Goal: Task Accomplishment & Management: Manage account settings

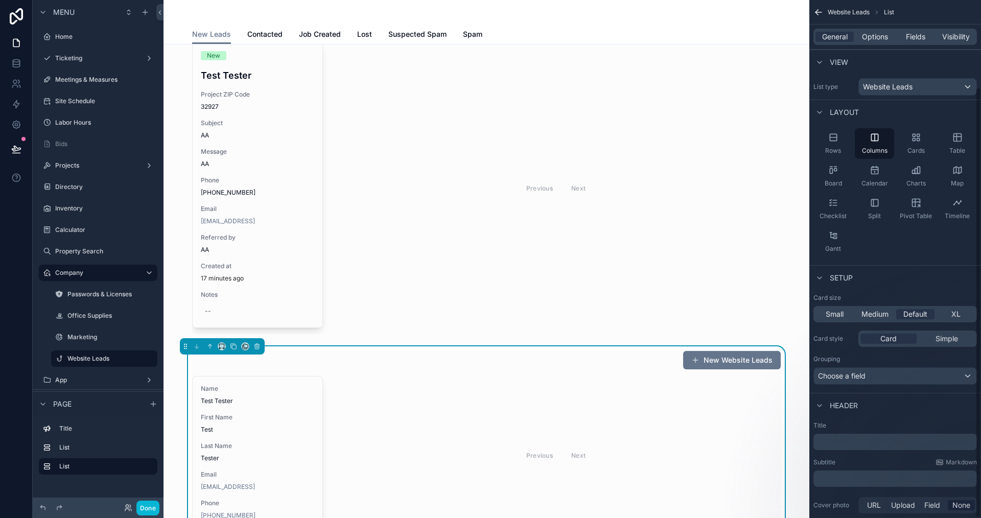
scroll to position [105, 0]
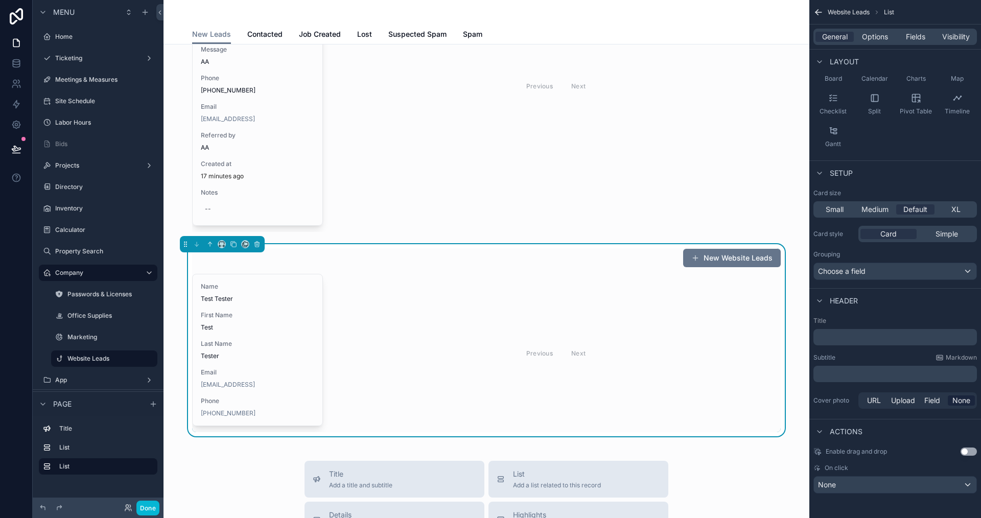
click at [368, 384] on div "Previous Next" at bounding box center [556, 353] width 450 height 158
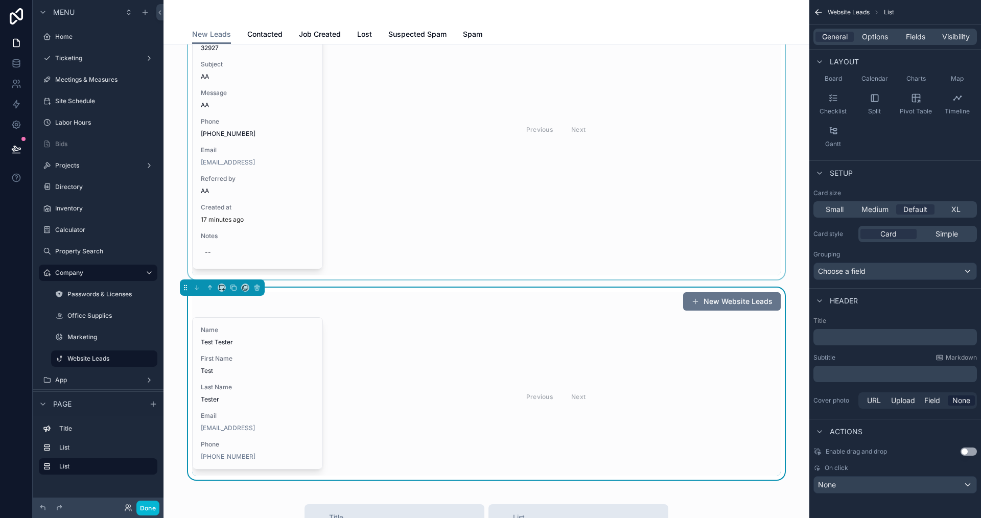
scroll to position [98, 0]
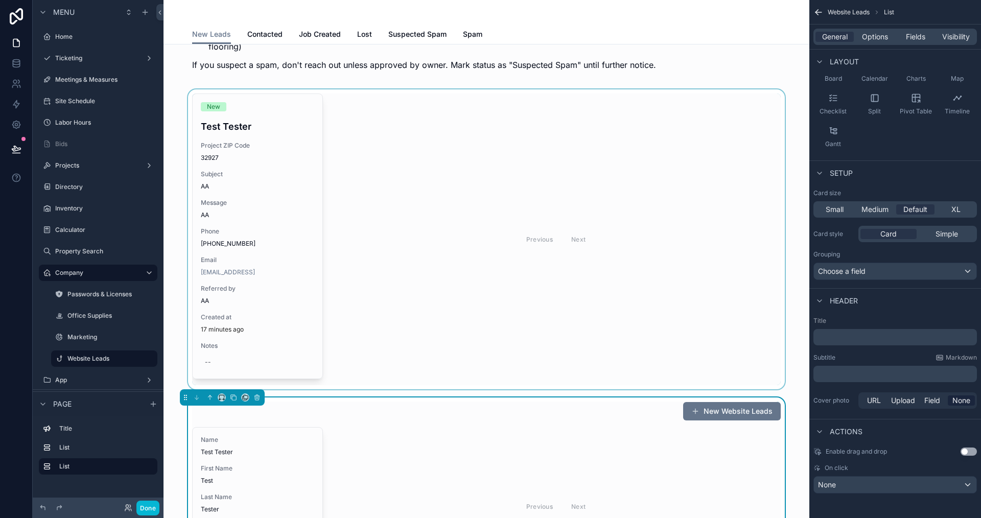
click at [355, 316] on div "scrollable content" at bounding box center [486, 239] width 629 height 300
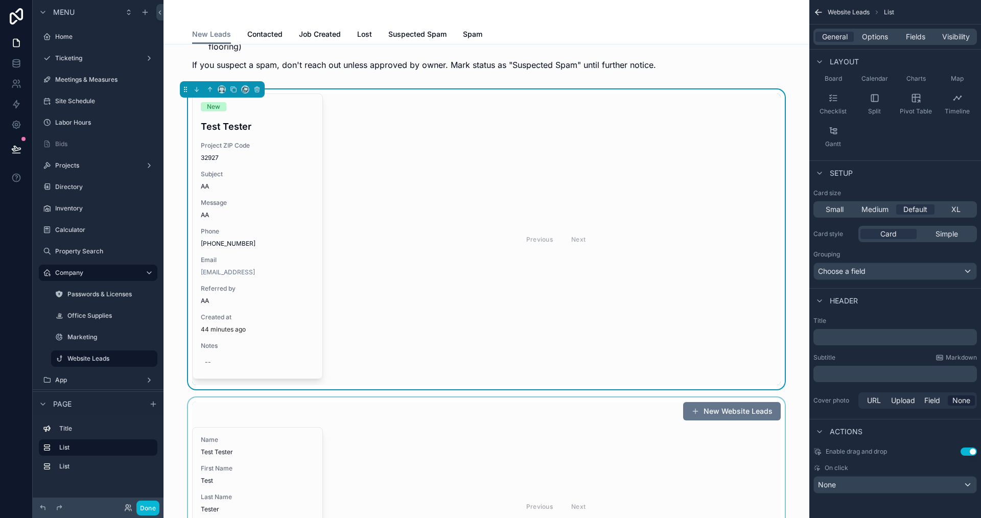
click at [613, 428] on div "scrollable content" at bounding box center [486, 494] width 629 height 192
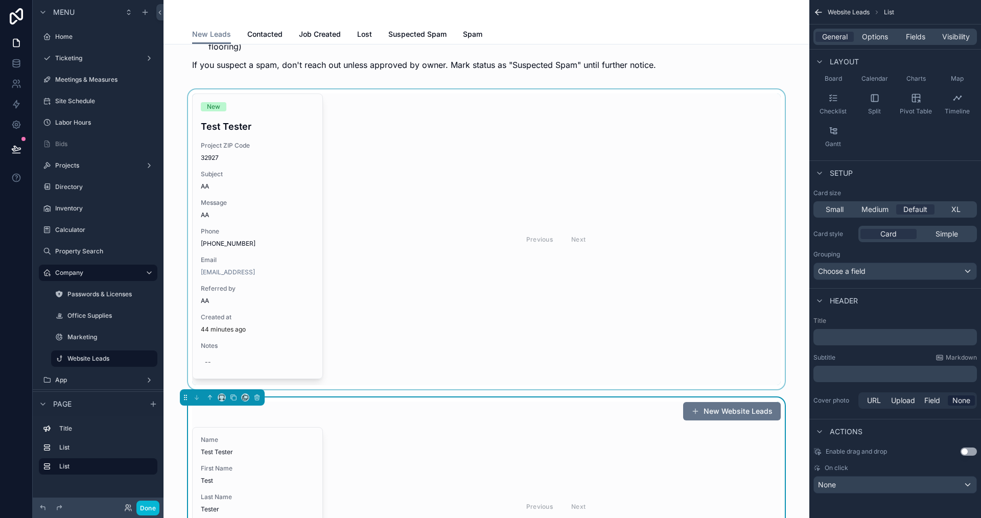
click at [595, 326] on div "scrollable content" at bounding box center [486, 239] width 629 height 300
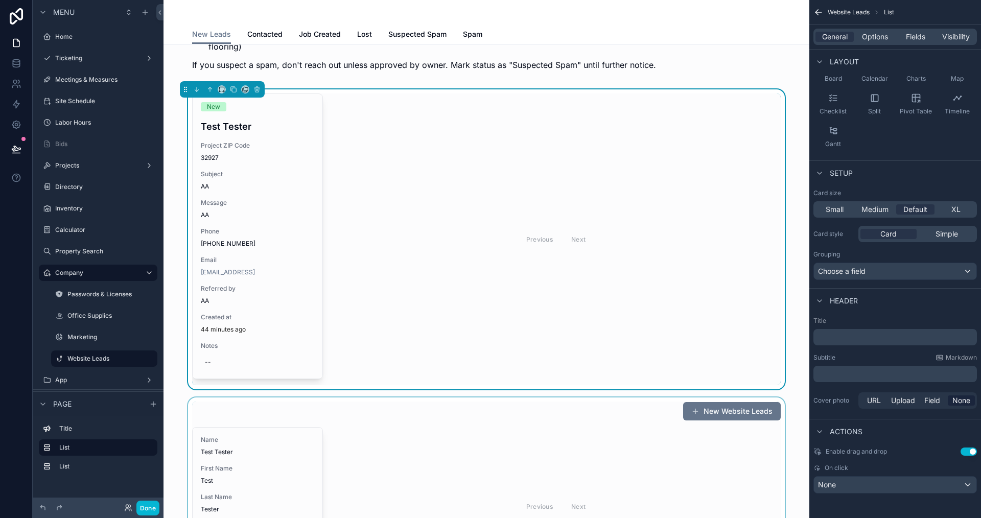
click at [613, 434] on div "scrollable content" at bounding box center [486, 494] width 629 height 192
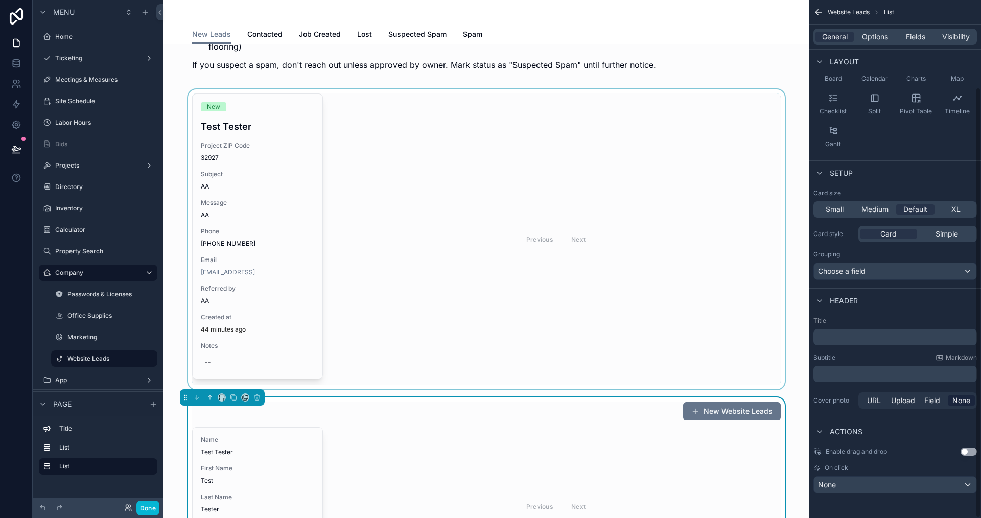
click at [645, 307] on div "scrollable content" at bounding box center [486, 239] width 629 height 300
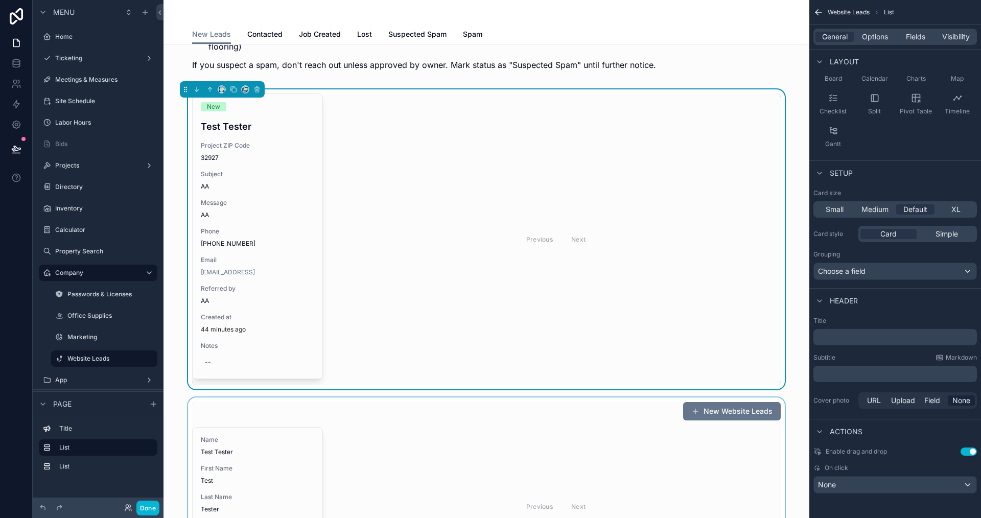
click at [612, 439] on div "scrollable content" at bounding box center [486, 494] width 629 height 192
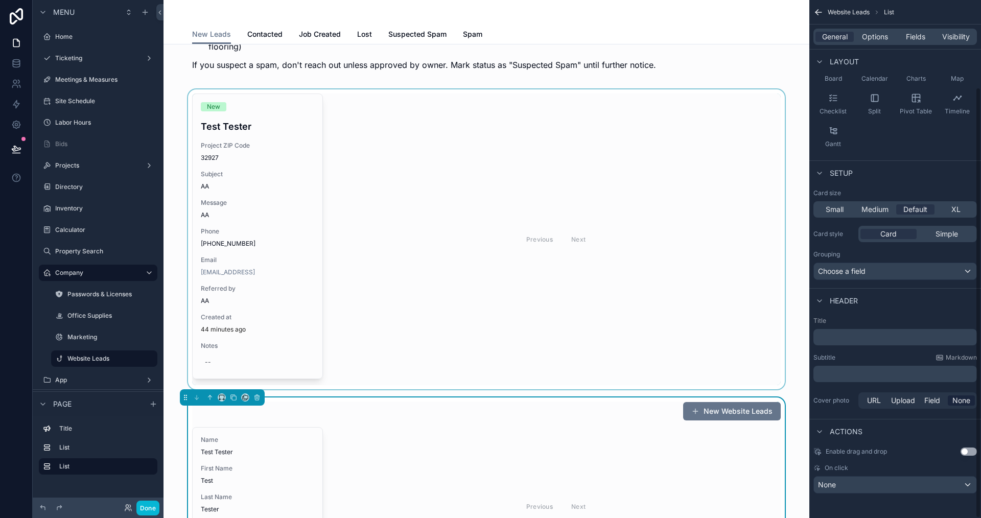
scroll to position [0, 0]
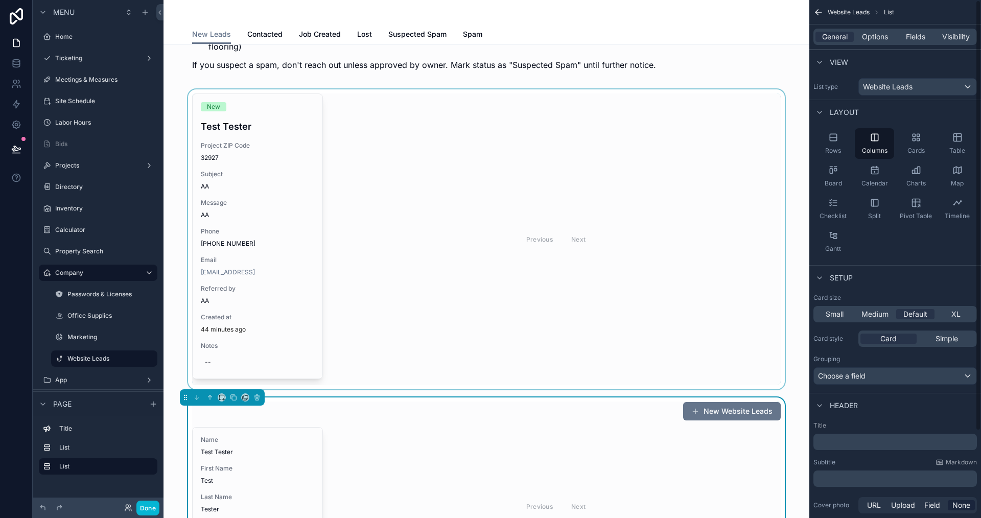
click at [639, 187] on div "scrollable content" at bounding box center [486, 239] width 629 height 300
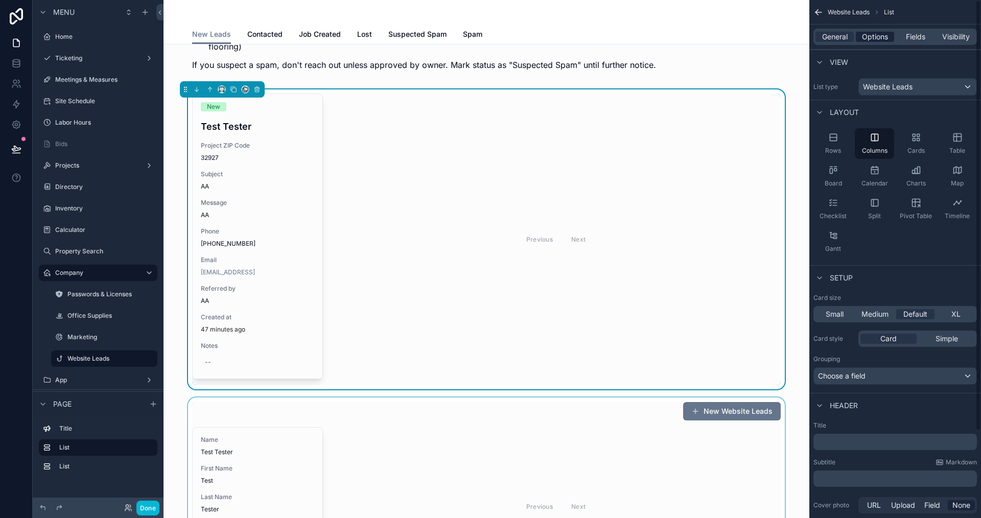
click at [878, 39] on span "Options" at bounding box center [875, 37] width 26 height 10
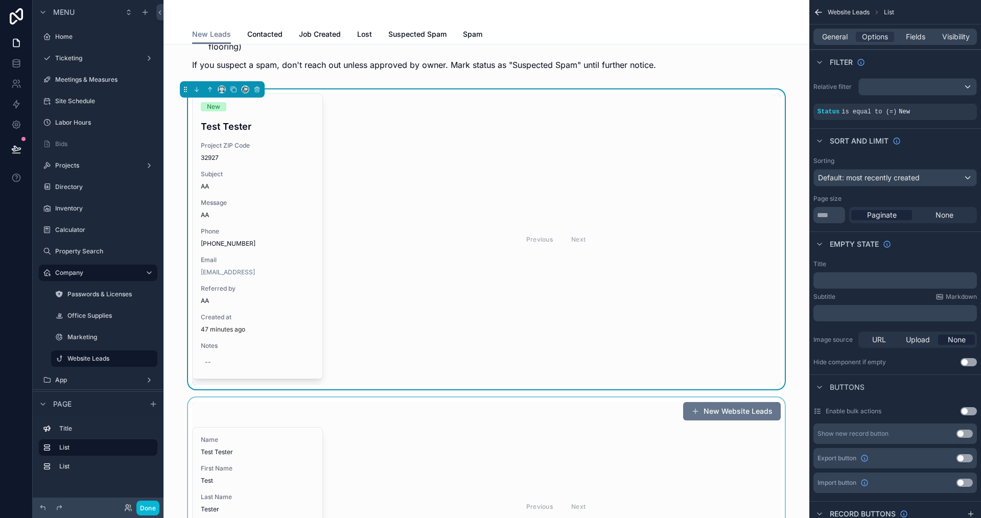
click at [612, 451] on div "scrollable content" at bounding box center [486, 494] width 629 height 192
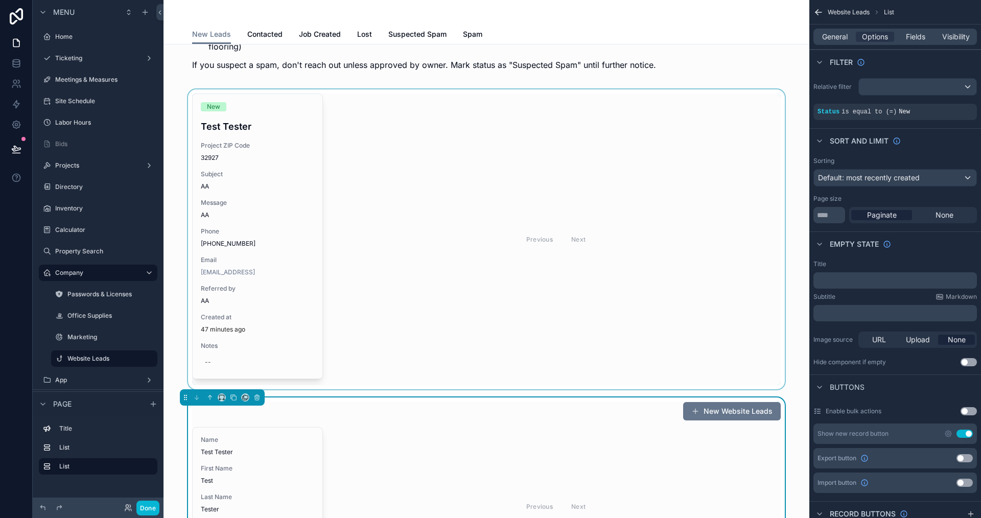
click at [665, 229] on div "scrollable content" at bounding box center [486, 239] width 629 height 300
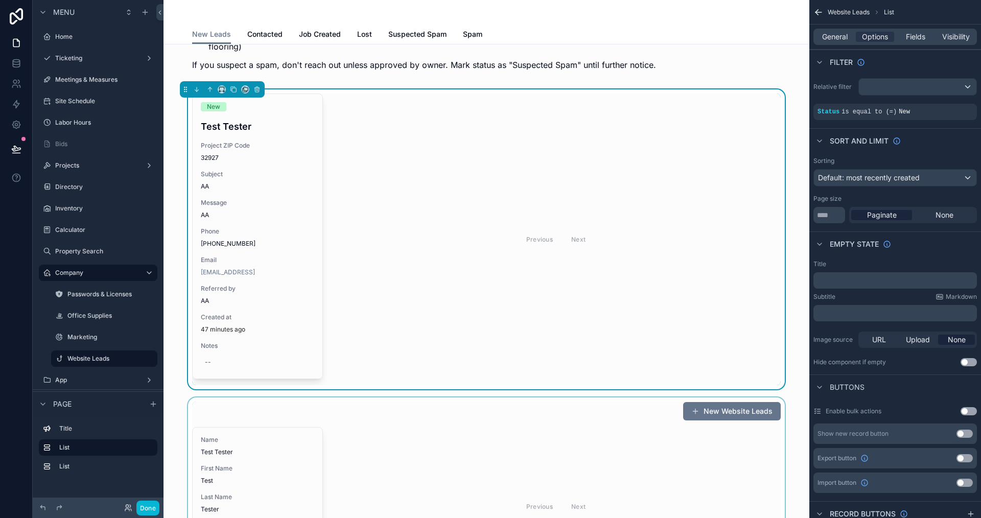
click at [637, 438] on div "scrollable content" at bounding box center [486, 494] width 629 height 192
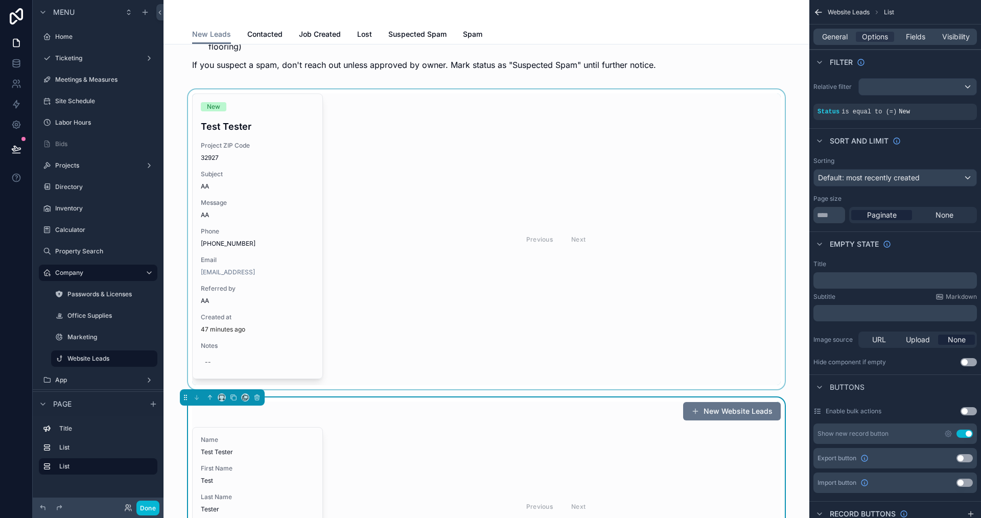
click at [646, 279] on div "scrollable content" at bounding box center [486, 239] width 629 height 300
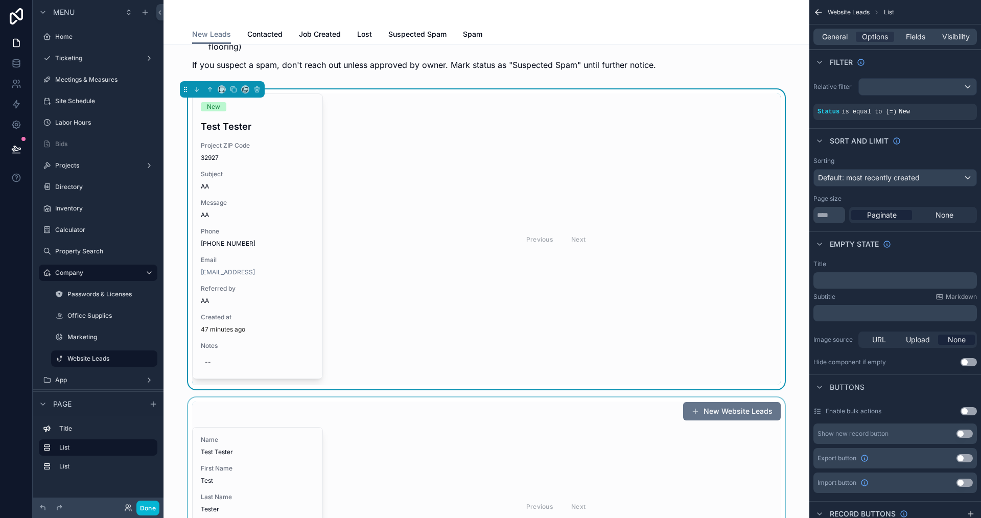
click at [600, 433] on div "scrollable content" at bounding box center [486, 494] width 629 height 192
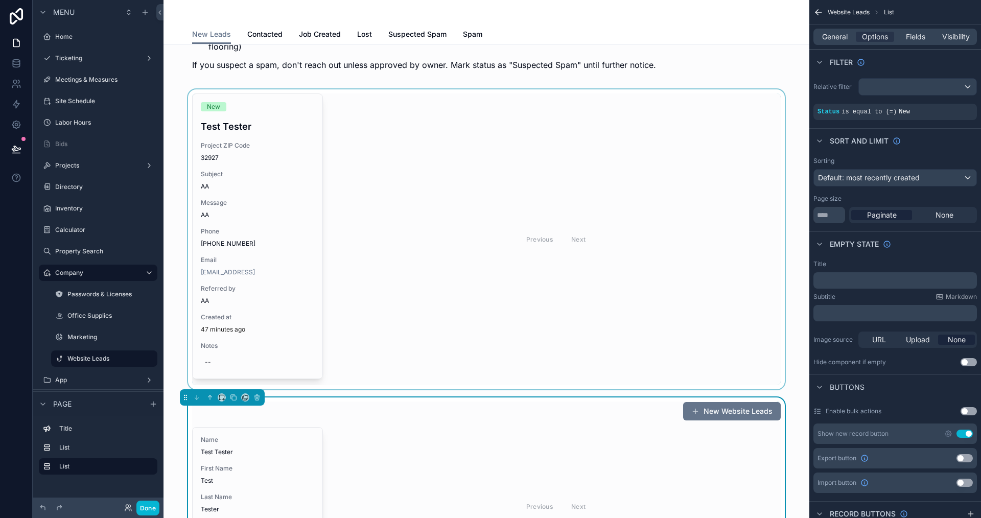
click at [623, 316] on div "scrollable content" at bounding box center [486, 239] width 629 height 300
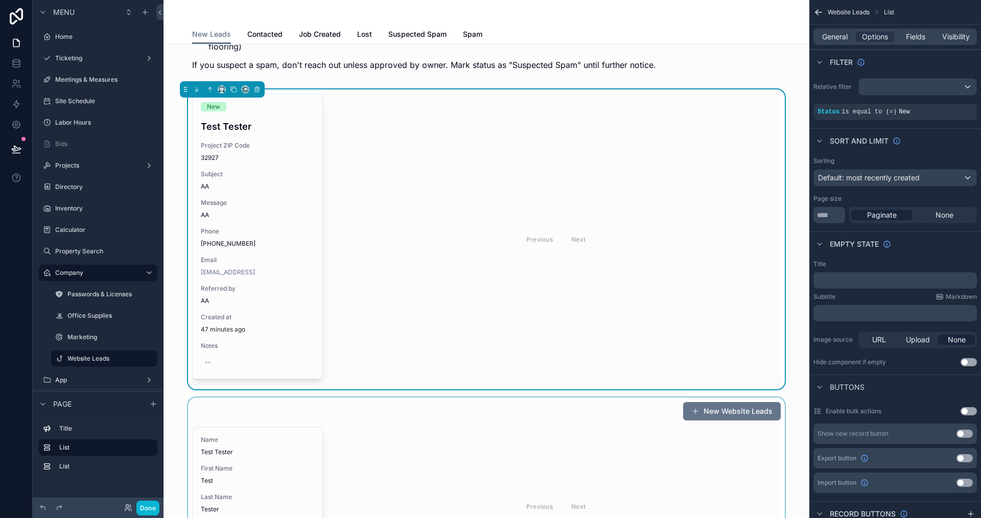
click at [595, 433] on div "scrollable content" at bounding box center [486, 494] width 629 height 192
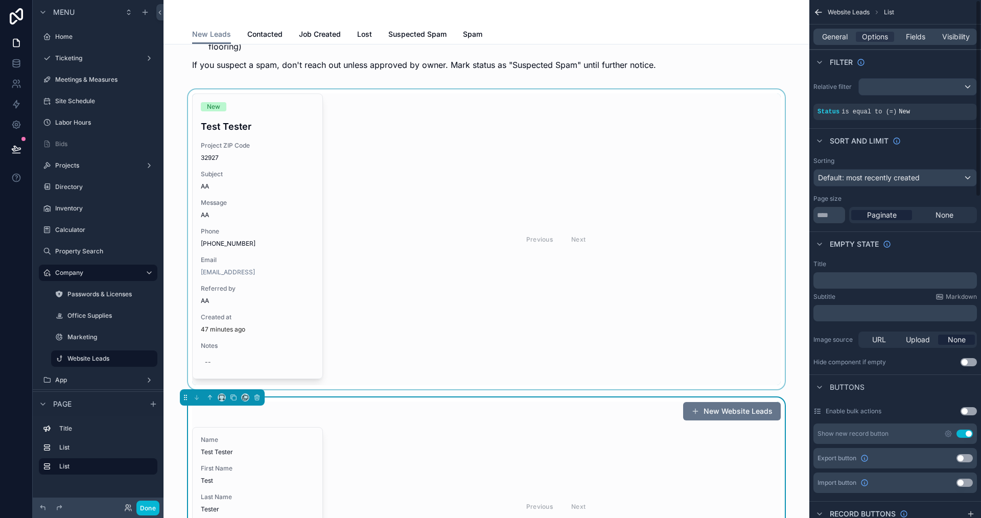
click at [969, 438] on div "Show new record button Use setting" at bounding box center [895, 434] width 164 height 20
click at [965, 435] on button "Use setting" at bounding box center [965, 434] width 16 height 8
click at [638, 308] on div "scrollable content" at bounding box center [486, 239] width 629 height 300
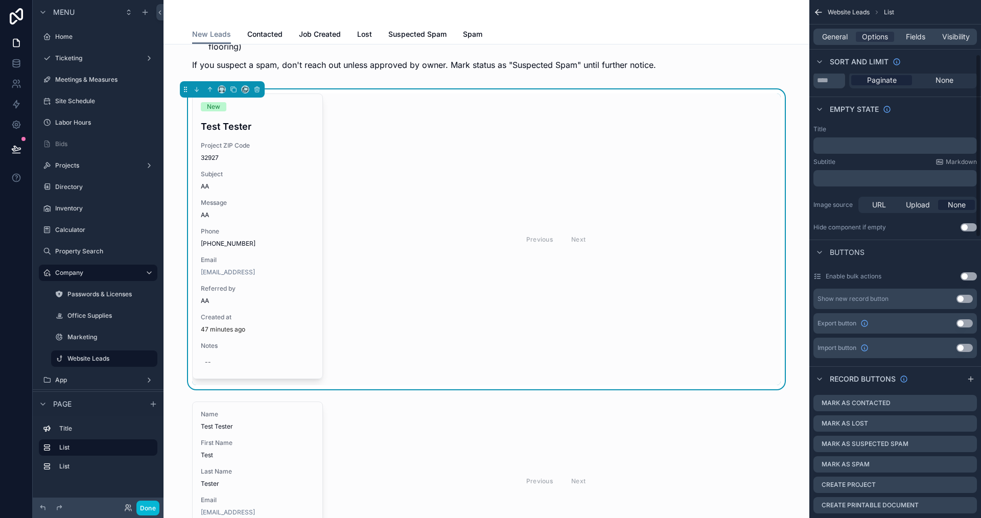
scroll to position [153, 0]
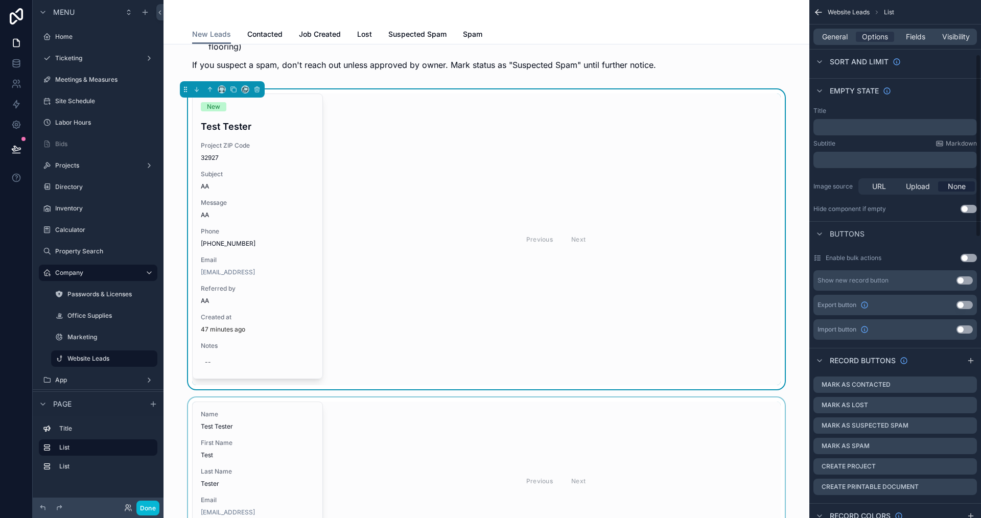
click at [717, 446] on div "scrollable content" at bounding box center [486, 481] width 629 height 167
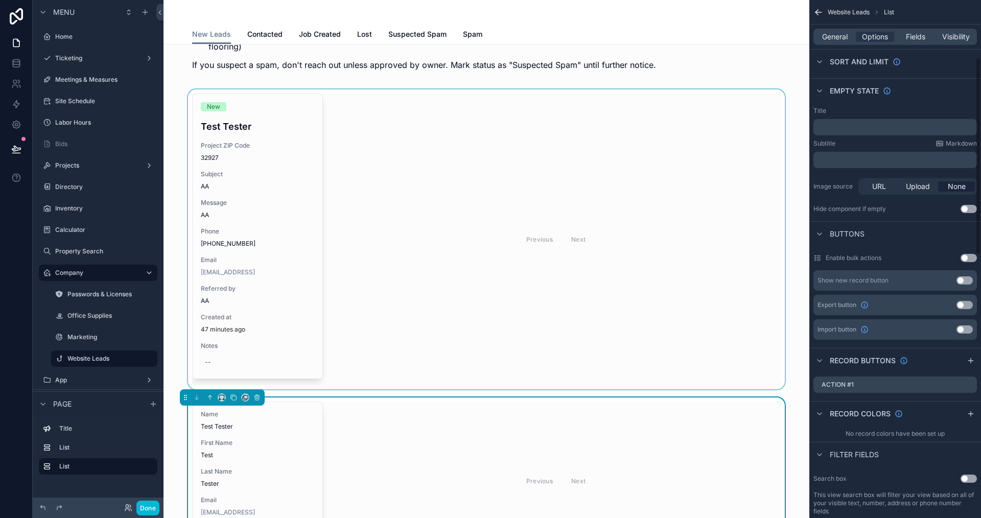
click at [641, 307] on div "scrollable content" at bounding box center [486, 239] width 629 height 300
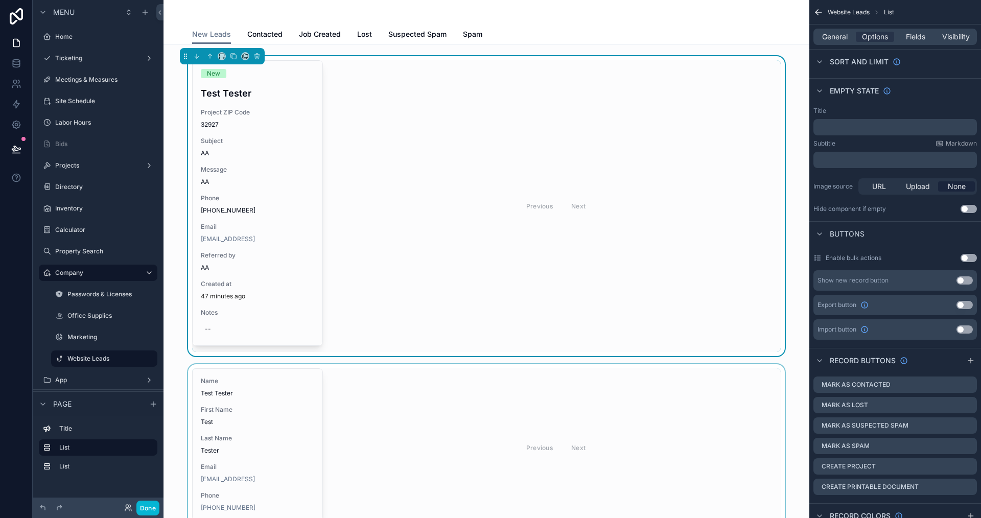
scroll to position [149, 0]
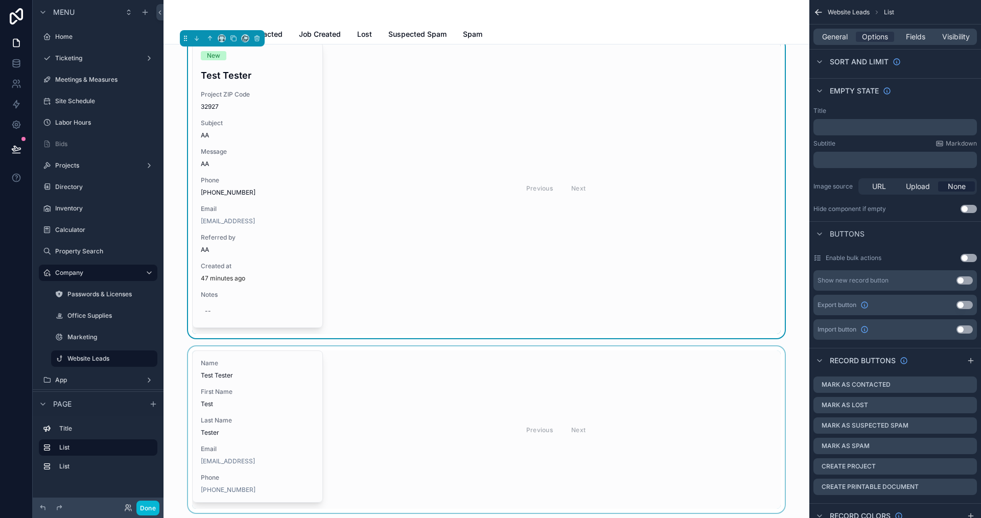
click at [534, 452] on div "scrollable content" at bounding box center [486, 429] width 629 height 167
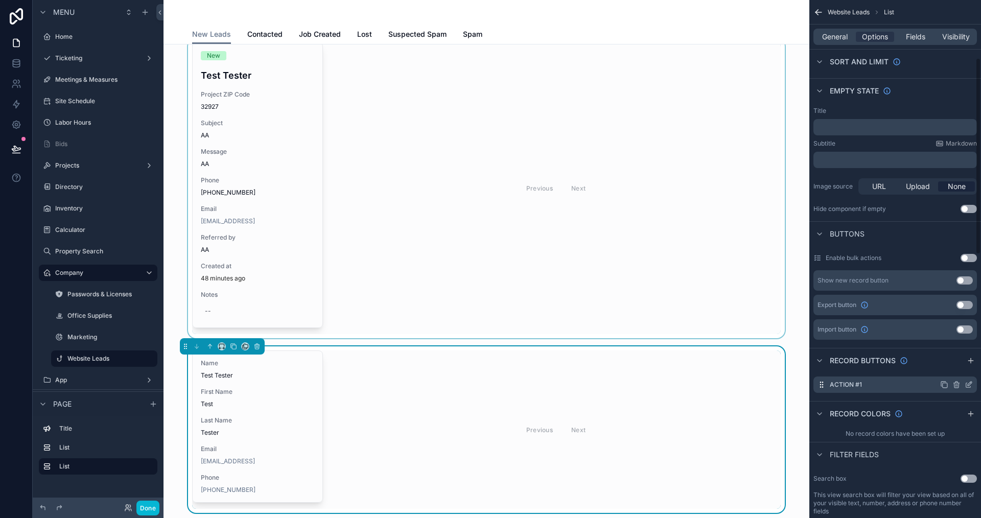
click at [967, 381] on icon "scrollable content" at bounding box center [969, 385] width 8 height 8
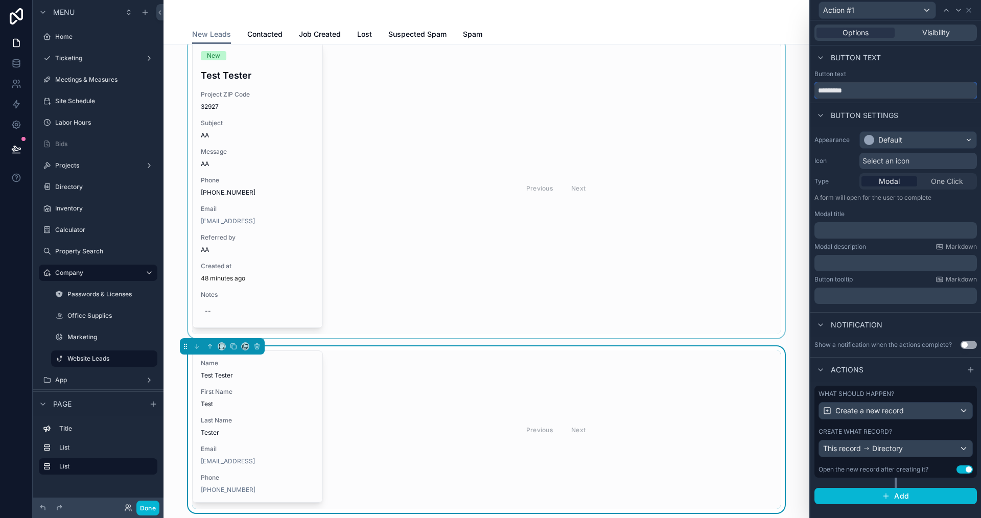
click at [856, 91] on input "*********" at bounding box center [895, 90] width 162 height 16
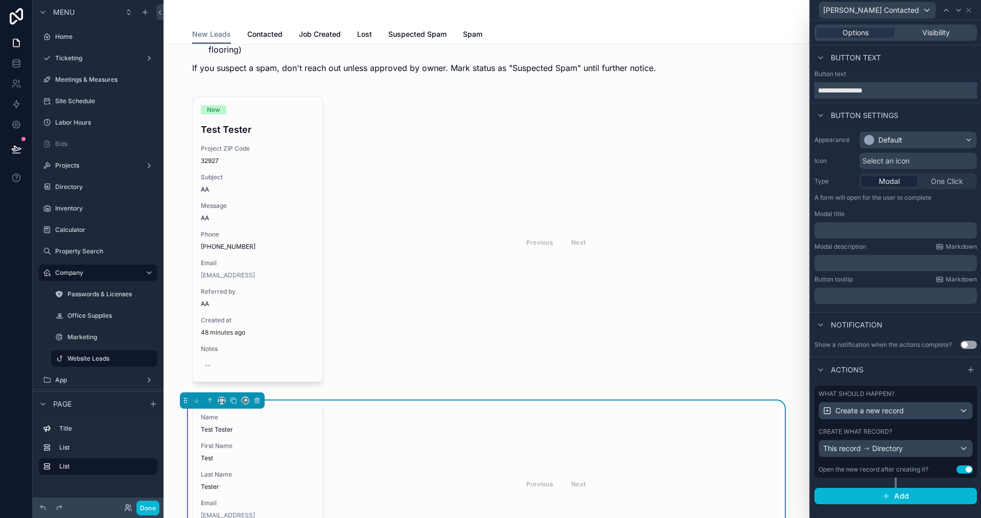
scroll to position [98, 0]
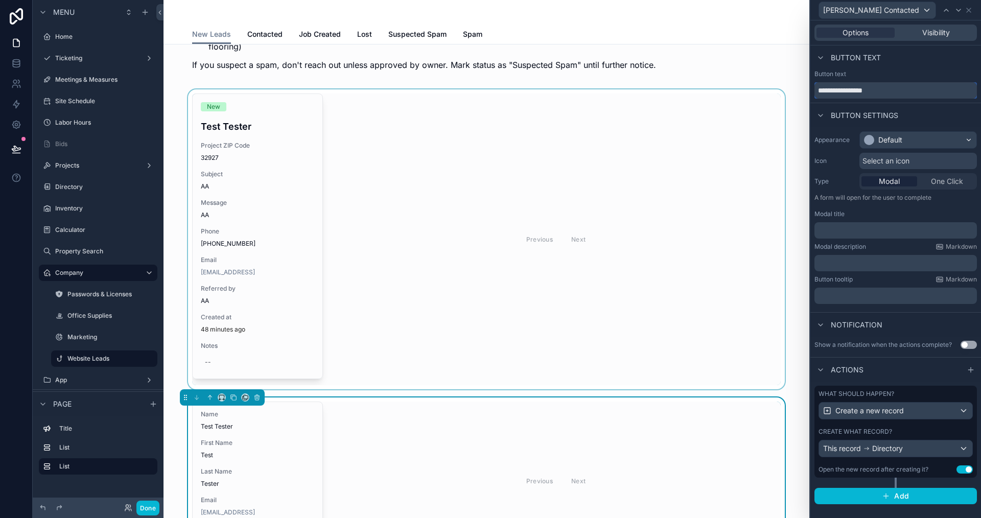
type input "**********"
click at [423, 291] on div "scrollable content" at bounding box center [486, 239] width 629 height 300
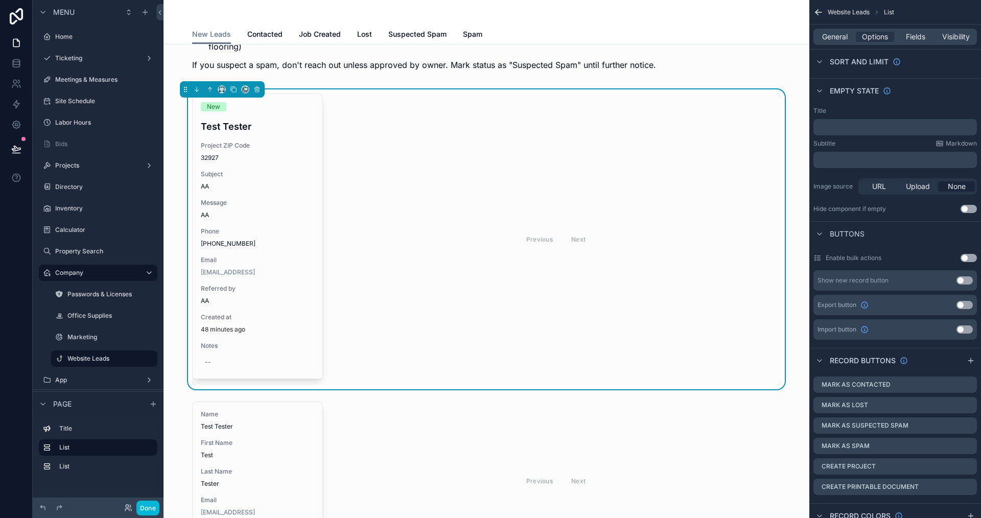
click at [601, 290] on div "Previous Next" at bounding box center [556, 240] width 450 height 292
click at [641, 455] on div "scrollable content" at bounding box center [486, 481] width 629 height 167
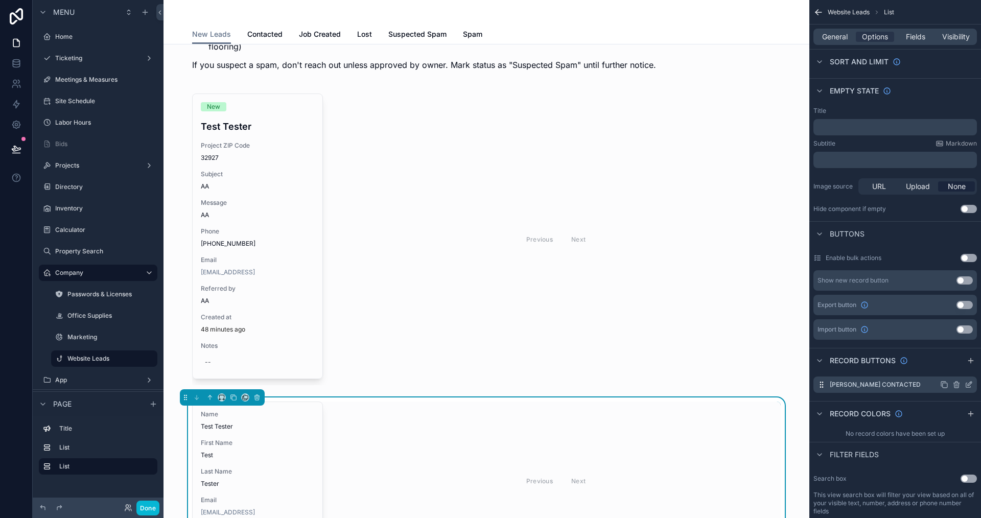
click at [968, 383] on icon "scrollable content" at bounding box center [969, 385] width 8 height 8
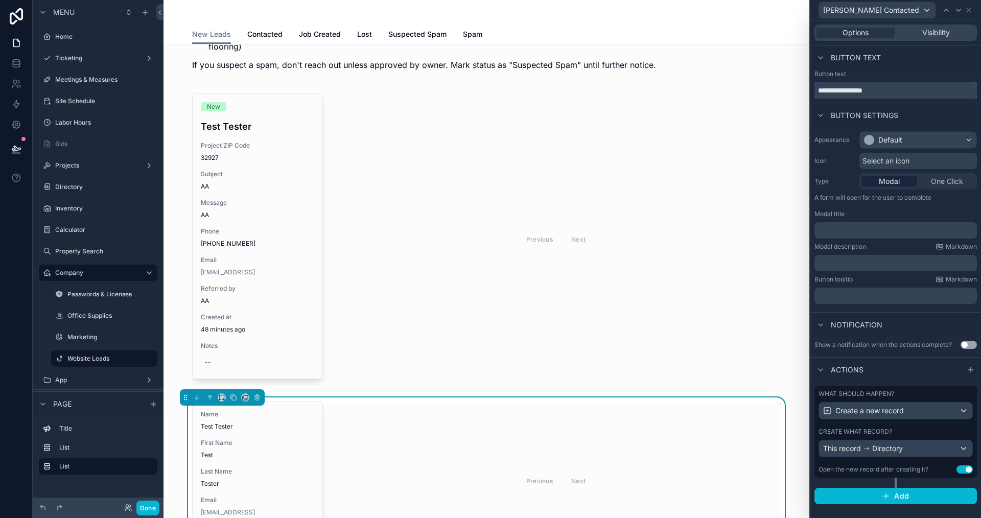
click at [842, 89] on input "**********" at bounding box center [895, 90] width 162 height 16
type input "**********"
click at [917, 112] on div "Button settings" at bounding box center [895, 115] width 171 height 25
click at [913, 141] on div "Default" at bounding box center [918, 140] width 116 height 16
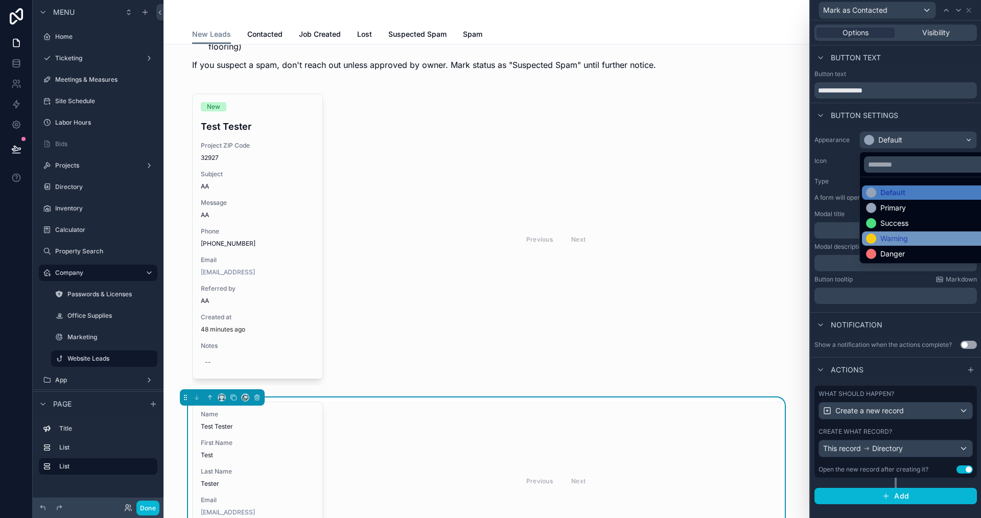
click at [919, 239] on div "Warning" at bounding box center [930, 239] width 128 height 10
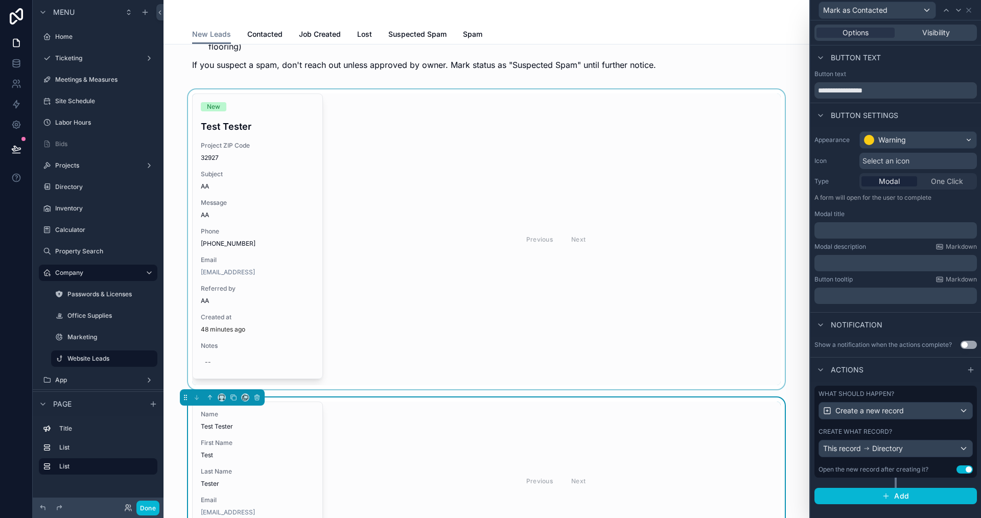
click at [346, 226] on div "scrollable content" at bounding box center [486, 239] width 629 height 300
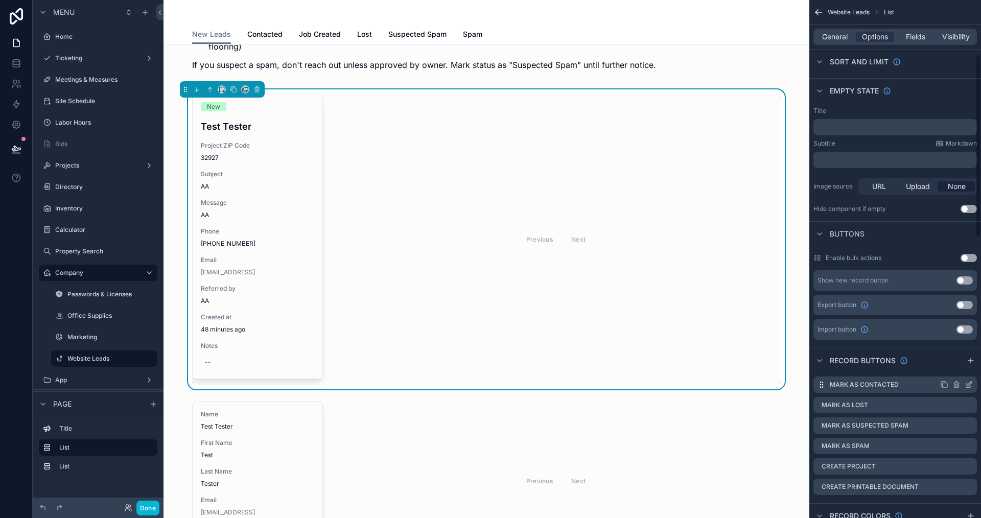
scroll to position [204, 0]
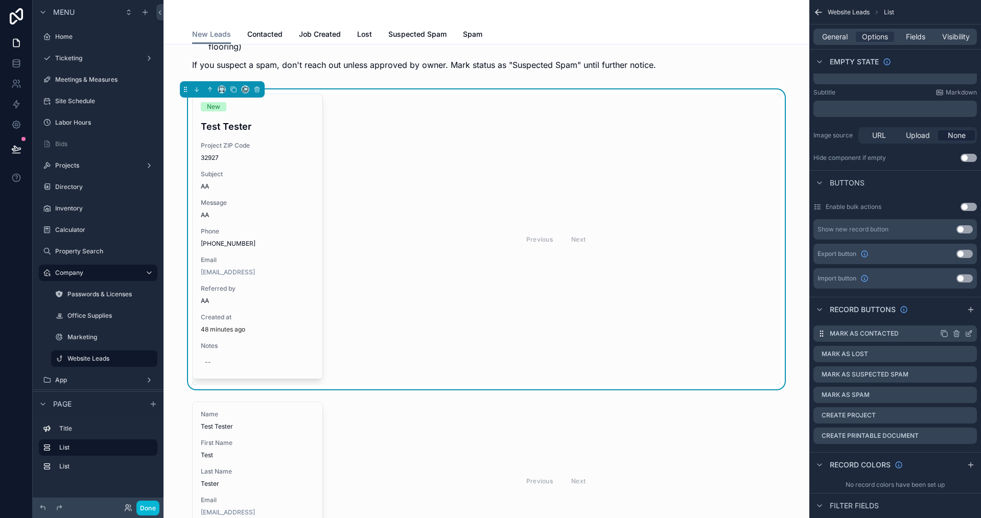
click at [966, 337] on icon "scrollable content" at bounding box center [969, 334] width 8 height 8
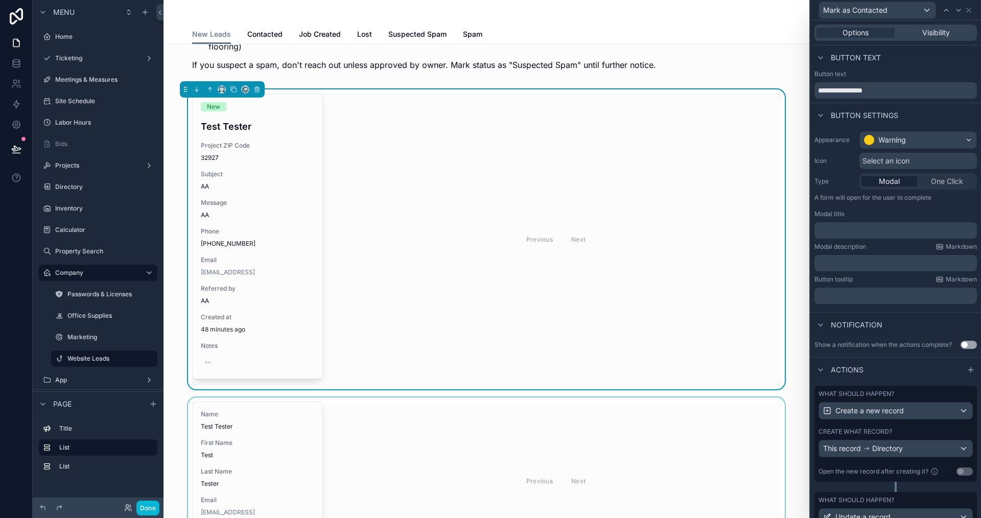
click at [678, 443] on div "scrollable content" at bounding box center [486, 481] width 629 height 167
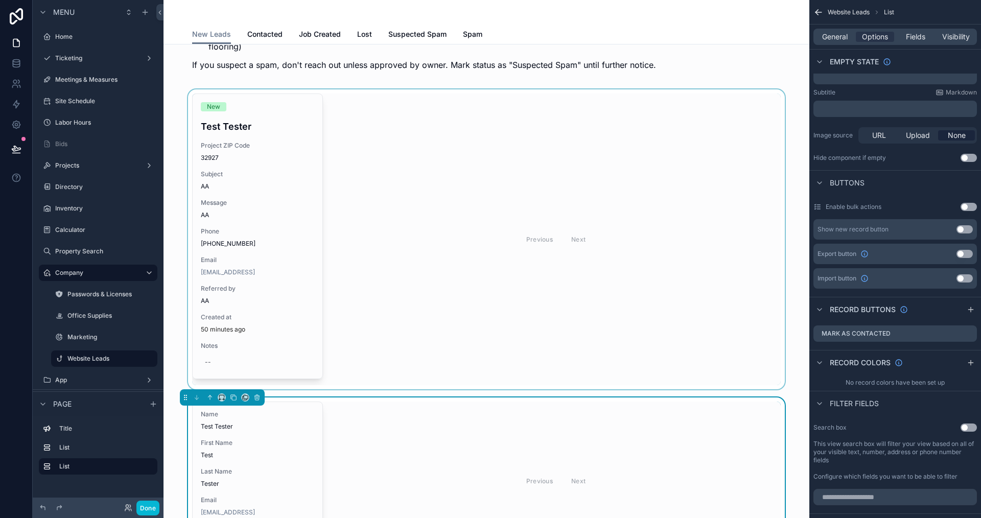
click at [670, 350] on div "scrollable content" at bounding box center [486, 239] width 629 height 300
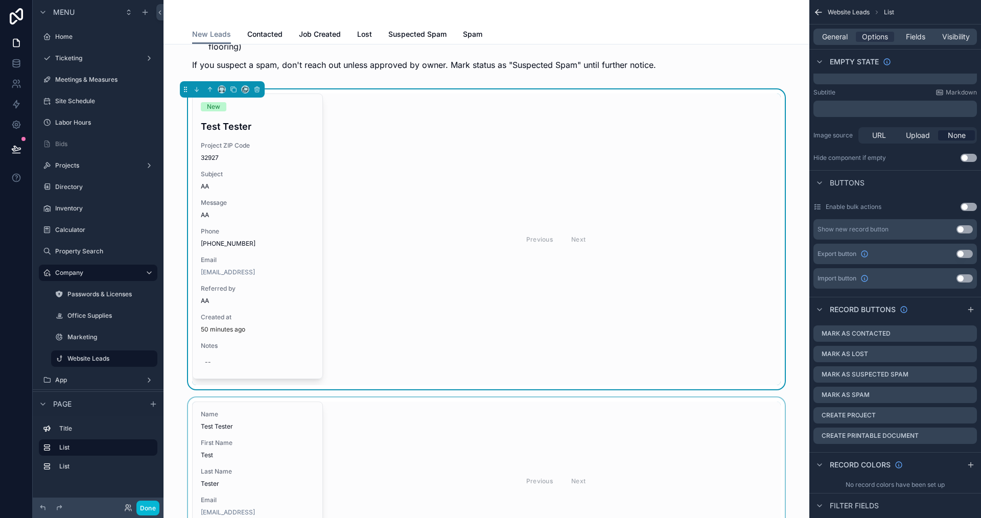
click at [658, 436] on div "scrollable content" at bounding box center [486, 481] width 629 height 167
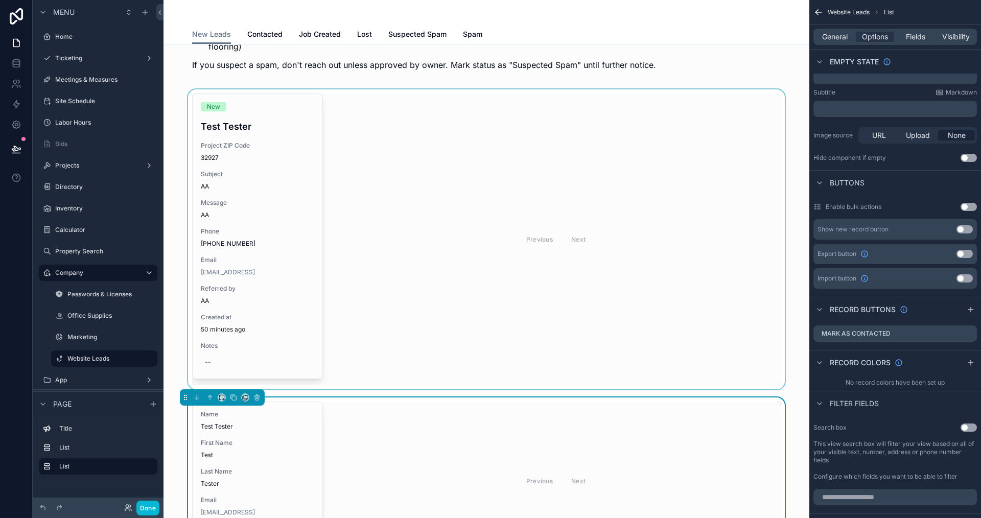
click at [614, 263] on div "scrollable content" at bounding box center [486, 239] width 629 height 300
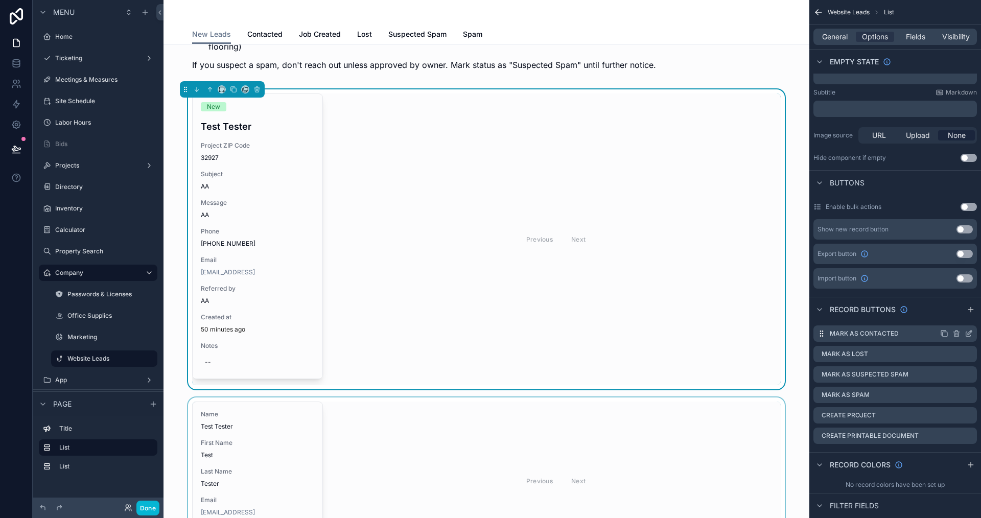
click at [969, 334] on icon "scrollable content" at bounding box center [969, 334] width 8 height 8
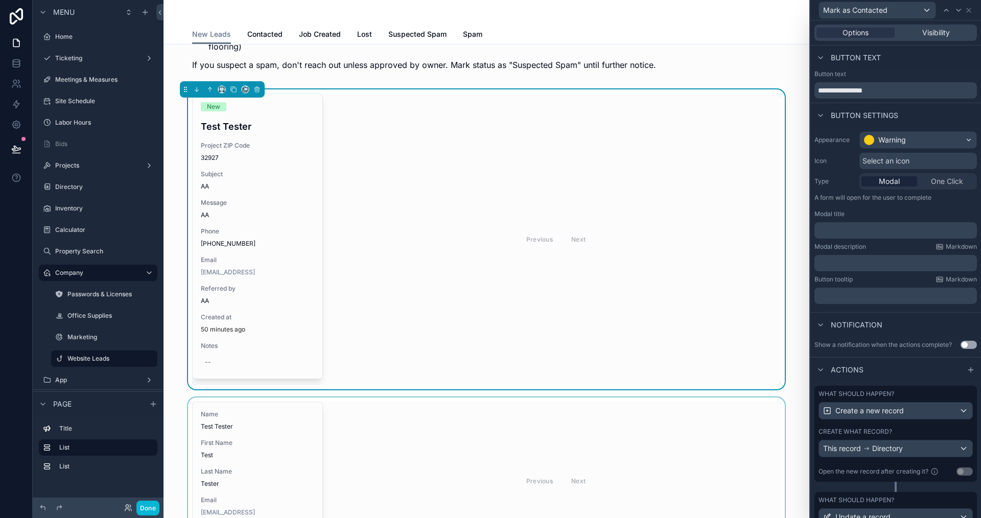
click at [845, 229] on p "﻿" at bounding box center [897, 230] width 156 height 10
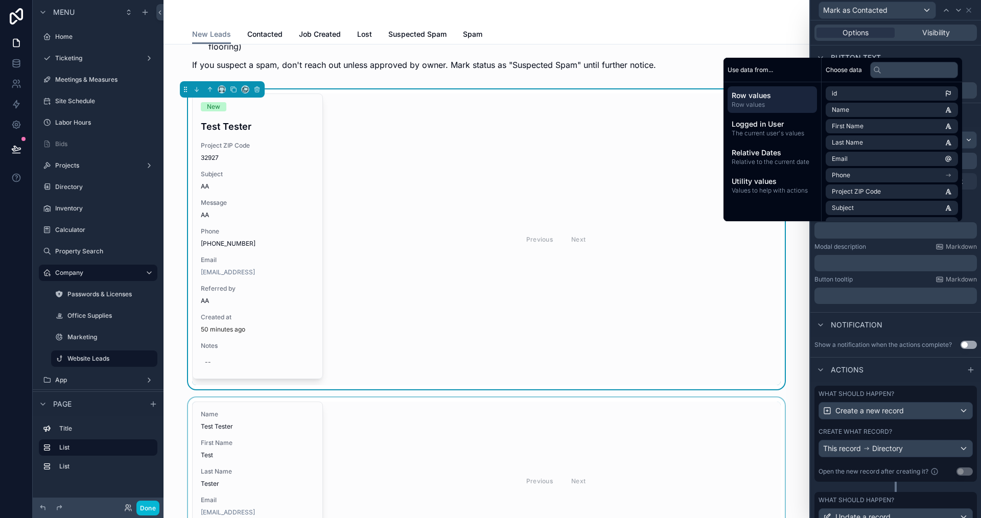
click at [880, 247] on div "Modal description Markdown" at bounding box center [895, 247] width 162 height 8
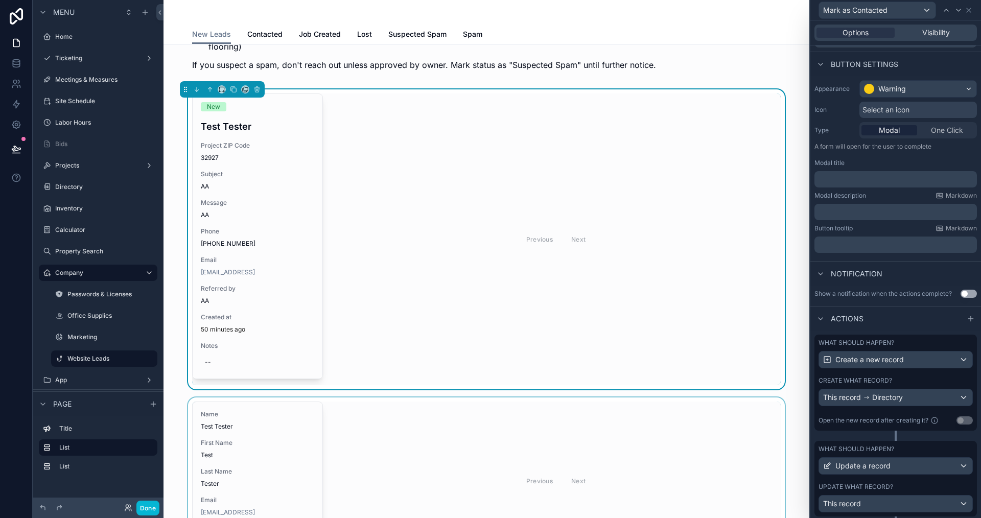
scroll to position [80, 0]
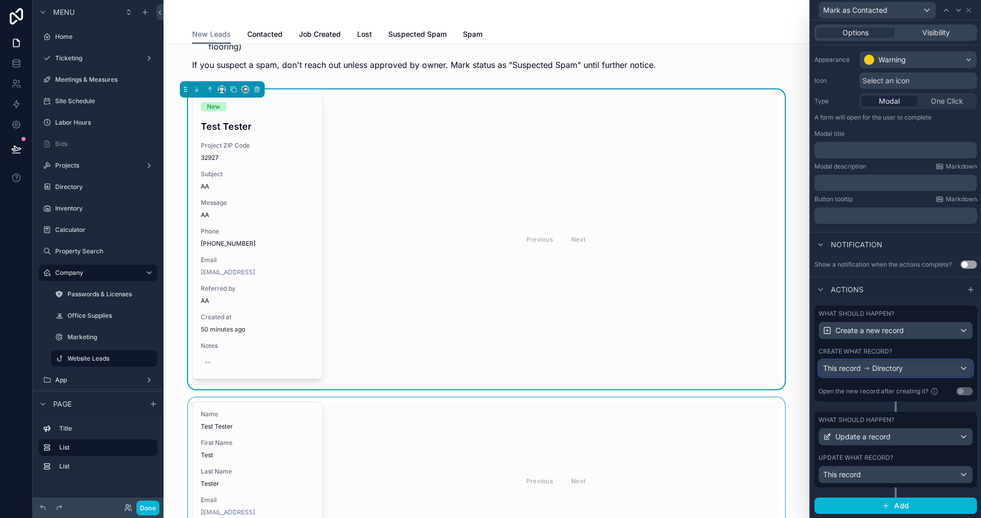
click at [876, 373] on span "Directory" at bounding box center [887, 368] width 31 height 10
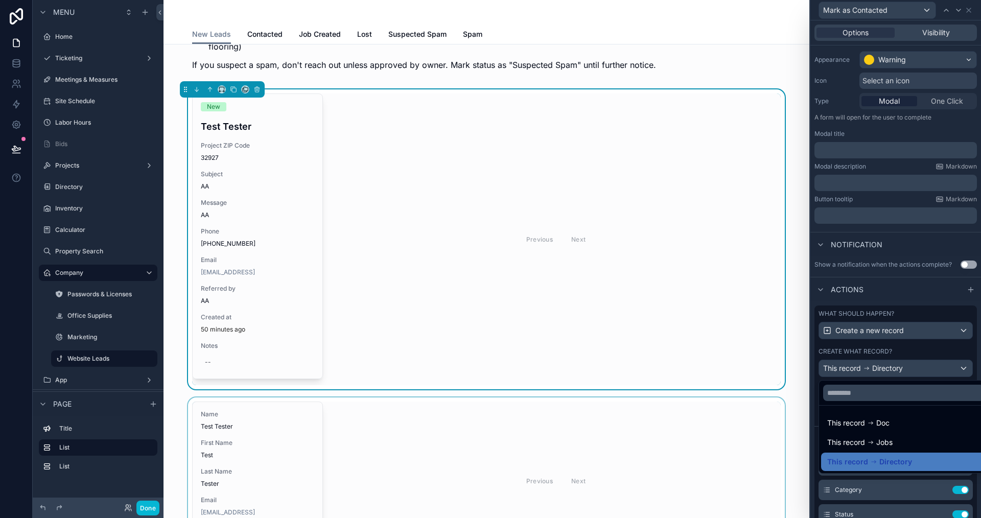
click at [841, 299] on div at bounding box center [895, 259] width 171 height 518
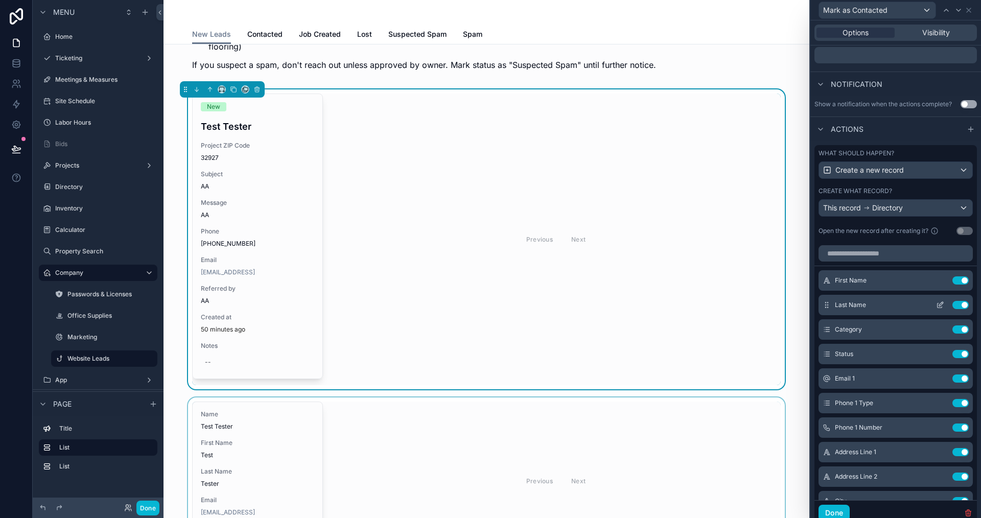
scroll to position [285, 0]
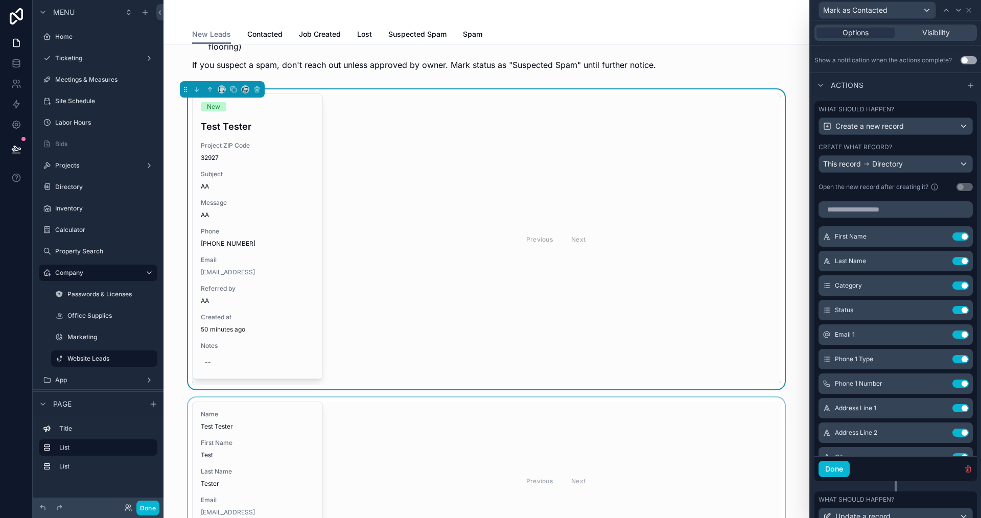
click at [417, 488] on div "scrollable content" at bounding box center [486, 481] width 629 height 167
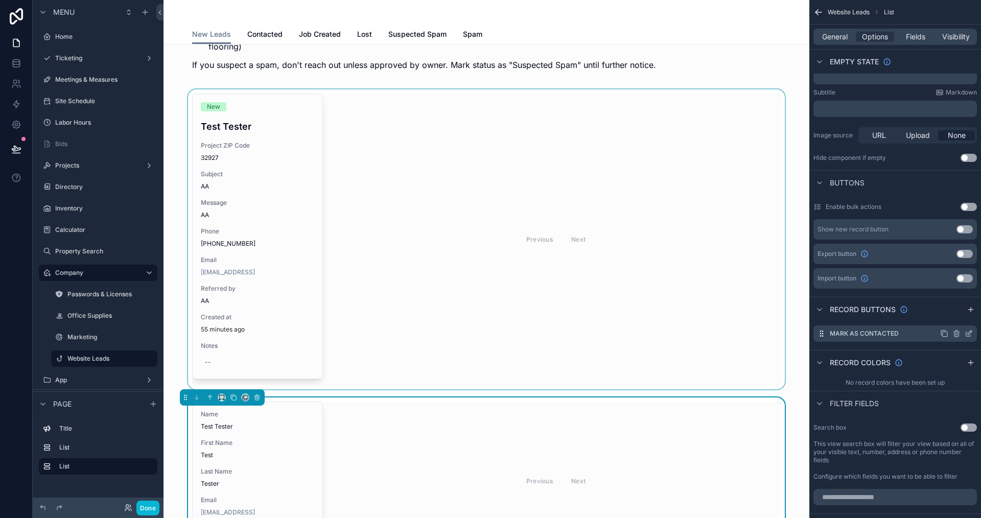
click at [967, 333] on icon "scrollable content" at bounding box center [969, 334] width 8 height 8
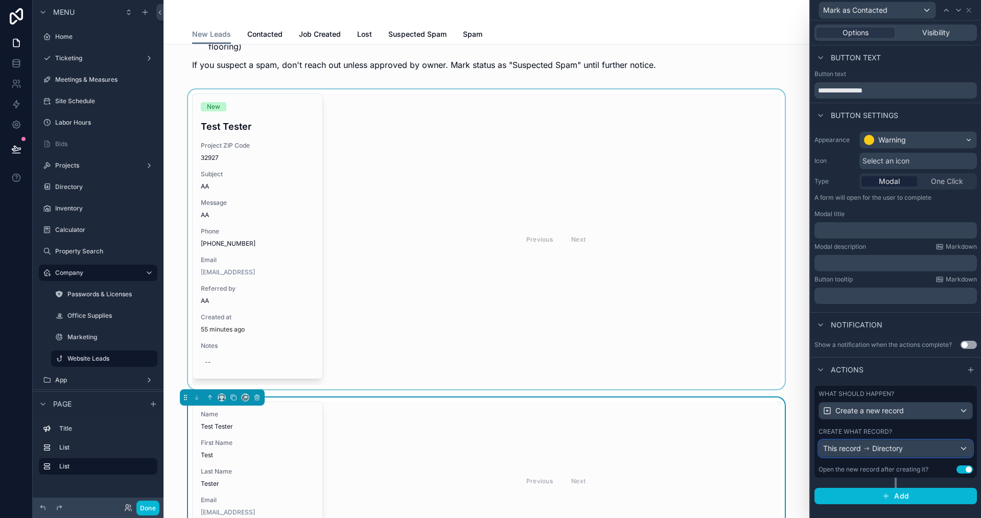
click at [861, 449] on span "This record" at bounding box center [842, 449] width 38 height 10
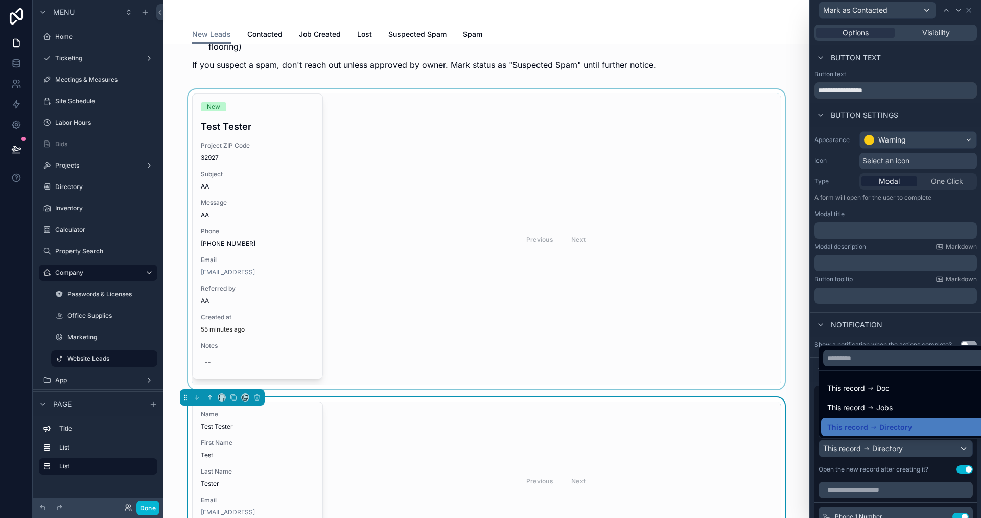
click at [860, 475] on div at bounding box center [895, 259] width 171 height 518
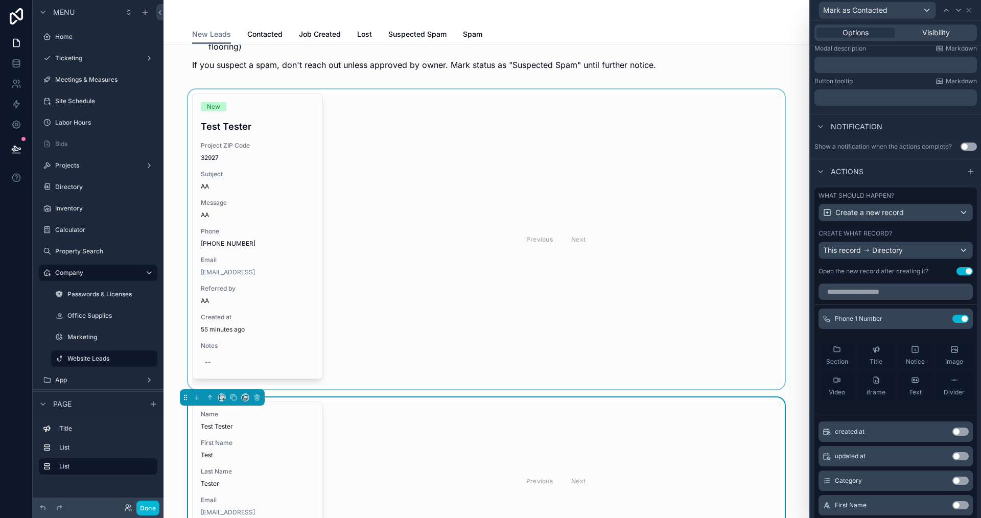
scroll to position [255, 0]
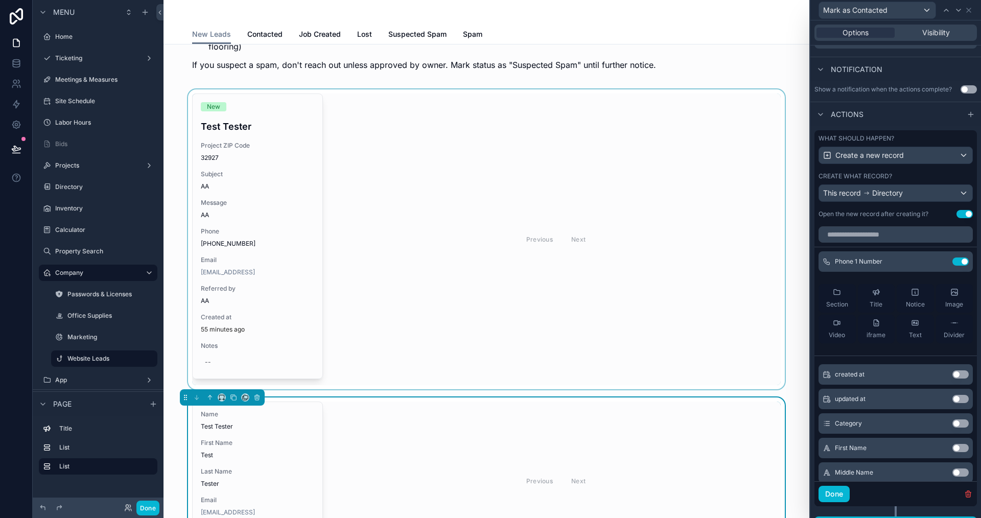
click at [952, 448] on button "Use setting" at bounding box center [960, 448] width 16 height 8
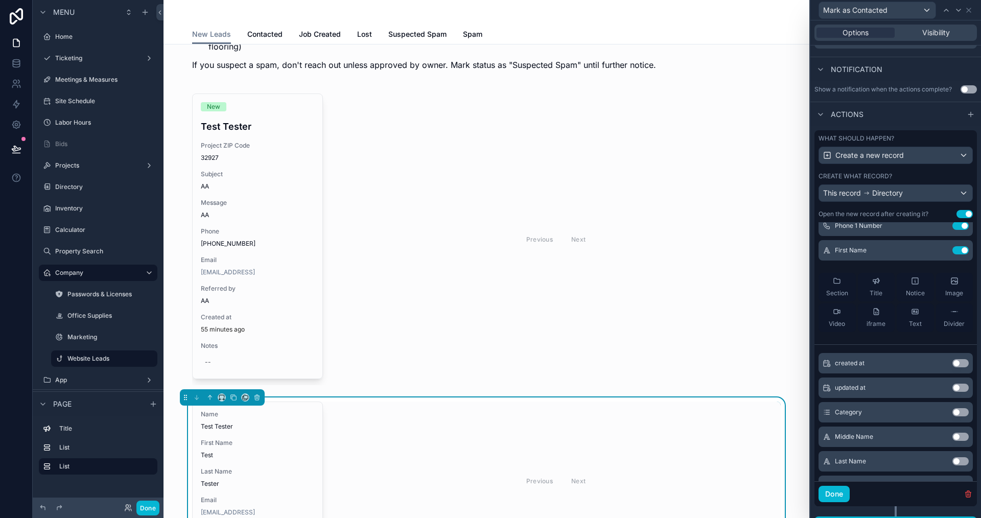
scroll to position [51, 0]
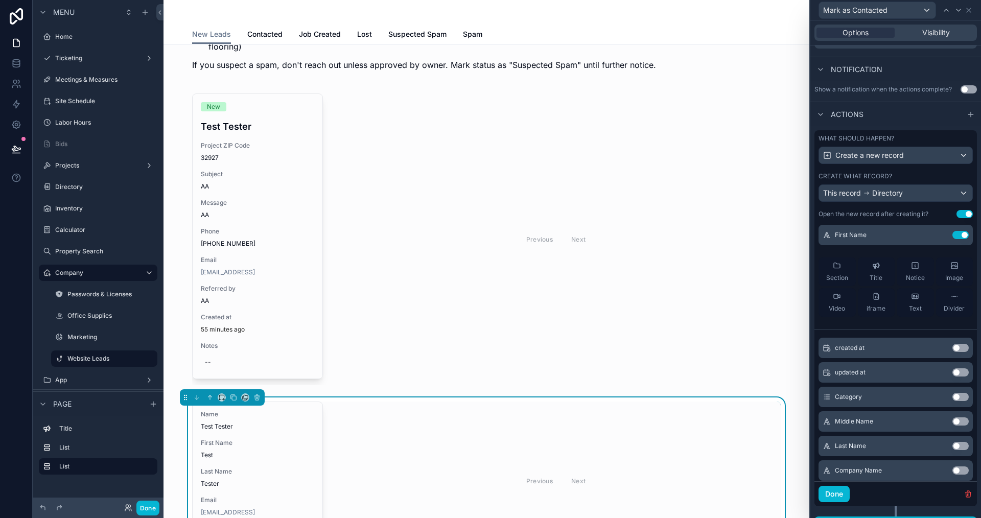
click at [952, 443] on button "Use setting" at bounding box center [960, 446] width 16 height 8
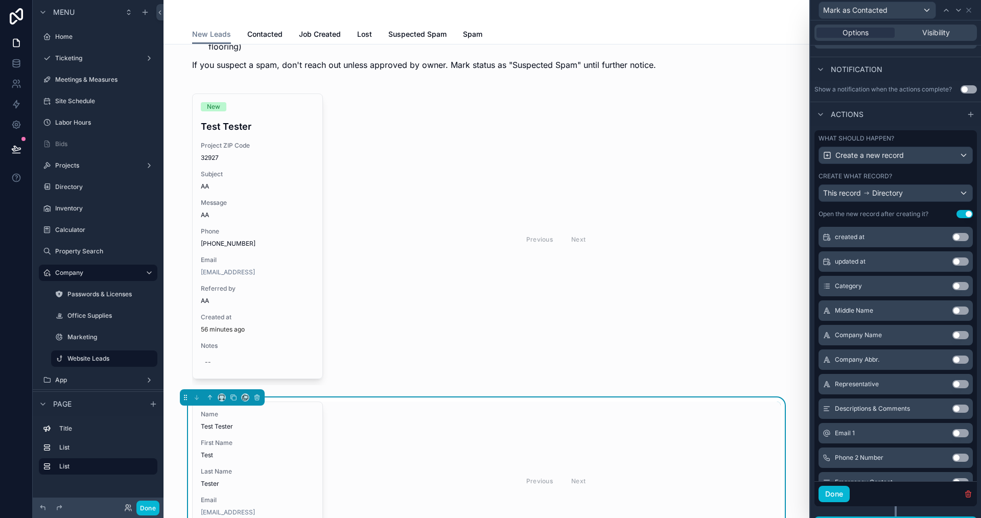
scroll to position [204, 0]
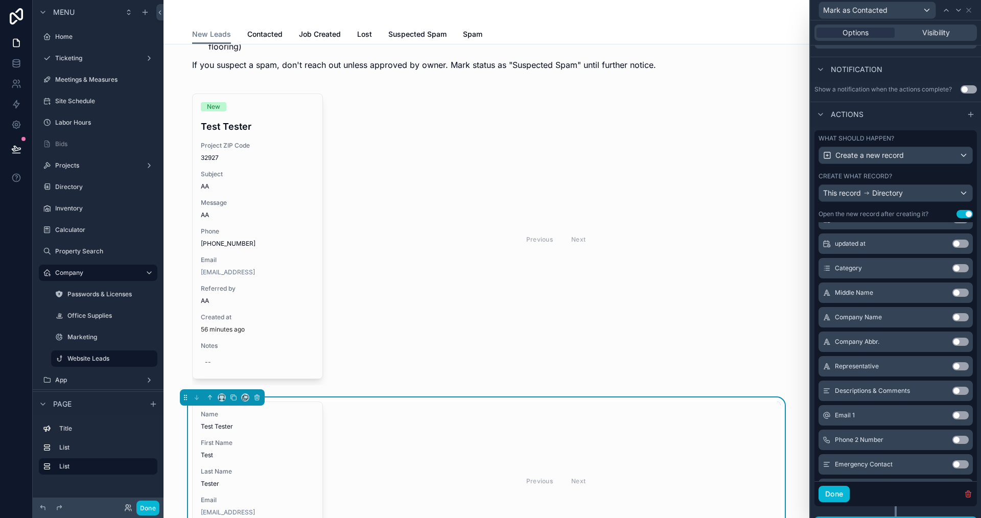
click at [952, 269] on button "Use setting" at bounding box center [960, 268] width 16 height 8
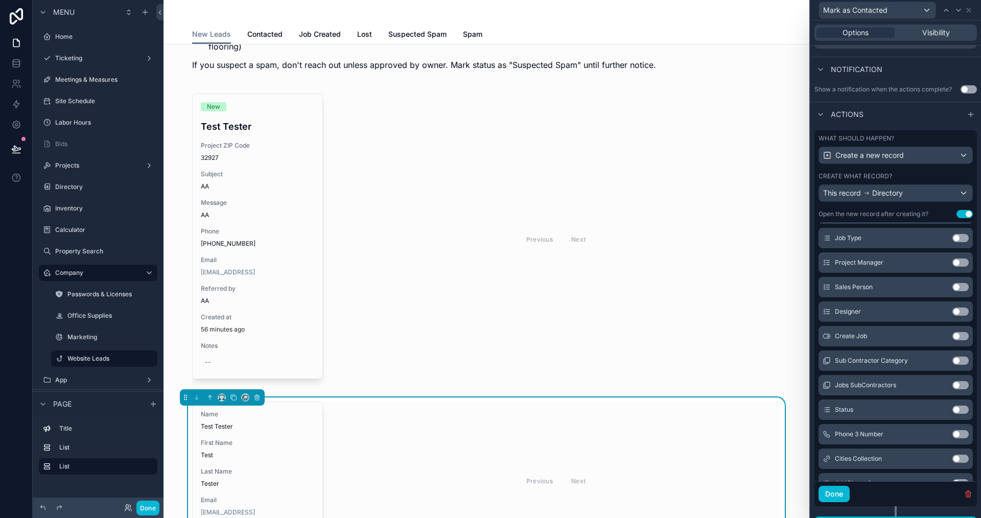
scroll to position [638, 0]
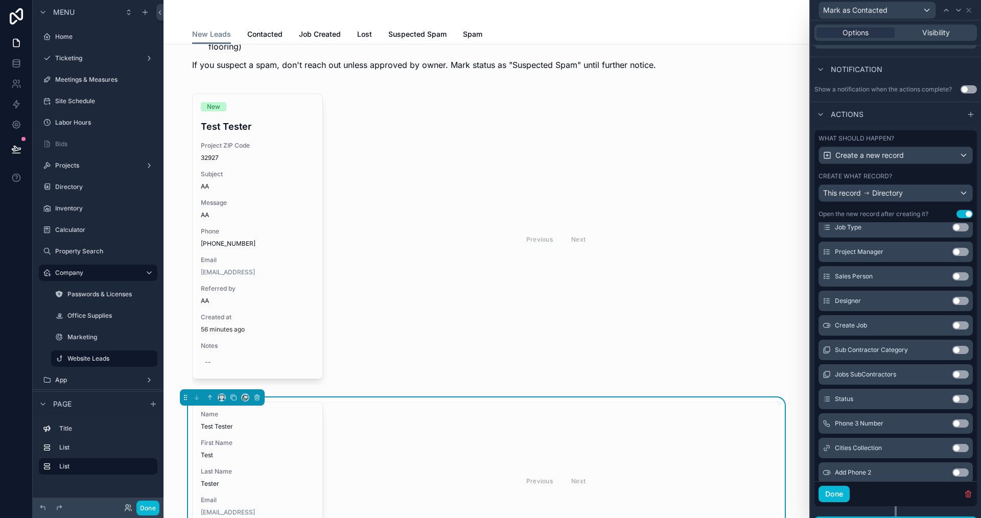
click at [952, 398] on button "Use setting" at bounding box center [960, 399] width 16 height 8
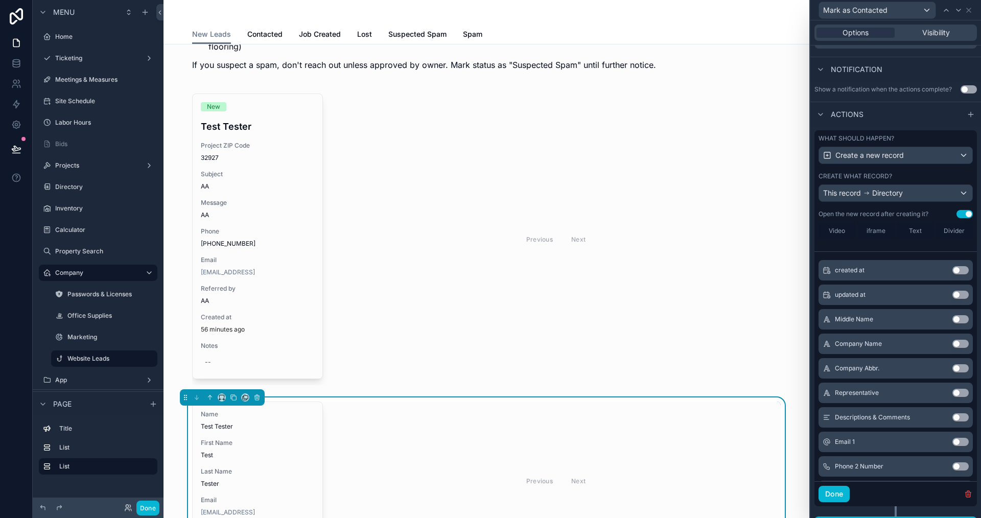
scroll to position [253, 0]
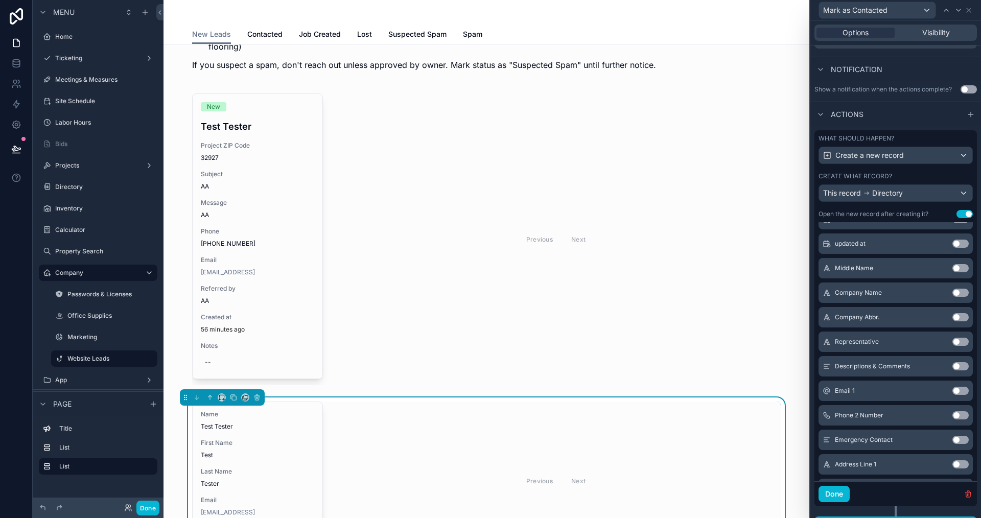
click at [952, 389] on button "Use setting" at bounding box center [960, 391] width 16 height 8
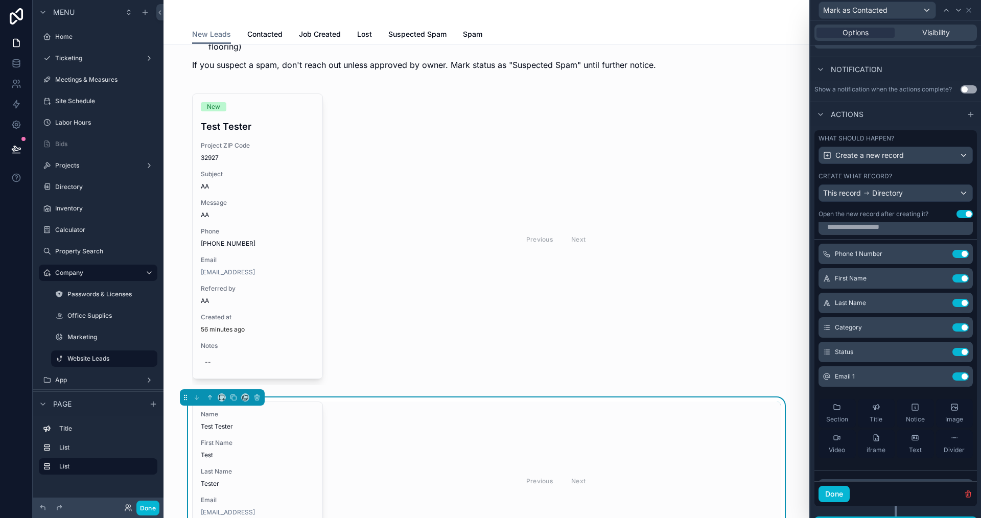
scroll to position [0, 0]
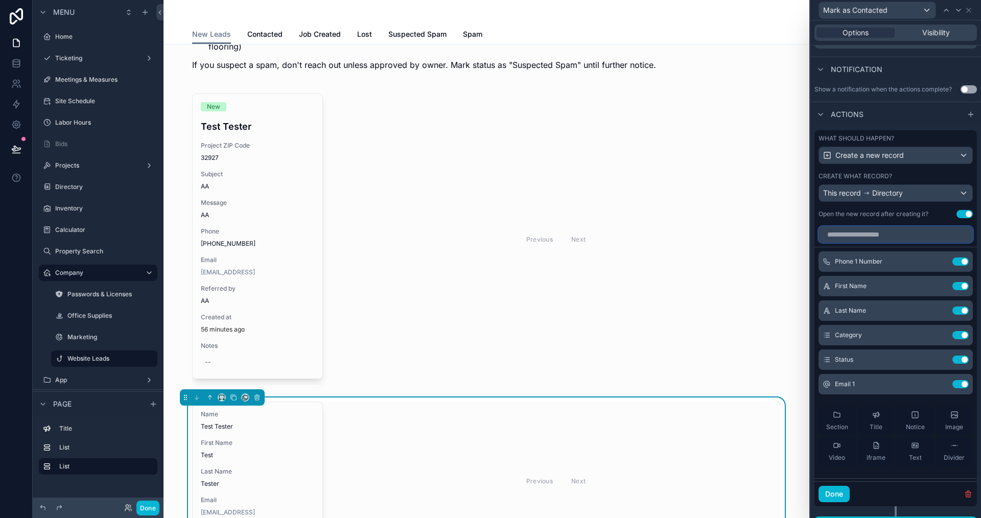
click at [845, 236] on input "text" at bounding box center [896, 234] width 154 height 16
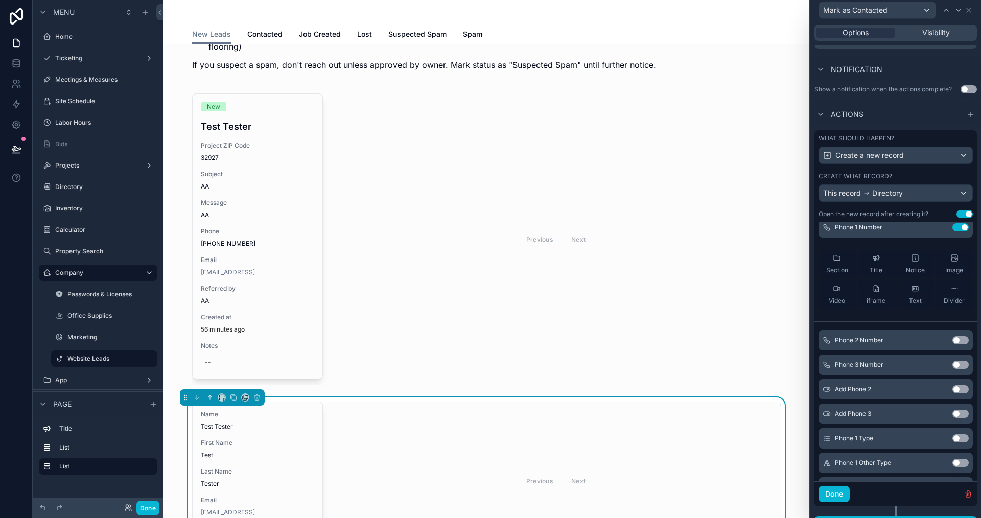
scroll to position [51, 0]
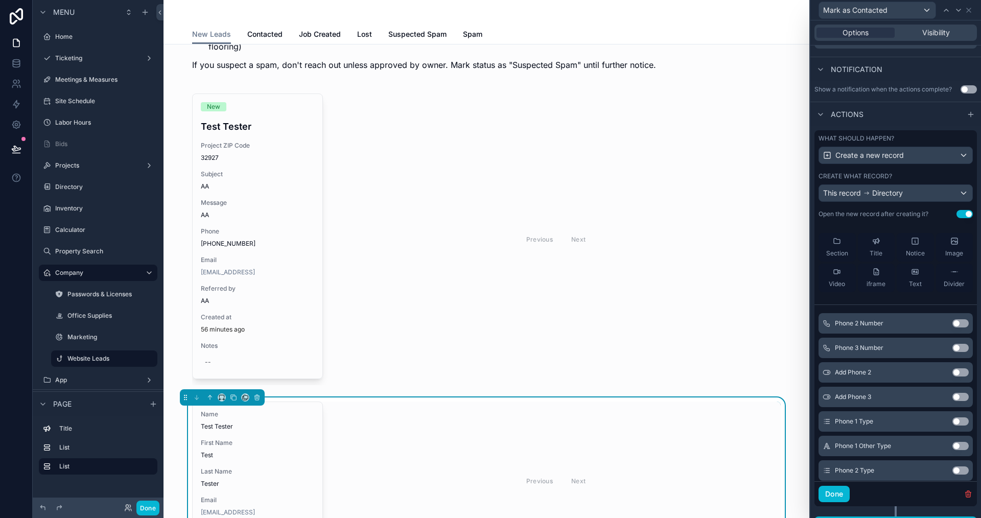
type input "*****"
click at [952, 423] on button "Use setting" at bounding box center [960, 421] width 16 height 8
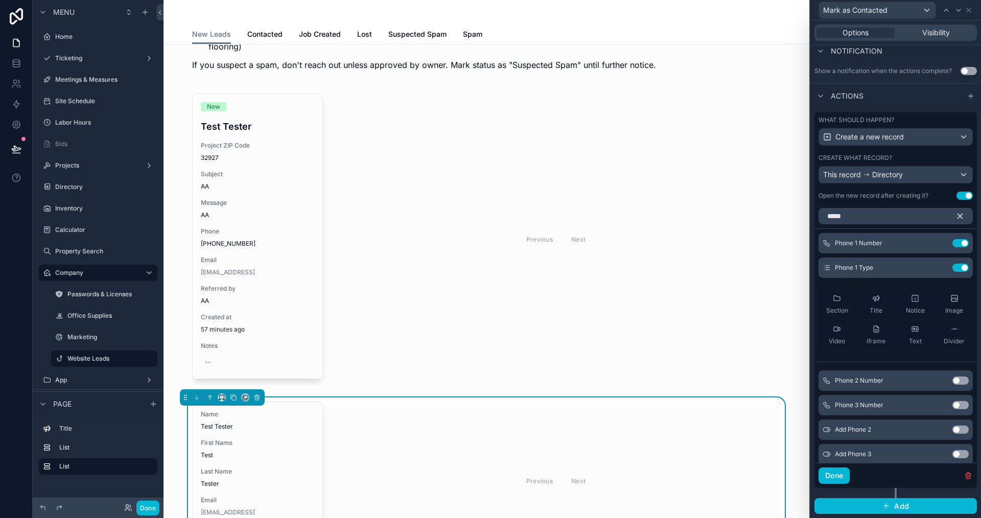
scroll to position [223, 0]
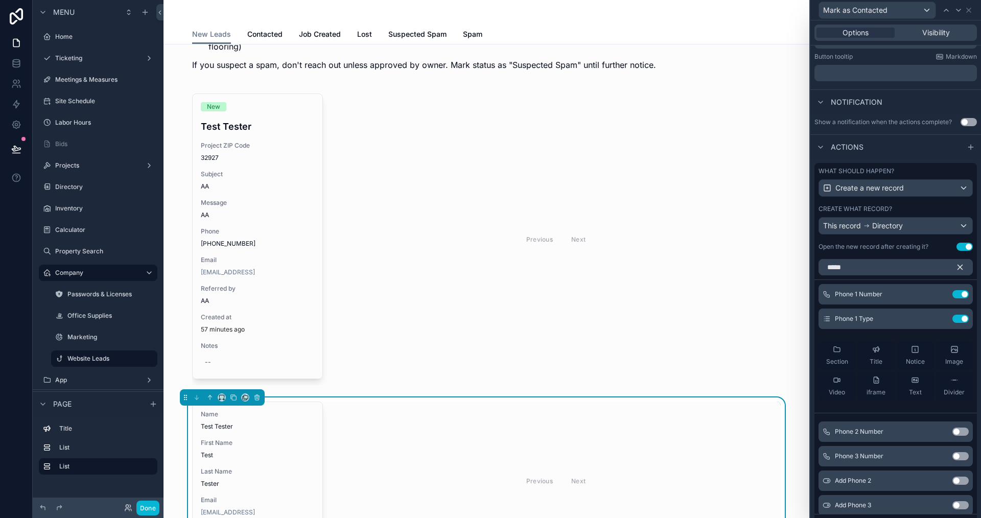
click at [955, 267] on icon "button" at bounding box center [959, 267] width 9 height 9
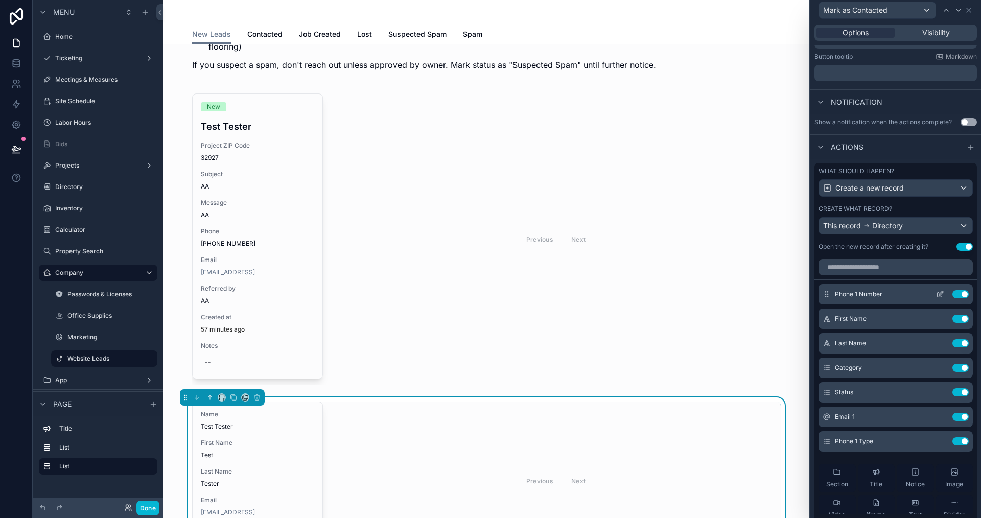
click at [825, 290] on div "Phone 1 Number Use setting" at bounding box center [896, 294] width 154 height 20
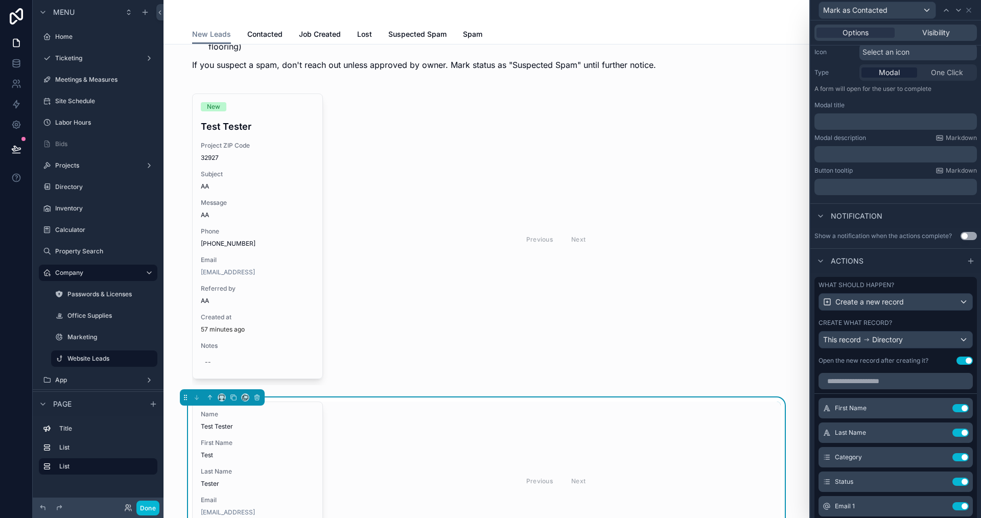
scroll to position [0, 0]
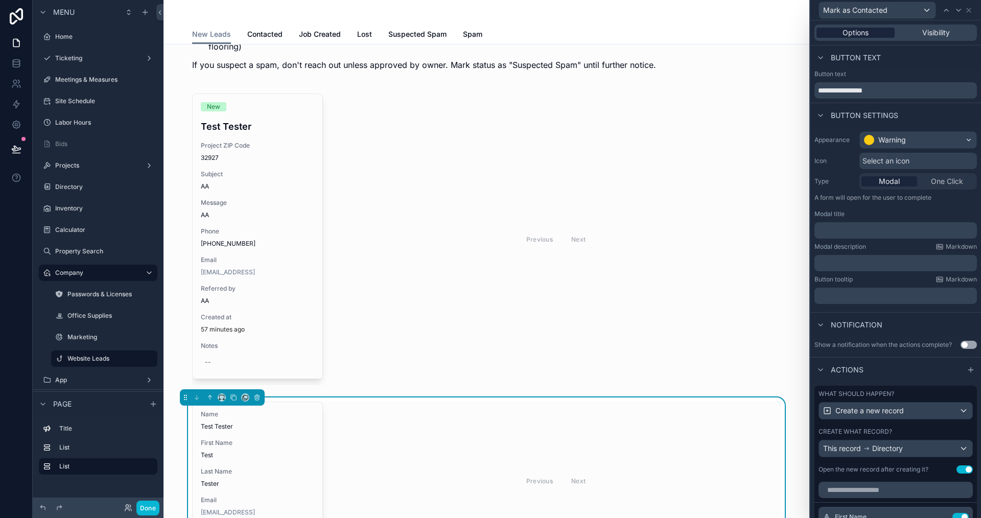
click at [853, 36] on span "Options" at bounding box center [856, 33] width 26 height 10
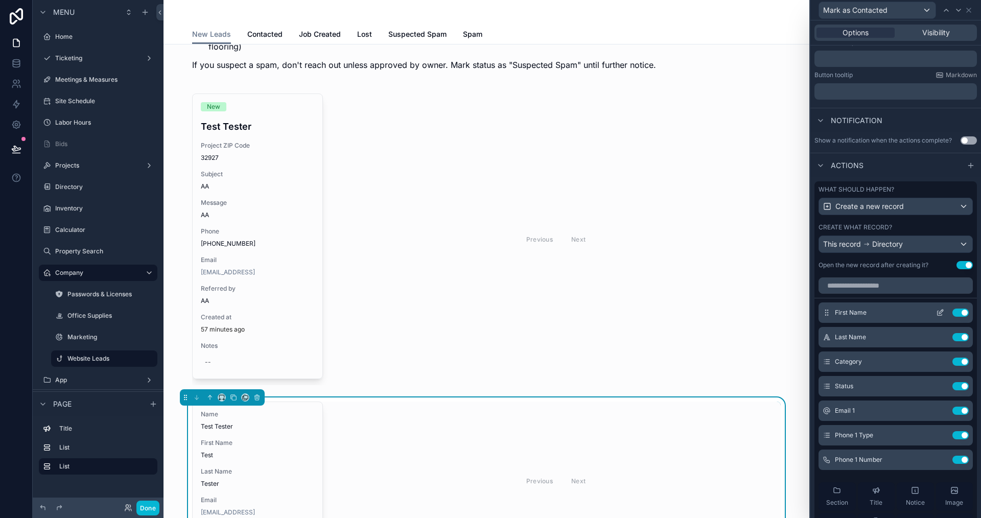
scroll to position [255, 0]
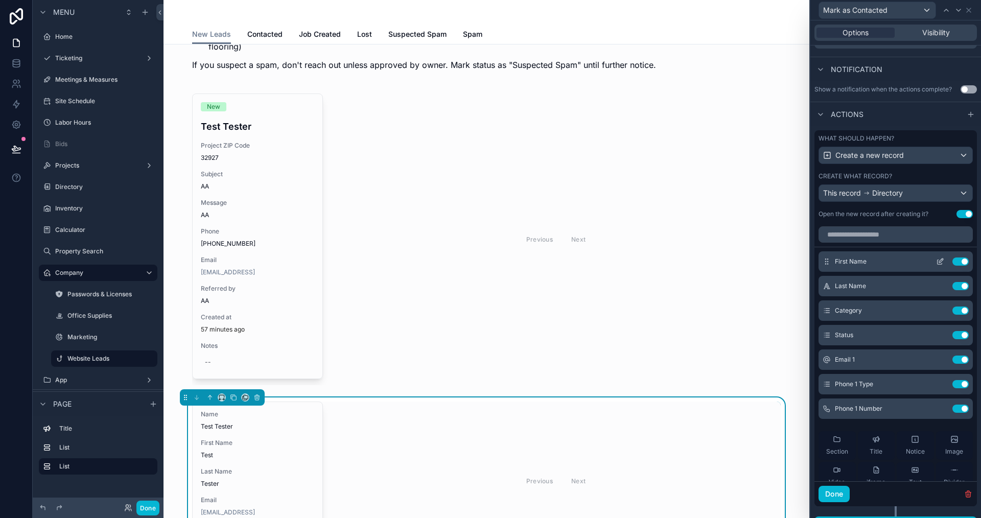
click at [932, 262] on button at bounding box center [940, 262] width 16 height 8
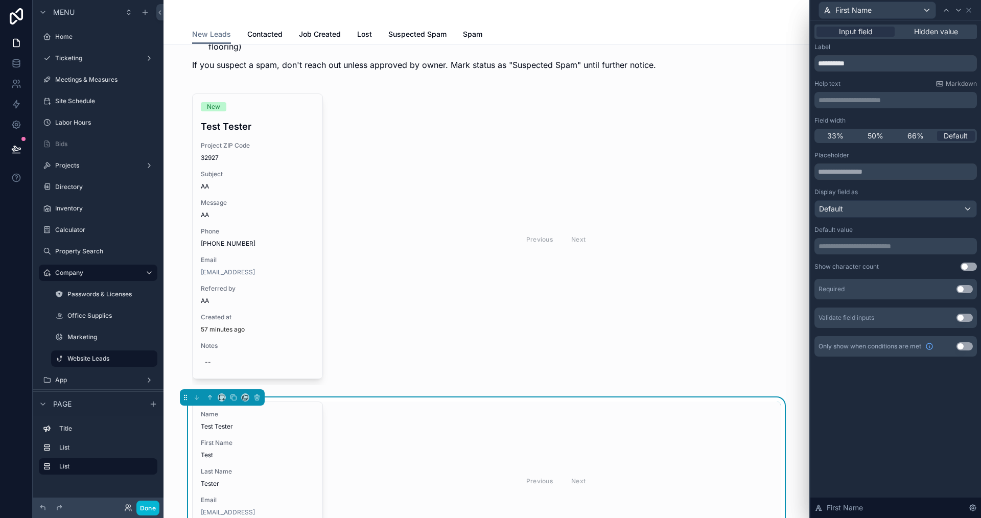
click at [848, 246] on p "**********" at bounding box center [897, 246] width 156 height 10
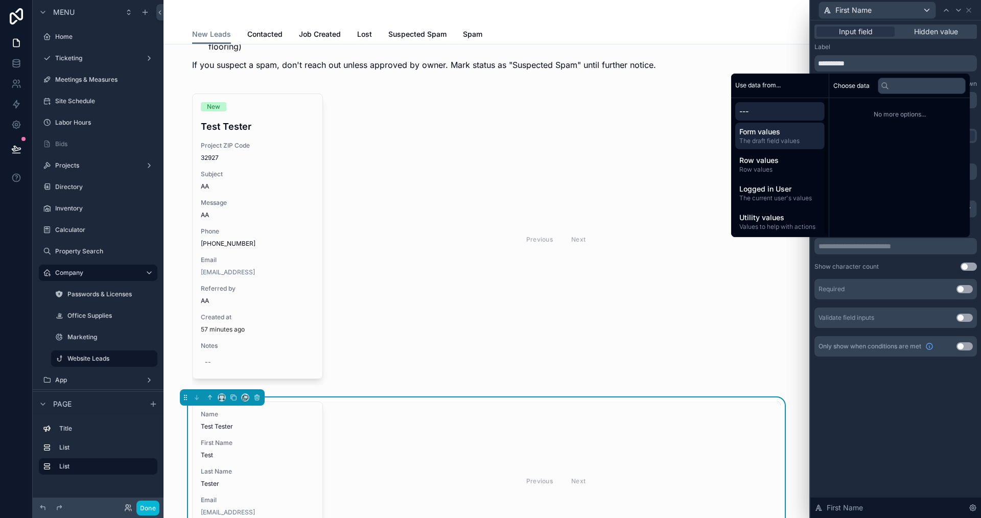
click at [749, 128] on span "Form values" at bounding box center [779, 132] width 81 height 10
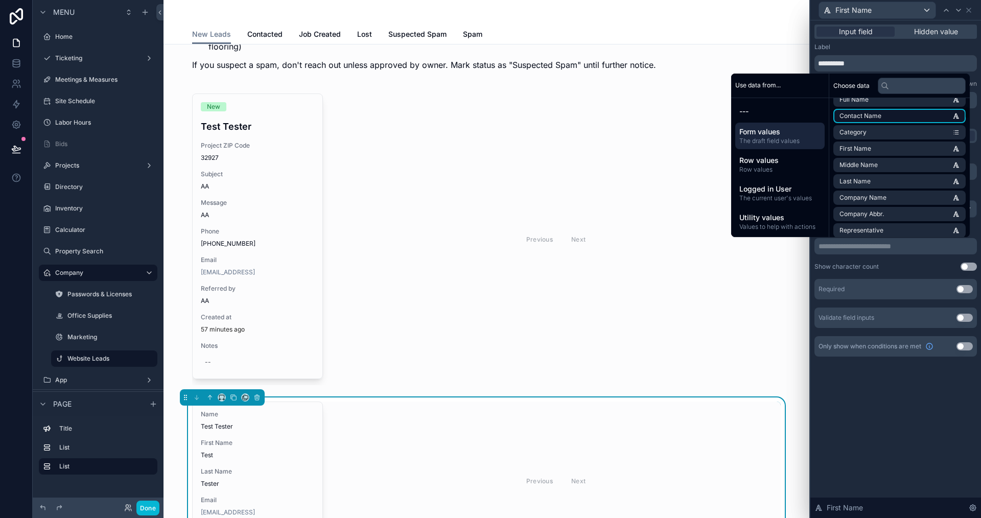
scroll to position [102, 0]
click at [866, 135] on li "First Name" at bounding box center [899, 138] width 132 height 14
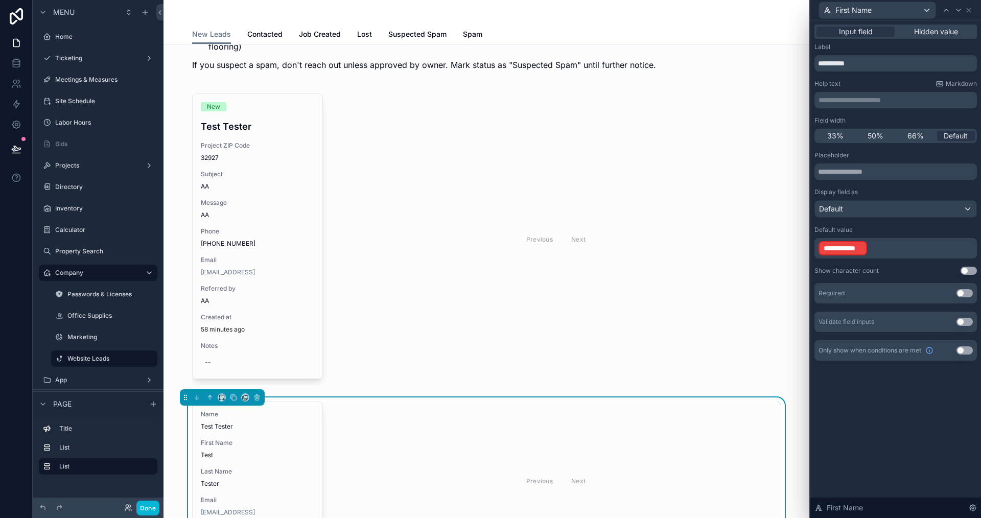
click at [903, 407] on div "**********" at bounding box center [895, 269] width 171 height 498
click at [894, 241] on p "**********" at bounding box center [897, 248] width 156 height 16
click at [895, 248] on p "**********" at bounding box center [897, 248] width 156 height 16
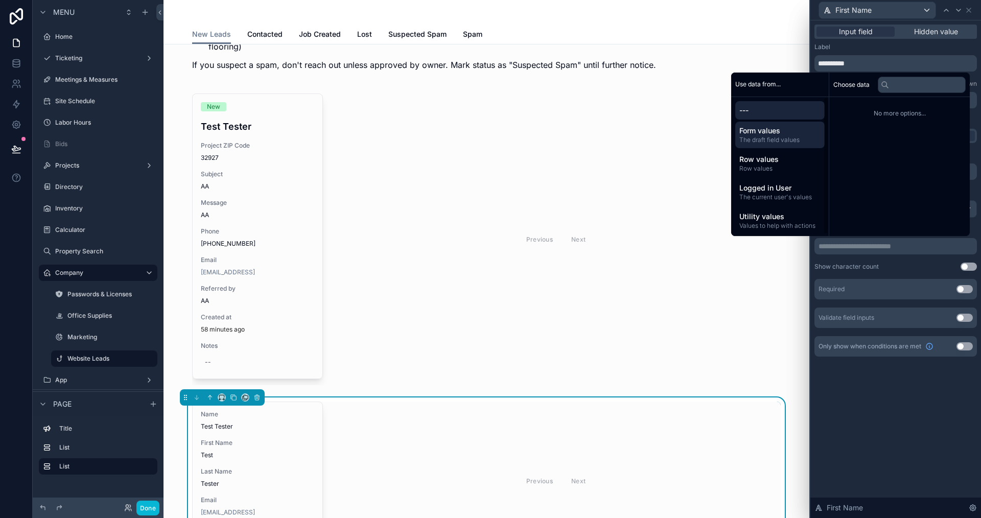
click at [764, 139] on span "The draft field values" at bounding box center [779, 140] width 81 height 8
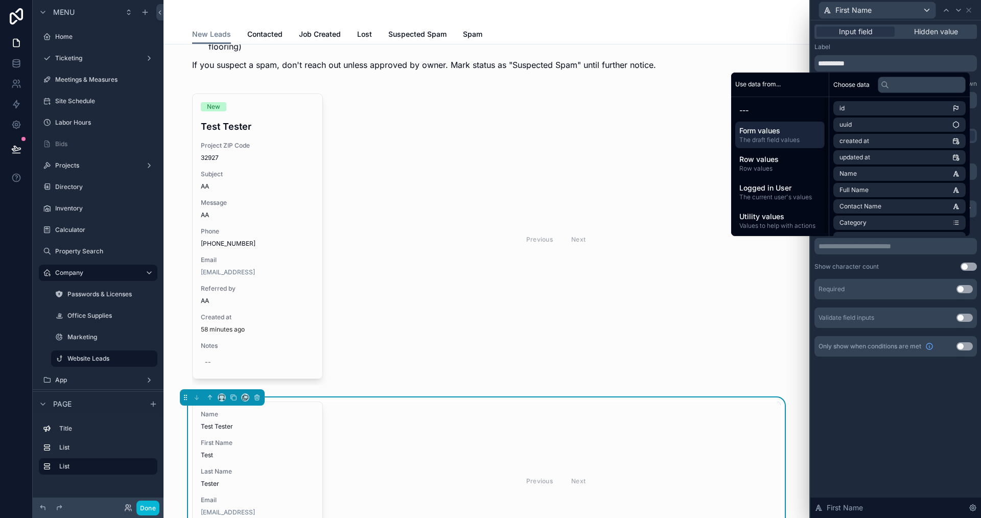
click at [760, 134] on span "Form values" at bounding box center [779, 131] width 81 height 10
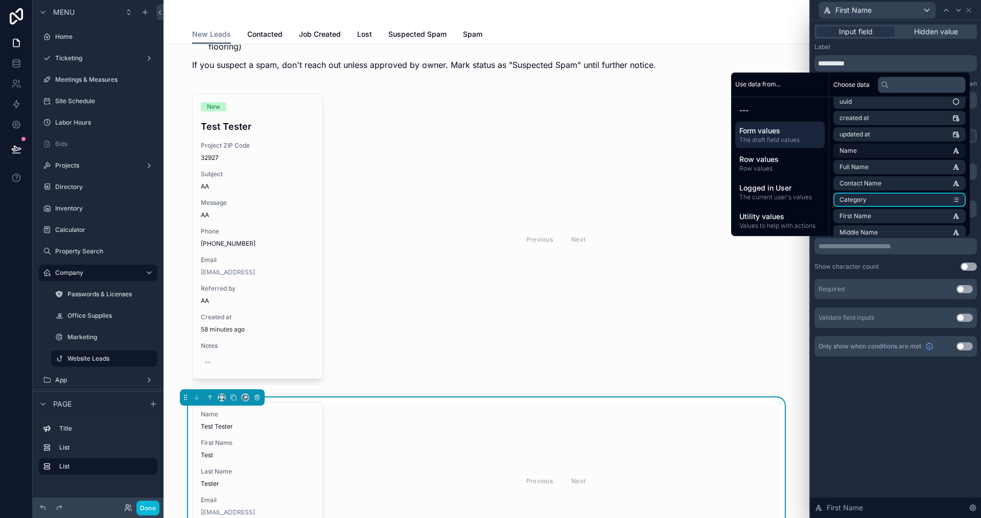
scroll to position [0, 0]
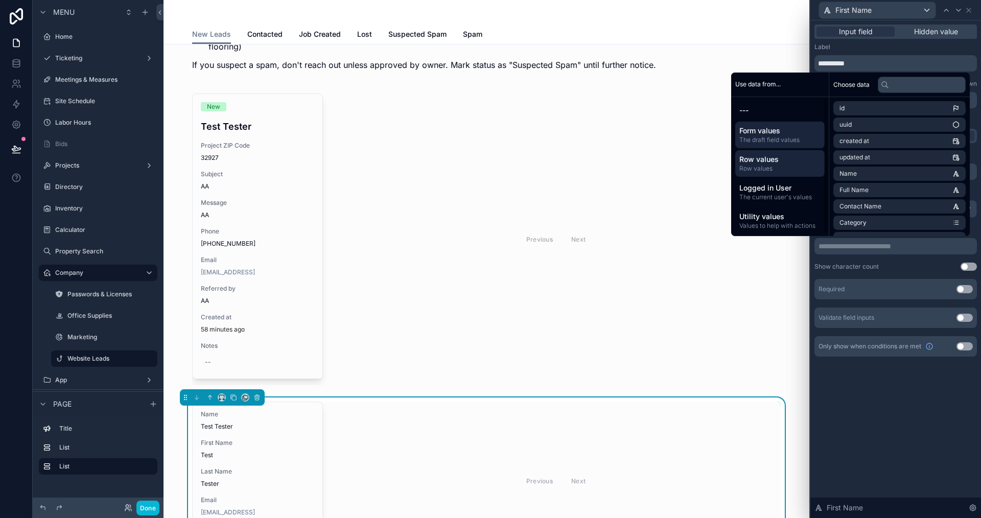
click at [784, 159] on span "Row values" at bounding box center [779, 159] width 81 height 10
click at [859, 142] on span "First Name" at bounding box center [855, 141] width 32 height 8
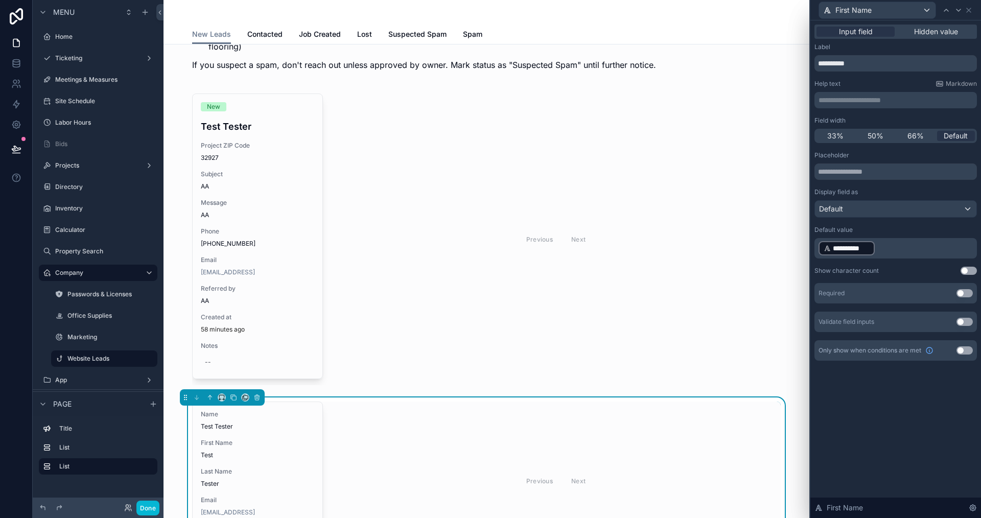
click at [899, 413] on div "**********" at bounding box center [895, 269] width 171 height 498
click at [956, 8] on icon at bounding box center [958, 10] width 8 height 8
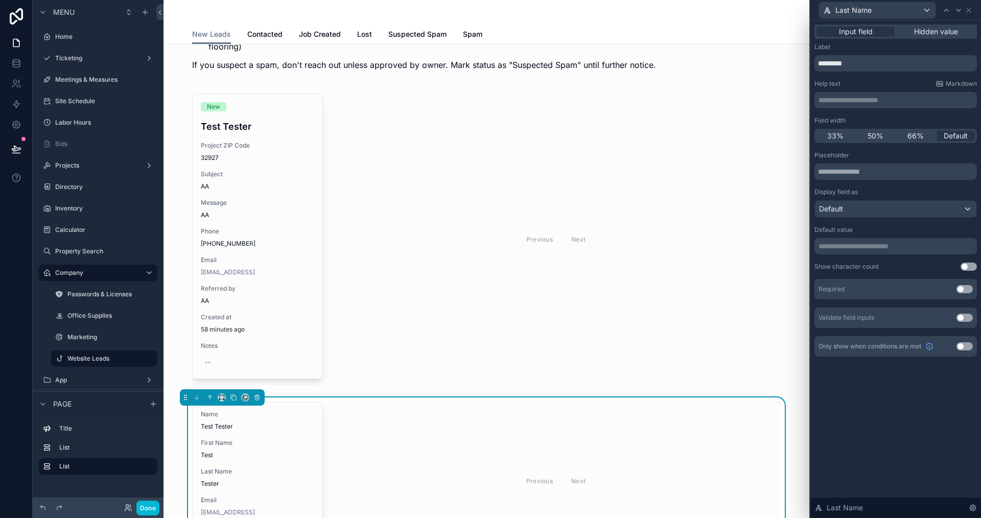
click at [881, 246] on p "**********" at bounding box center [897, 246] width 156 height 10
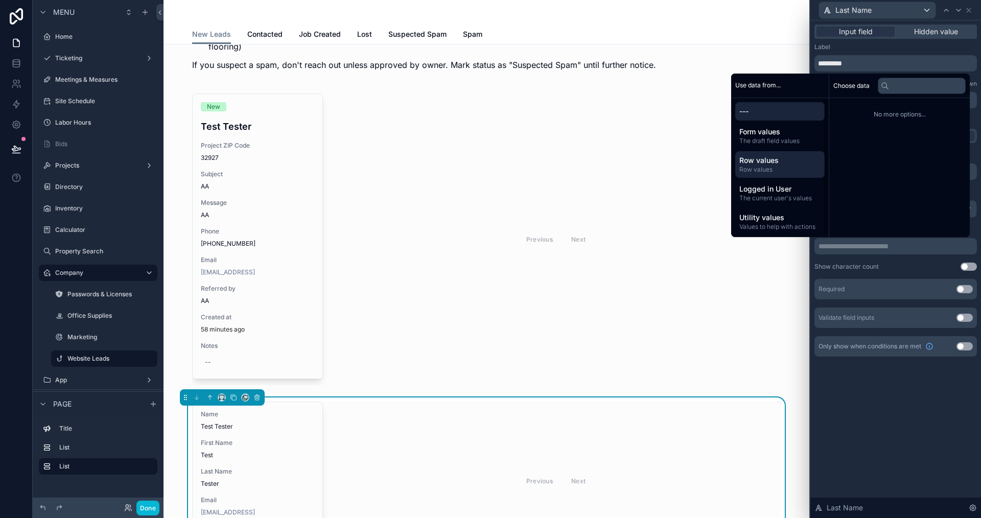
click at [743, 162] on span "Row values" at bounding box center [779, 160] width 81 height 10
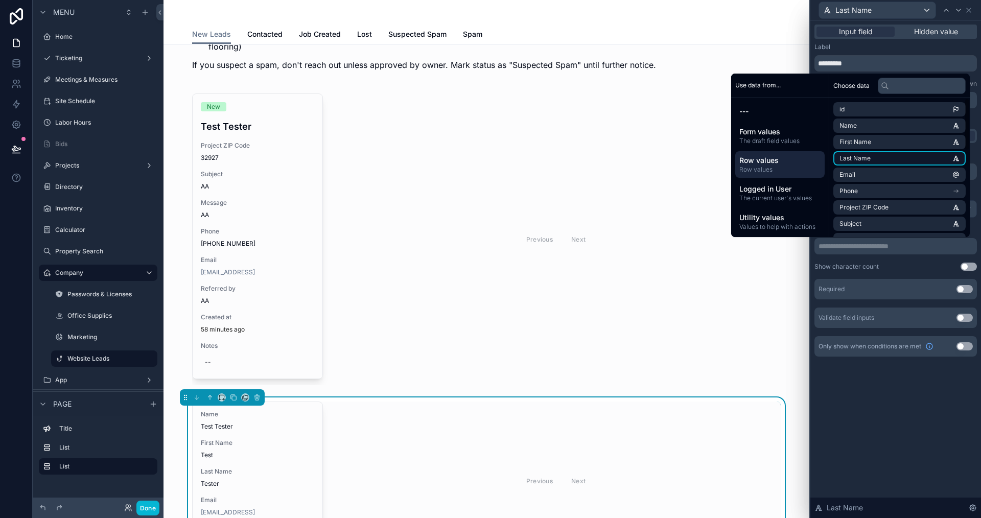
click at [875, 156] on li "Last Name" at bounding box center [899, 158] width 132 height 14
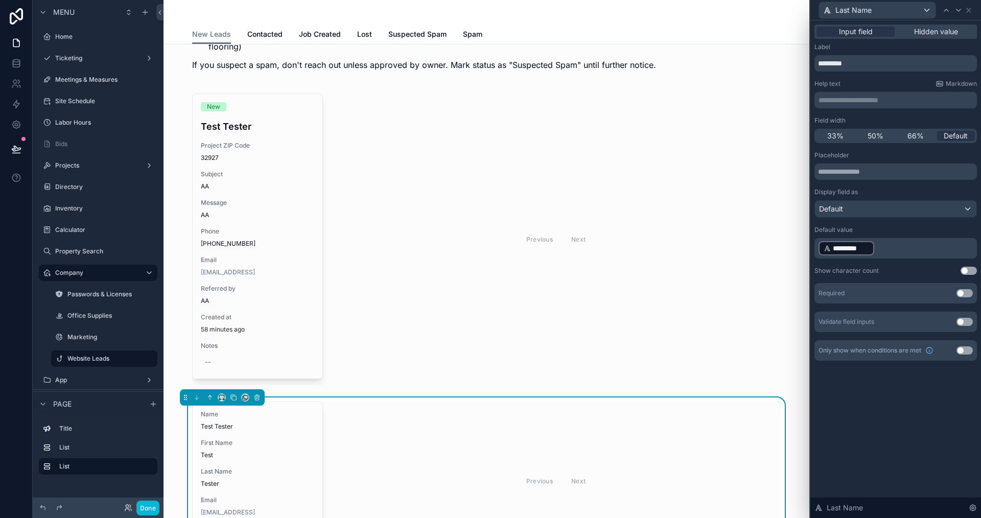
click at [914, 409] on div "**********" at bounding box center [895, 269] width 171 height 498
click at [960, 11] on icon at bounding box center [958, 10] width 8 height 8
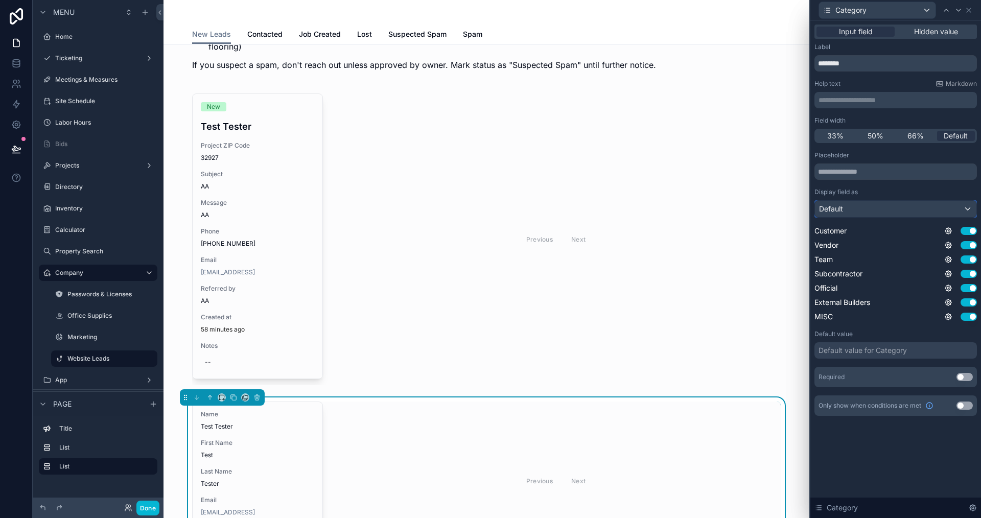
click at [872, 209] on div "Default" at bounding box center [895, 209] width 161 height 16
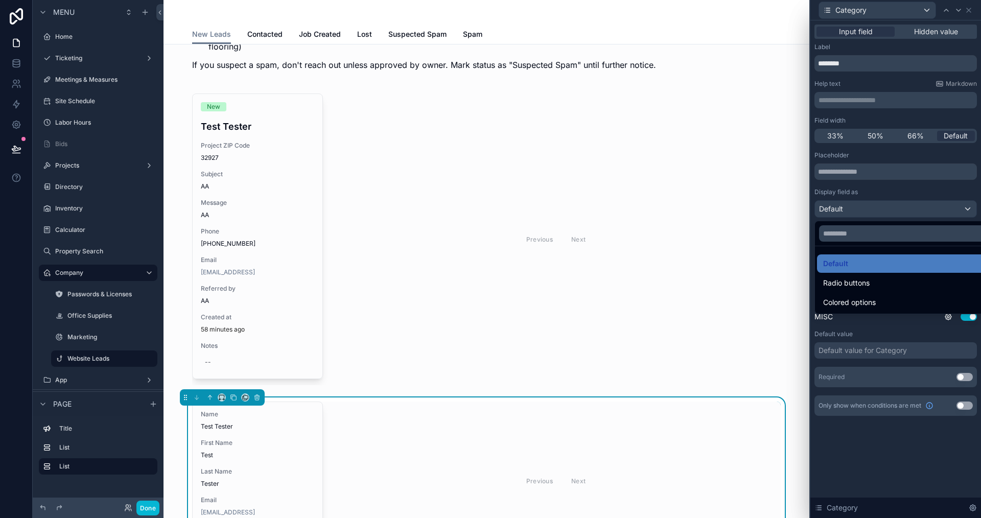
click at [872, 209] on div at bounding box center [895, 259] width 171 height 518
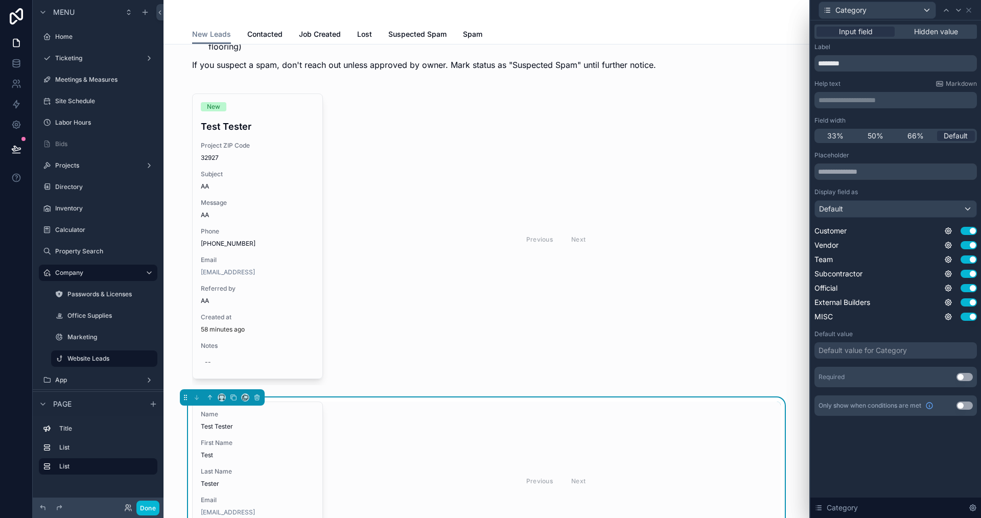
click at [857, 350] on div "Default value for Category" at bounding box center [863, 350] width 88 height 10
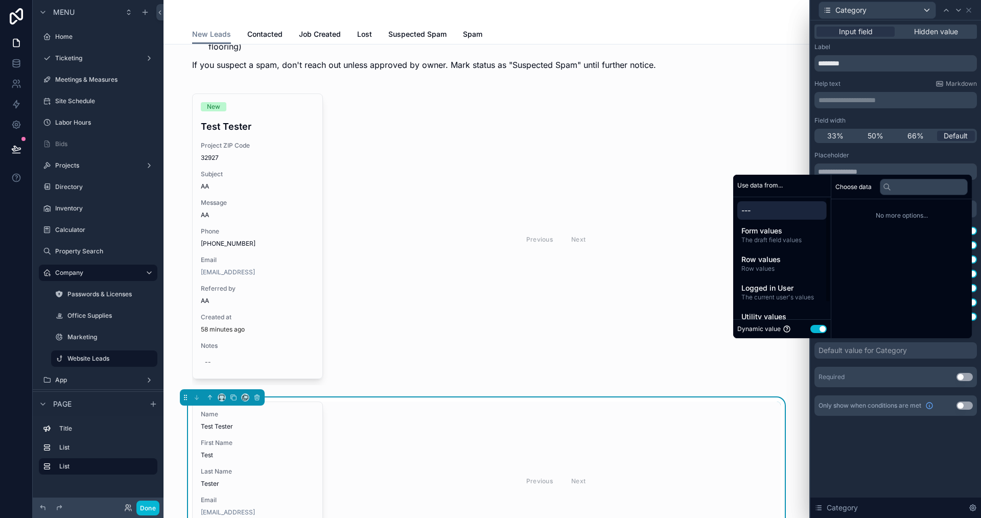
click at [819, 329] on button "Use setting" at bounding box center [818, 329] width 16 height 8
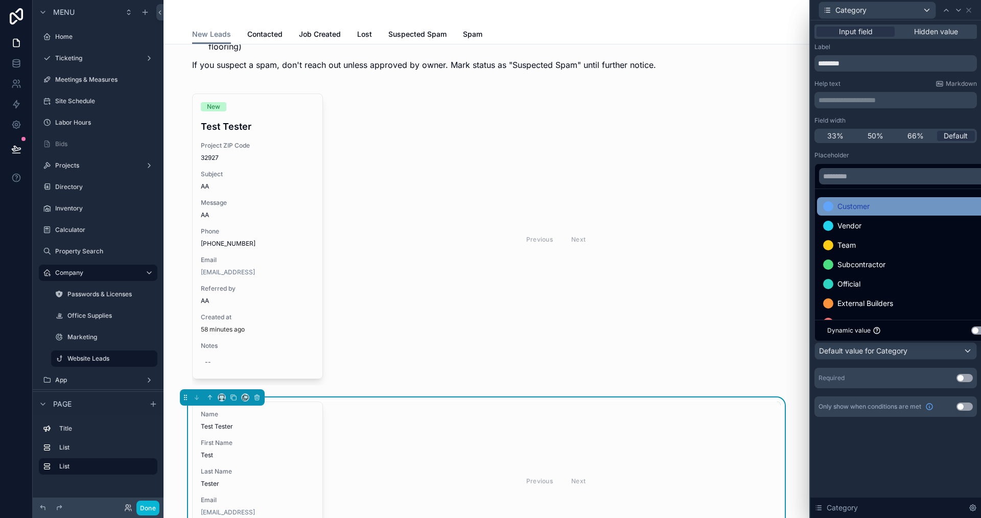
click at [853, 201] on span "Customer" at bounding box center [853, 206] width 32 height 12
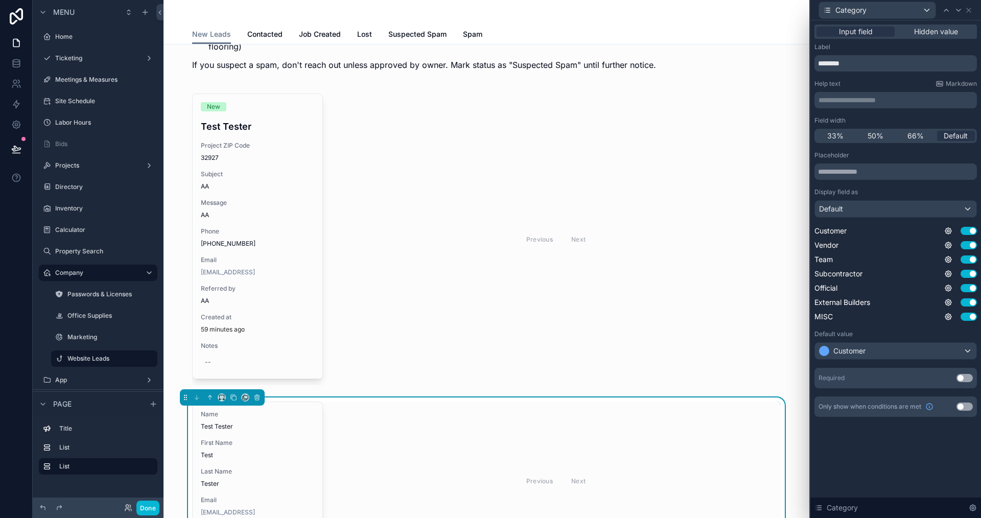
click at [873, 468] on div "**********" at bounding box center [895, 269] width 171 height 498
click at [942, 25] on div "Input field Hidden value" at bounding box center [895, 32] width 162 height 14
click at [940, 30] on span "Hidden value" at bounding box center [936, 32] width 44 height 10
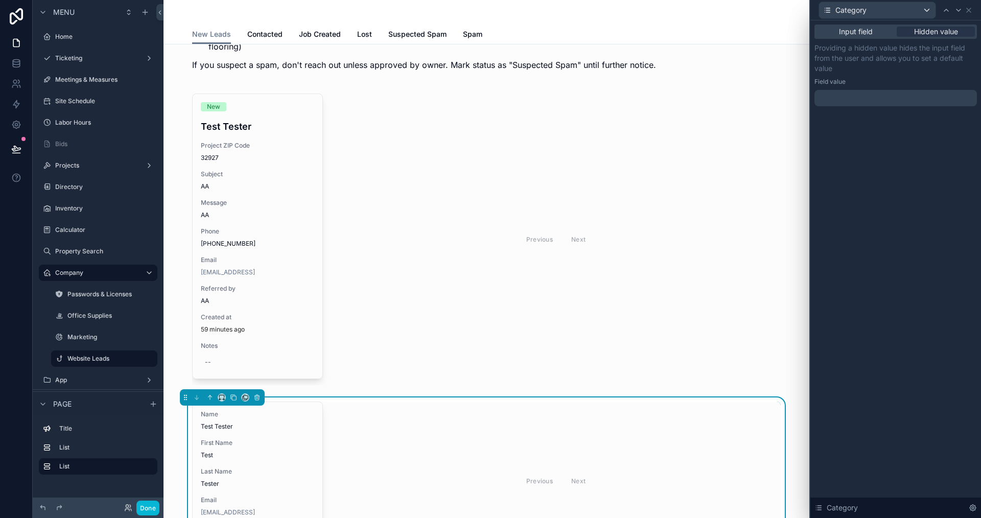
click at [859, 100] on div at bounding box center [895, 98] width 162 height 16
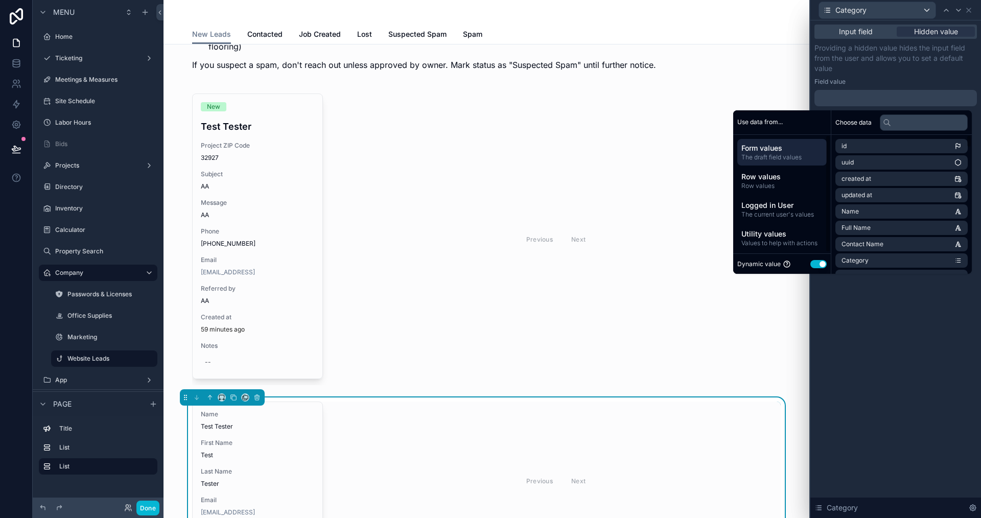
click at [811, 265] on button "Use setting" at bounding box center [818, 264] width 16 height 8
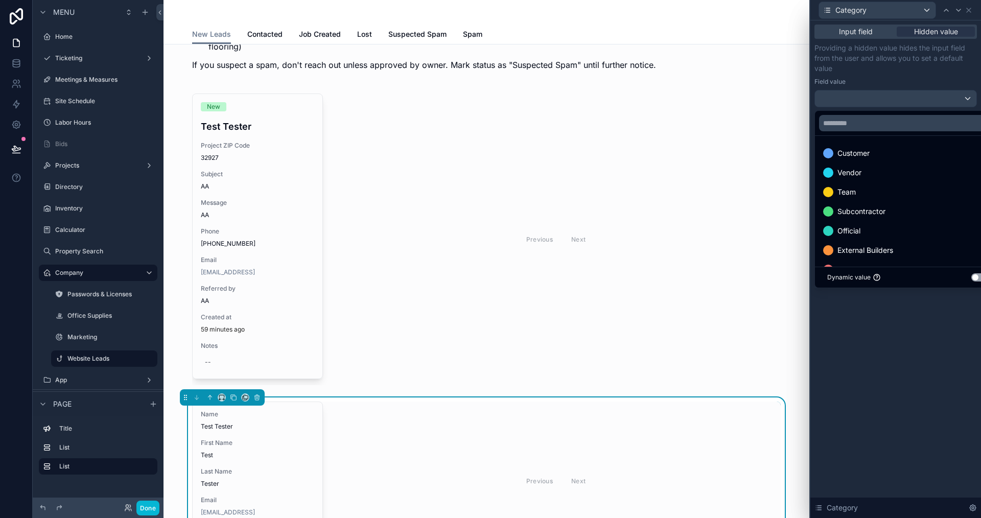
click at [873, 330] on div at bounding box center [895, 259] width 171 height 518
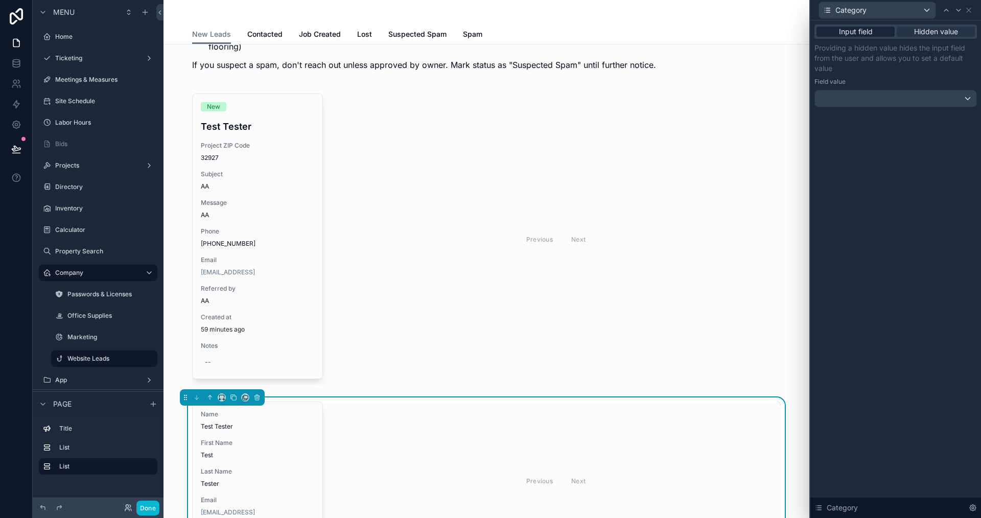
click at [835, 33] on div "Input field" at bounding box center [856, 32] width 78 height 10
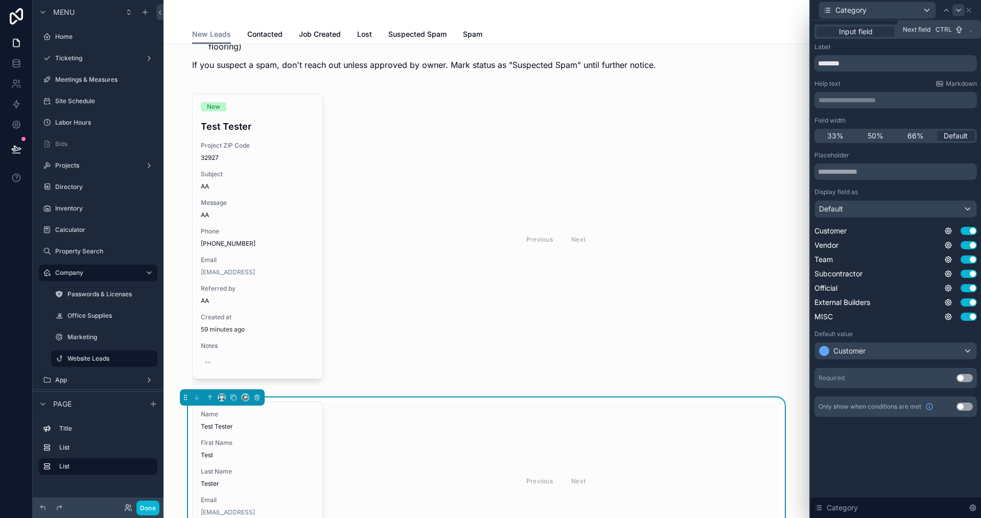
click at [959, 7] on icon at bounding box center [958, 10] width 8 height 8
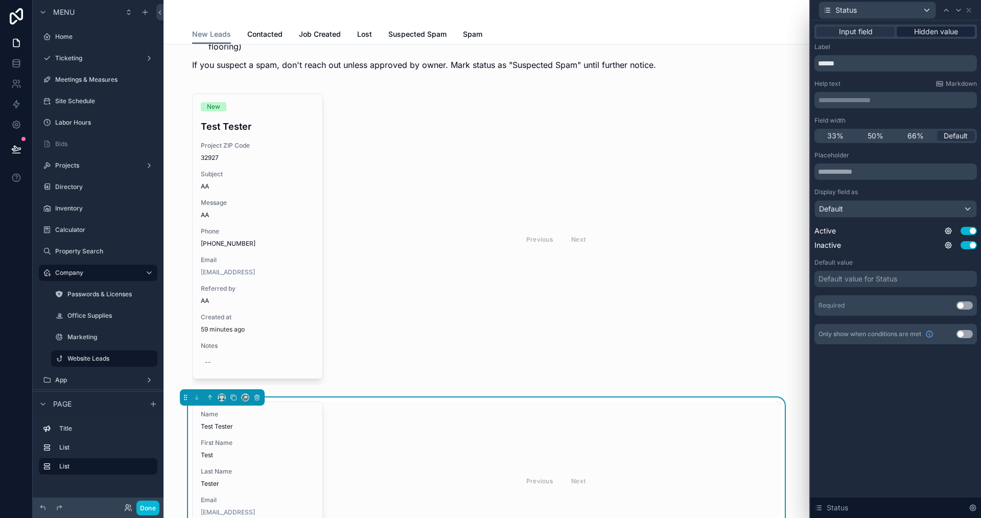
click at [936, 30] on span "Hidden value" at bounding box center [936, 32] width 44 height 10
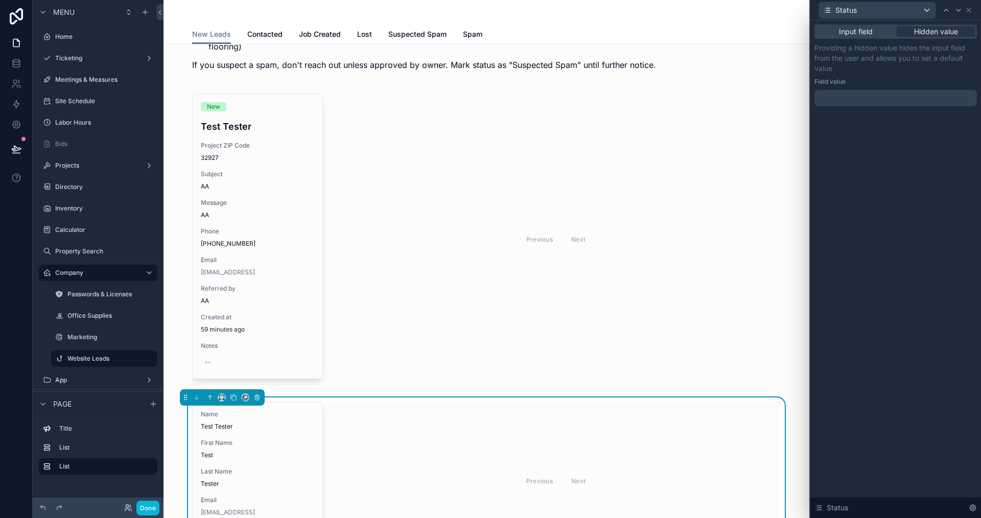
click at [848, 96] on div at bounding box center [895, 98] width 162 height 16
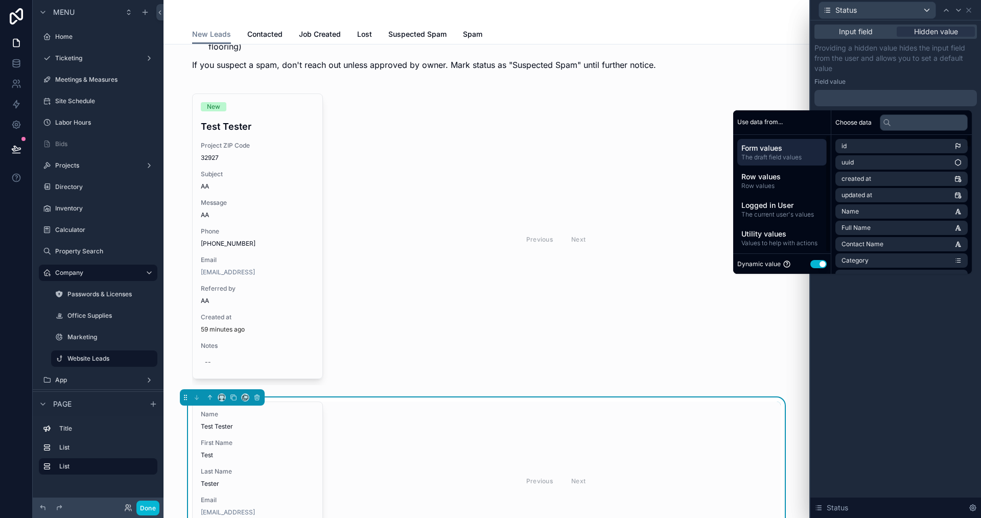
click at [811, 262] on button "Use setting" at bounding box center [818, 264] width 16 height 8
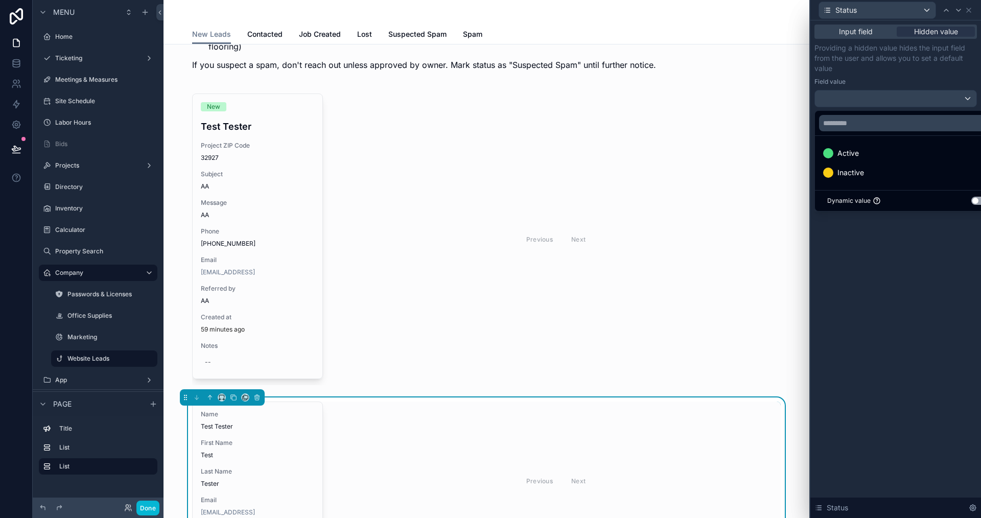
click at [850, 143] on ul "Active Inactive" at bounding box center [907, 163] width 185 height 54
drag, startPoint x: 850, startPoint y: 149, endPoint x: 875, endPoint y: 227, distance: 82.1
click at [850, 150] on span "Active" at bounding box center [847, 153] width 21 height 12
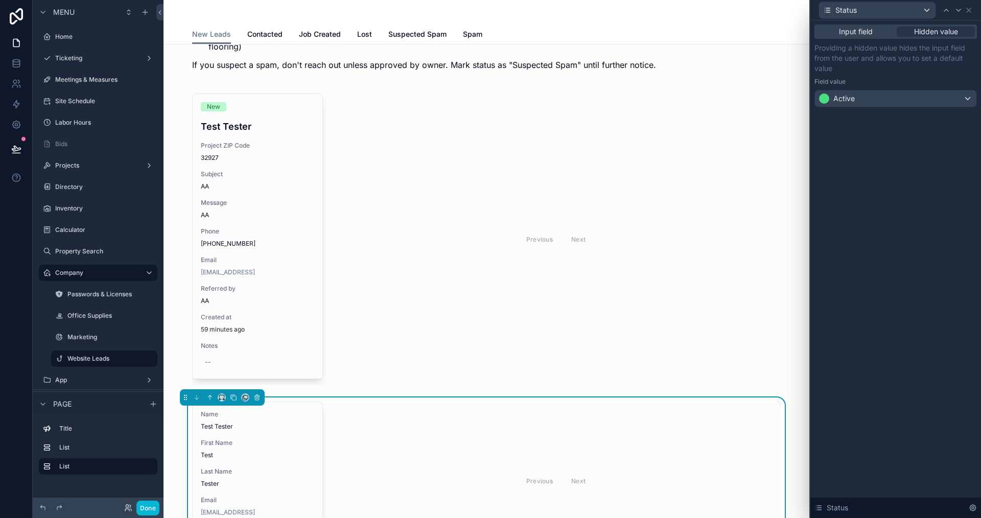
click at [888, 283] on div "Input field Hidden value Providing a hidden value hides the input field from th…" at bounding box center [895, 269] width 171 height 498
click at [953, 8] on div at bounding box center [958, 10] width 12 height 12
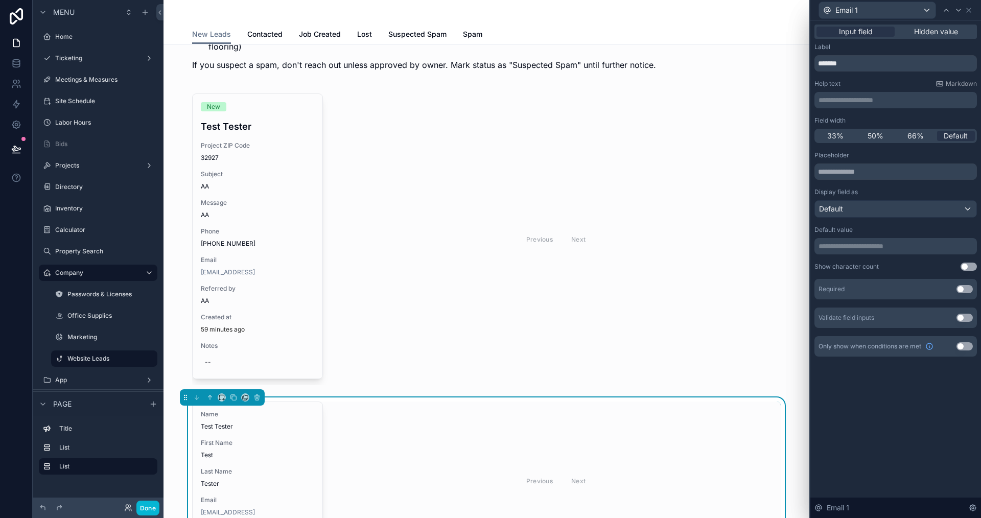
click at [851, 249] on p "**********" at bounding box center [897, 246] width 156 height 10
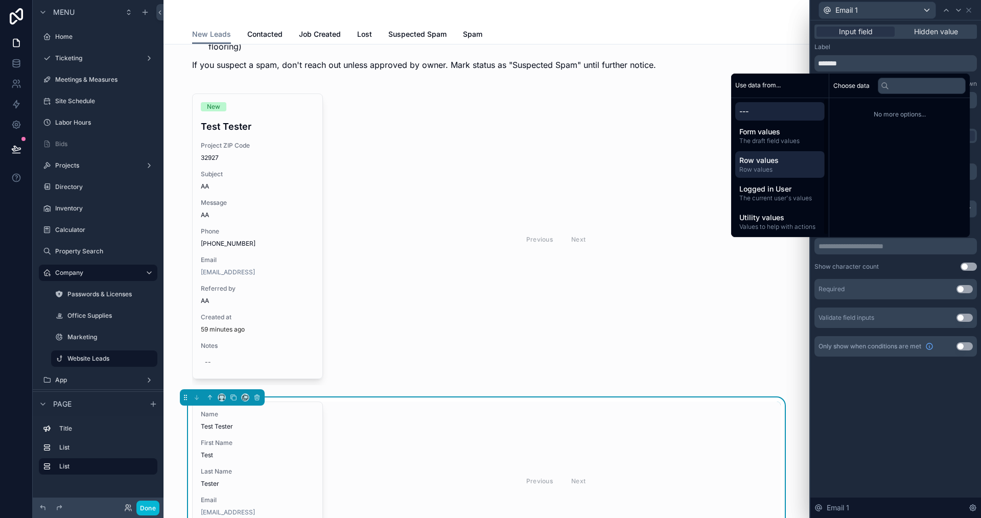
click at [750, 162] on span "Row values" at bounding box center [779, 160] width 81 height 10
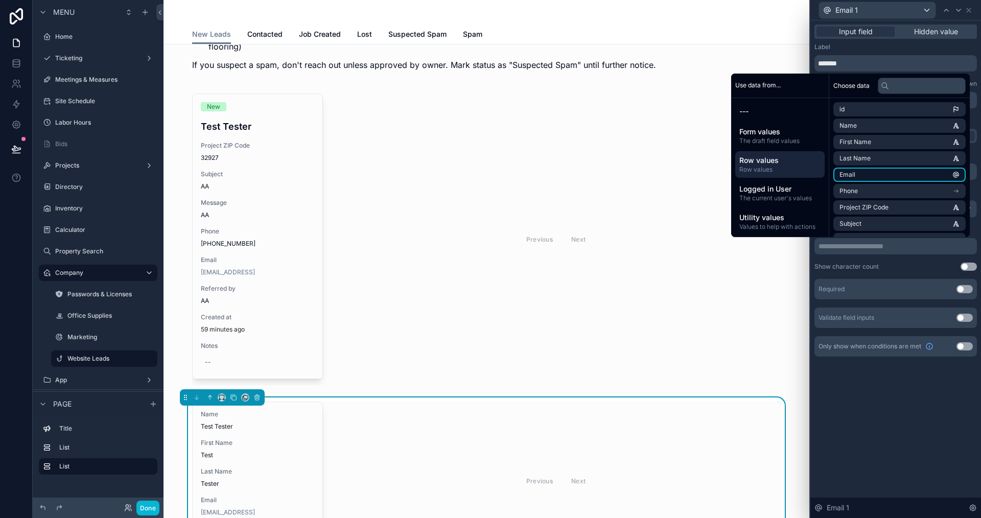
click at [868, 174] on li "Email" at bounding box center [899, 175] width 132 height 14
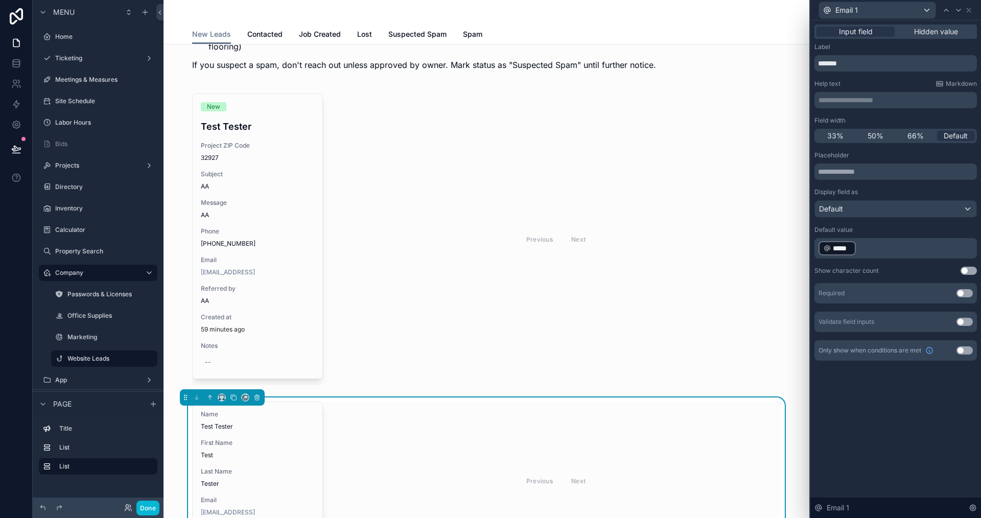
click at [882, 416] on div "**********" at bounding box center [895, 269] width 171 height 498
click at [960, 8] on icon at bounding box center [958, 10] width 8 height 8
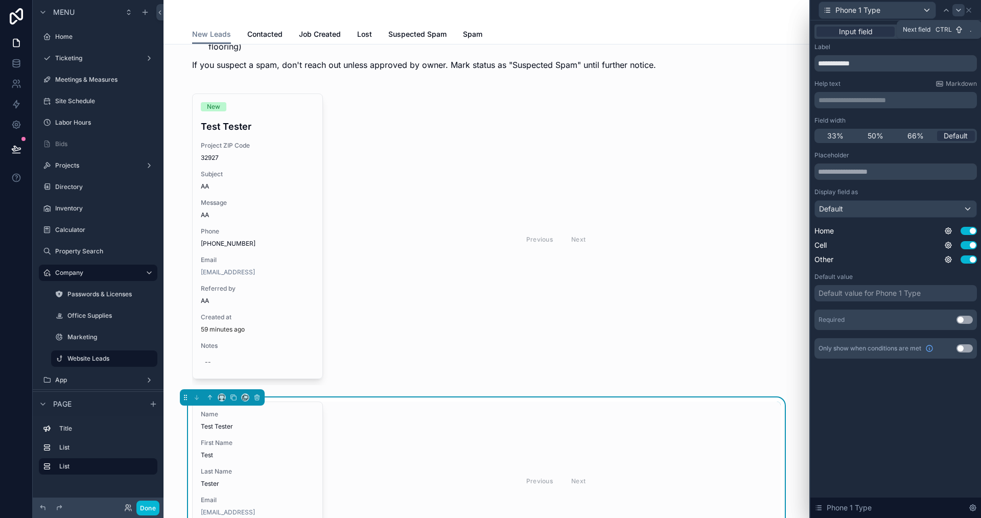
click at [960, 11] on icon at bounding box center [958, 10] width 8 height 8
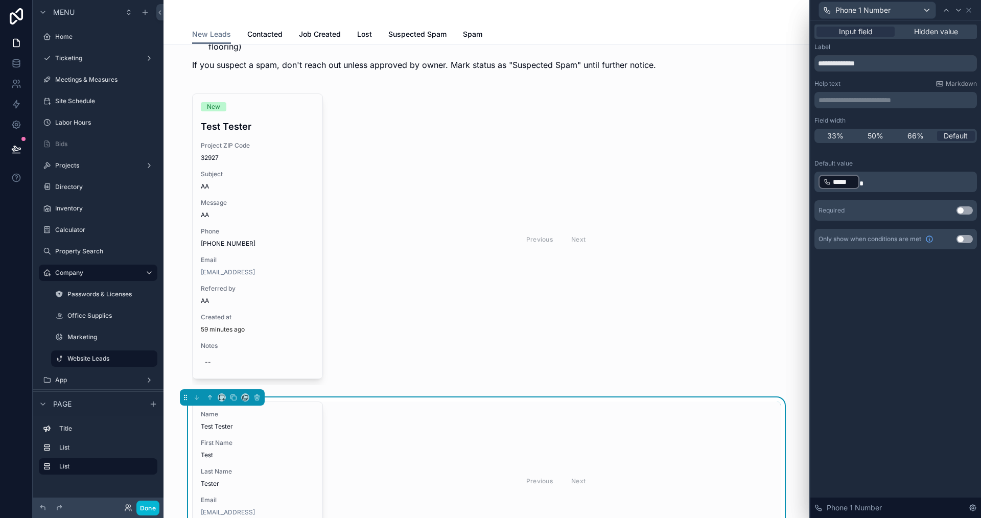
click at [877, 183] on p "﻿ ***** ﻿" at bounding box center [897, 182] width 156 height 16
click at [921, 368] on div "**********" at bounding box center [895, 269] width 171 height 498
click at [885, 175] on p "﻿ ***** ﻿" at bounding box center [897, 182] width 156 height 16
click at [914, 318] on div "**********" at bounding box center [895, 269] width 171 height 498
click at [892, 177] on p "﻿ ***** ﻿ ﻿" at bounding box center [897, 182] width 156 height 16
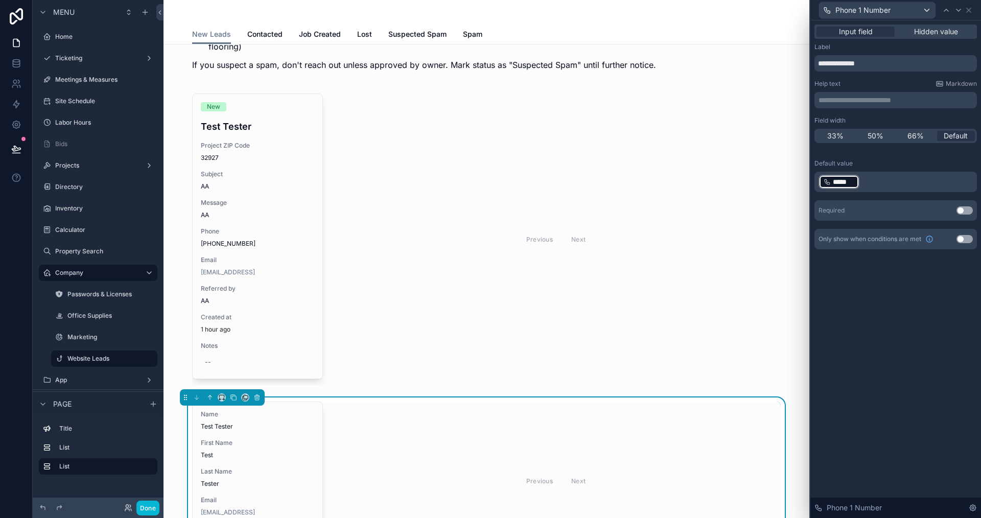
click at [884, 177] on p "﻿ ***** ﻿ ﻿" at bounding box center [897, 182] width 156 height 16
drag, startPoint x: 936, startPoint y: 370, endPoint x: 934, endPoint y: 355, distance: 15.5
click at [936, 370] on div "**********" at bounding box center [895, 269] width 171 height 498
click at [966, 10] on icon at bounding box center [969, 10] width 8 height 8
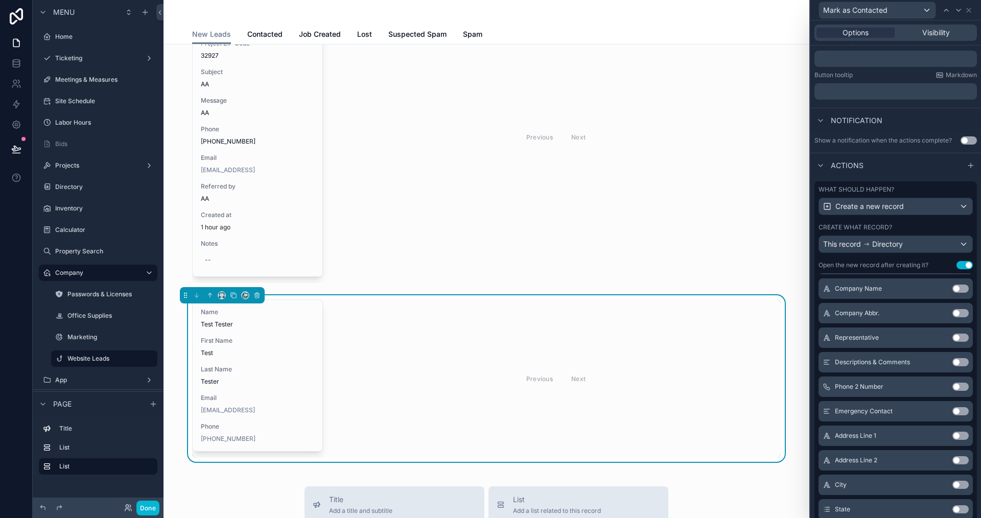
scroll to position [409, 0]
click at [952, 384] on button "Use setting" at bounding box center [960, 385] width 16 height 8
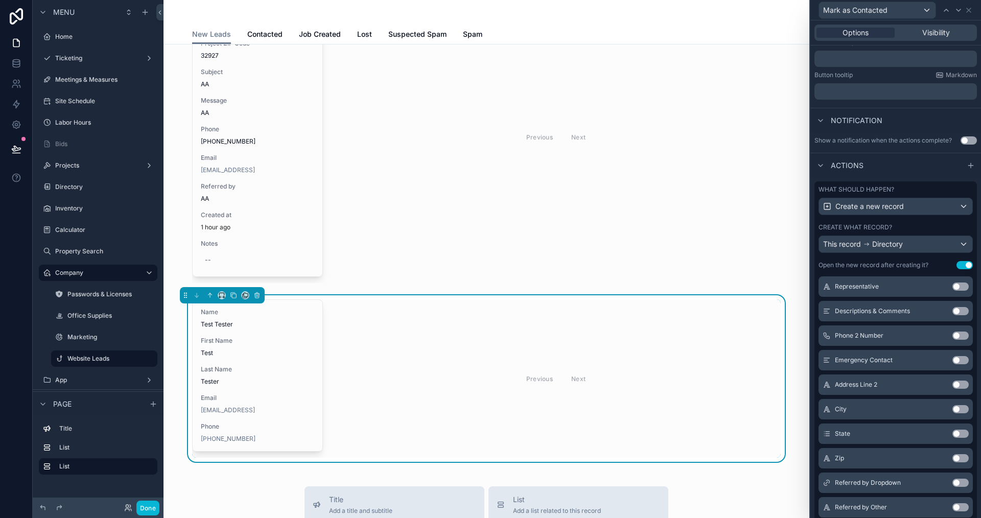
click at [952, 384] on button "Use setting" at bounding box center [960, 385] width 16 height 8
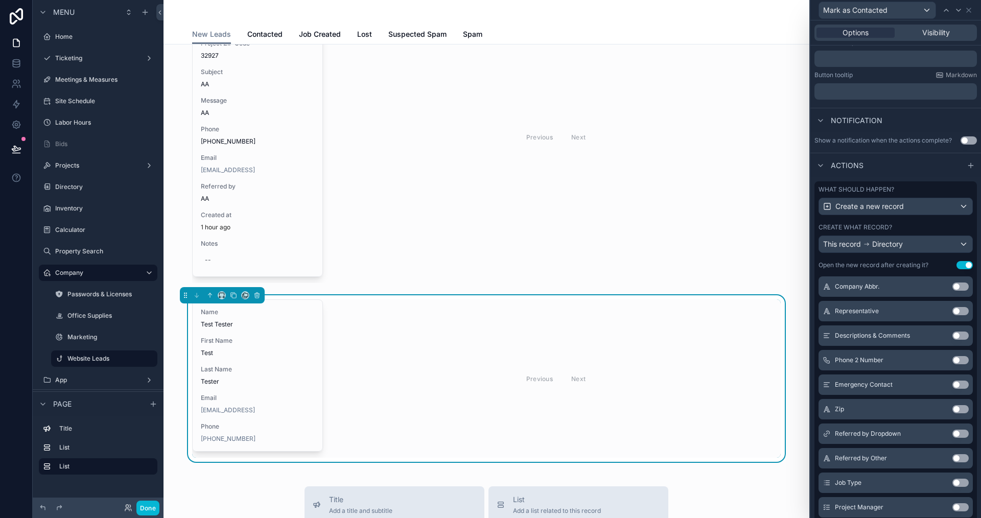
scroll to position [507, 0]
click at [952, 385] on button "Use setting" at bounding box center [960, 385] width 16 height 8
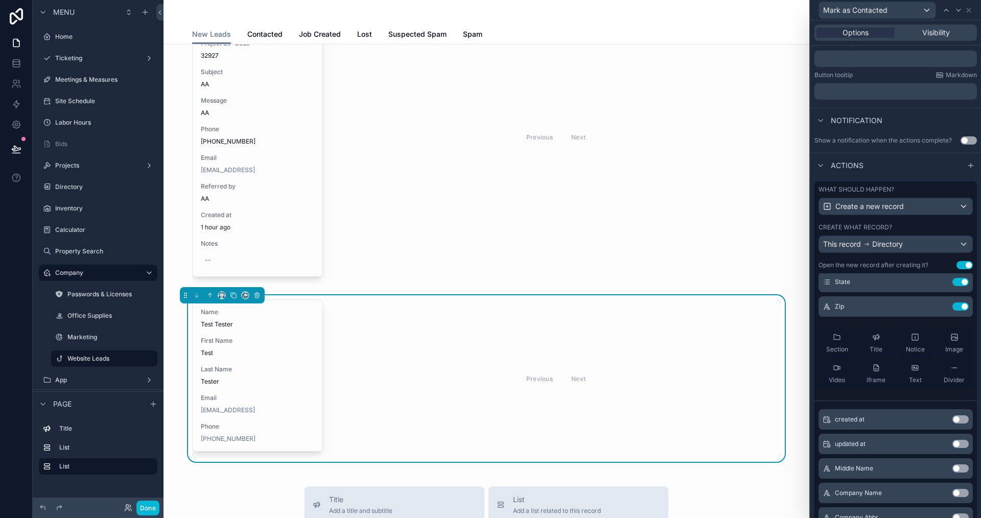
scroll to position [123, 0]
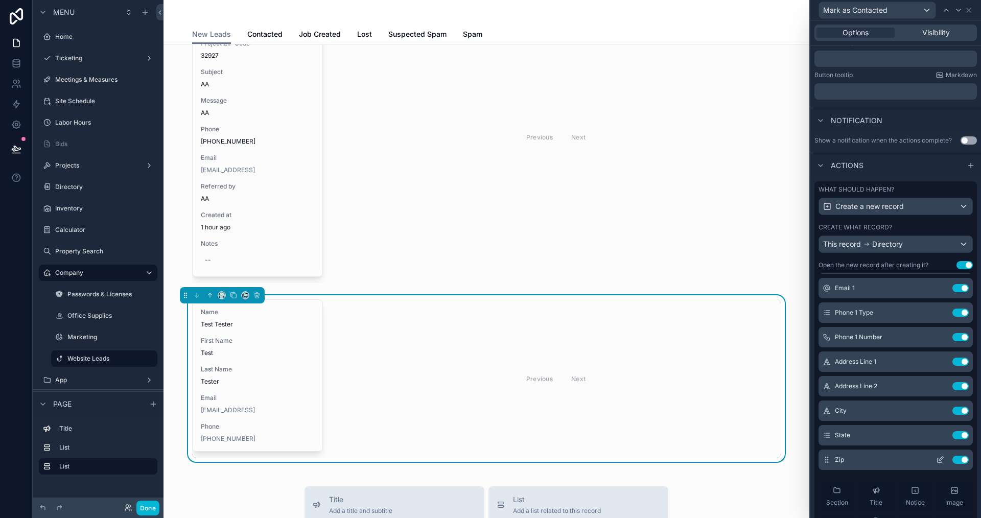
click at [923, 454] on div "Zip Use setting" at bounding box center [896, 460] width 154 height 20
click at [936, 458] on icon at bounding box center [940, 460] width 8 height 8
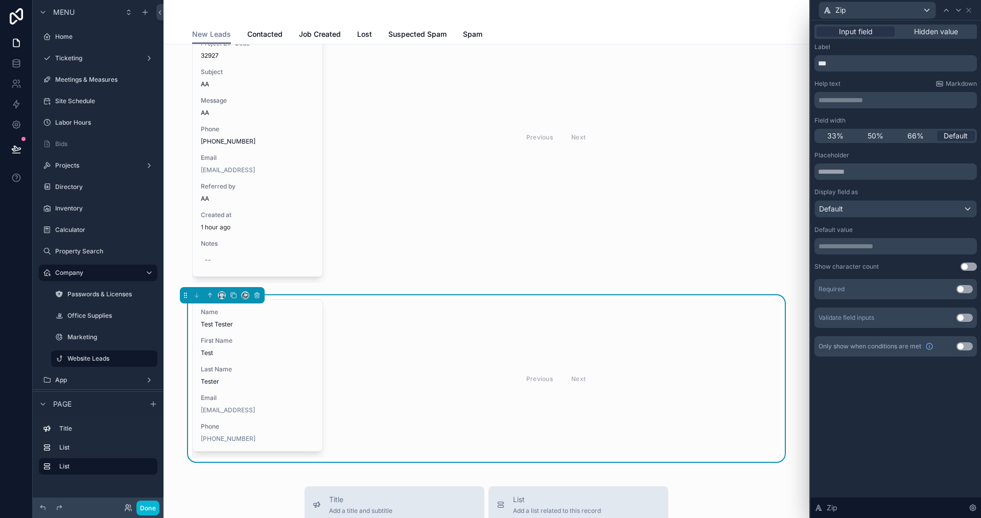
click at [861, 244] on p "**********" at bounding box center [897, 246] width 156 height 10
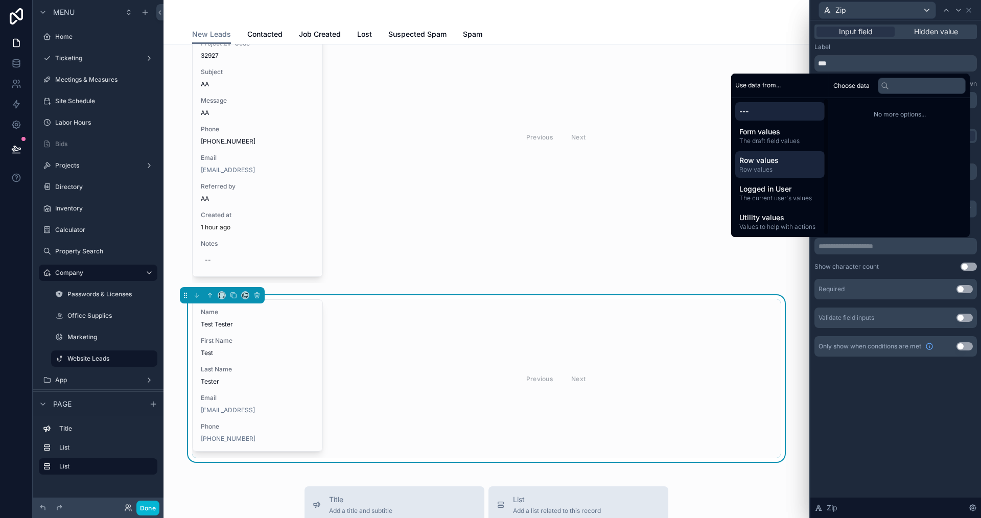
click at [762, 158] on span "Row values" at bounding box center [779, 160] width 81 height 10
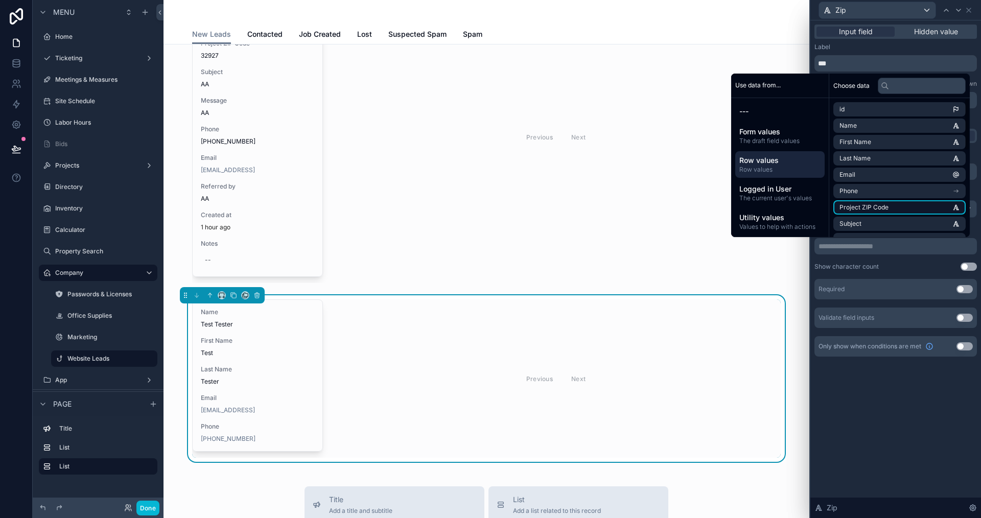
click at [866, 207] on span "Project ZIP Code" at bounding box center [863, 207] width 49 height 8
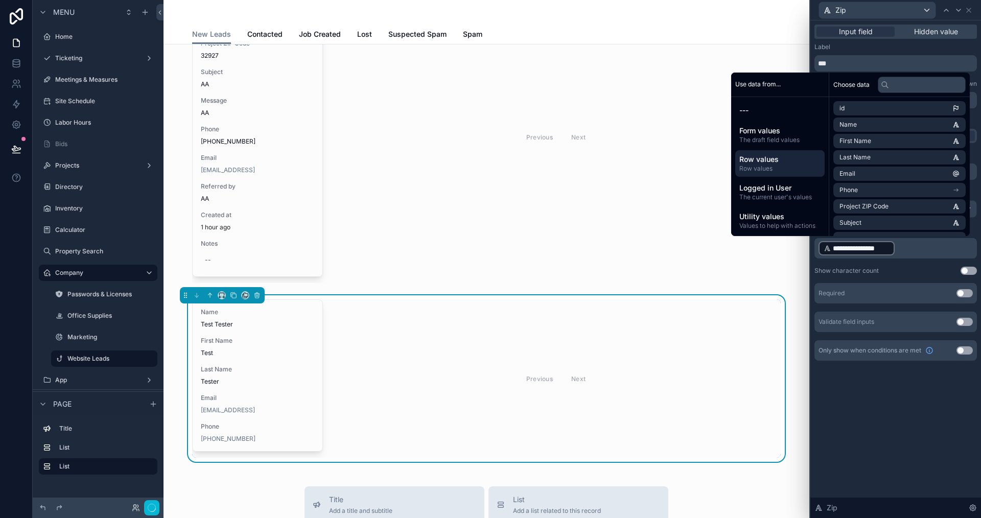
click at [896, 470] on div "**********" at bounding box center [895, 269] width 171 height 498
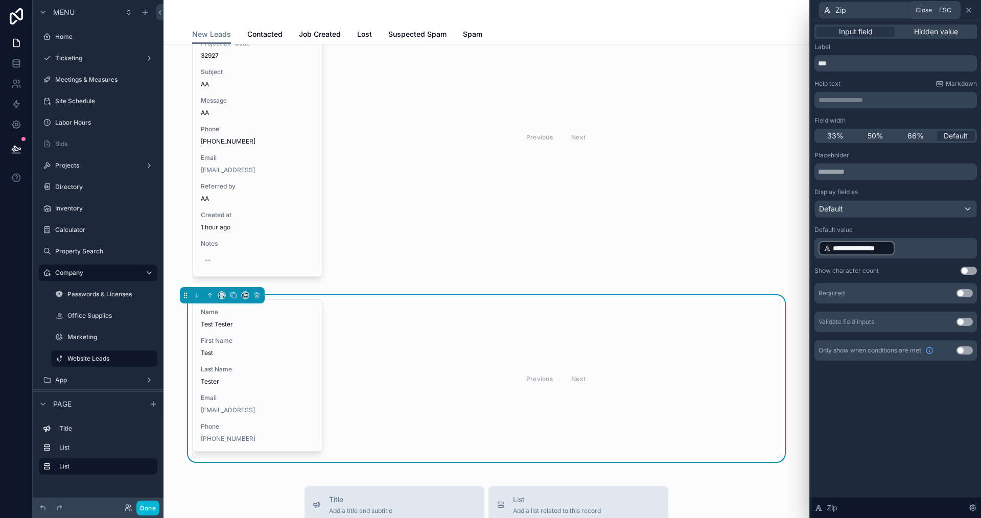
click at [965, 8] on icon at bounding box center [969, 10] width 8 height 8
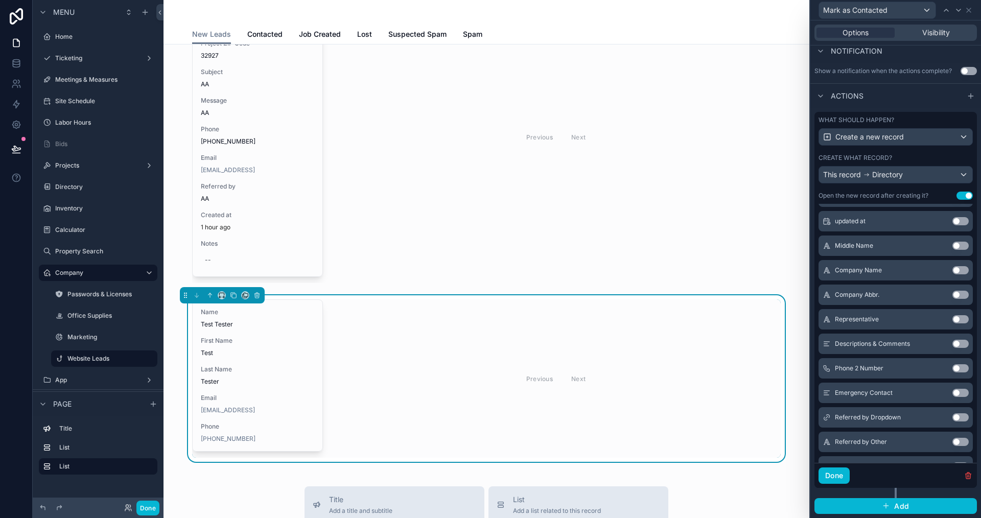
scroll to position [480, 0]
click at [952, 366] on button "Use setting" at bounding box center [960, 366] width 16 height 8
click at [952, 363] on button "Use setting" at bounding box center [960, 366] width 16 height 8
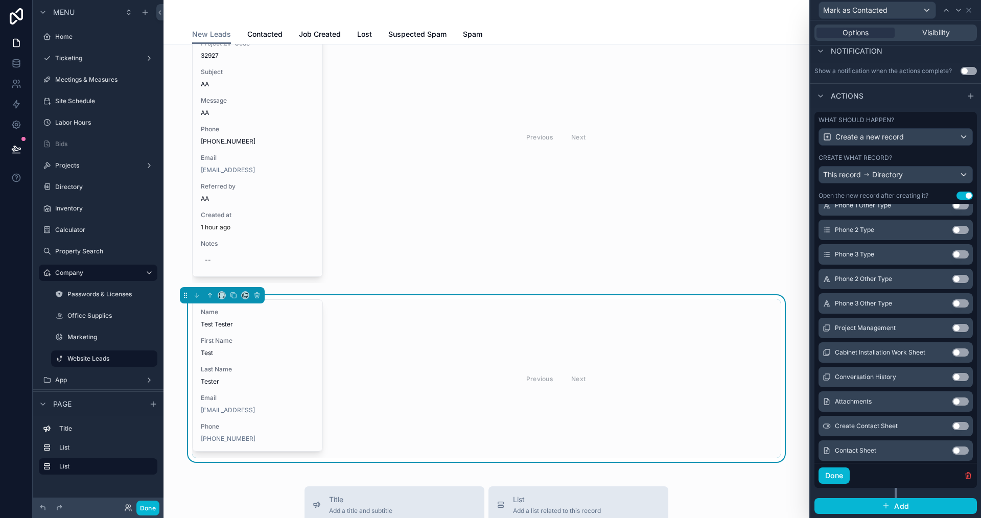
scroll to position [1032, 0]
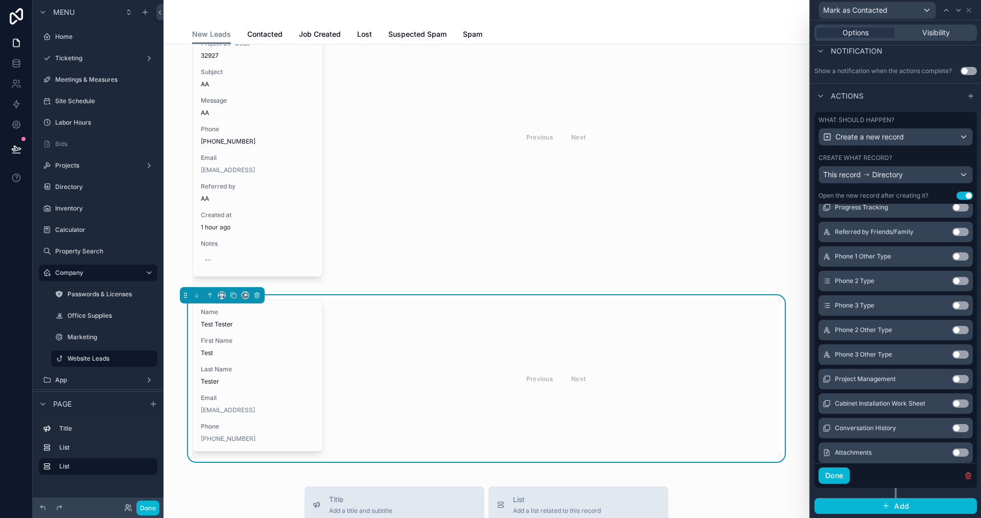
click at [952, 233] on button "Use setting" at bounding box center [960, 232] width 16 height 8
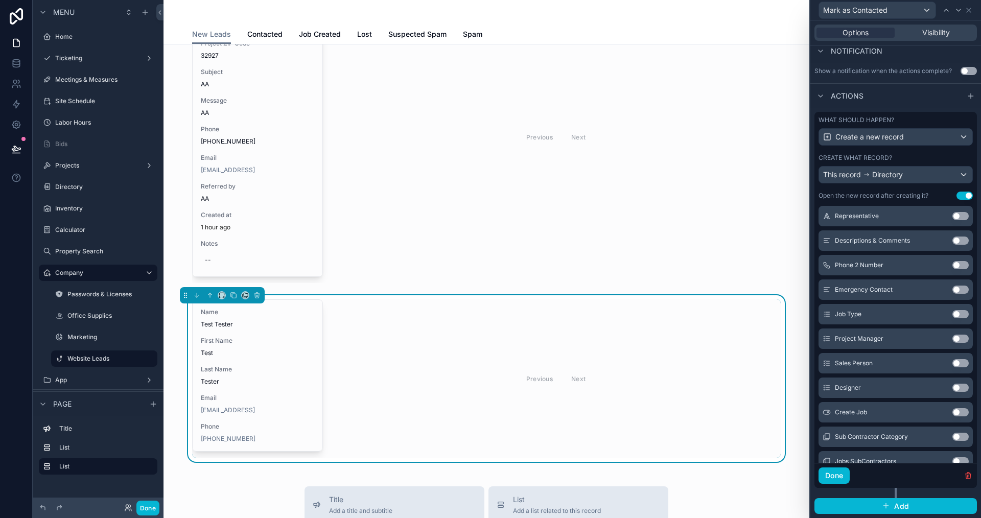
scroll to position [596, 0]
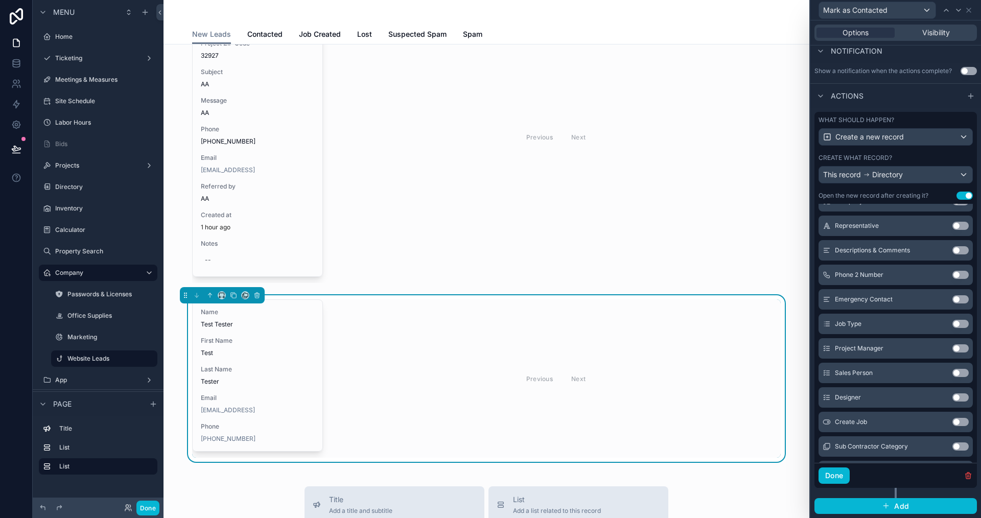
click at [952, 249] on button "Use setting" at bounding box center [960, 250] width 16 height 8
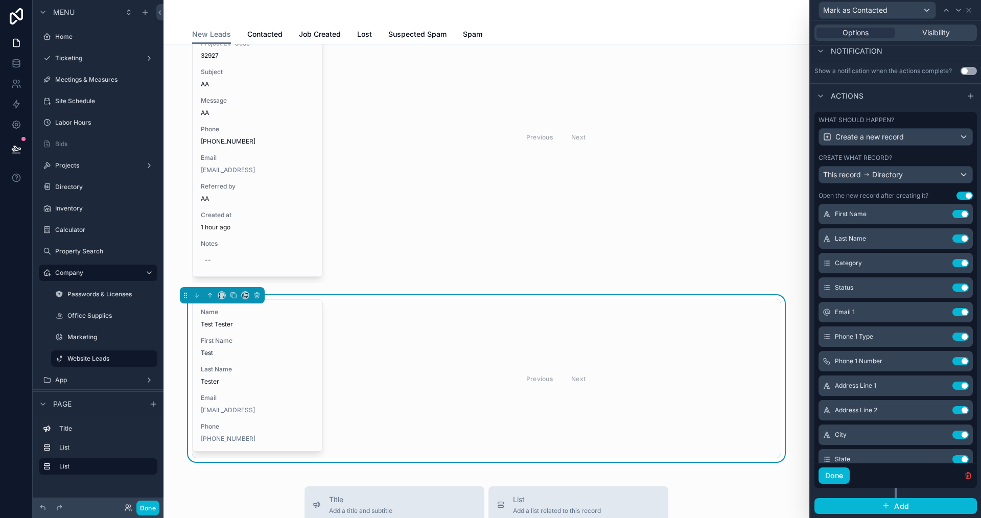
scroll to position [0, 0]
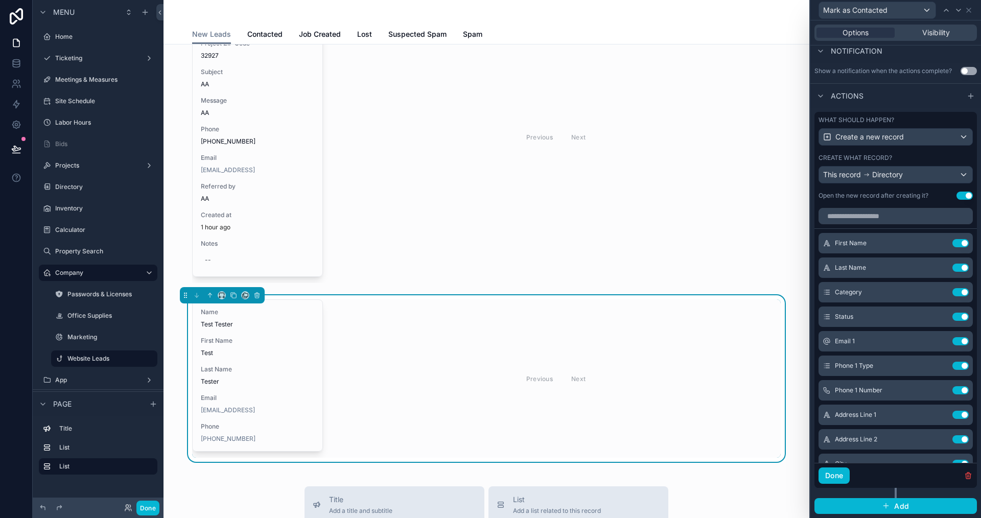
click at [820, 201] on div "What should happen? Create a new record Create what record? This record Directo…" at bounding box center [895, 158] width 162 height 92
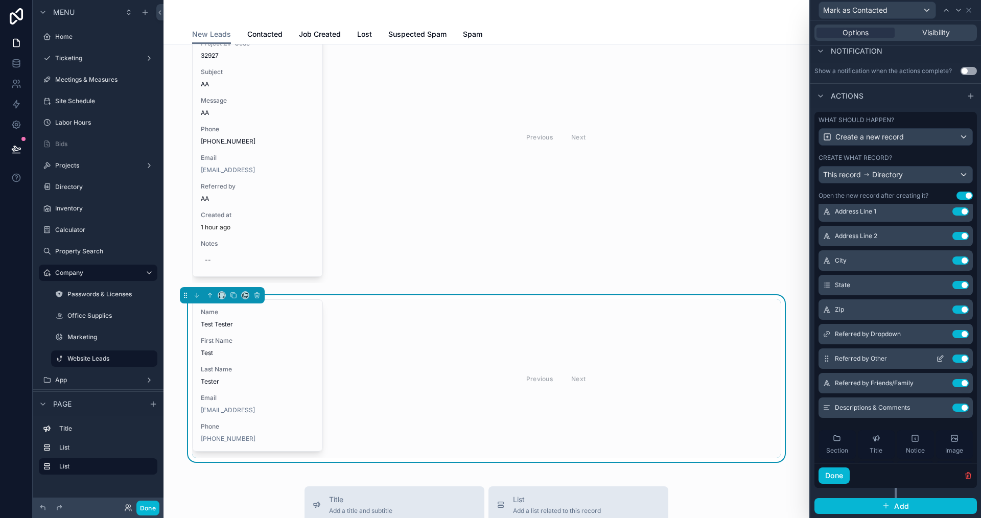
scroll to position [204, 0]
click at [952, 403] on button "Use setting" at bounding box center [960, 407] width 16 height 8
click at [936, 355] on icon at bounding box center [940, 358] width 8 height 8
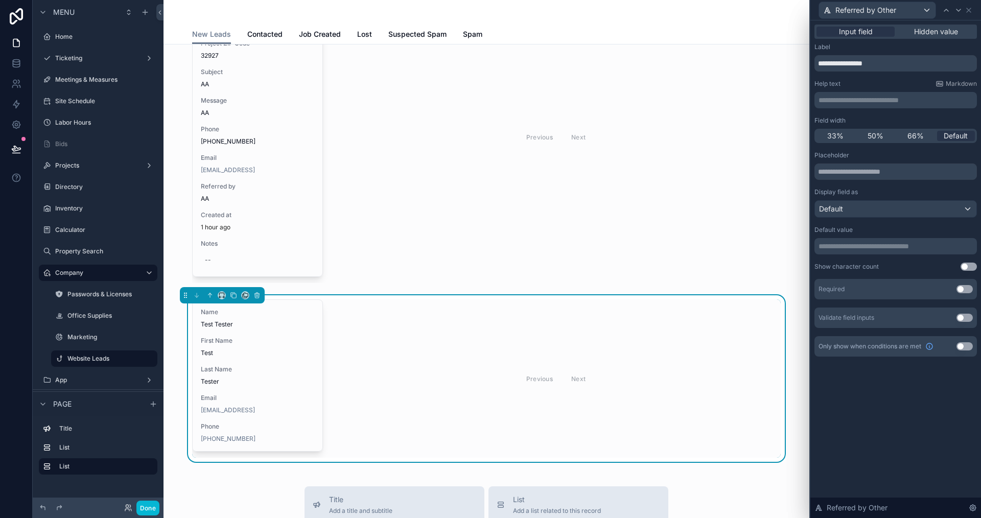
click at [968, 346] on button "Use setting" at bounding box center [965, 346] width 16 height 8
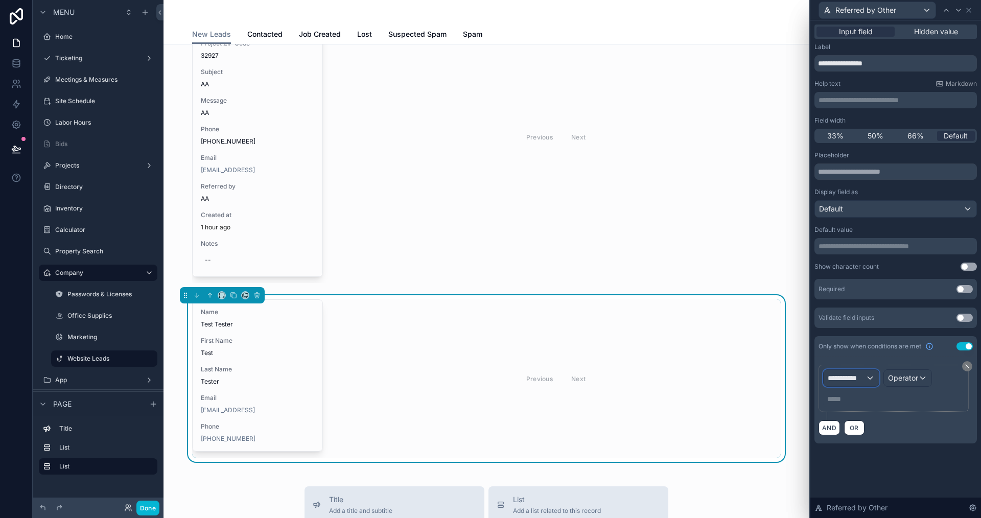
click at [845, 379] on span "**********" at bounding box center [847, 378] width 38 height 10
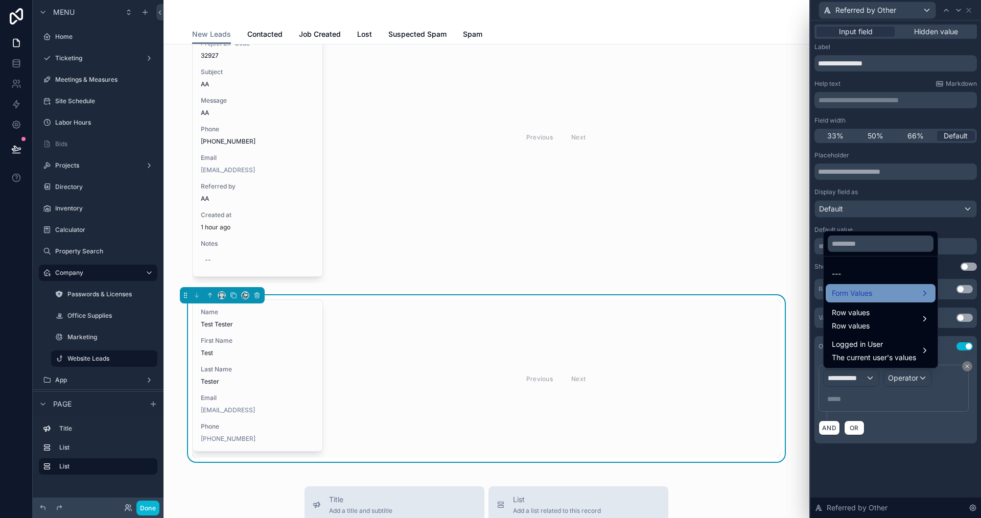
click at [863, 289] on span "Form Values" at bounding box center [852, 293] width 40 height 12
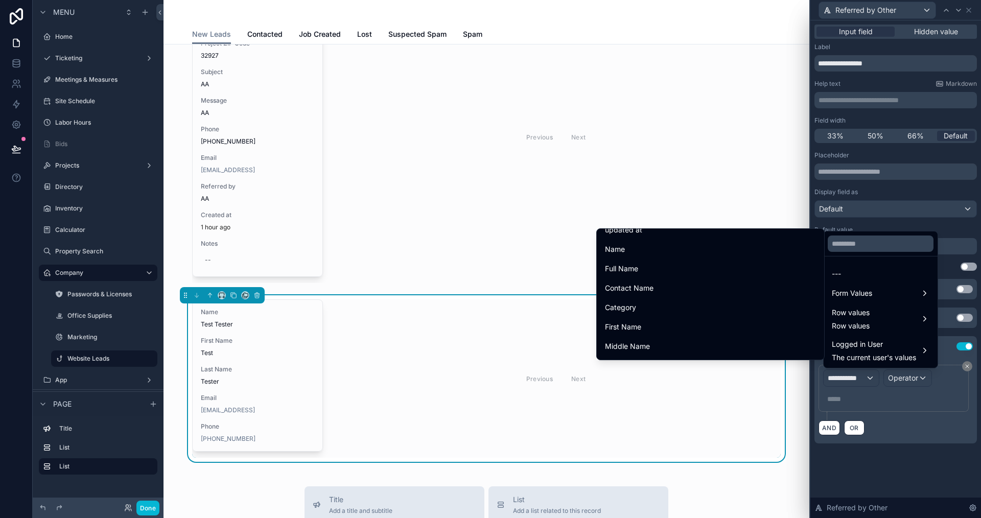
scroll to position [0, 0]
click at [893, 244] on input "text" at bounding box center [881, 244] width 106 height 16
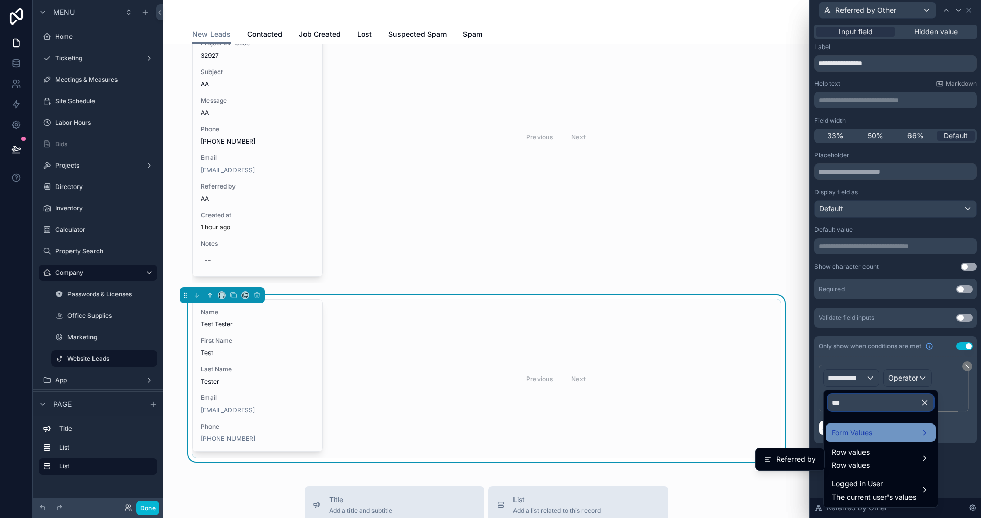
type input "***"
click at [856, 438] on span "Form Values" at bounding box center [852, 433] width 40 height 12
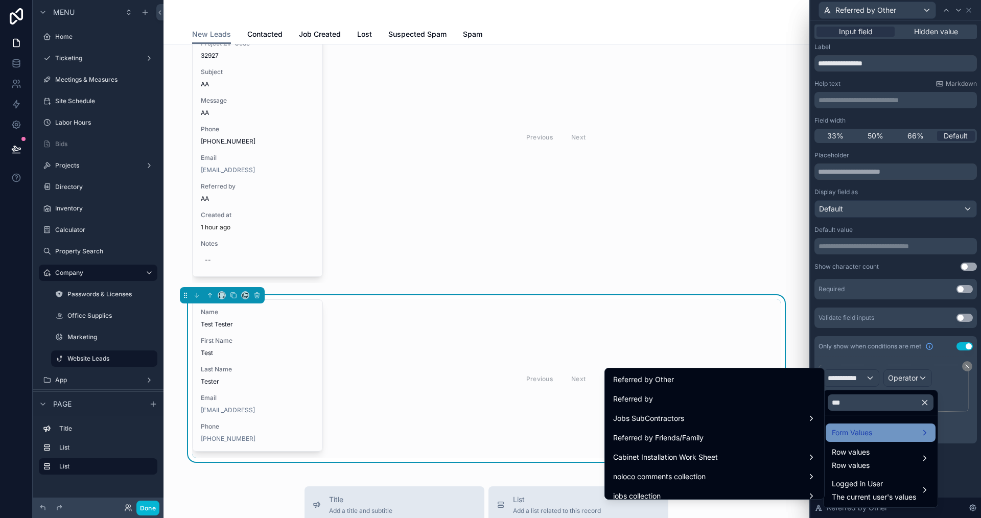
click at [856, 433] on span "Form Values" at bounding box center [852, 433] width 40 height 12
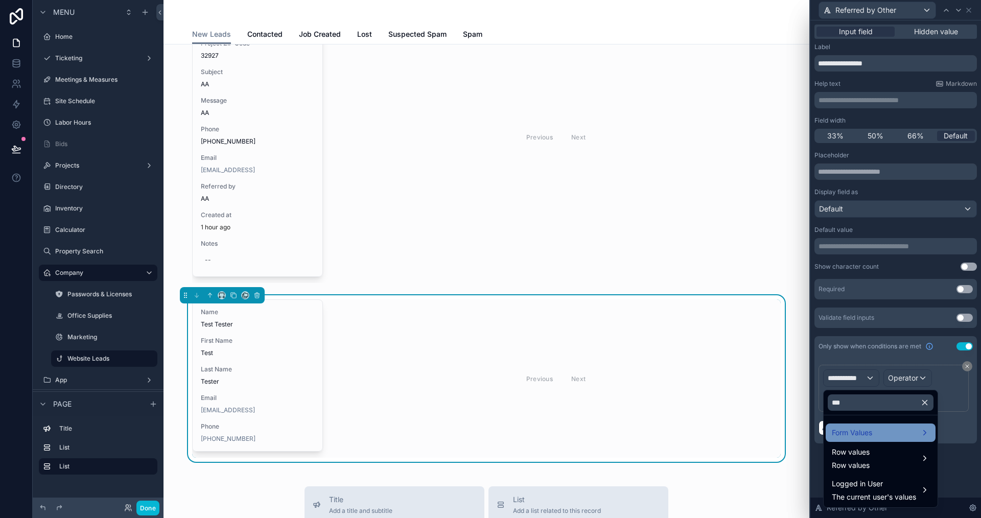
click at [856, 433] on span "Form Values" at bounding box center [852, 433] width 40 height 12
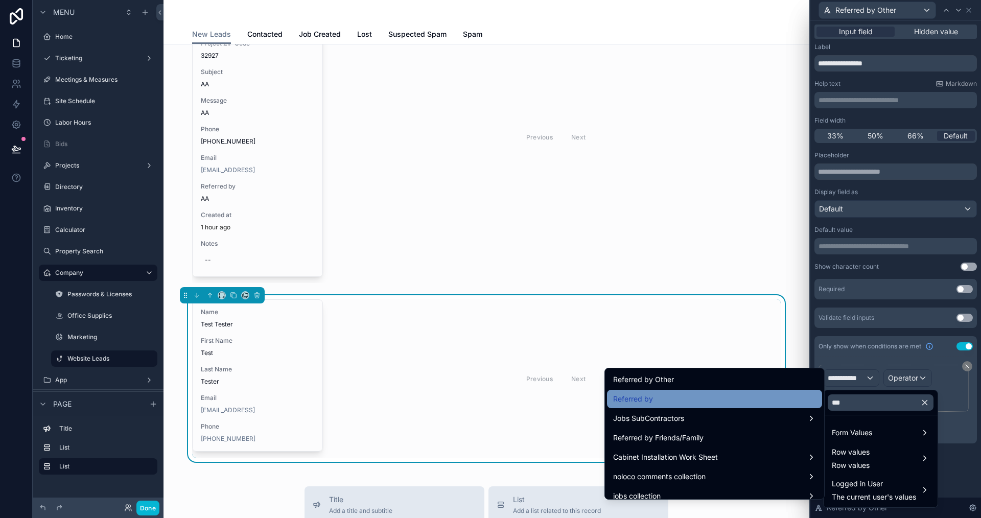
click at [686, 403] on div "Referred by" at bounding box center [714, 399] width 203 height 12
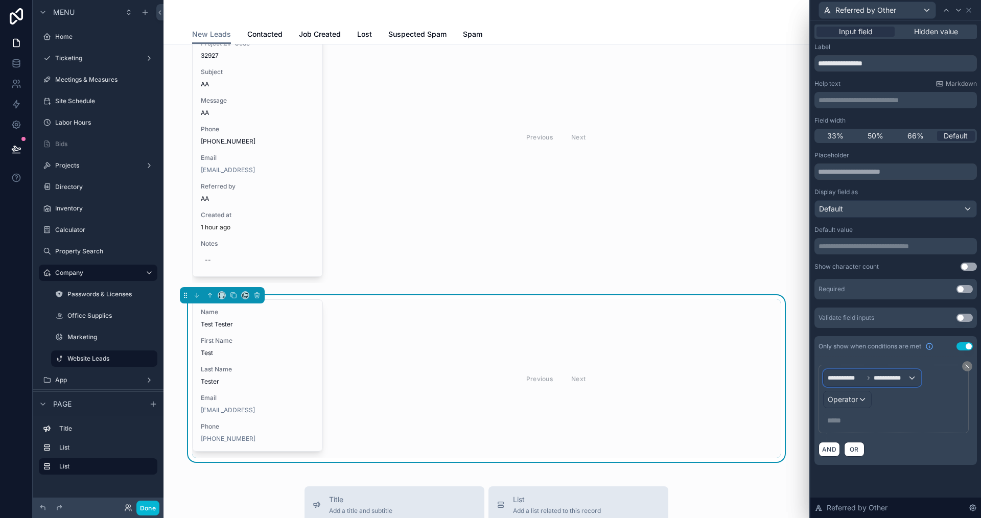
drag, startPoint x: 903, startPoint y: 380, endPoint x: 915, endPoint y: 402, distance: 24.9
click at [915, 402] on div "**********" at bounding box center [893, 398] width 141 height 59
click at [852, 399] on span "Operator" at bounding box center [843, 399] width 30 height 9
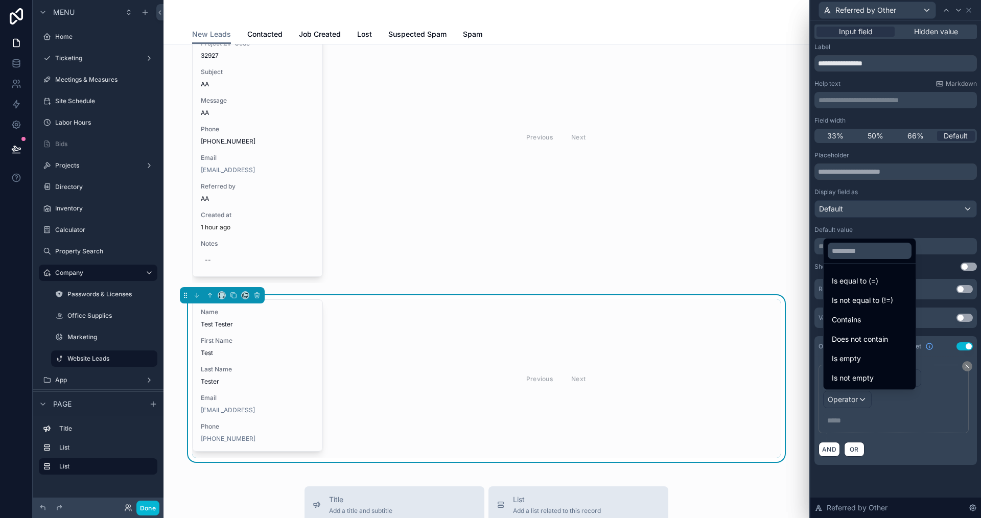
drag, startPoint x: 859, startPoint y: 283, endPoint x: 863, endPoint y: 329, distance: 45.7
click at [859, 283] on span "Is equal to (=)" at bounding box center [855, 281] width 46 height 12
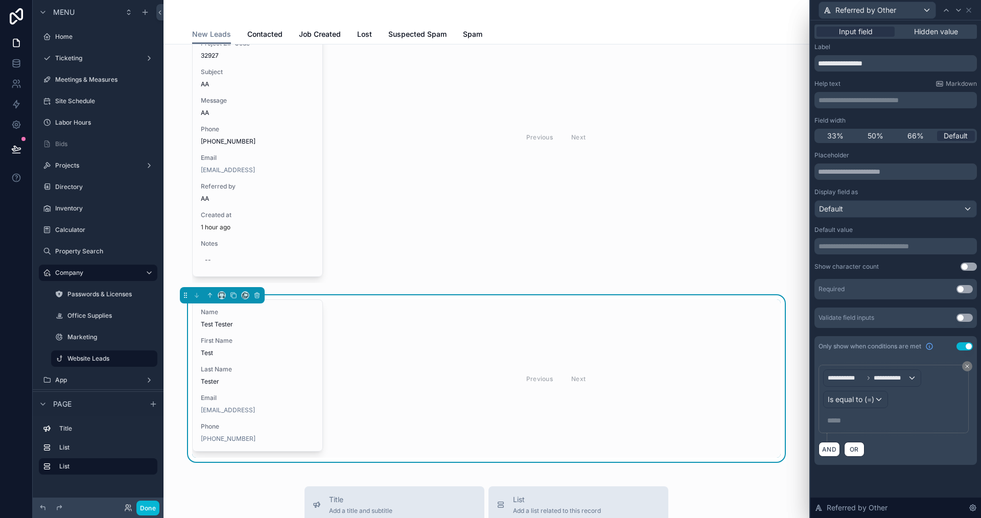
click at [840, 419] on p "***** ﻿" at bounding box center [894, 420] width 135 height 10
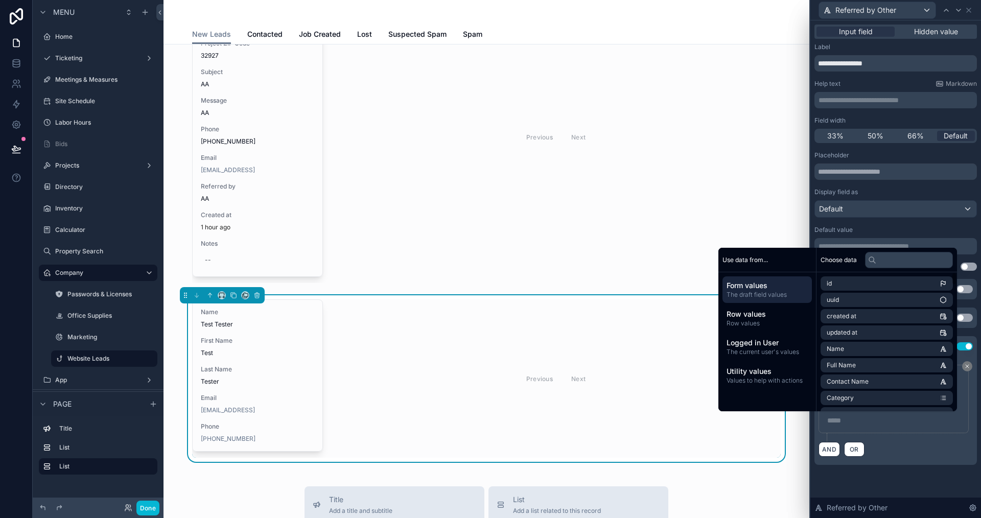
click at [782, 400] on div "Use data from... Form values The draft field values Row values Row values Logge…" at bounding box center [767, 330] width 98 height 164
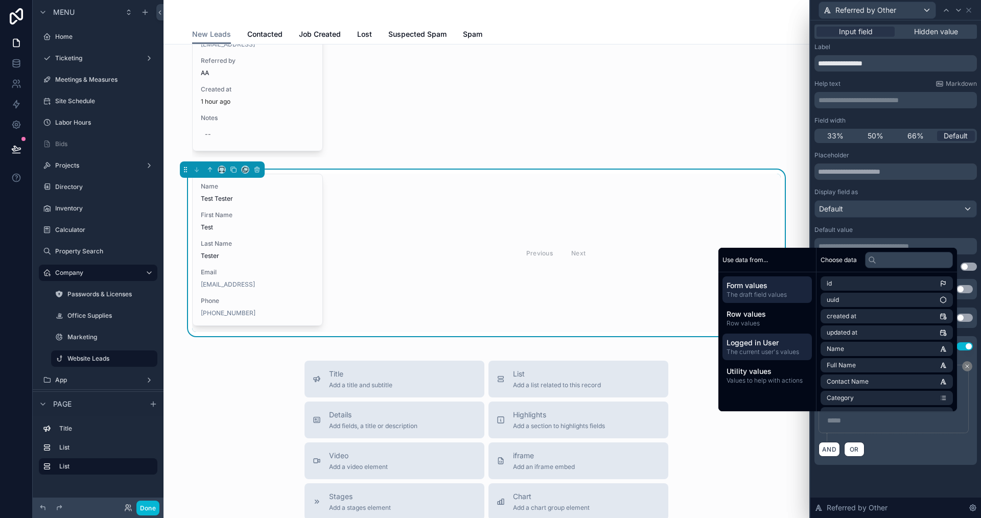
scroll to position [200, 0]
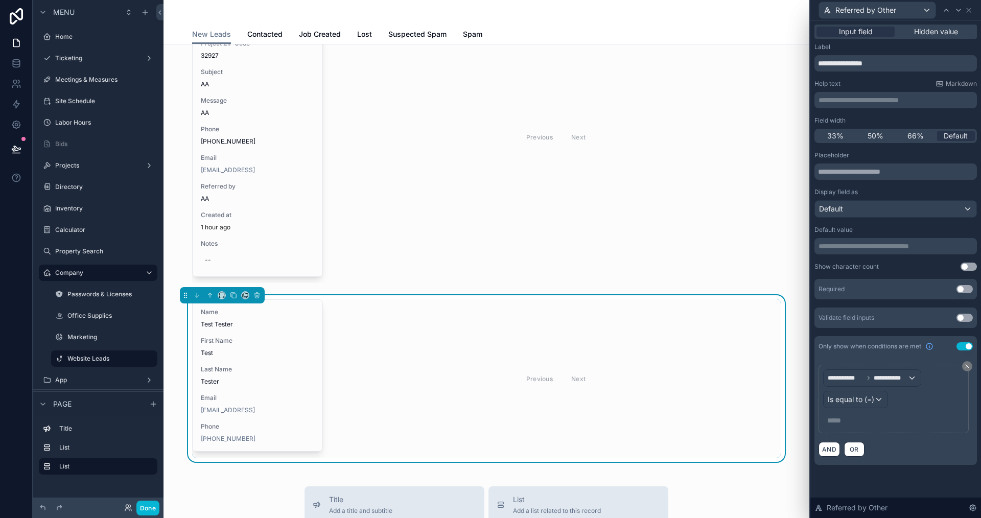
click at [893, 449] on div "AND OR" at bounding box center [896, 448] width 154 height 15
click at [856, 403] on span "Is equal to (=)" at bounding box center [851, 399] width 46 height 10
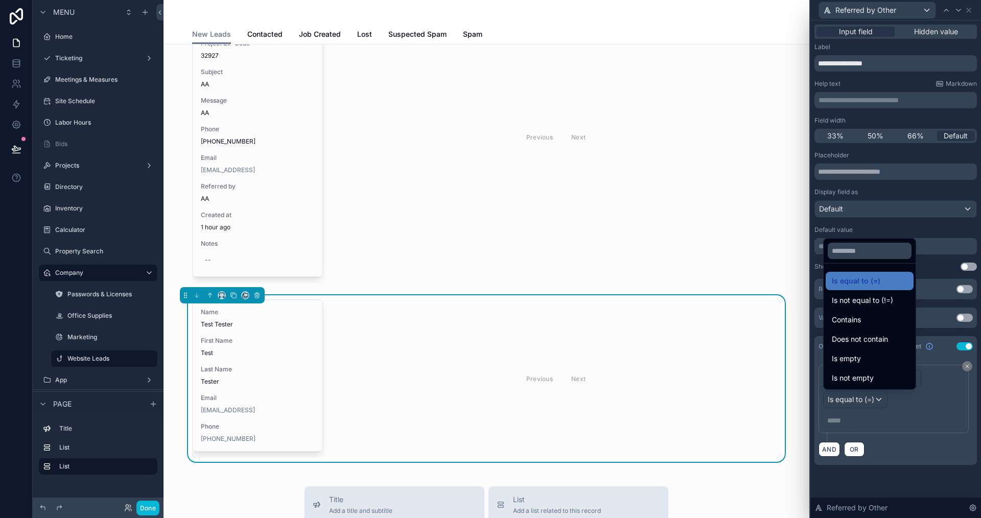
click at [856, 403] on div at bounding box center [895, 259] width 171 height 518
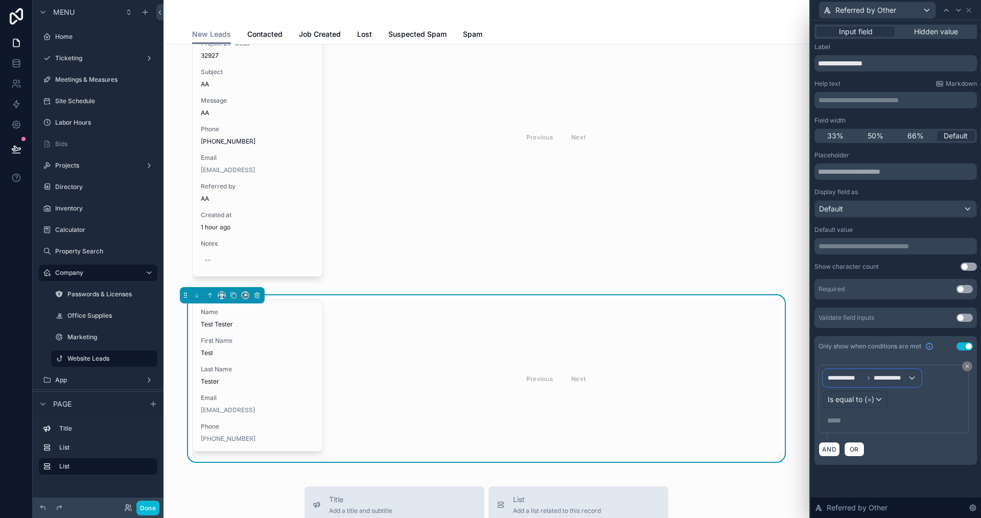
click at [884, 380] on span "**********" at bounding box center [891, 378] width 34 height 8
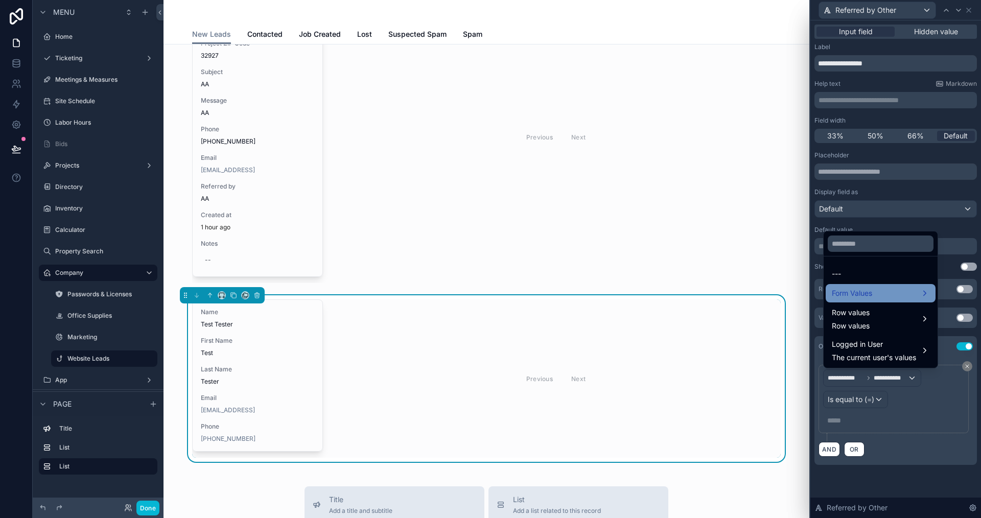
click at [869, 287] on div "Form Values" at bounding box center [881, 293] width 110 height 18
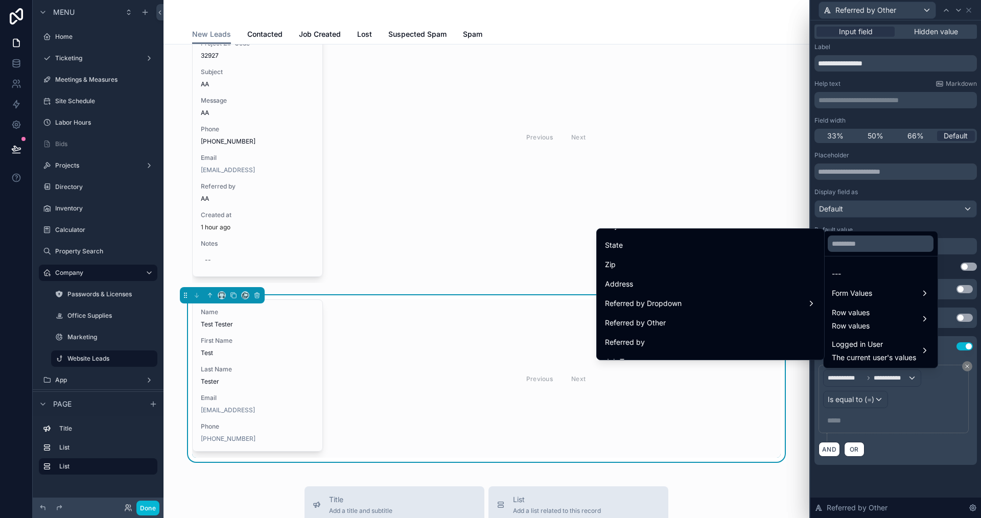
scroll to position [460, 0]
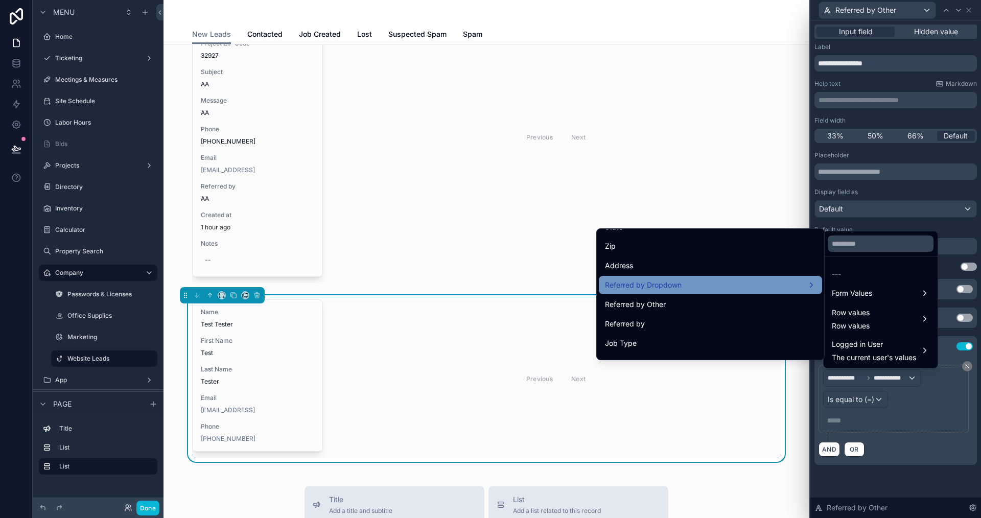
click at [683, 281] on div "Referred by Dropdown" at bounding box center [710, 285] width 211 height 12
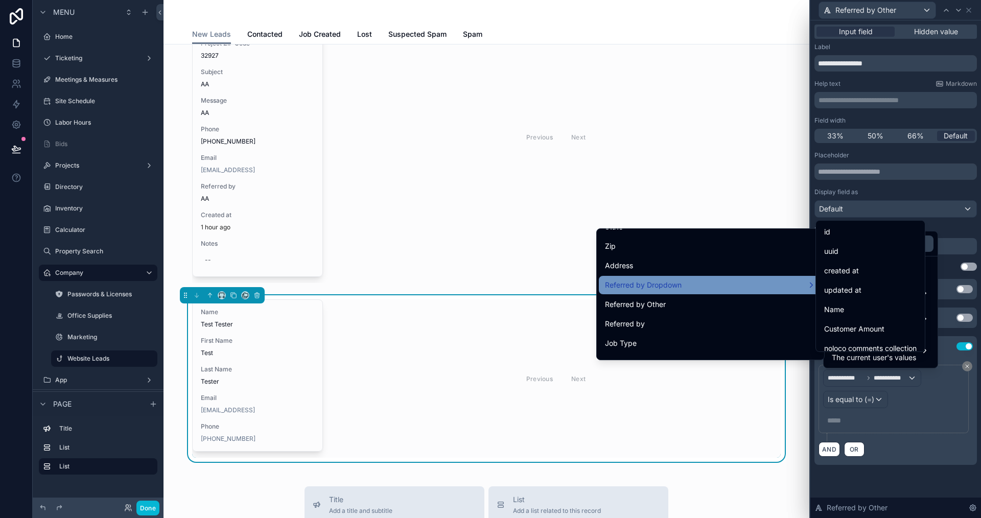
click at [779, 280] on div "Referred by Dropdown" at bounding box center [710, 285] width 211 height 12
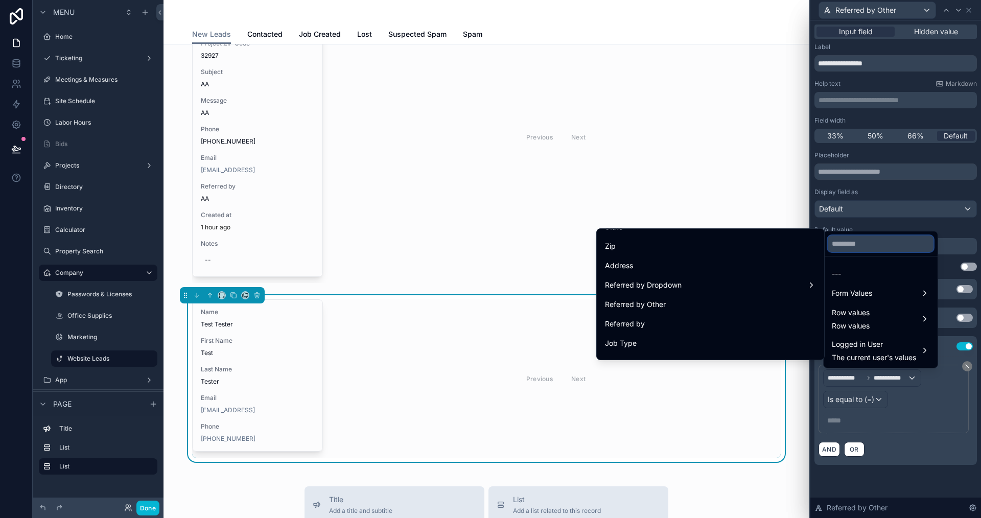
click at [865, 238] on input "text" at bounding box center [881, 244] width 106 height 16
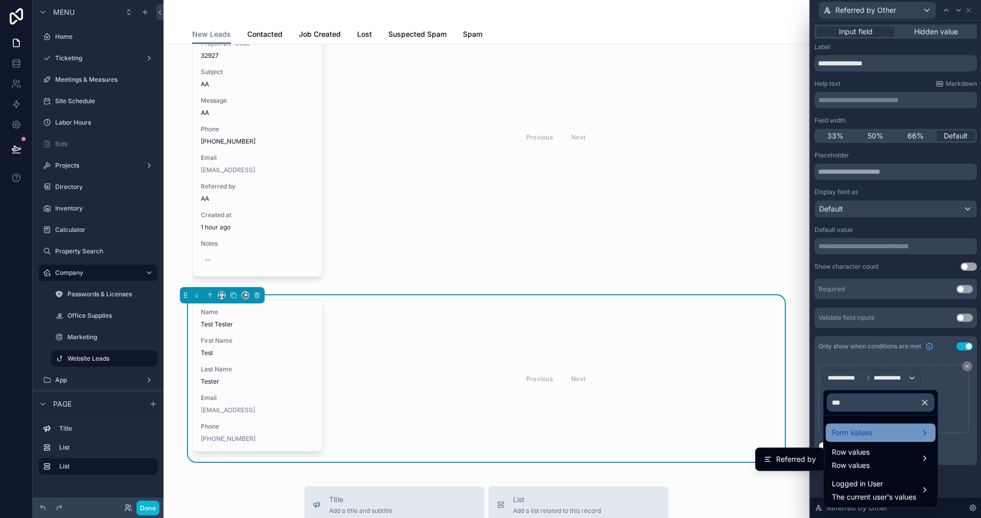
type input "***"
click at [865, 435] on span "Form Values" at bounding box center [852, 433] width 40 height 12
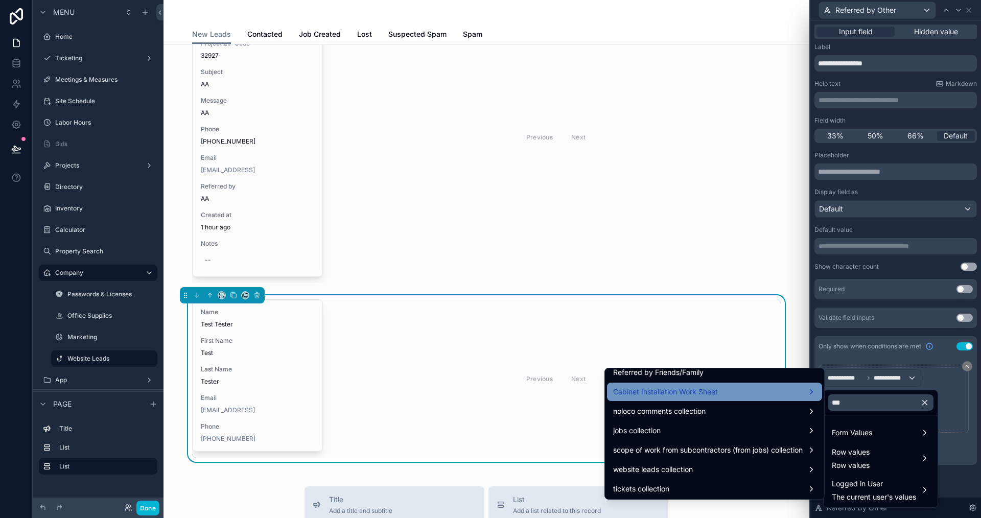
scroll to position [66, 0]
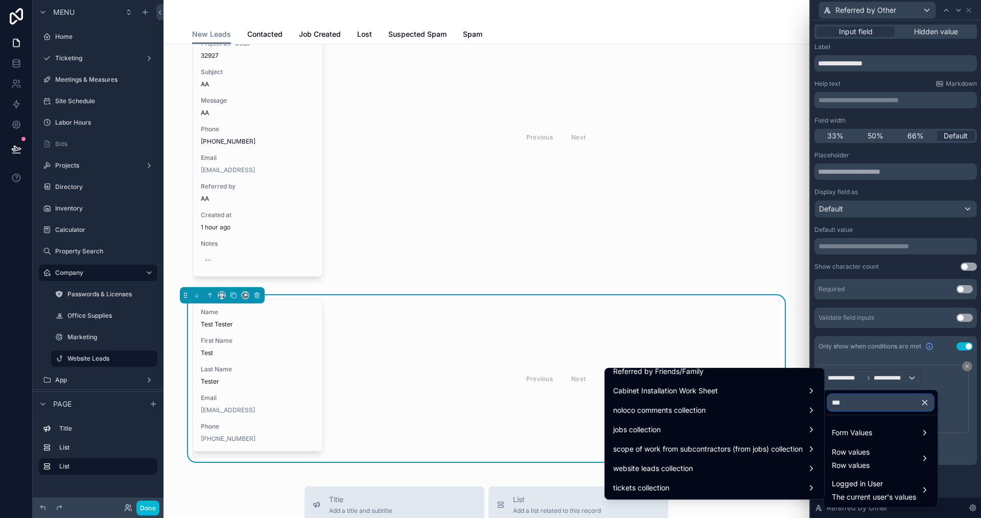
click at [855, 404] on input "***" at bounding box center [881, 402] width 106 height 16
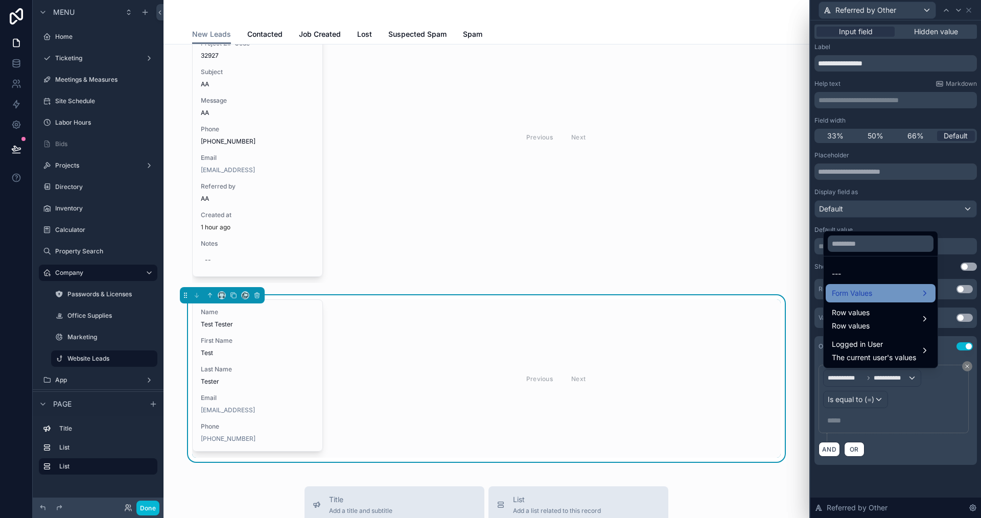
click at [847, 290] on span "Form Values" at bounding box center [852, 293] width 40 height 12
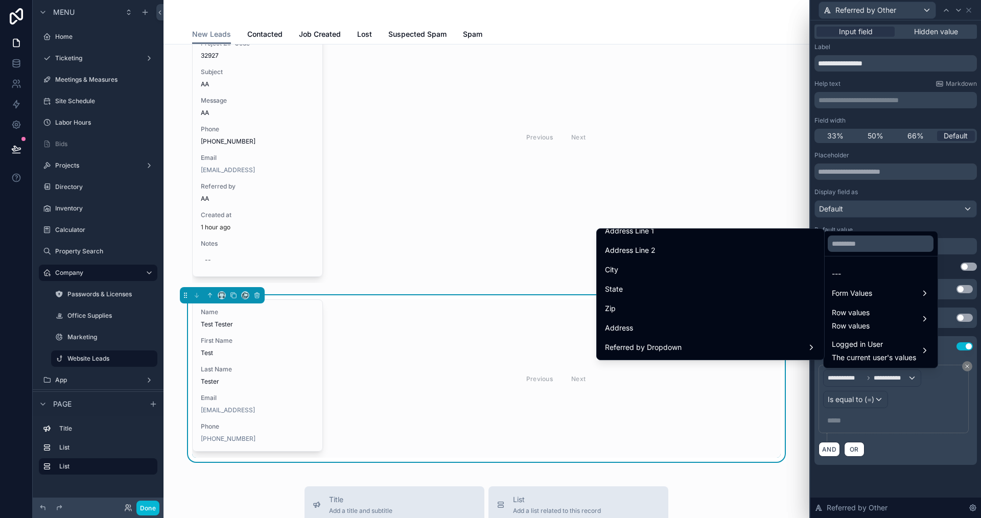
scroll to position [409, 0]
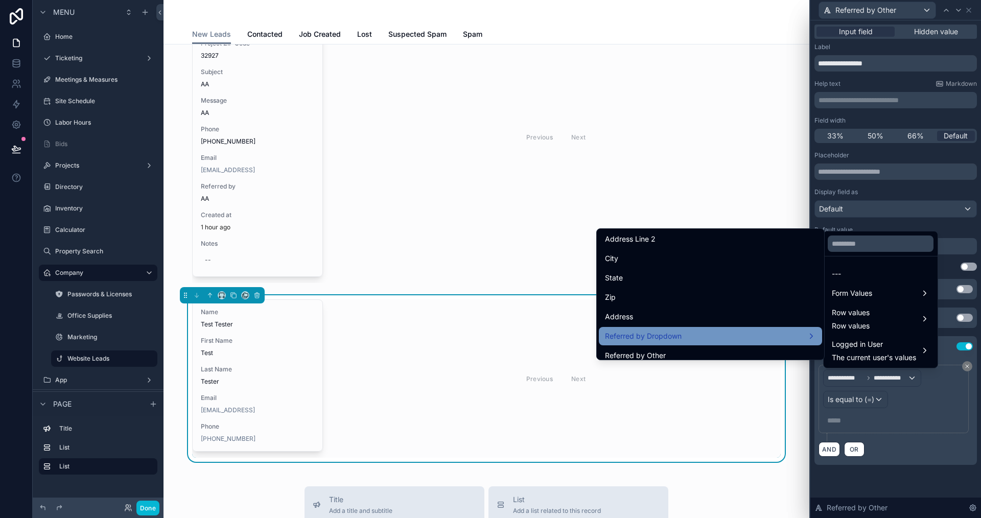
click at [678, 335] on div "Referred by Dropdown" at bounding box center [710, 336] width 211 height 12
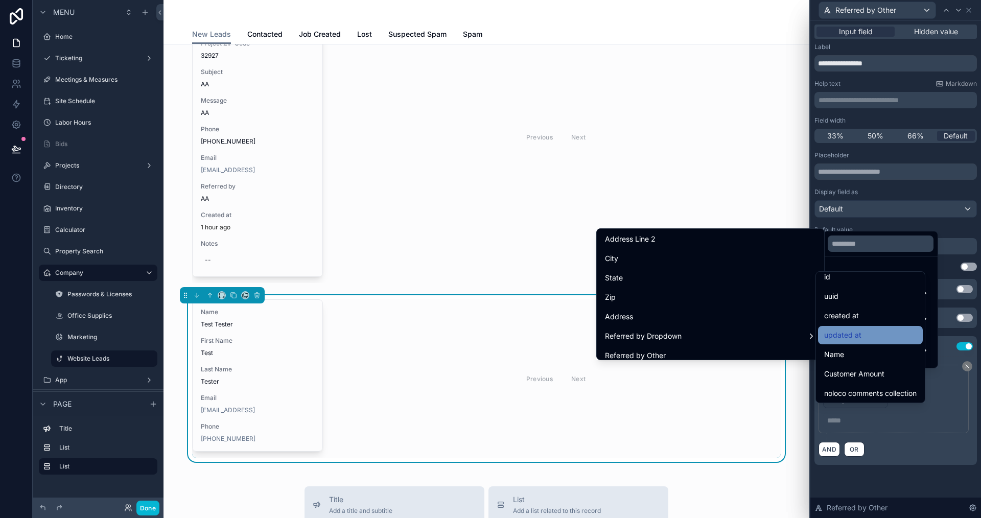
scroll to position [0, 0]
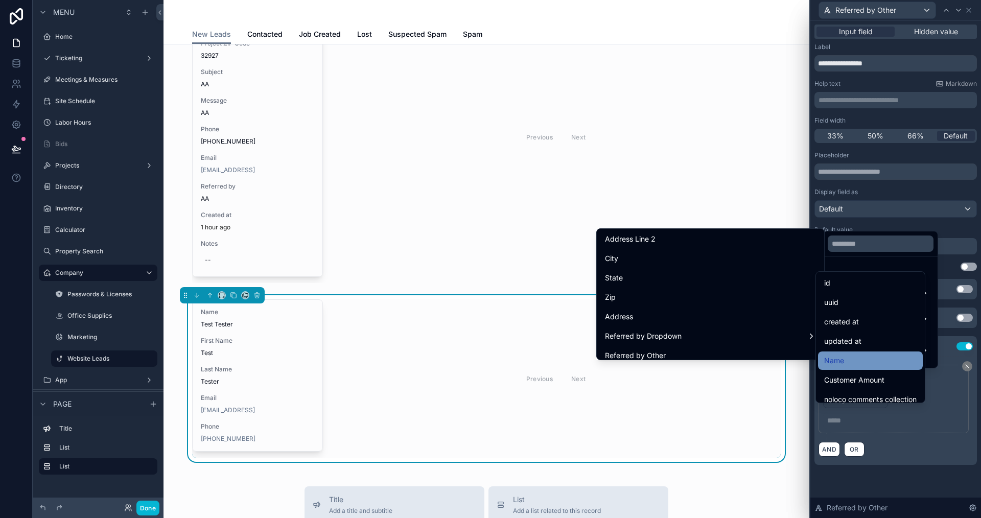
click at [855, 360] on div "Name" at bounding box center [870, 361] width 92 height 12
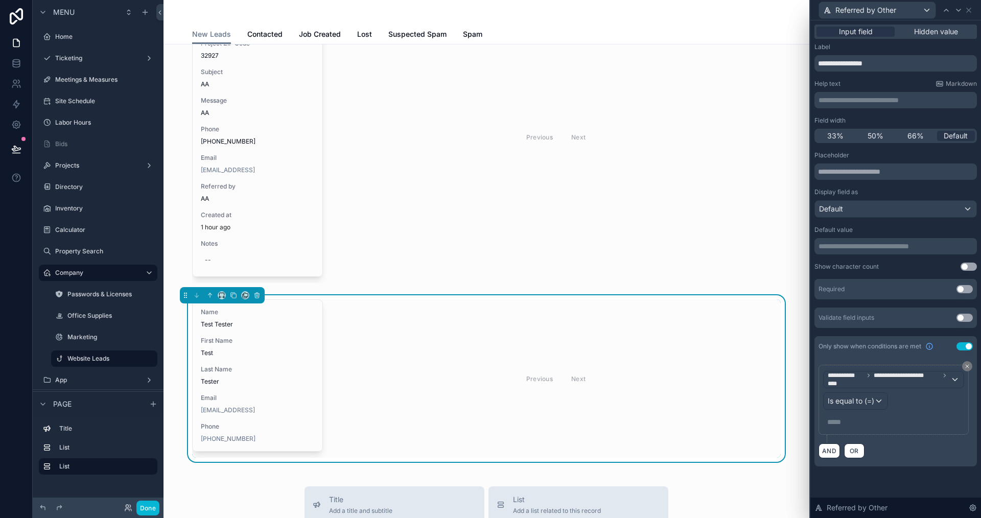
click at [840, 421] on p "***** ﻿" at bounding box center [894, 422] width 135 height 10
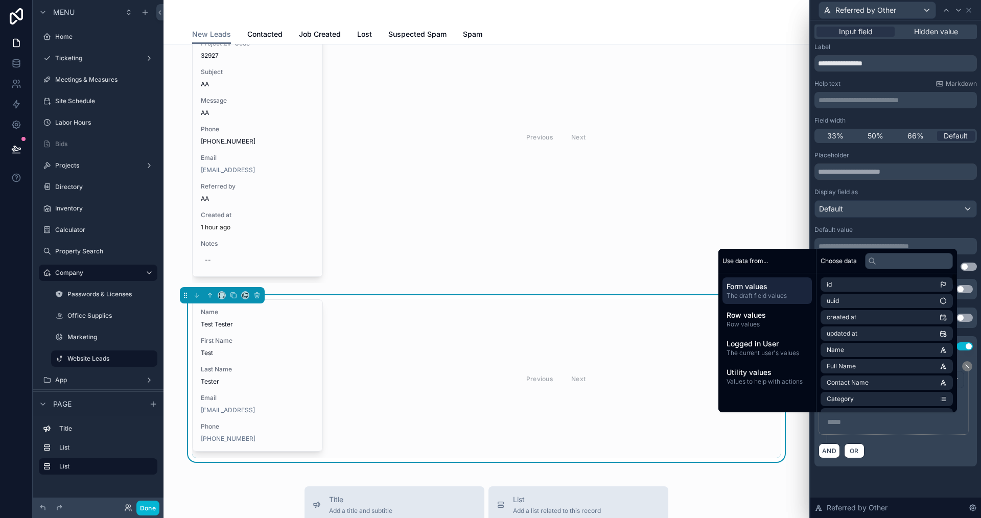
click at [889, 432] on div "**********" at bounding box center [894, 400] width 150 height 70
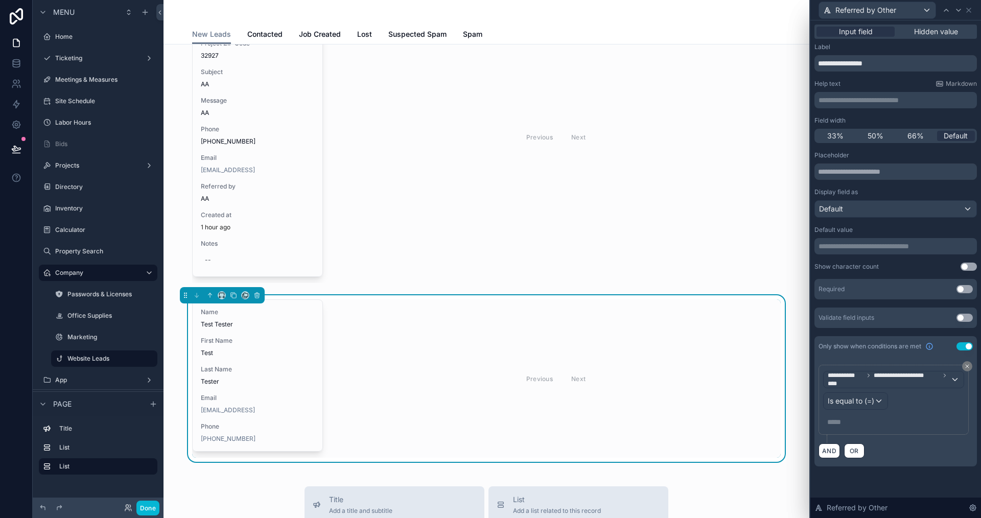
click at [837, 423] on p "***** ﻿" at bounding box center [894, 422] width 135 height 10
click at [859, 426] on p "*****" at bounding box center [894, 422] width 135 height 10
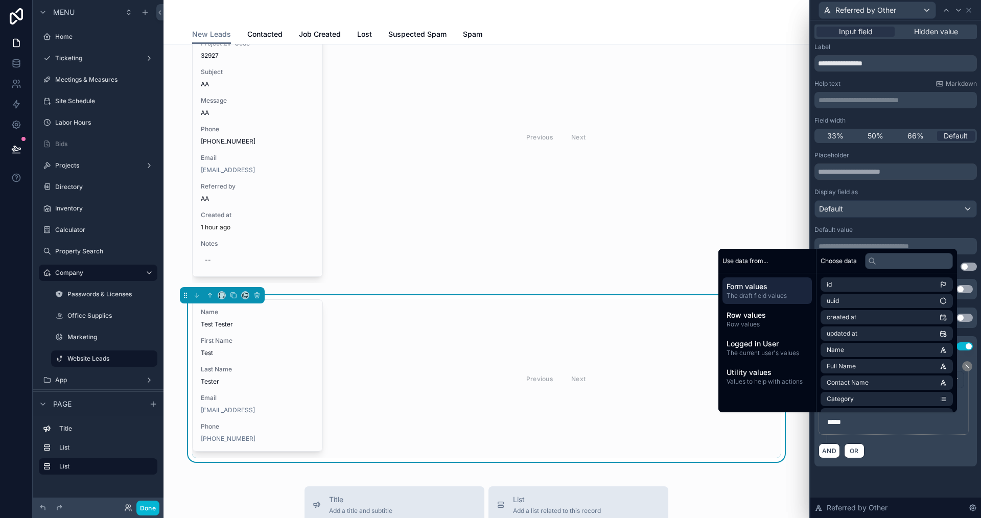
click at [883, 442] on div "**********" at bounding box center [896, 404] width 154 height 78
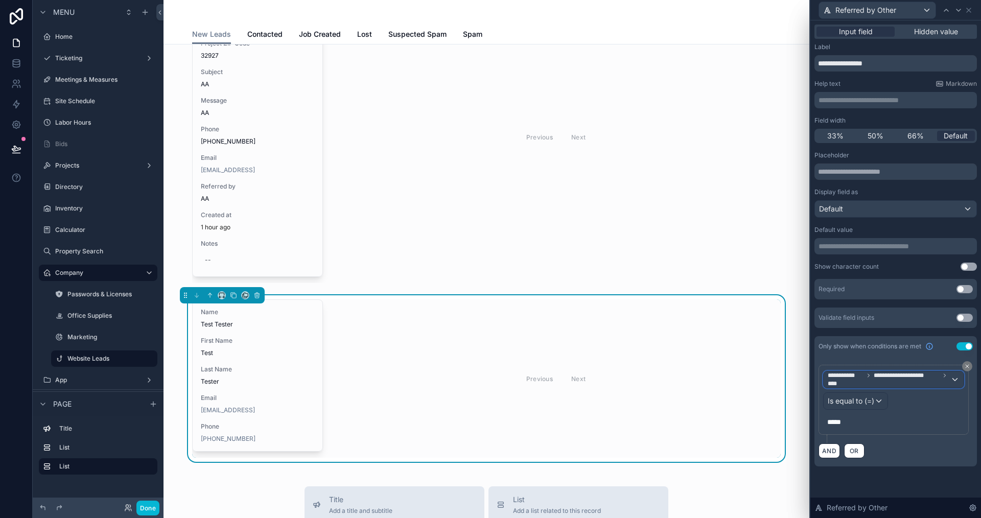
click at [875, 378] on span "**********" at bounding box center [906, 375] width 65 height 8
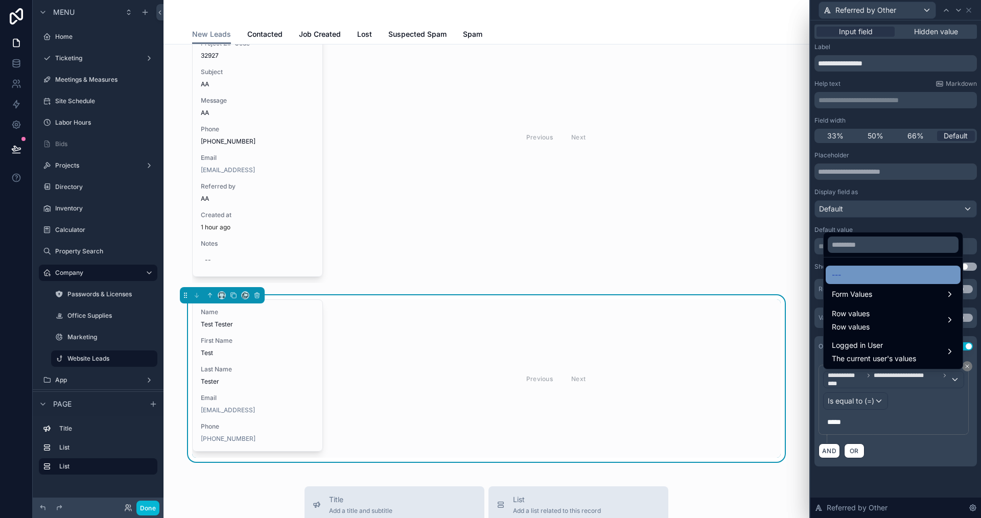
click at [880, 282] on div "---" at bounding box center [893, 275] width 135 height 18
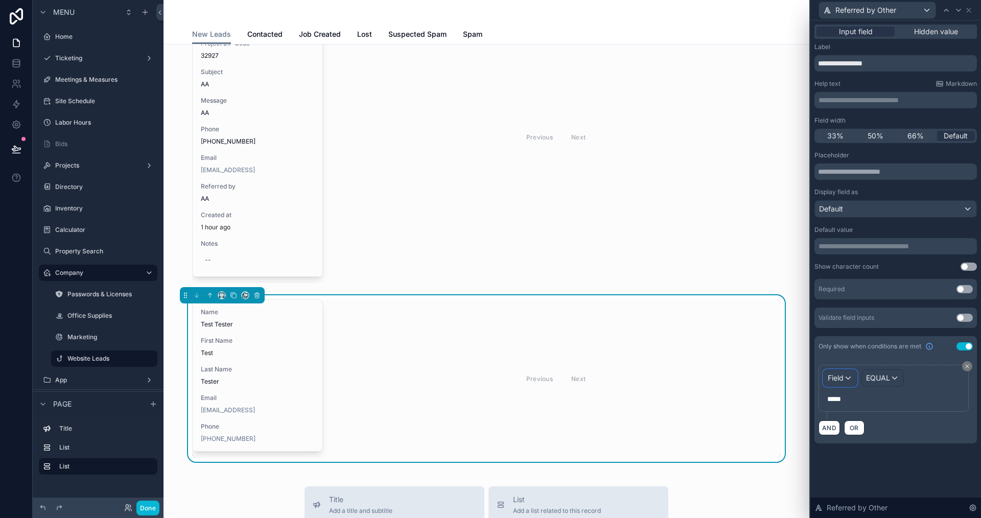
click at [846, 375] on div "Field" at bounding box center [840, 378] width 33 height 16
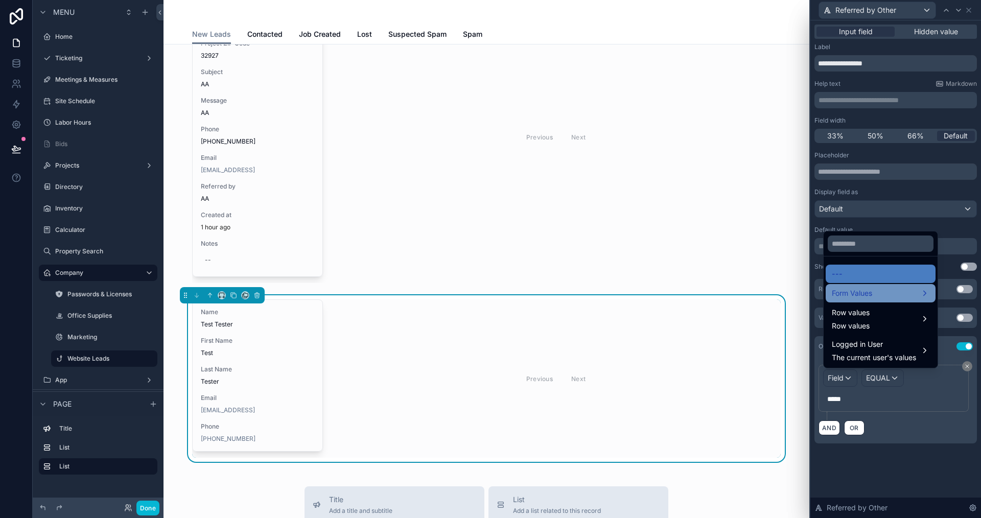
click at [861, 291] on span "Form Values" at bounding box center [852, 293] width 40 height 12
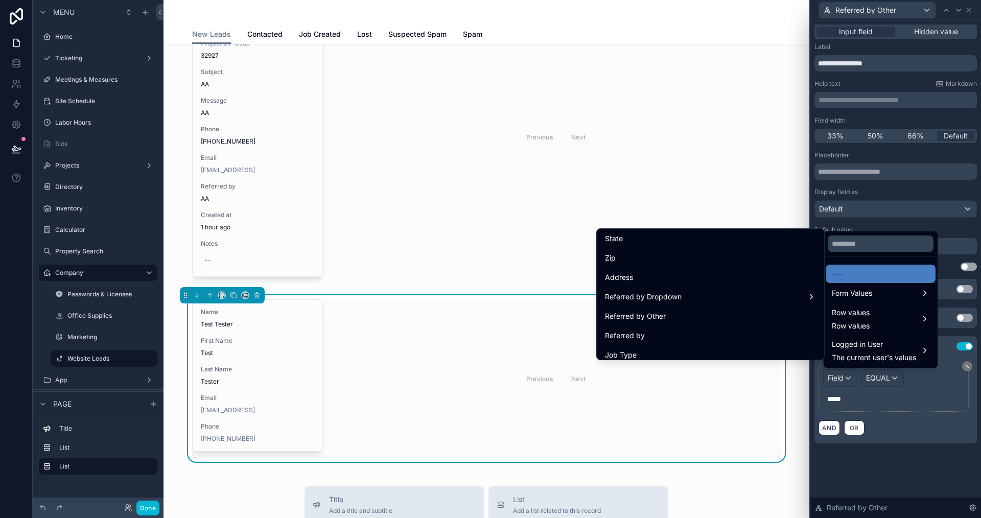
scroll to position [460, 0]
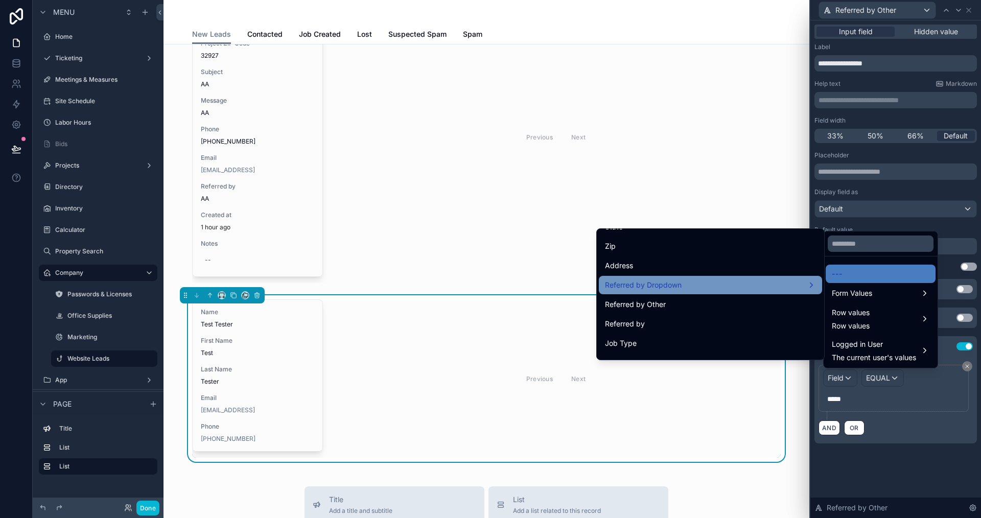
click at [677, 280] on div "Referred by Dropdown" at bounding box center [710, 285] width 211 height 12
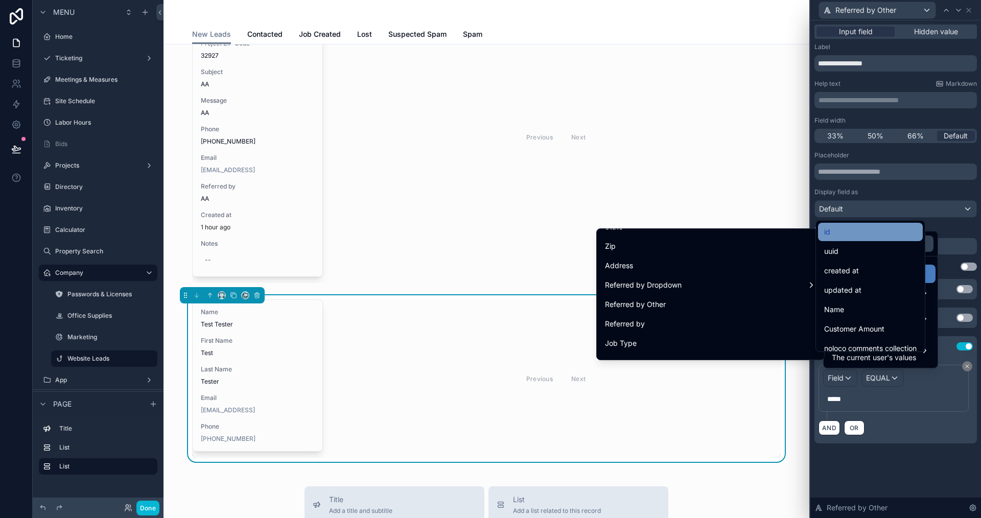
click at [830, 233] on div "id" at bounding box center [870, 232] width 92 height 12
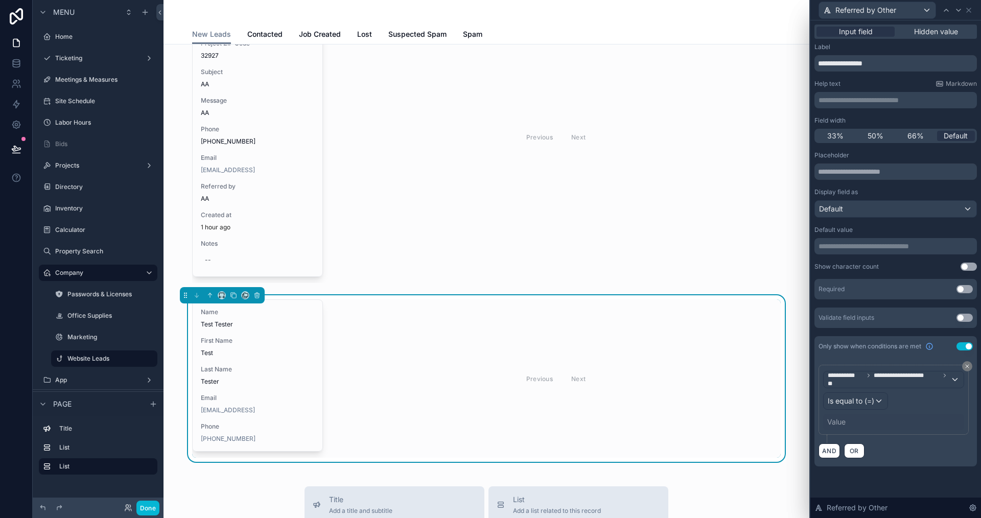
click at [840, 417] on div "Value" at bounding box center [836, 422] width 18 height 10
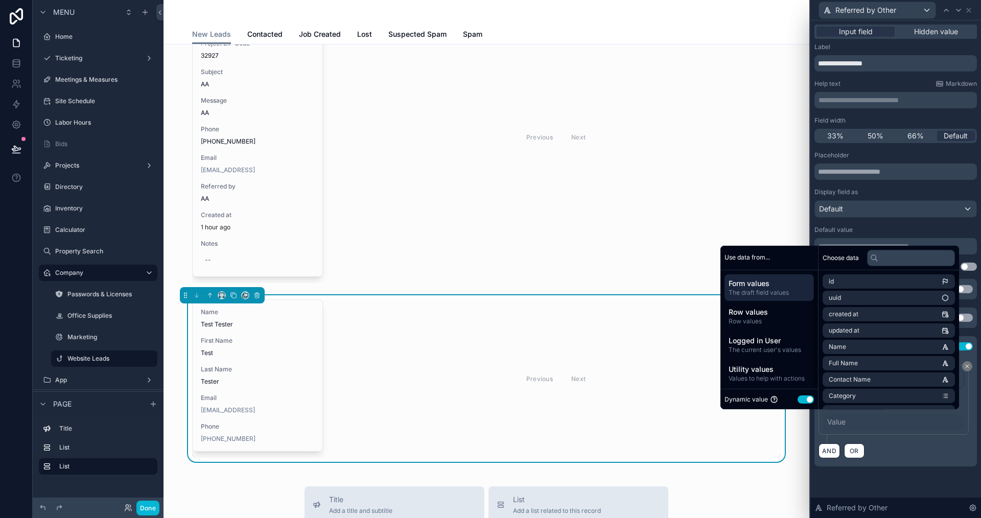
click at [801, 398] on button "Use setting" at bounding box center [806, 399] width 16 height 8
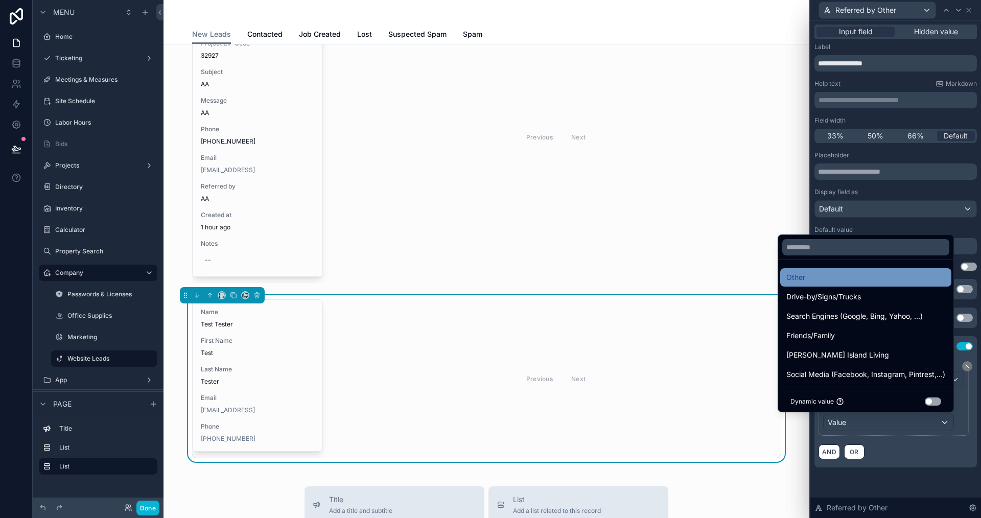
click at [809, 270] on div "Other" at bounding box center [865, 277] width 171 height 18
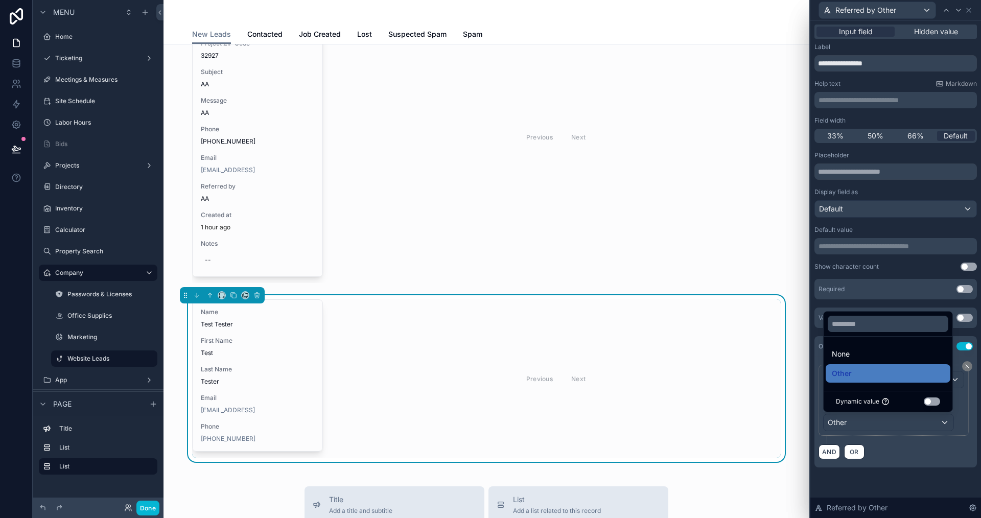
click at [903, 480] on div "**********" at bounding box center [895, 256] width 171 height 472
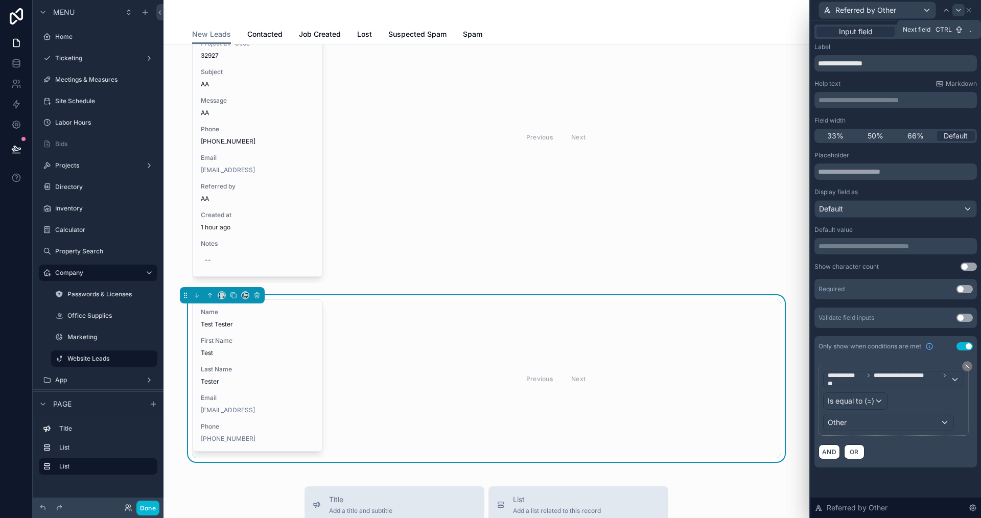
click at [959, 12] on icon at bounding box center [958, 10] width 8 height 8
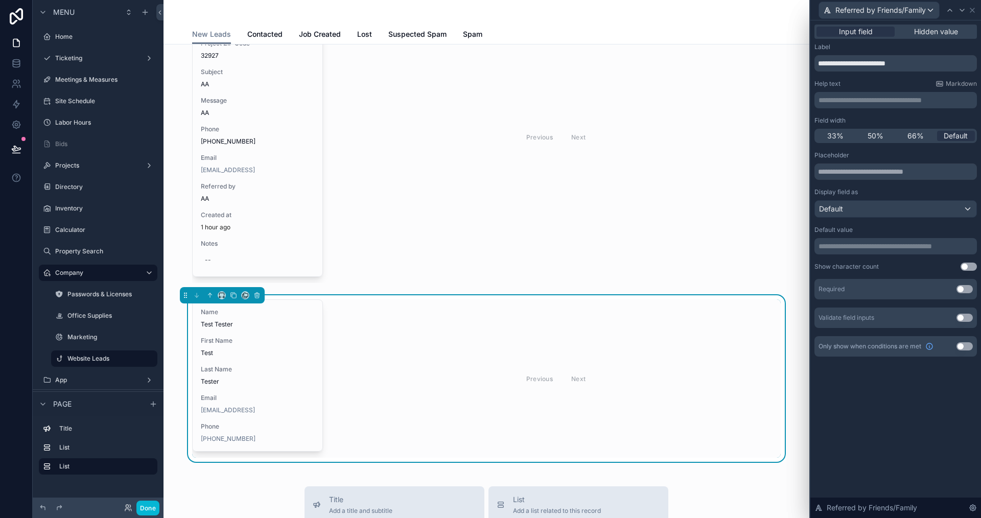
click at [972, 352] on div "Only show when conditions are met Use setting" at bounding box center [895, 346] width 162 height 20
click at [961, 342] on div "Only show when conditions are met Use setting" at bounding box center [895, 346] width 162 height 20
click at [962, 344] on button "Use setting" at bounding box center [965, 346] width 16 height 8
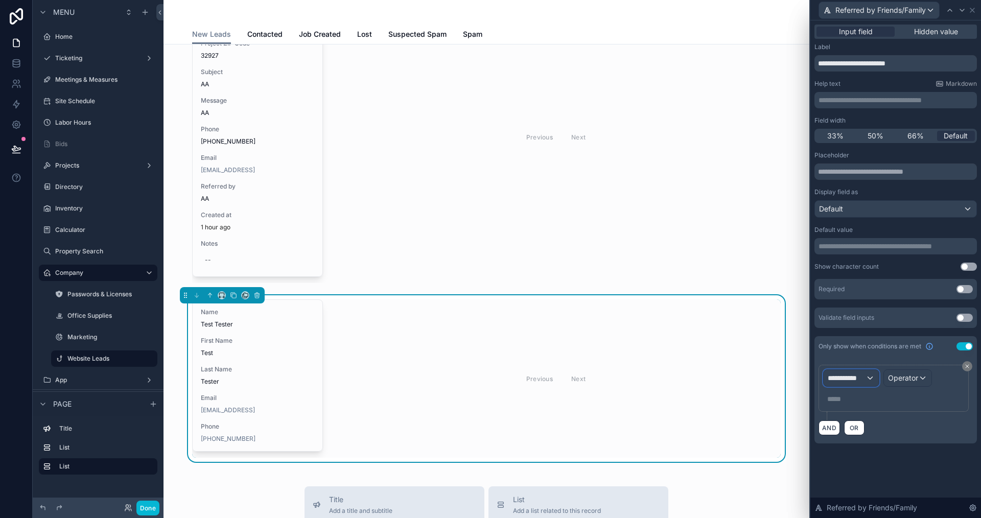
click at [859, 377] on span "**********" at bounding box center [847, 378] width 38 height 10
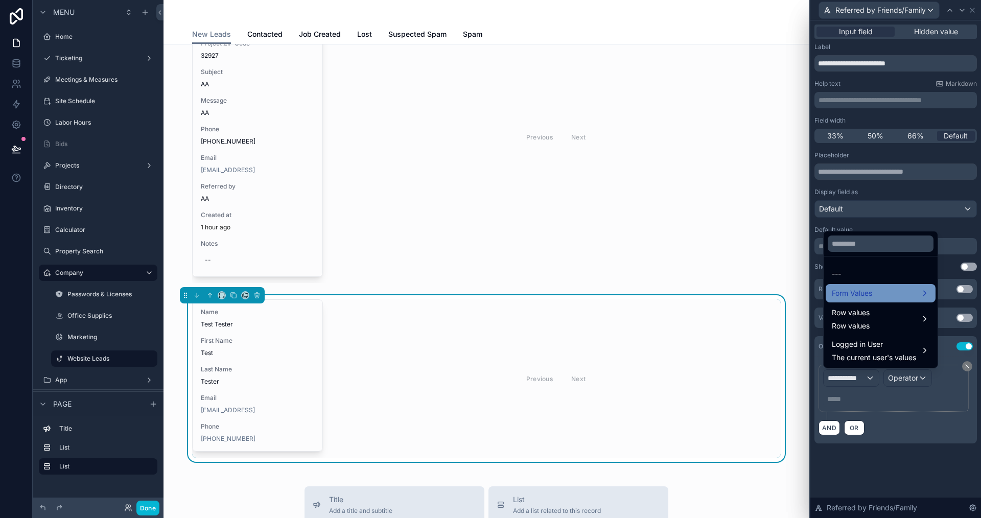
click at [860, 298] on span "Form Values" at bounding box center [852, 293] width 40 height 12
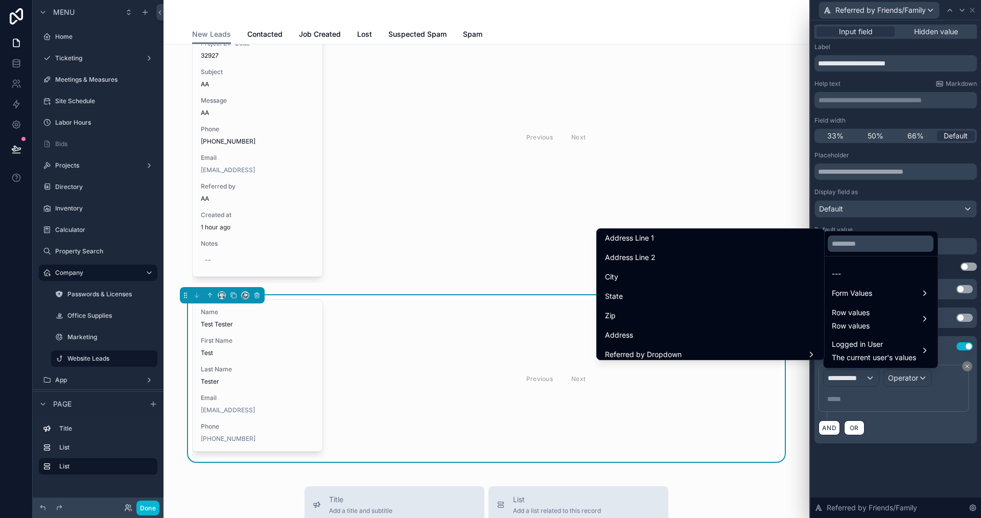
scroll to position [409, 0]
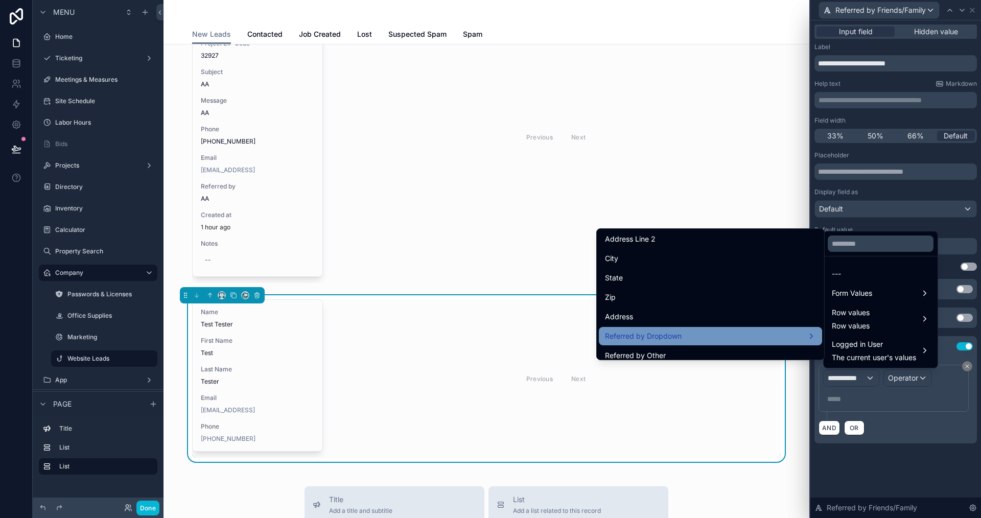
click at [769, 336] on div "Referred by Dropdown" at bounding box center [710, 336] width 211 height 12
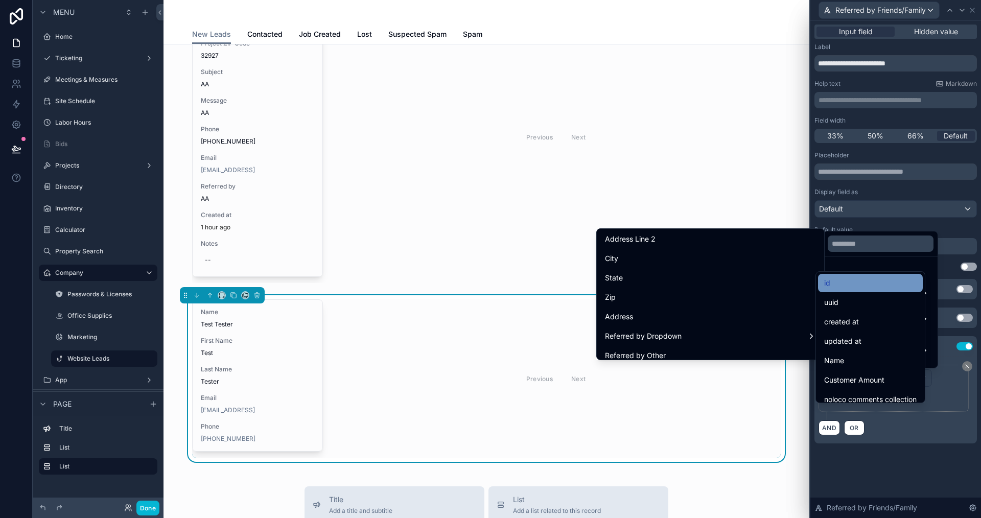
click at [846, 281] on div "id" at bounding box center [870, 283] width 92 height 12
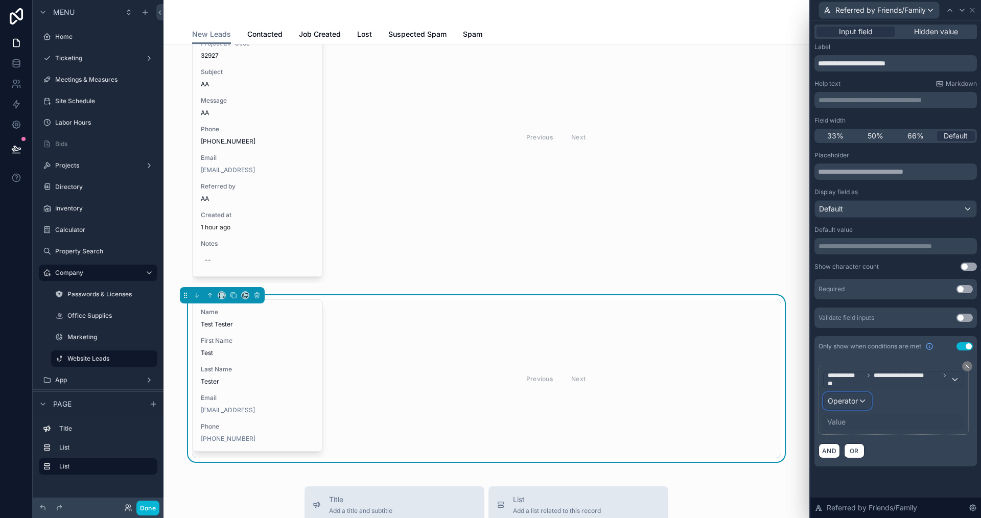
click at [834, 402] on span "Operator" at bounding box center [843, 400] width 30 height 9
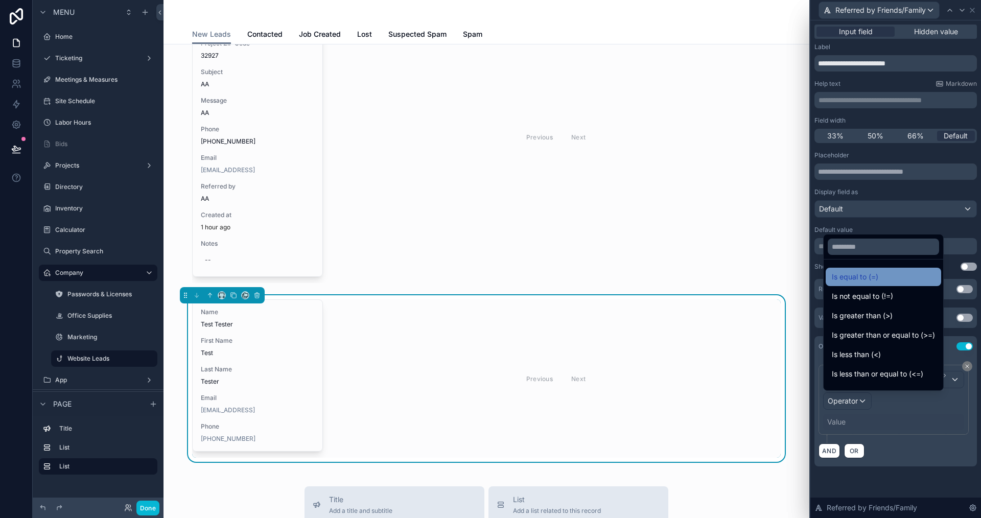
click at [855, 273] on span "Is equal to (=)" at bounding box center [855, 277] width 46 height 12
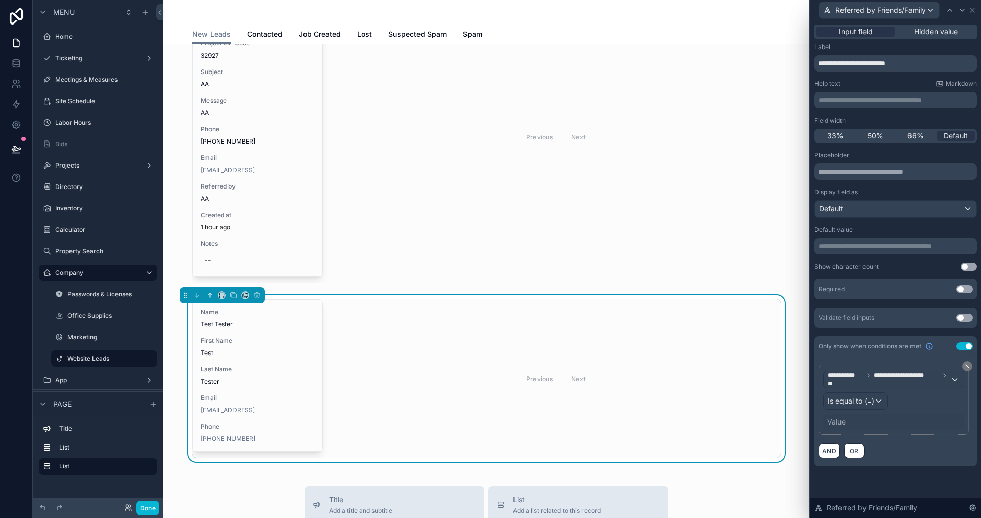
click at [835, 417] on div "Value" at bounding box center [836, 422] width 18 height 10
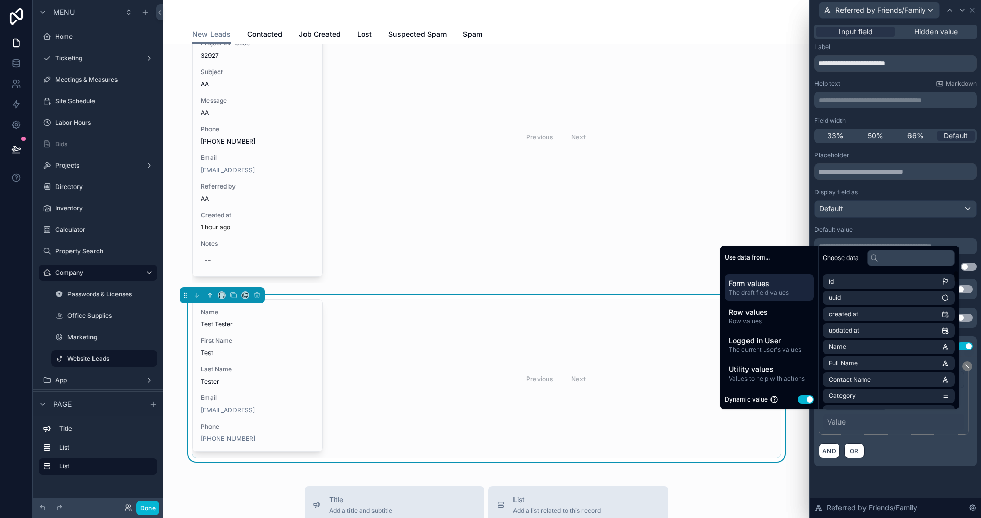
click at [798, 396] on button "Use setting" at bounding box center [806, 399] width 16 height 8
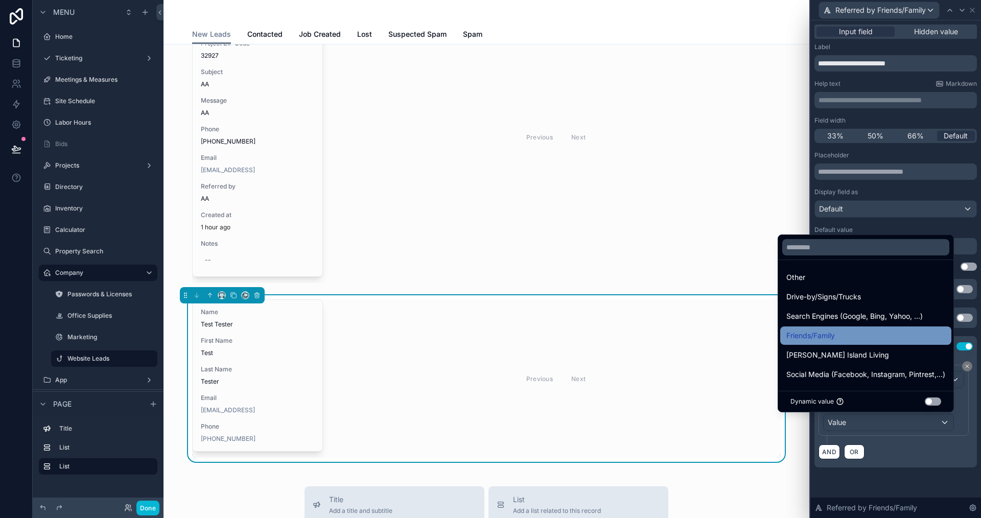
click at [807, 343] on div "Friends/Family" at bounding box center [865, 335] width 171 height 18
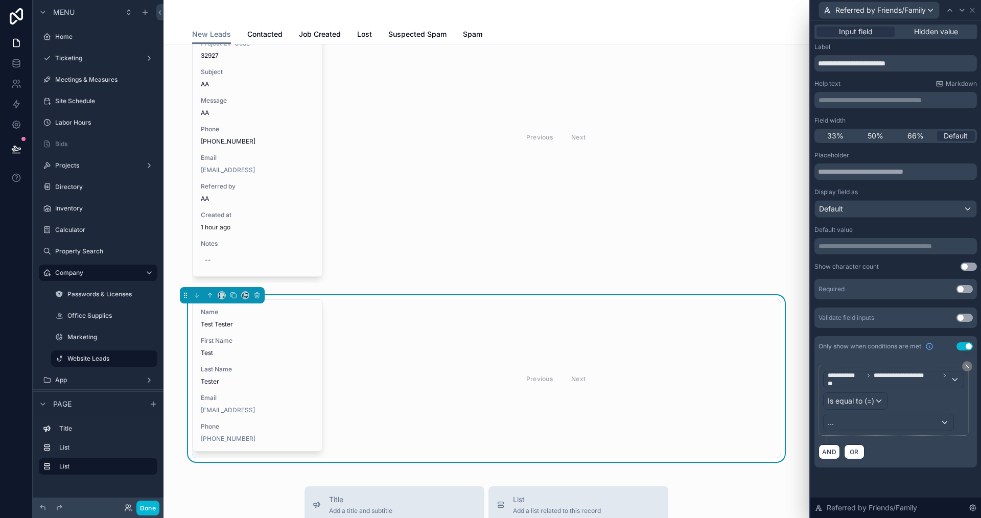
click at [898, 451] on div "AND OR" at bounding box center [896, 451] width 154 height 15
click at [145, 509] on button "Done" at bounding box center [147, 508] width 23 height 15
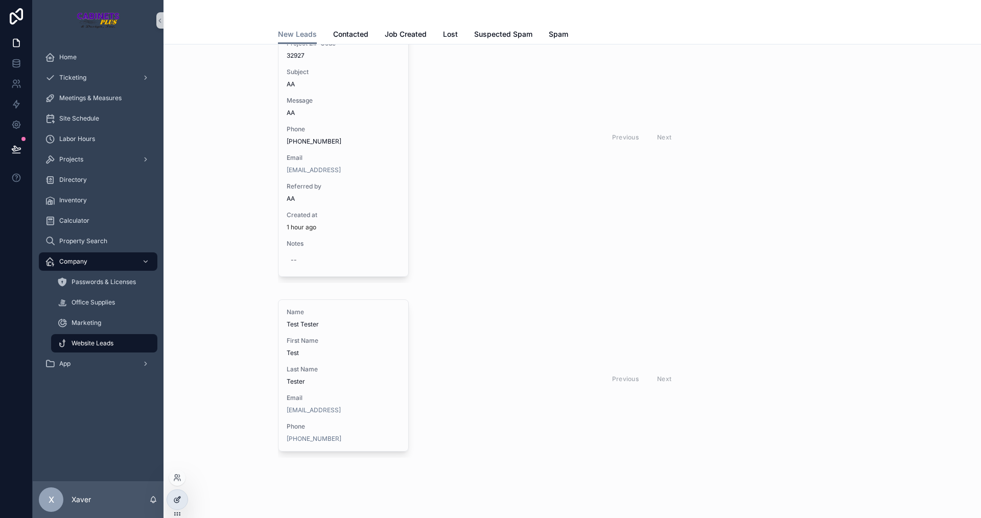
click at [181, 496] on icon at bounding box center [177, 500] width 8 height 8
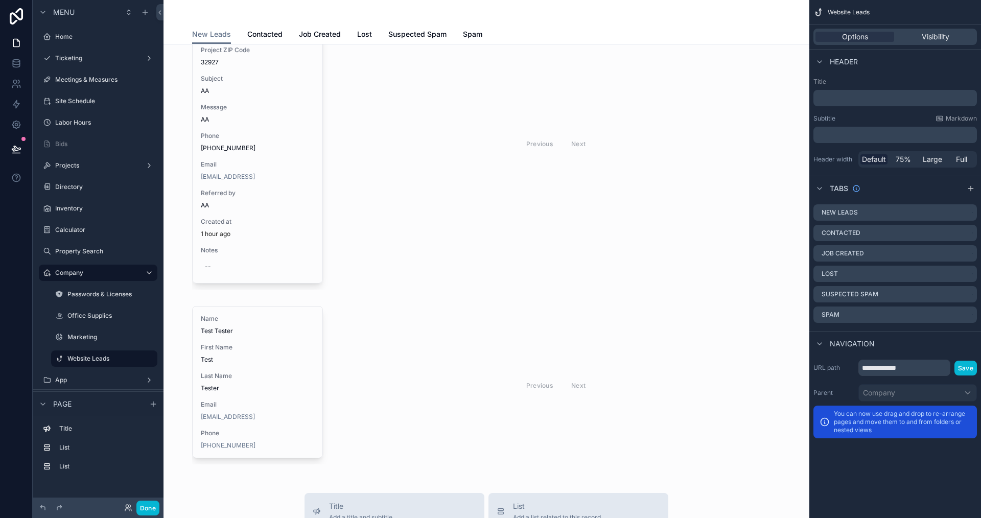
scroll to position [200, 0]
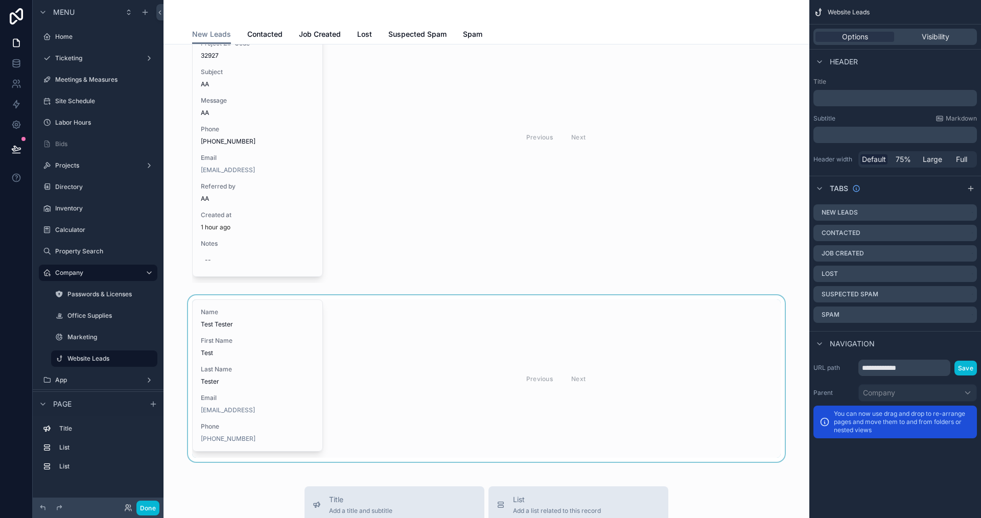
click at [579, 406] on div "scrollable content" at bounding box center [486, 378] width 629 height 167
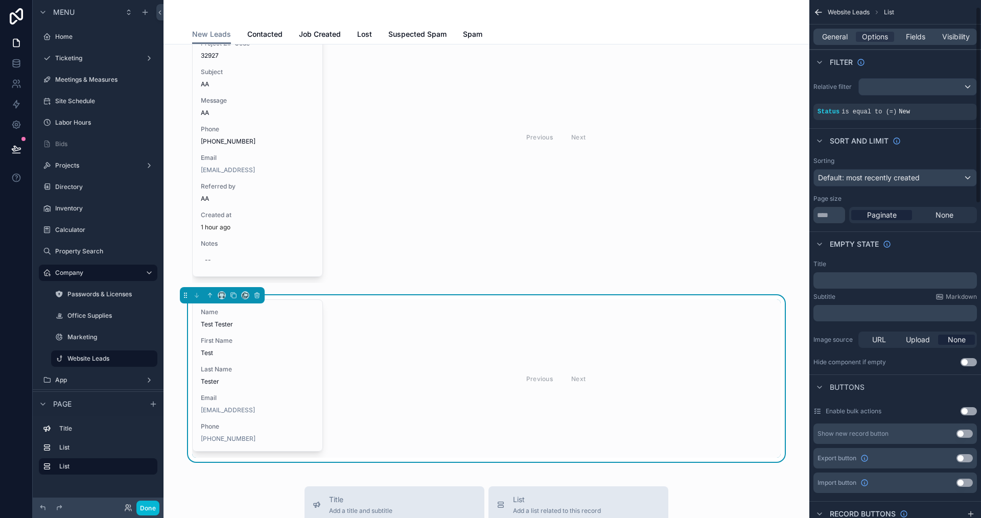
scroll to position [204, 0]
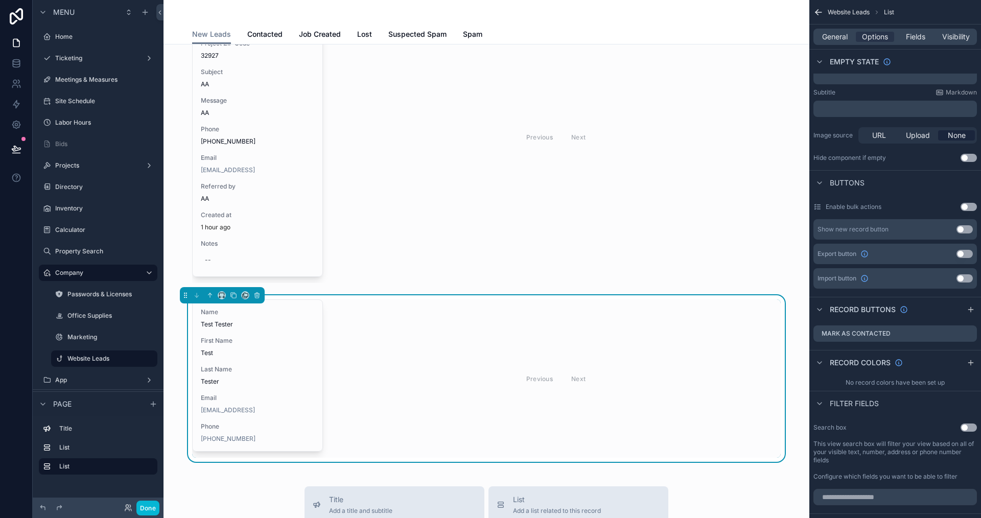
click at [691, 340] on div "Previous Next" at bounding box center [556, 378] width 450 height 158
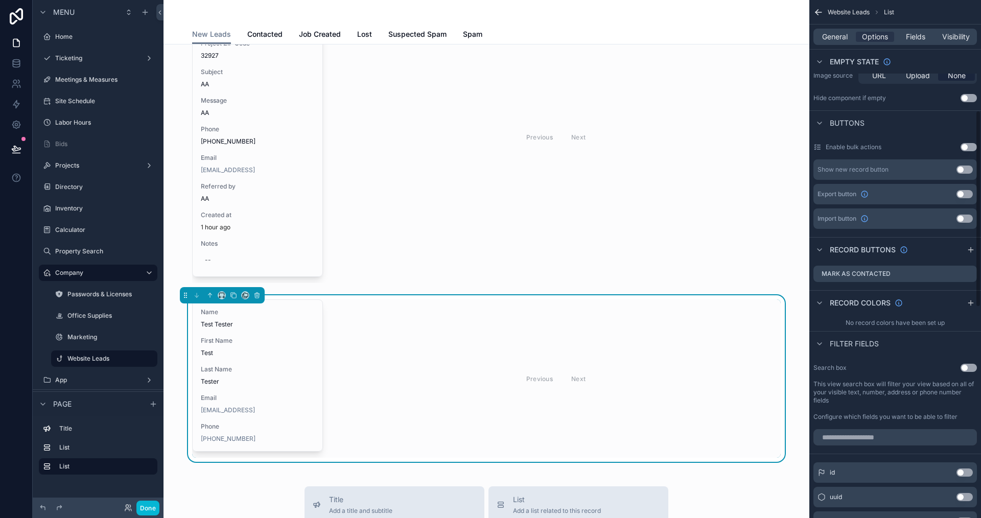
scroll to position [255, 0]
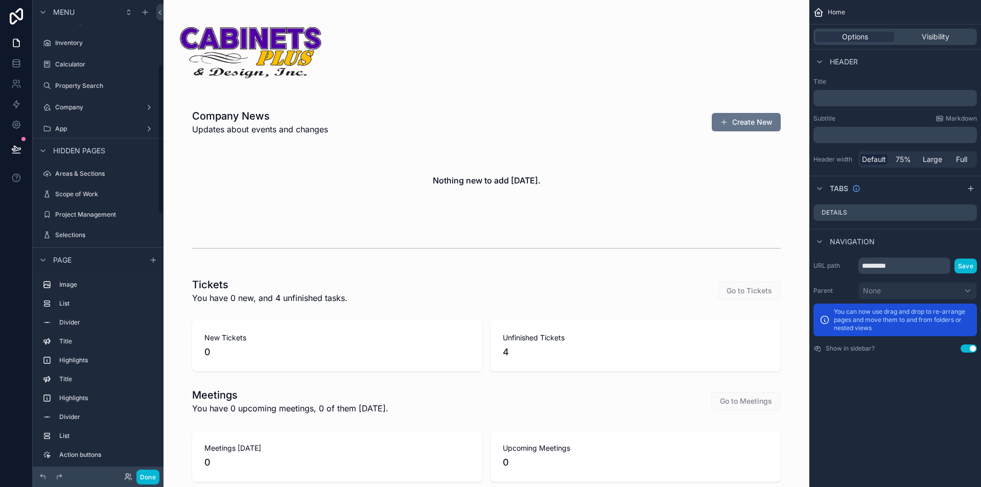
scroll to position [204, 0]
click at [62, 87] on label "App" at bounding box center [96, 90] width 82 height 8
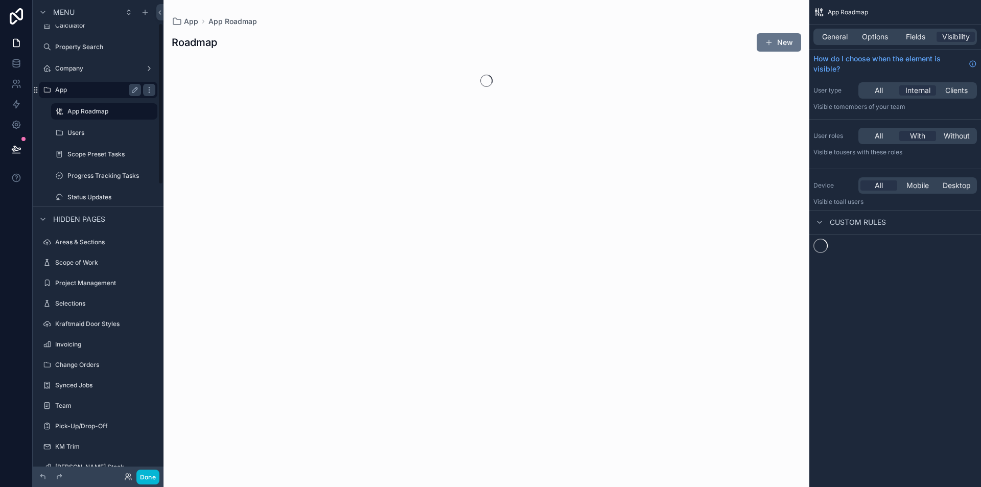
scroll to position [67, 0]
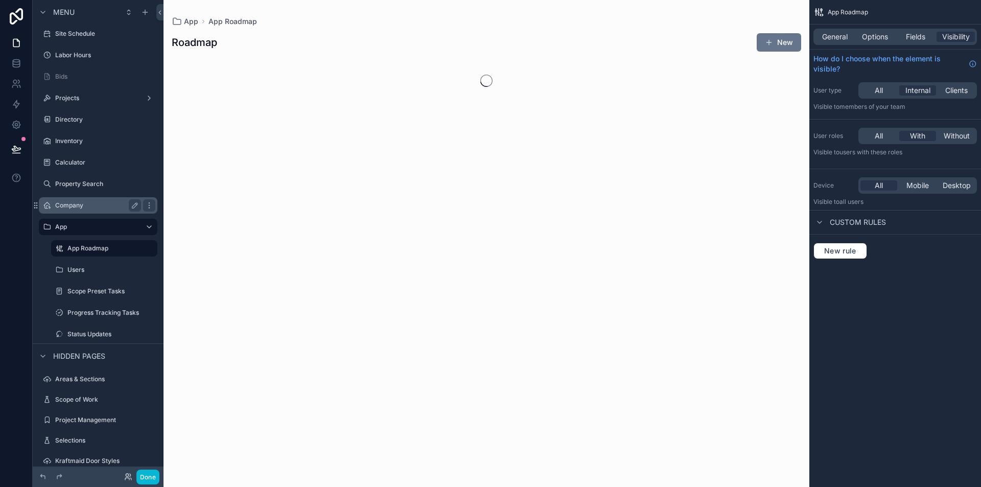
click at [83, 201] on div "Company" at bounding box center [98, 205] width 86 height 12
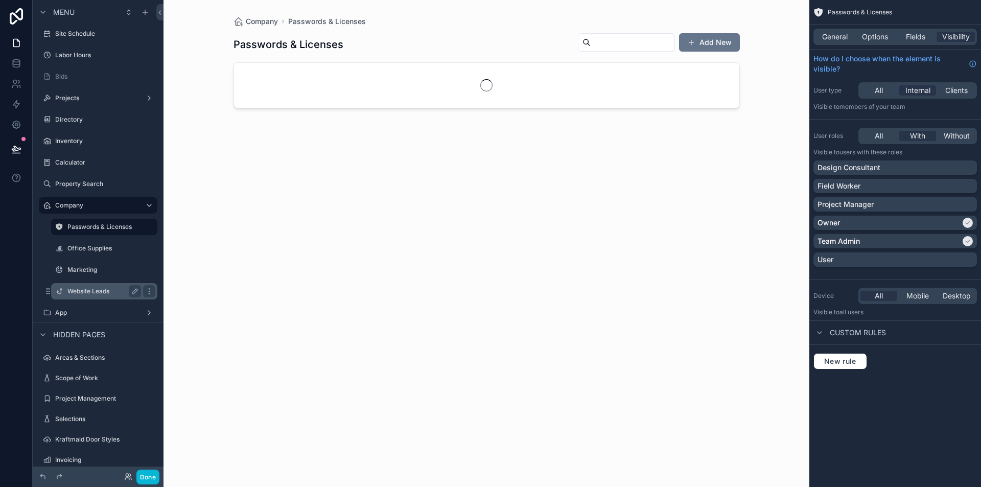
click at [96, 287] on div "Website Leads" at bounding box center [104, 291] width 74 height 12
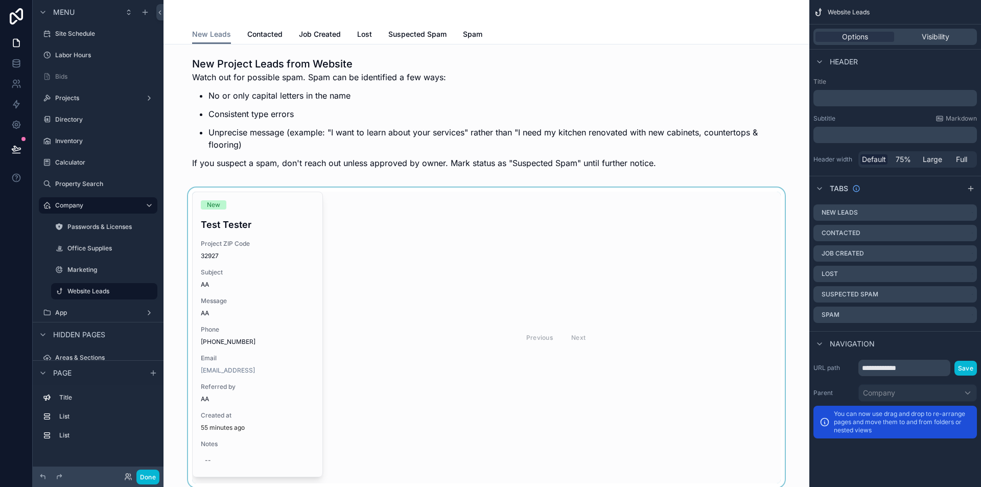
click at [410, 255] on div "scrollable content" at bounding box center [486, 338] width 629 height 300
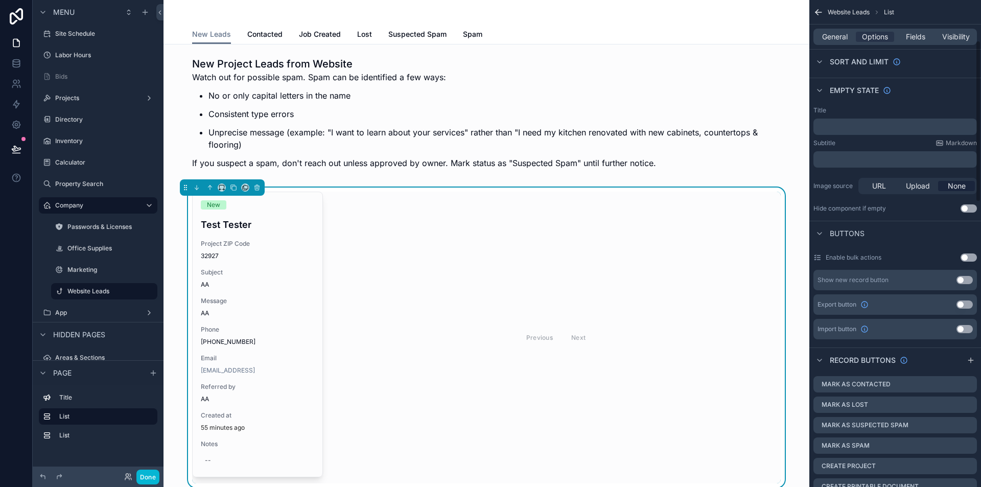
scroll to position [204, 0]
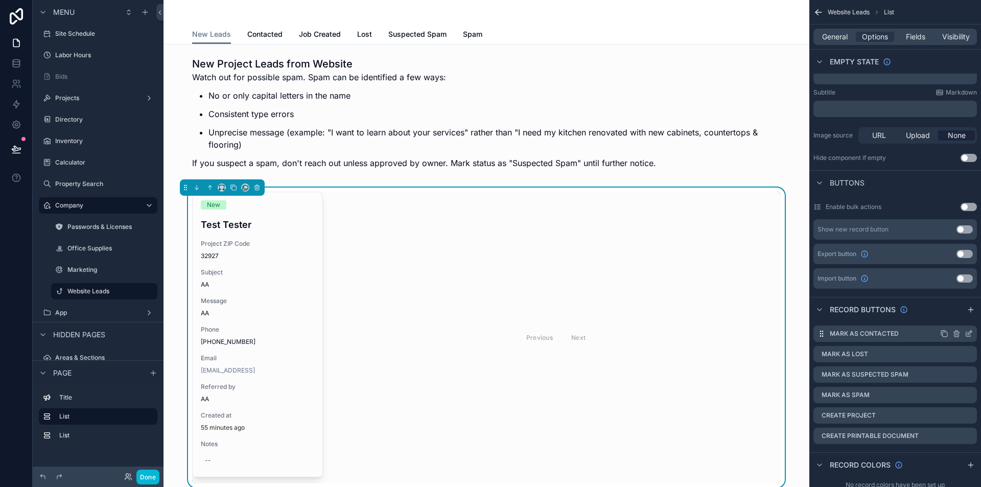
click at [967, 334] on icon "scrollable content" at bounding box center [969, 334] width 8 height 8
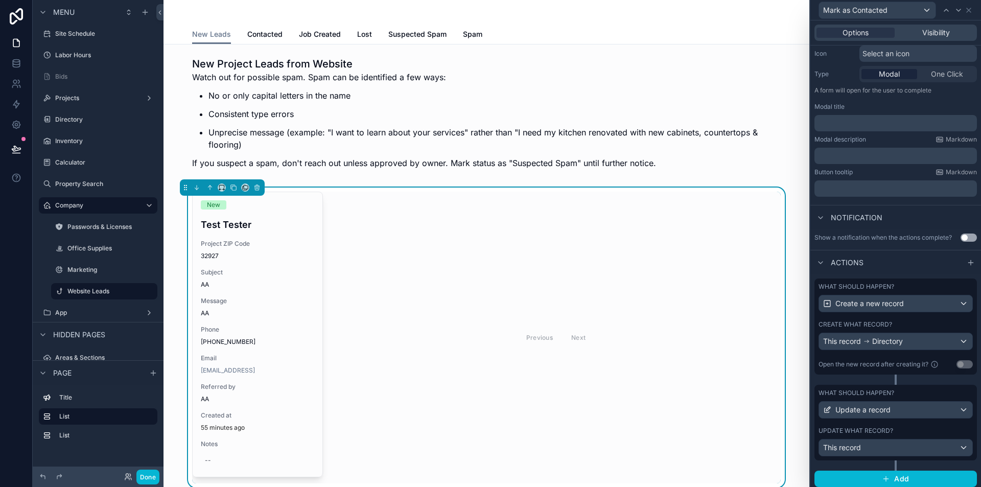
scroll to position [111, 0]
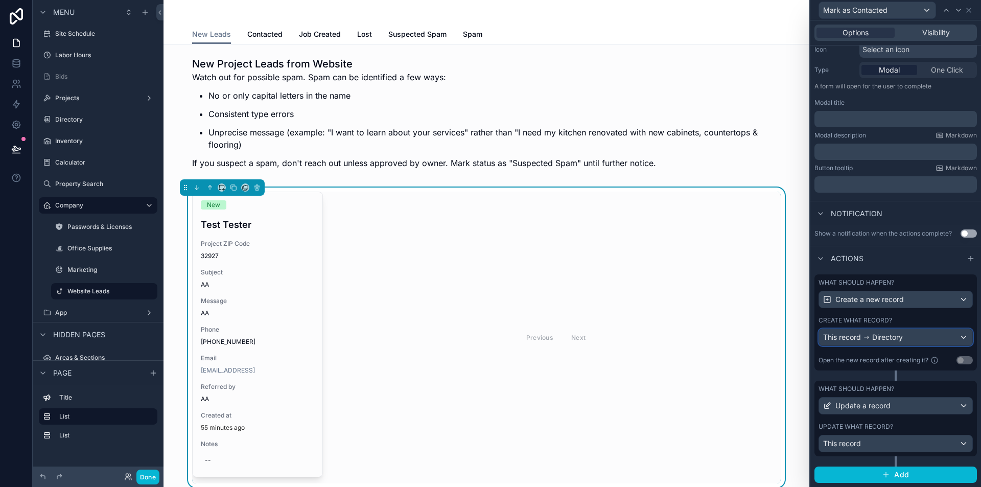
click at [864, 337] on icon at bounding box center [866, 337] width 7 height 7
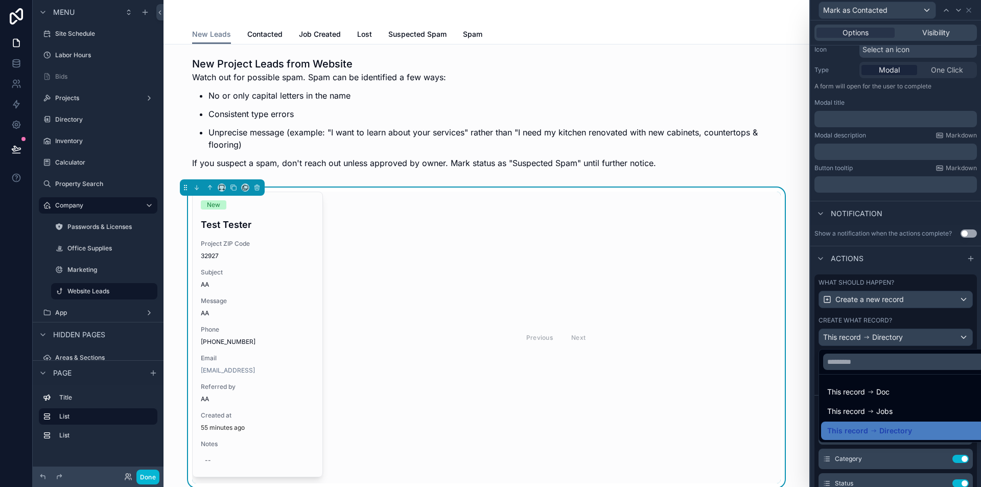
click at [814, 379] on div at bounding box center [895, 243] width 171 height 487
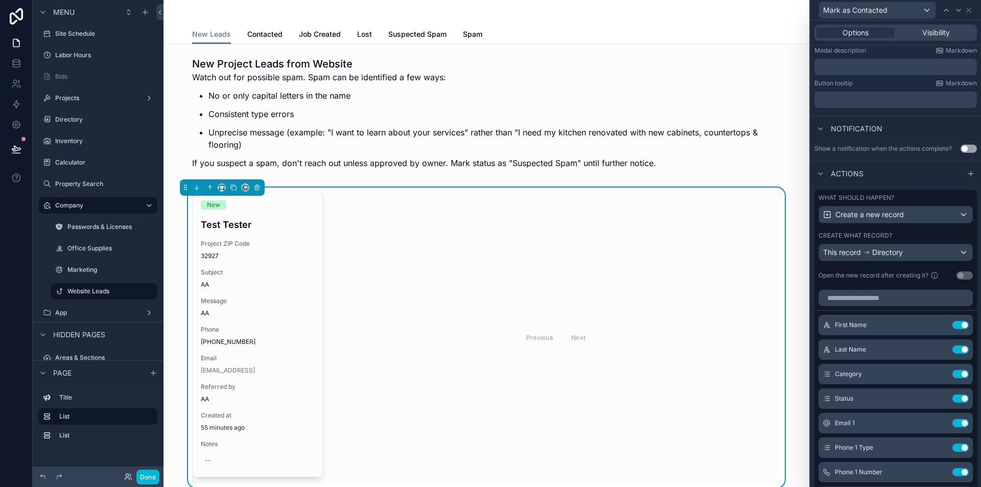
scroll to position [265, 0]
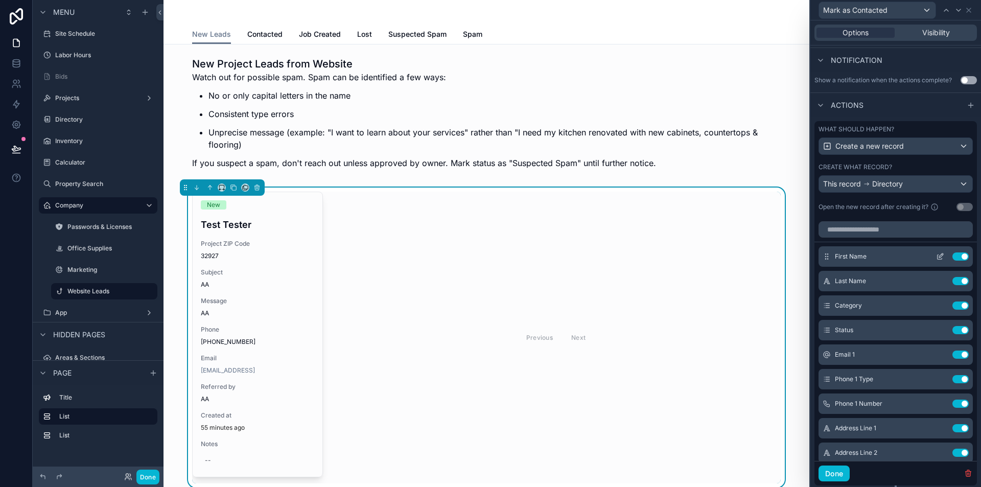
click at [936, 257] on icon at bounding box center [940, 256] width 8 height 8
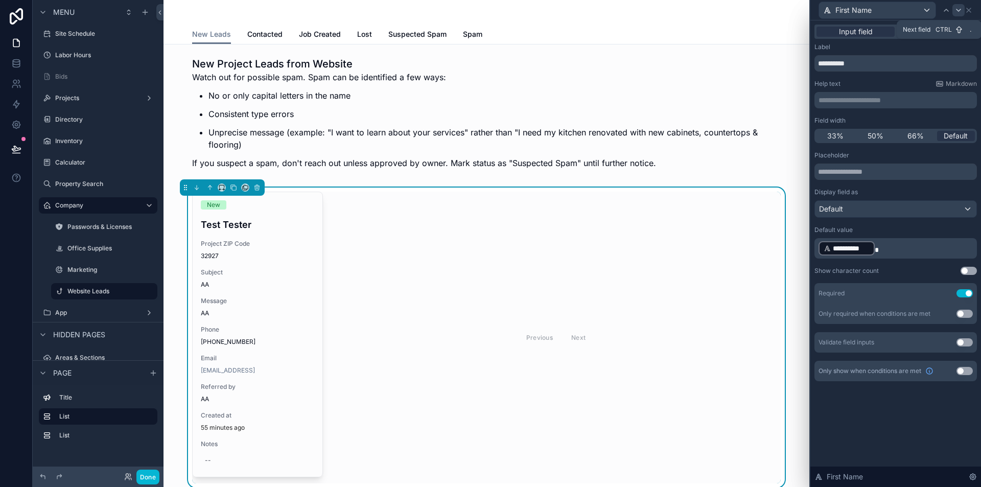
click at [956, 8] on icon at bounding box center [958, 10] width 8 height 8
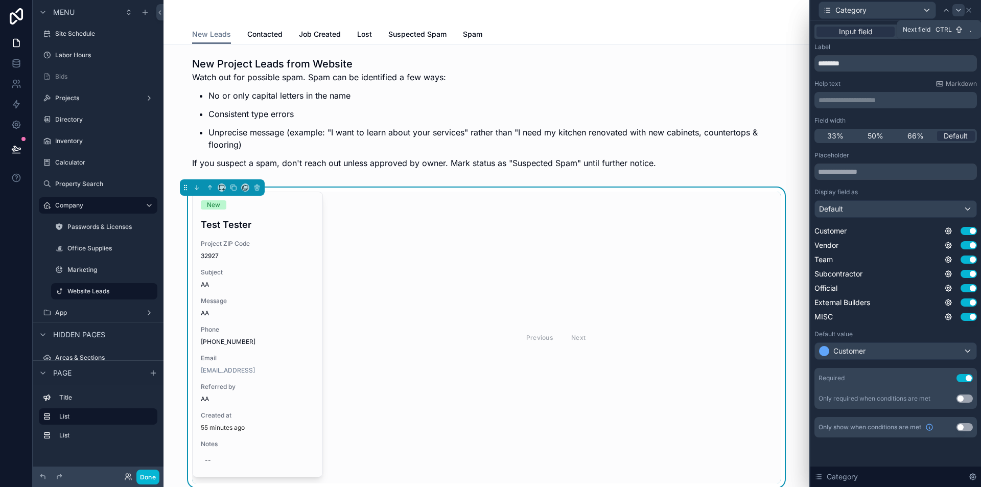
click at [962, 9] on icon at bounding box center [958, 10] width 8 height 8
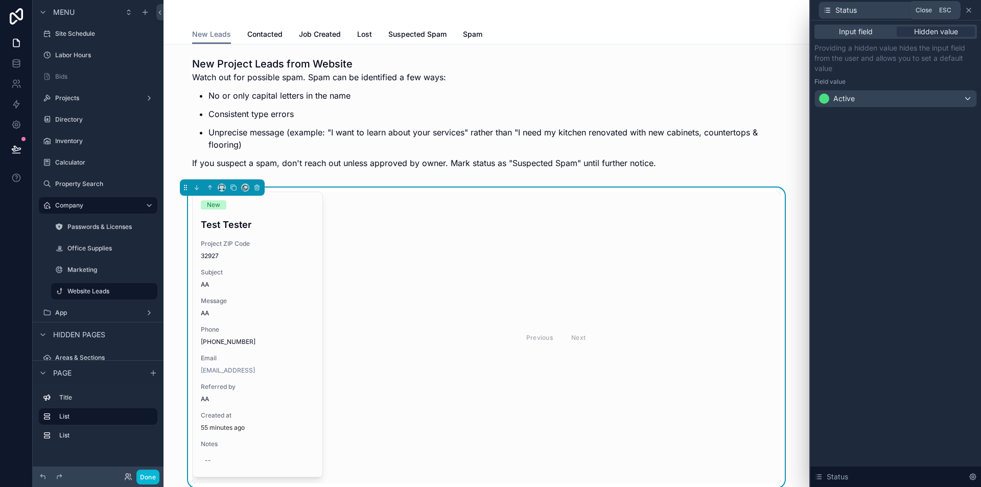
click at [968, 12] on icon at bounding box center [969, 10] width 8 height 8
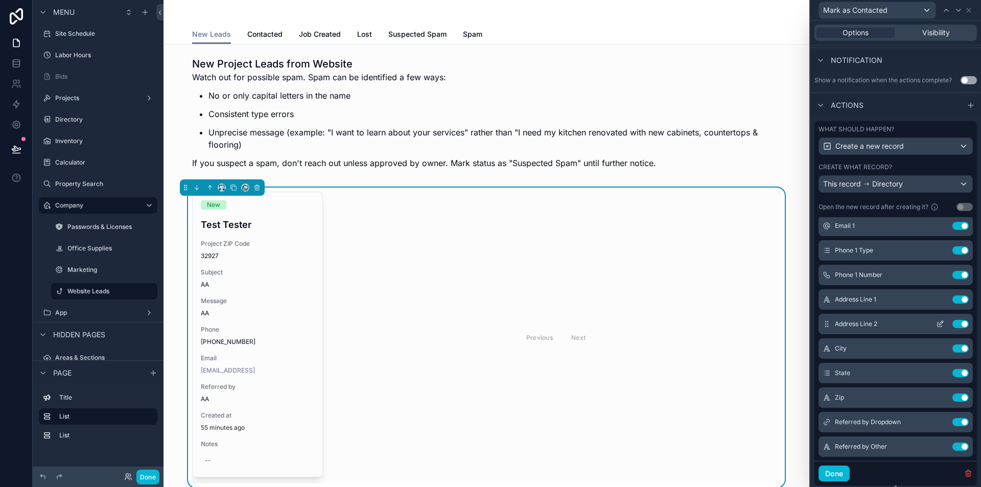
scroll to position [153, 0]
click at [939, 274] on icon at bounding box center [941, 274] width 4 height 4
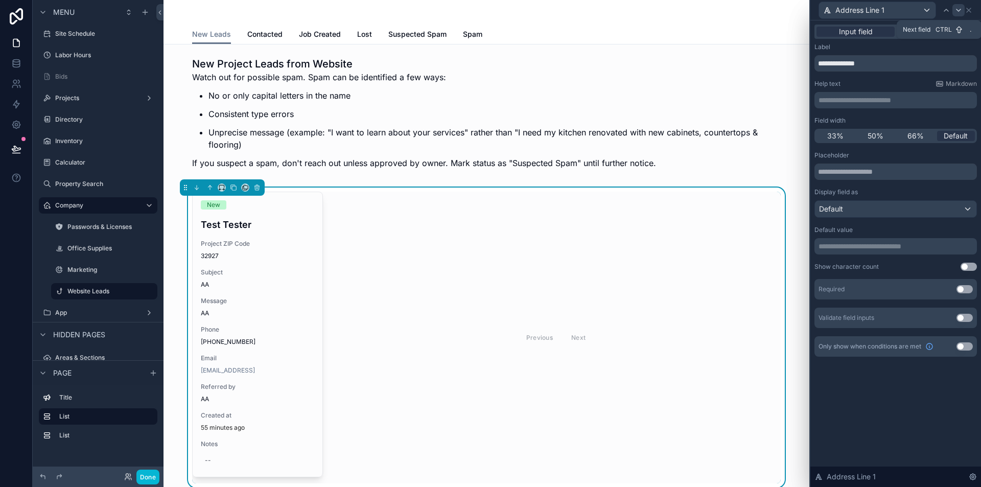
click at [958, 11] on icon at bounding box center [958, 10] width 8 height 8
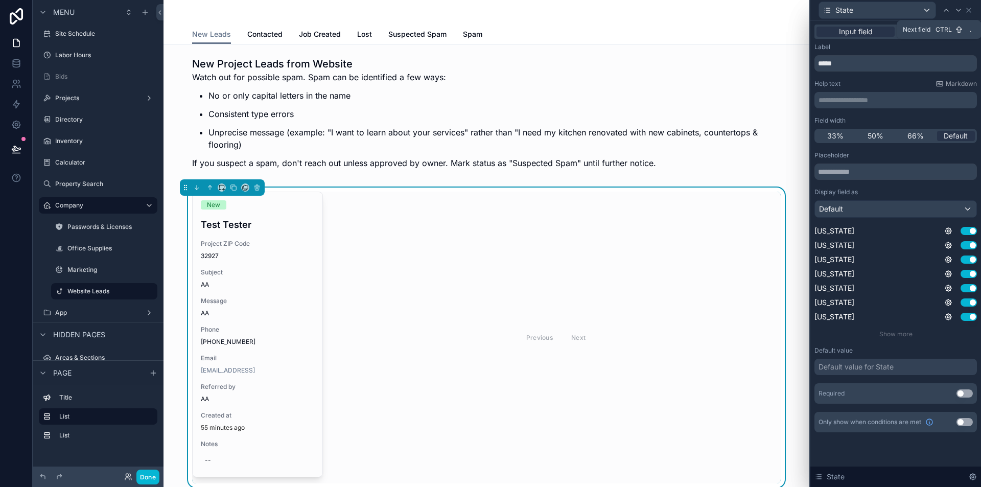
click at [958, 11] on icon at bounding box center [958, 10] width 8 height 8
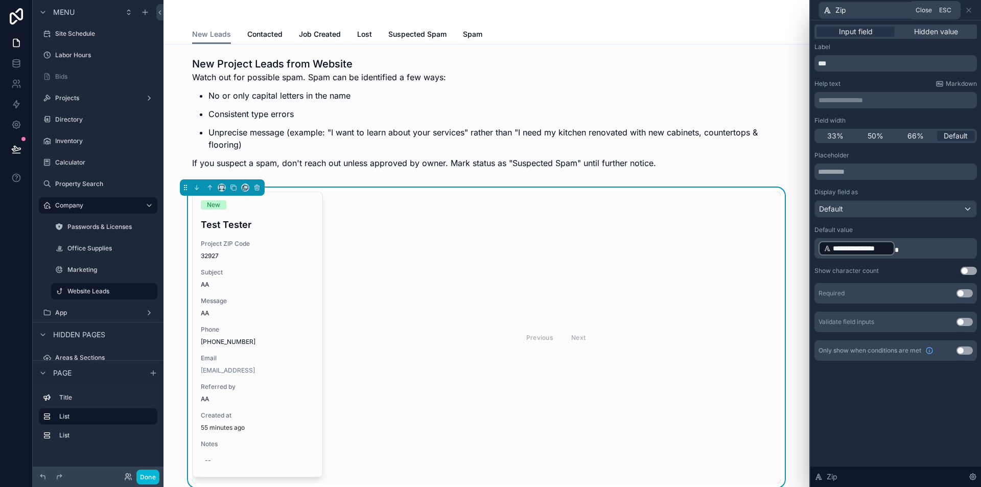
click at [969, 6] on icon at bounding box center [969, 10] width 8 height 8
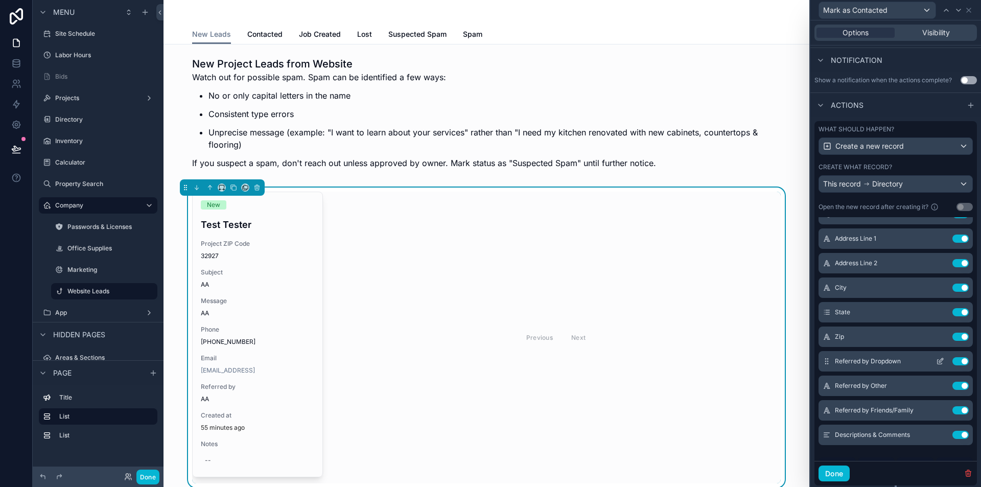
scroll to position [204, 0]
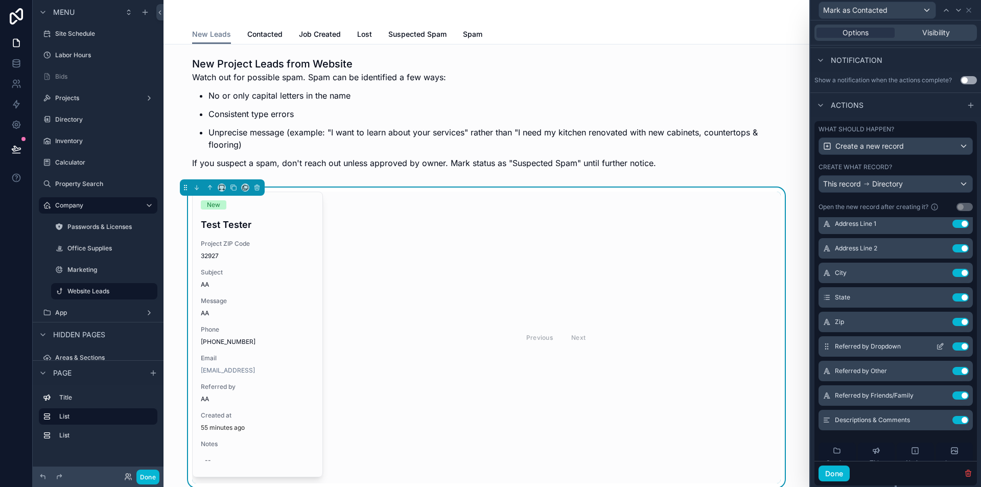
click at [924, 342] on div "Referred by Dropdown Use setting" at bounding box center [896, 346] width 154 height 20
click at [936, 345] on icon at bounding box center [940, 346] width 8 height 8
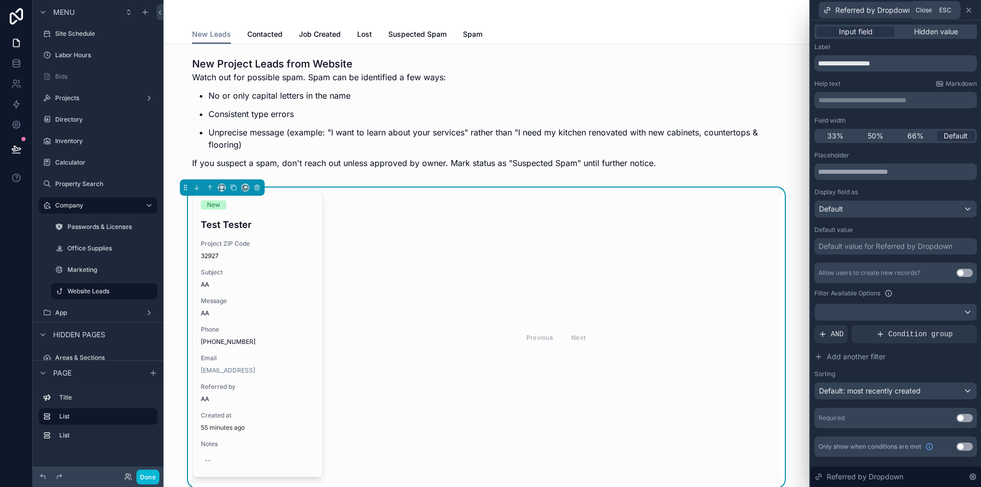
click at [967, 10] on icon at bounding box center [969, 10] width 8 height 8
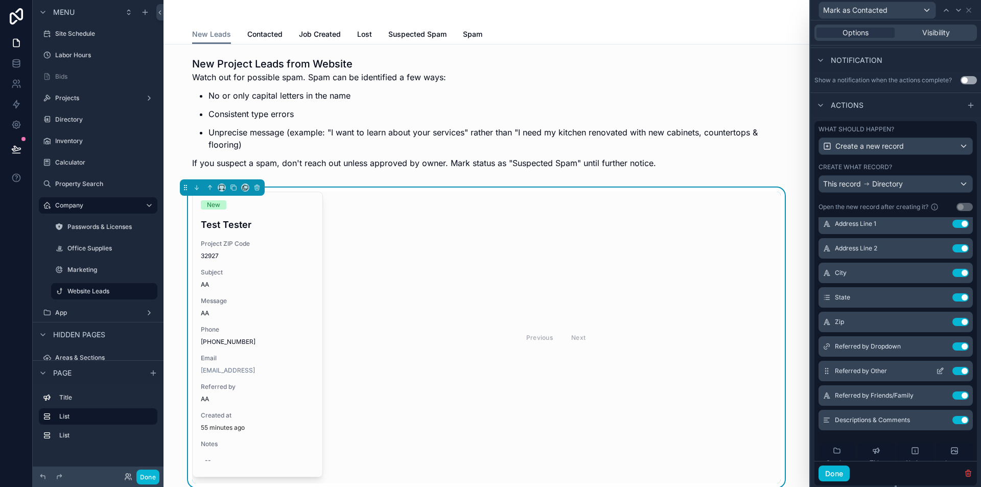
click at [936, 370] on icon at bounding box center [940, 371] width 8 height 8
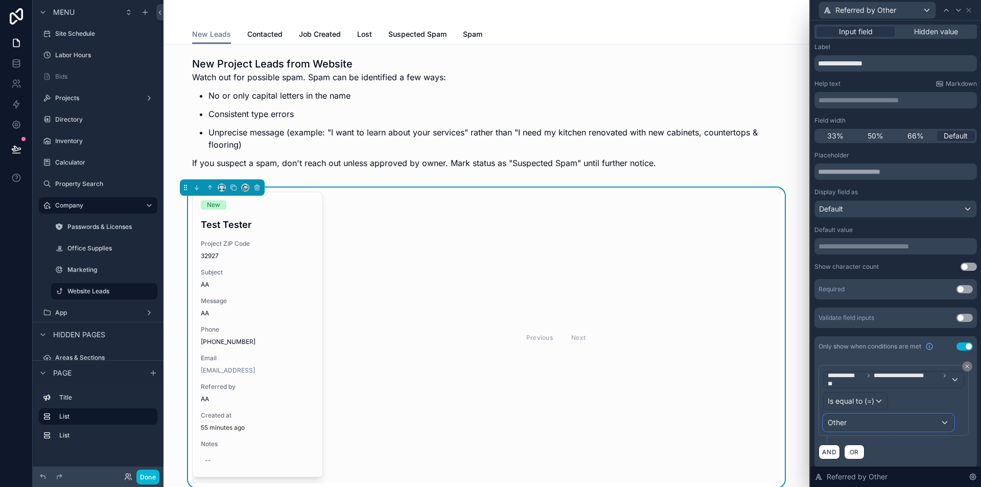
click at [895, 418] on div "Other" at bounding box center [889, 422] width 130 height 16
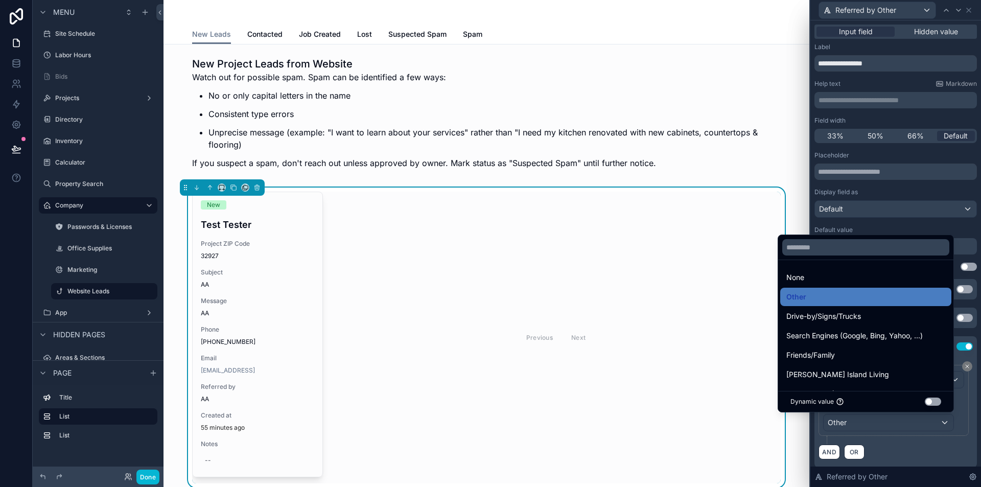
click at [899, 447] on div at bounding box center [895, 243] width 171 height 487
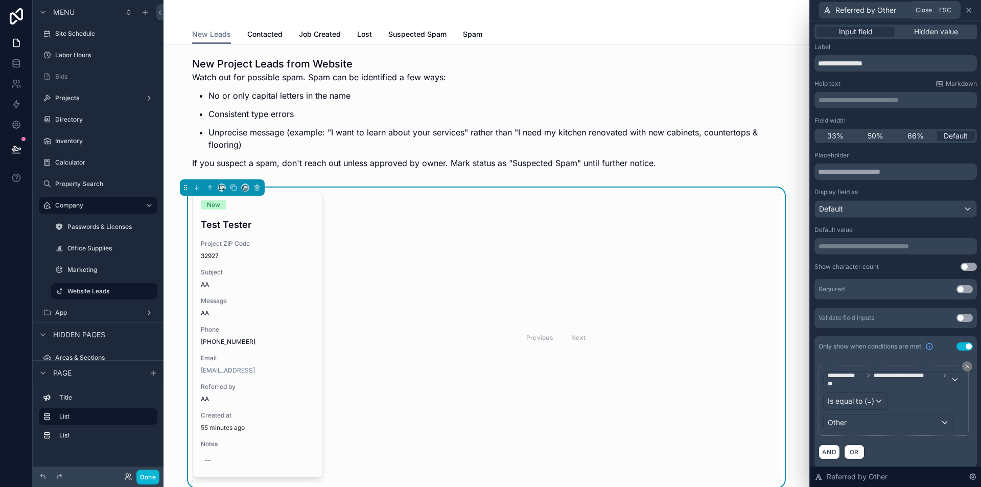
click at [968, 7] on icon at bounding box center [969, 10] width 8 height 8
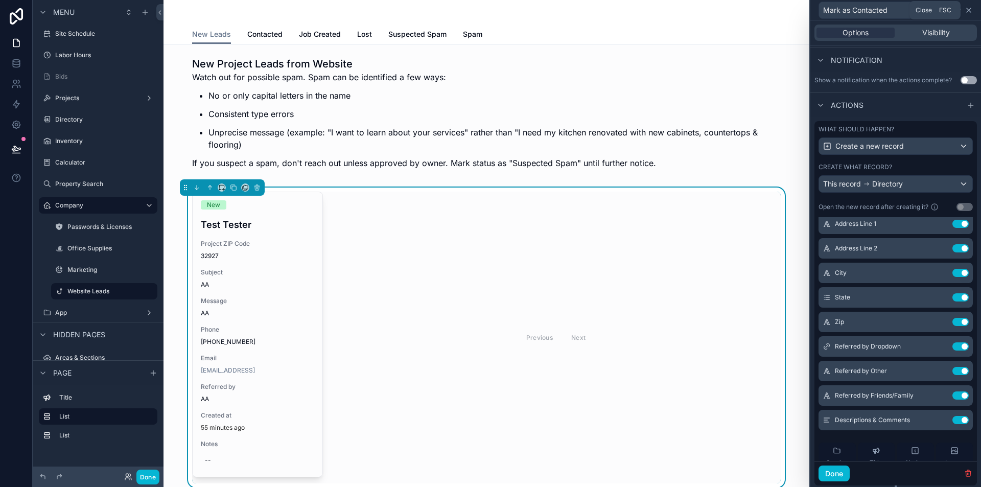
click at [967, 7] on icon at bounding box center [969, 10] width 8 height 8
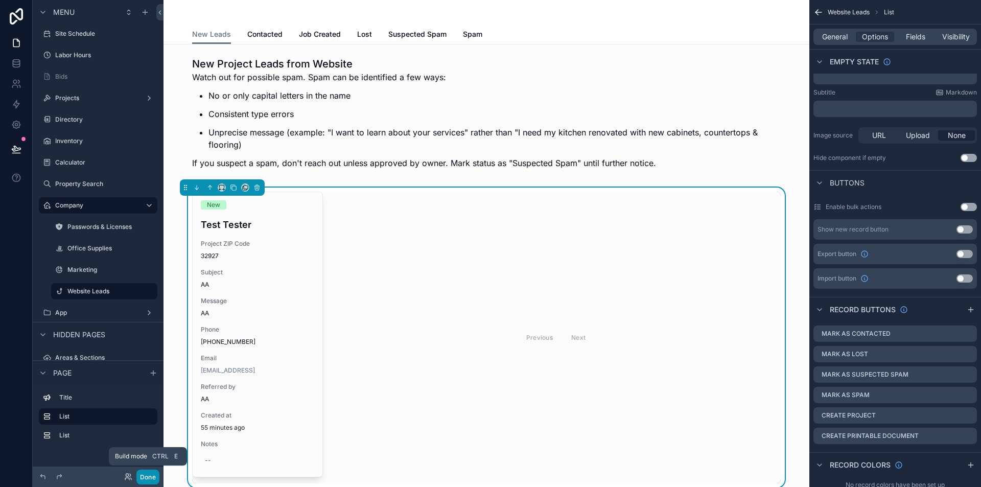
click at [149, 478] on button "Done" at bounding box center [147, 477] width 23 height 15
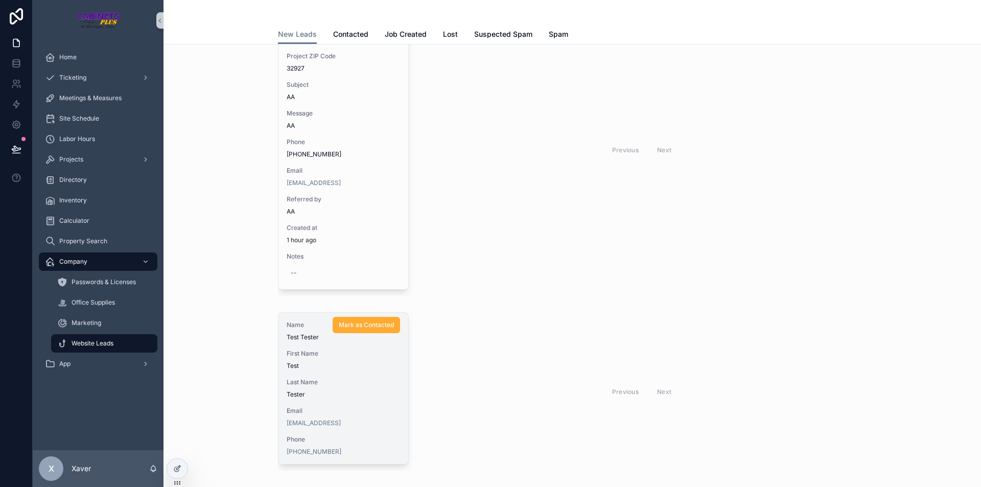
scroll to position [255, 0]
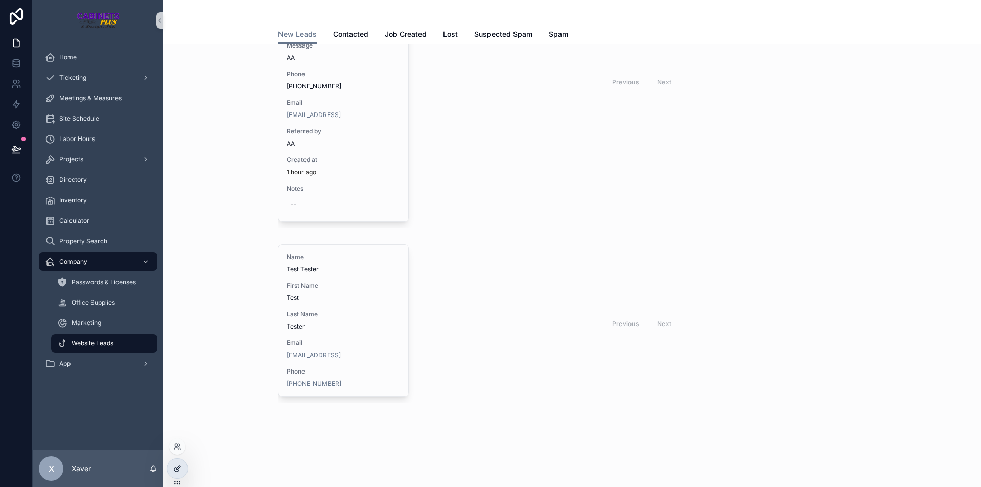
click at [175, 470] on icon at bounding box center [177, 468] width 8 height 8
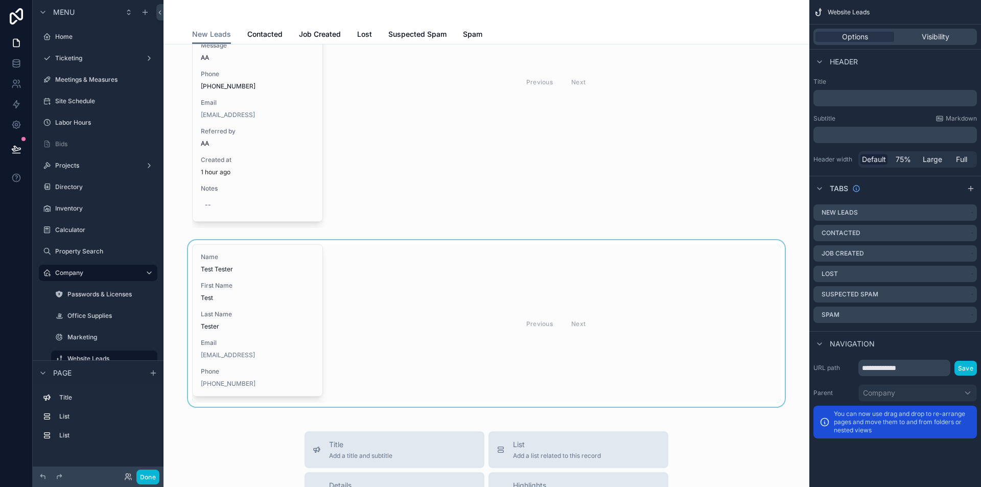
click at [389, 262] on div "scrollable content" at bounding box center [486, 323] width 629 height 167
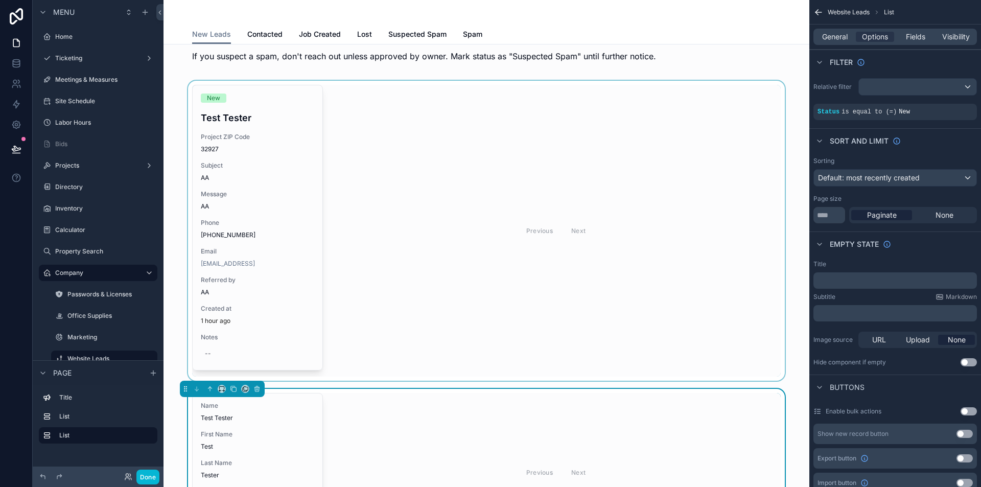
scroll to position [102, 0]
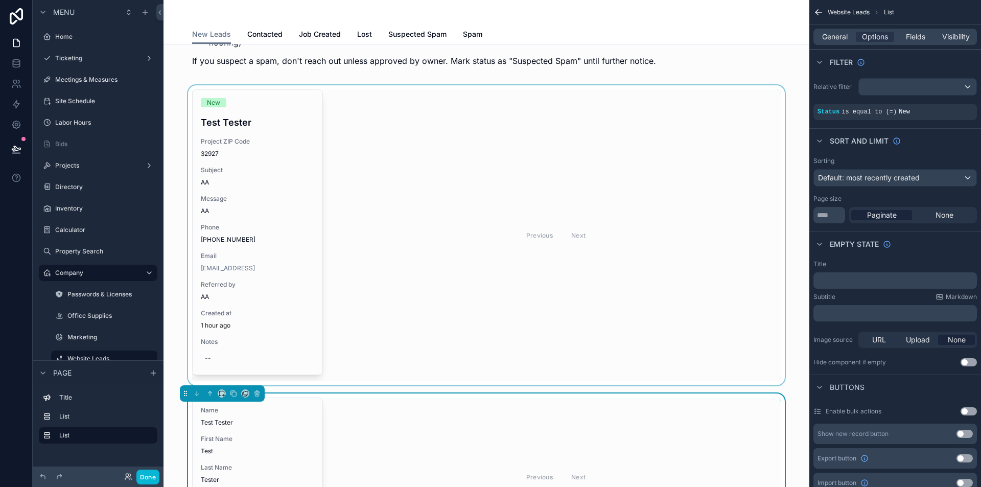
click at [367, 182] on div "scrollable content" at bounding box center [486, 235] width 629 height 300
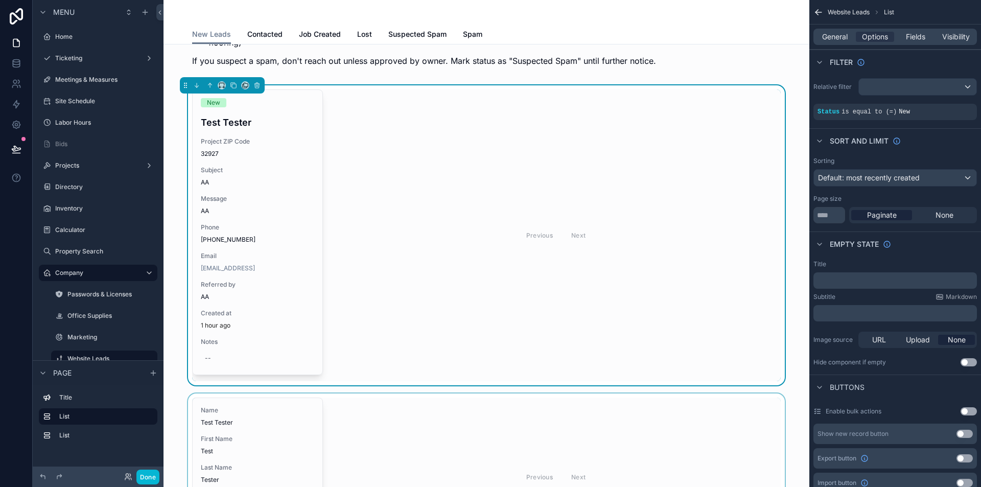
click at [453, 453] on div "scrollable content" at bounding box center [486, 476] width 629 height 167
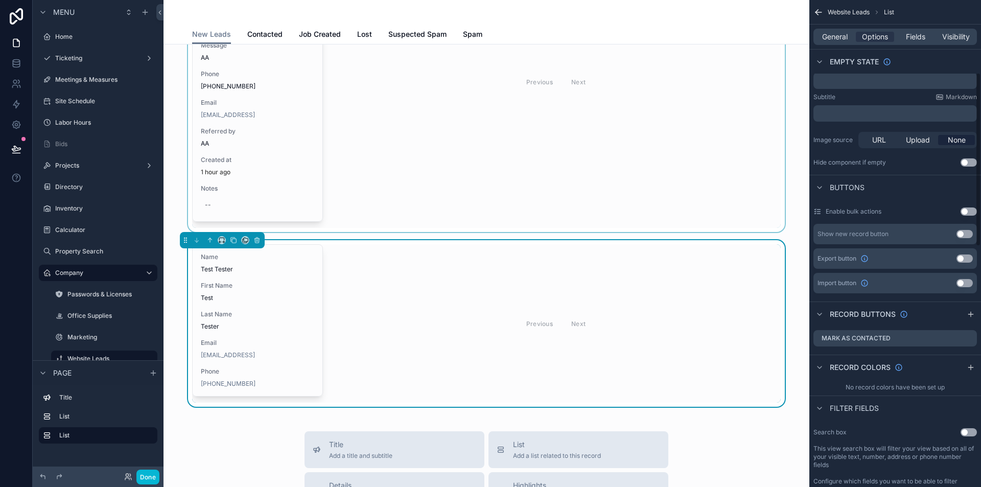
scroll to position [204, 0]
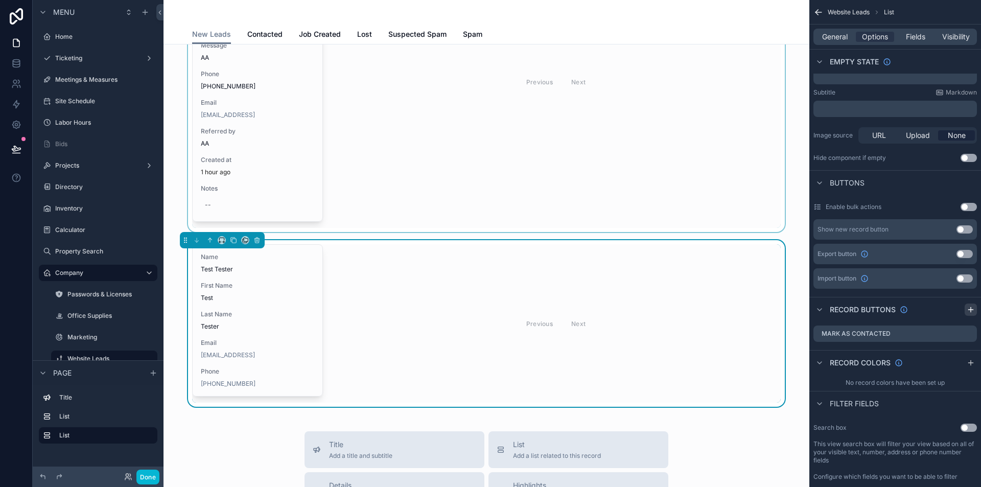
click at [970, 306] on icon "scrollable content" at bounding box center [971, 310] width 8 height 8
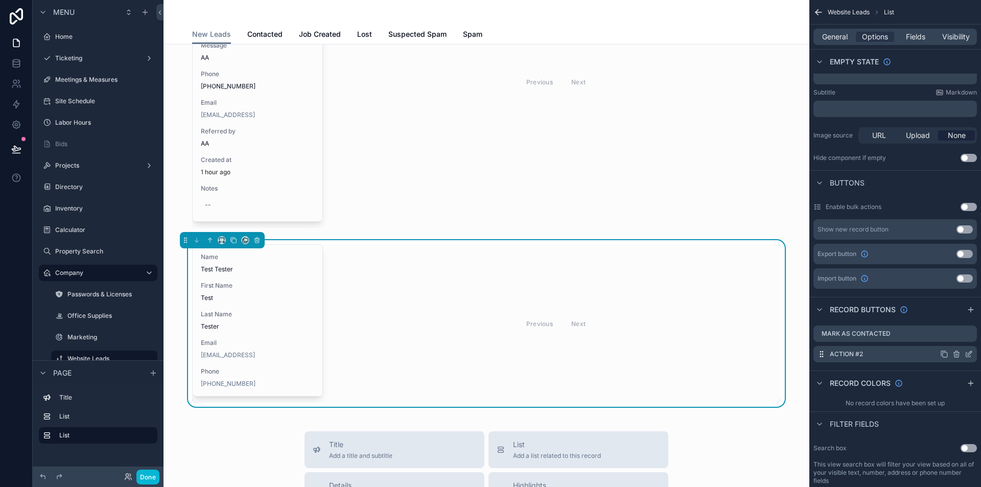
click at [968, 356] on icon "scrollable content" at bounding box center [969, 354] width 8 height 8
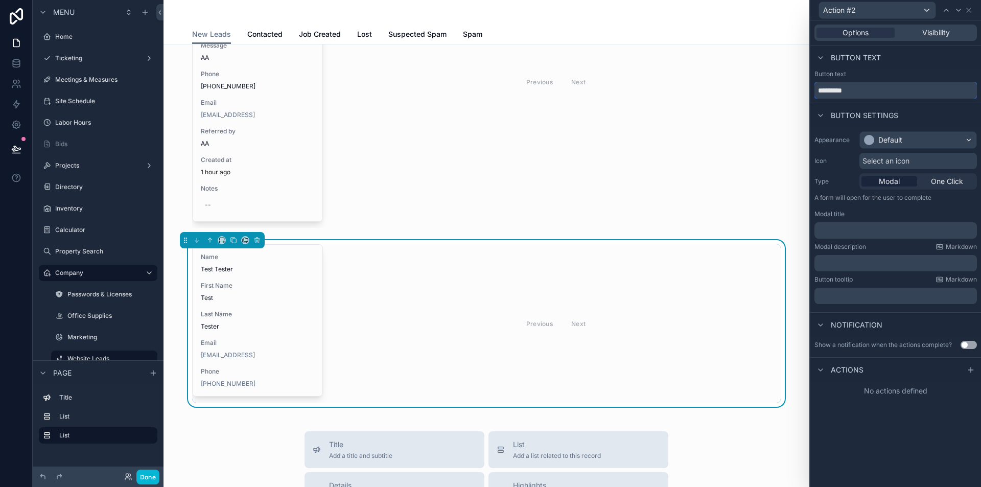
click at [871, 86] on input "*********" at bounding box center [895, 90] width 162 height 16
click at [871, 85] on input "*********" at bounding box center [895, 90] width 162 height 16
type input "**********"
click at [328, 167] on div "scrollable content" at bounding box center [486, 82] width 629 height 300
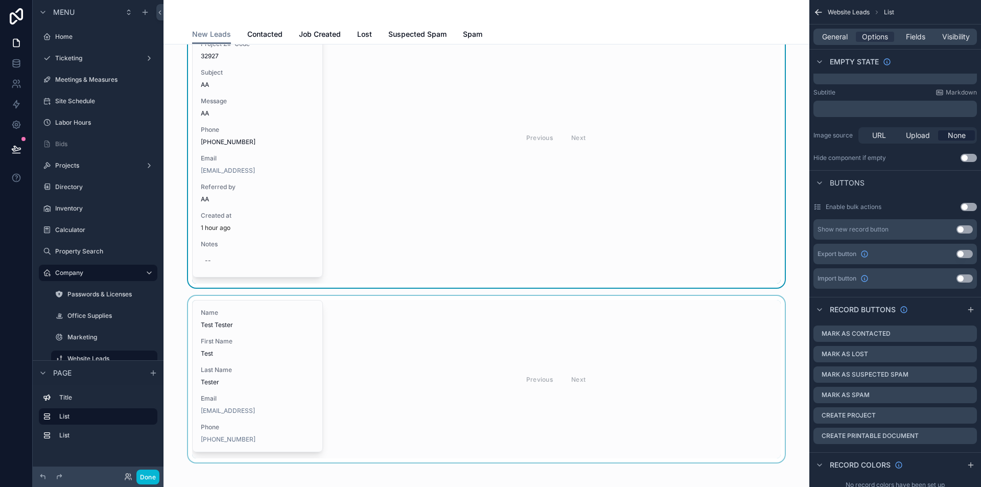
scroll to position [255, 0]
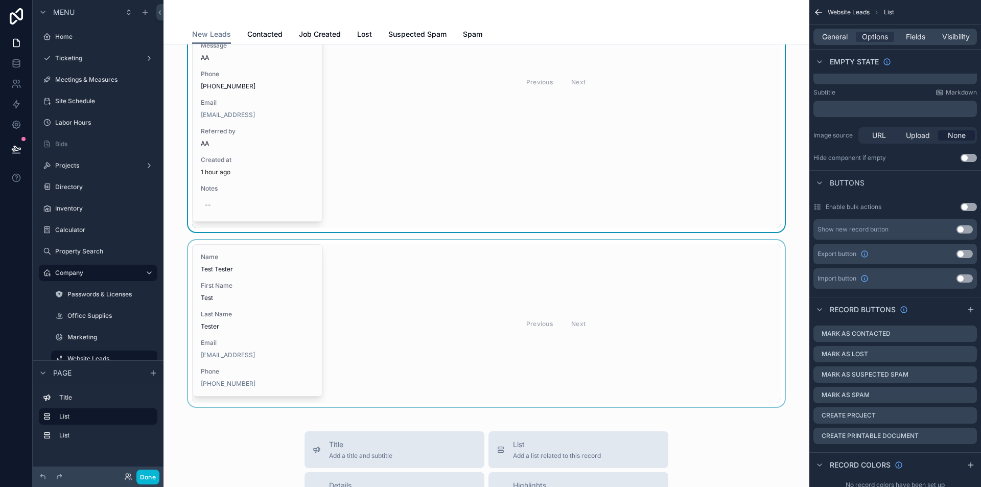
click at [375, 354] on div "scrollable content" at bounding box center [486, 323] width 629 height 167
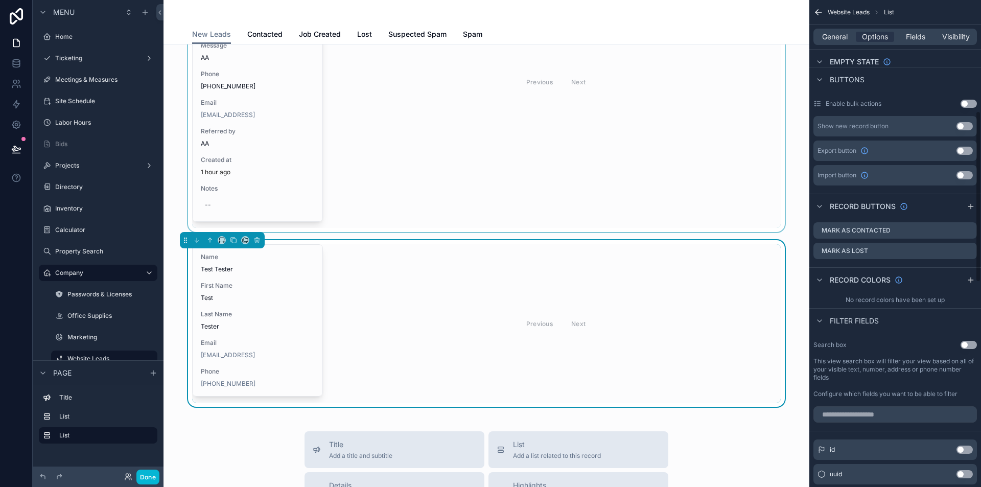
scroll to position [307, 0]
click at [968, 254] on icon "scrollable content" at bounding box center [969, 252] width 8 height 8
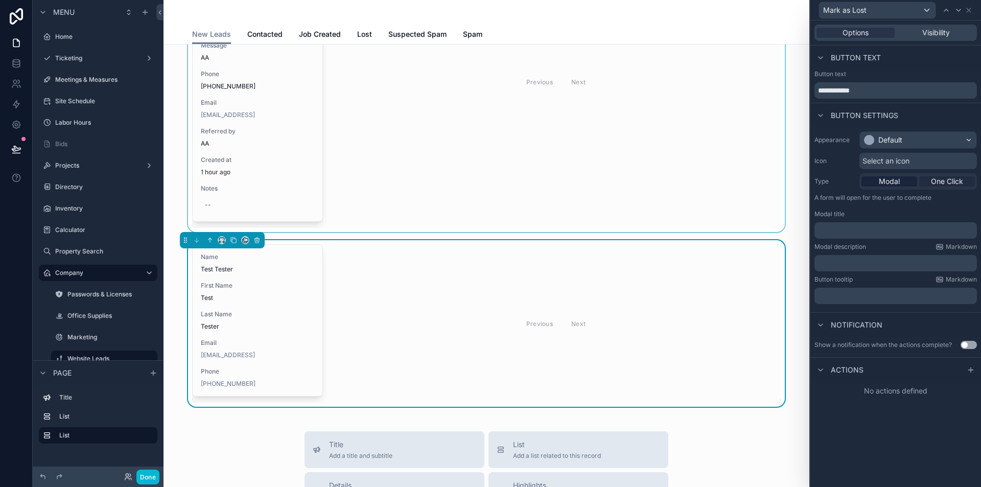
click at [938, 183] on span "One Click" at bounding box center [947, 181] width 32 height 10
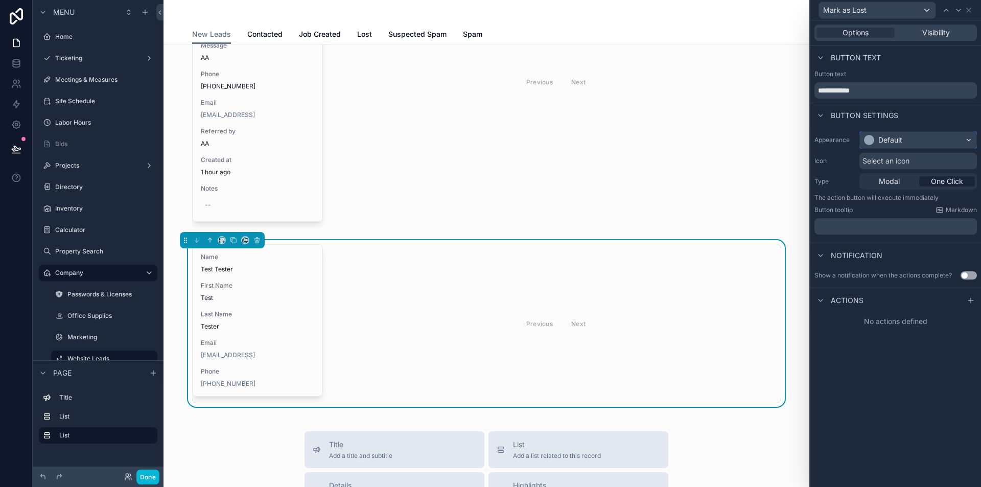
click at [897, 135] on div "Default" at bounding box center [890, 140] width 24 height 10
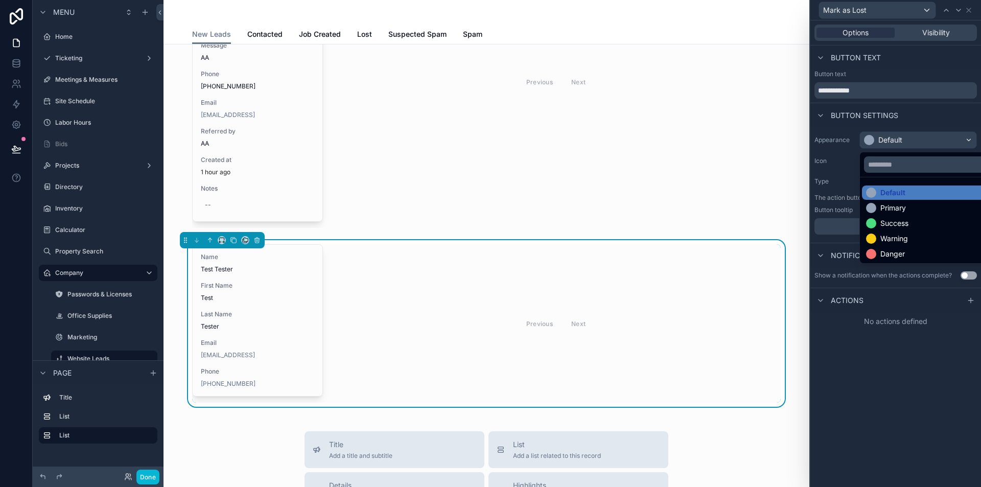
click at [906, 124] on div at bounding box center [895, 243] width 171 height 487
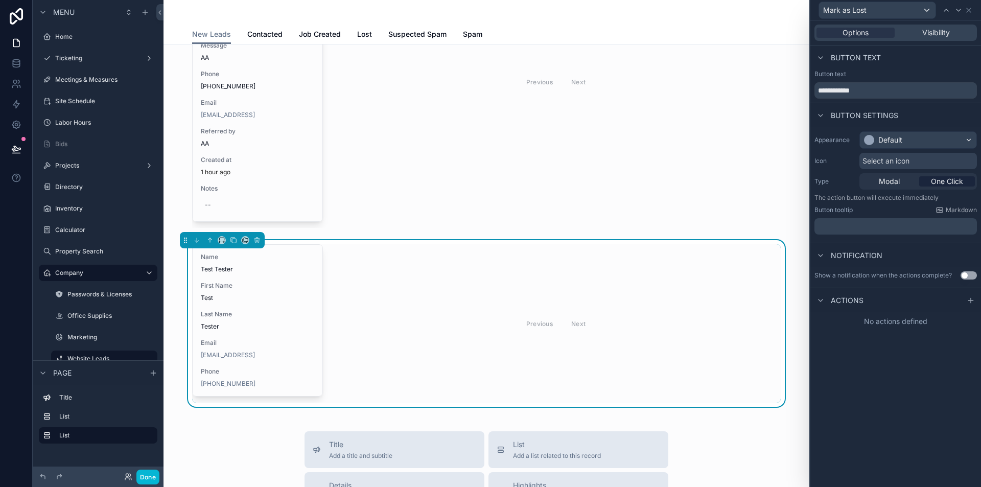
click at [699, 304] on div "Previous Next" at bounding box center [556, 323] width 450 height 158
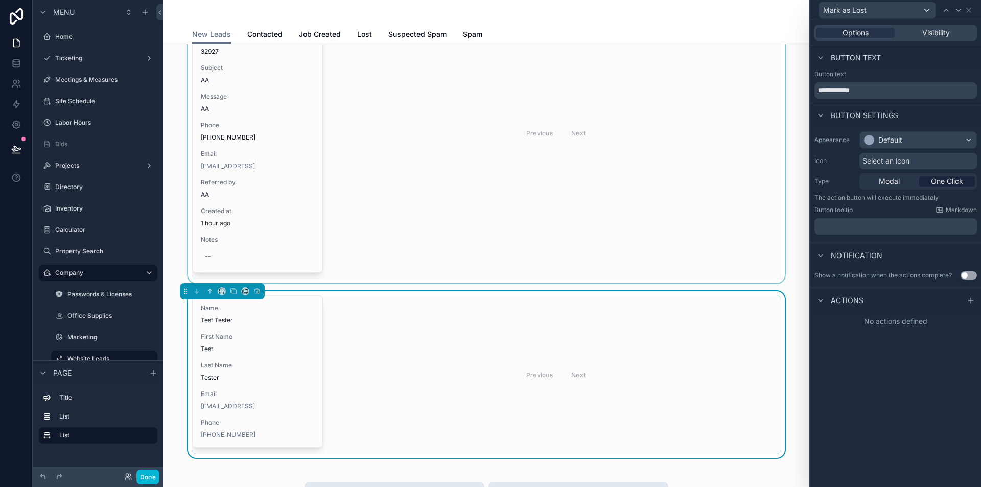
click at [441, 226] on div "scrollable content" at bounding box center [486, 133] width 629 height 300
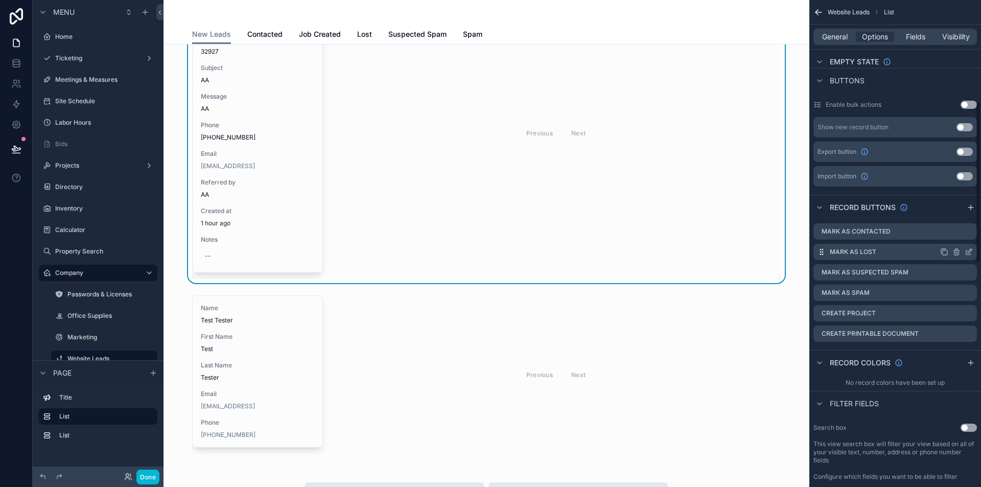
click at [970, 249] on icon "scrollable content" at bounding box center [969, 252] width 8 height 8
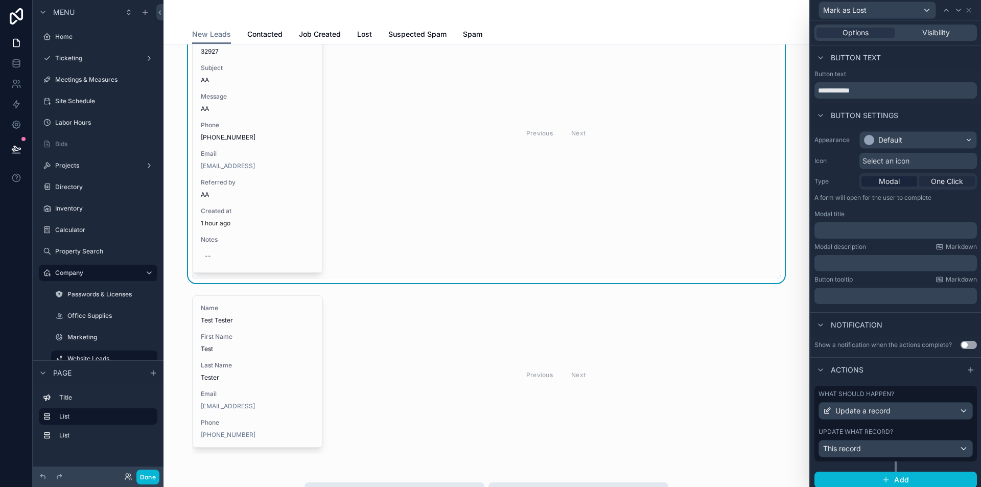
click at [946, 179] on span "One Click" at bounding box center [947, 181] width 32 height 10
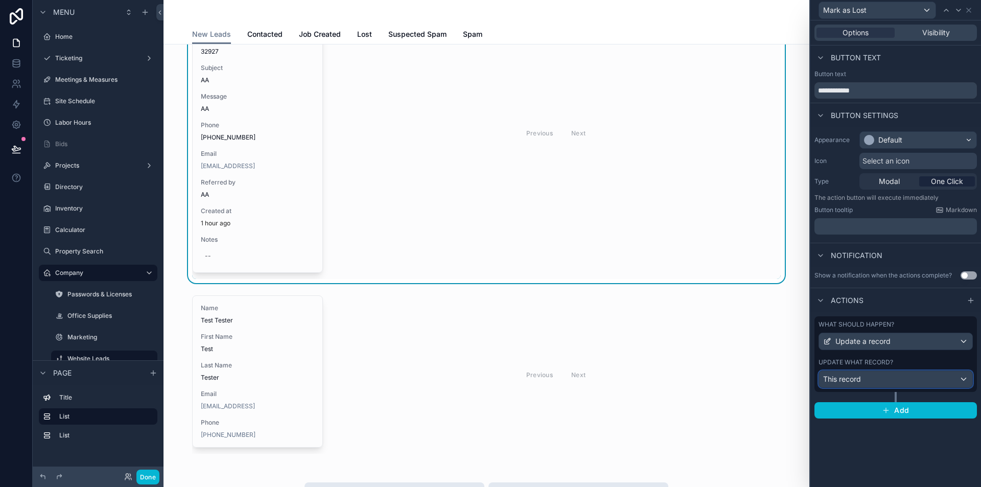
click at [848, 383] on span "This record" at bounding box center [842, 379] width 38 height 10
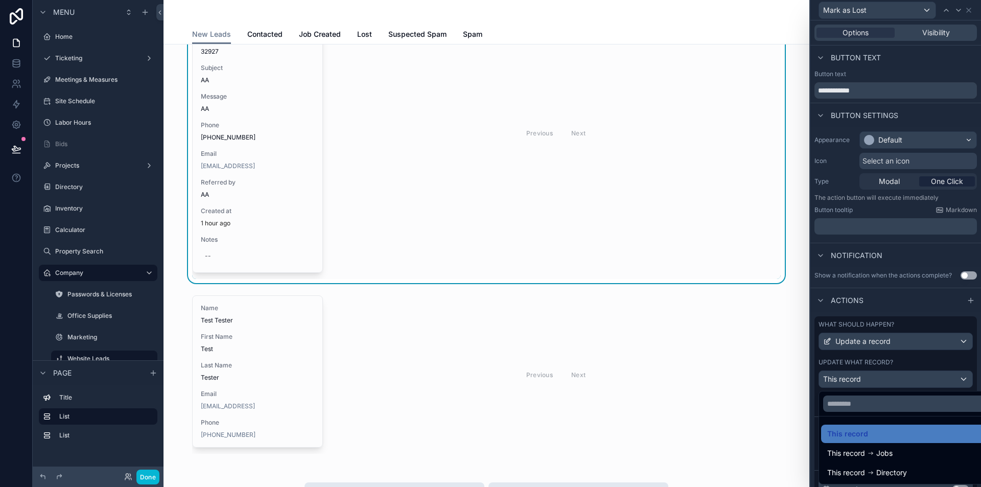
click at [809, 415] on div "**********" at bounding box center [895, 243] width 172 height 487
click at [813, 414] on div at bounding box center [895, 243] width 171 height 487
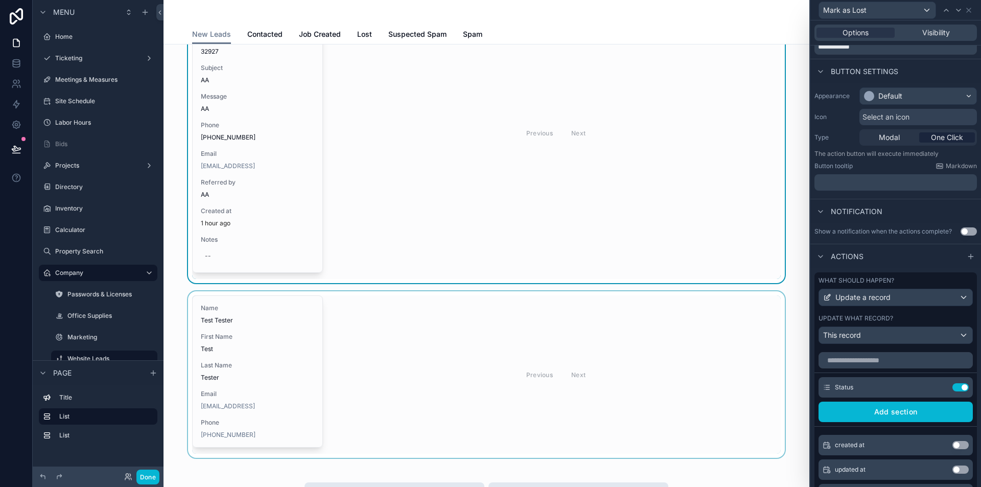
scroll to position [0, 0]
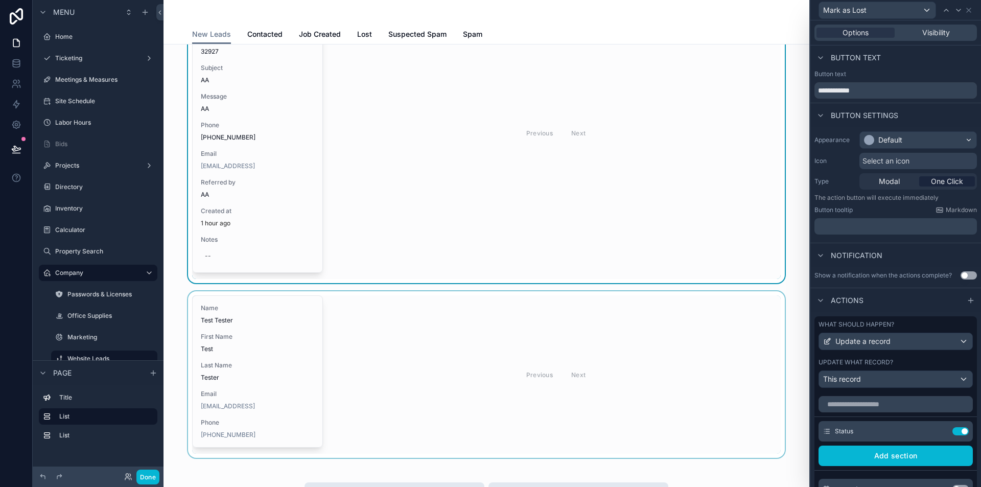
click at [354, 327] on div "scrollable content" at bounding box center [486, 374] width 629 height 167
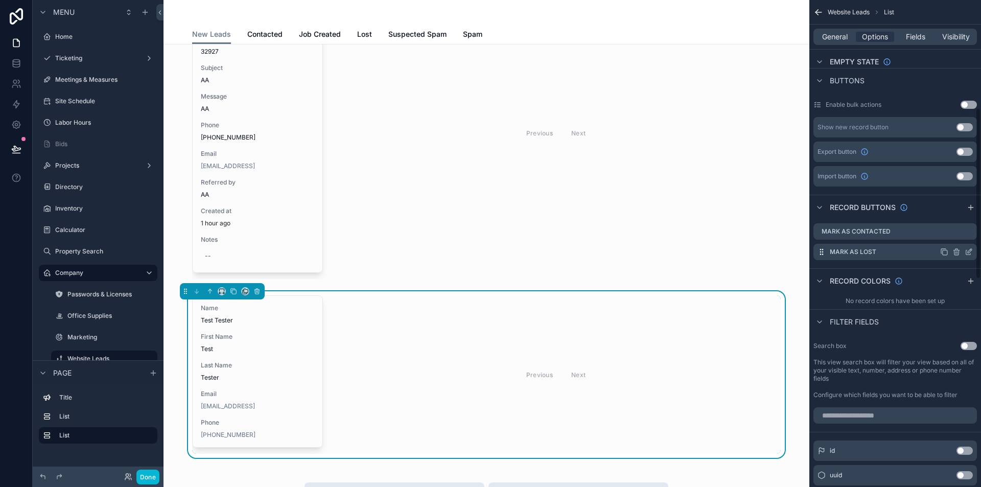
click at [969, 253] on icon "scrollable content" at bounding box center [969, 252] width 8 height 8
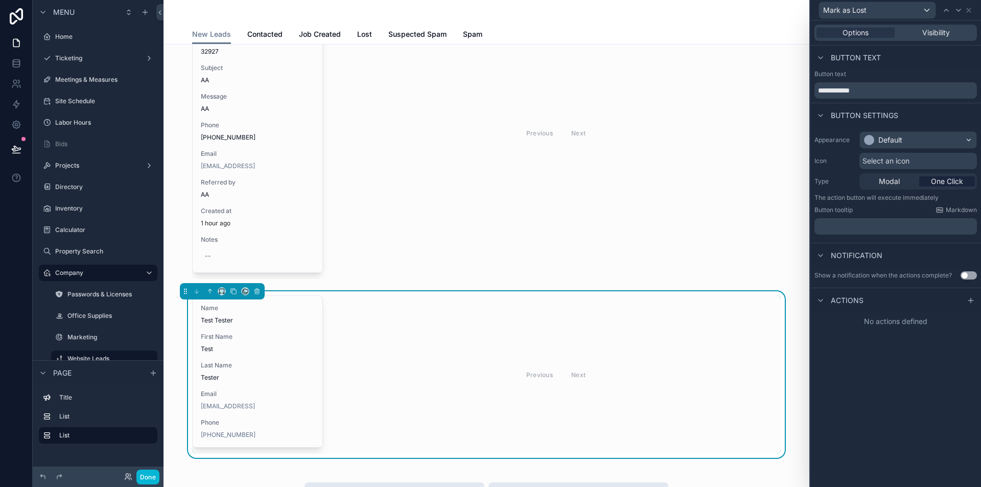
click at [940, 180] on span "One Click" at bounding box center [947, 181] width 32 height 10
click at [971, 299] on icon at bounding box center [971, 300] width 0 height 5
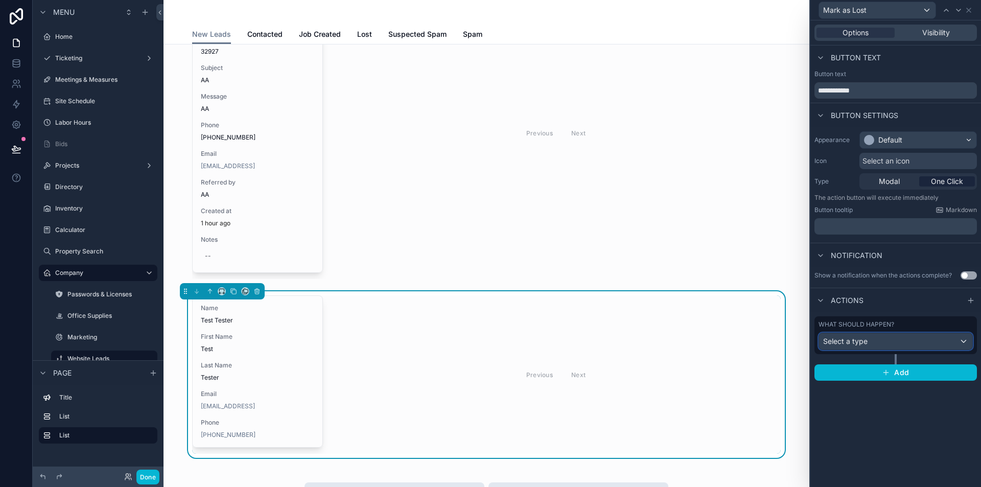
click at [859, 339] on span "Select a type" at bounding box center [845, 341] width 44 height 9
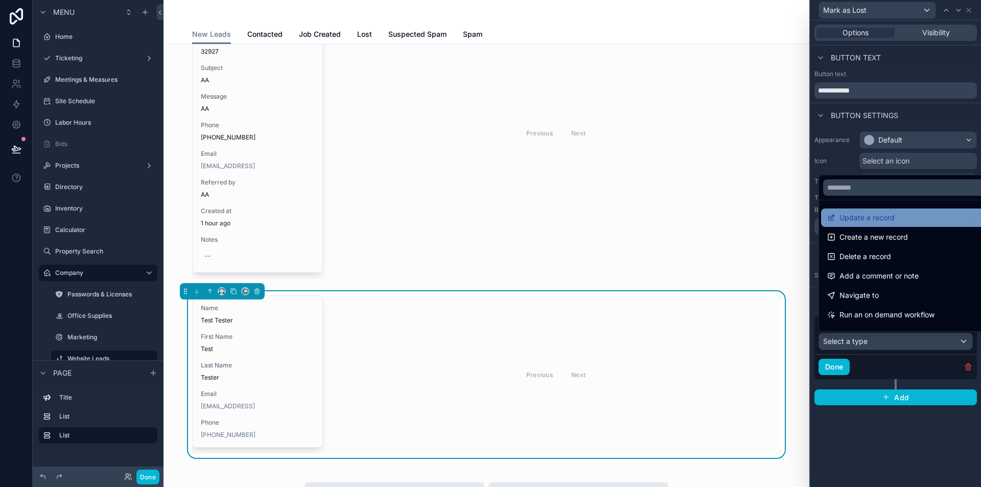
click at [873, 224] on div "Update a record" at bounding box center [907, 217] width 173 height 18
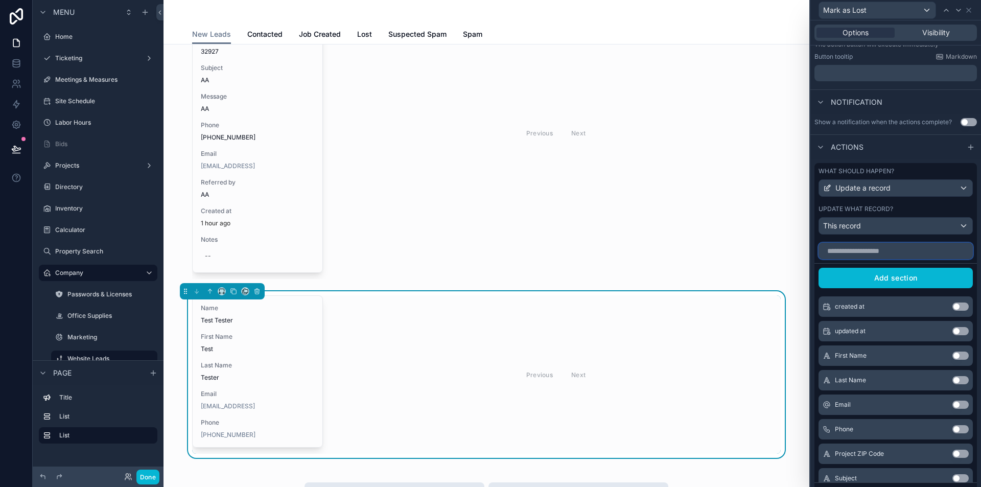
click at [853, 250] on input "text" at bounding box center [896, 251] width 154 height 16
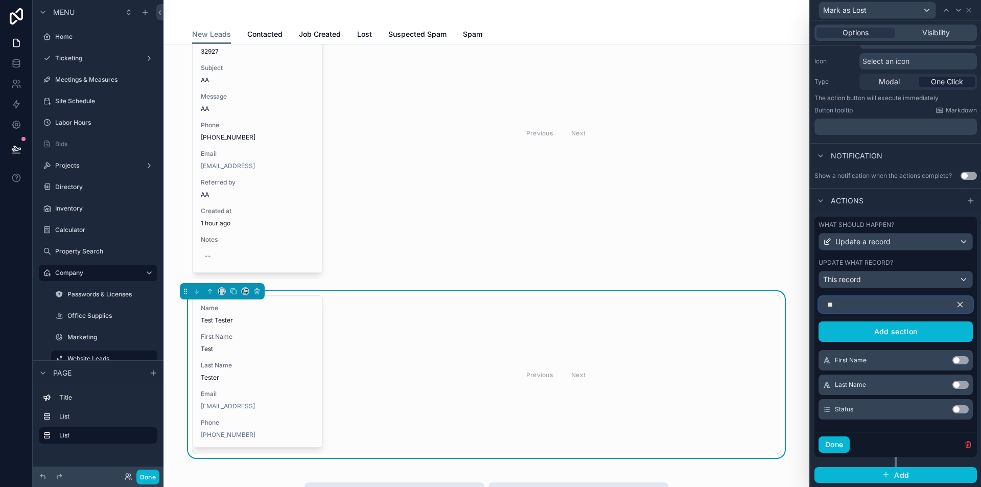
scroll to position [100, 0]
type input "**"
click at [924, 409] on div "Status Use setting" at bounding box center [896, 409] width 154 height 20
click at [954, 408] on button "Use setting" at bounding box center [960, 409] width 16 height 8
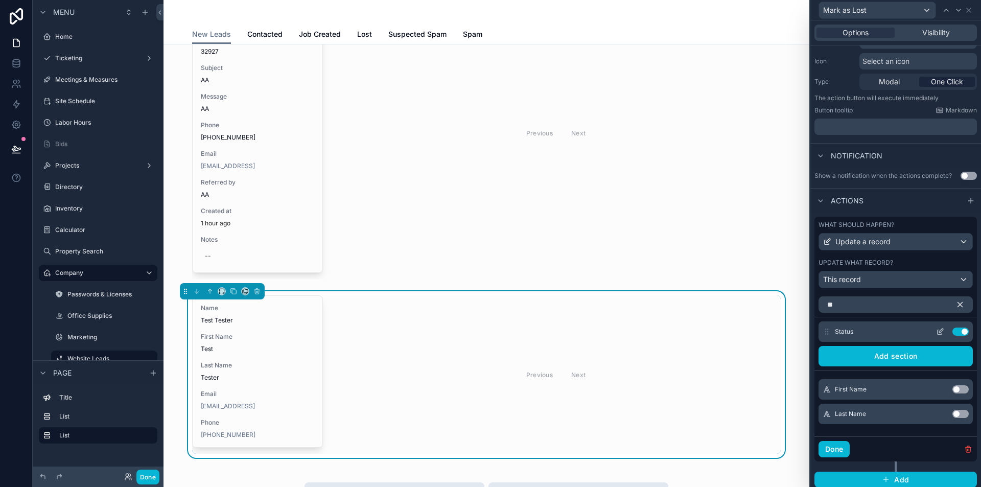
click at [939, 331] on icon at bounding box center [941, 331] width 4 height 4
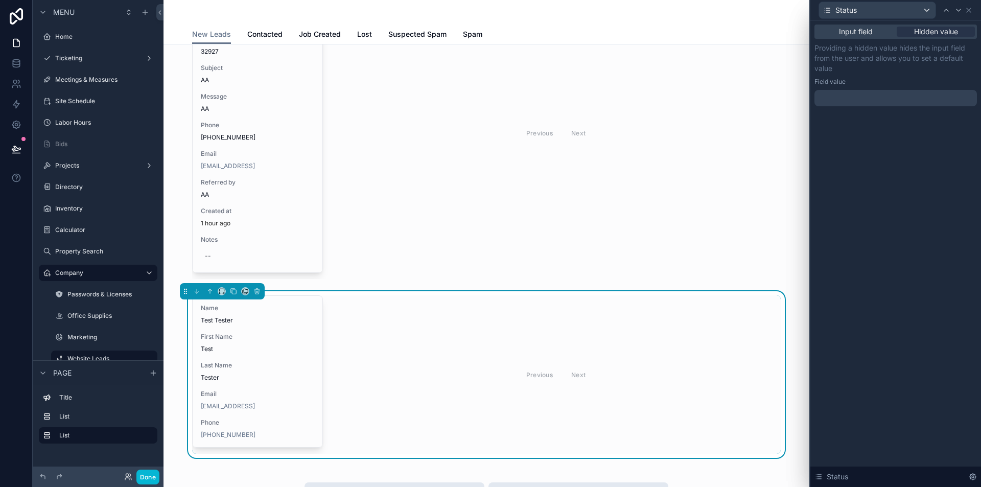
click at [881, 99] on div at bounding box center [895, 98] width 162 height 16
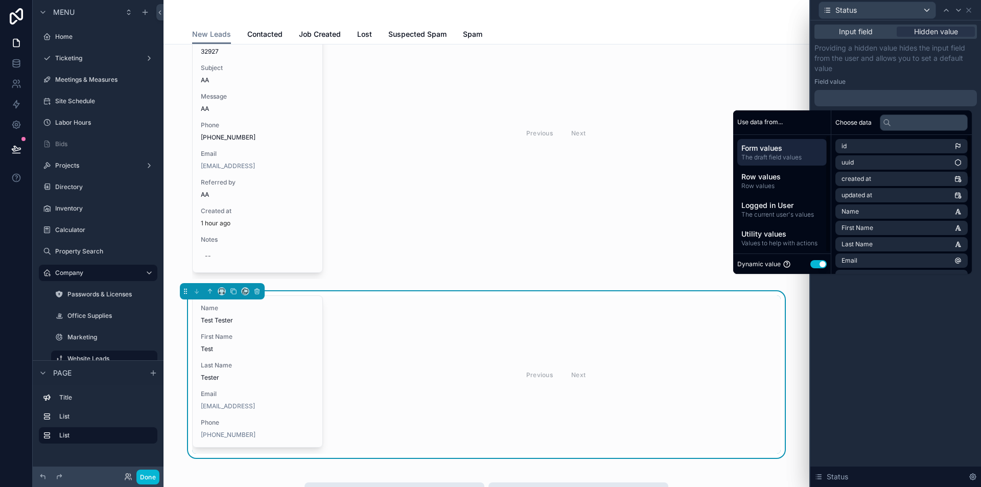
click at [814, 264] on button "Use setting" at bounding box center [818, 264] width 16 height 8
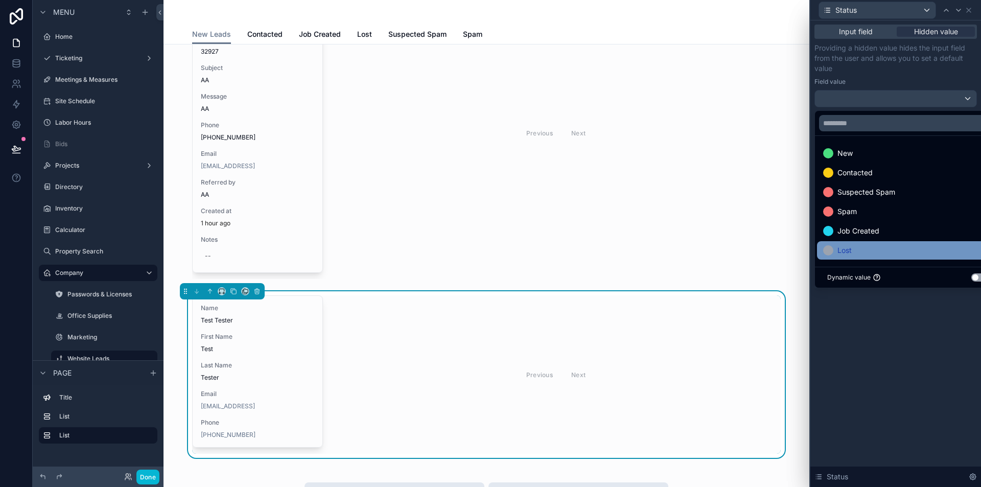
click at [851, 249] on span "Lost" at bounding box center [844, 250] width 14 height 12
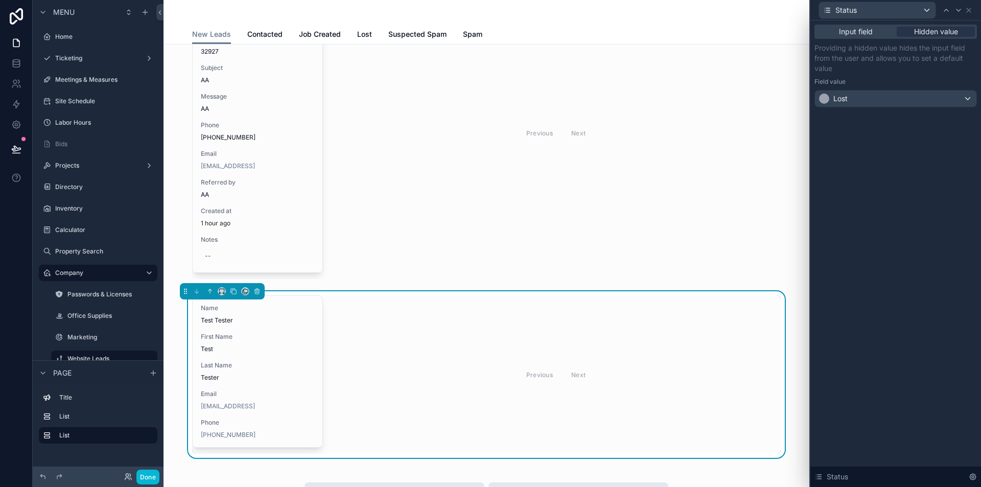
click at [869, 337] on div "Input field Hidden value Providing a hidden value hides the input field from th…" at bounding box center [895, 253] width 171 height 466
click at [965, 13] on icon at bounding box center [969, 10] width 8 height 8
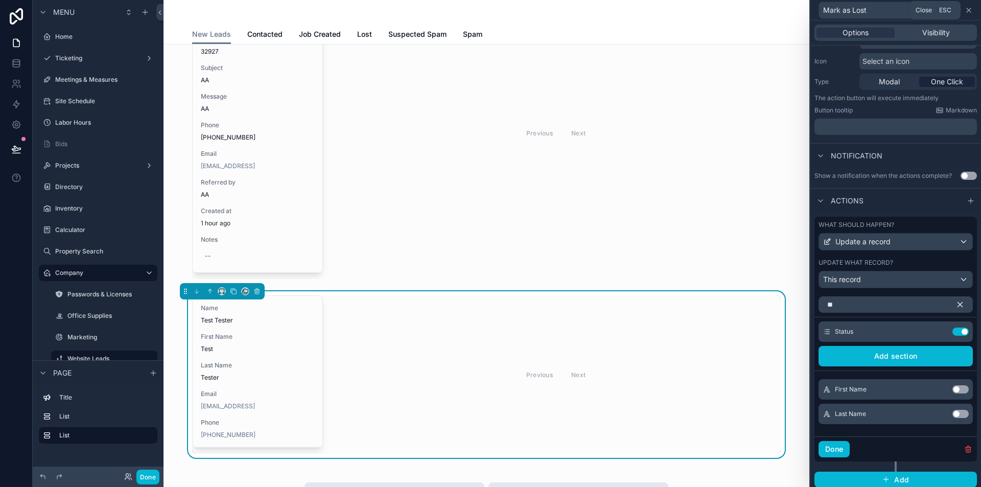
click at [967, 10] on icon at bounding box center [969, 10] width 8 height 8
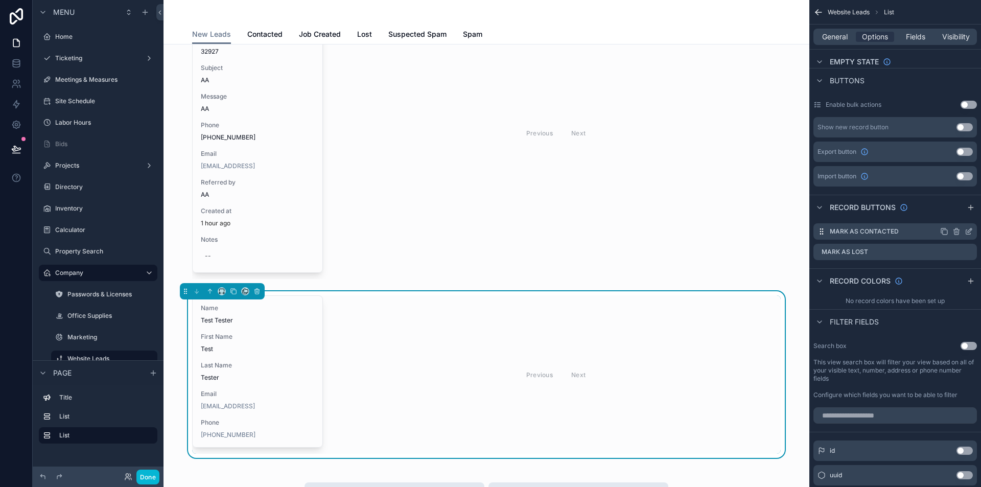
click at [971, 229] on icon "scrollable content" at bounding box center [969, 231] width 8 height 8
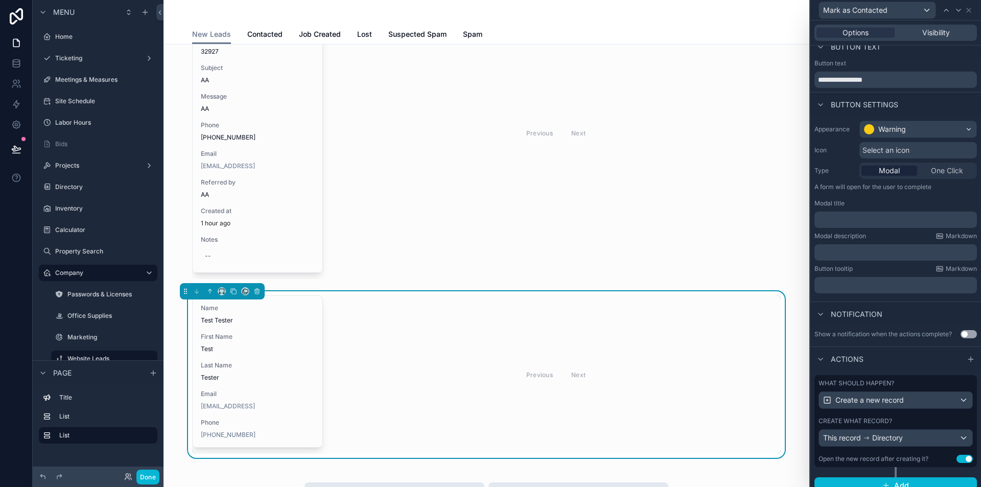
scroll to position [21, 0]
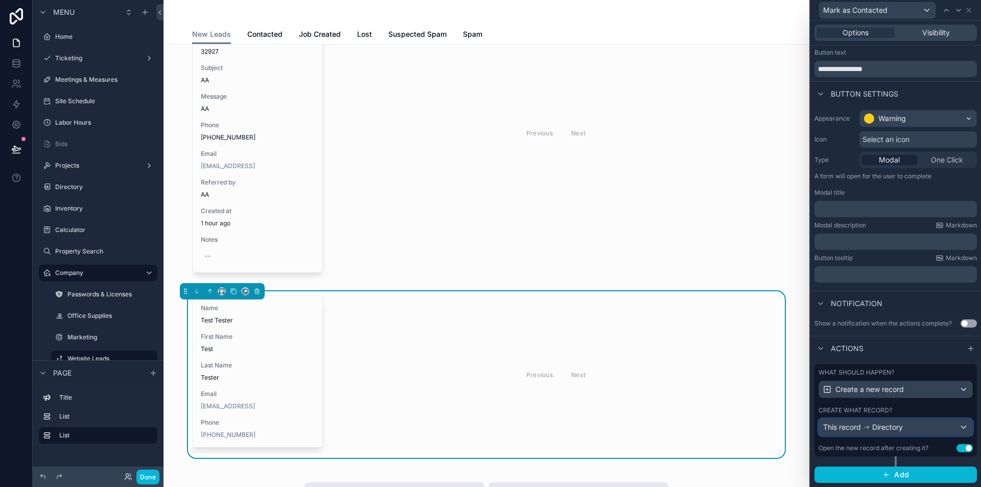
click at [869, 430] on div "This record Directory" at bounding box center [863, 427] width 80 height 10
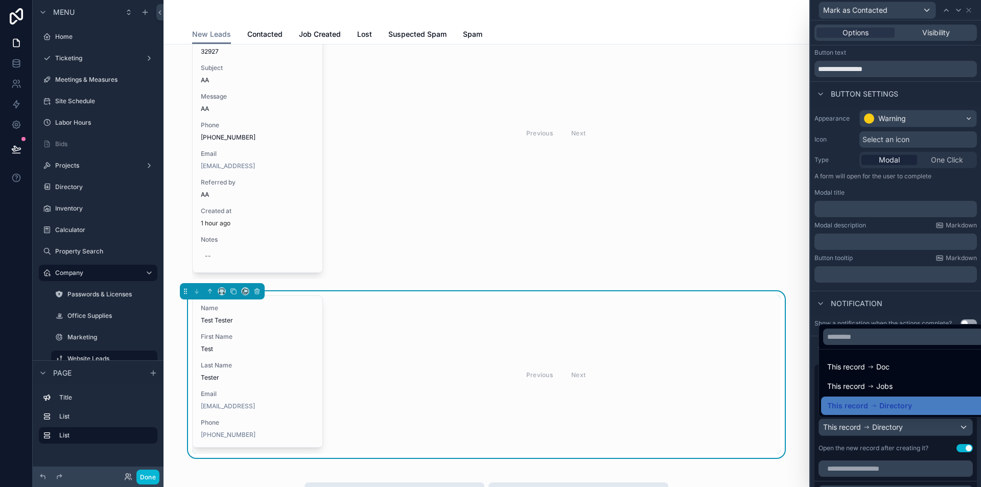
click at [852, 454] on div at bounding box center [895, 243] width 171 height 487
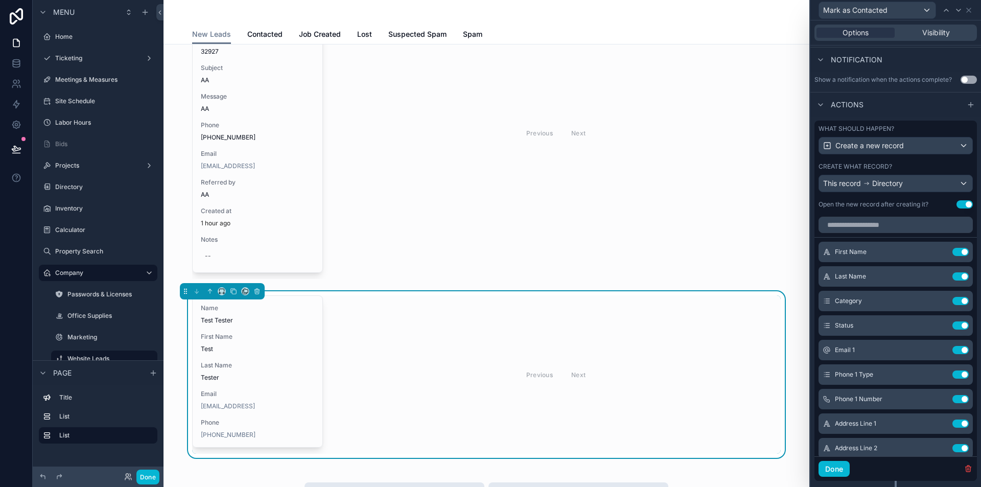
scroll to position [290, 0]
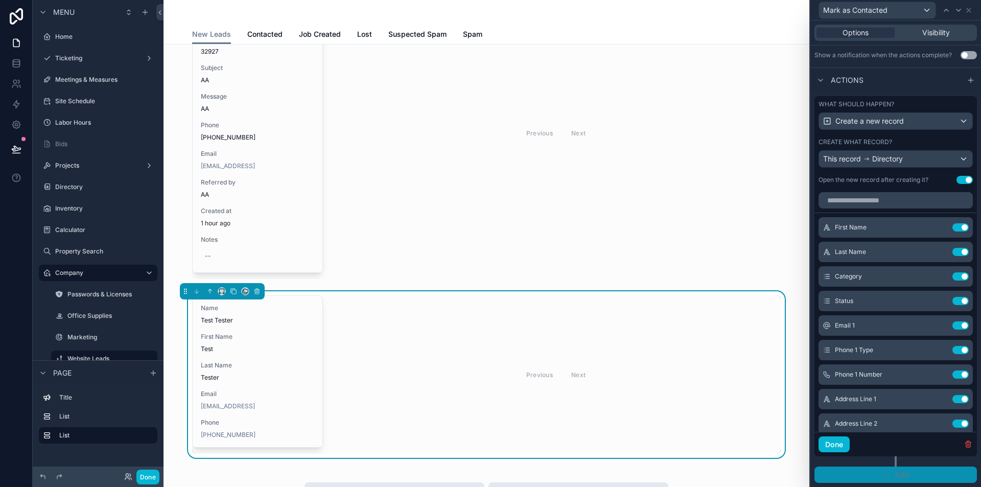
click at [882, 476] on icon "button" at bounding box center [886, 475] width 8 height 8
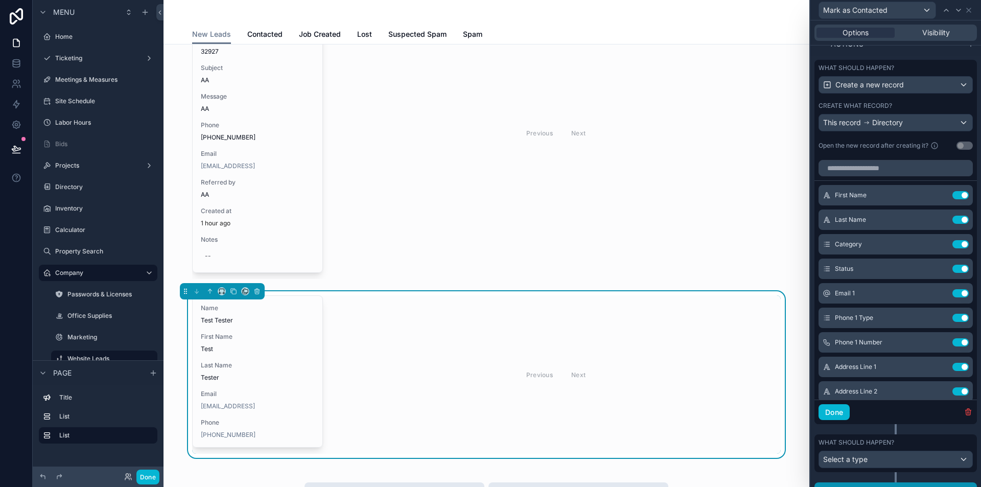
scroll to position [342, 0]
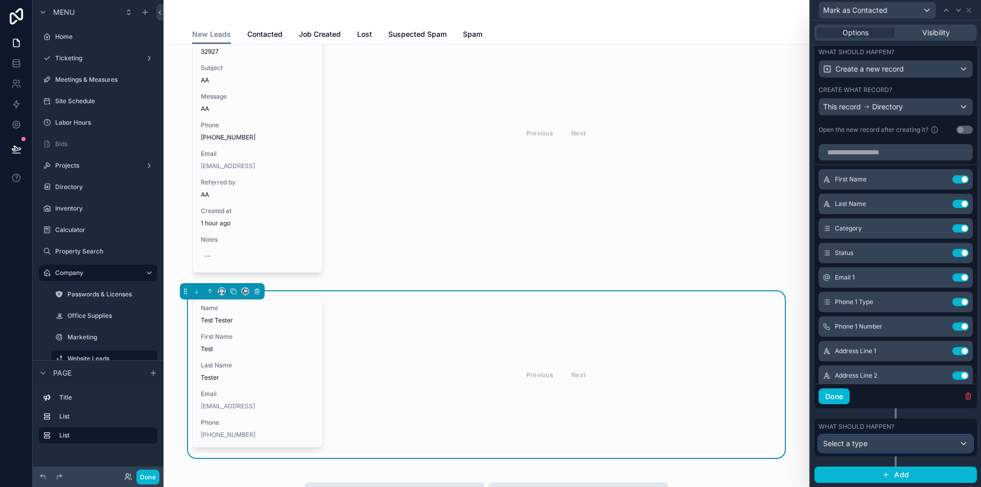
click at [875, 444] on div "Select a type" at bounding box center [895, 443] width 153 height 16
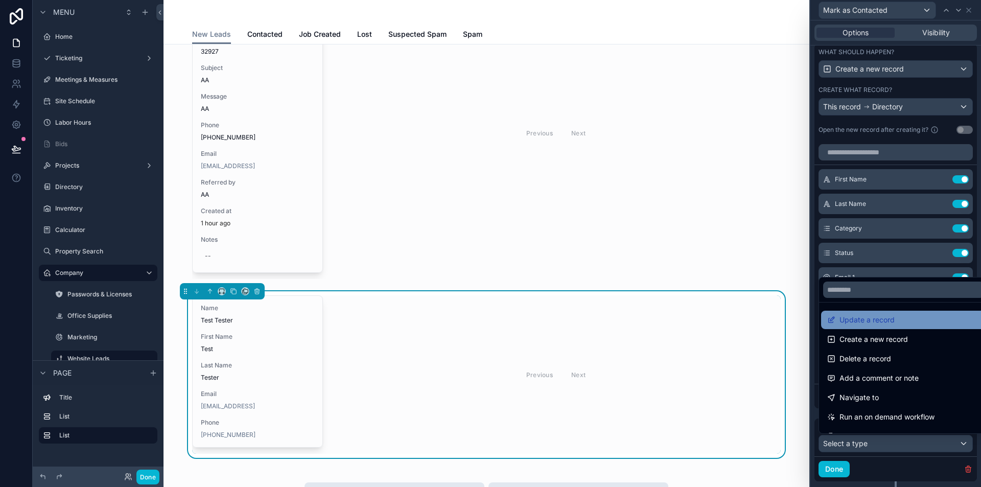
click at [867, 324] on span "Update a record" at bounding box center [866, 320] width 55 height 12
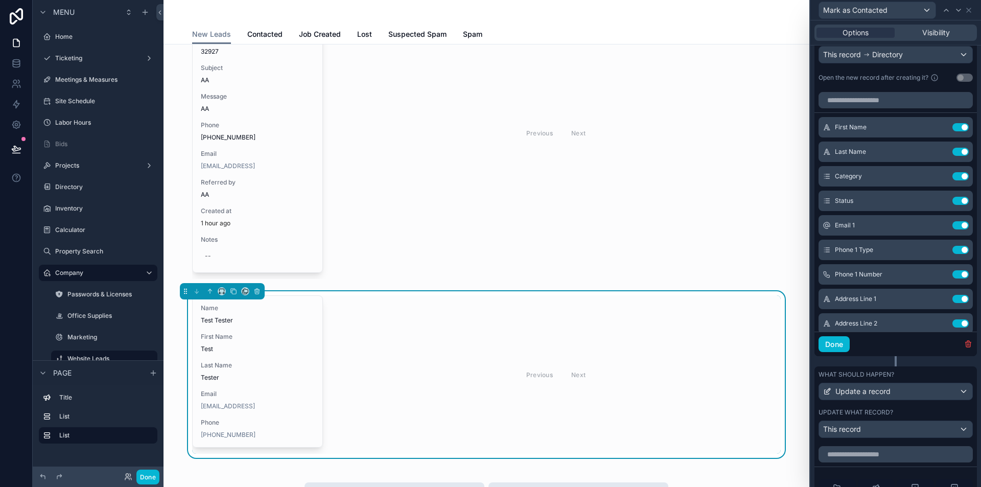
scroll to position [495, 0]
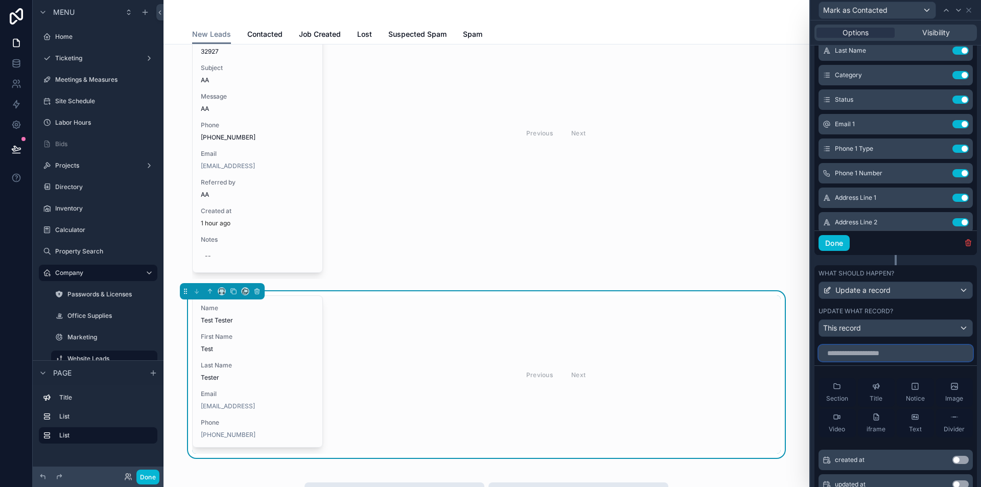
click at [861, 352] on input "text" at bounding box center [896, 353] width 154 height 16
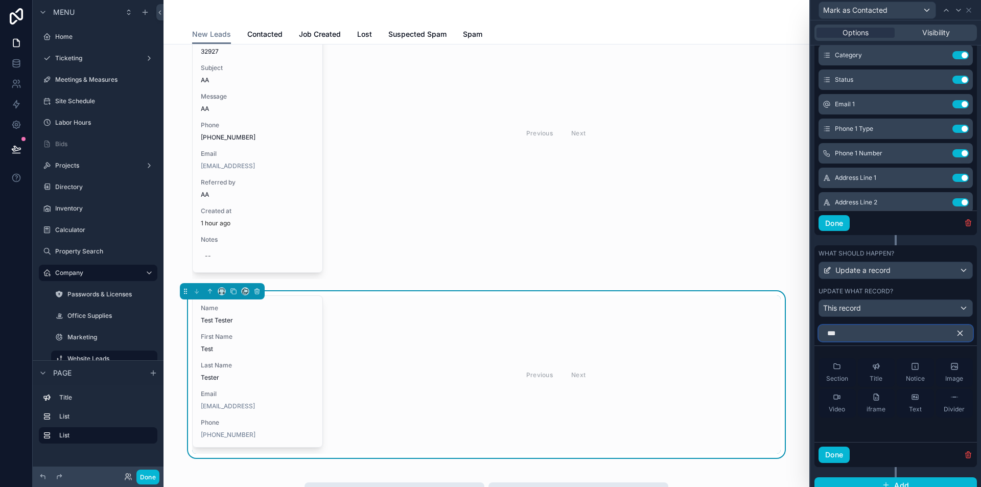
scroll to position [525, 0]
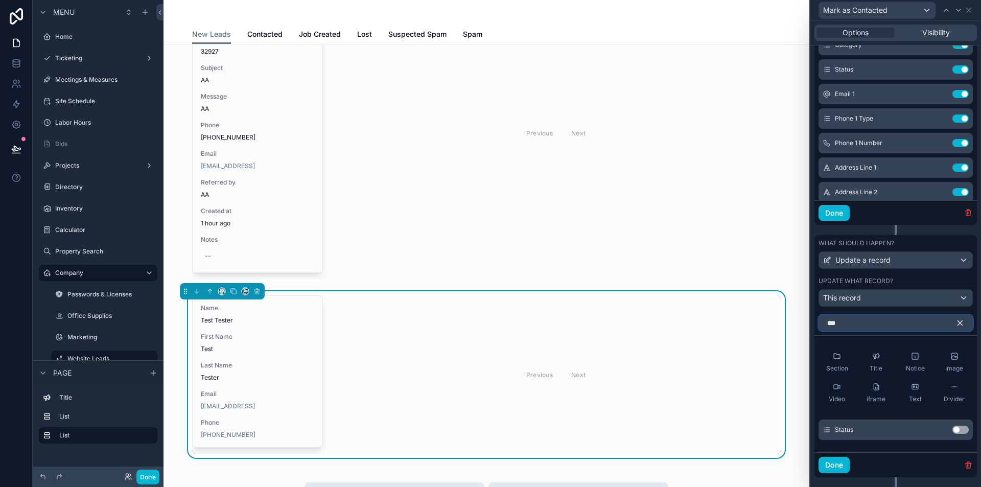
type input "***"
click at [957, 425] on div "Status Use setting" at bounding box center [896, 429] width 154 height 20
click at [954, 425] on div "Status Use setting" at bounding box center [896, 429] width 154 height 20
click at [952, 428] on button "Use setting" at bounding box center [960, 430] width 16 height 8
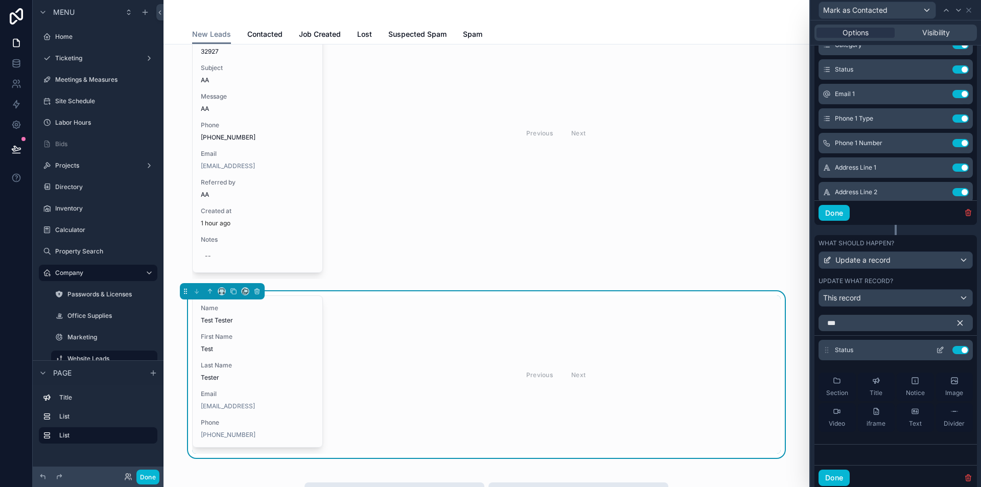
click at [936, 347] on icon at bounding box center [940, 350] width 8 height 8
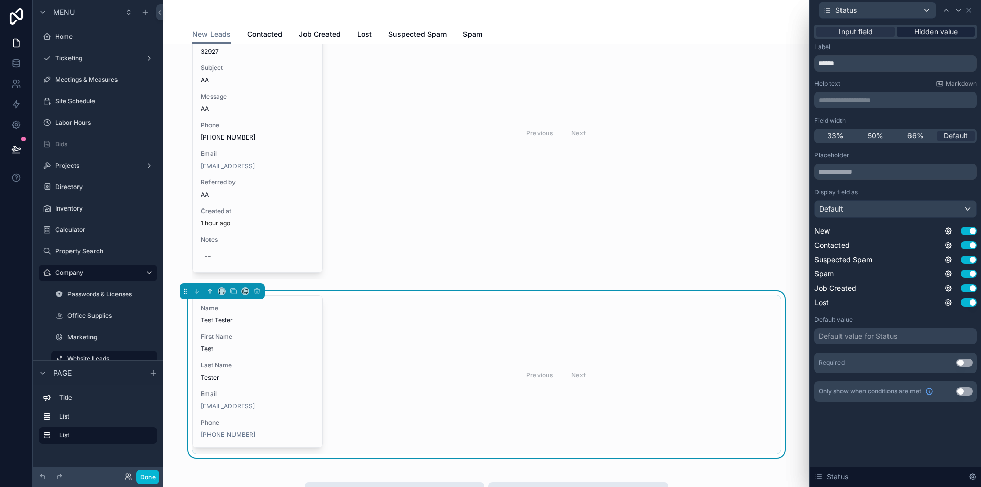
click at [921, 33] on span "Hidden value" at bounding box center [936, 32] width 44 height 10
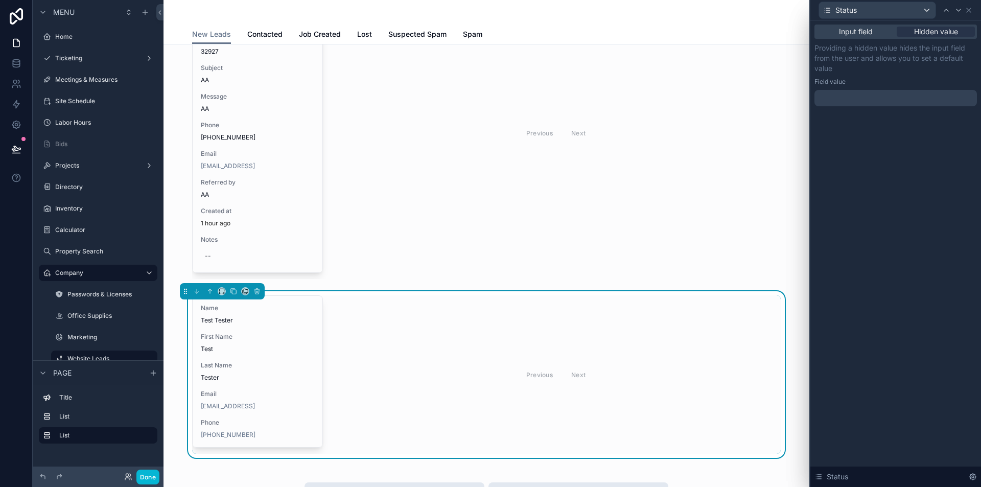
click at [865, 100] on div at bounding box center [895, 98] width 162 height 16
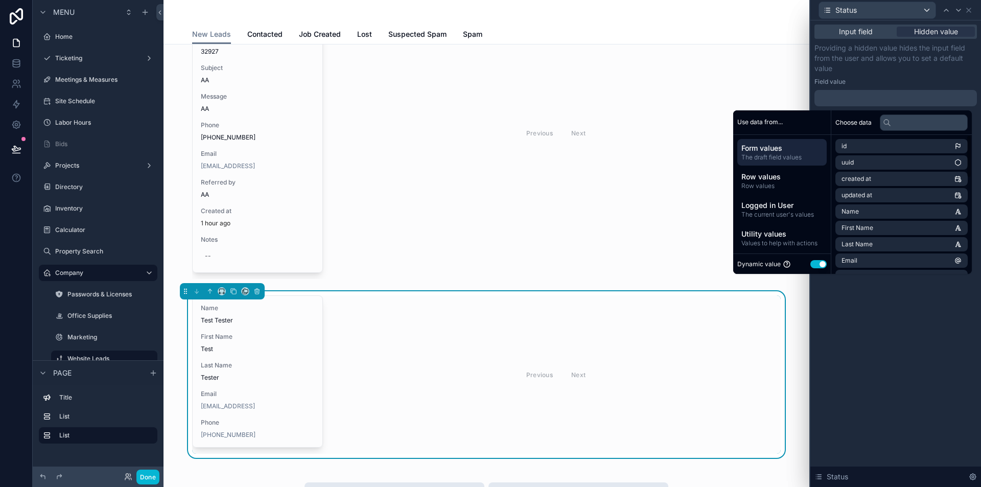
click at [810, 263] on button "Use setting" at bounding box center [818, 264] width 16 height 8
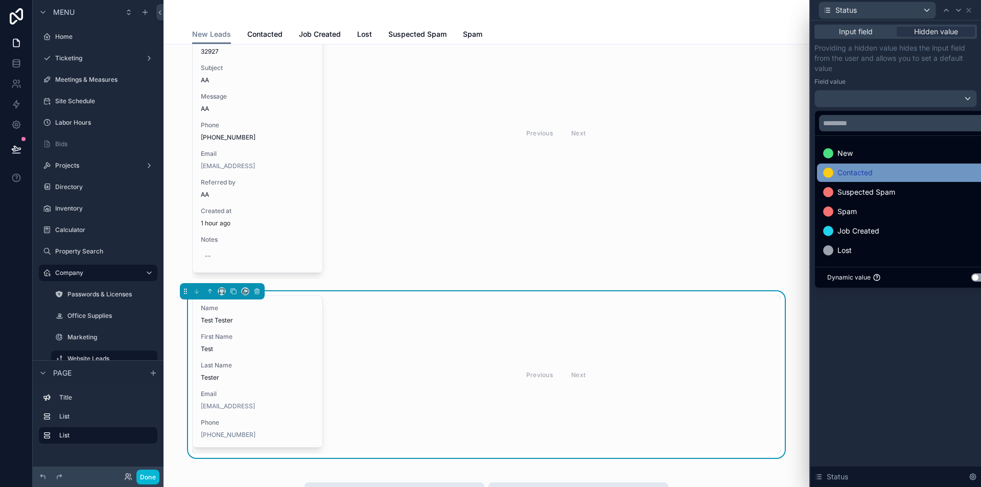
click at [846, 170] on span "Contacted" at bounding box center [854, 173] width 35 height 12
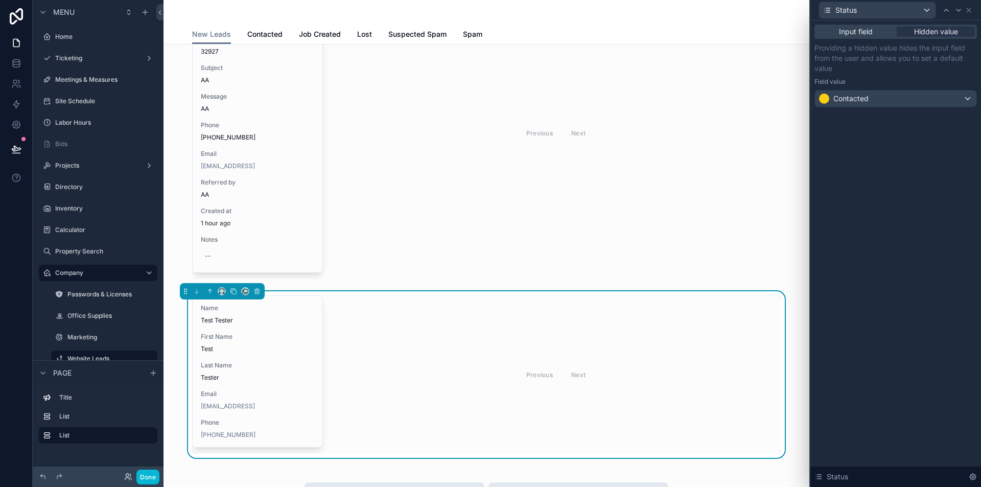
click at [928, 425] on div "Input field Hidden value Providing a hidden value hides the input field from th…" at bounding box center [895, 253] width 171 height 466
click at [969, 9] on icon at bounding box center [969, 10] width 4 height 4
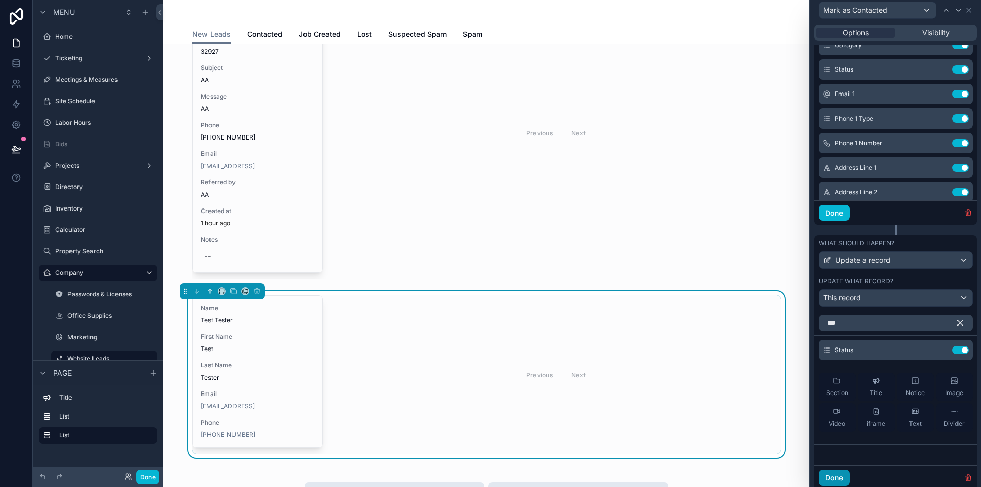
click at [833, 474] on button "Done" at bounding box center [834, 478] width 31 height 16
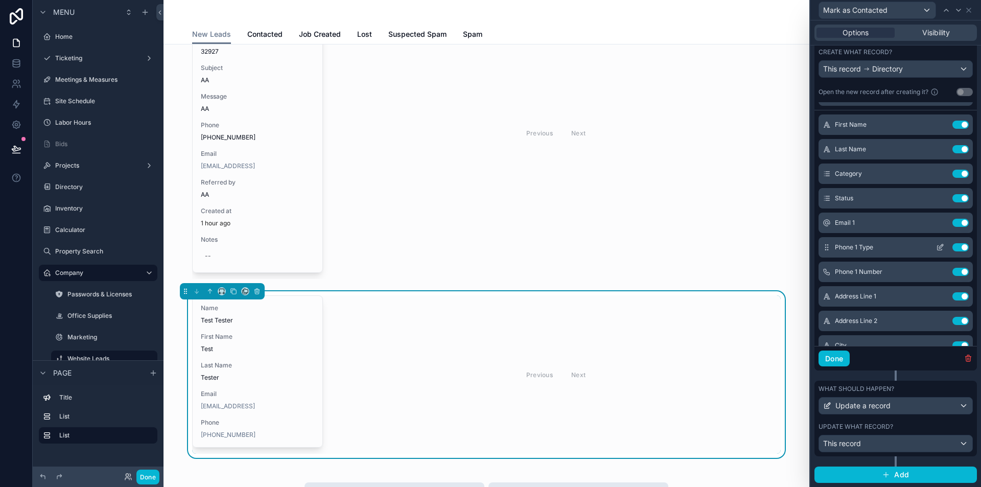
scroll to position [0, 0]
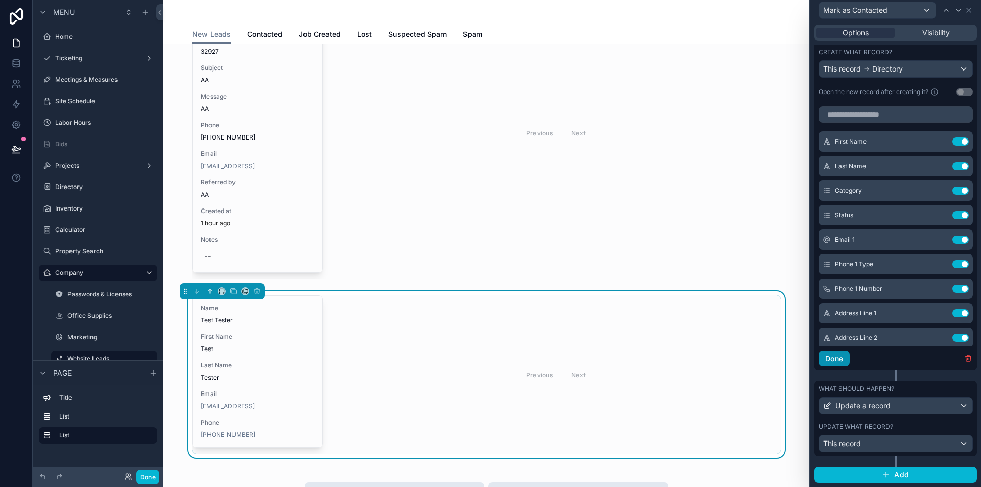
click at [834, 364] on button "Done" at bounding box center [834, 359] width 31 height 16
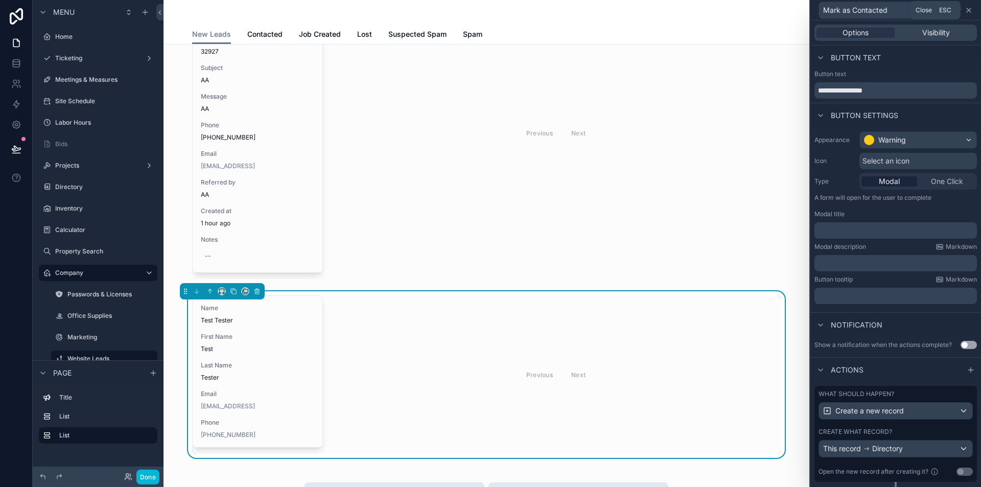
click at [966, 8] on icon at bounding box center [969, 10] width 8 height 8
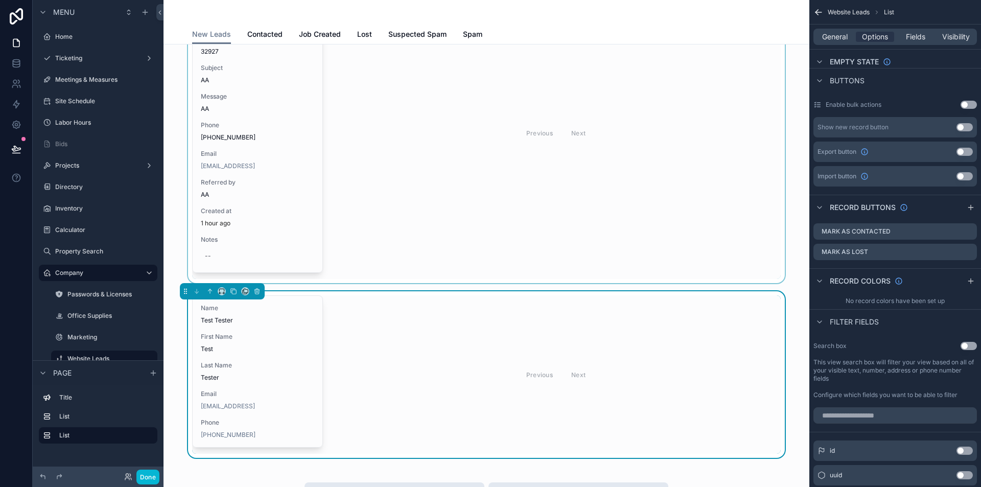
click at [355, 152] on div "scrollable content" at bounding box center [486, 133] width 629 height 300
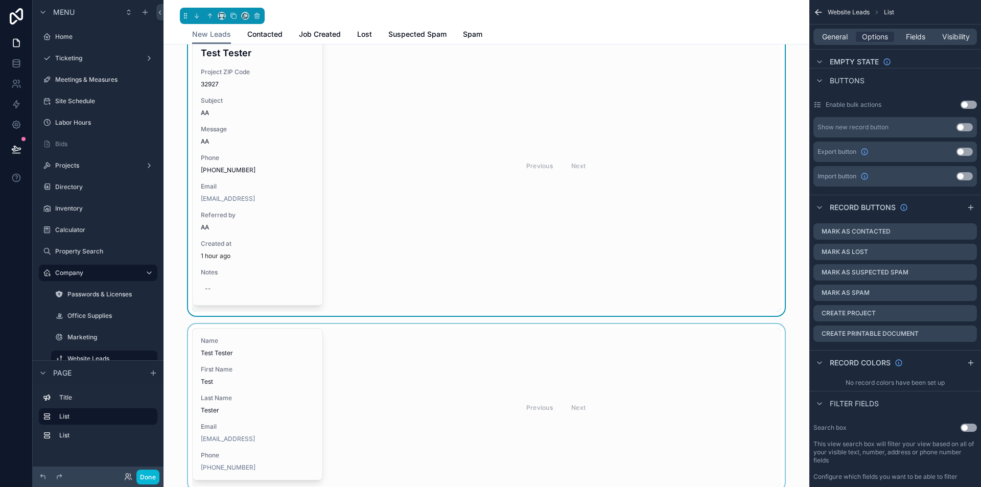
scroll to position [204, 0]
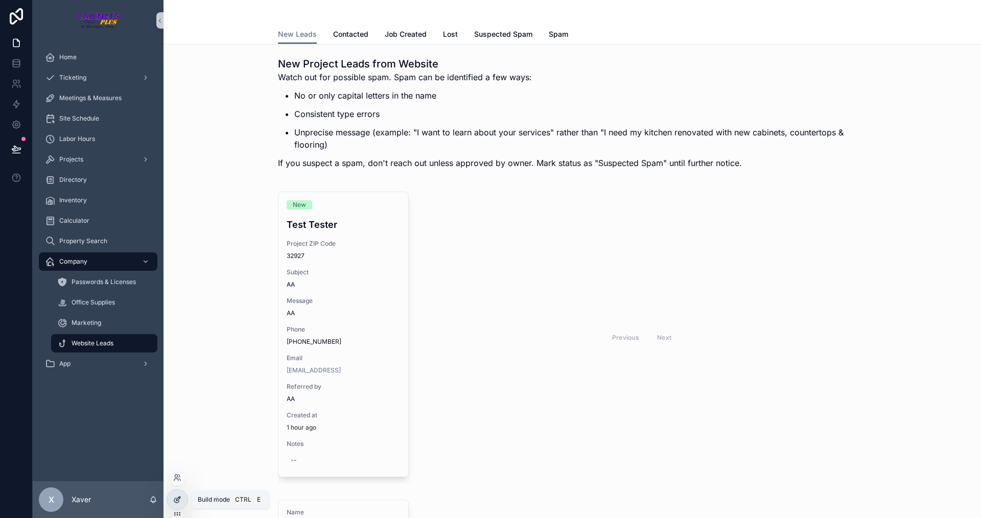
click at [179, 501] on icon at bounding box center [177, 500] width 8 height 8
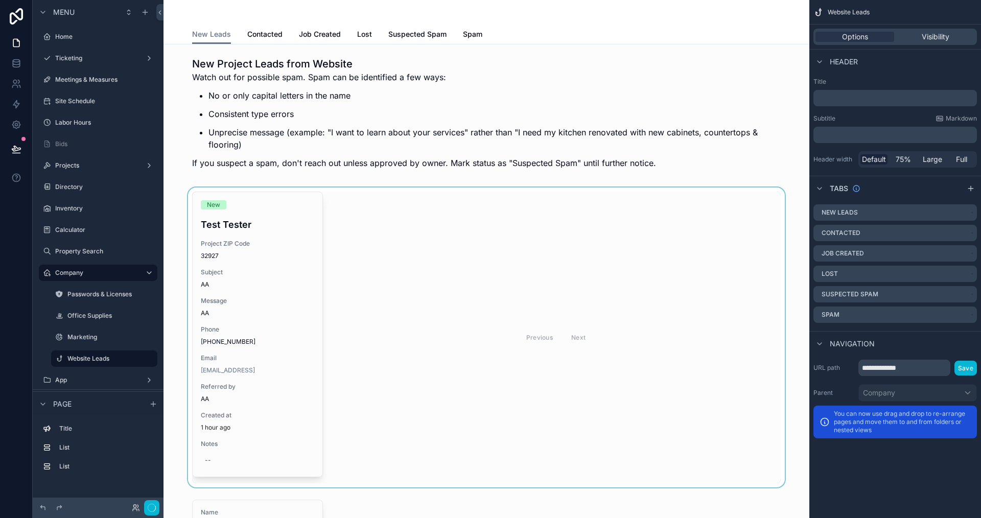
scroll to position [204, 0]
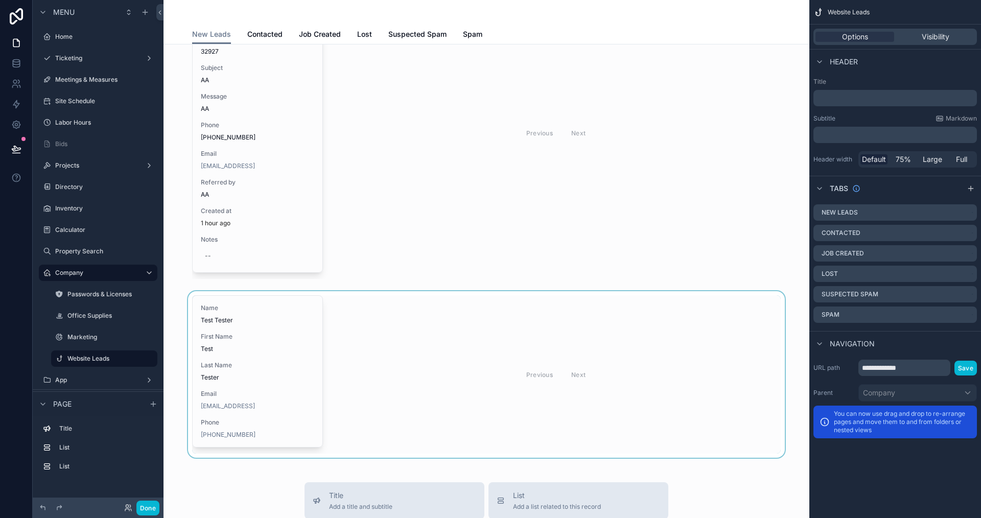
click at [399, 409] on div "scrollable content" at bounding box center [486, 374] width 629 height 167
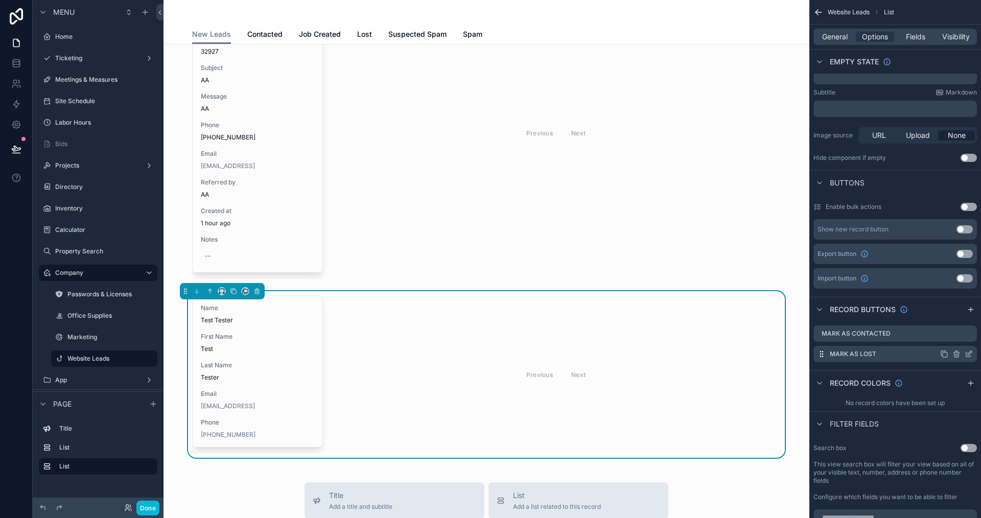
click at [970, 351] on icon "scrollable content" at bounding box center [969, 354] width 8 height 8
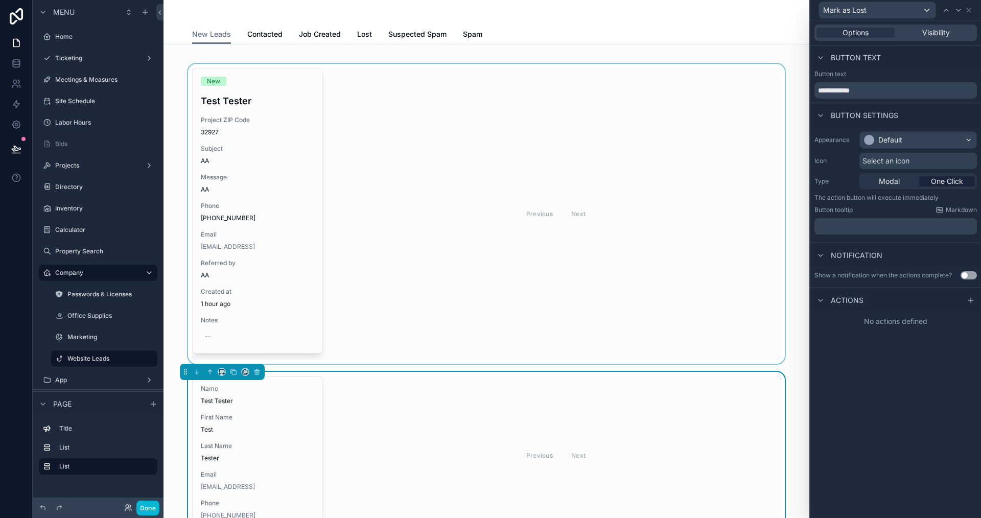
scroll to position [0, 0]
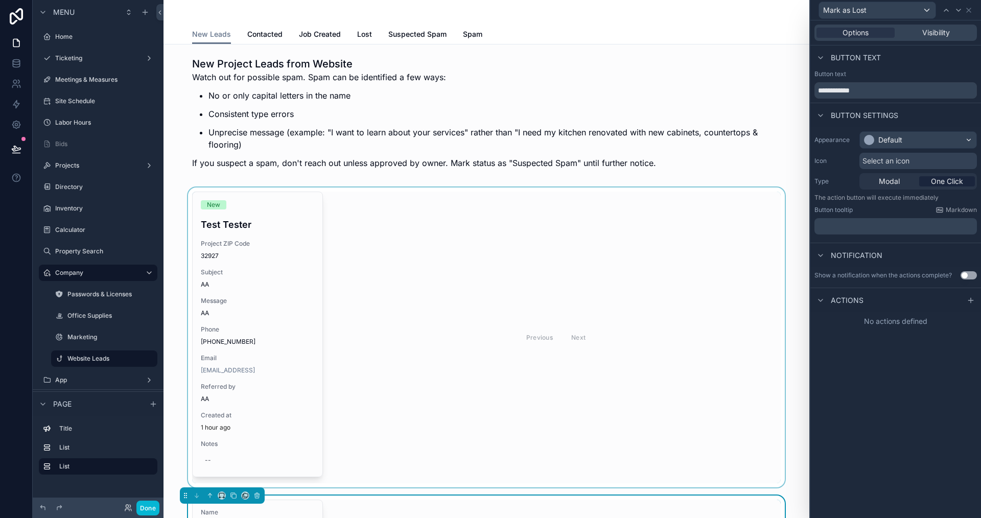
click at [500, 348] on div "scrollable content" at bounding box center [486, 338] width 629 height 300
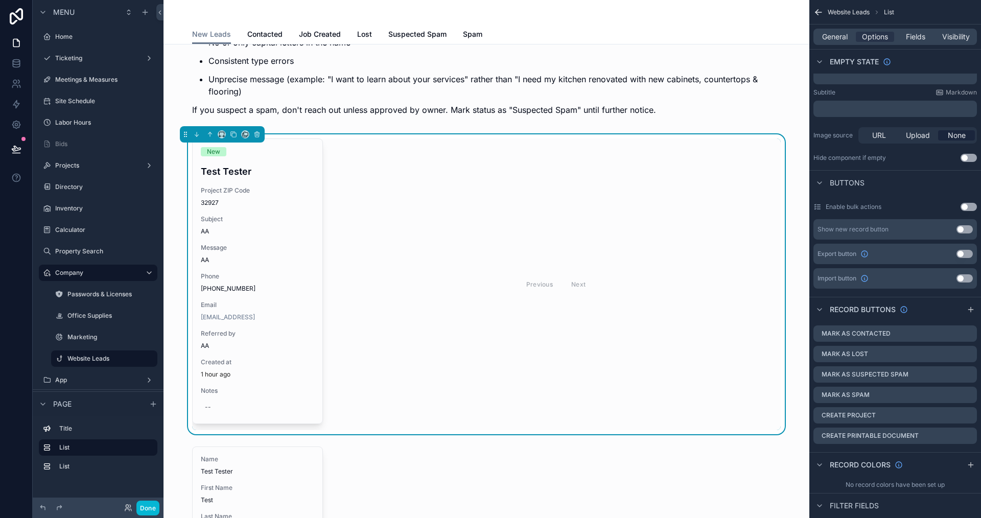
scroll to position [102, 0]
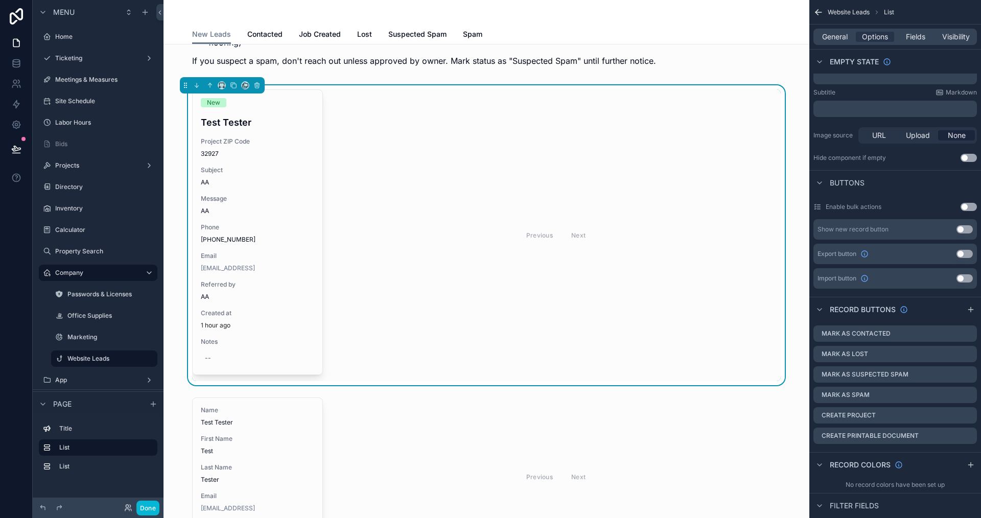
click at [382, 208] on div "Previous Next" at bounding box center [556, 235] width 450 height 292
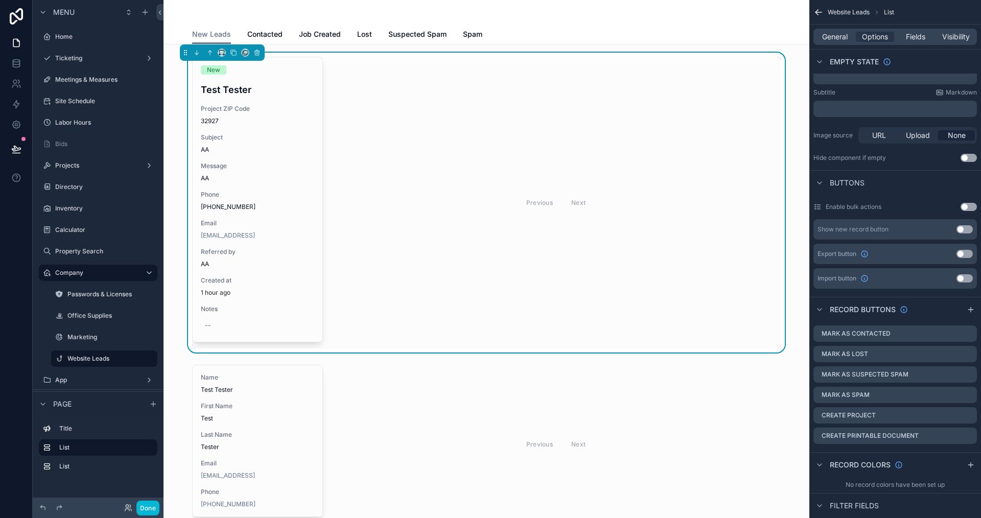
scroll to position [153, 0]
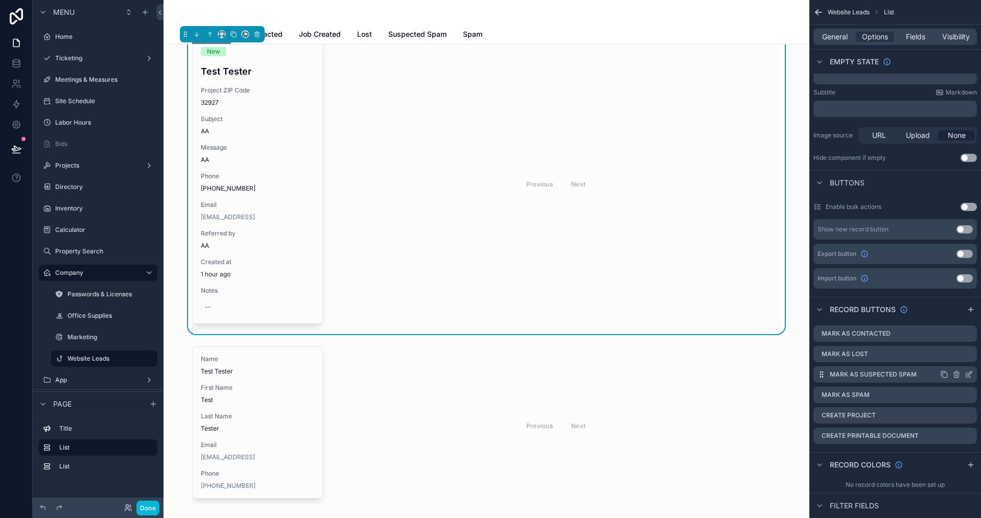
click at [968, 372] on icon "scrollable content" at bounding box center [969, 374] width 8 height 8
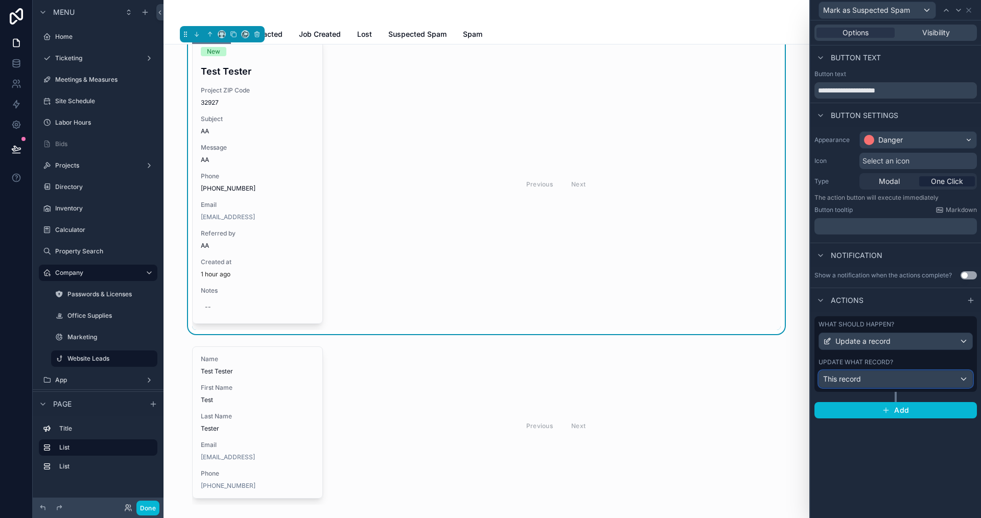
click at [872, 375] on div "This record" at bounding box center [895, 379] width 153 height 16
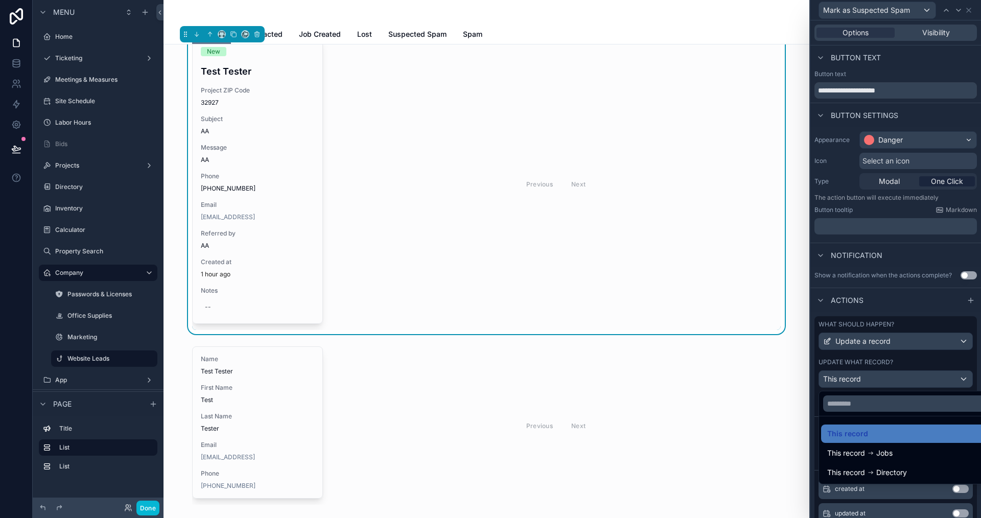
click at [798, 440] on div "New Project Leads from Website Watch out for possible spam. Spam can be identif…" at bounding box center [487, 435] width 646 height 1088
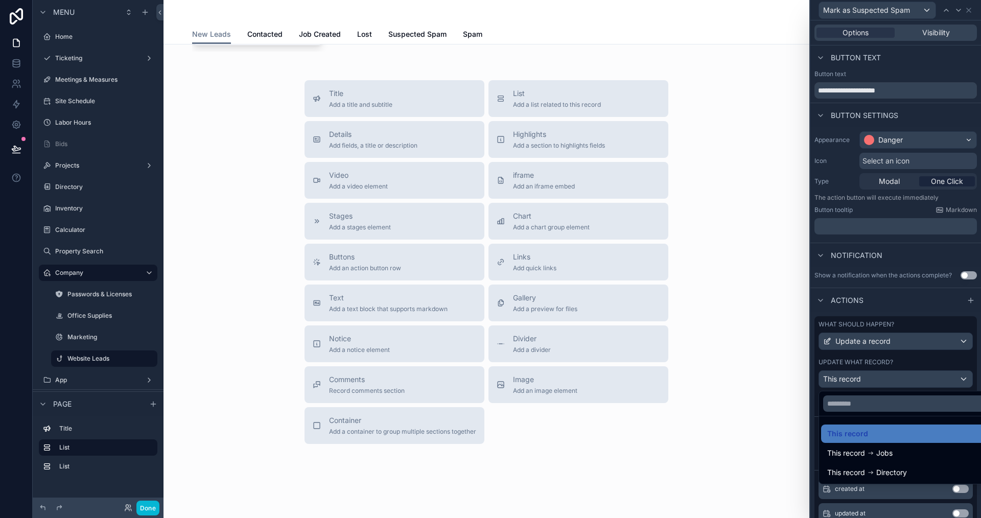
click at [812, 434] on div at bounding box center [895, 259] width 171 height 518
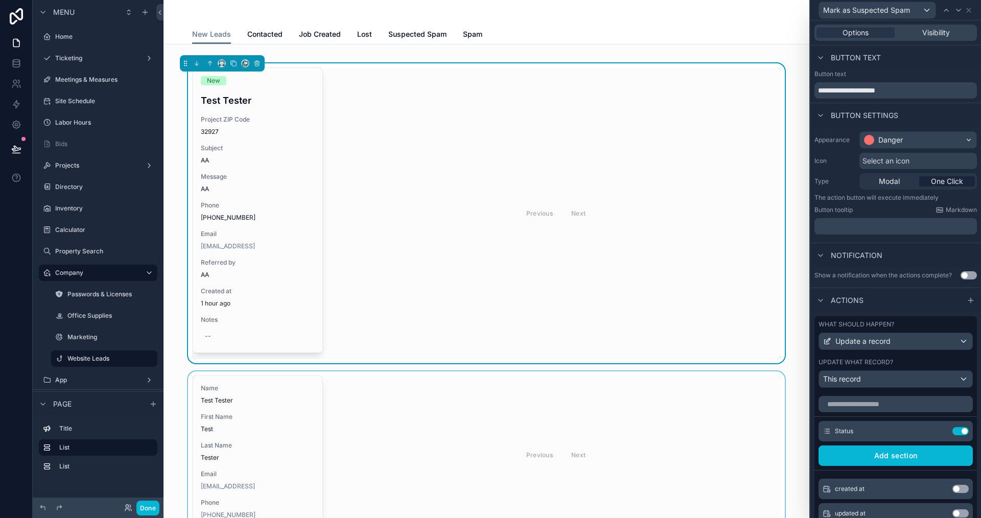
scroll to position [198, 0]
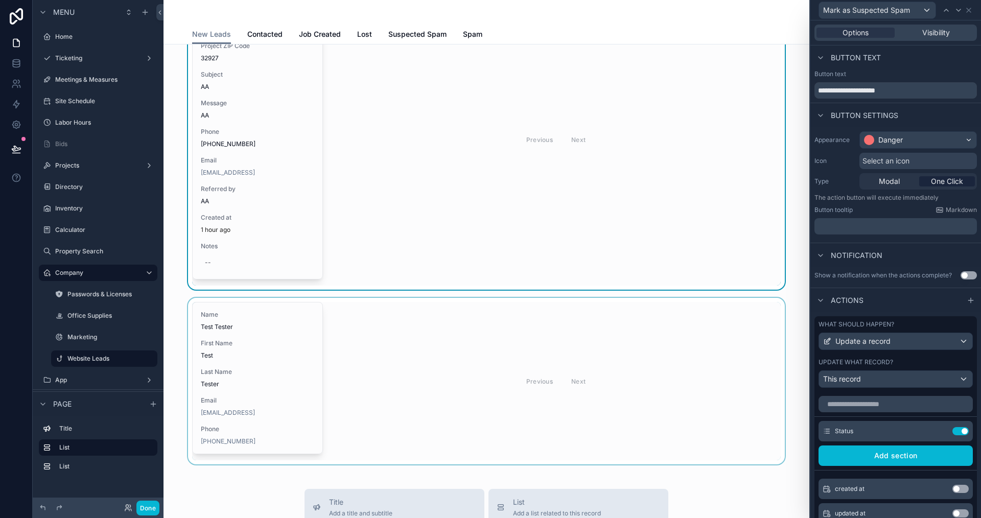
click at [397, 357] on div "scrollable content" at bounding box center [486, 381] width 629 height 167
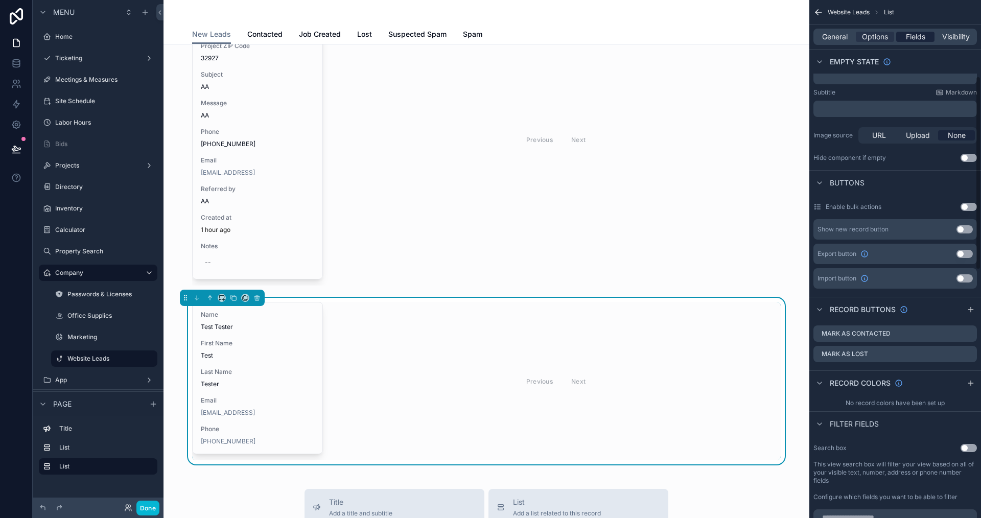
click at [906, 41] on span "Fields" at bounding box center [915, 37] width 19 height 10
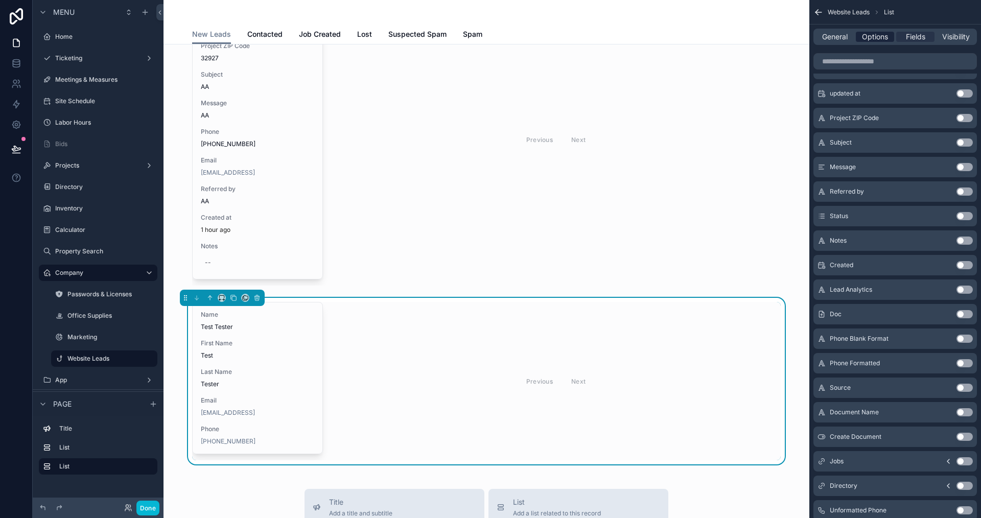
click at [882, 36] on span "Options" at bounding box center [875, 37] width 26 height 10
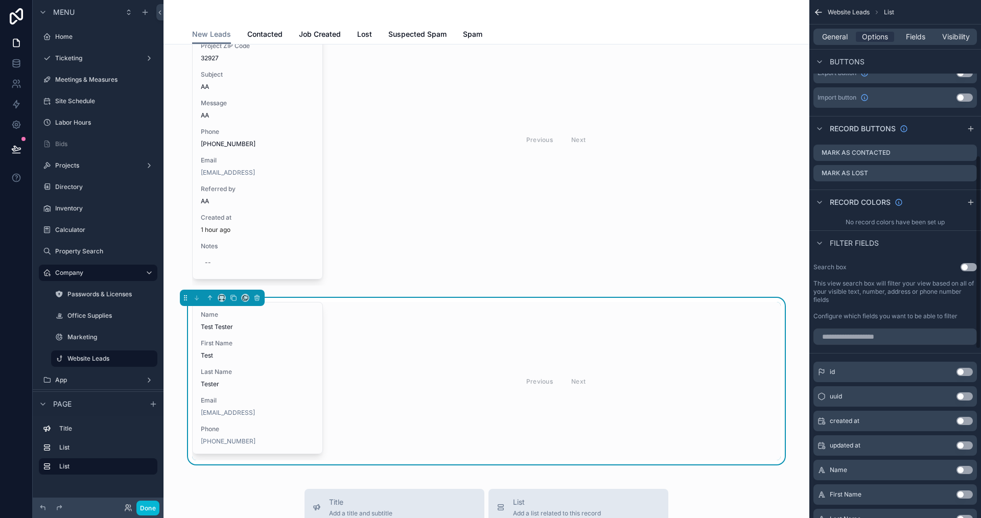
scroll to position [358, 0]
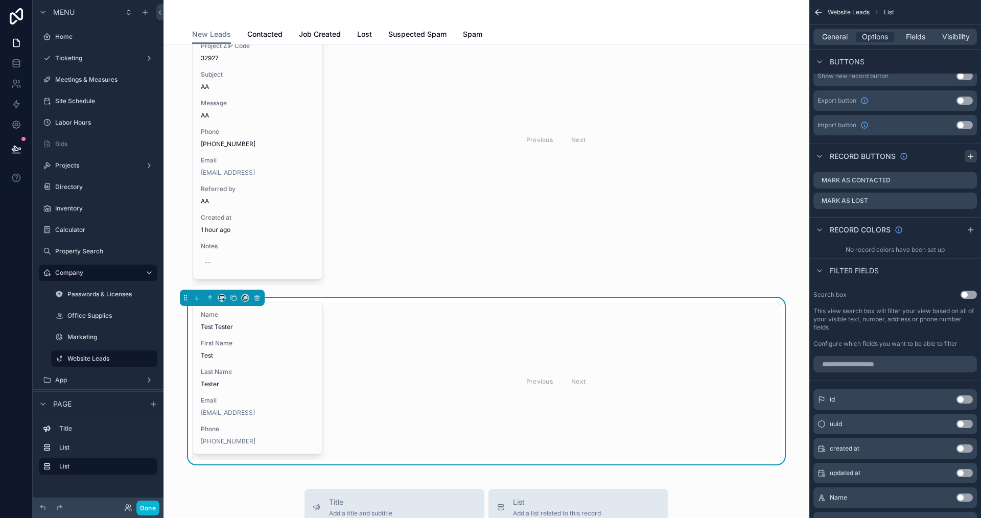
click at [970, 153] on icon "scrollable content" at bounding box center [971, 156] width 8 height 8
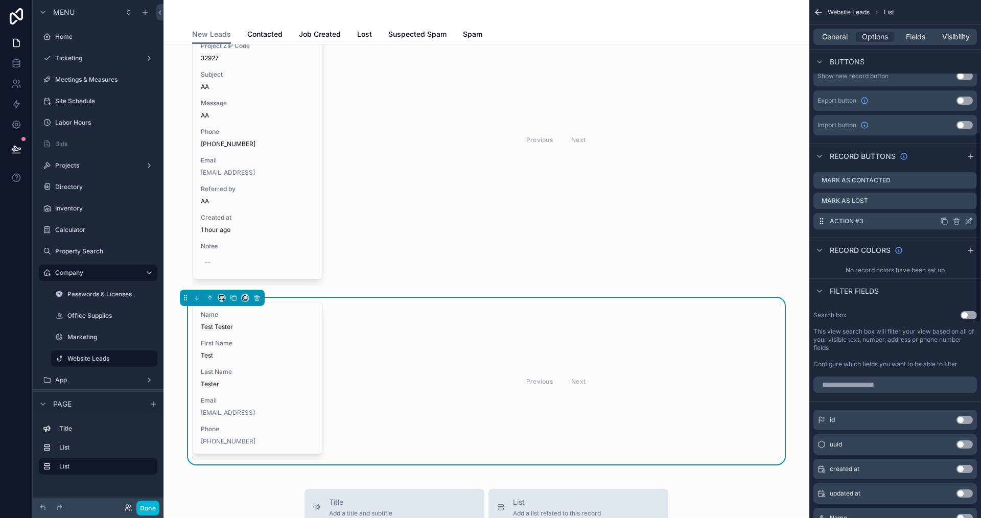
click at [967, 220] on icon "scrollable content" at bounding box center [969, 221] width 8 height 8
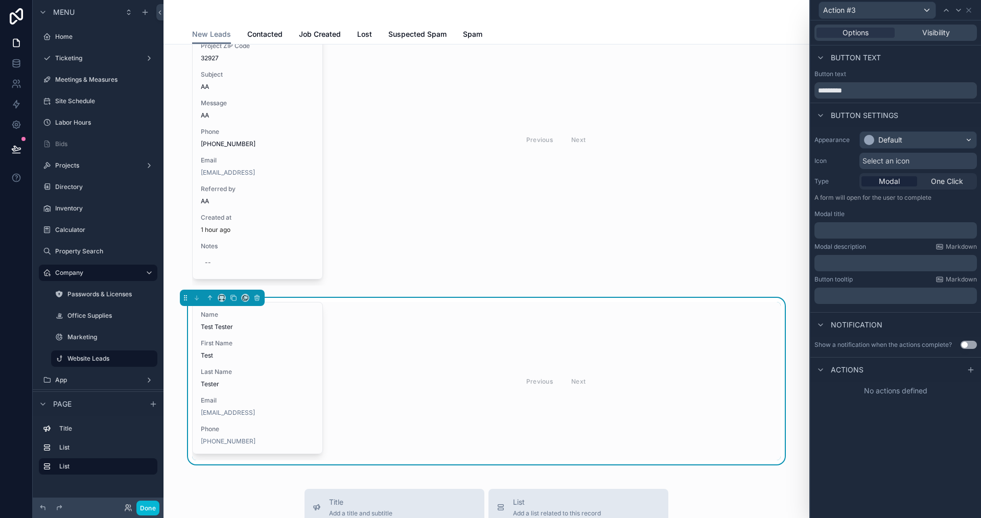
click at [858, 79] on div "Button text *********" at bounding box center [895, 84] width 162 height 29
click at [861, 89] on input "*********" at bounding box center [895, 90] width 162 height 16
click at [860, 89] on input "*********" at bounding box center [895, 90] width 162 height 16
click at [930, 91] on input "**********" at bounding box center [895, 90] width 162 height 16
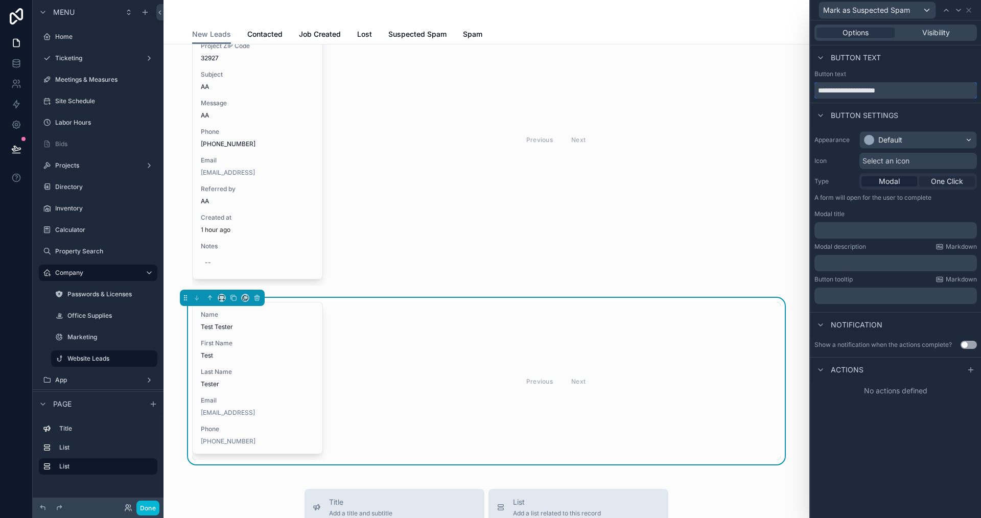
type input "**********"
click at [950, 181] on span "One Click" at bounding box center [947, 181] width 32 height 10
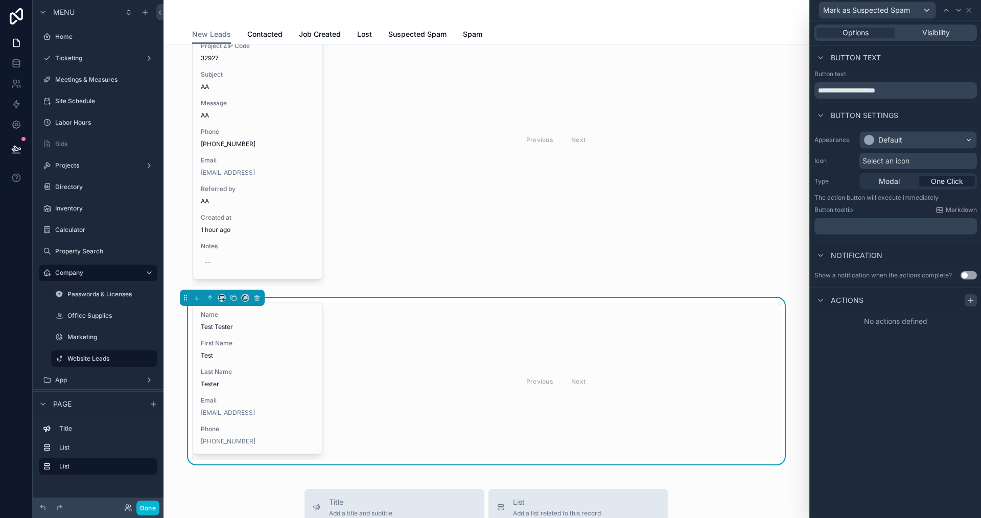
click at [969, 301] on icon at bounding box center [971, 300] width 8 height 8
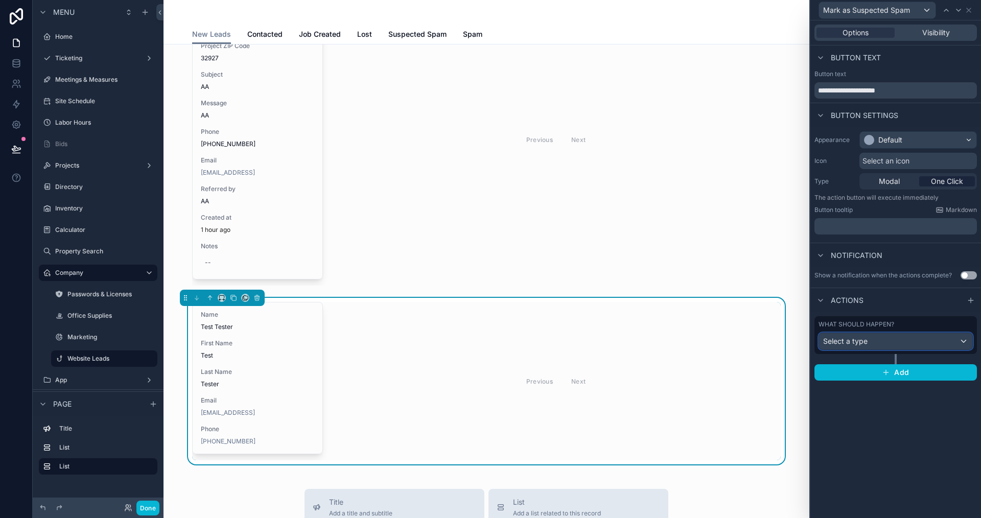
click at [885, 341] on div "Select a type" at bounding box center [895, 341] width 153 height 16
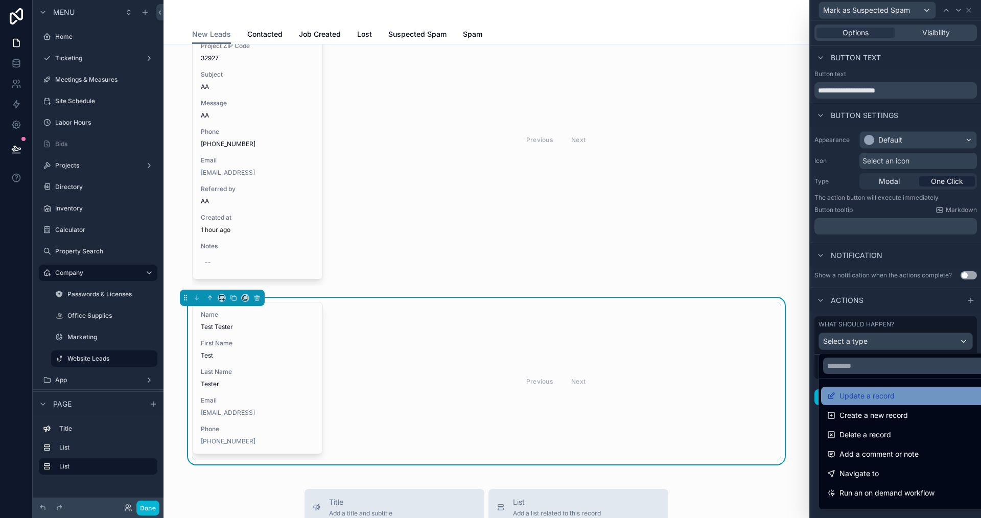
click at [857, 394] on span "Update a record" at bounding box center [866, 396] width 55 height 12
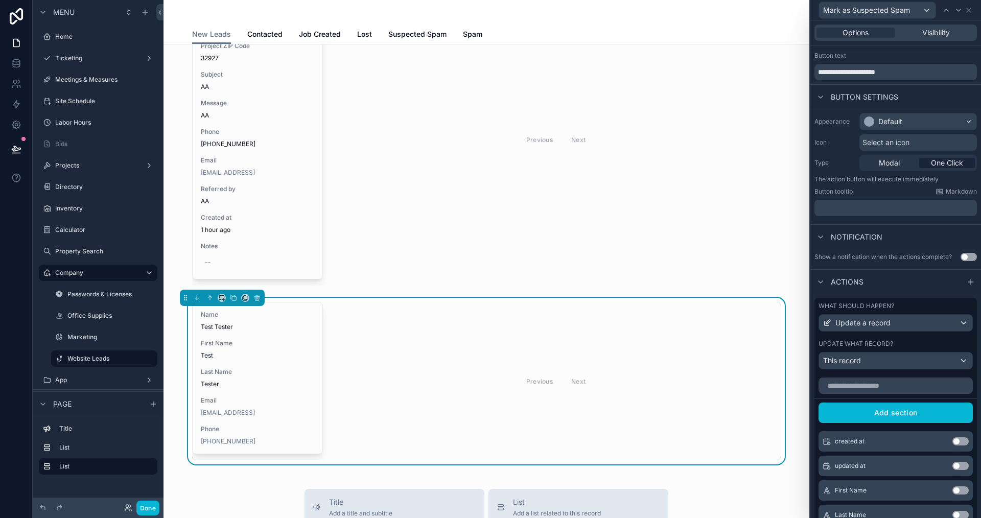
scroll to position [51, 0]
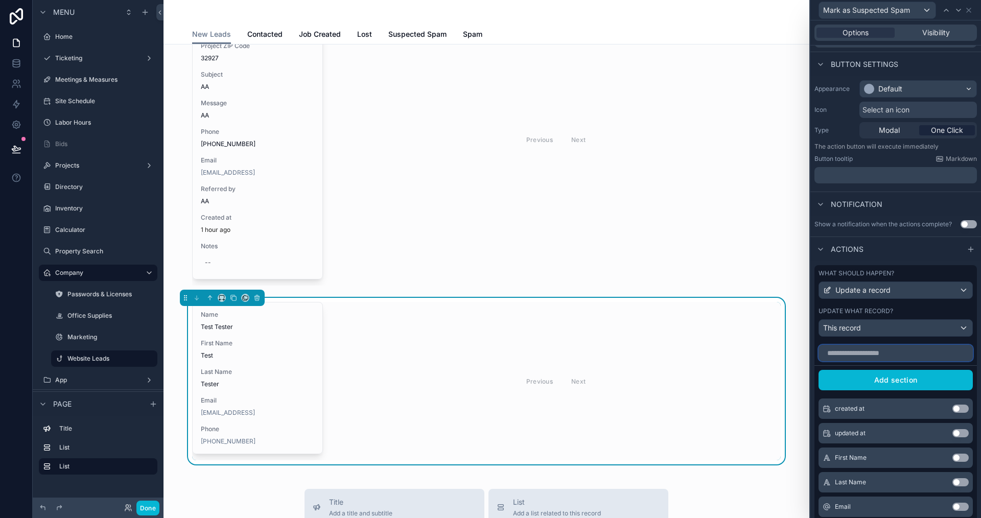
click at [832, 351] on input "text" at bounding box center [896, 353] width 154 height 16
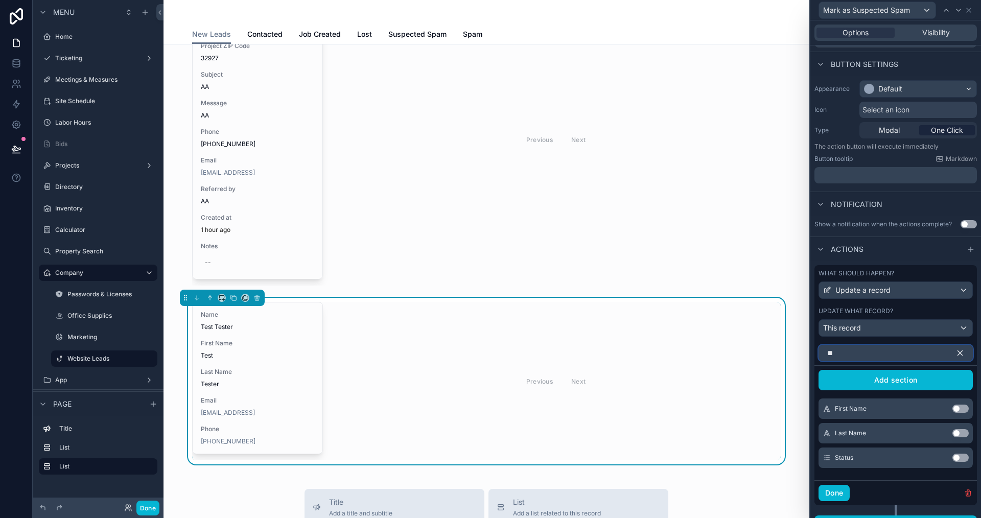
type input "**"
click at [952, 456] on button "Use setting" at bounding box center [960, 458] width 16 height 8
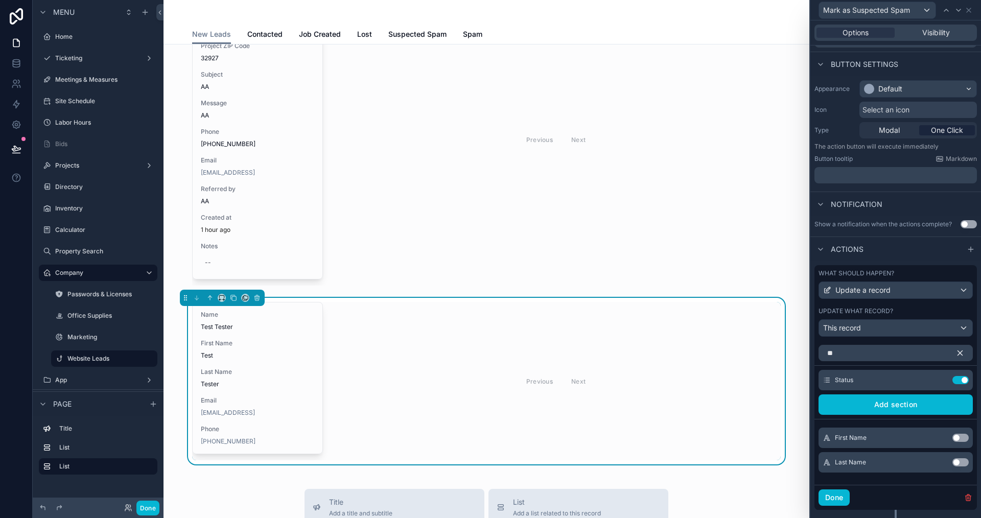
click at [955, 348] on icon "button" at bounding box center [959, 352] width 9 height 9
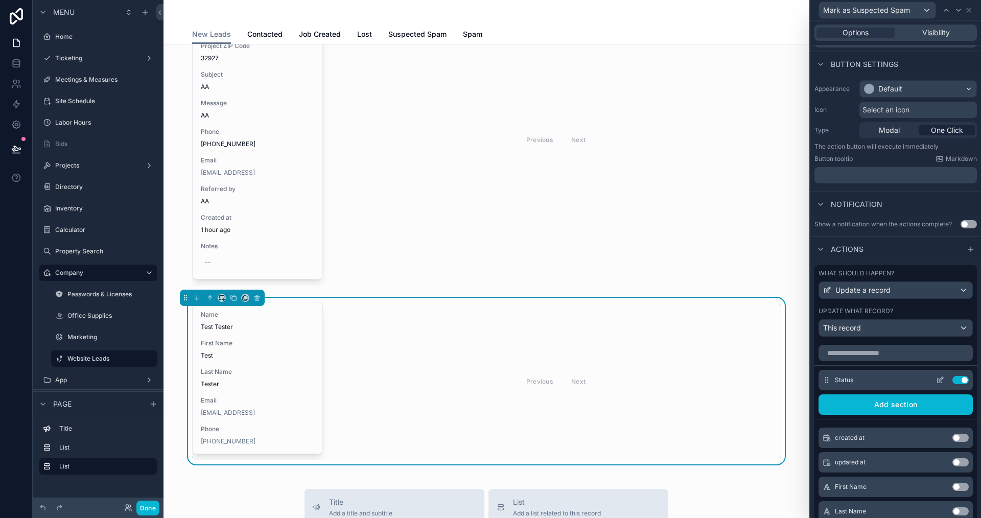
click at [936, 378] on icon at bounding box center [940, 380] width 8 height 8
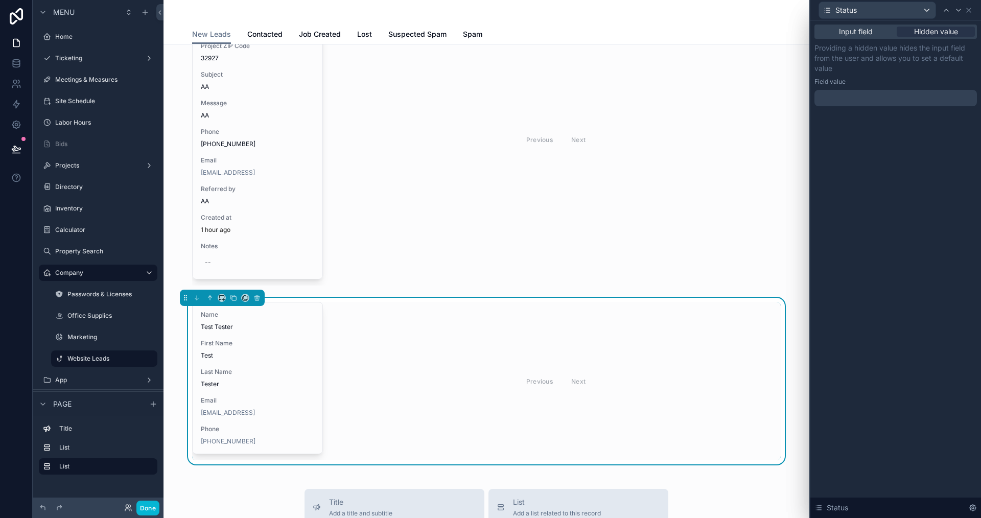
click at [904, 103] on div at bounding box center [895, 98] width 162 height 16
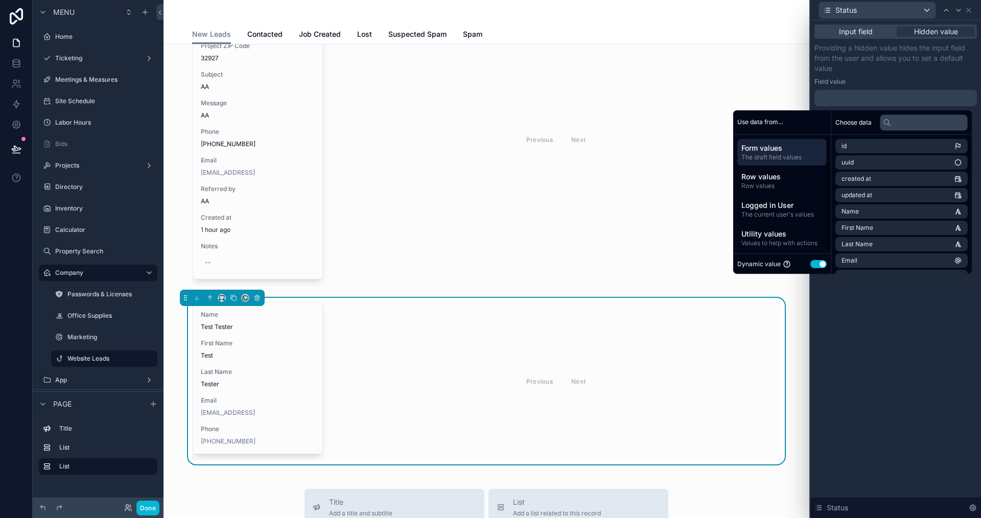
click at [815, 267] on button "Use setting" at bounding box center [818, 264] width 16 height 8
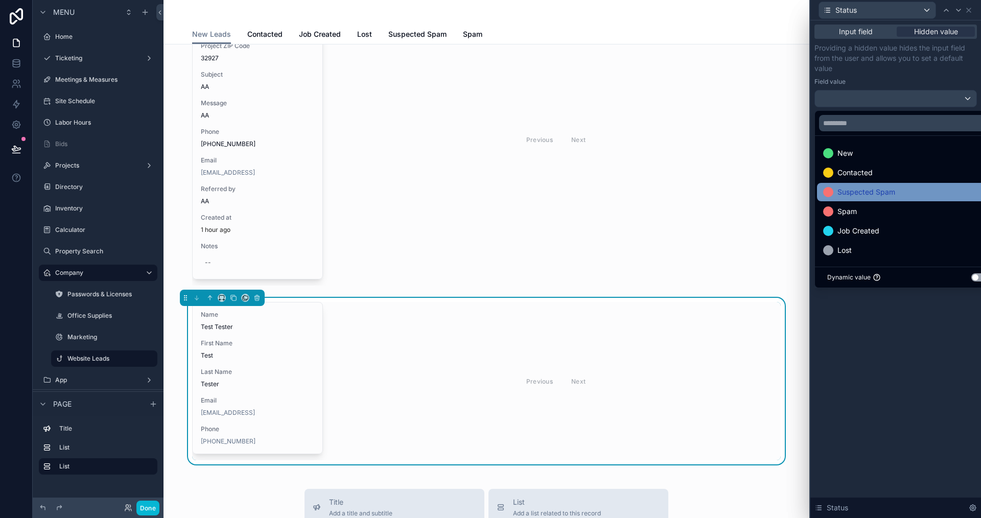
click at [855, 193] on span "Suspected Spam" at bounding box center [866, 192] width 58 height 12
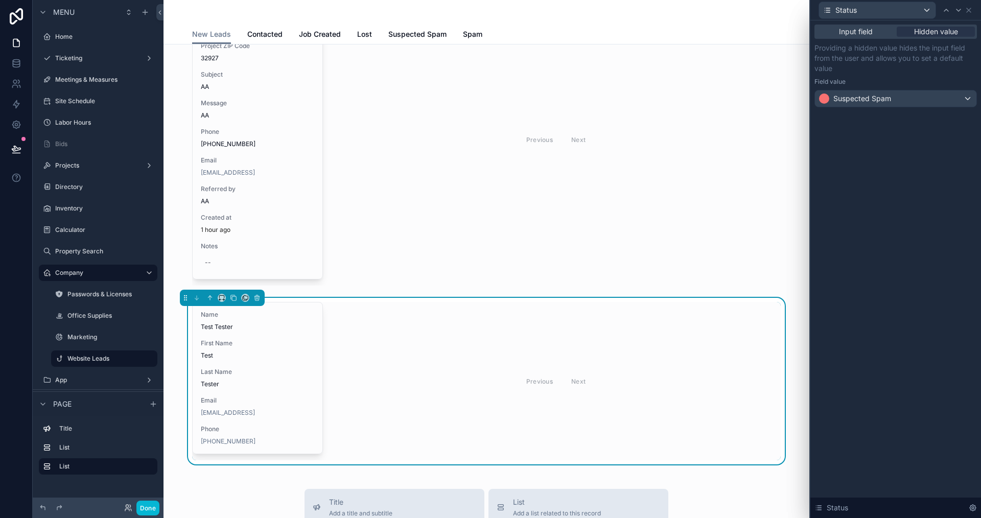
click at [914, 387] on div "Input field Hidden value Providing a hidden value hides the input field from th…" at bounding box center [895, 269] width 171 height 498
click at [970, 7] on icon at bounding box center [969, 10] width 8 height 8
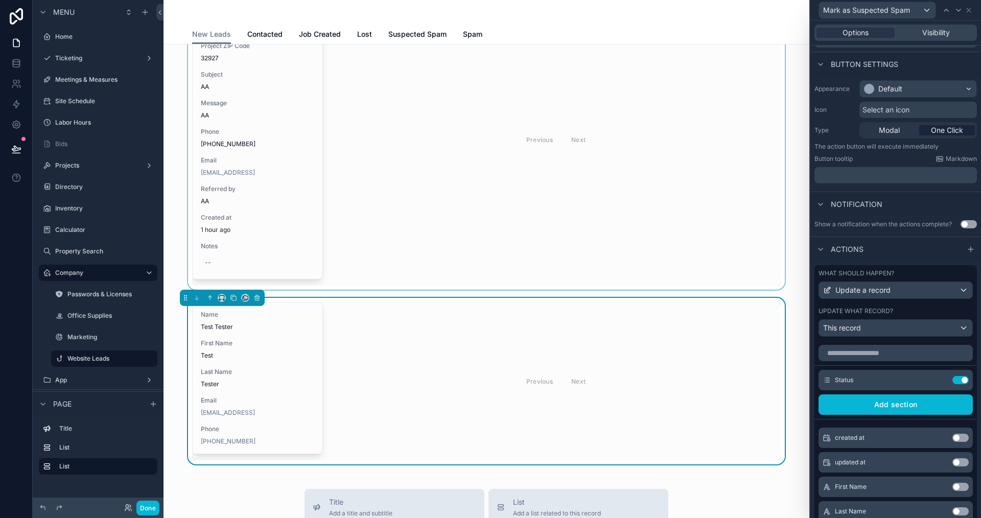
click at [335, 181] on div "scrollable content" at bounding box center [486, 140] width 629 height 300
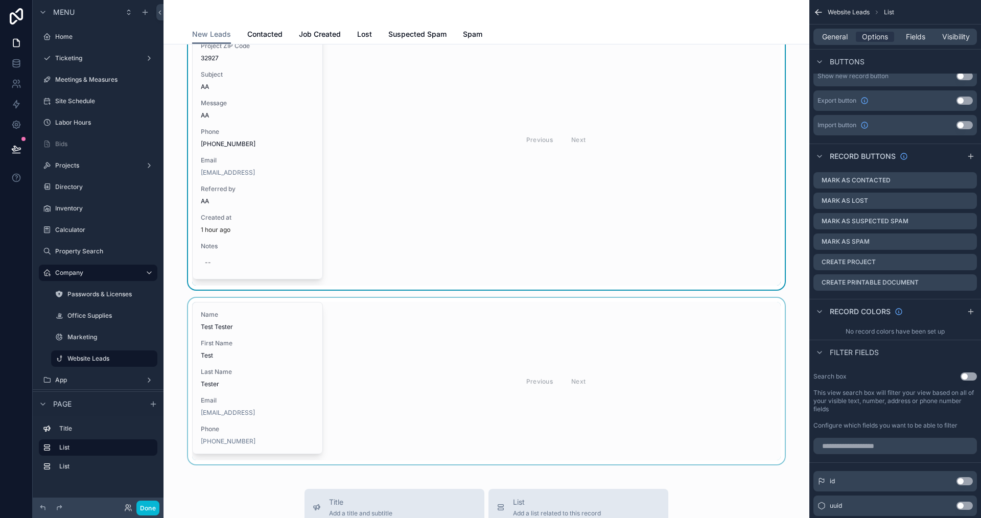
click at [389, 429] on div "scrollable content" at bounding box center [486, 381] width 629 height 167
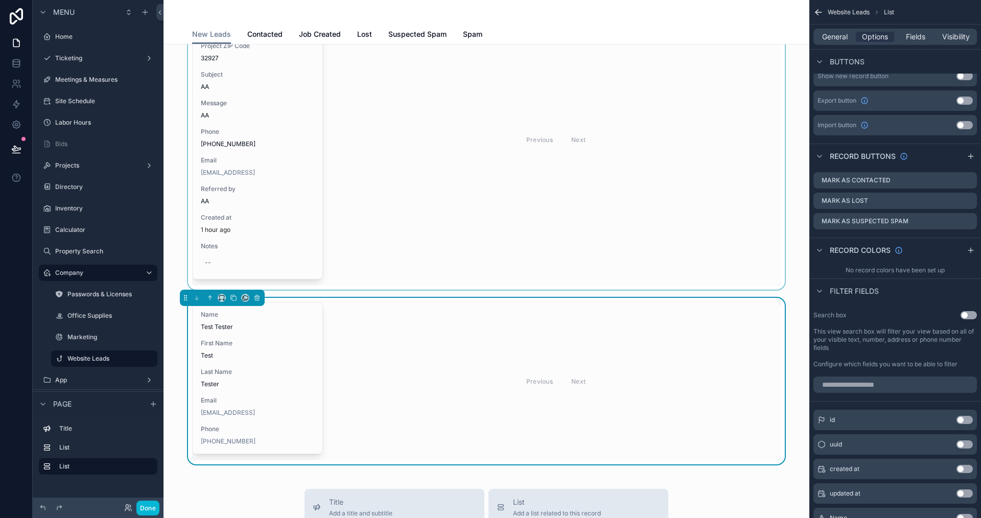
click at [483, 191] on div "scrollable content" at bounding box center [486, 140] width 629 height 300
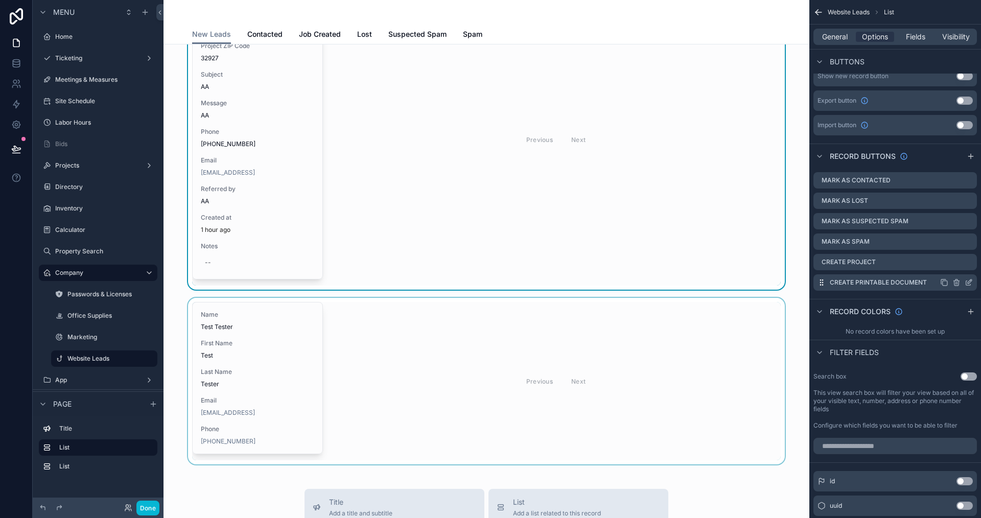
click at [972, 282] on icon "scrollable content" at bounding box center [969, 282] width 8 height 8
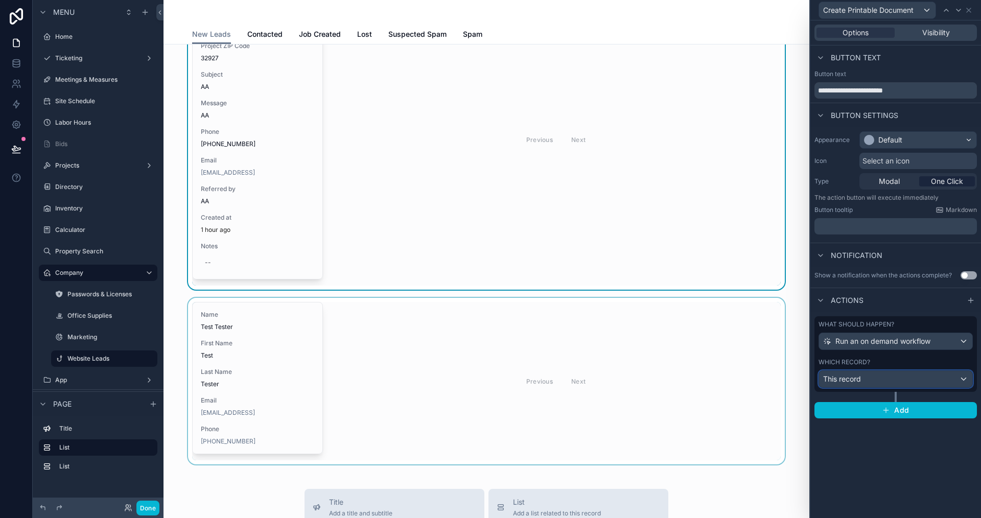
click at [888, 382] on div "This record" at bounding box center [895, 379] width 153 height 16
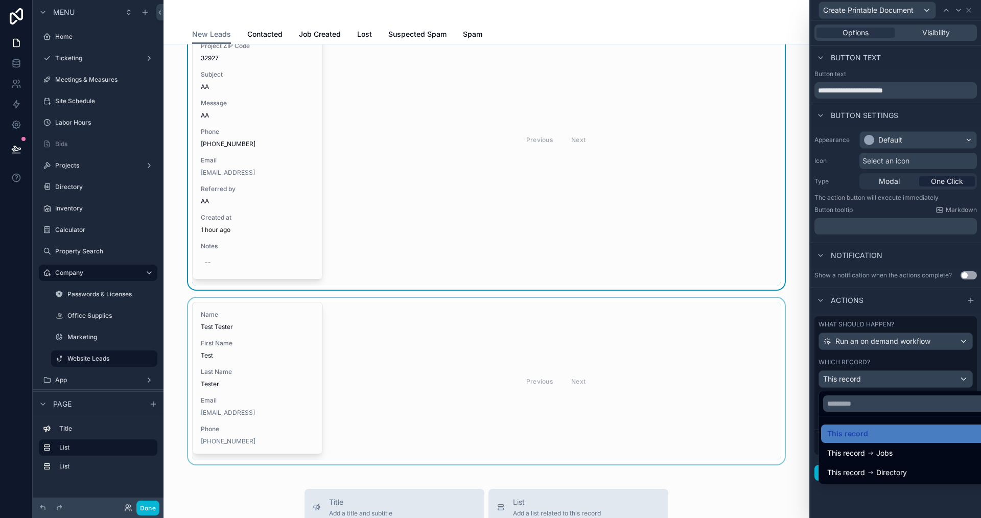
click at [835, 505] on div at bounding box center [895, 259] width 171 height 518
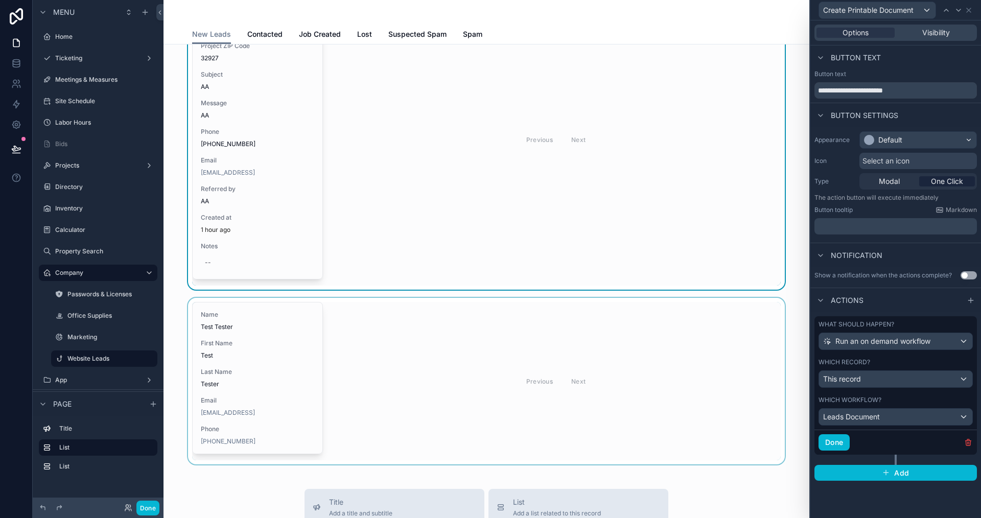
click at [355, 395] on div "scrollable content" at bounding box center [486, 381] width 629 height 167
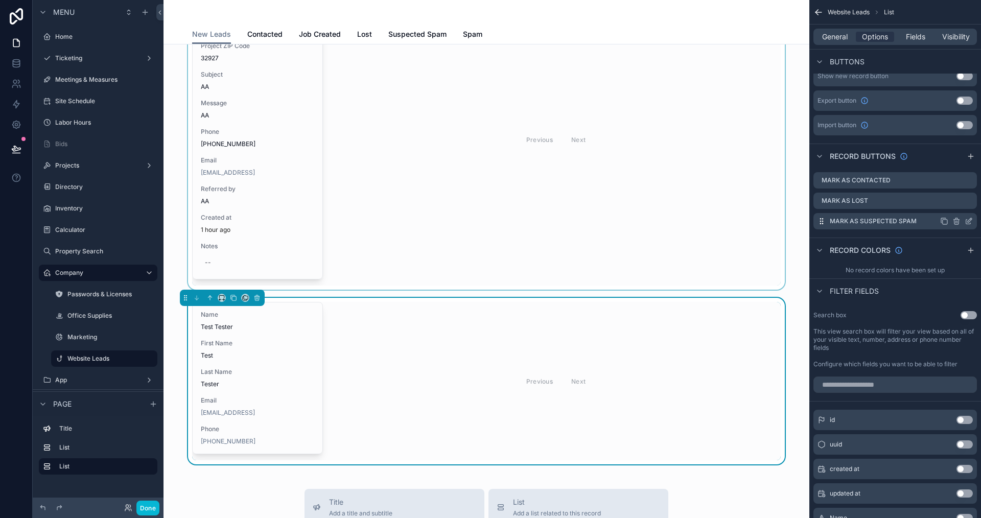
click at [970, 222] on icon "scrollable content" at bounding box center [969, 221] width 8 height 8
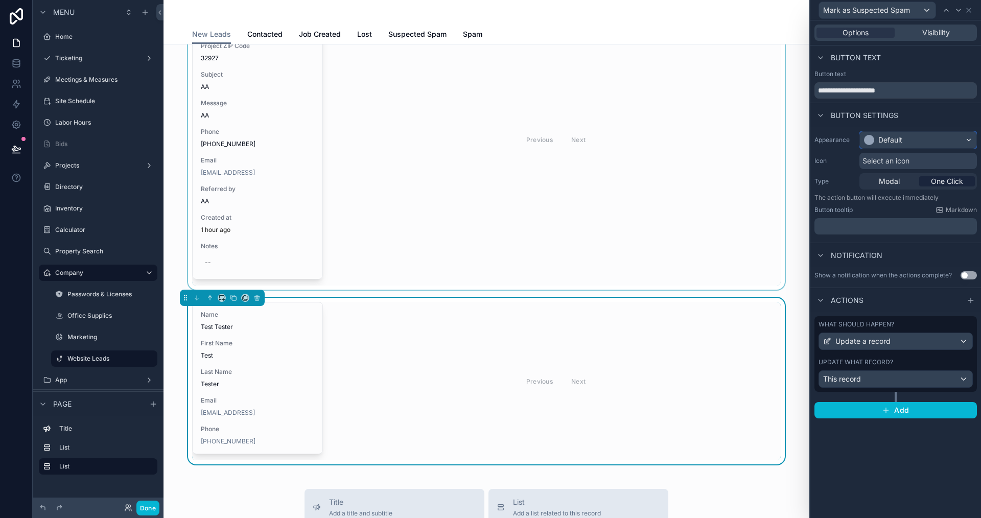
click at [896, 143] on div "Default" at bounding box center [890, 140] width 24 height 10
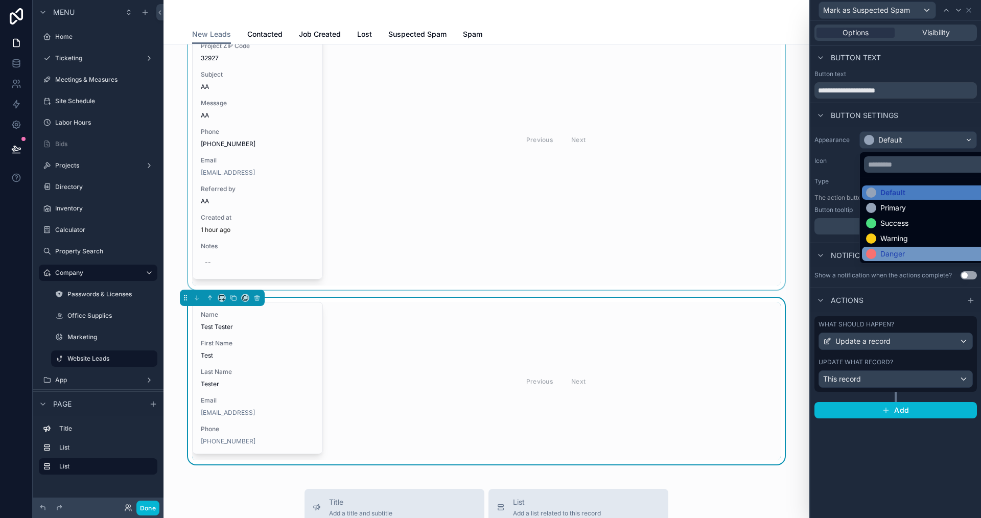
click at [884, 250] on div "Danger" at bounding box center [892, 254] width 25 height 10
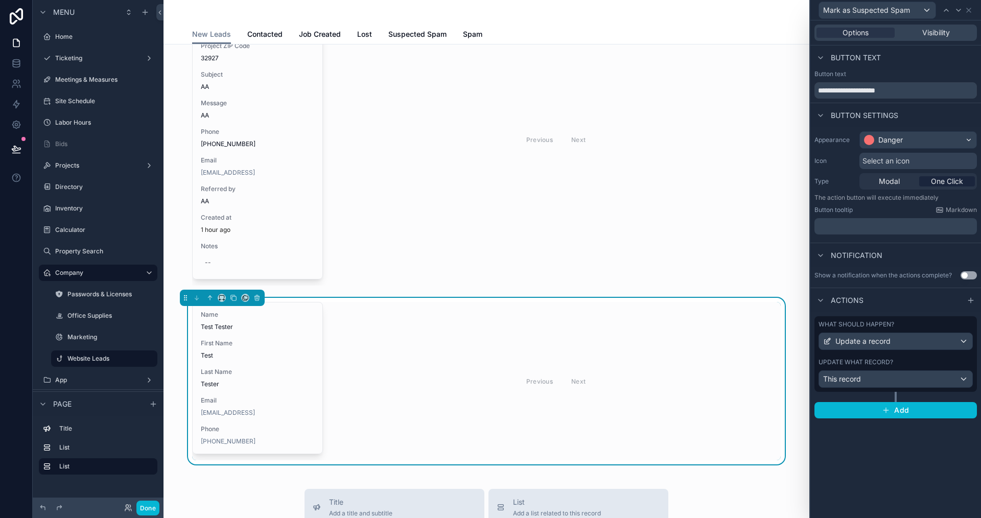
click at [904, 300] on div "Actions" at bounding box center [895, 300] width 171 height 25
click at [967, 11] on icon at bounding box center [969, 10] width 8 height 8
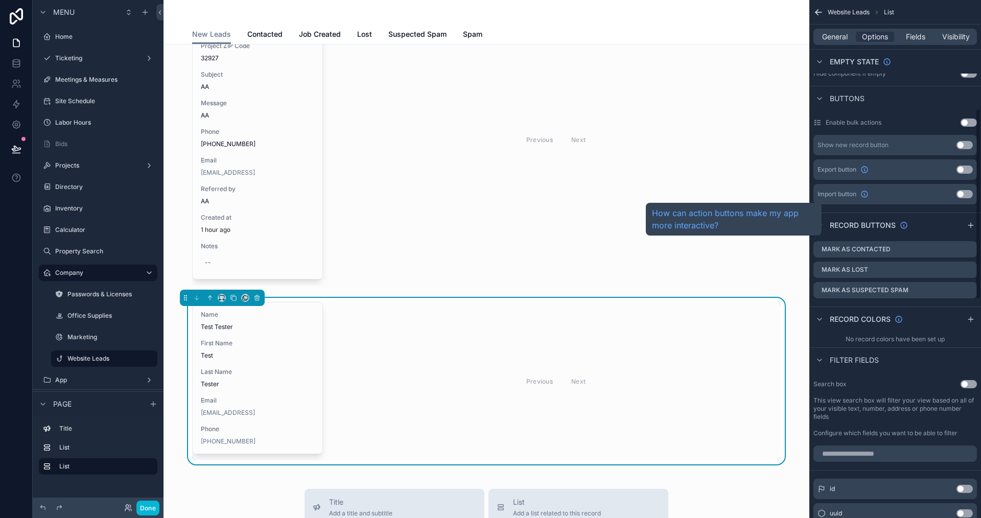
scroll to position [307, 0]
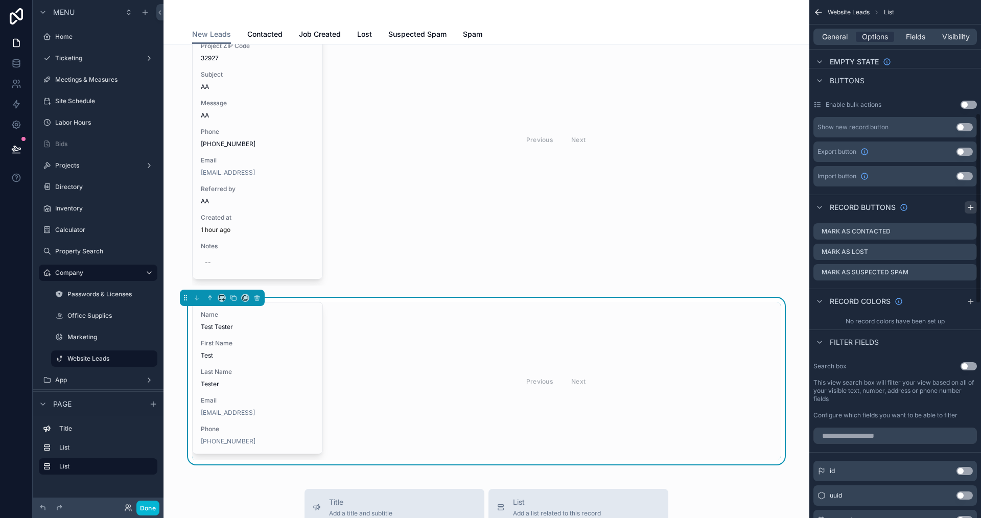
click at [970, 206] on icon "scrollable content" at bounding box center [971, 207] width 8 height 8
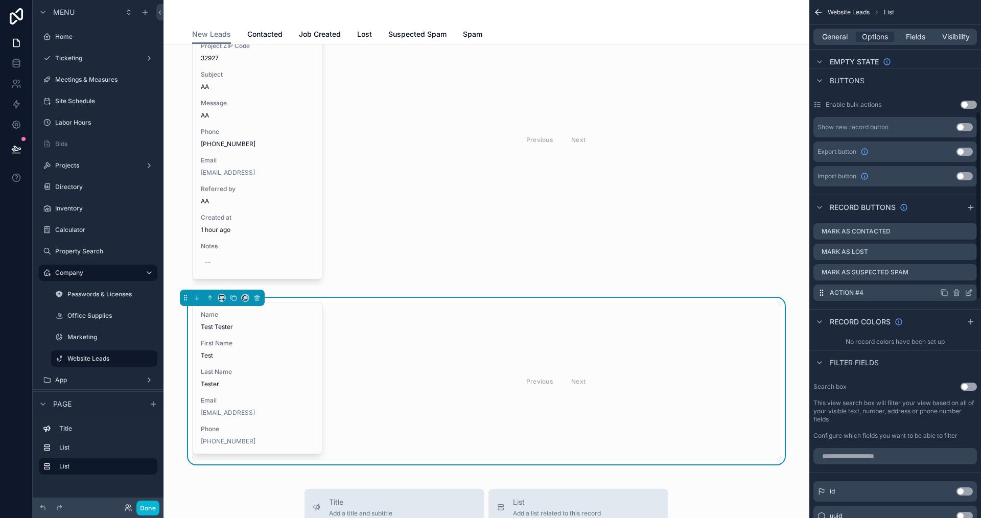
click at [970, 291] on icon "scrollable content" at bounding box center [969, 293] width 8 height 8
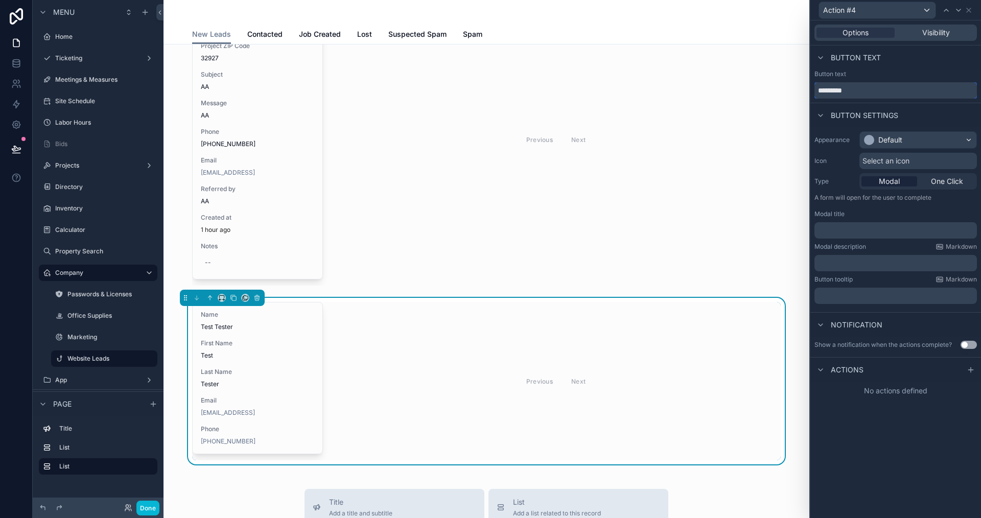
click at [876, 89] on input "*********" at bounding box center [895, 90] width 162 height 16
type input "**********"
click at [898, 426] on div "**********" at bounding box center [895, 269] width 171 height 498
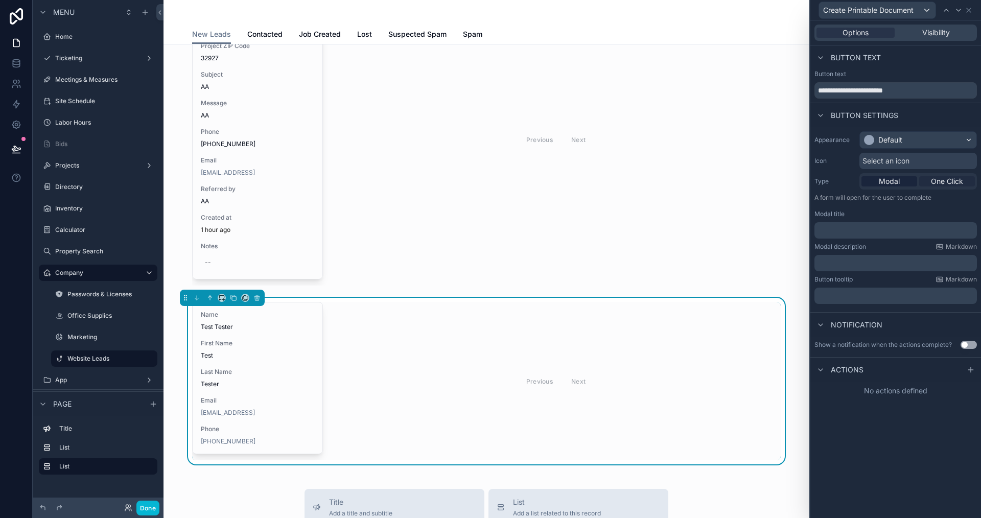
click at [948, 182] on span "One Click" at bounding box center [947, 181] width 32 height 10
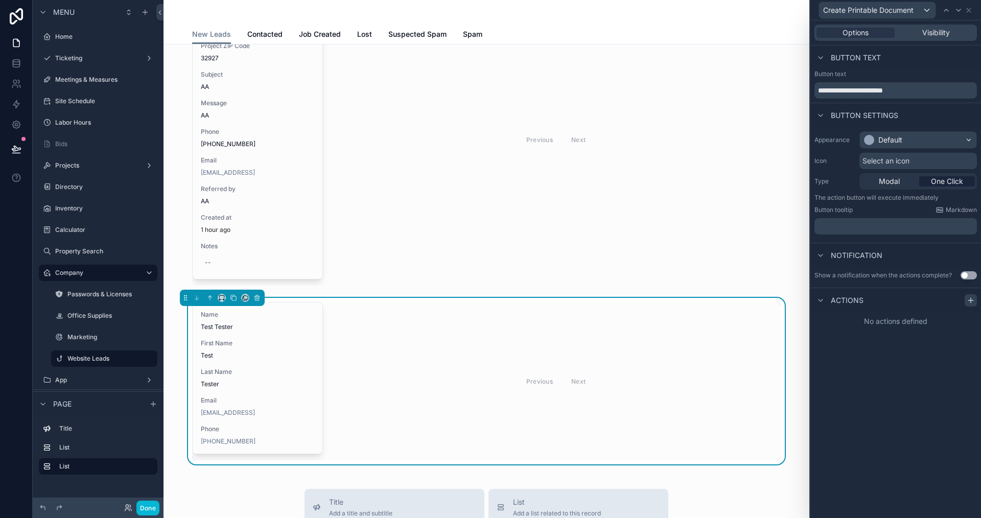
click at [973, 299] on icon at bounding box center [971, 300] width 8 height 8
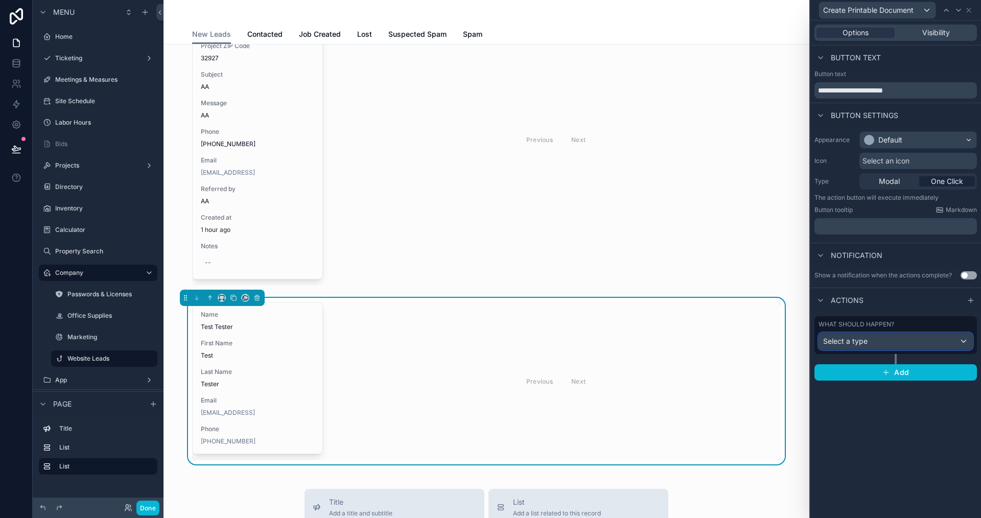
click at [839, 344] on span "Select a type" at bounding box center [845, 341] width 44 height 9
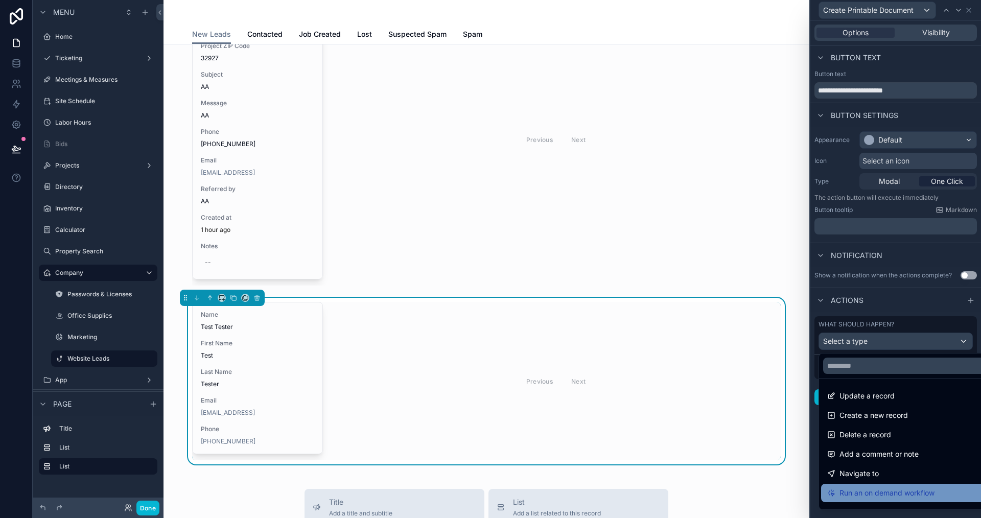
click at [867, 494] on span "Run an on demand workflow" at bounding box center [886, 493] width 95 height 12
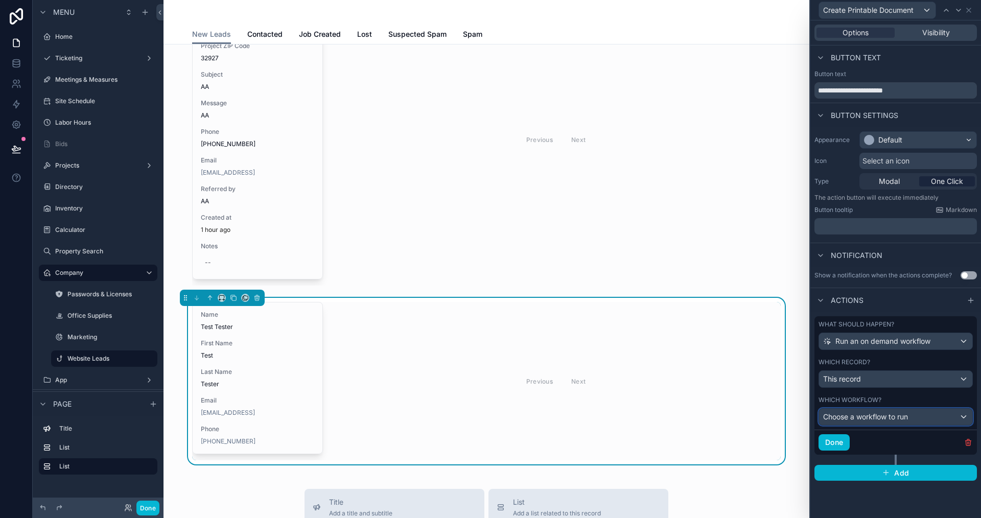
click at [855, 415] on span "Choose a workflow to run" at bounding box center [865, 416] width 85 height 9
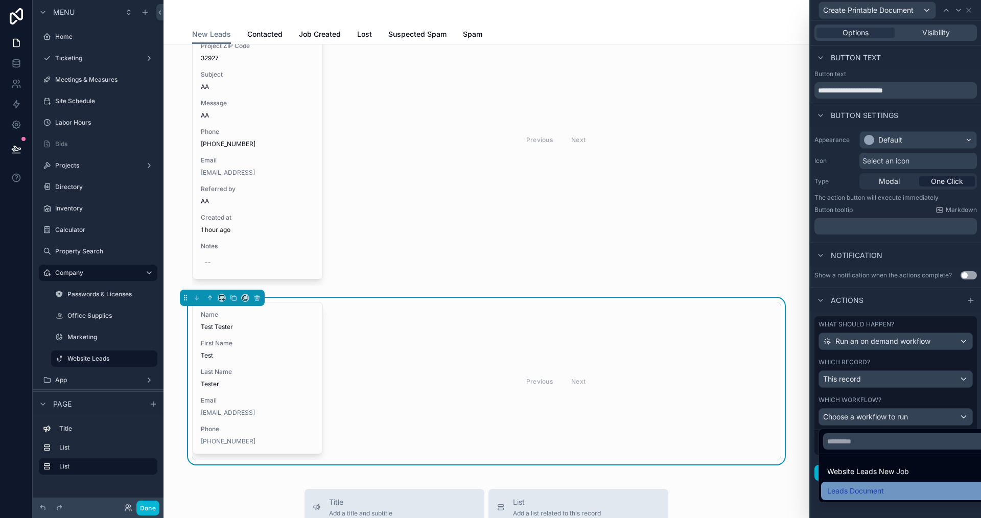
click at [863, 492] on span "Leads Document" at bounding box center [855, 491] width 57 height 12
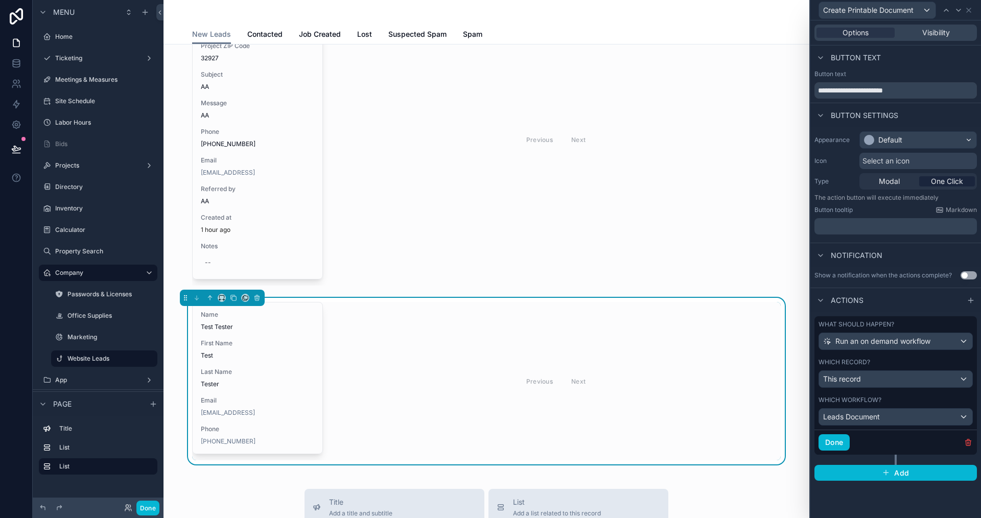
click at [861, 496] on div "**********" at bounding box center [895, 269] width 171 height 498
click at [832, 441] on button "Done" at bounding box center [834, 442] width 31 height 16
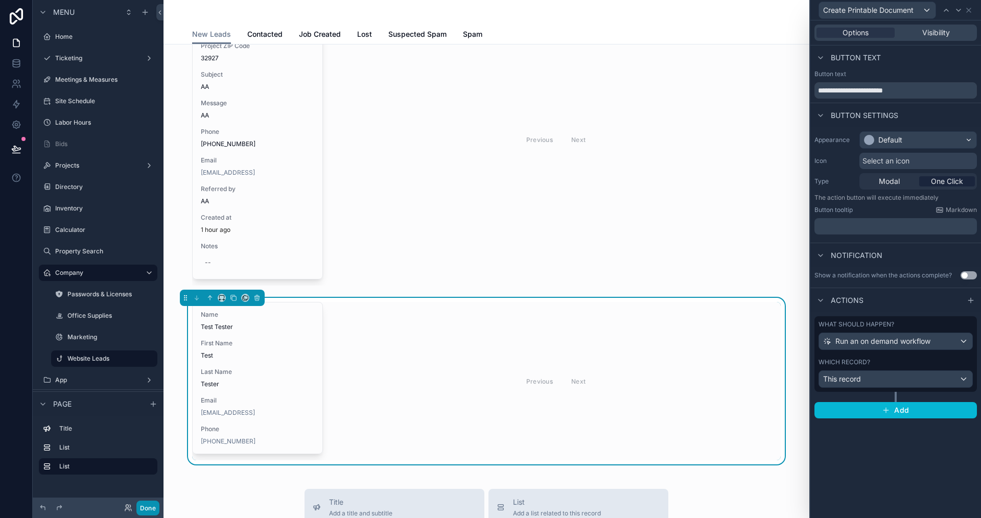
click at [146, 507] on button "Done" at bounding box center [147, 508] width 23 height 15
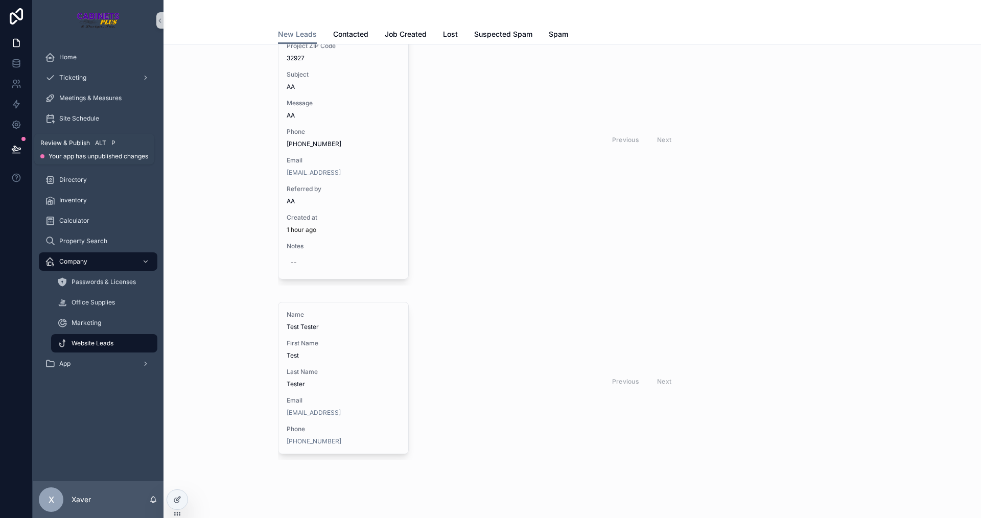
click at [20, 147] on icon at bounding box center [16, 149] width 10 height 10
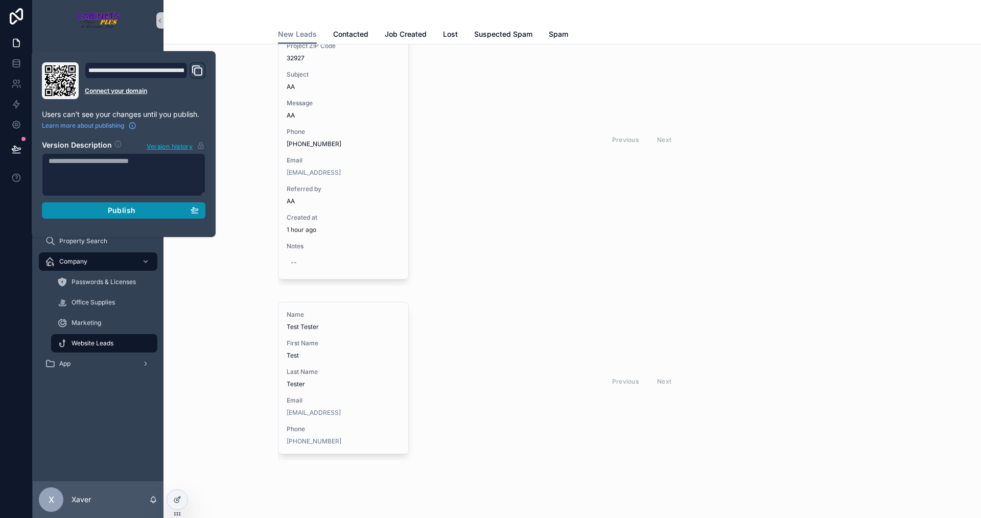
click at [88, 204] on button "Publish" at bounding box center [124, 210] width 164 height 16
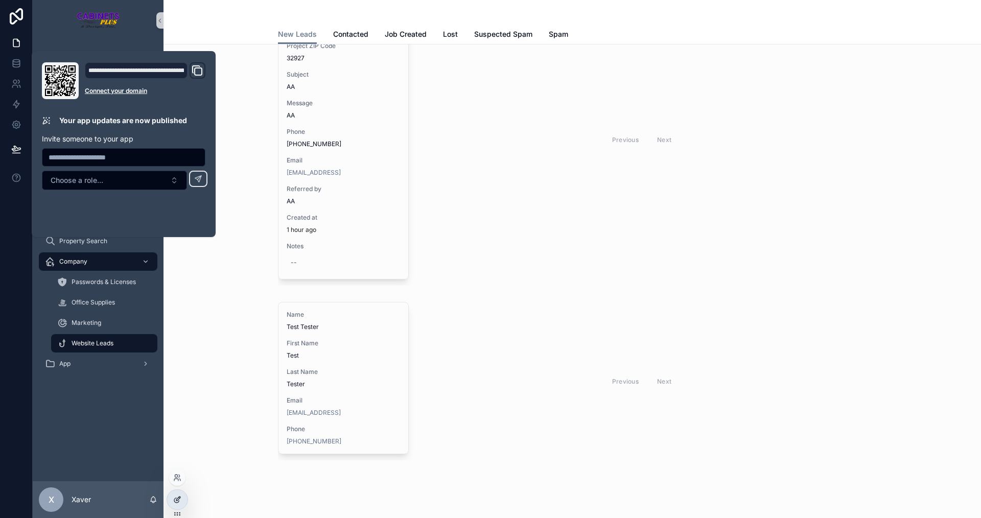
click at [185, 495] on div at bounding box center [177, 499] width 20 height 19
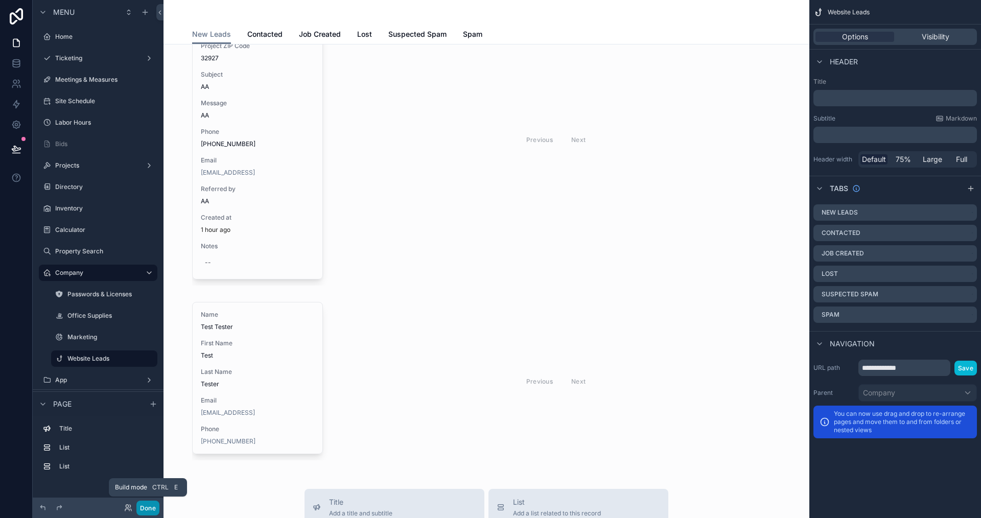
click at [154, 504] on button "Done" at bounding box center [147, 508] width 23 height 15
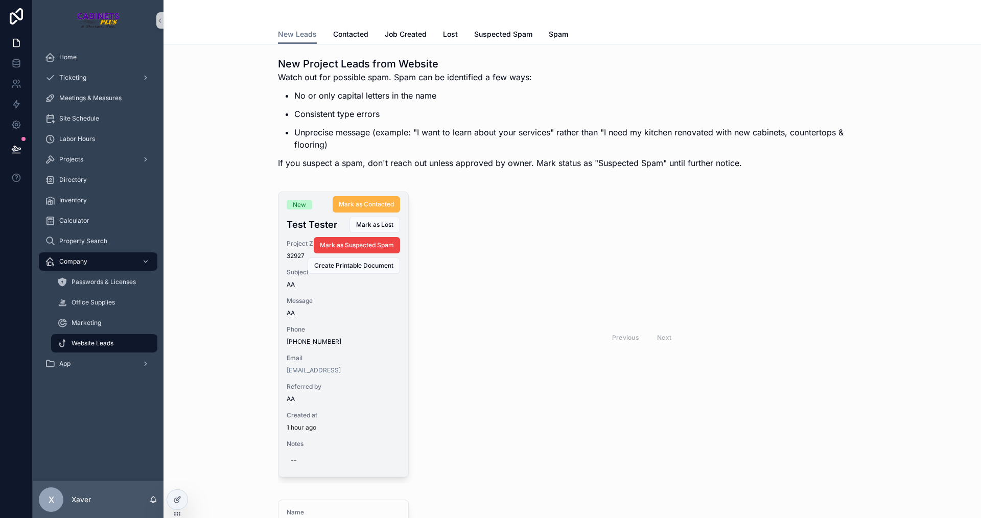
click at [363, 204] on span "Mark as Contacted" at bounding box center [366, 204] width 55 height 8
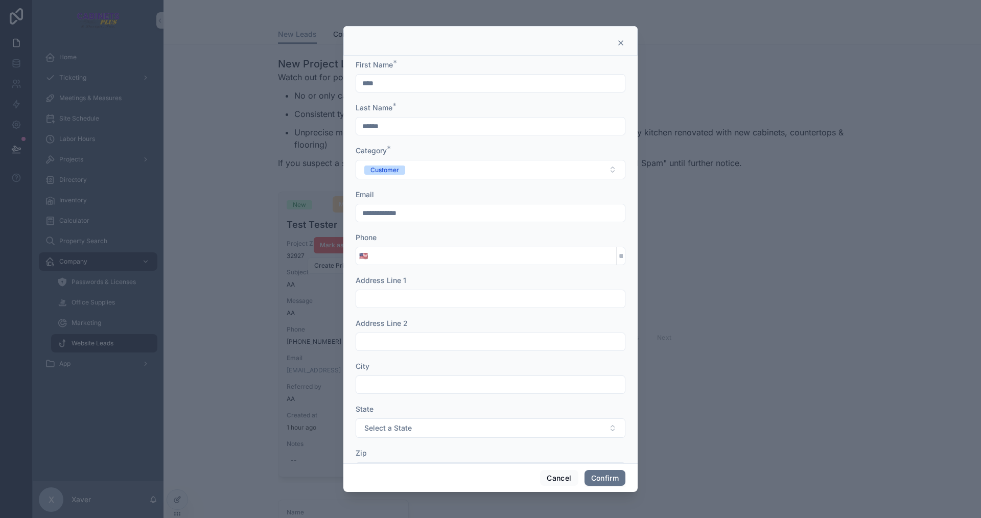
click at [499, 252] on input "tel" at bounding box center [493, 256] width 245 height 14
click at [552, 481] on button "Cancel" at bounding box center [559, 478] width 38 height 16
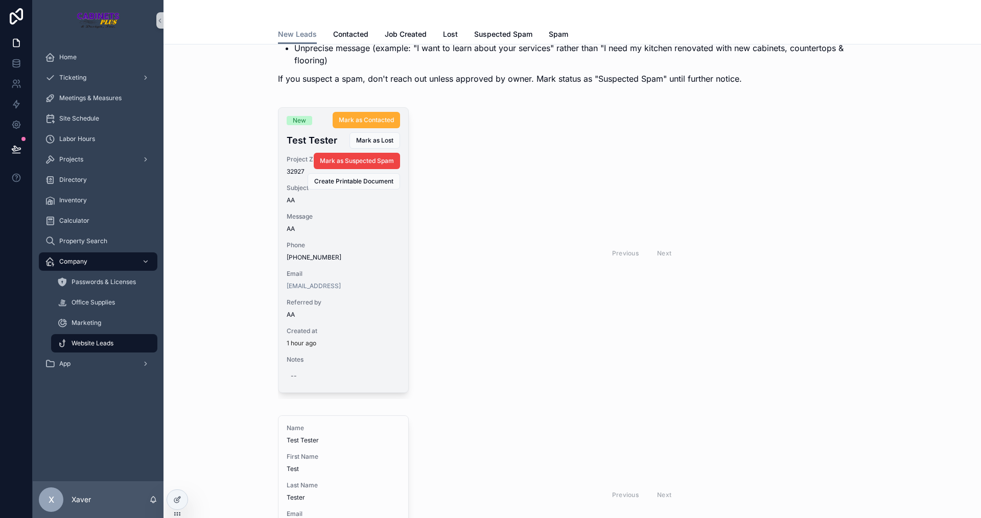
scroll to position [102, 0]
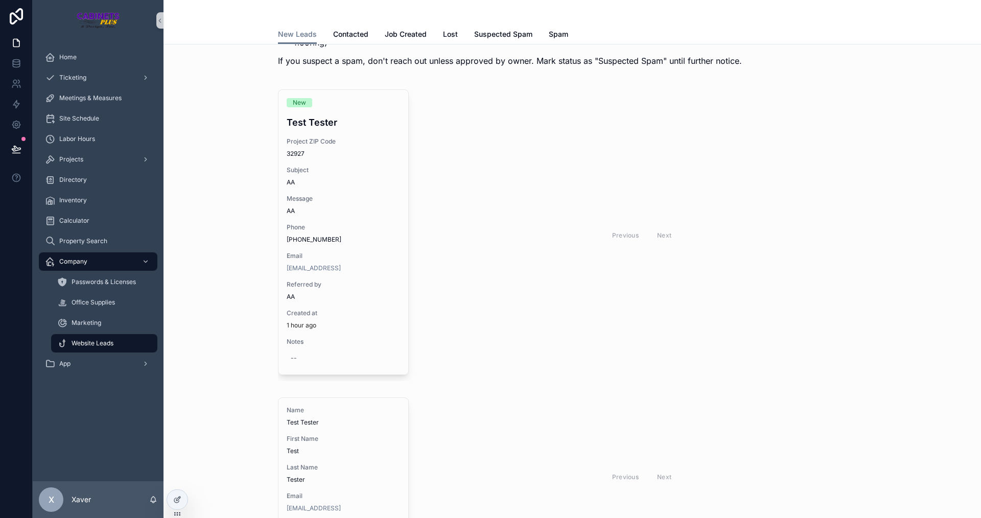
click at [0, 0] on span "Mark as Contacted" at bounding box center [0, 0] width 0 height 0
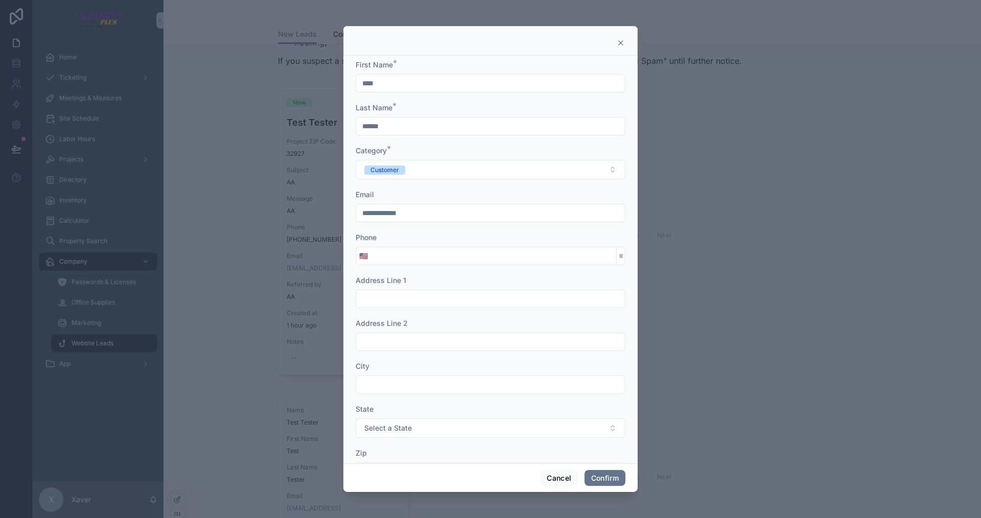
click at [405, 248] on div "🇺🇸" at bounding box center [491, 256] width 270 height 18
click at [687, 273] on div at bounding box center [490, 259] width 981 height 518
click at [552, 474] on button "Cancel" at bounding box center [559, 478] width 38 height 16
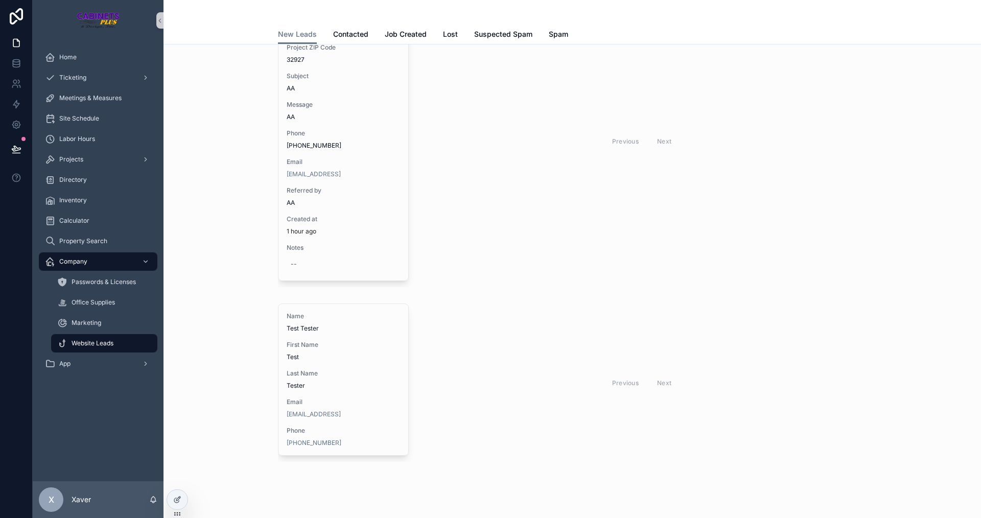
scroll to position [204, 0]
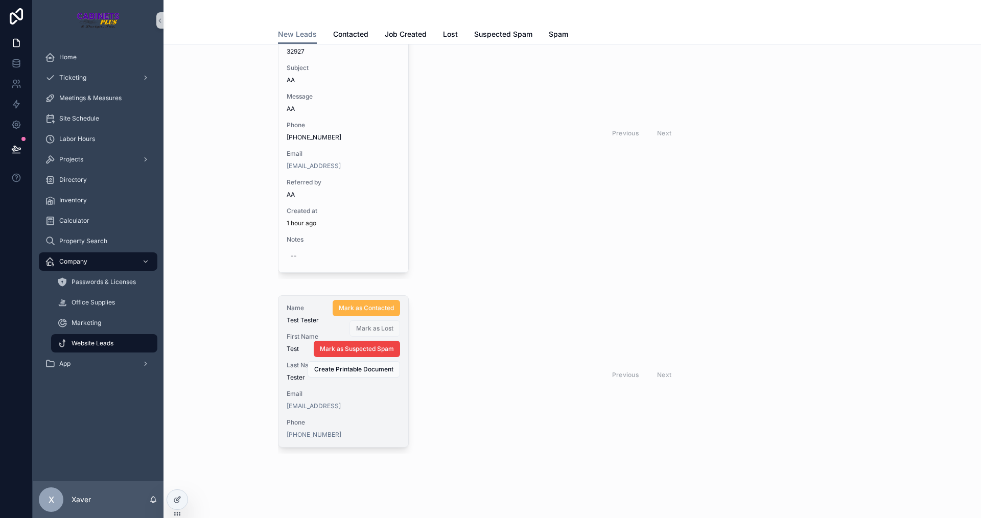
click at [348, 306] on span "Mark as Contacted" at bounding box center [366, 308] width 55 height 8
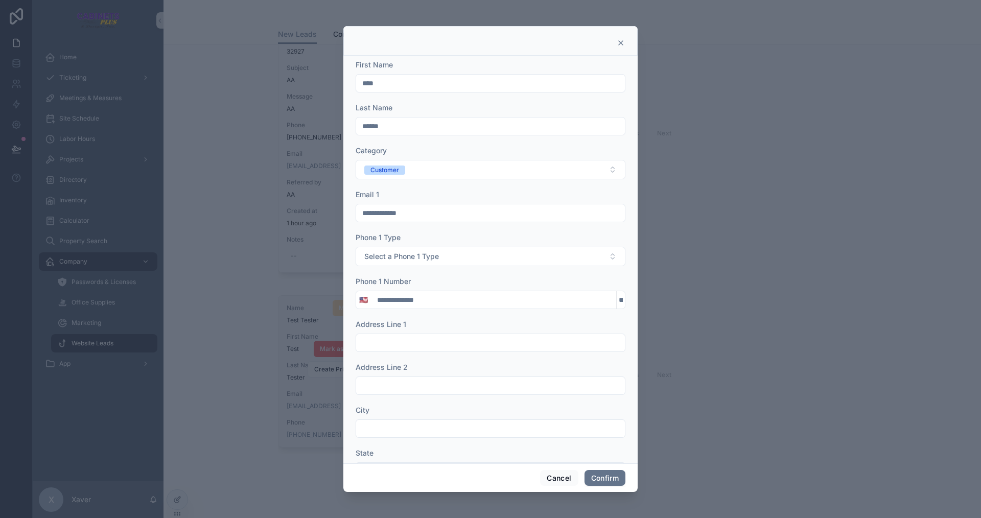
click at [468, 298] on input "**********" at bounding box center [493, 300] width 245 height 14
click at [705, 215] on div at bounding box center [490, 259] width 981 height 518
drag, startPoint x: 561, startPoint y: 475, endPoint x: 572, endPoint y: 469, distance: 12.6
click at [561, 476] on button "Cancel" at bounding box center [559, 478] width 38 height 16
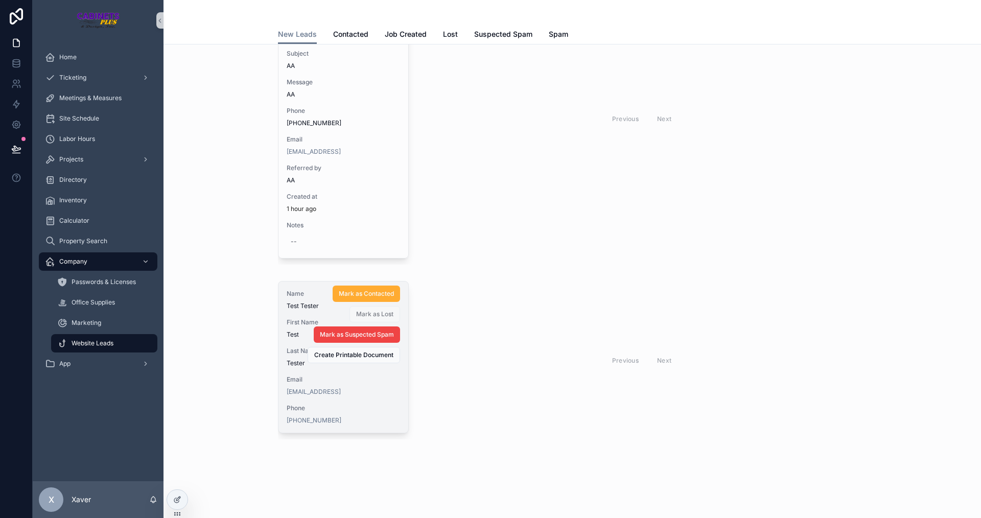
scroll to position [226, 0]
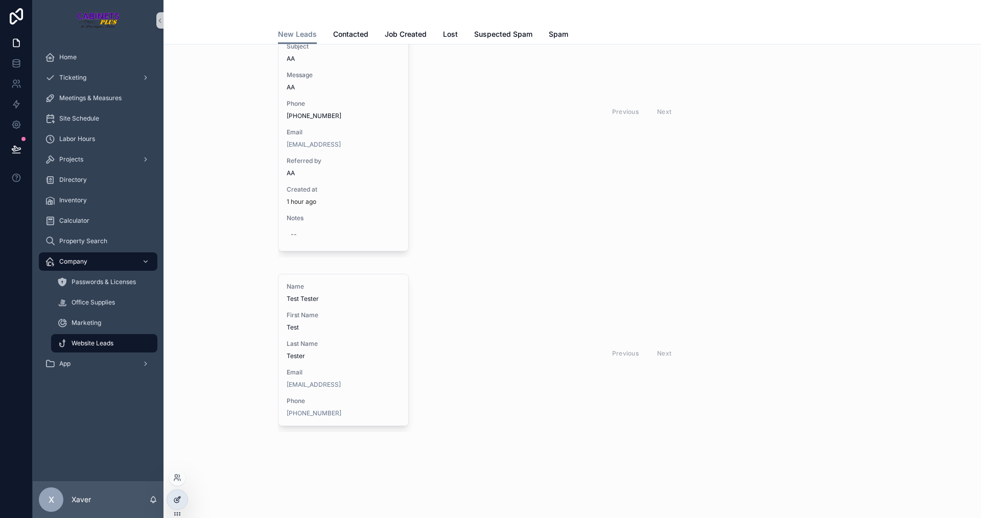
click at [176, 499] on icon at bounding box center [177, 500] width 8 height 8
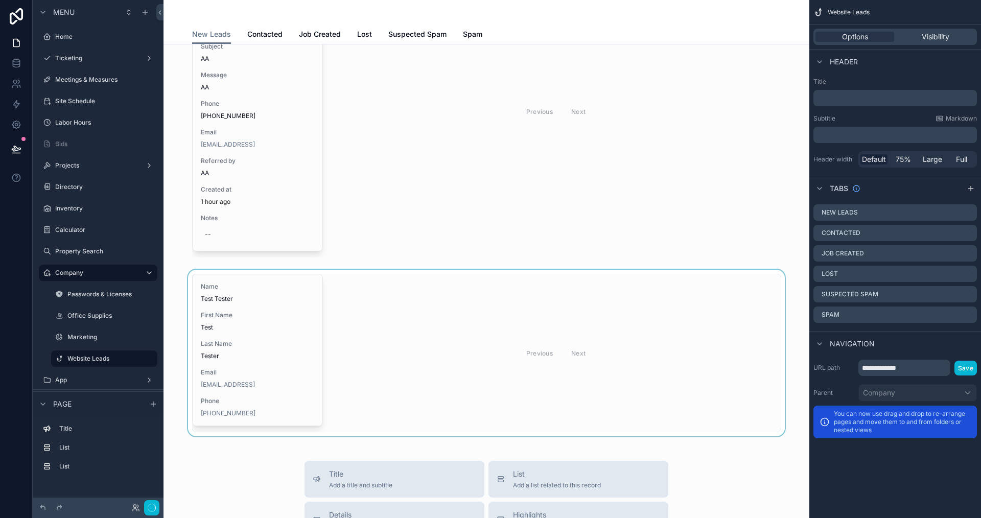
click at [420, 381] on div "scrollable content" at bounding box center [486, 353] width 629 height 167
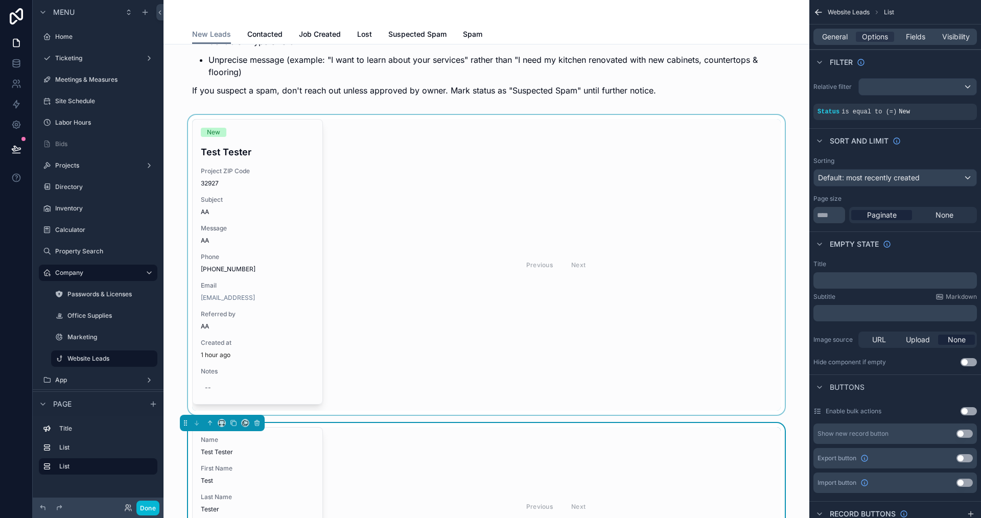
scroll to position [124, 0]
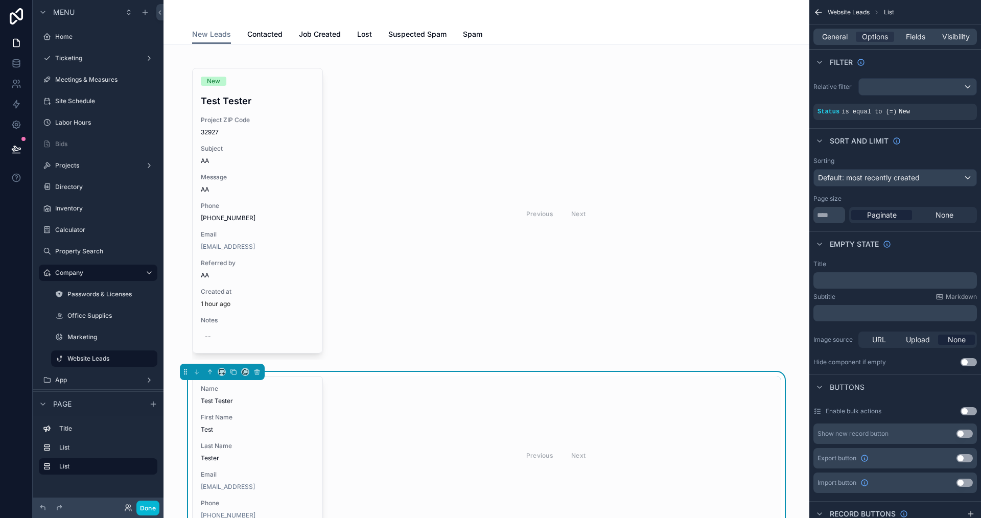
click at [382, 424] on div "Previous Next" at bounding box center [556, 455] width 450 height 158
click at [906, 34] on span "Fields" at bounding box center [915, 37] width 19 height 10
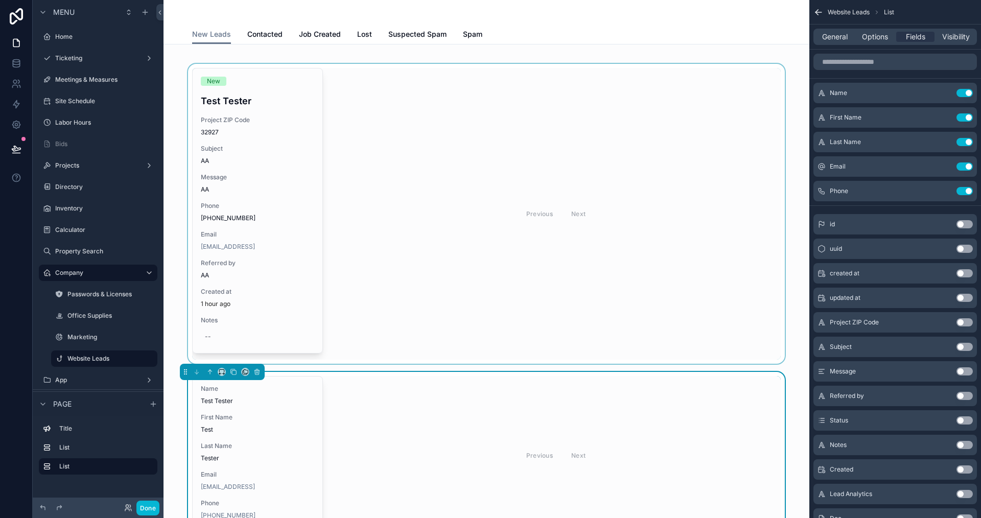
click at [515, 235] on div "scrollable content" at bounding box center [486, 214] width 629 height 300
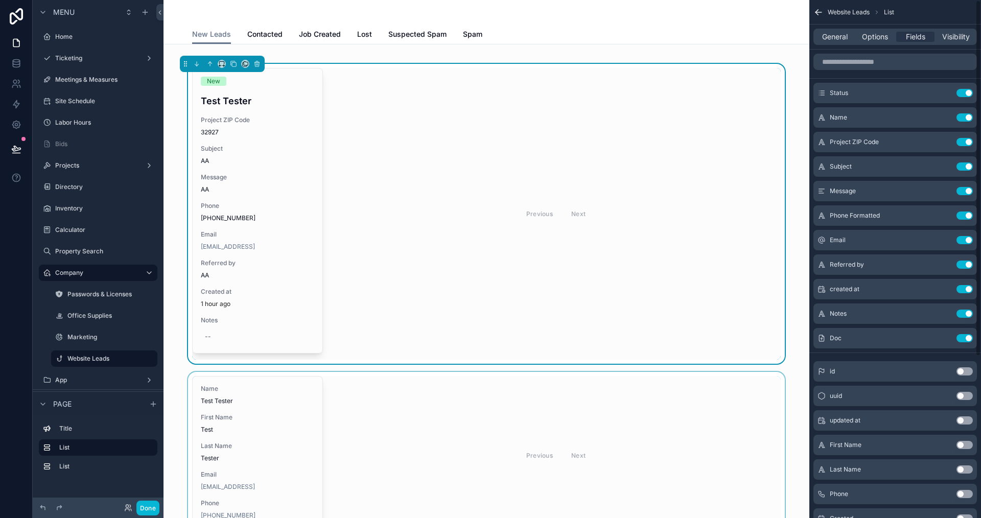
click at [667, 420] on div "scrollable content" at bounding box center [486, 455] width 629 height 167
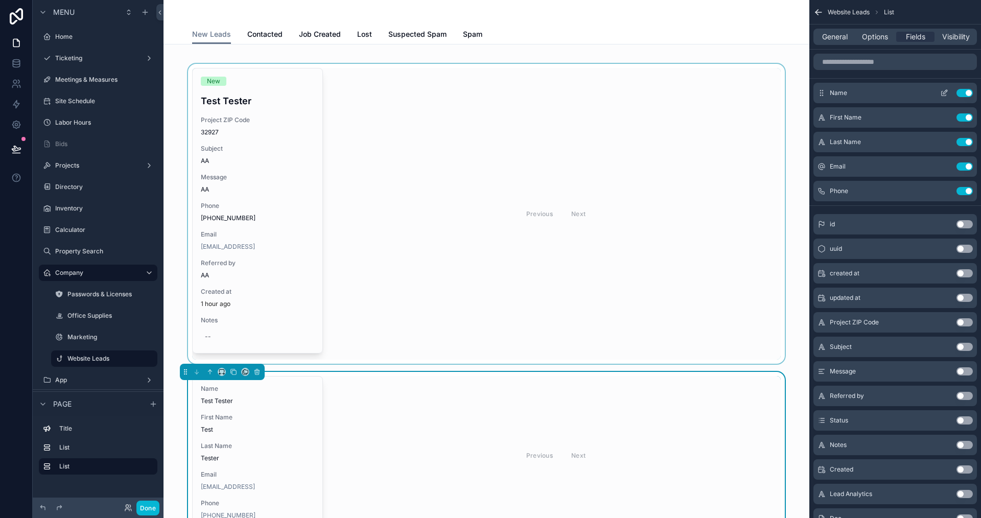
click at [963, 96] on button "Use setting" at bounding box center [965, 93] width 16 height 8
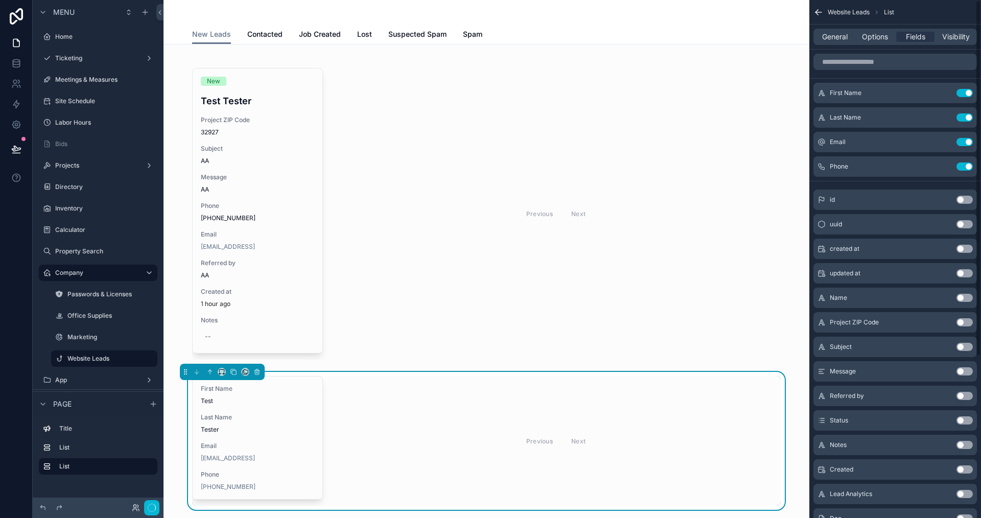
click at [963, 96] on button "Use setting" at bounding box center [965, 93] width 16 height 8
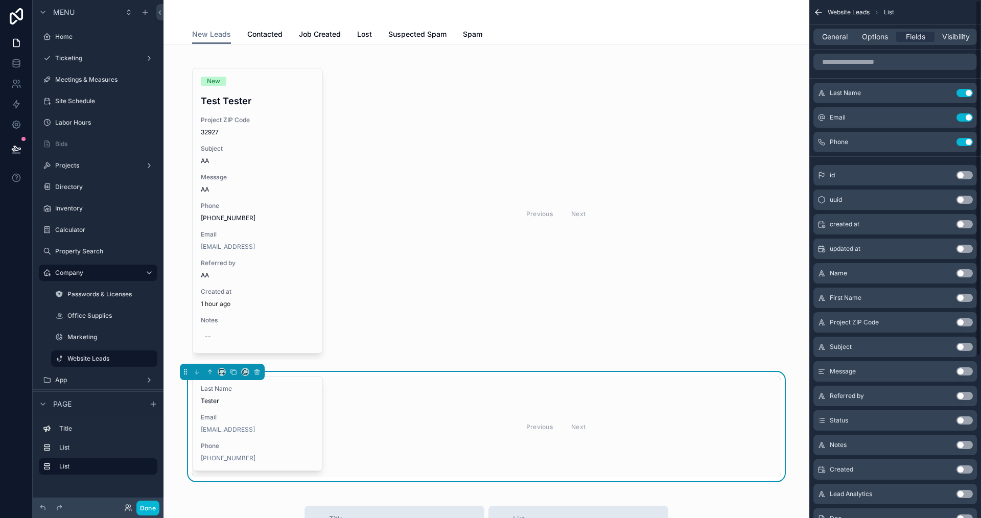
click at [963, 96] on button "Use setting" at bounding box center [965, 93] width 16 height 8
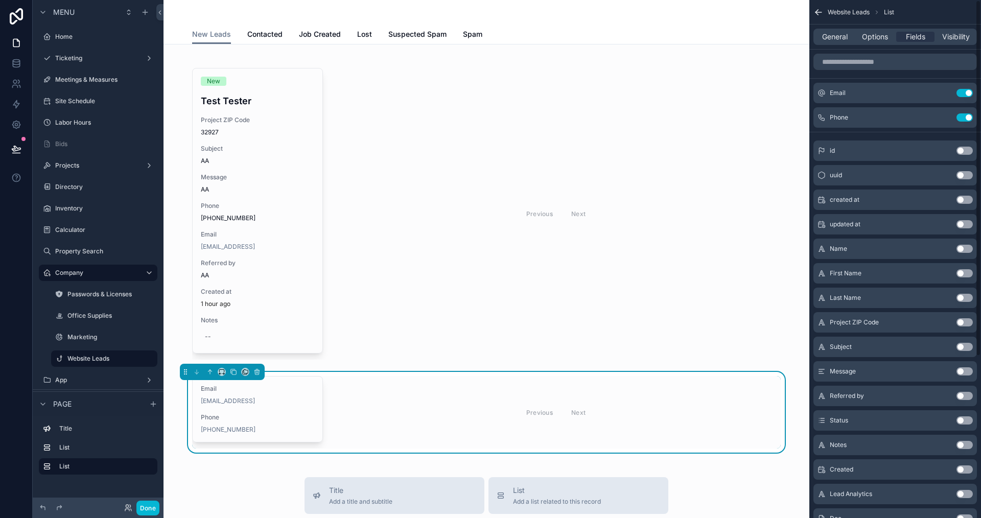
click at [963, 96] on button "Use setting" at bounding box center [965, 93] width 16 height 8
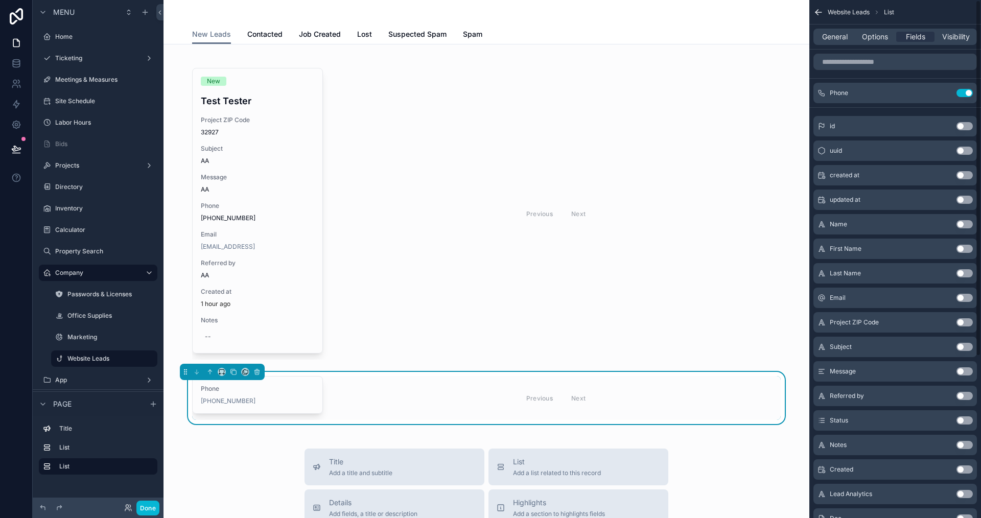
click at [963, 96] on button "Use setting" at bounding box center [965, 93] width 16 height 8
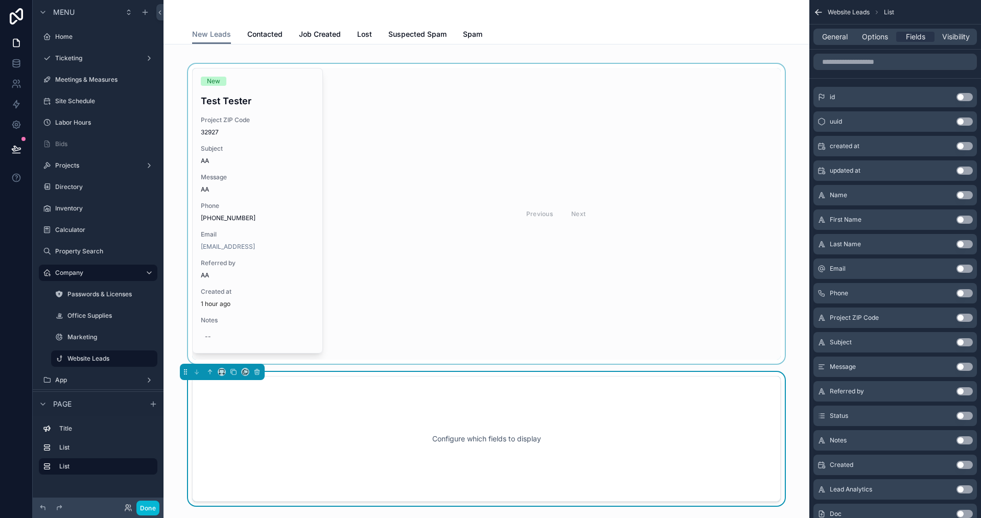
click at [441, 137] on div "scrollable content" at bounding box center [486, 214] width 629 height 300
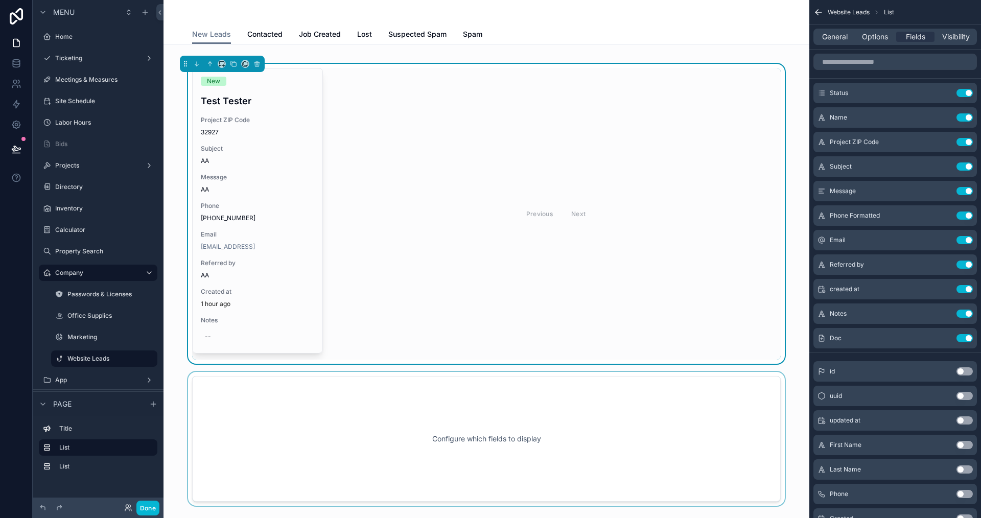
click at [432, 399] on div "scrollable content" at bounding box center [486, 439] width 629 height 134
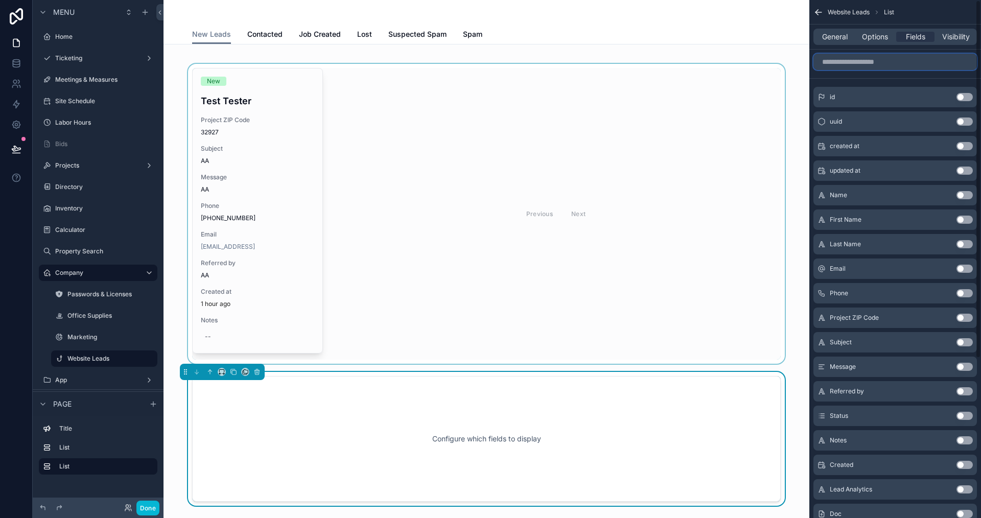
click at [853, 61] on input "scrollable content" at bounding box center [895, 62] width 164 height 16
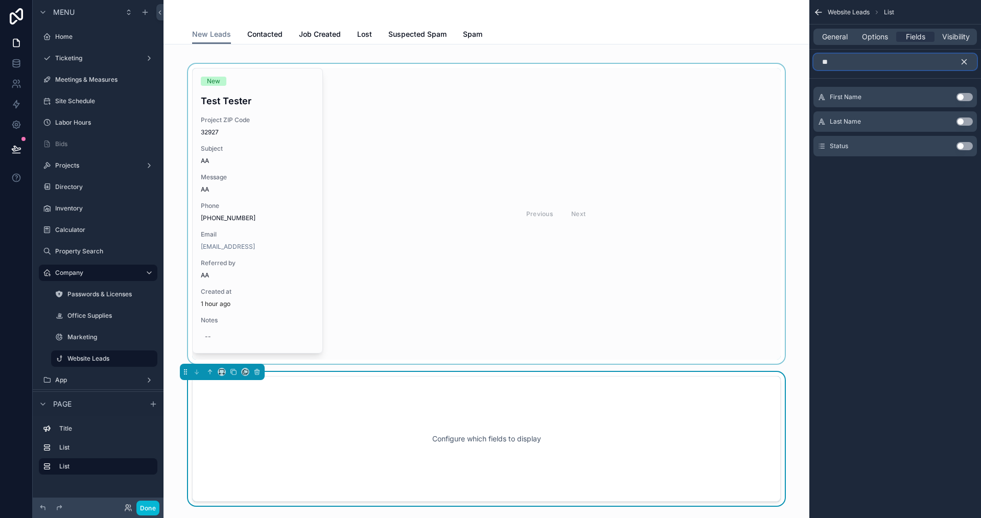
type input "**"
click at [960, 147] on button "Use setting" at bounding box center [965, 146] width 16 height 8
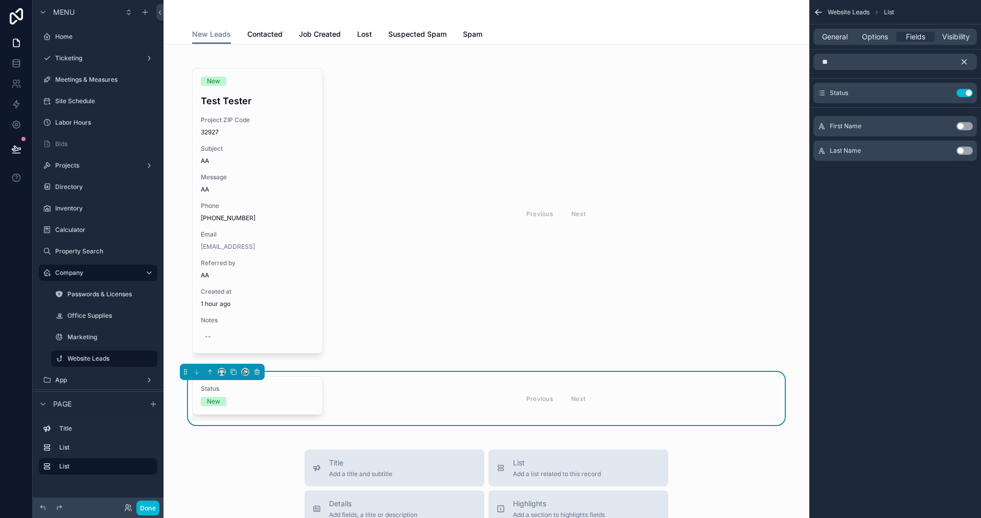
click at [966, 62] on icon "scrollable content" at bounding box center [964, 61] width 9 height 9
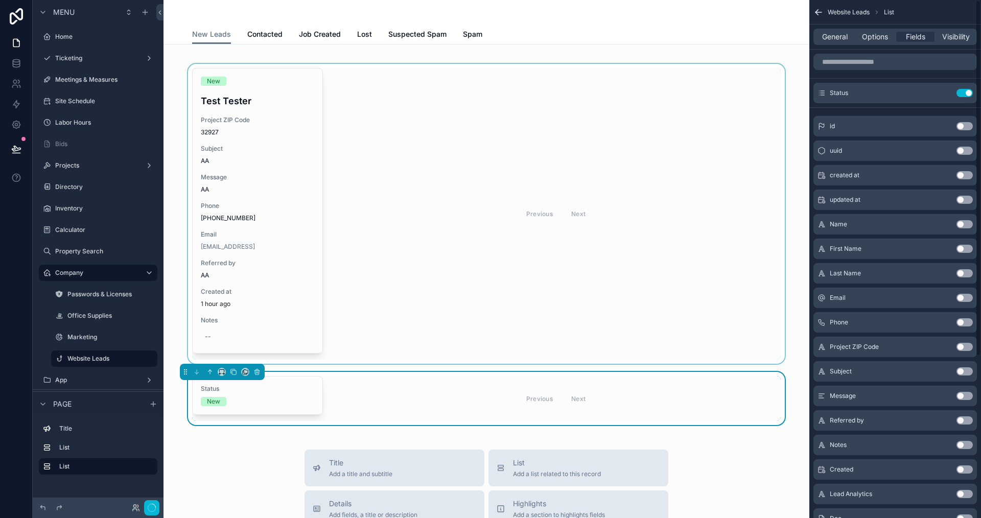
click at [692, 180] on div "scrollable content" at bounding box center [486, 214] width 629 height 300
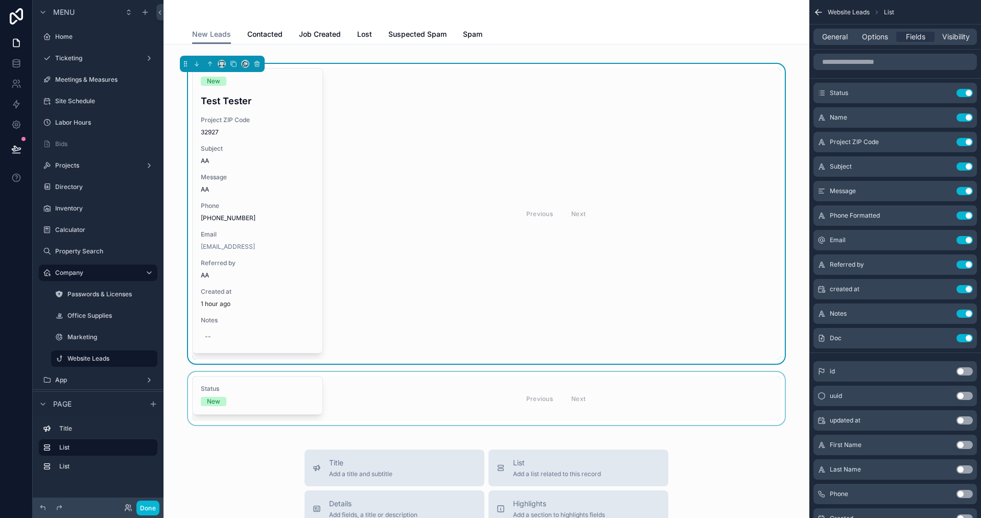
click at [637, 417] on div "scrollable content" at bounding box center [486, 398] width 629 height 53
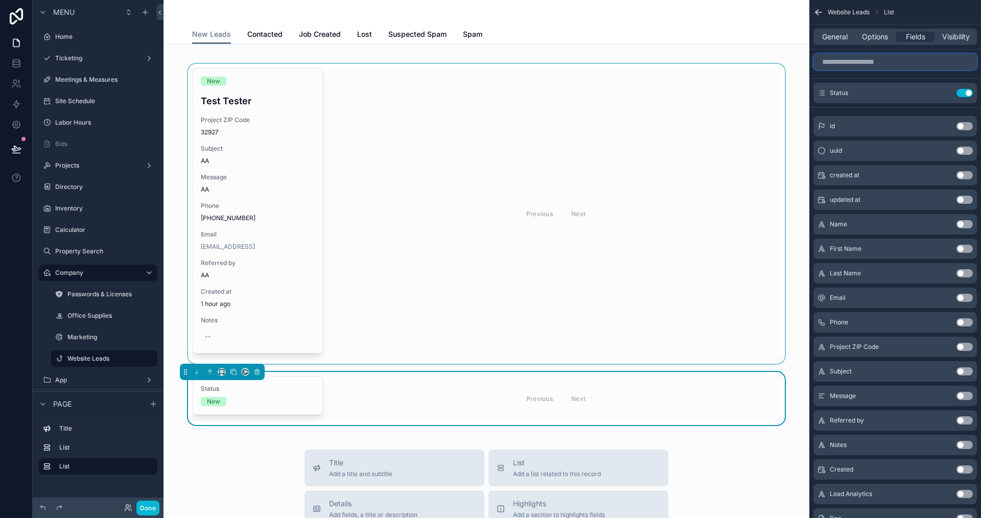
click at [922, 64] on input "scrollable content" at bounding box center [895, 62] width 164 height 16
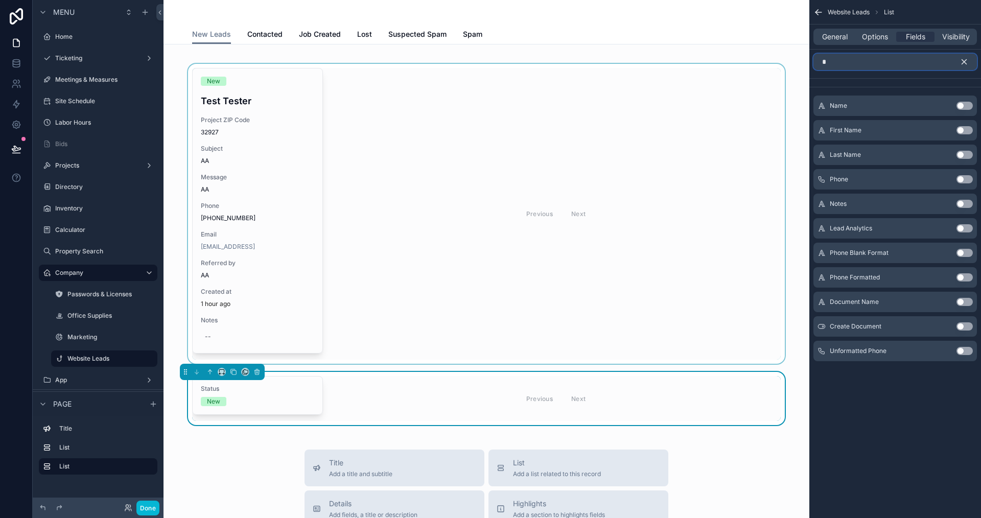
type input "*"
click at [962, 103] on button "Use setting" at bounding box center [965, 106] width 16 height 8
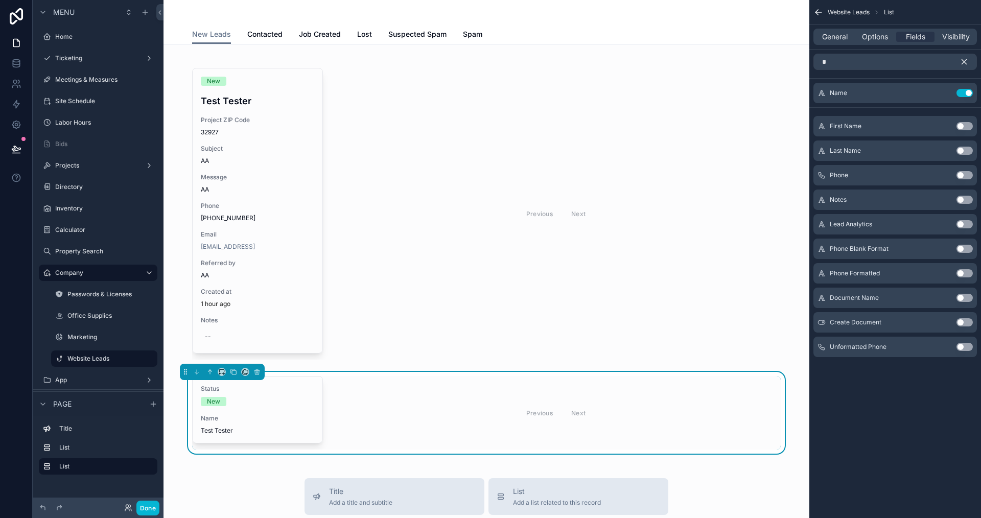
click at [964, 60] on icon "scrollable content" at bounding box center [964, 61] width 9 height 9
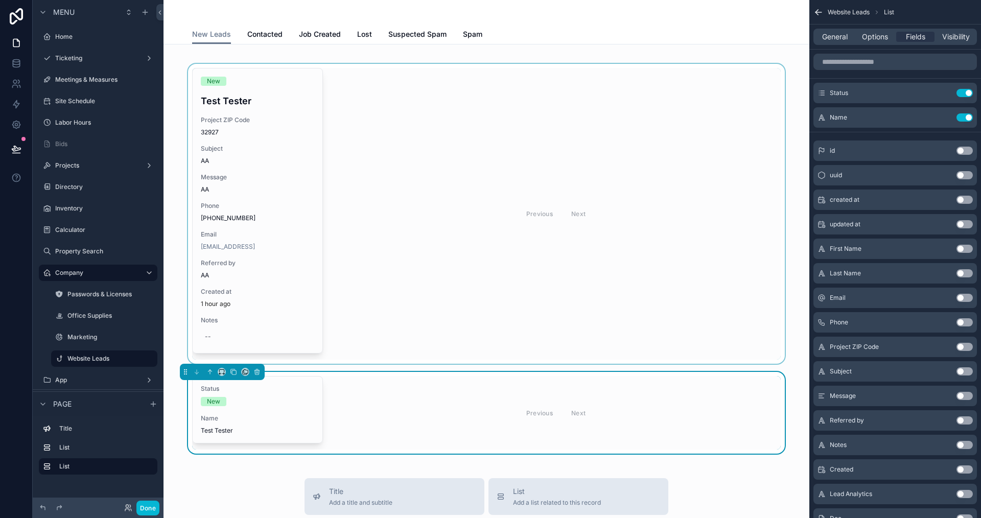
click at [652, 250] on div "scrollable content" at bounding box center [486, 214] width 629 height 300
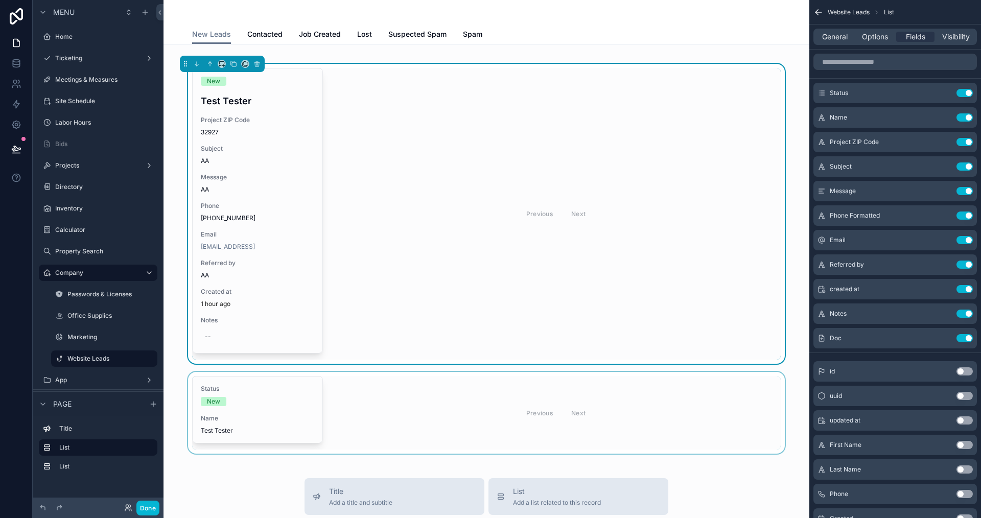
click at [597, 424] on div "scrollable content" at bounding box center [486, 413] width 629 height 82
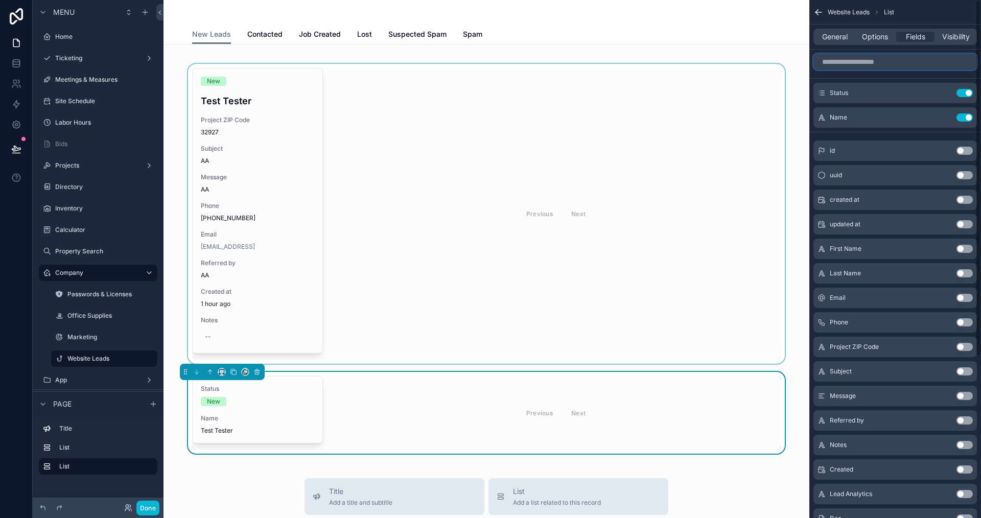
click at [847, 64] on input "scrollable content" at bounding box center [895, 62] width 164 height 16
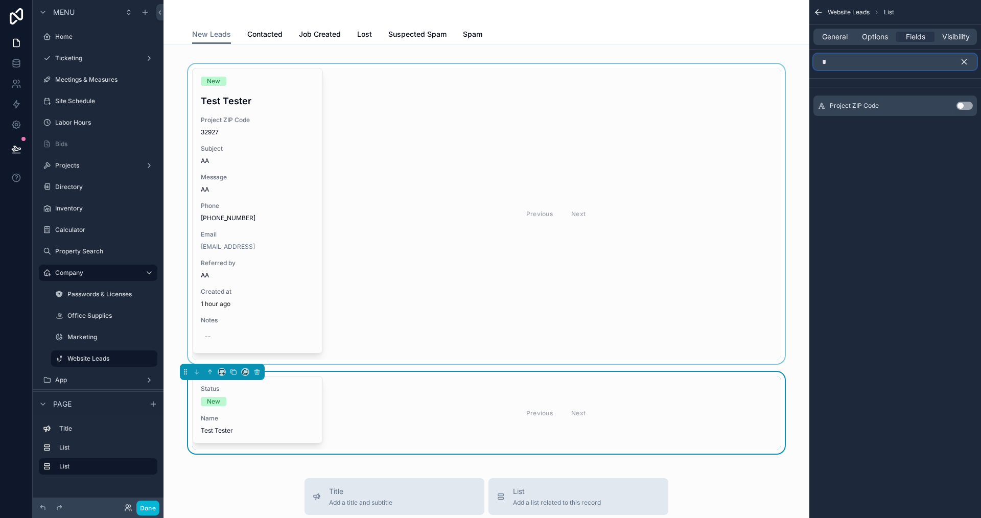
type input "*"
click at [966, 107] on button "Use setting" at bounding box center [965, 106] width 16 height 8
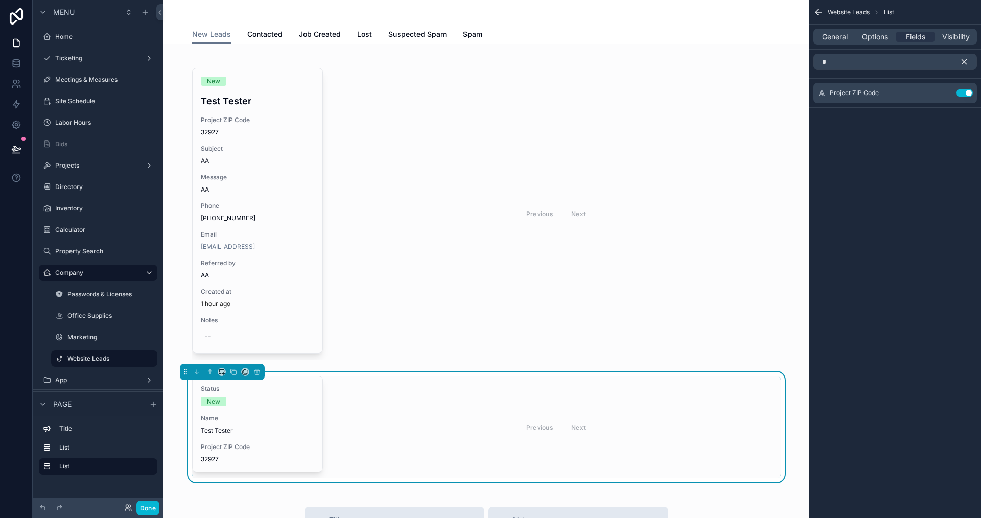
drag, startPoint x: 963, startPoint y: 63, endPoint x: 941, endPoint y: 65, distance: 22.6
click at [965, 61] on icon "scrollable content" at bounding box center [964, 62] width 5 height 5
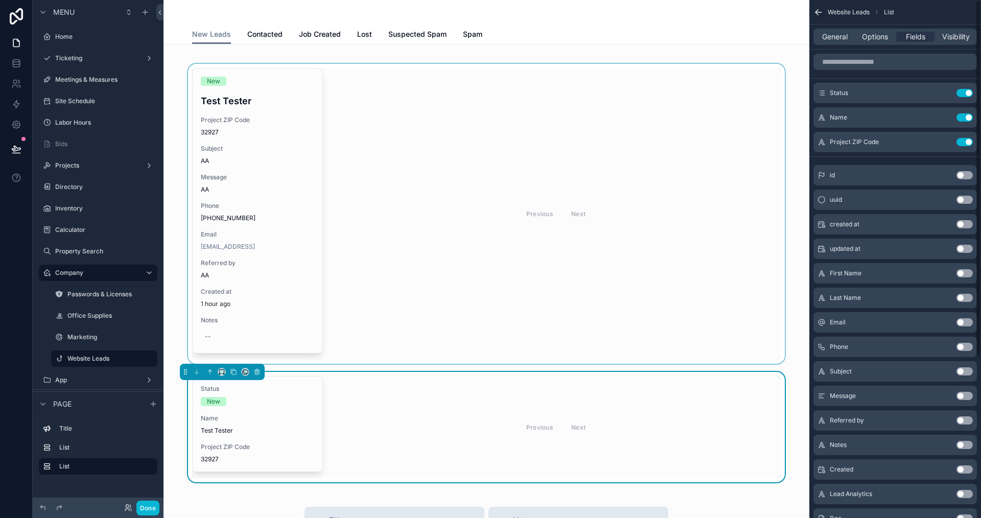
click at [566, 153] on div "scrollable content" at bounding box center [486, 214] width 629 height 300
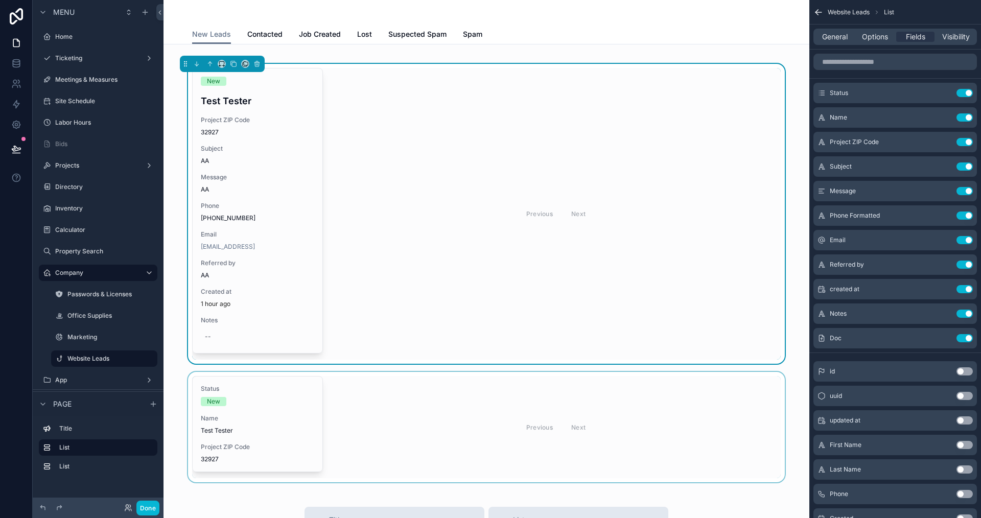
click at [564, 407] on div "scrollable content" at bounding box center [486, 427] width 629 height 110
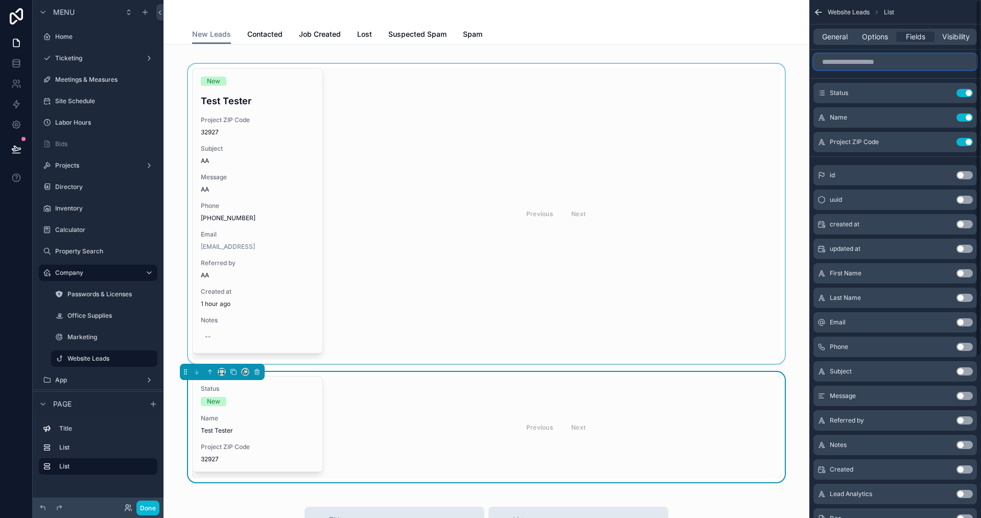
click at [858, 68] on input "scrollable content" at bounding box center [895, 62] width 164 height 16
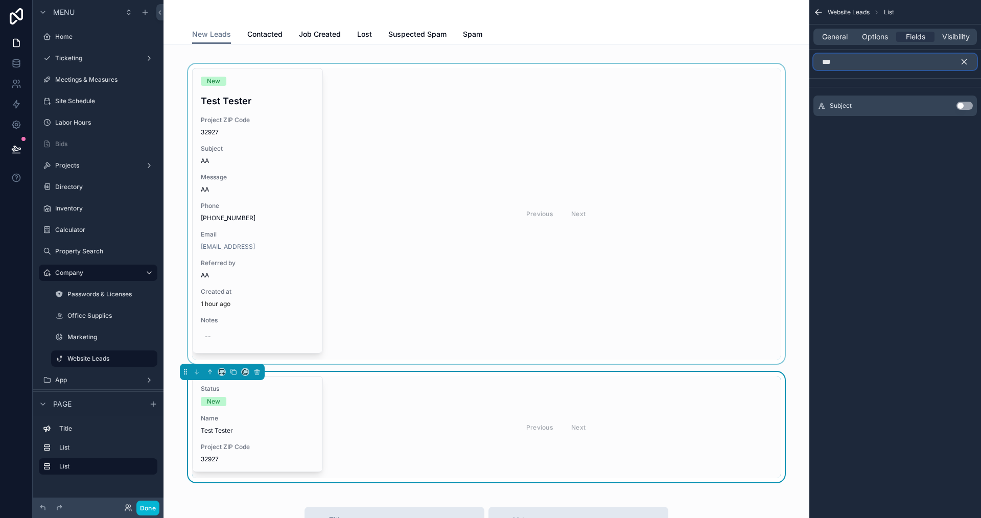
type input "***"
click at [963, 105] on button "Use setting" at bounding box center [965, 106] width 16 height 8
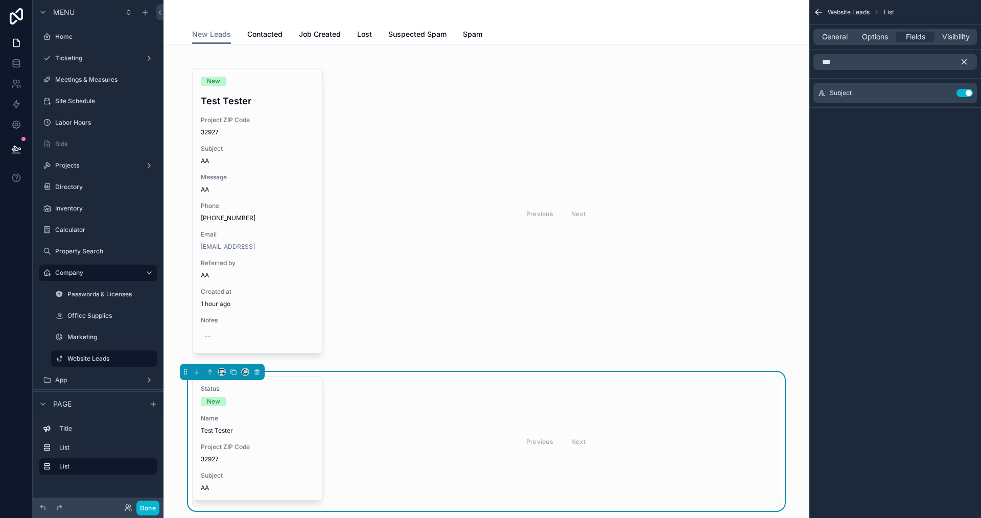
click at [967, 61] on icon "scrollable content" at bounding box center [964, 61] width 9 height 9
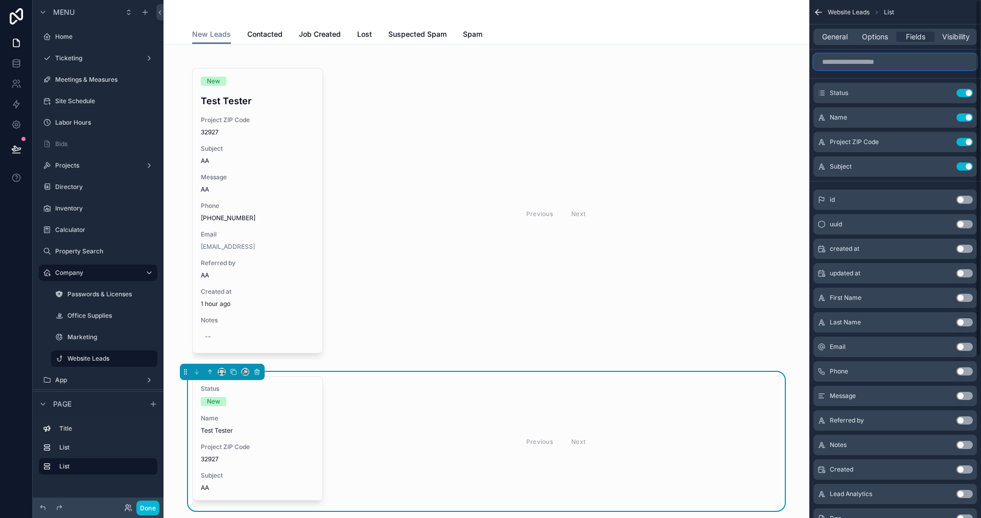
click at [932, 62] on input "scrollable content" at bounding box center [895, 62] width 164 height 16
click at [962, 392] on button "Use setting" at bounding box center [965, 396] width 16 height 8
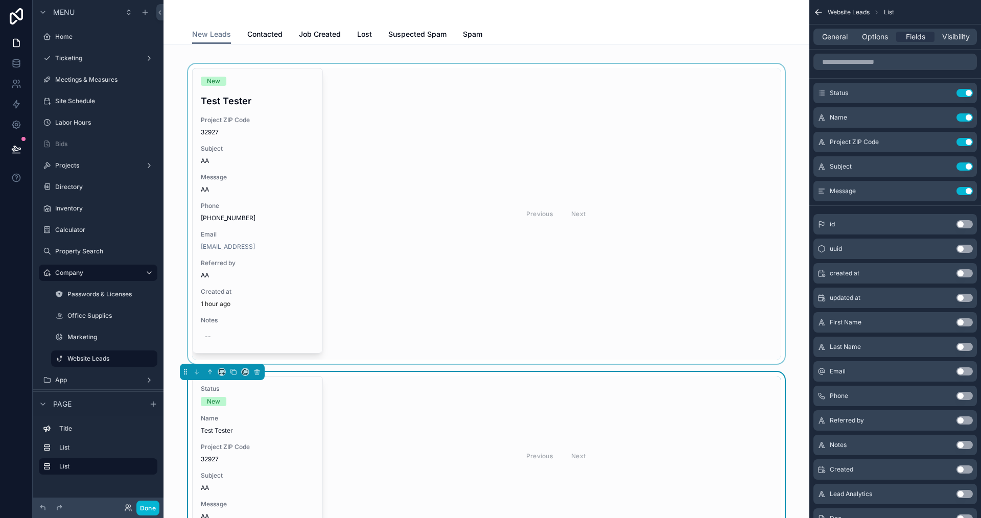
click at [491, 275] on div "scrollable content" at bounding box center [486, 214] width 629 height 300
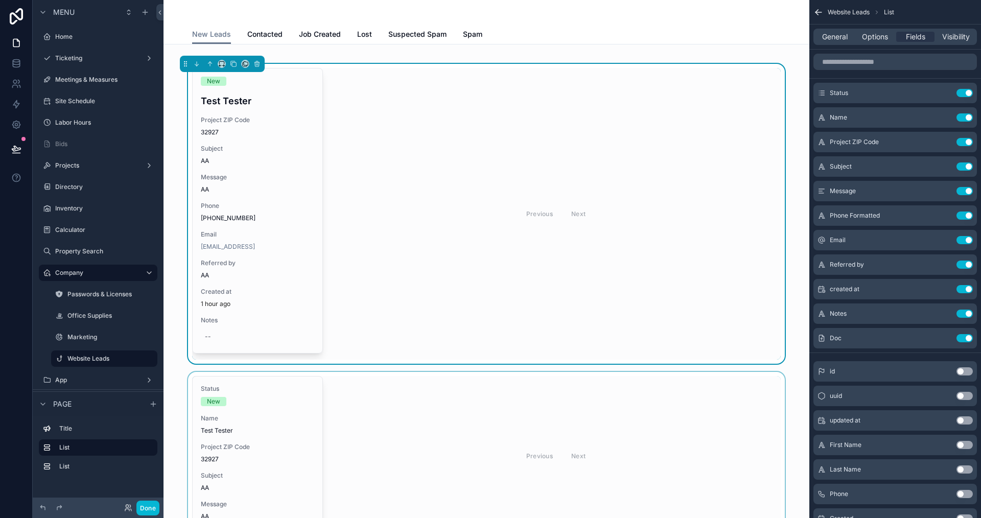
click at [703, 419] on div "scrollable content" at bounding box center [486, 456] width 629 height 168
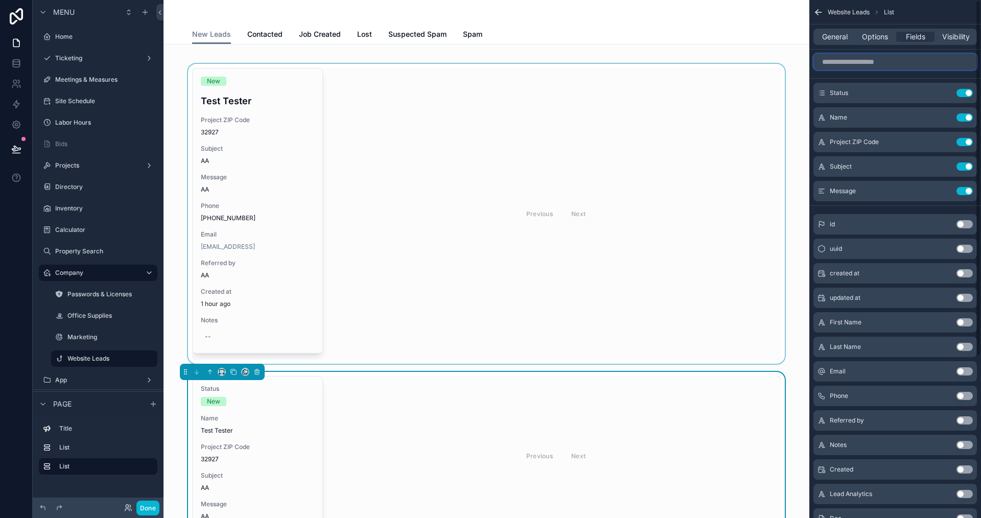
click at [844, 60] on input "scrollable content" at bounding box center [895, 62] width 164 height 16
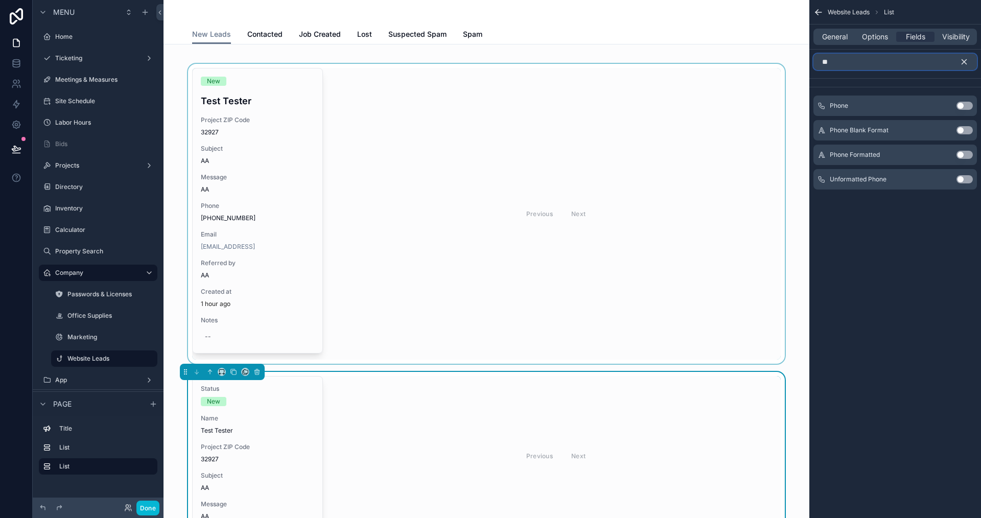
type input "**"
click at [967, 155] on button "Use setting" at bounding box center [965, 155] width 16 height 8
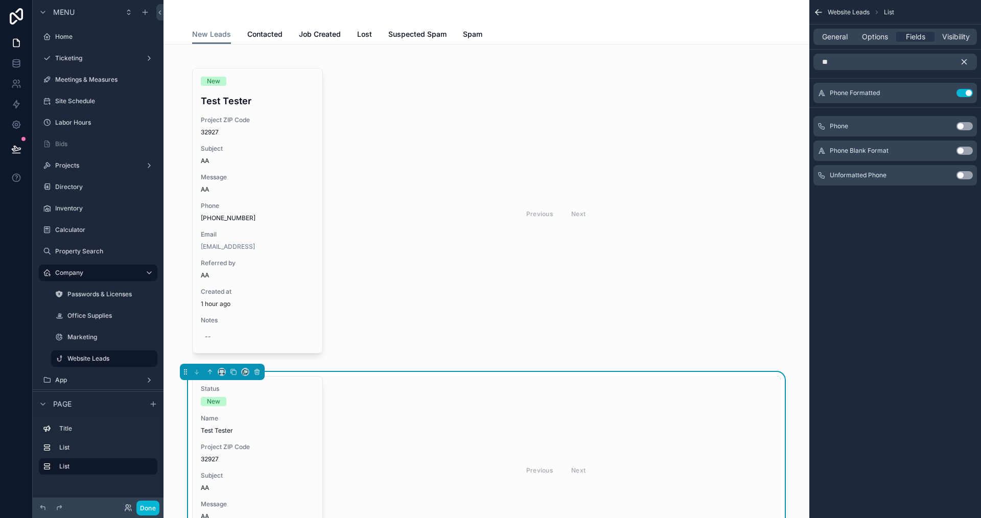
click at [962, 61] on icon "scrollable content" at bounding box center [964, 61] width 9 height 9
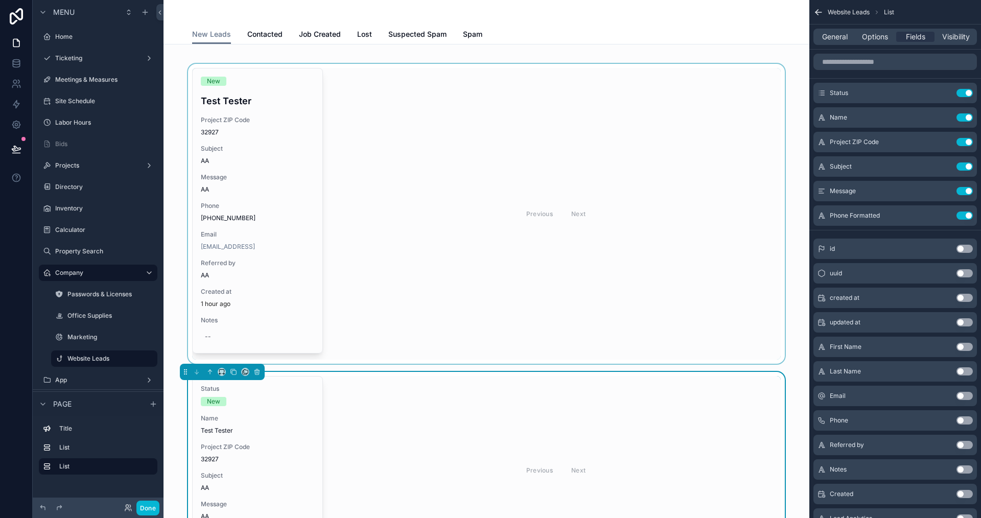
click at [659, 229] on div "scrollable content" at bounding box center [486, 214] width 629 height 300
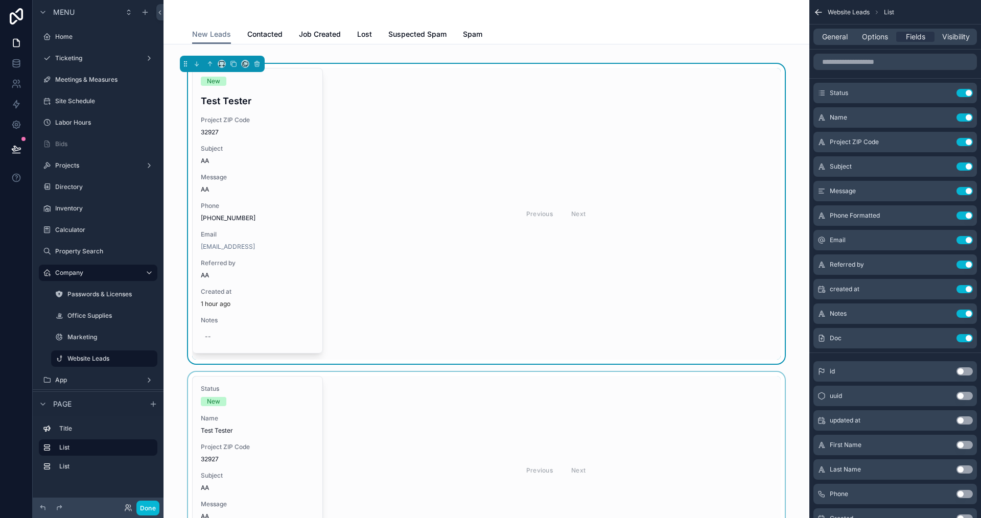
click at [658, 428] on div "scrollable content" at bounding box center [486, 470] width 629 height 196
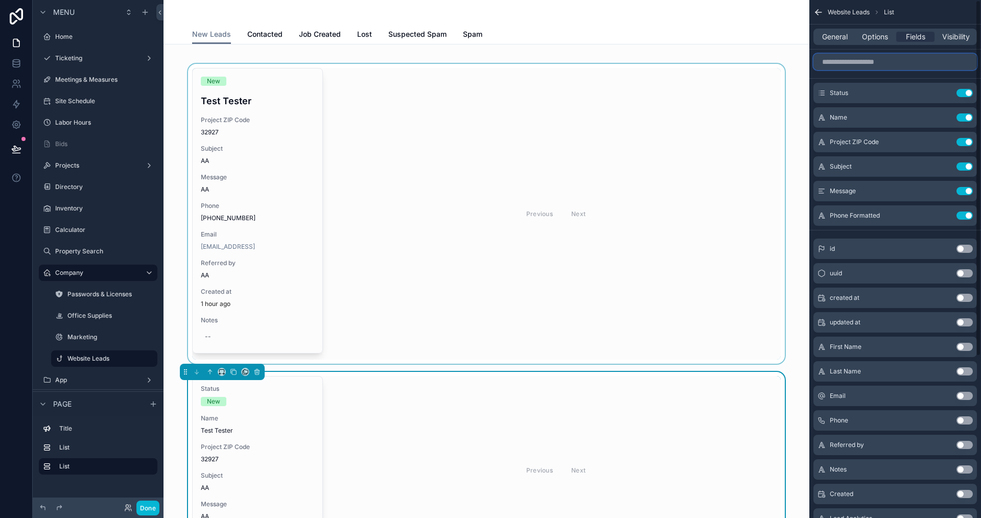
click at [864, 61] on input "scrollable content" at bounding box center [895, 62] width 164 height 16
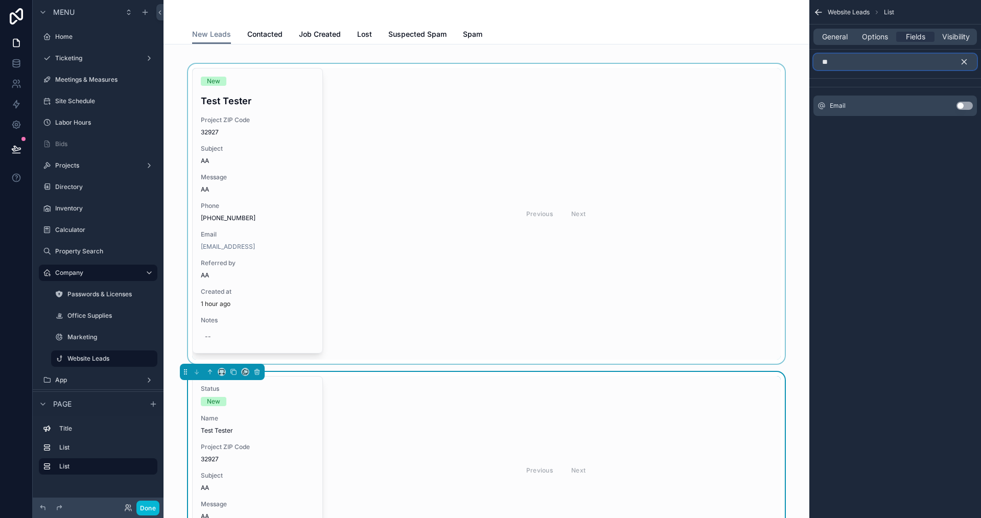
type input "**"
click at [967, 102] on button "Use setting" at bounding box center [965, 106] width 16 height 8
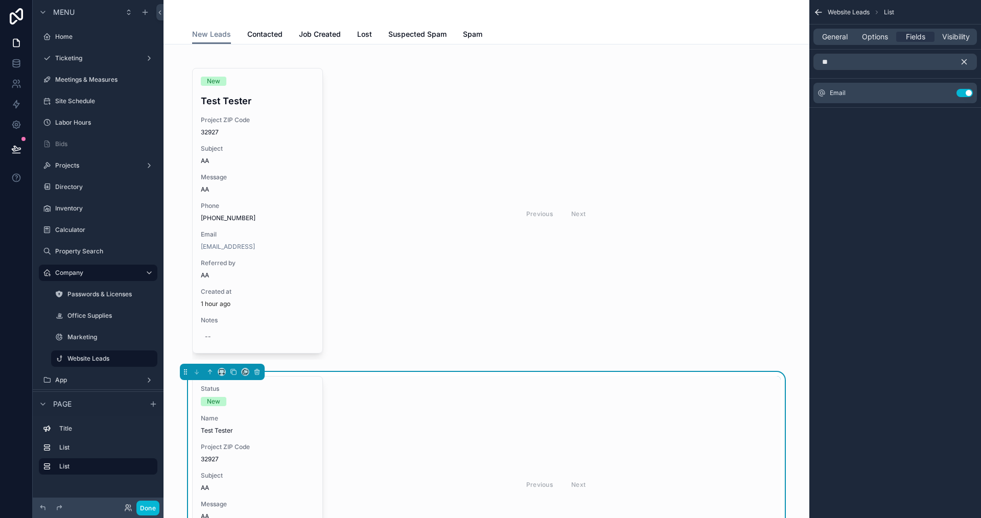
click at [961, 60] on icon "scrollable content" at bounding box center [964, 61] width 9 height 9
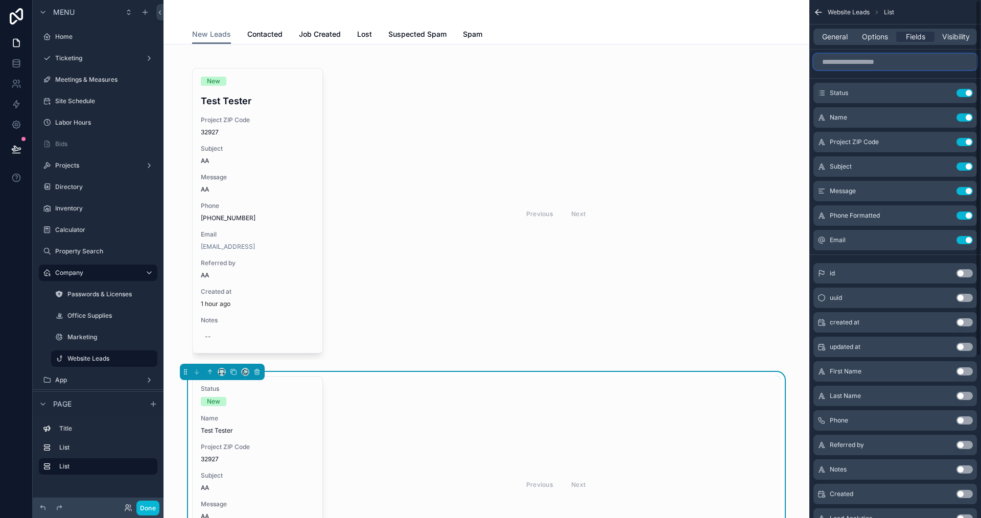
click at [913, 54] on input "scrollable content" at bounding box center [895, 62] width 164 height 16
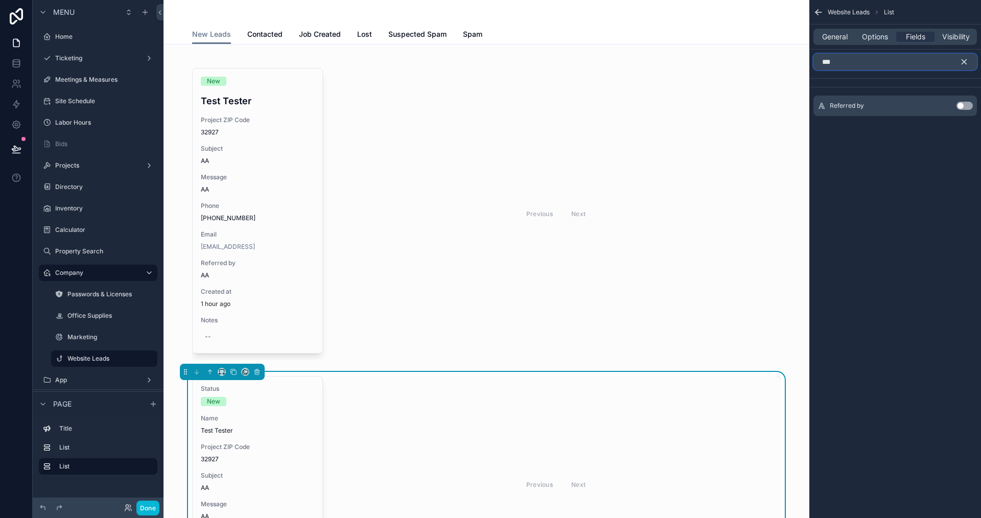
type input "***"
click at [967, 102] on button "Use setting" at bounding box center [965, 106] width 16 height 8
click at [965, 60] on icon "scrollable content" at bounding box center [964, 61] width 9 height 9
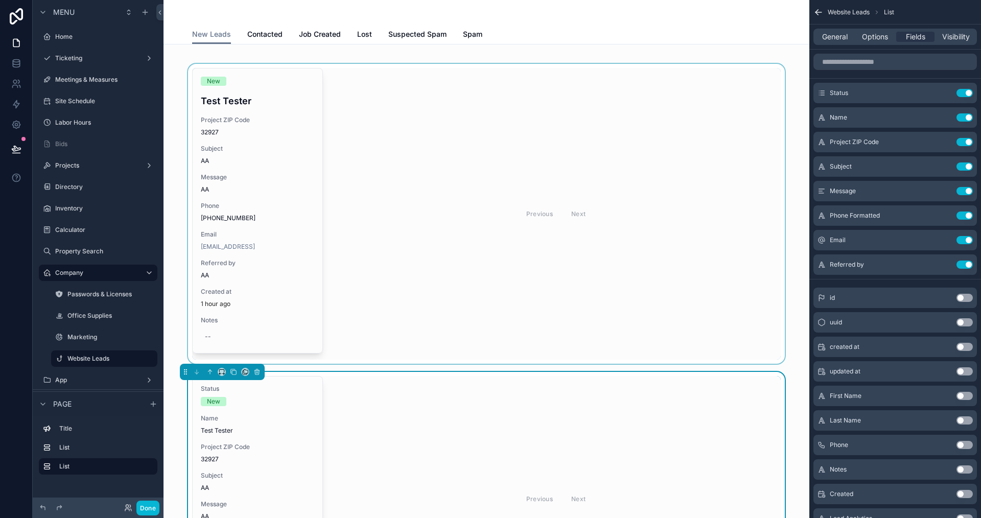
click at [633, 190] on div "scrollable content" at bounding box center [486, 214] width 629 height 300
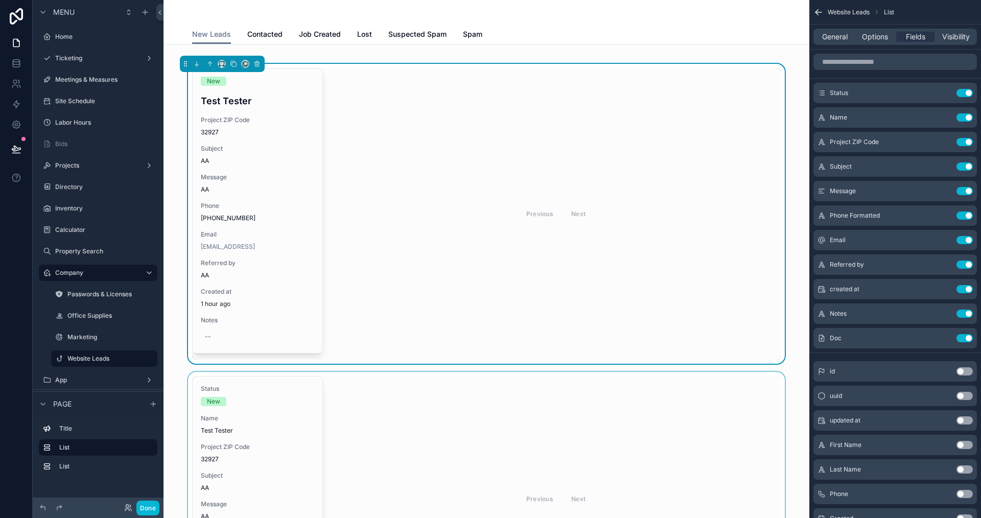
click at [564, 438] on div "scrollable content" at bounding box center [486, 498] width 629 height 253
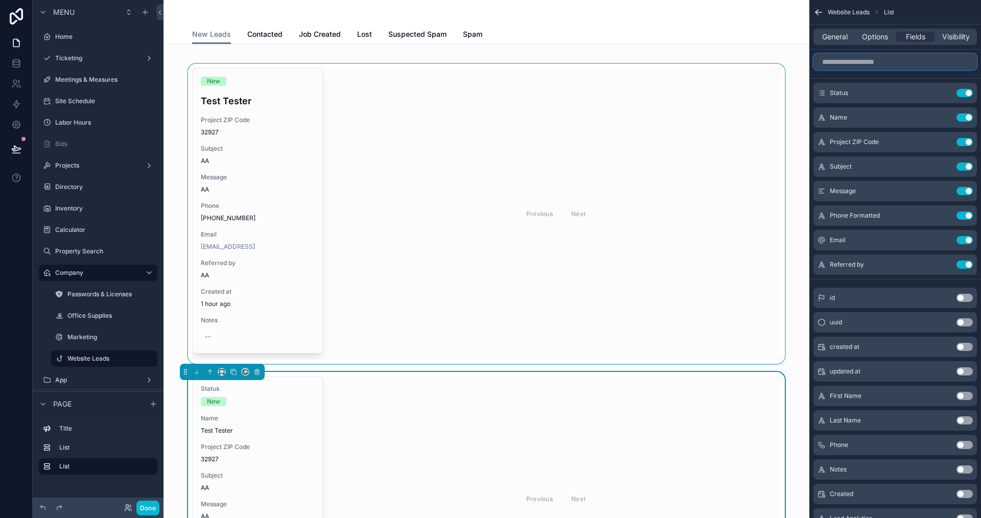
click at [879, 63] on input "scrollable content" at bounding box center [895, 62] width 164 height 16
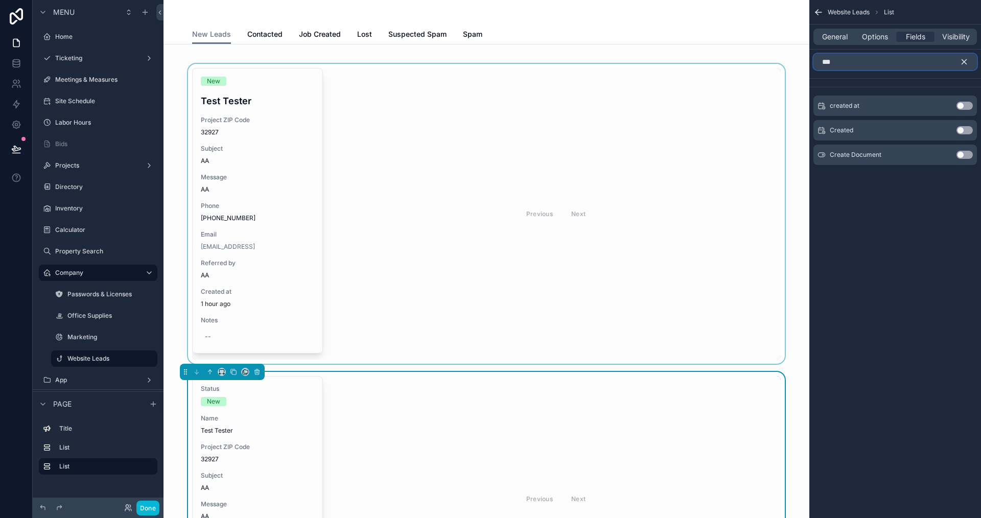
type input "***"
click at [963, 101] on div "created at Use setting" at bounding box center [895, 106] width 164 height 20
click at [964, 108] on button "Use setting" at bounding box center [965, 106] width 16 height 8
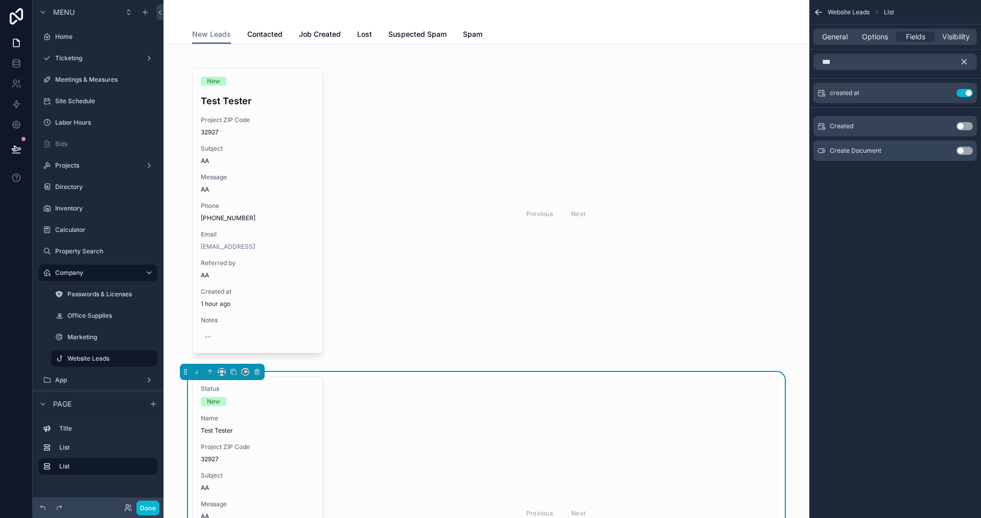
click at [963, 56] on button "scrollable content" at bounding box center [968, 62] width 17 height 16
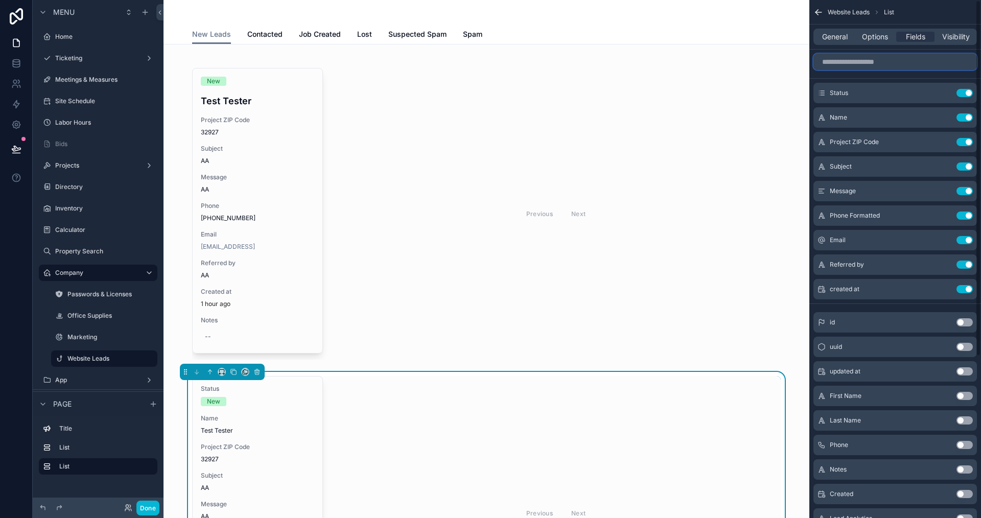
click at [915, 65] on input "scrollable content" at bounding box center [895, 62] width 164 height 16
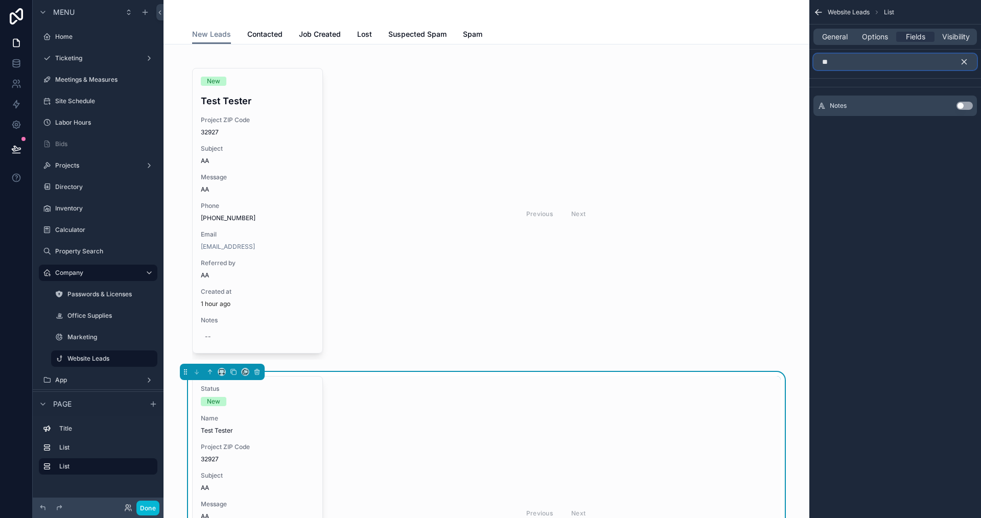
type input "**"
click at [963, 105] on button "Use setting" at bounding box center [965, 106] width 16 height 8
click at [966, 58] on icon "scrollable content" at bounding box center [964, 61] width 9 height 9
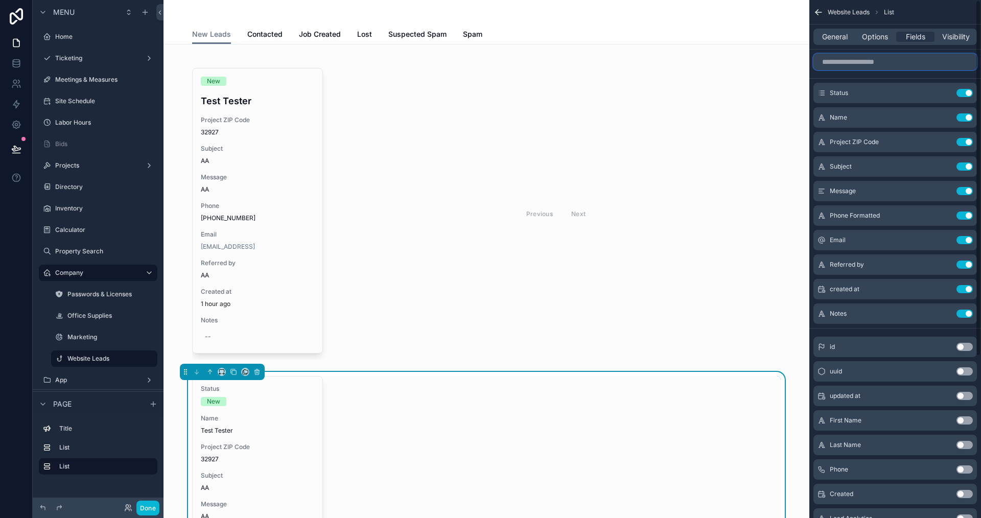
click at [912, 61] on input "scrollable content" at bounding box center [895, 62] width 164 height 16
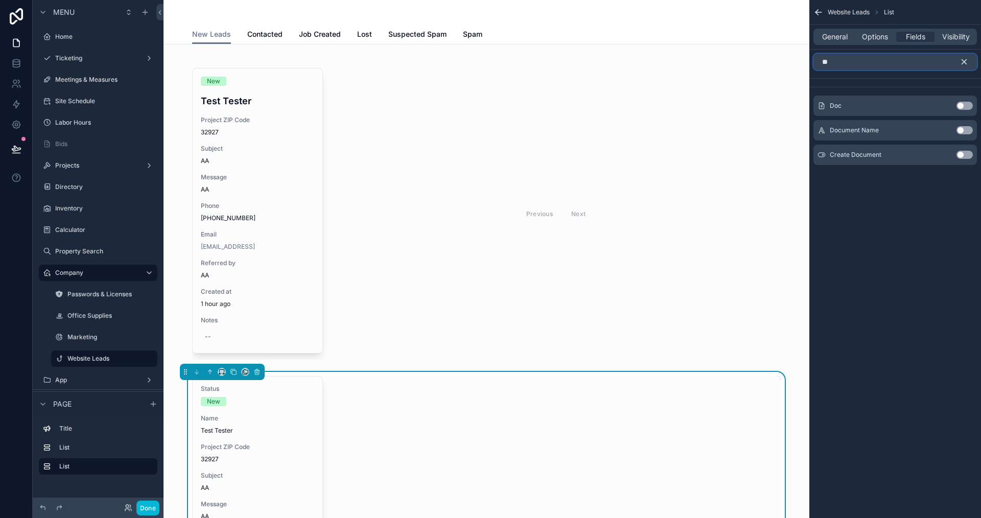
type input "**"
click at [964, 103] on button "Use setting" at bounding box center [965, 106] width 16 height 8
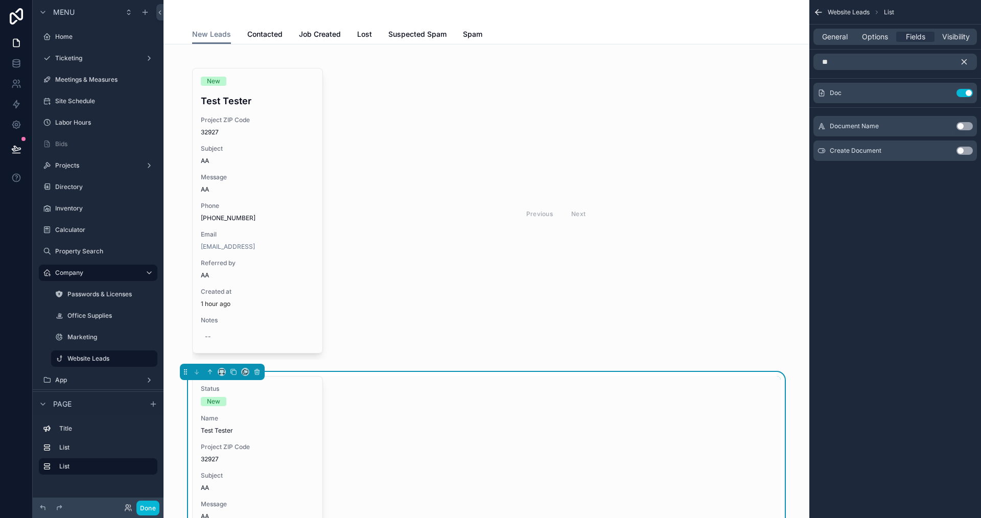
click at [962, 60] on icon "scrollable content" at bounding box center [964, 62] width 5 height 5
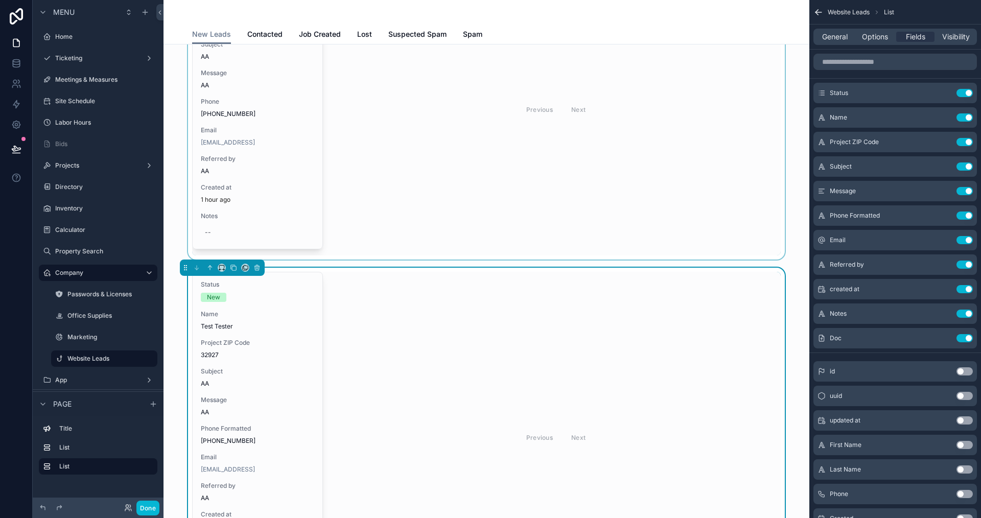
scroll to position [226, 0]
click at [418, 157] on div "scrollable content" at bounding box center [486, 112] width 629 height 300
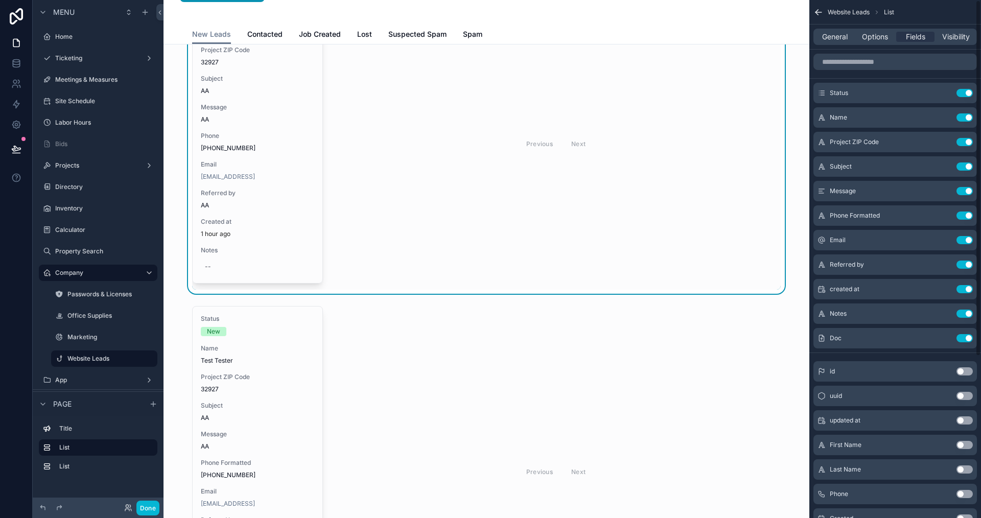
scroll to position [73, 0]
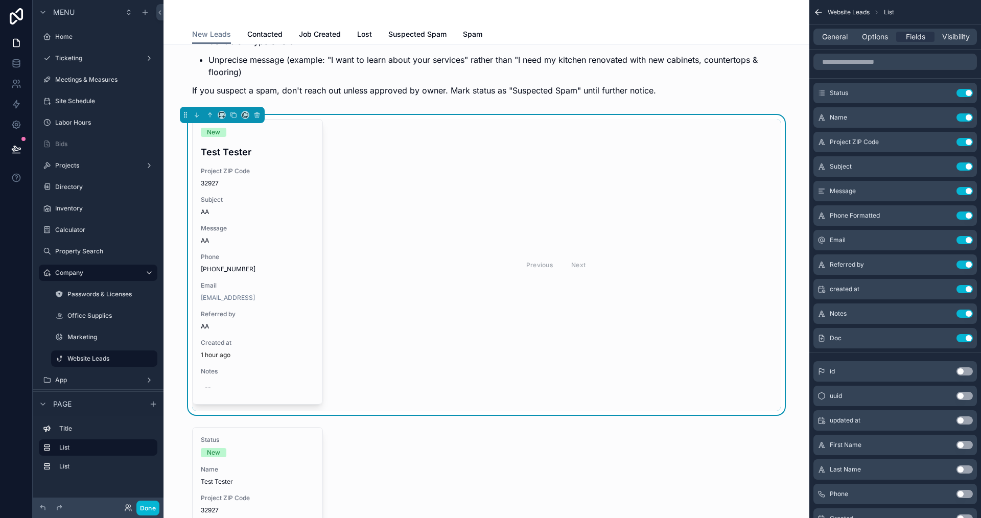
click at [400, 182] on div "Previous Next" at bounding box center [556, 265] width 450 height 292
click at [944, 96] on icon "scrollable content" at bounding box center [944, 93] width 5 height 5
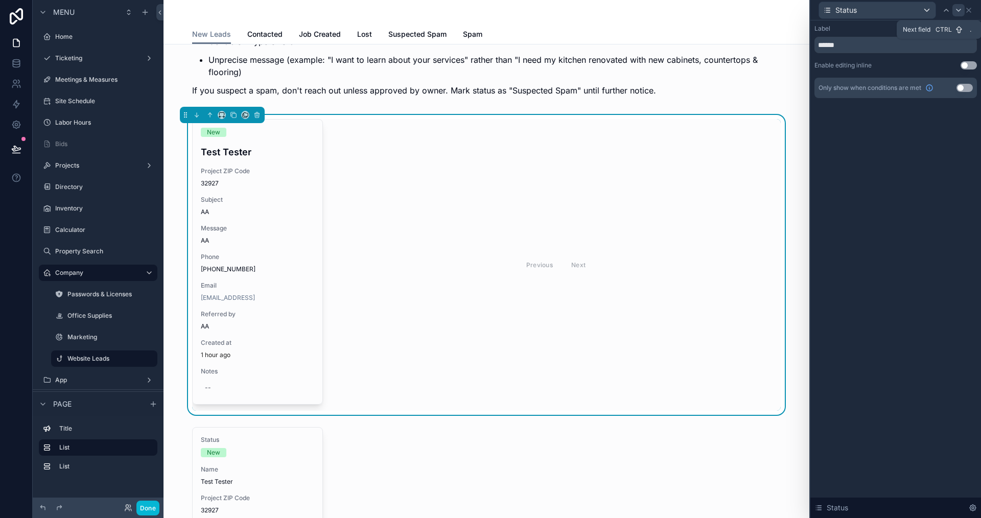
click at [955, 9] on icon at bounding box center [958, 10] width 8 height 8
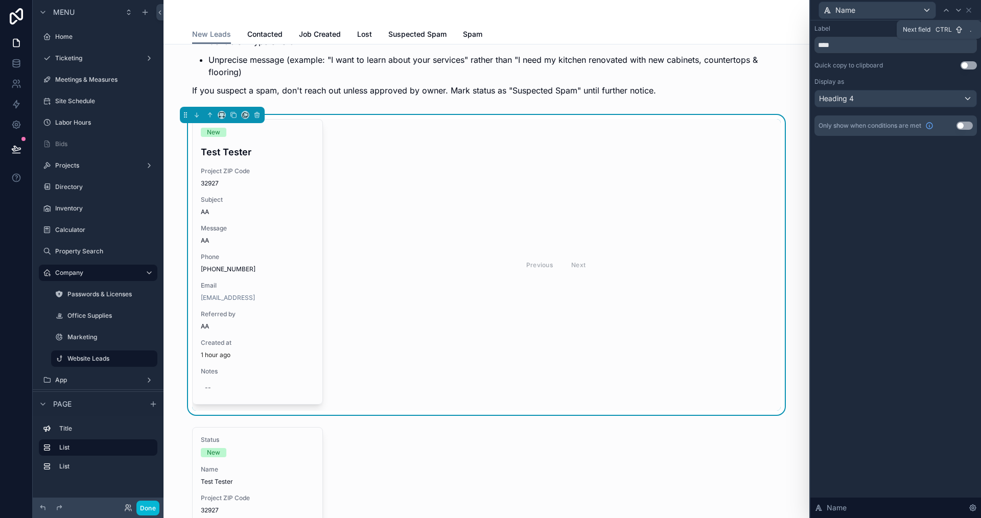
click at [955, 9] on icon at bounding box center [958, 10] width 8 height 8
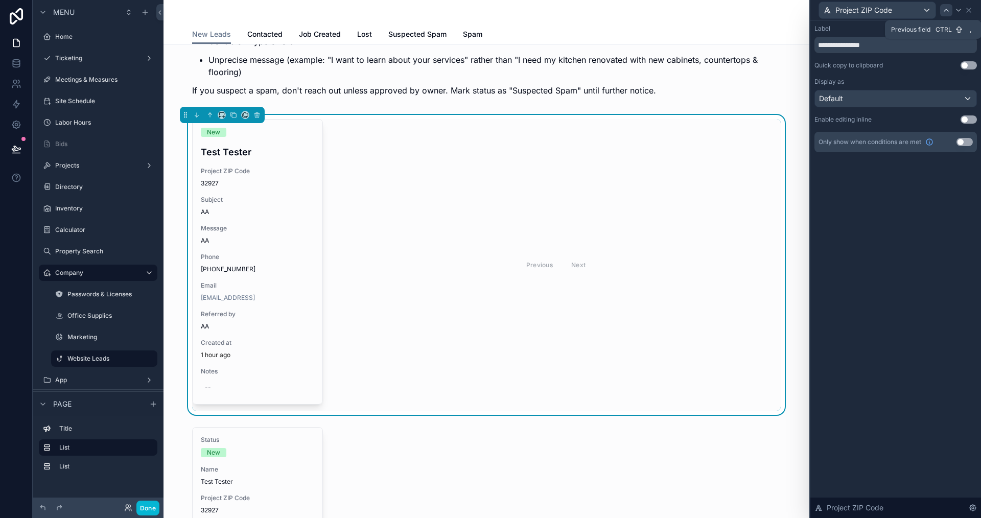
click at [949, 11] on icon at bounding box center [946, 10] width 8 height 8
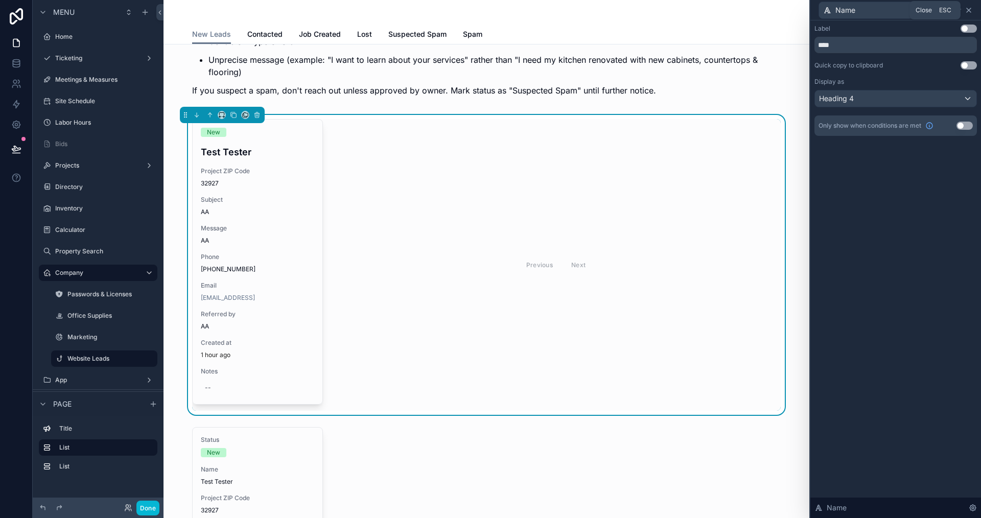
click at [969, 10] on icon at bounding box center [969, 10] width 4 height 4
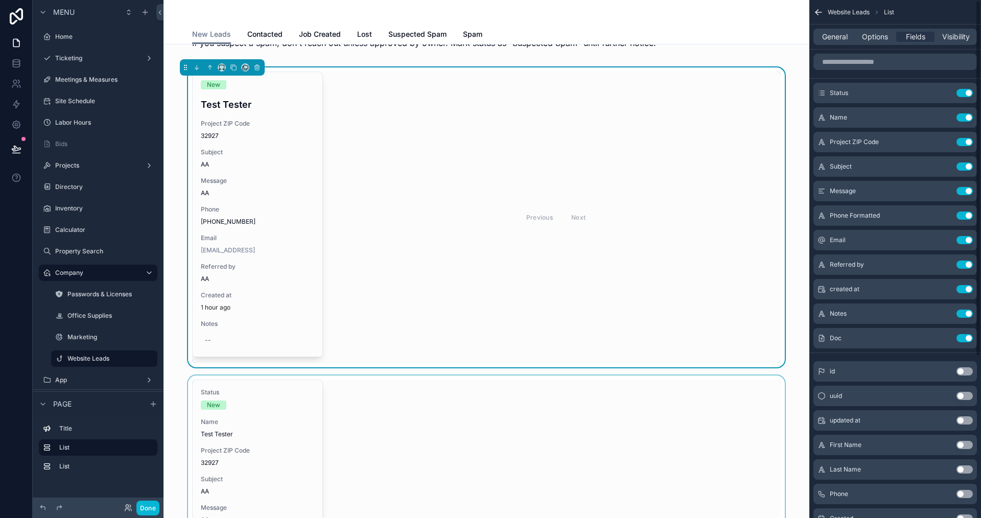
scroll to position [175, 0]
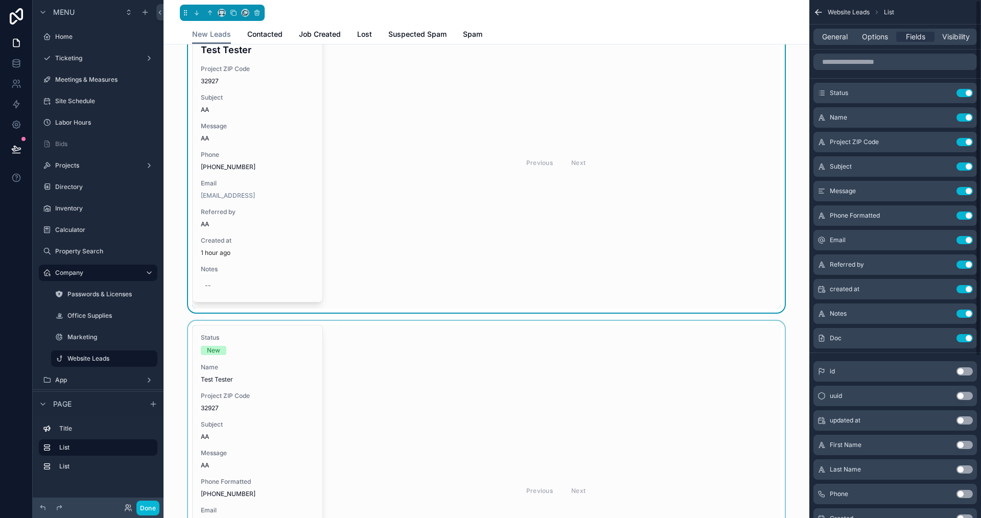
click at [499, 392] on div "scrollable content" at bounding box center [486, 490] width 629 height 339
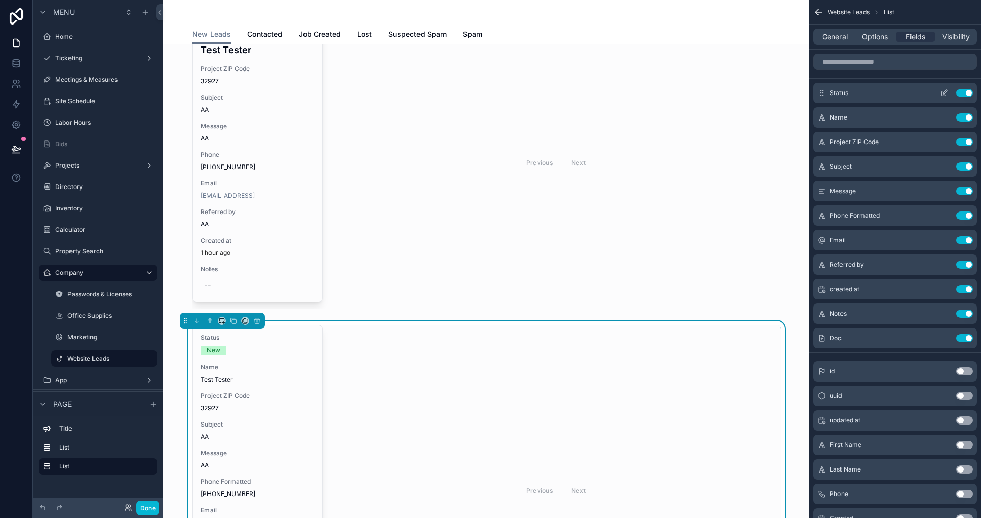
click at [942, 94] on icon "scrollable content" at bounding box center [944, 93] width 8 height 8
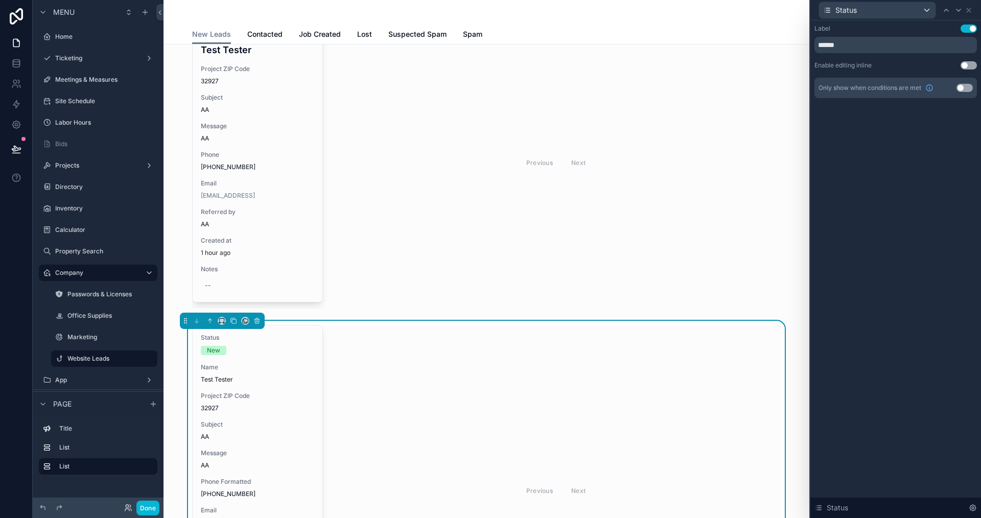
click at [969, 22] on div "Label Use setting ****** Enable editing inline Use setting Only show when condi…" at bounding box center [895, 71] width 171 height 102
click at [969, 25] on button "Use setting" at bounding box center [969, 29] width 16 height 8
click at [955, 8] on icon at bounding box center [958, 10] width 8 height 8
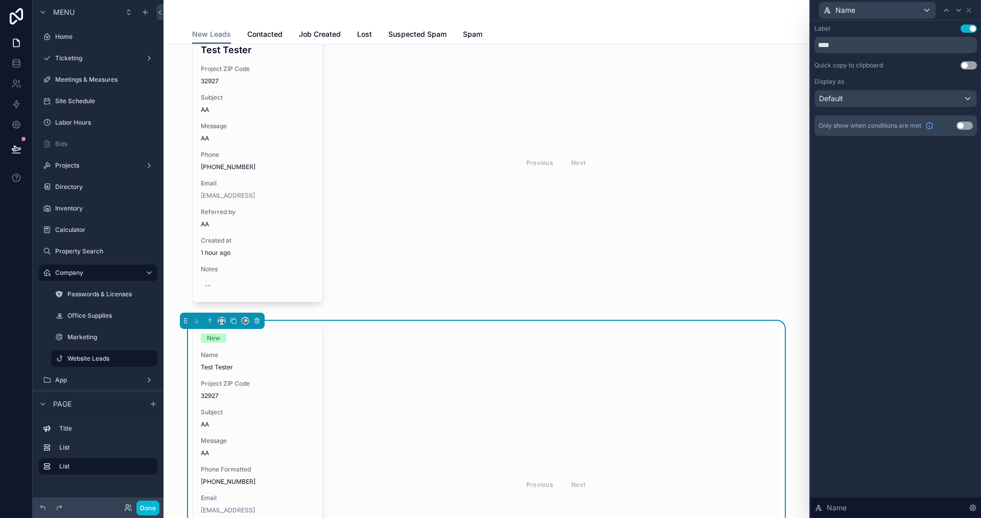
click at [967, 25] on button "Use setting" at bounding box center [969, 29] width 16 height 8
click at [934, 96] on div "Default" at bounding box center [895, 98] width 161 height 16
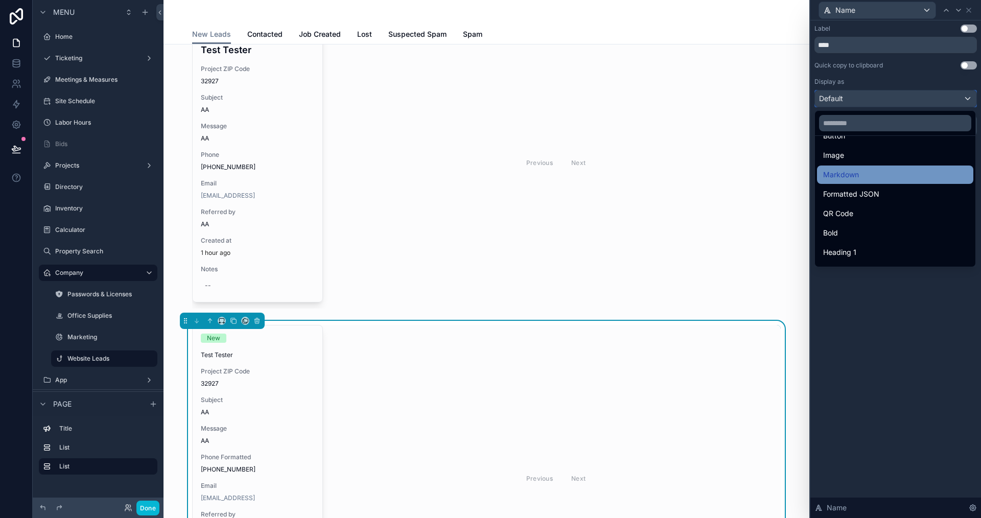
scroll to position [111, 0]
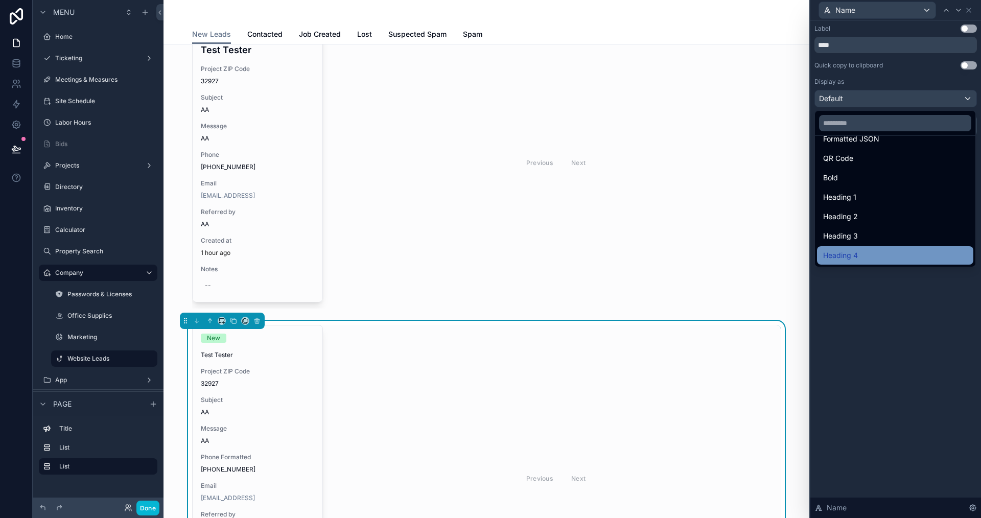
click at [859, 250] on div "Heading 4" at bounding box center [895, 255] width 144 height 12
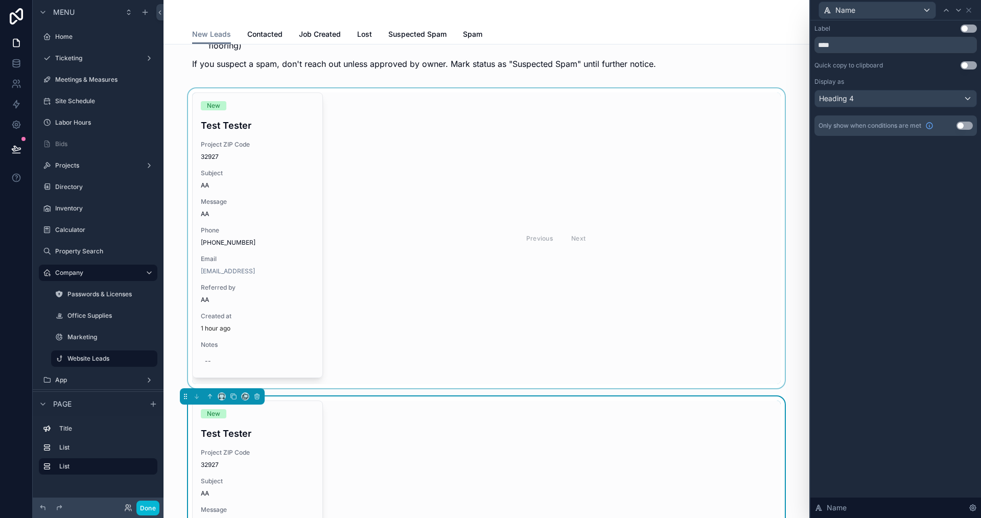
scroll to position [124, 0]
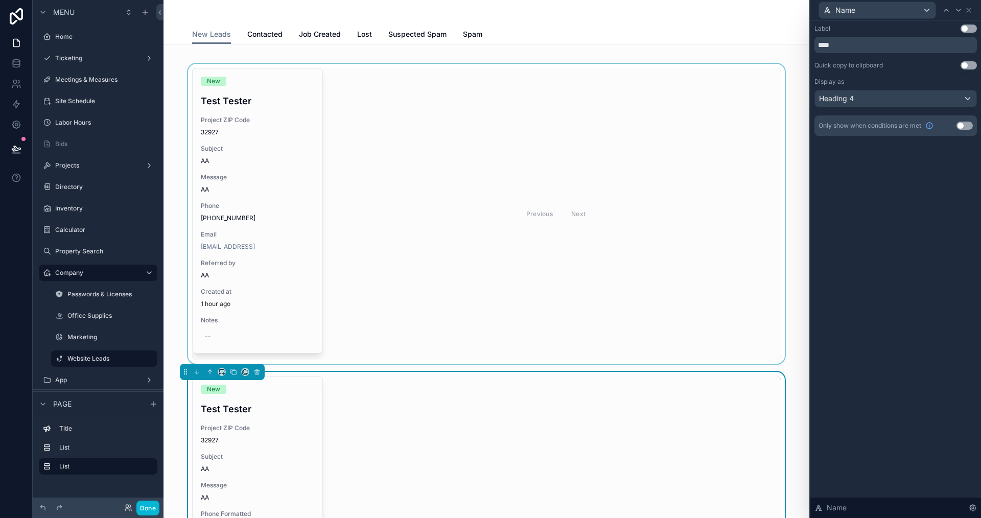
click at [512, 251] on div "scrollable content" at bounding box center [486, 214] width 629 height 300
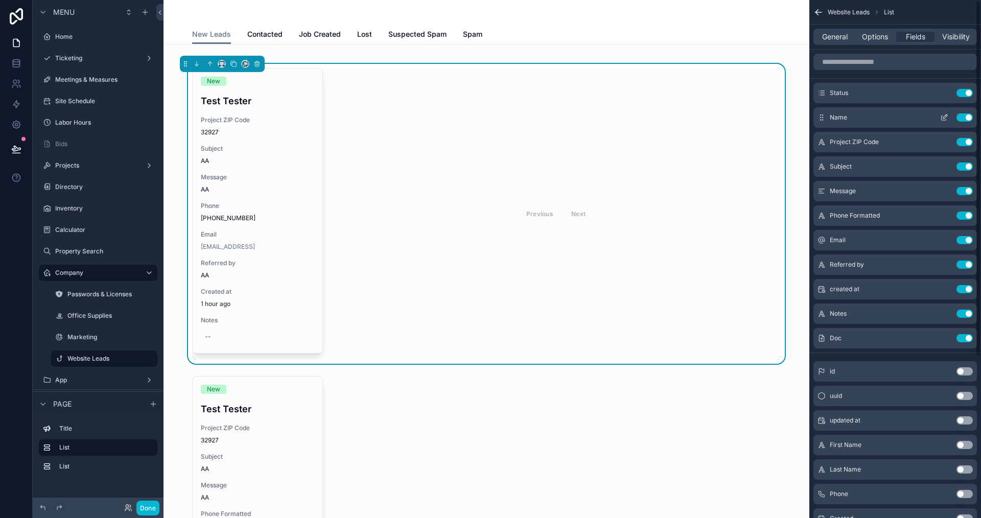
click at [939, 115] on button "scrollable content" at bounding box center [944, 117] width 16 height 8
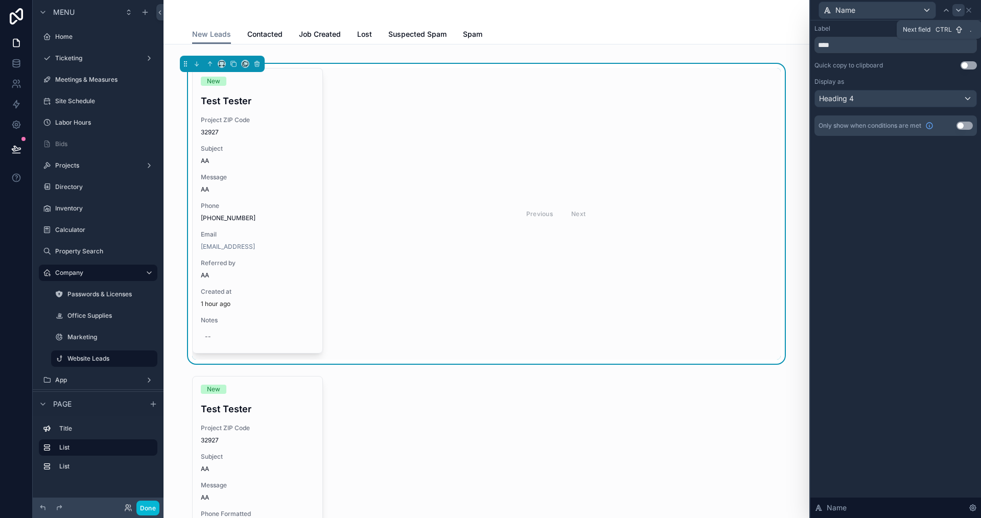
click at [960, 5] on div at bounding box center [958, 10] width 12 height 12
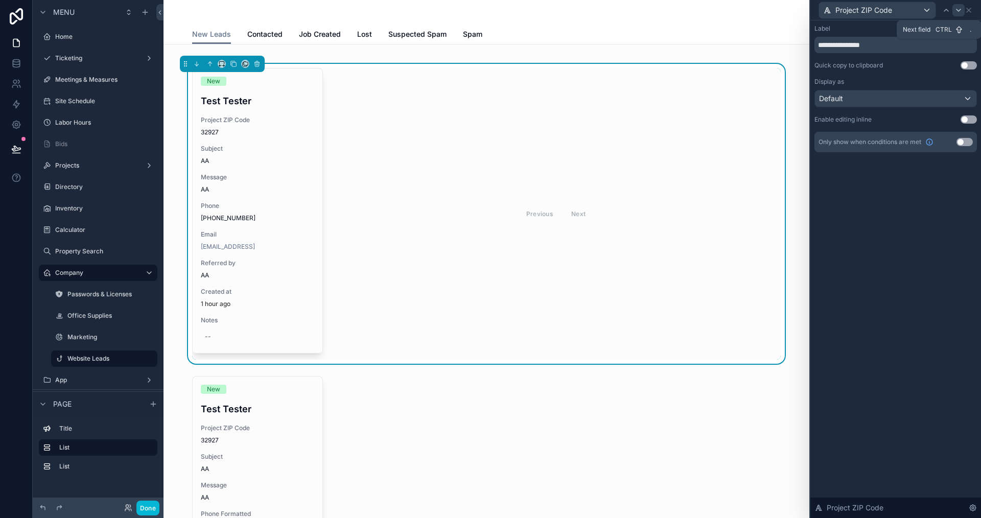
click at [959, 11] on icon at bounding box center [959, 10] width 4 height 2
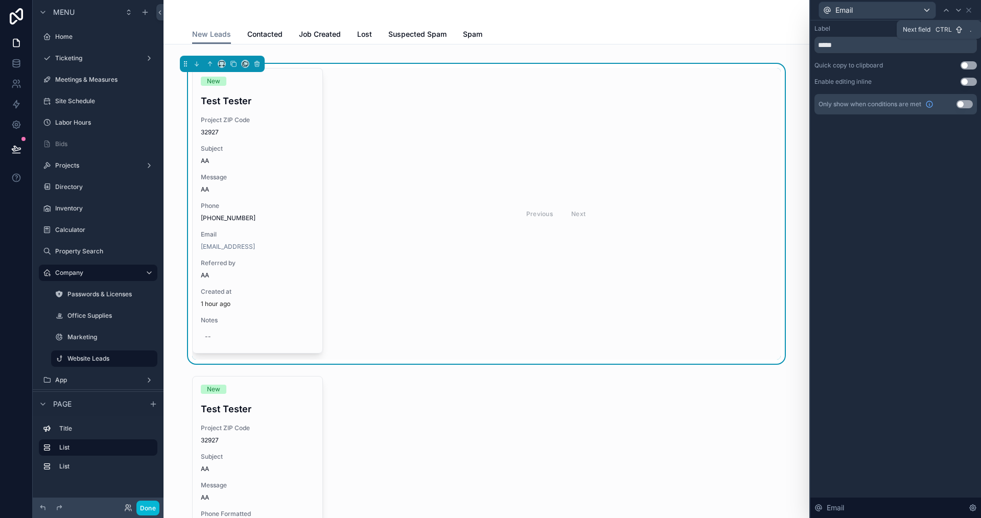
click at [959, 11] on icon at bounding box center [959, 10] width 4 height 2
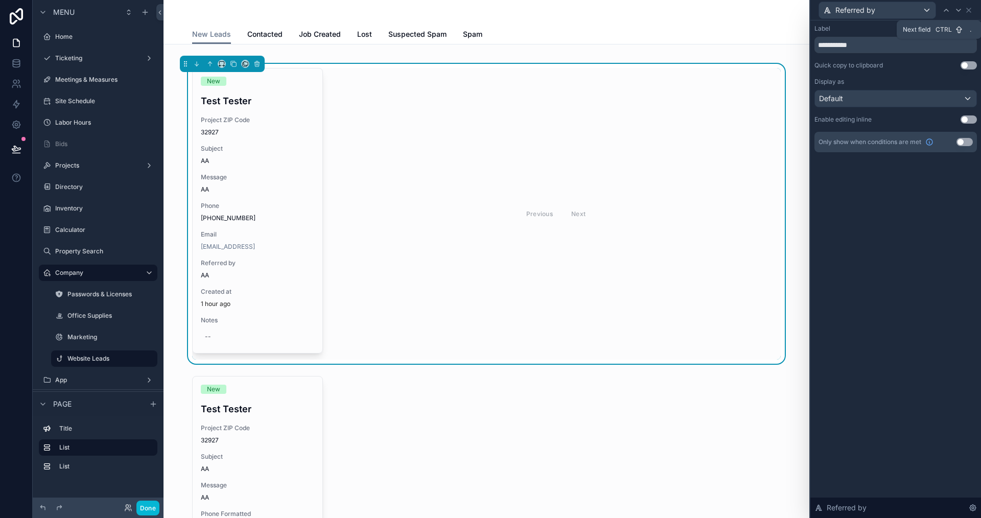
click at [959, 11] on icon at bounding box center [959, 10] width 4 height 2
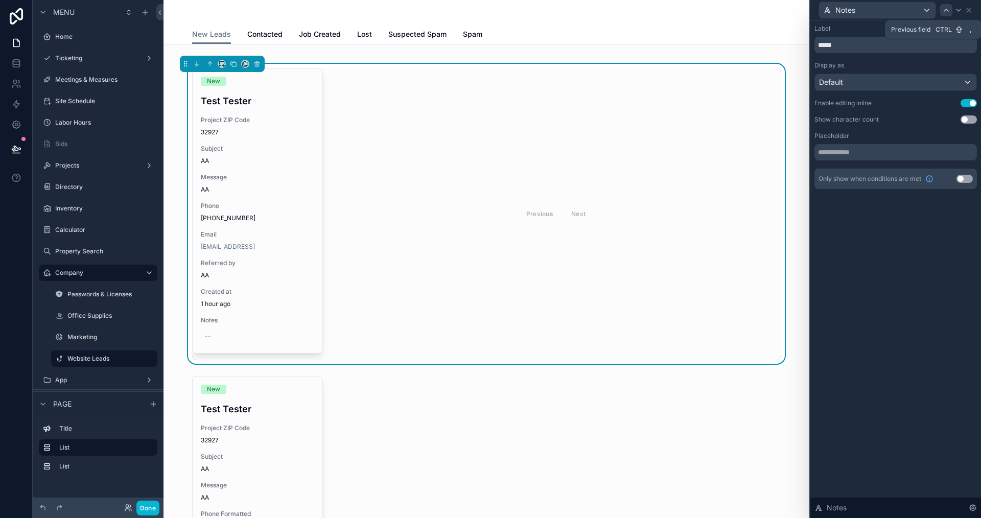
click at [943, 15] on div at bounding box center [946, 10] width 12 height 12
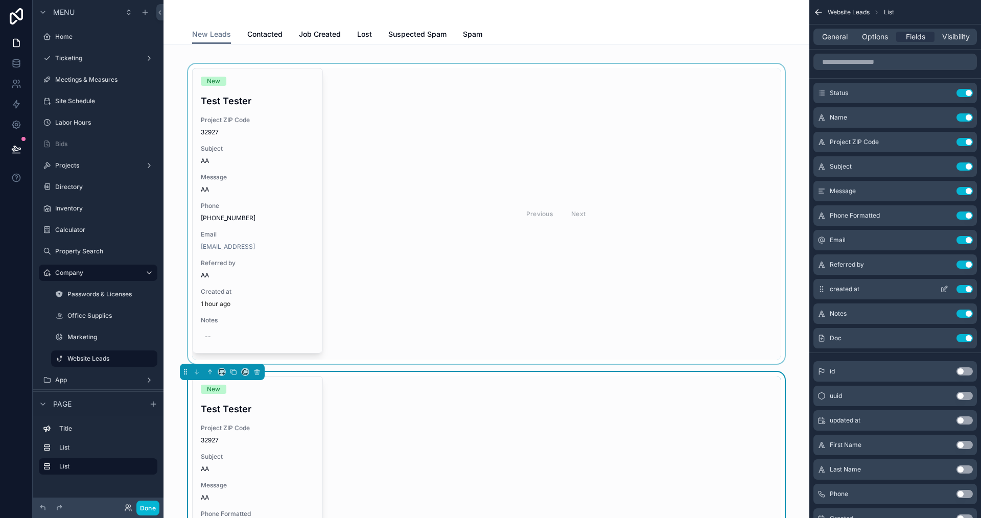
click at [944, 292] on icon "scrollable content" at bounding box center [944, 290] width 5 height 5
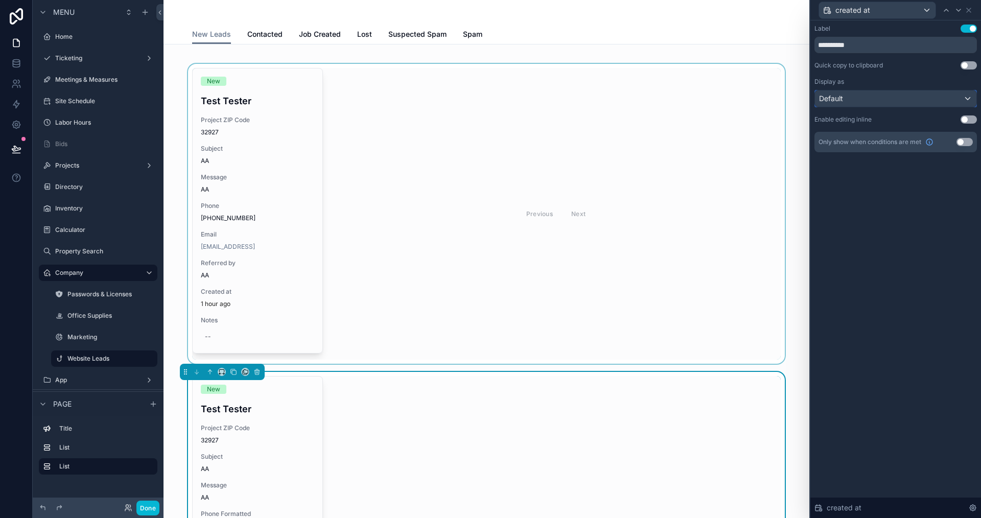
click at [965, 98] on div "Default" at bounding box center [895, 98] width 161 height 16
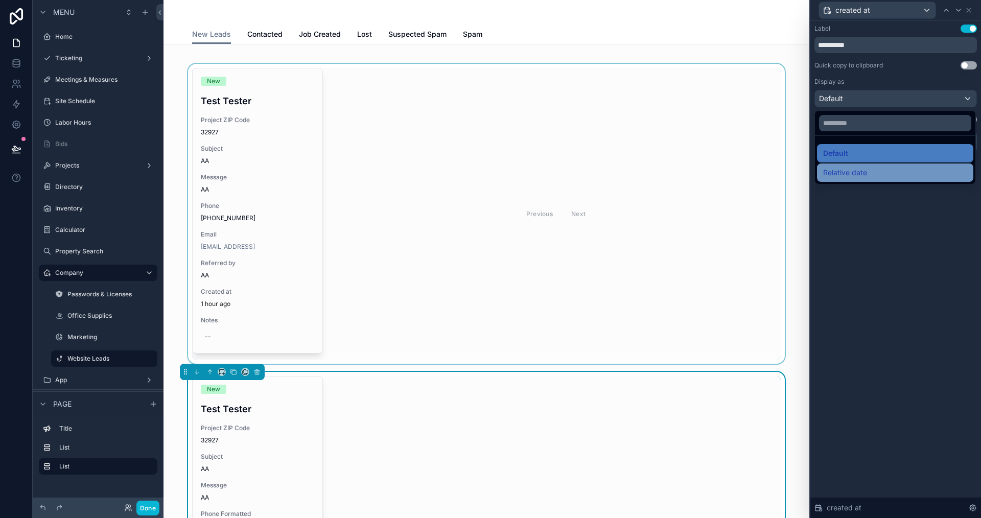
click at [839, 172] on span "Relative date" at bounding box center [845, 173] width 44 height 12
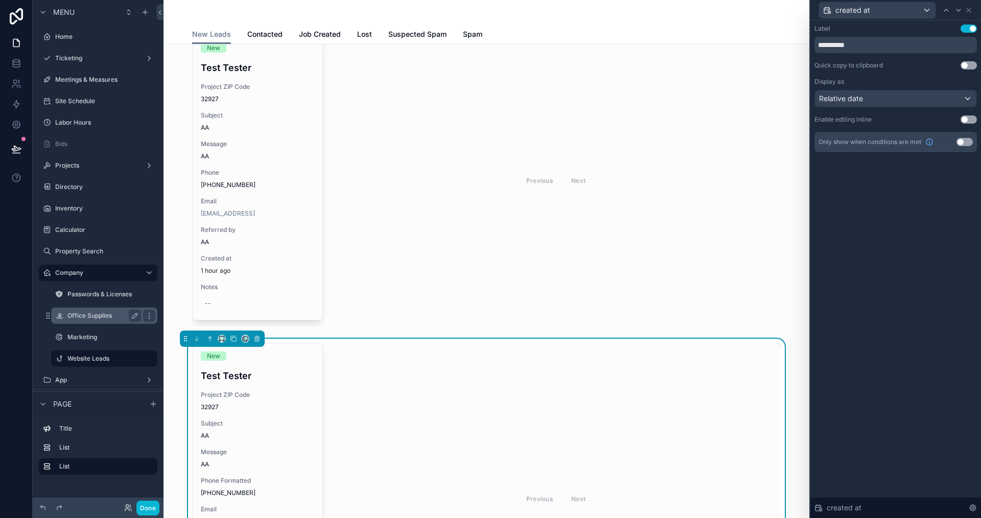
scroll to position [175, 0]
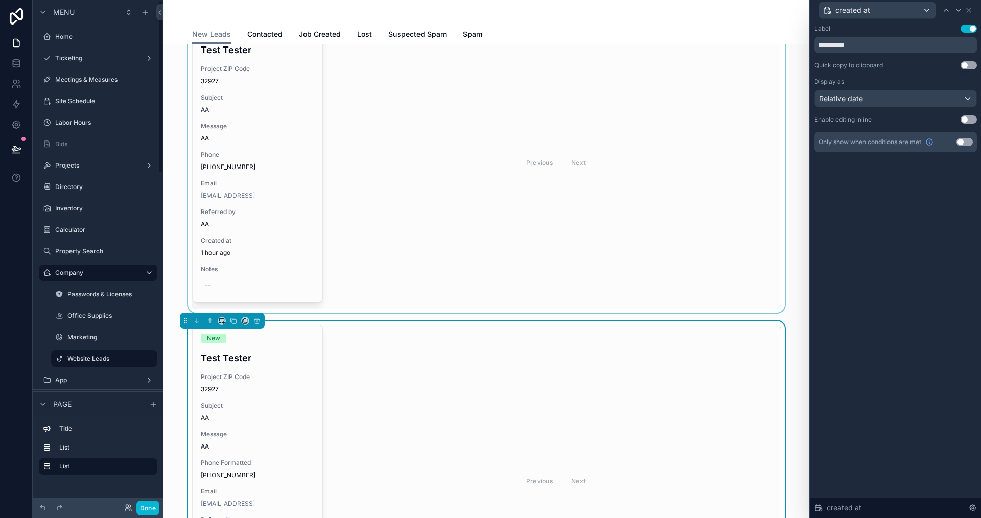
click at [216, 287] on div "scrollable content" at bounding box center [486, 163] width 629 height 300
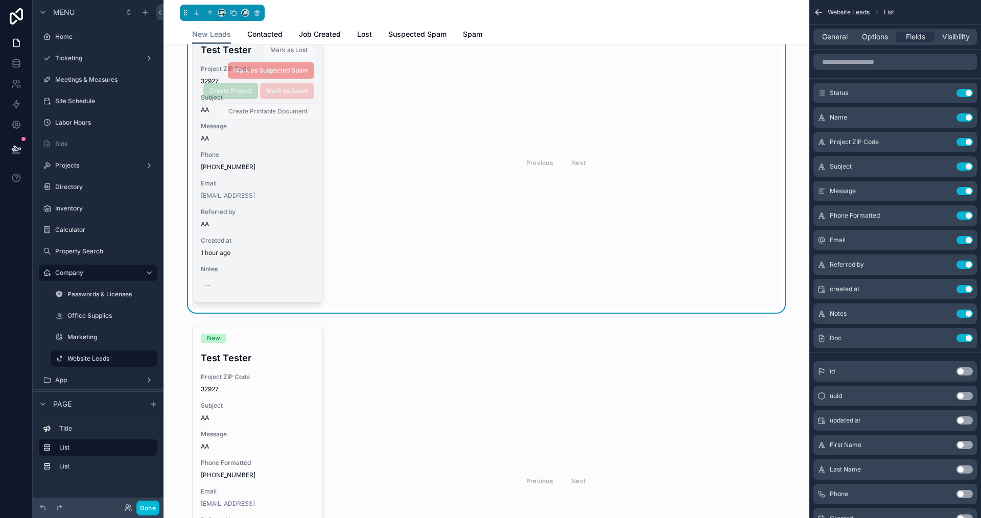
click at [205, 283] on div "--" at bounding box center [208, 286] width 6 height 8
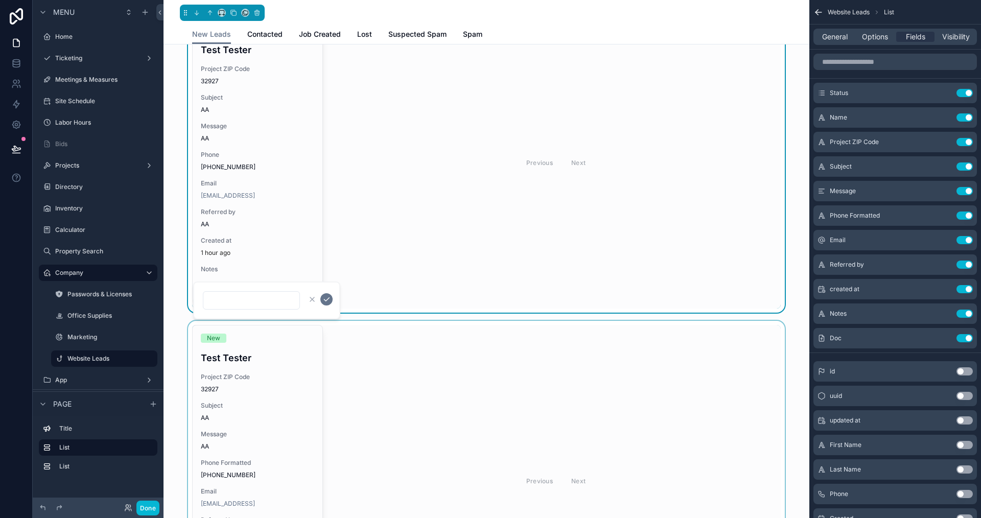
click at [406, 390] on div "scrollable content" at bounding box center [486, 481] width 629 height 320
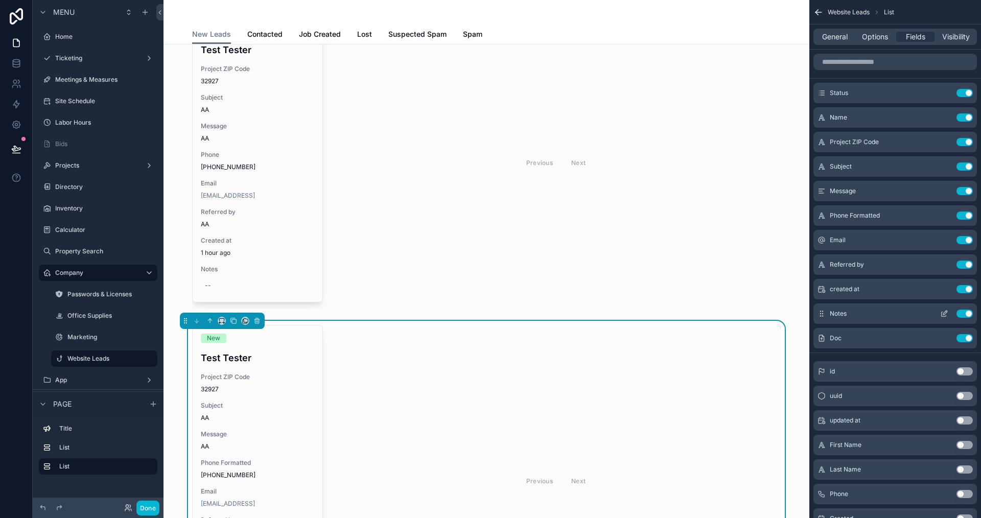
click at [946, 310] on icon "scrollable content" at bounding box center [944, 314] width 8 height 8
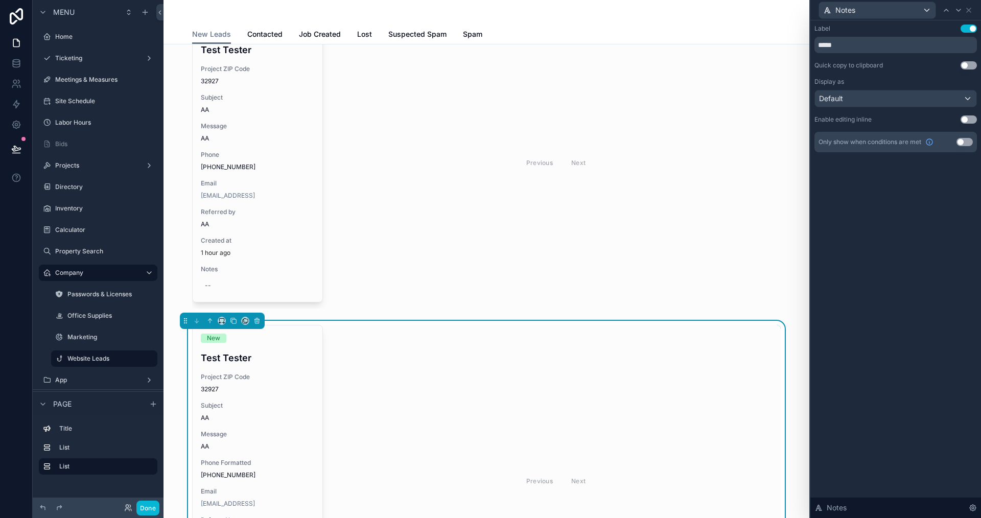
scroll to position [102, 0]
click at [971, 115] on button "Use setting" at bounding box center [969, 119] width 16 height 8
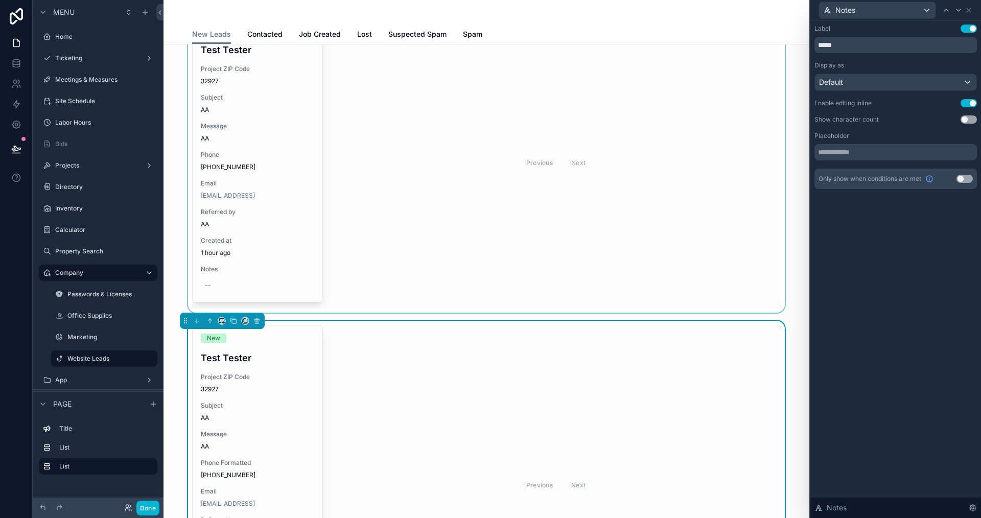
click at [231, 272] on div "scrollable content" at bounding box center [486, 163] width 629 height 300
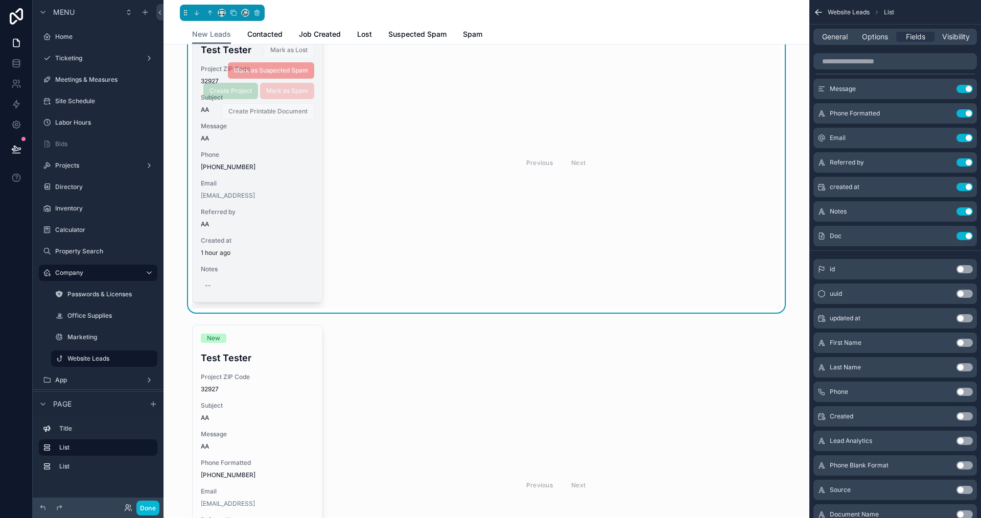
click at [215, 286] on div "--" at bounding box center [257, 285] width 113 height 16
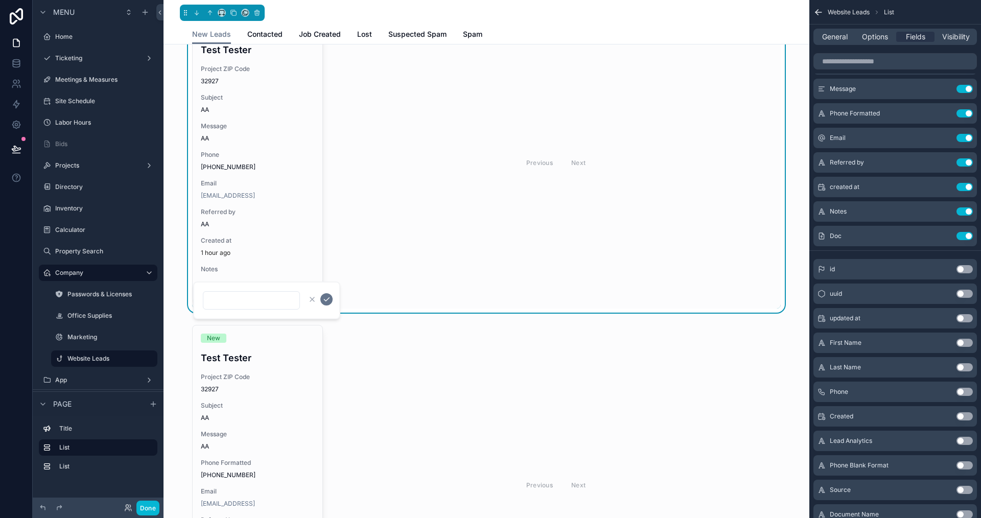
click at [482, 247] on div "Previous Next" at bounding box center [556, 163] width 450 height 292
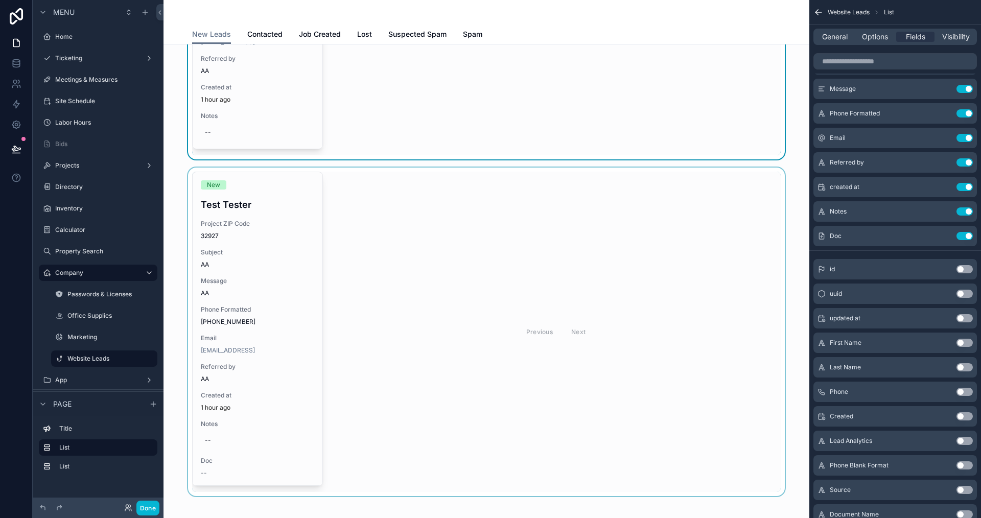
scroll to position [226, 0]
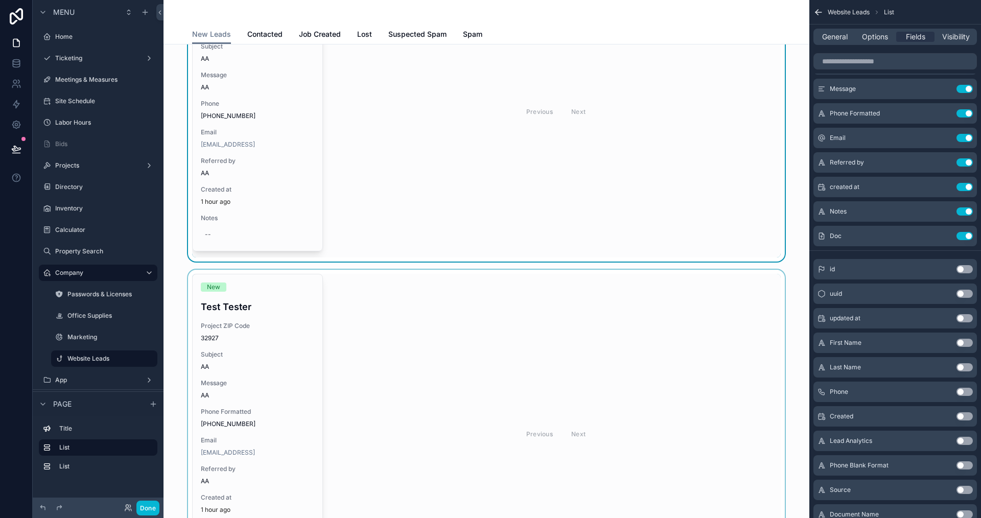
click at [401, 336] on div "scrollable content" at bounding box center [486, 434] width 629 height 329
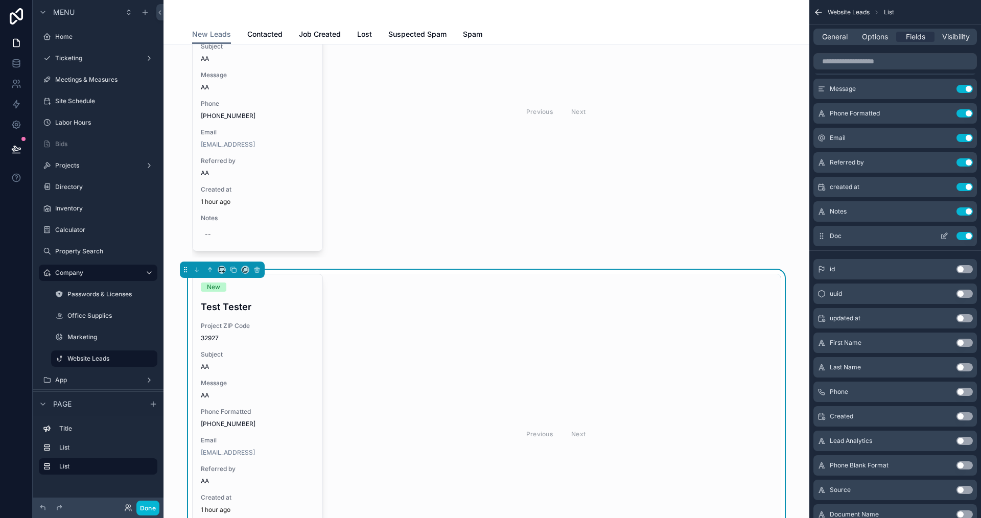
click at [949, 233] on button "scrollable content" at bounding box center [944, 236] width 16 height 8
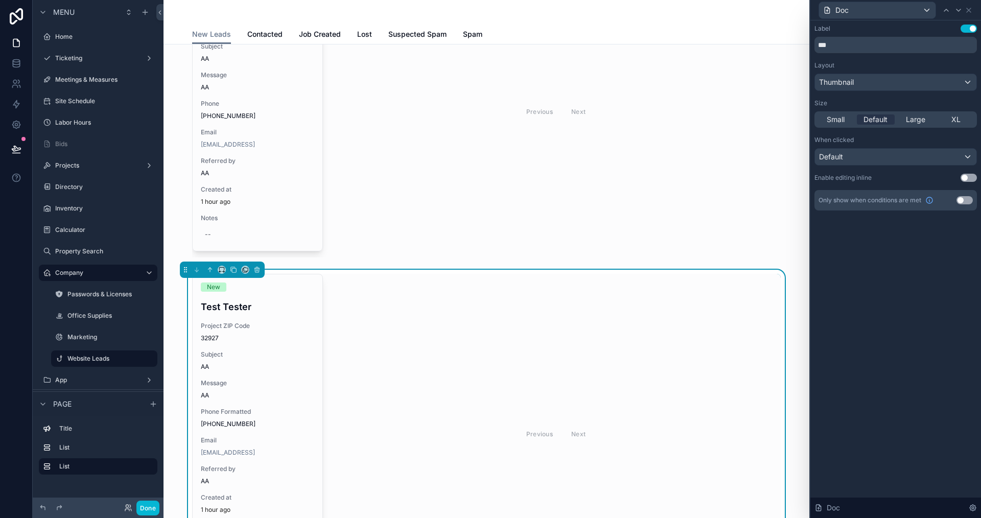
click at [962, 199] on button "Use setting" at bounding box center [965, 200] width 16 height 8
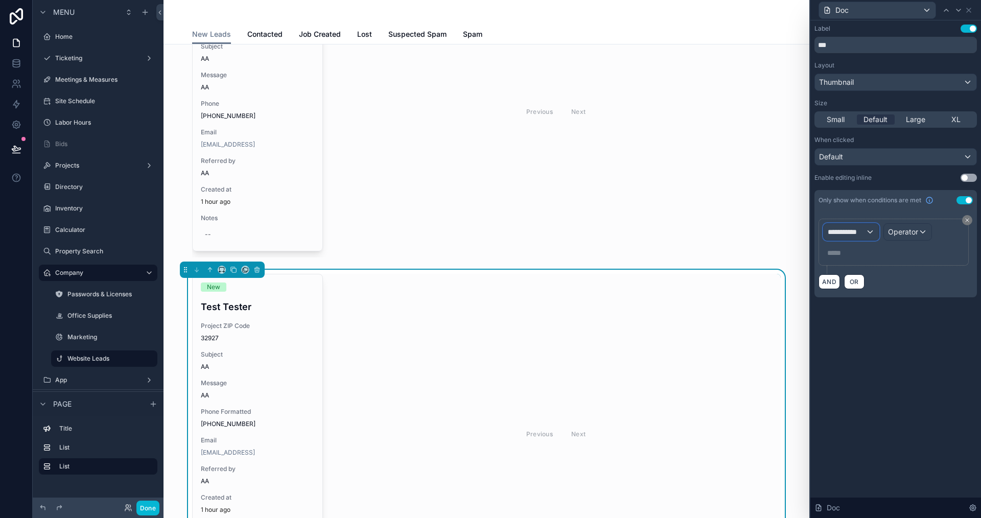
click at [859, 230] on span "**********" at bounding box center [847, 232] width 38 height 10
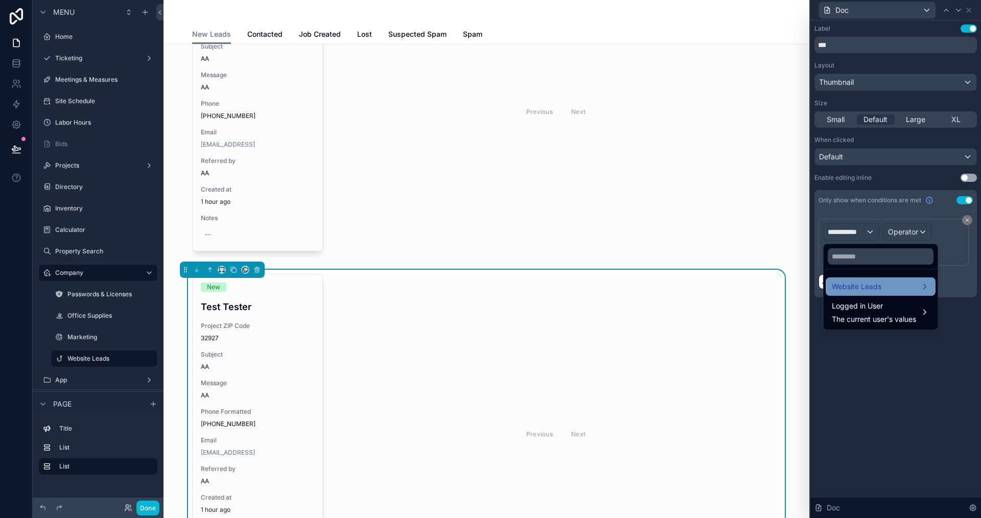
click at [843, 289] on span "Website Leads" at bounding box center [857, 287] width 50 height 12
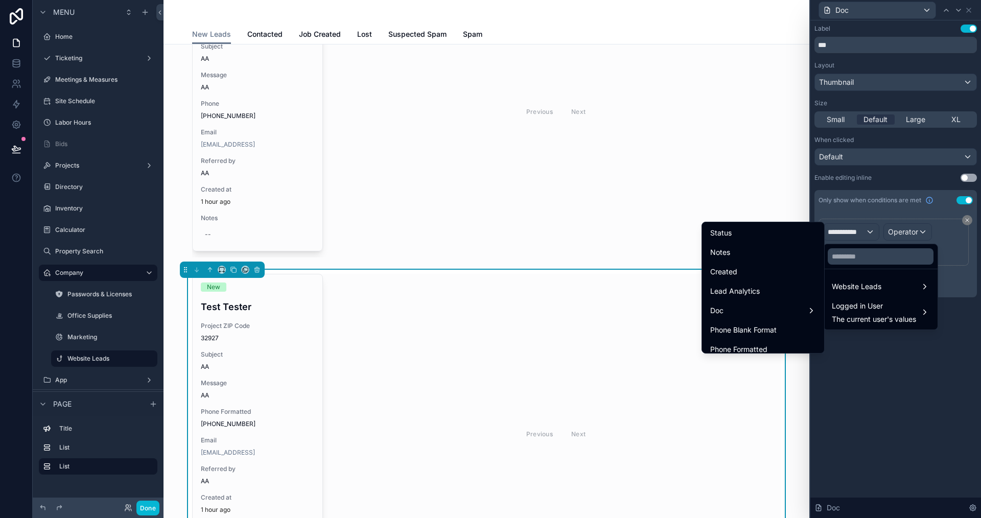
scroll to position [243, 0]
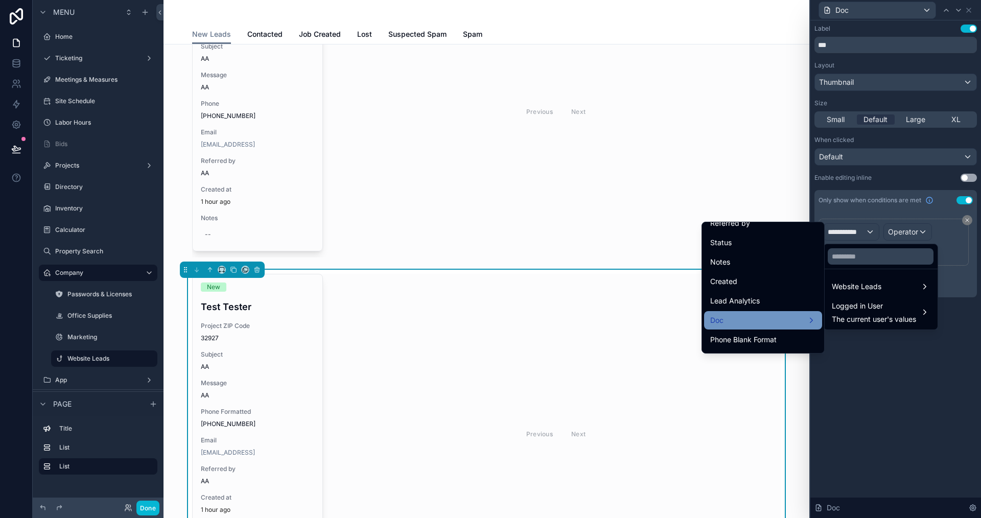
click at [729, 328] on div "Doc" at bounding box center [763, 320] width 118 height 18
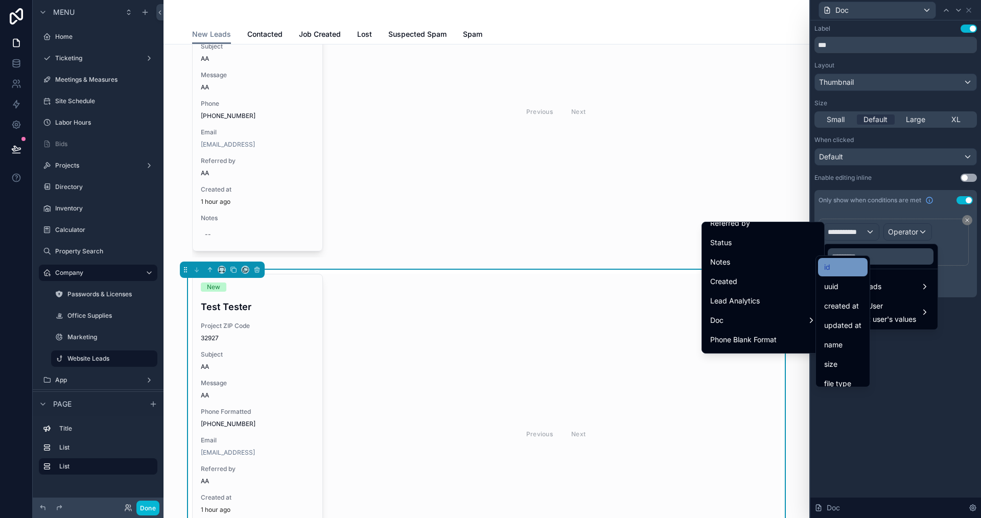
click at [842, 265] on div "id" at bounding box center [842, 267] width 37 height 12
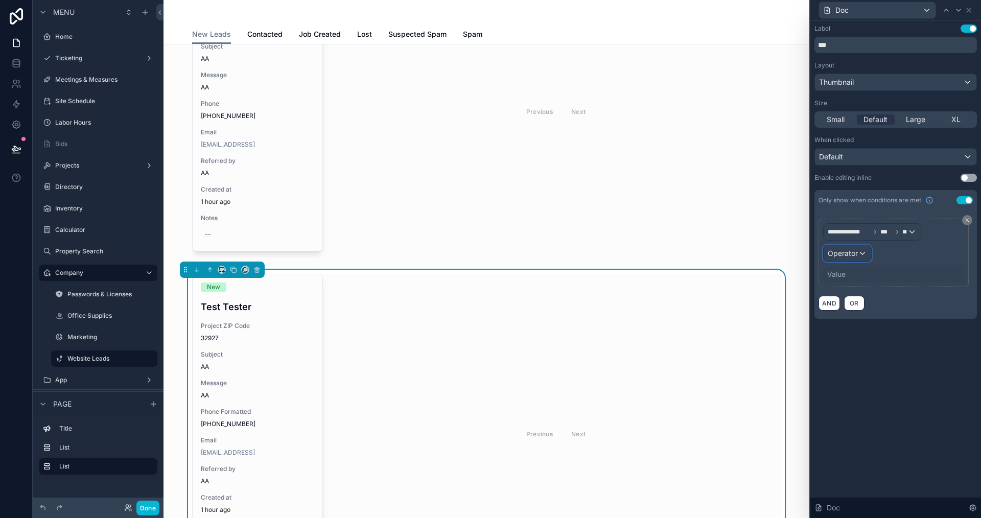
click at [855, 249] on span "Operator" at bounding box center [843, 253] width 30 height 9
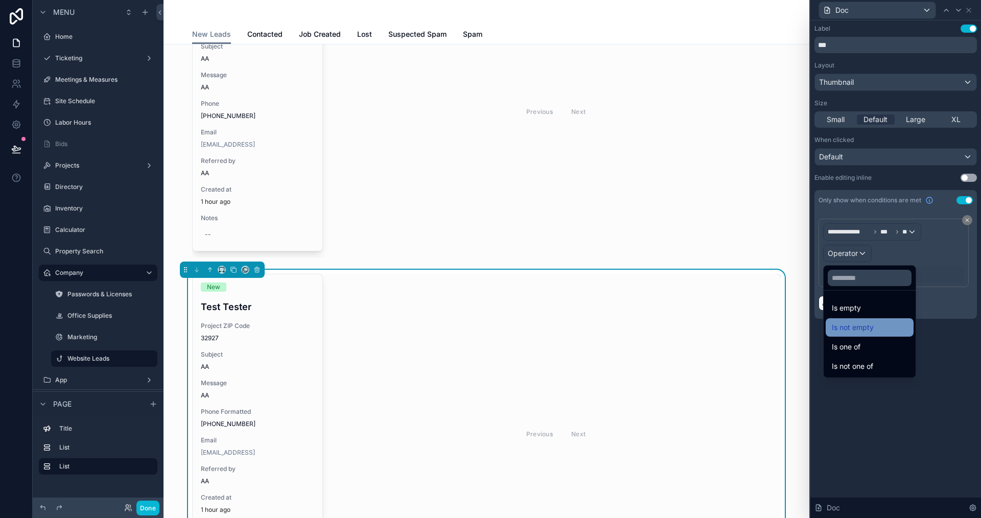
click at [854, 328] on span "Is not empty" at bounding box center [853, 327] width 42 height 12
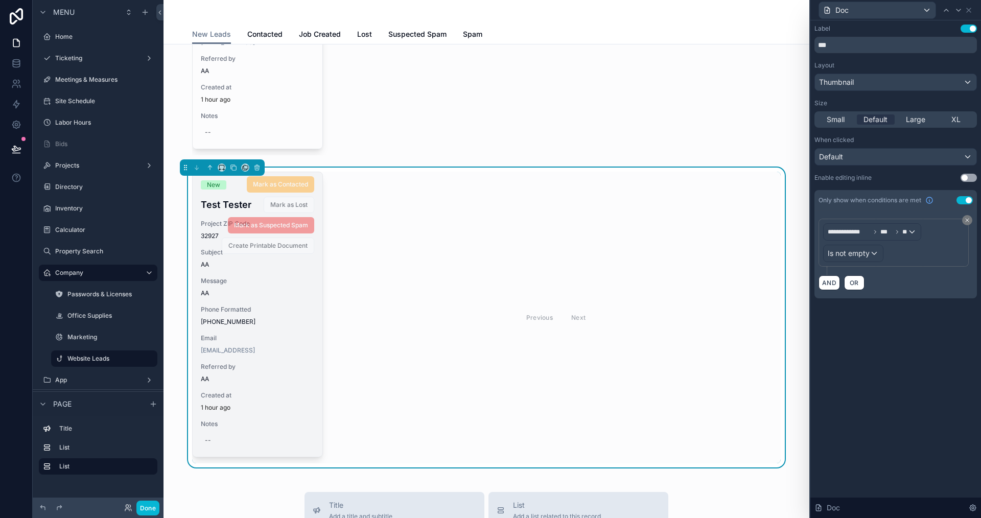
scroll to position [277, 0]
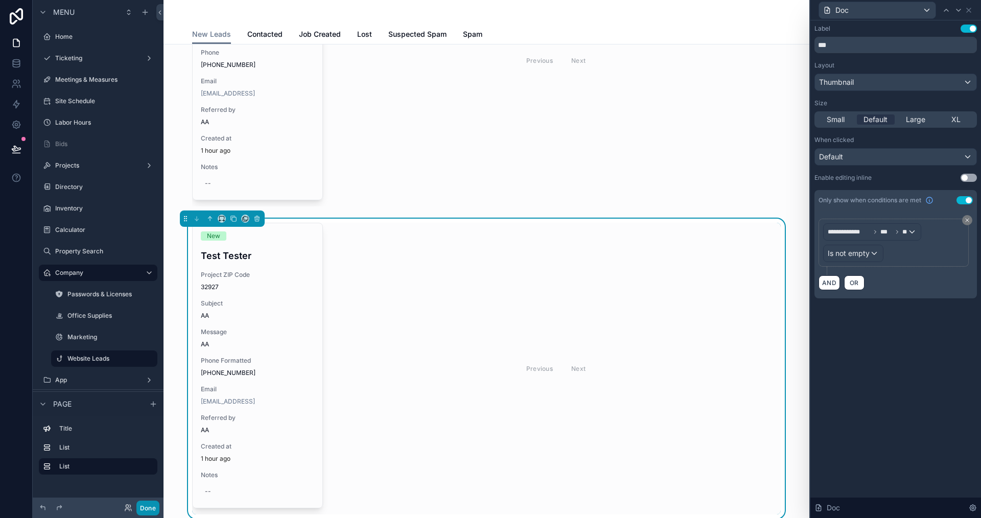
click at [153, 506] on button "Done" at bounding box center [147, 508] width 23 height 15
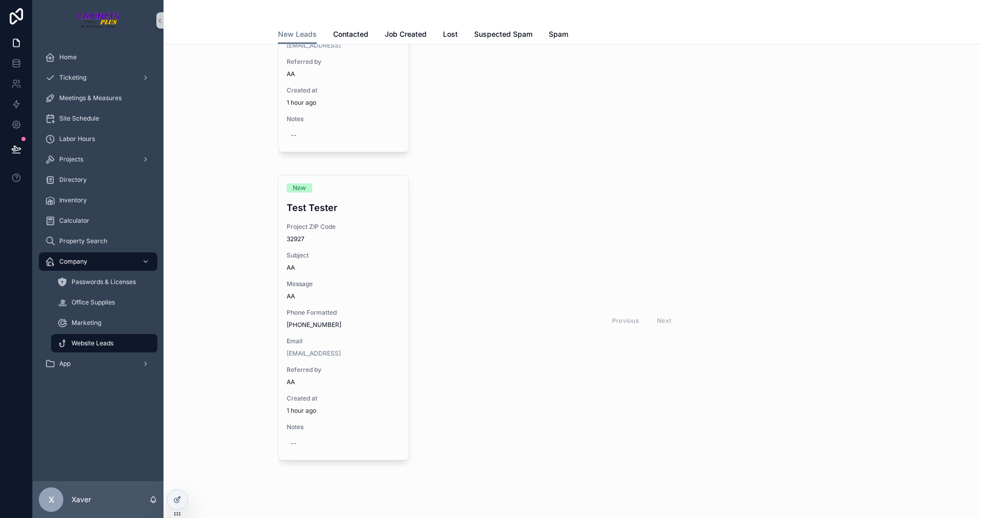
scroll to position [328, 0]
click at [170, 495] on div at bounding box center [177, 499] width 20 height 19
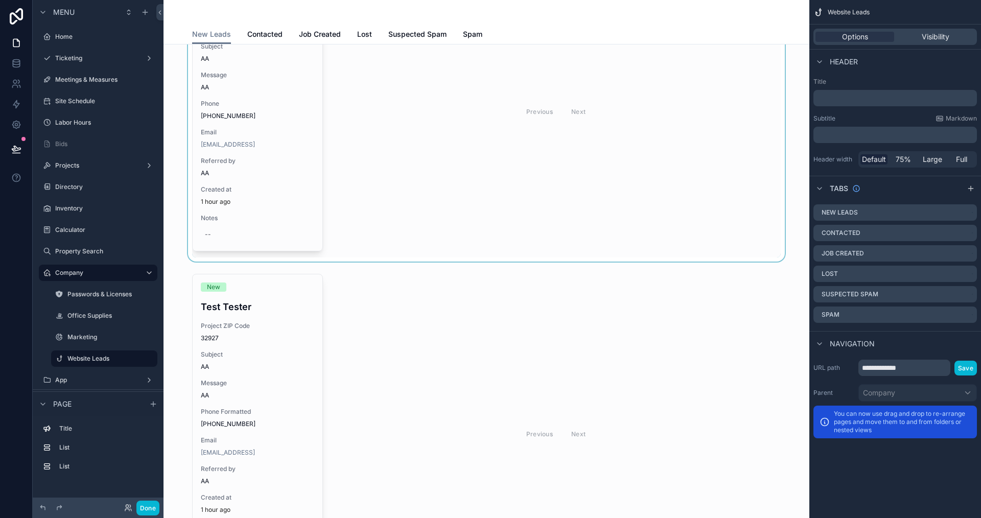
click at [426, 183] on div "scrollable content" at bounding box center [486, 112] width 629 height 300
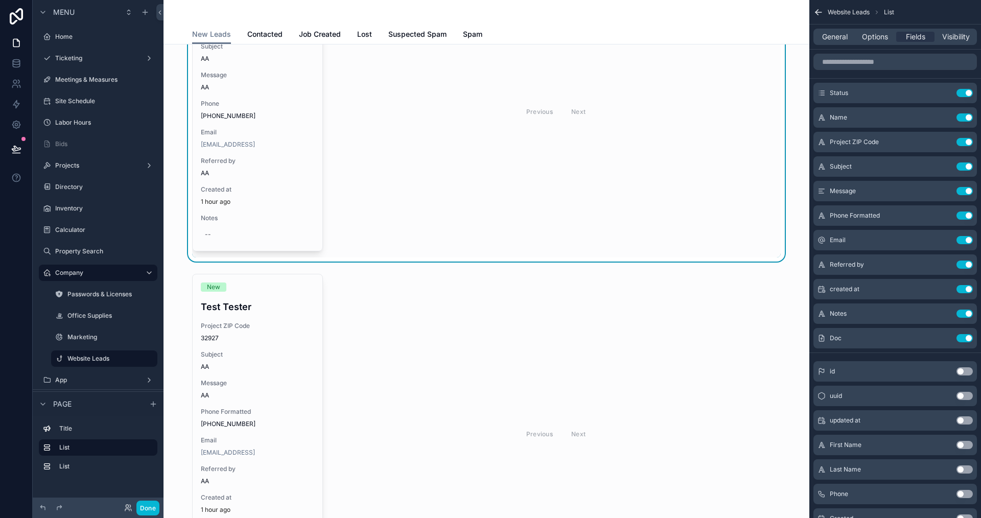
scroll to position [21, 0]
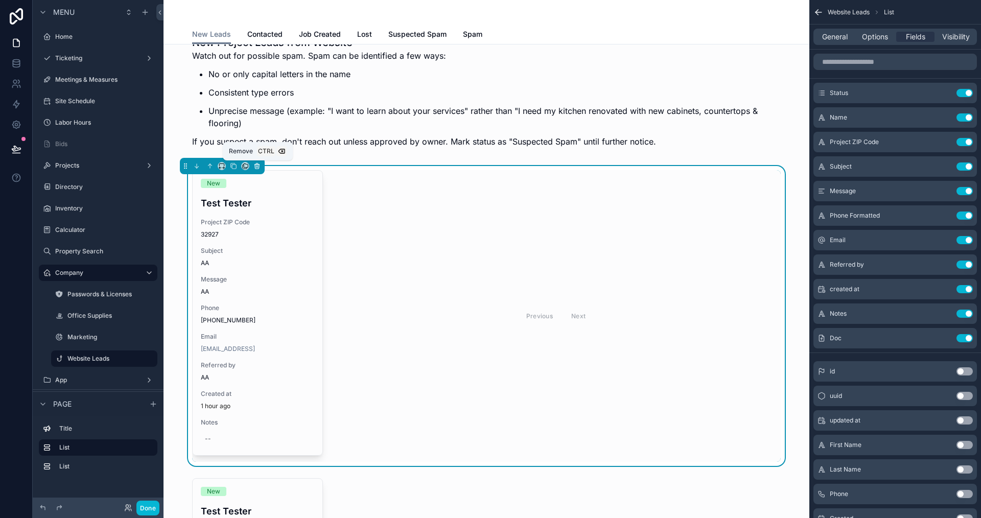
click at [255, 164] on icon "scrollable content" at bounding box center [256, 165] width 7 height 7
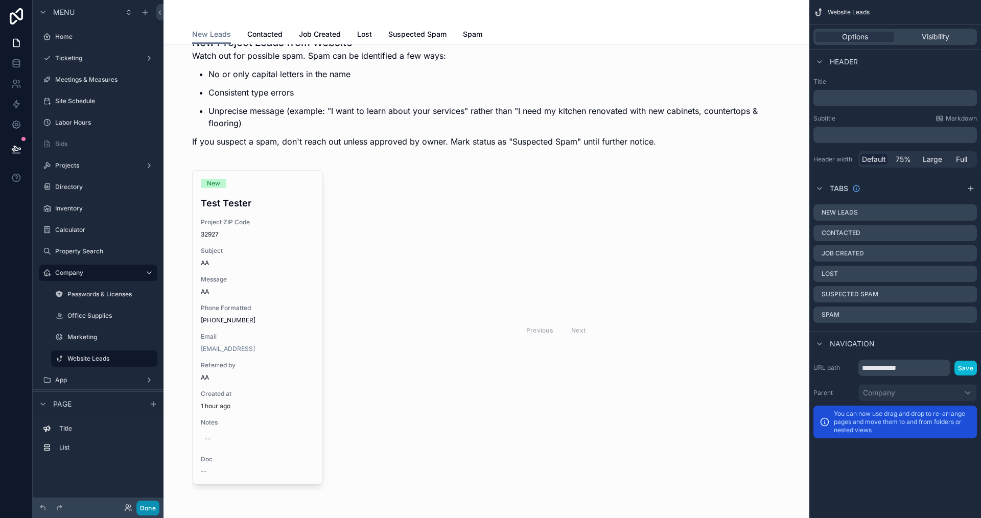
click at [145, 509] on button "Done" at bounding box center [147, 508] width 23 height 15
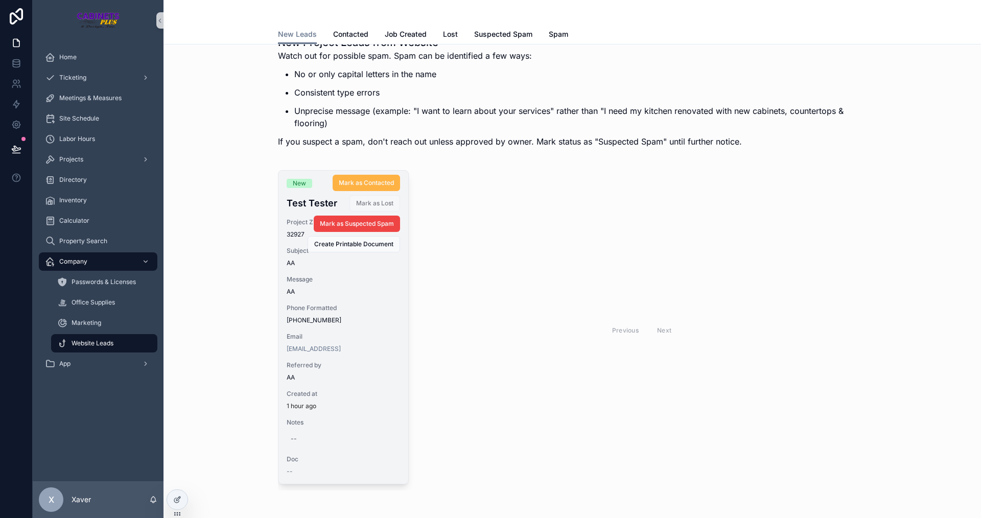
click at [364, 187] on button "Mark as Contacted" at bounding box center [366, 183] width 67 height 16
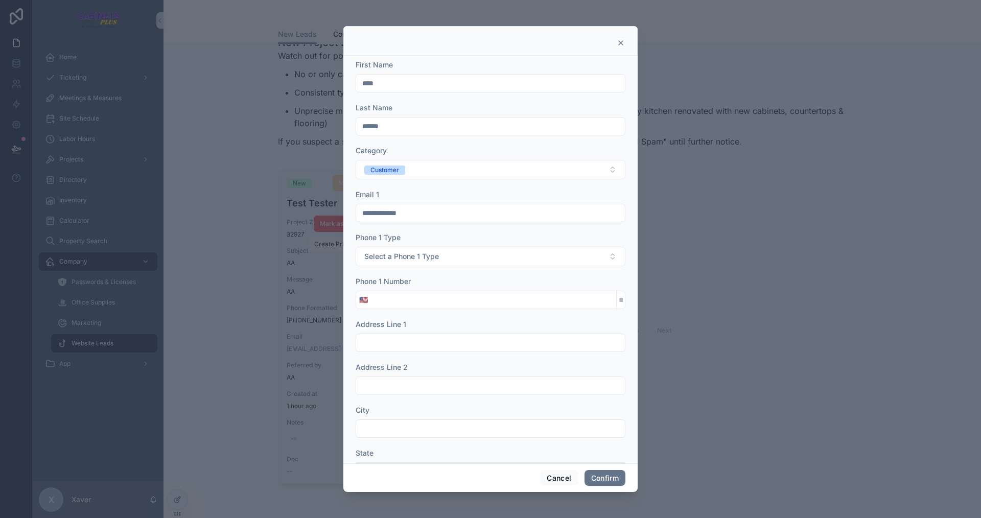
click at [449, 303] on input "tel" at bounding box center [493, 300] width 245 height 14
click at [453, 285] on div "Phone 1 Number" at bounding box center [491, 281] width 270 height 10
click at [556, 486] on div "Cancel Confirm" at bounding box center [490, 477] width 294 height 29
click at [554, 480] on button "Cancel" at bounding box center [559, 478] width 38 height 16
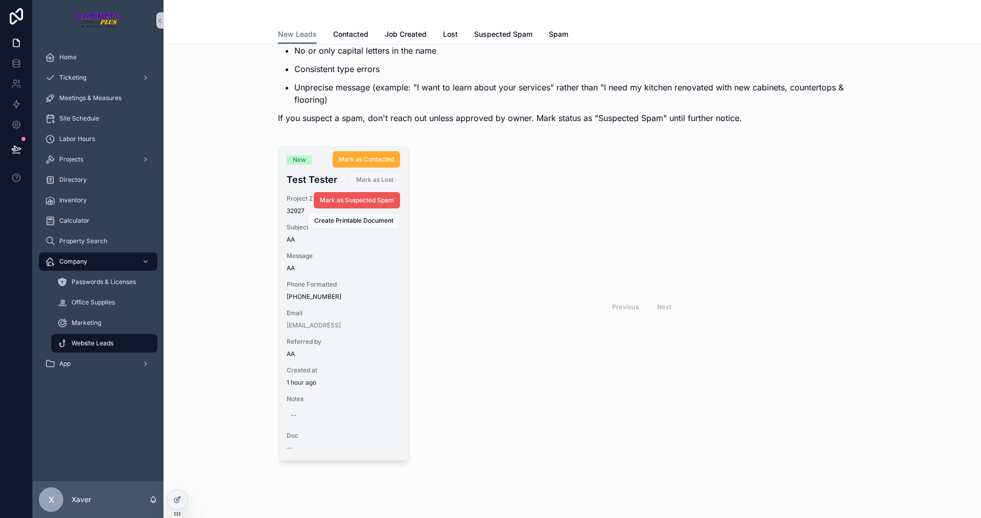
scroll to position [0, 0]
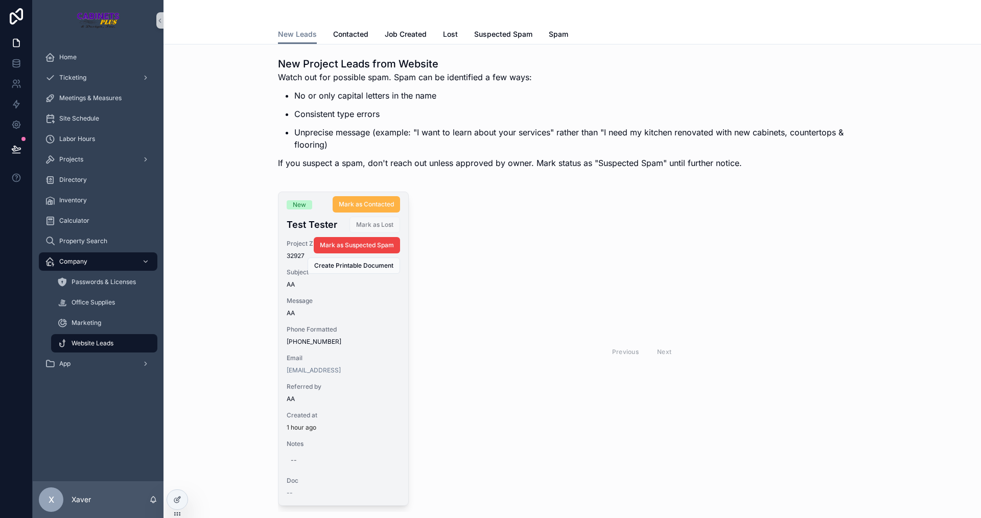
click at [360, 199] on button "Mark as Contacted" at bounding box center [366, 204] width 67 height 16
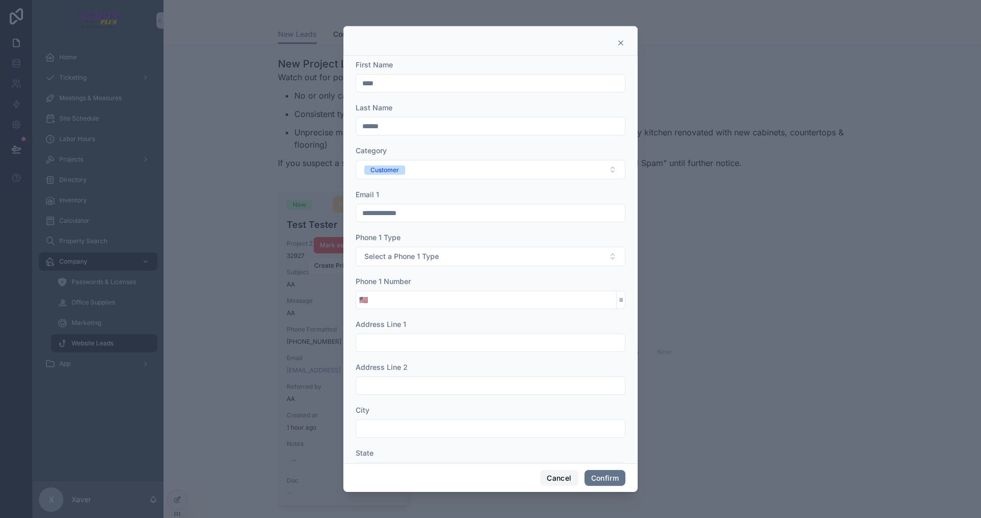
click at [551, 483] on button "Cancel" at bounding box center [559, 478] width 38 height 16
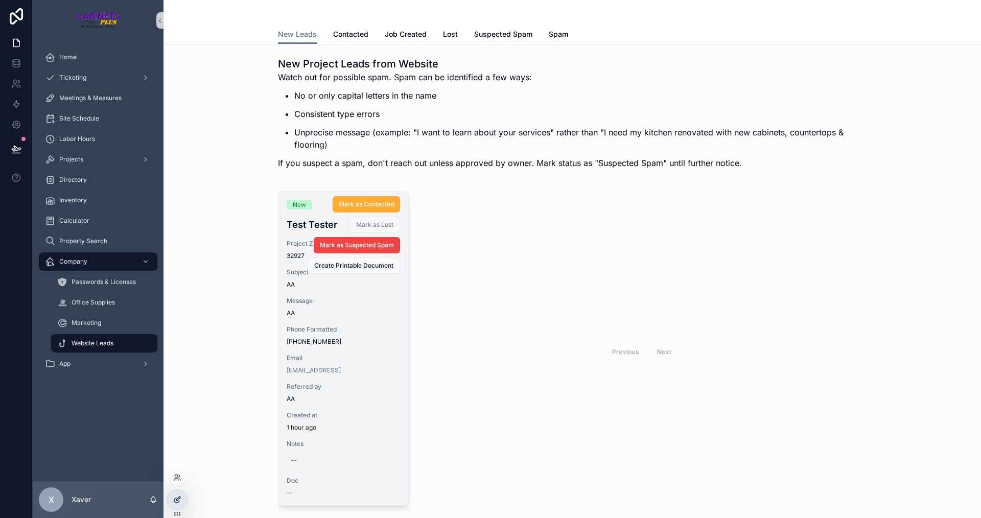
click at [179, 498] on icon at bounding box center [179, 497] width 1 height 1
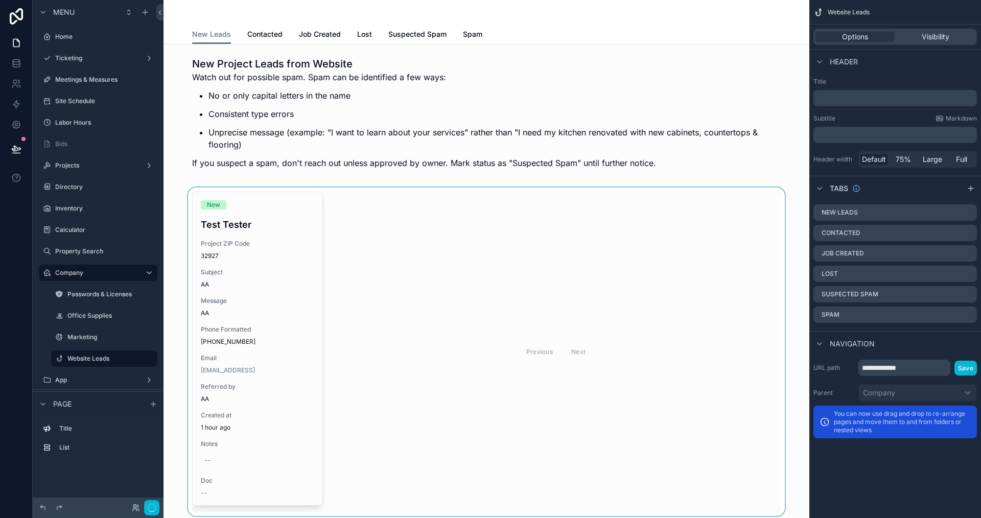
click at [360, 311] on div "scrollable content" at bounding box center [486, 352] width 629 height 329
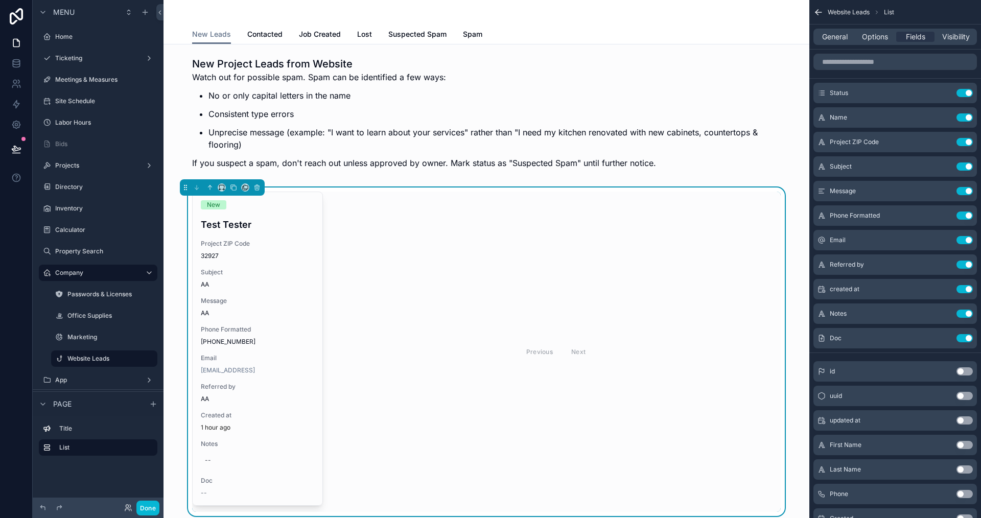
click at [869, 30] on div "General Options Fields Visibility" at bounding box center [895, 37] width 164 height 16
click at [869, 37] on span "Options" at bounding box center [875, 37] width 26 height 10
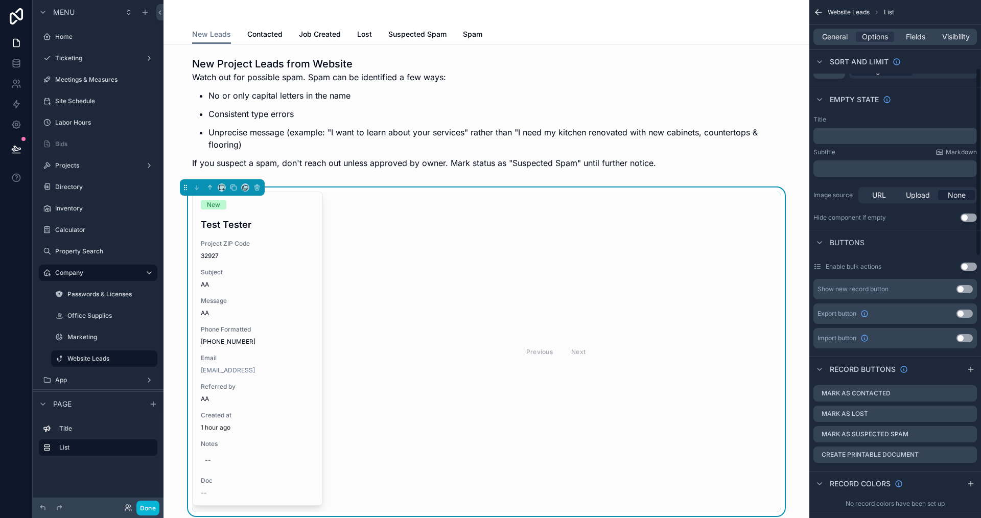
scroll to position [204, 0]
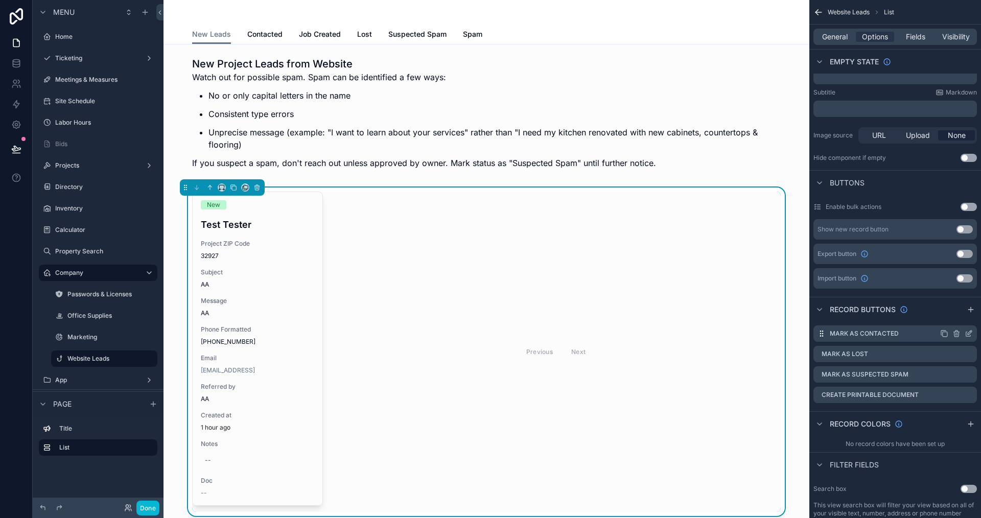
click at [969, 332] on icon "scrollable content" at bounding box center [969, 334] width 8 height 8
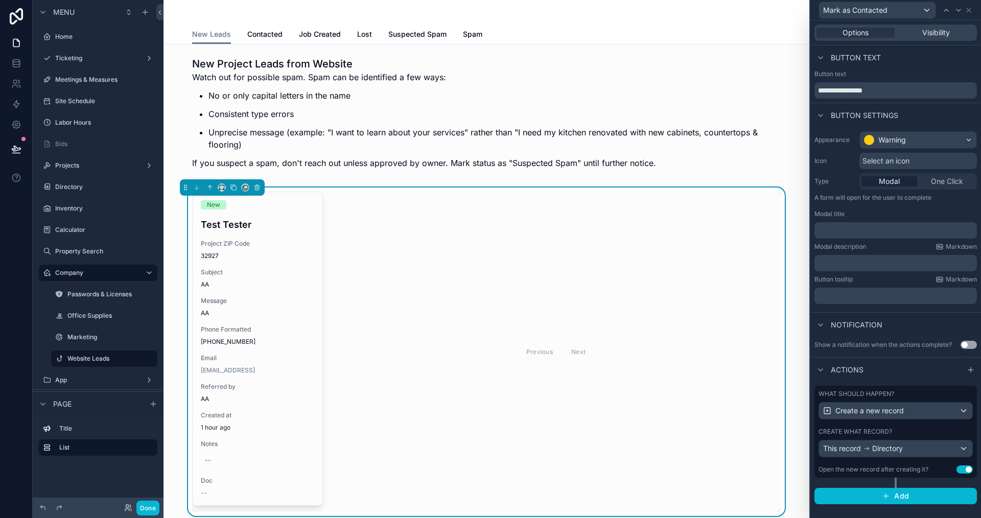
scroll to position [409, 0]
click at [897, 449] on span "Directory" at bounding box center [887, 449] width 31 height 10
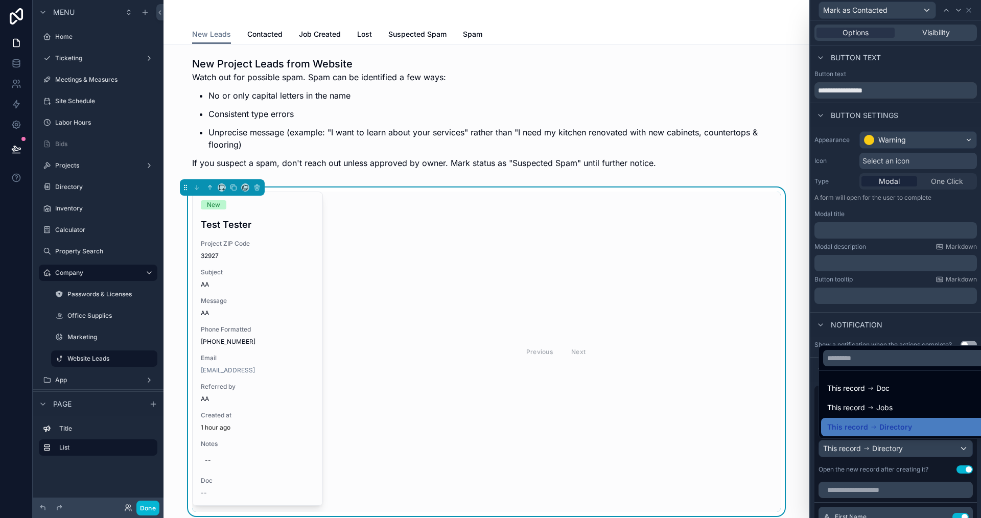
click at [878, 472] on div at bounding box center [895, 259] width 171 height 518
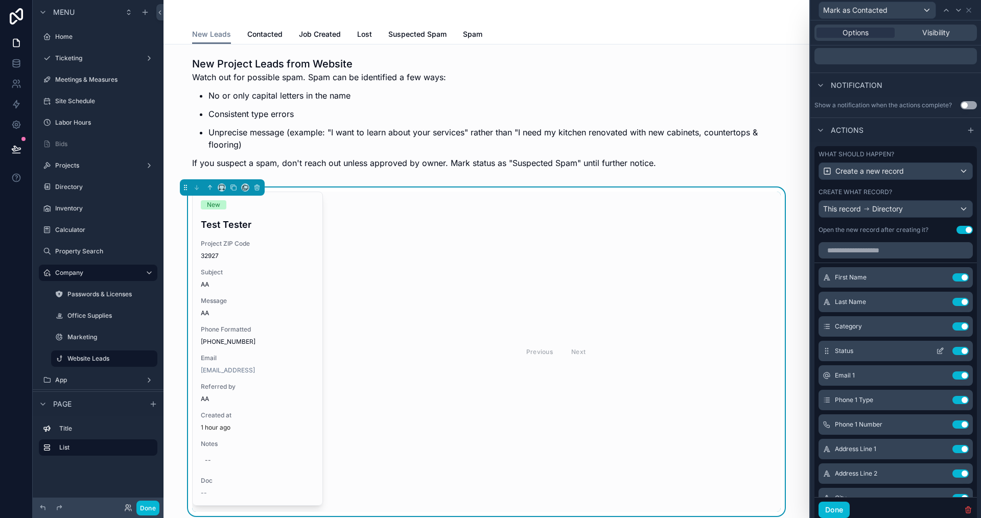
scroll to position [274, 0]
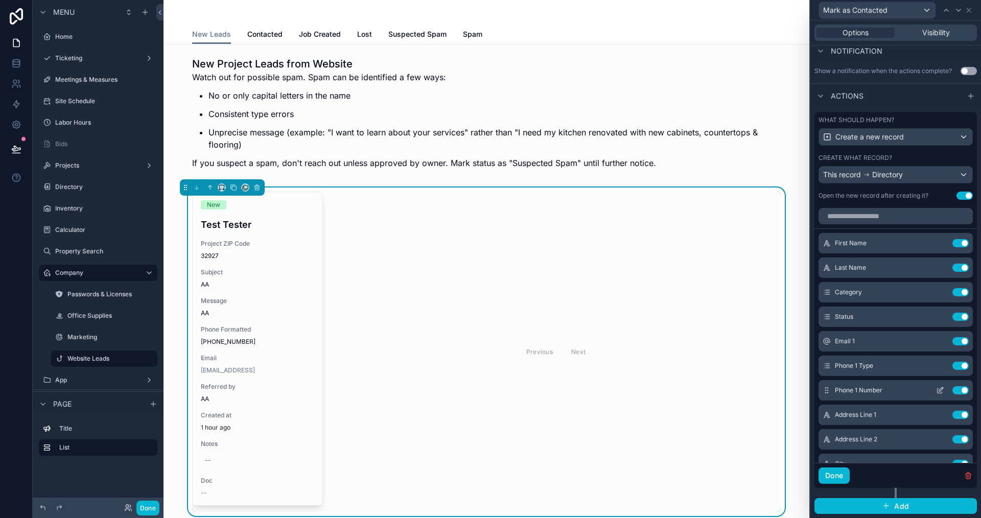
click at [936, 391] on icon at bounding box center [940, 390] width 8 height 8
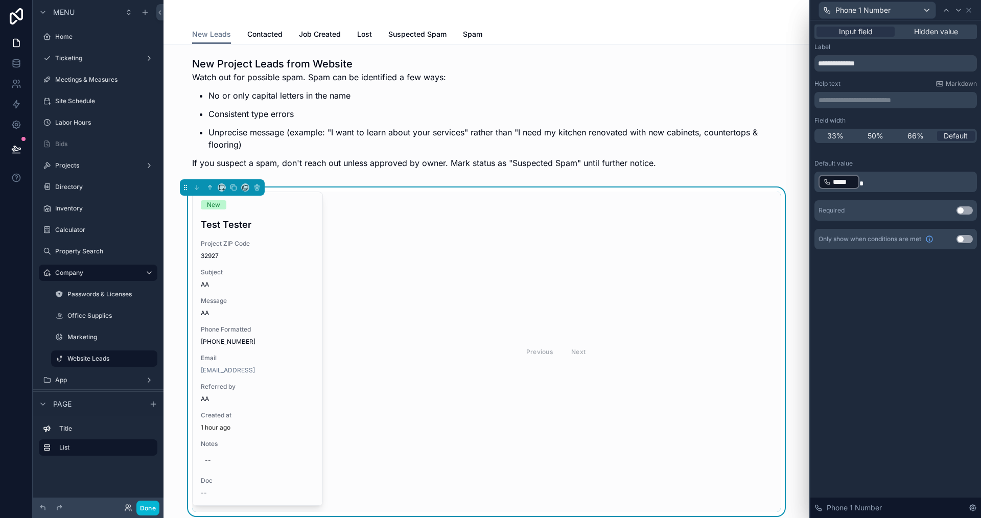
click at [870, 181] on p "﻿ ***** ﻿" at bounding box center [897, 182] width 156 height 16
click at [902, 346] on div "**********" at bounding box center [895, 269] width 171 height 498
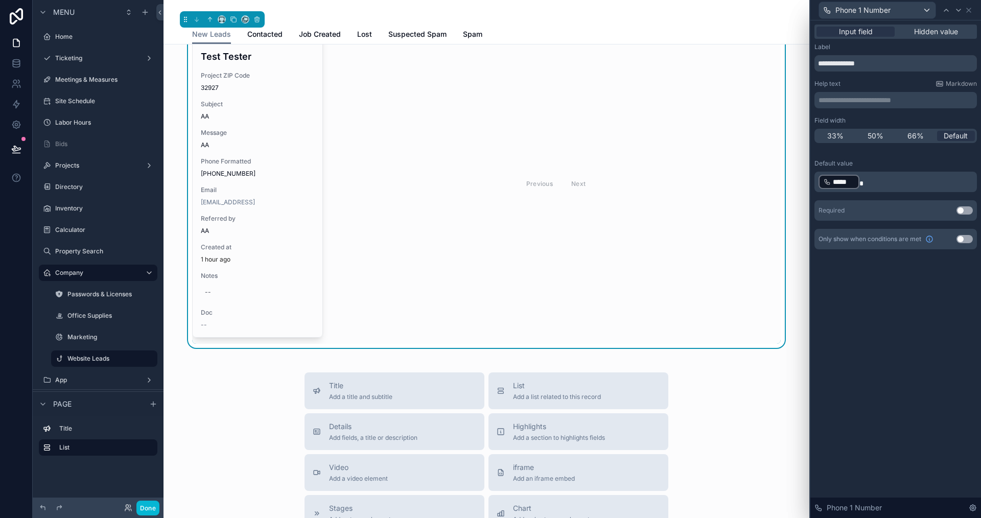
scroll to position [76, 0]
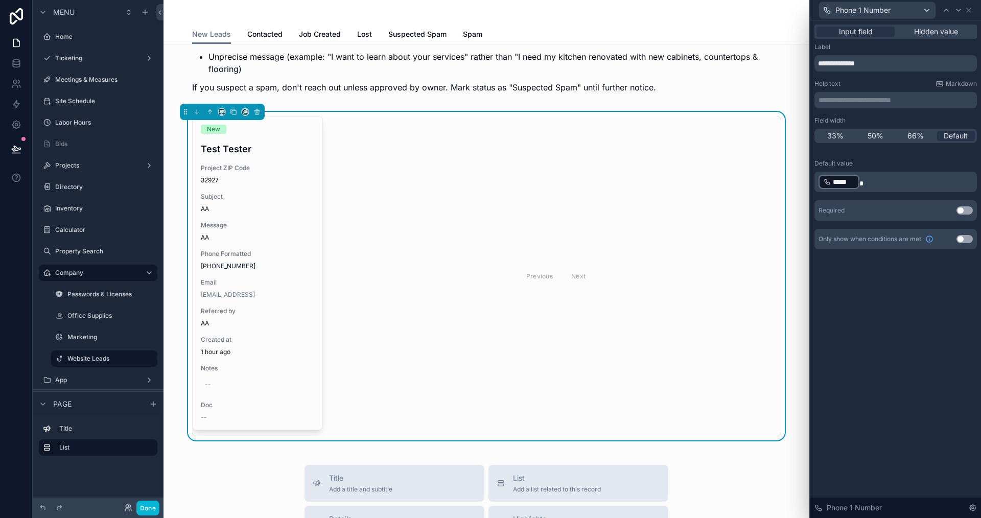
click at [394, 210] on div "Previous Next" at bounding box center [556, 276] width 450 height 320
click at [416, 235] on div "Previous Next" at bounding box center [556, 276] width 450 height 320
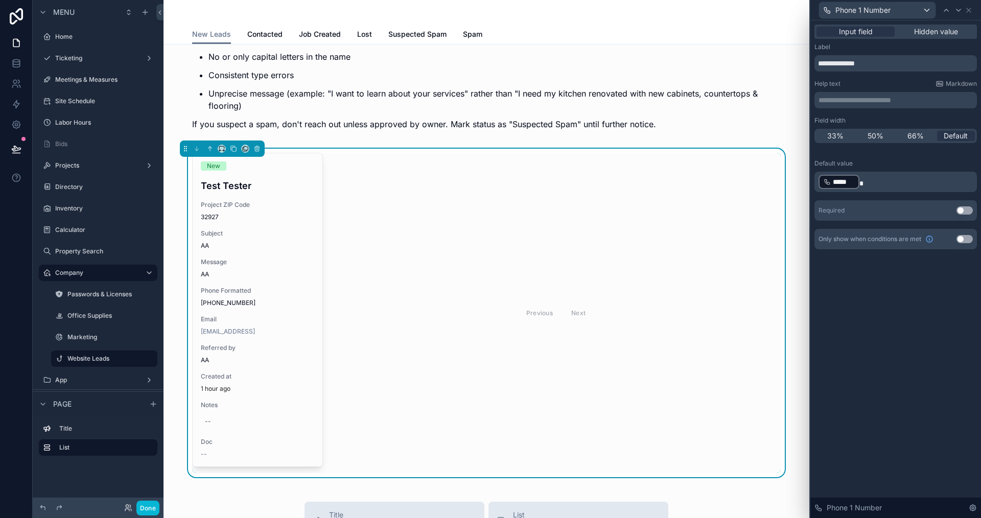
scroll to position [0, 0]
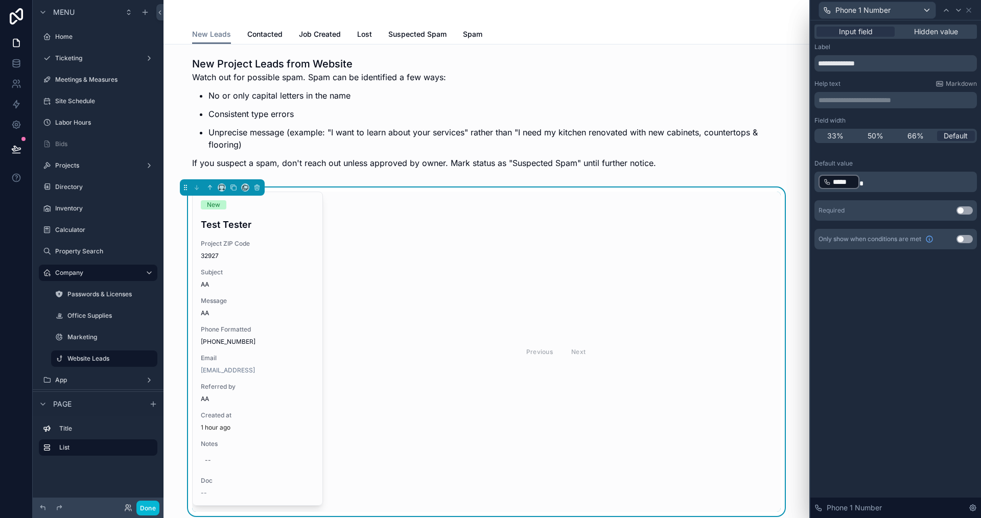
click at [732, 257] on div "Previous Next" at bounding box center [556, 352] width 450 height 320
click at [909, 181] on p "﻿ ***** ﻿" at bounding box center [897, 182] width 156 height 16
click at [928, 291] on div "**********" at bounding box center [895, 269] width 171 height 498
click at [888, 178] on p "﻿ ***** ﻿ ﻿" at bounding box center [897, 182] width 156 height 16
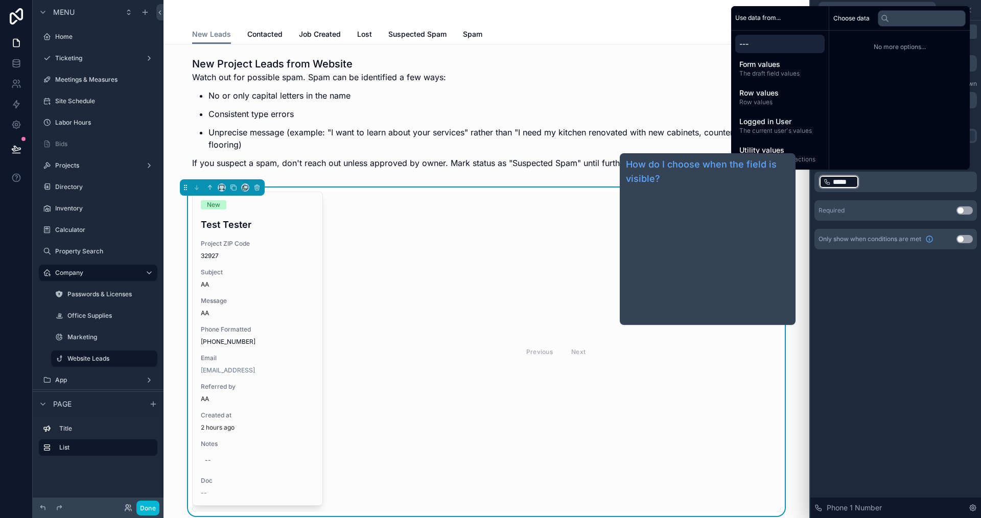
click at [906, 295] on div "**********" at bounding box center [895, 269] width 171 height 498
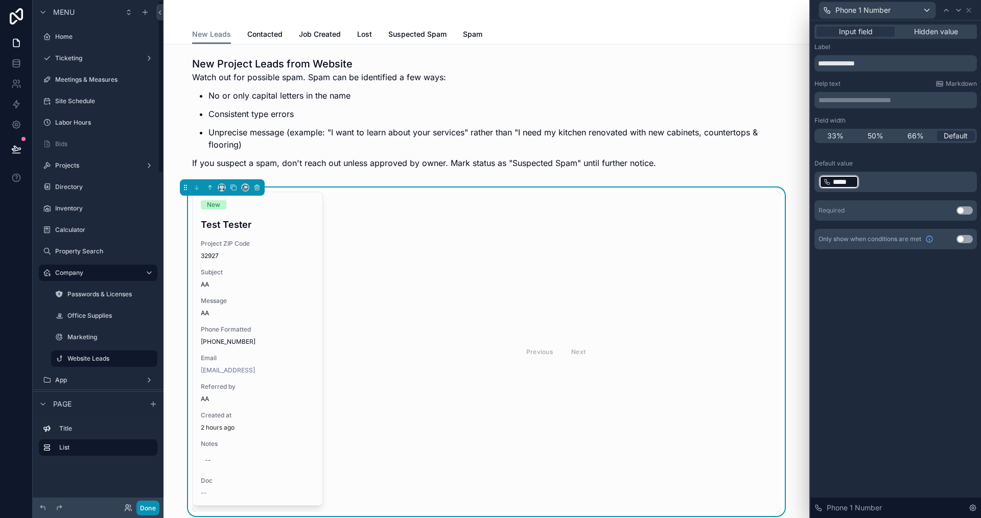
click at [151, 509] on button "Done" at bounding box center [147, 508] width 23 height 15
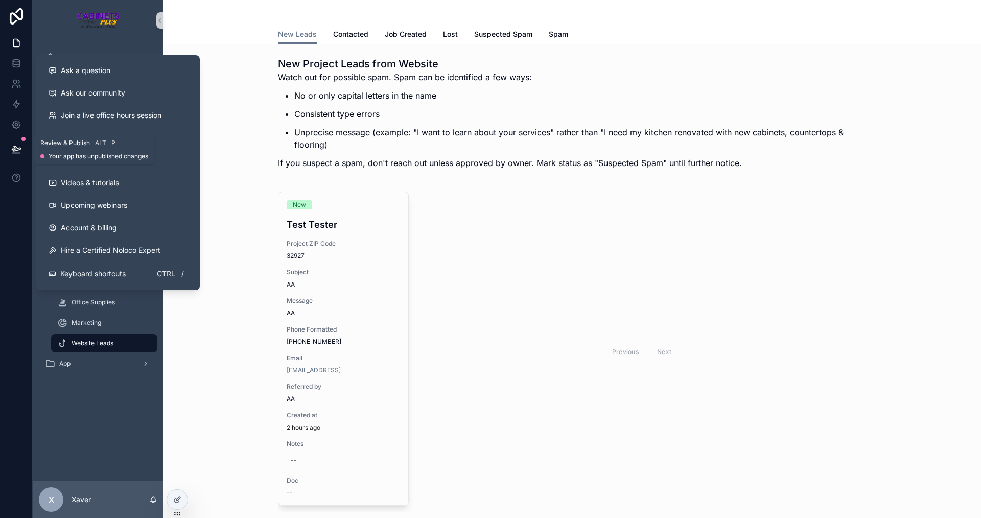
click at [11, 153] on icon at bounding box center [16, 149] width 10 height 10
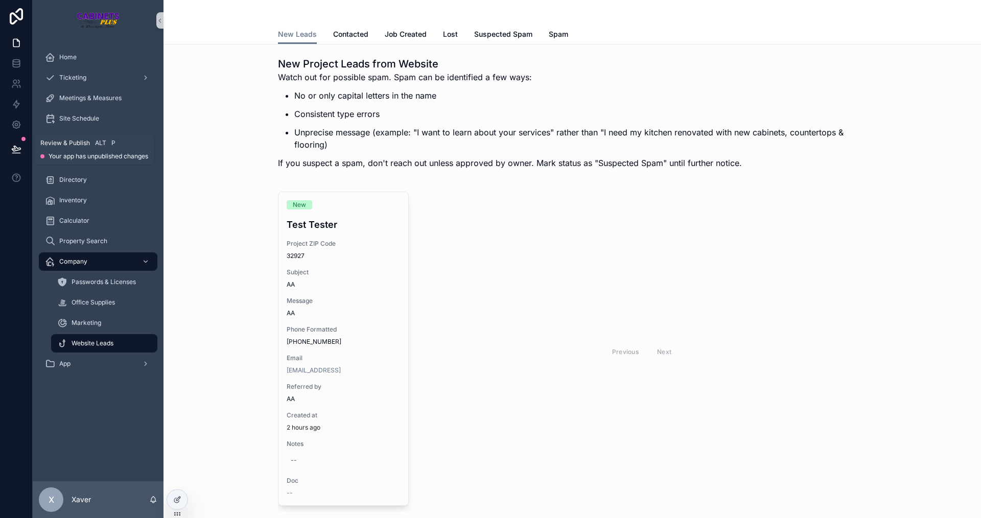
click at [18, 148] on icon at bounding box center [16, 148] width 9 height 5
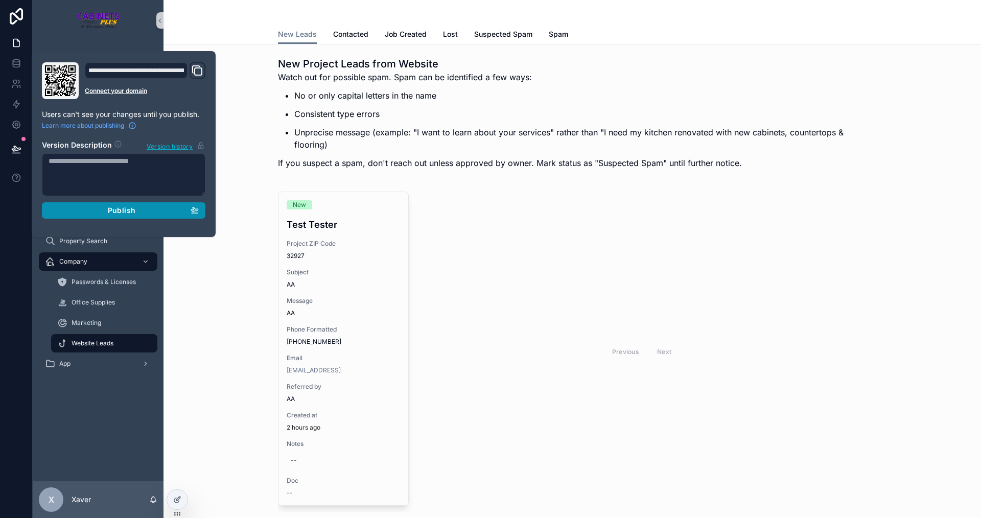
click at [106, 217] on button "Publish" at bounding box center [124, 210] width 164 height 16
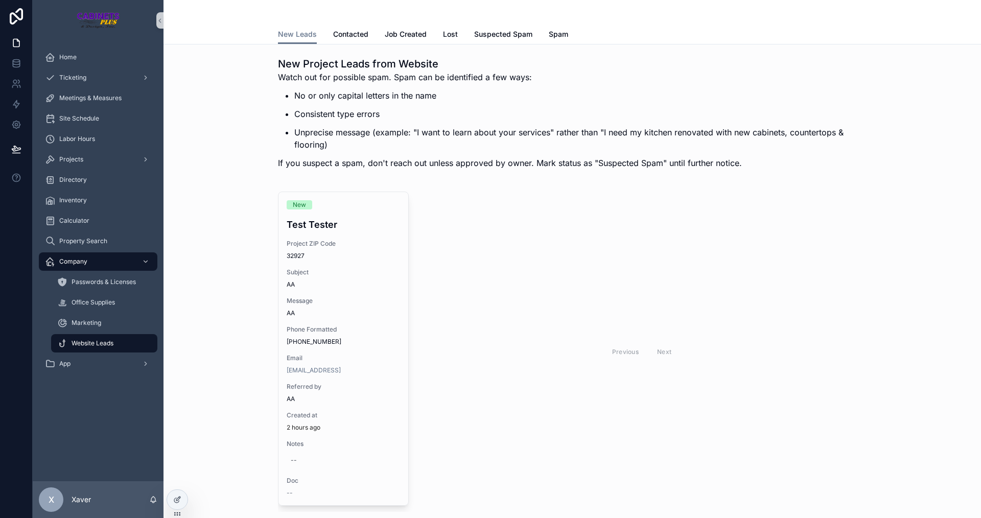
click at [203, 313] on div "New Test Tester Project ZIP Code 32927 Subject AA Message AA Phone Formatted (3…" at bounding box center [572, 352] width 801 height 329
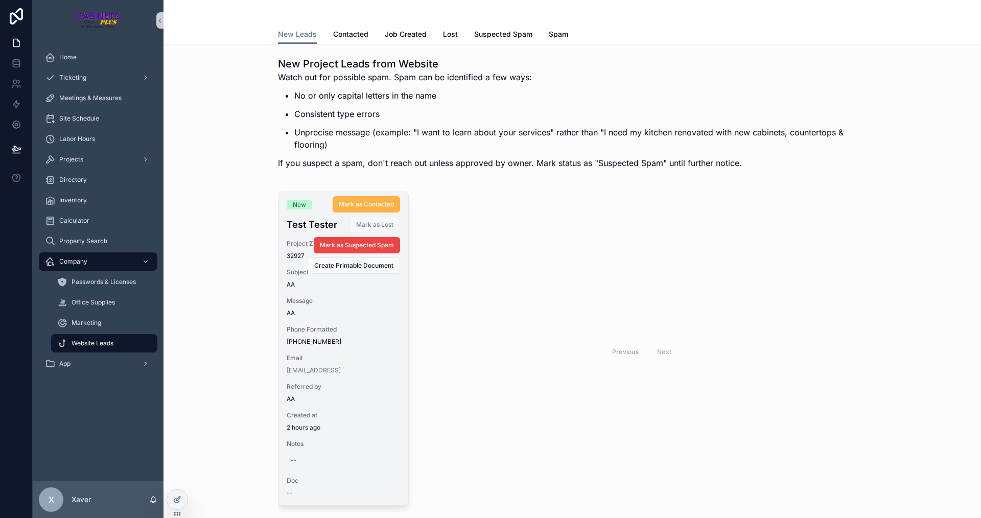
click at [366, 204] on span "Mark as Contacted" at bounding box center [366, 204] width 55 height 8
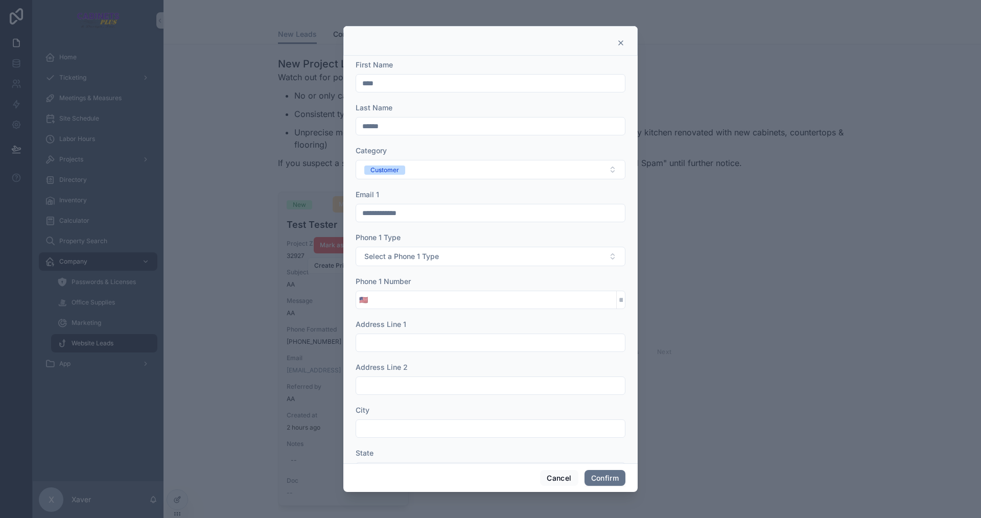
click at [425, 295] on input "tel" at bounding box center [493, 300] width 245 height 14
click at [541, 481] on button "Cancel" at bounding box center [559, 478] width 38 height 16
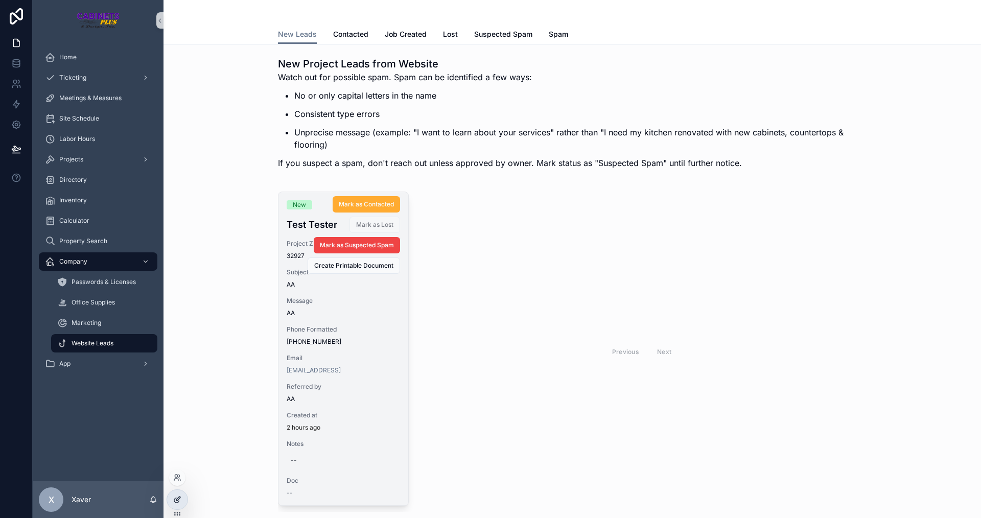
click at [181, 501] on icon at bounding box center [177, 500] width 8 height 8
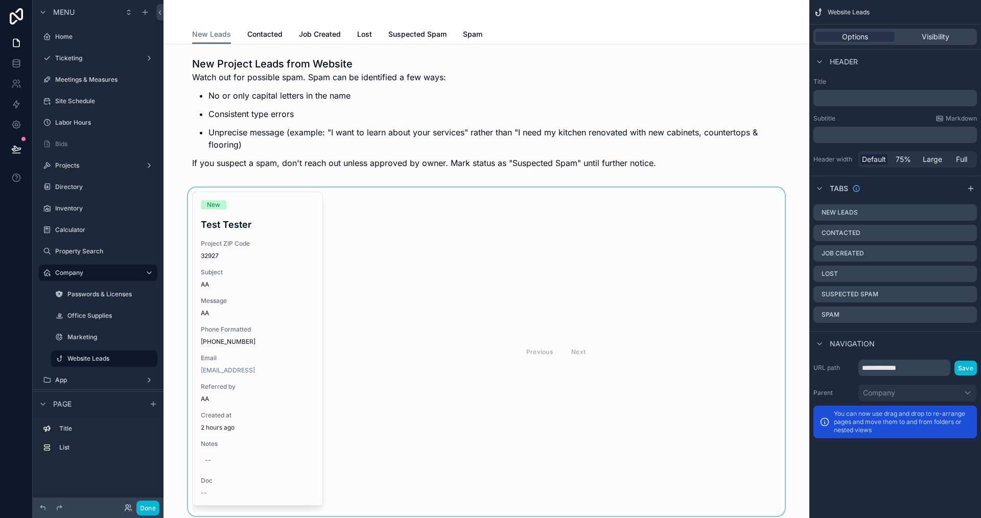
click at [370, 375] on div "scrollable content" at bounding box center [486, 352] width 629 height 329
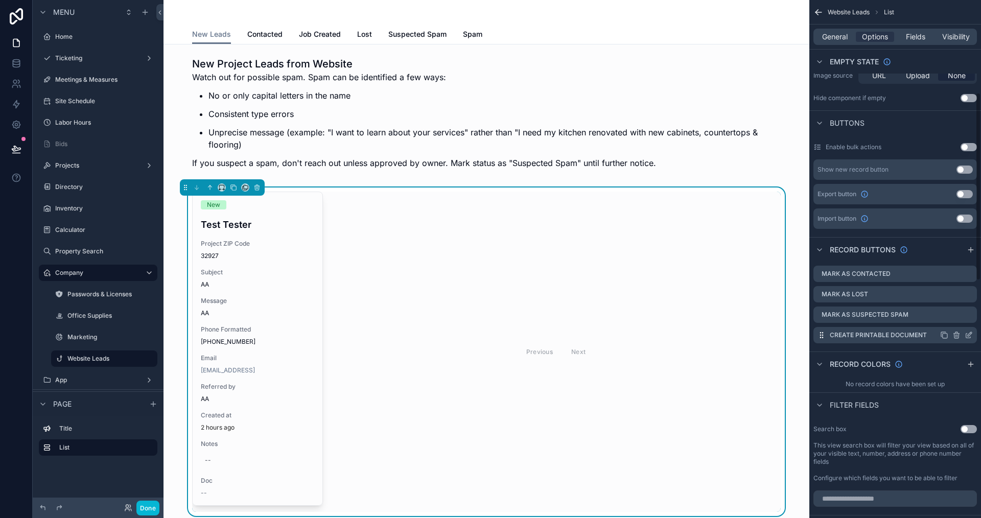
scroll to position [255, 0]
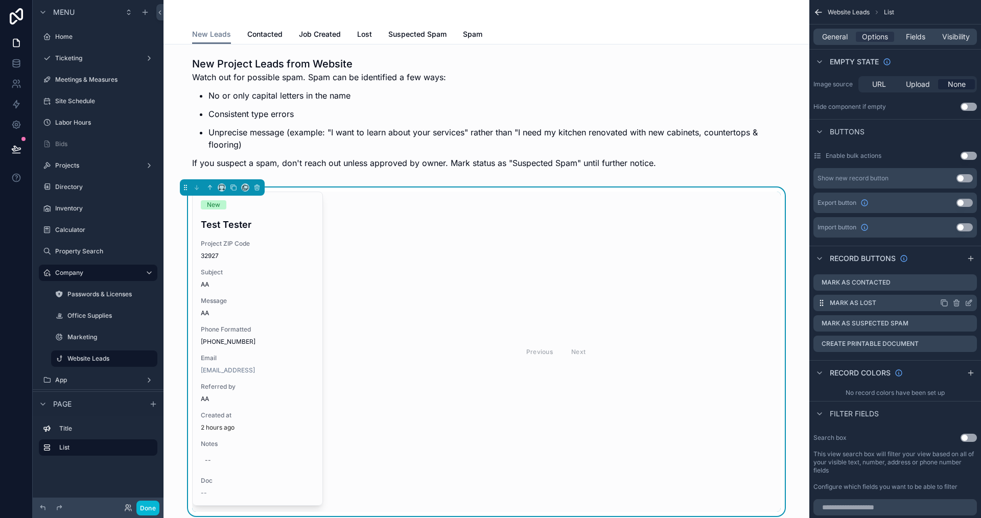
click at [965, 300] on icon "scrollable content" at bounding box center [969, 303] width 8 height 8
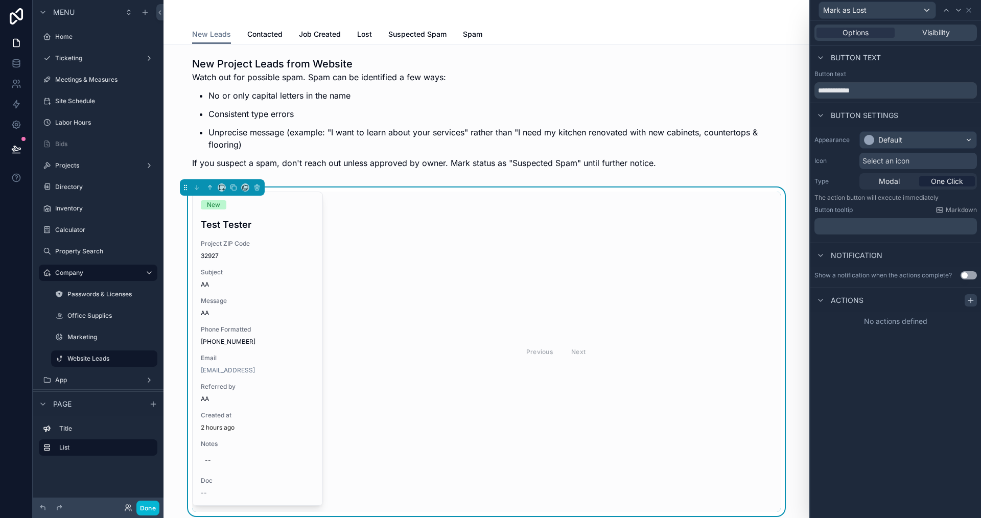
click at [972, 305] on div at bounding box center [971, 300] width 12 height 12
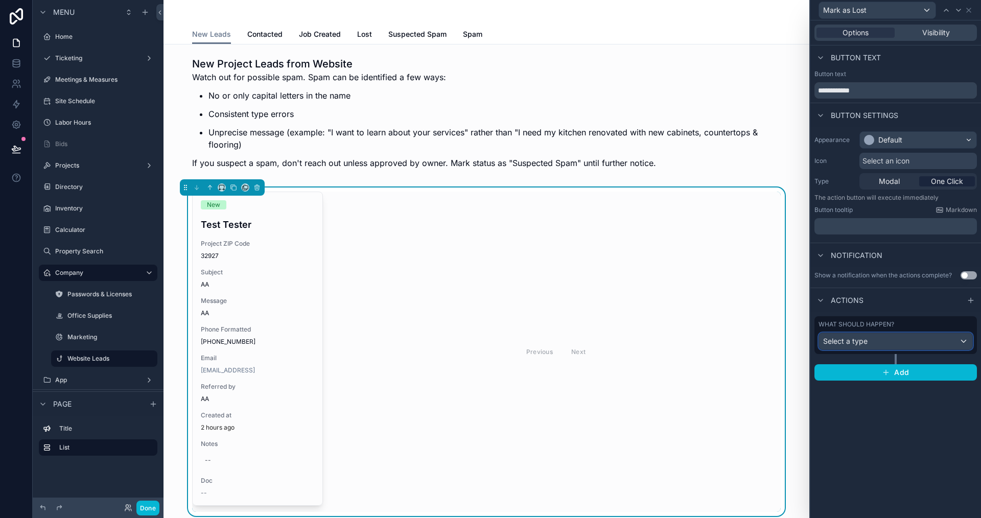
click at [875, 339] on div "Select a type" at bounding box center [895, 341] width 153 height 16
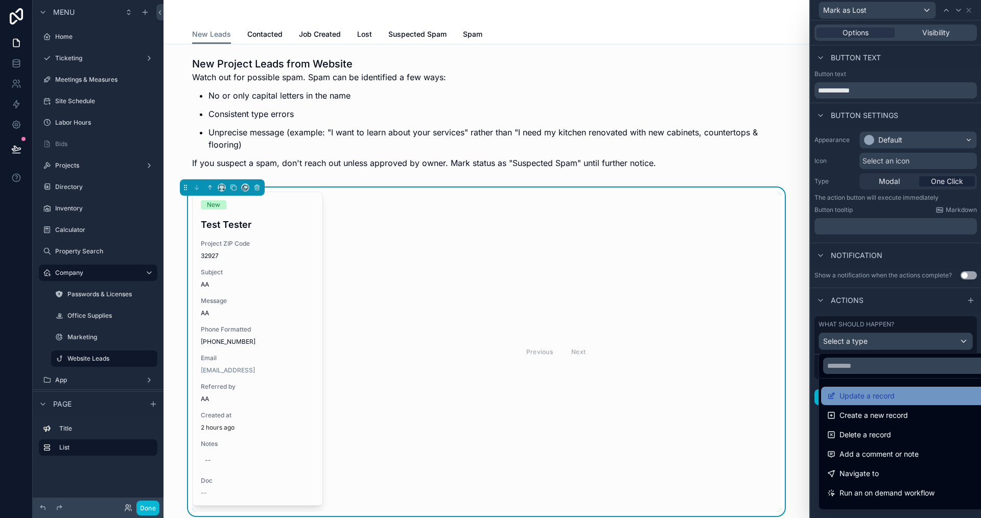
click at [841, 392] on span "Update a record" at bounding box center [866, 396] width 55 height 12
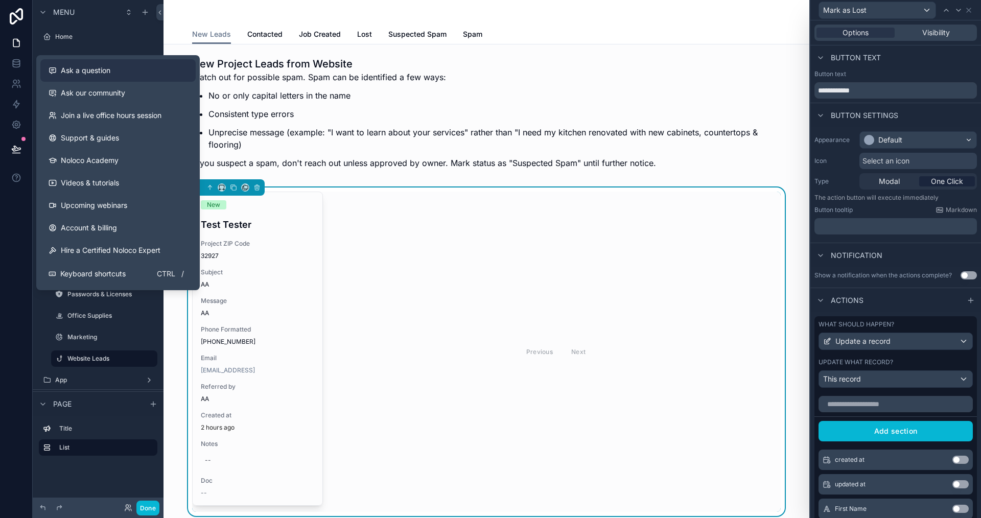
click at [100, 70] on span "Ask a question" at bounding box center [86, 70] width 50 height 10
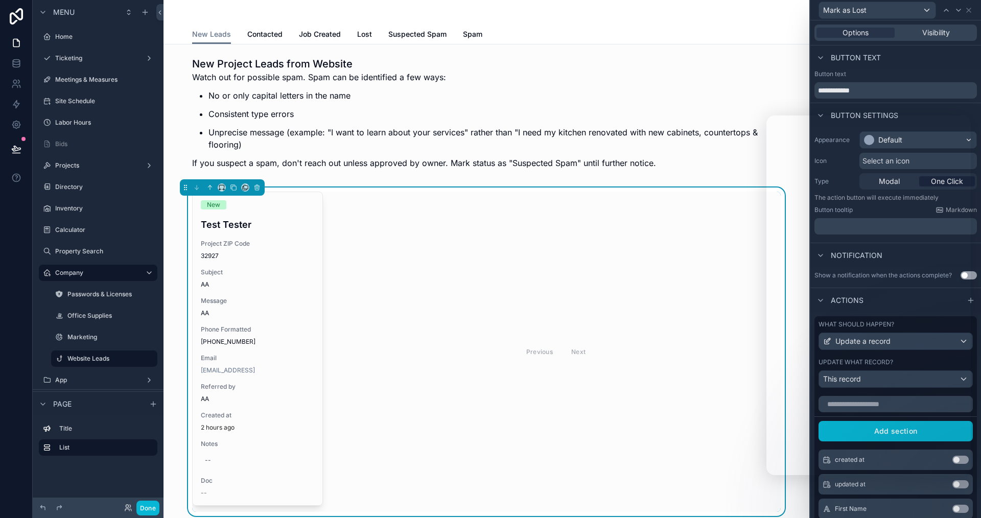
click at [494, 282] on div "Previous Next" at bounding box center [556, 352] width 450 height 320
click at [218, 187] on button "scrollable content" at bounding box center [222, 187] width 8 height 8
click at [387, 232] on div "scrollable content" at bounding box center [490, 259] width 981 height 518
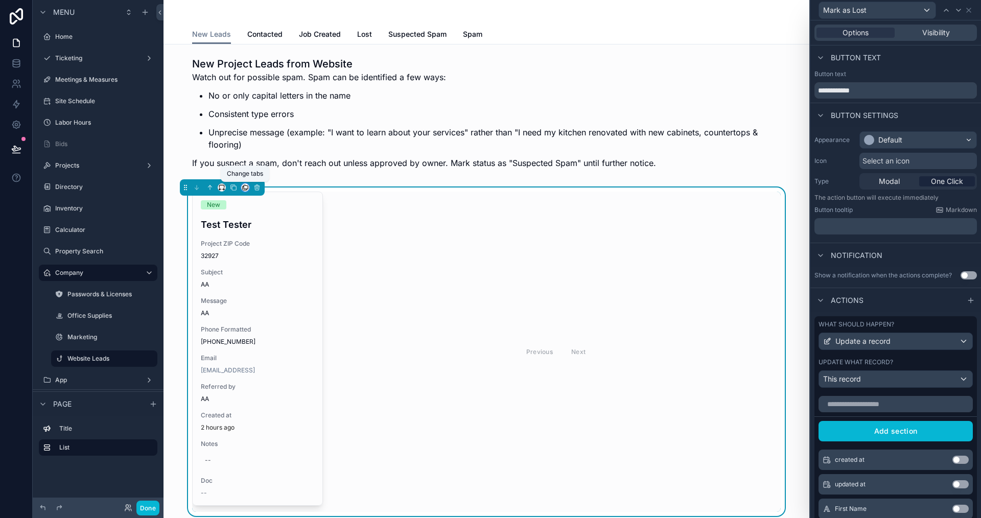
click at [243, 184] on icon "scrollable content" at bounding box center [245, 187] width 7 height 7
click at [269, 237] on span "Contacted" at bounding box center [273, 241] width 35 height 12
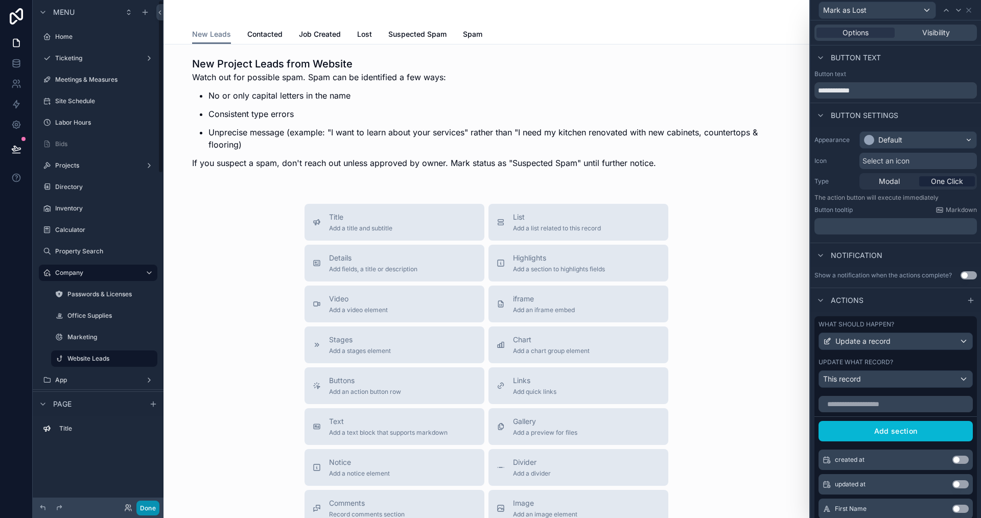
click at [141, 509] on button "Done" at bounding box center [147, 508] width 23 height 15
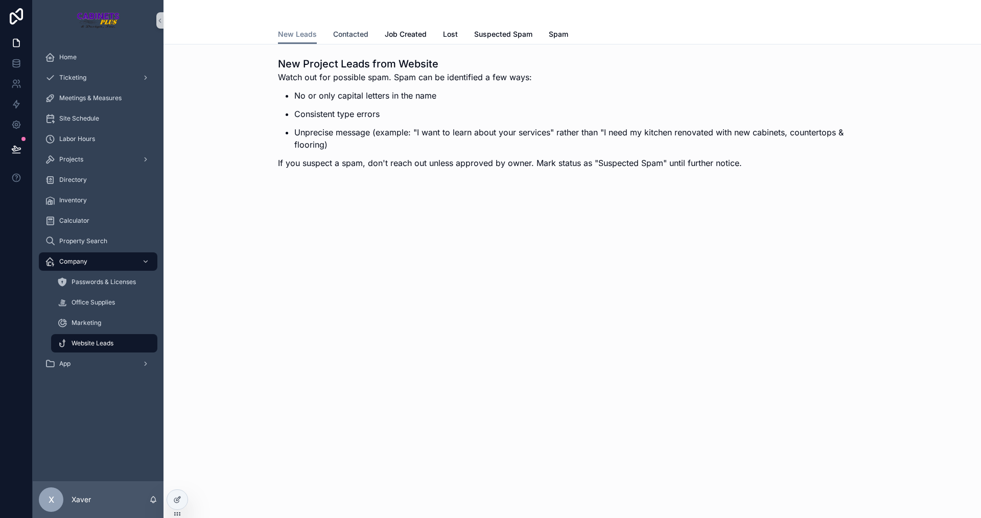
click at [340, 32] on span "Contacted" at bounding box center [350, 34] width 35 height 10
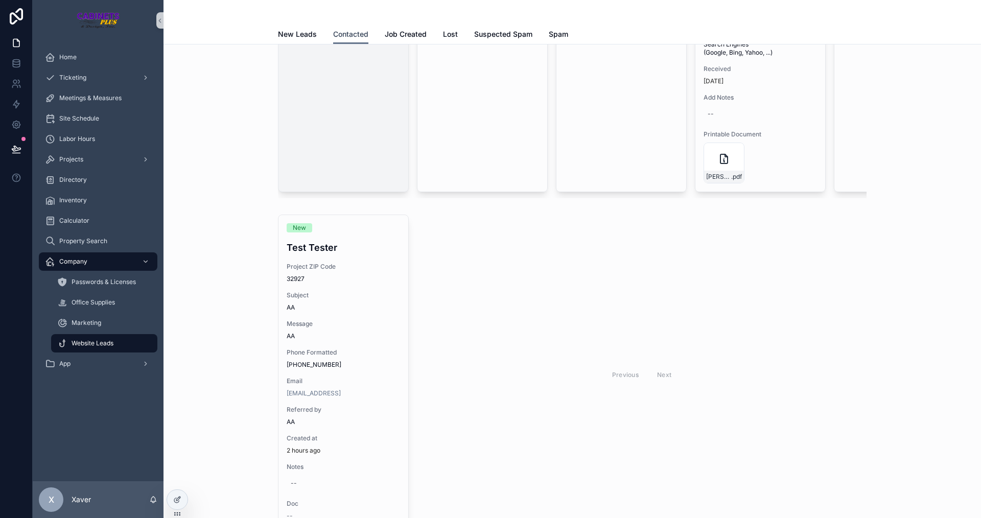
scroll to position [460, 0]
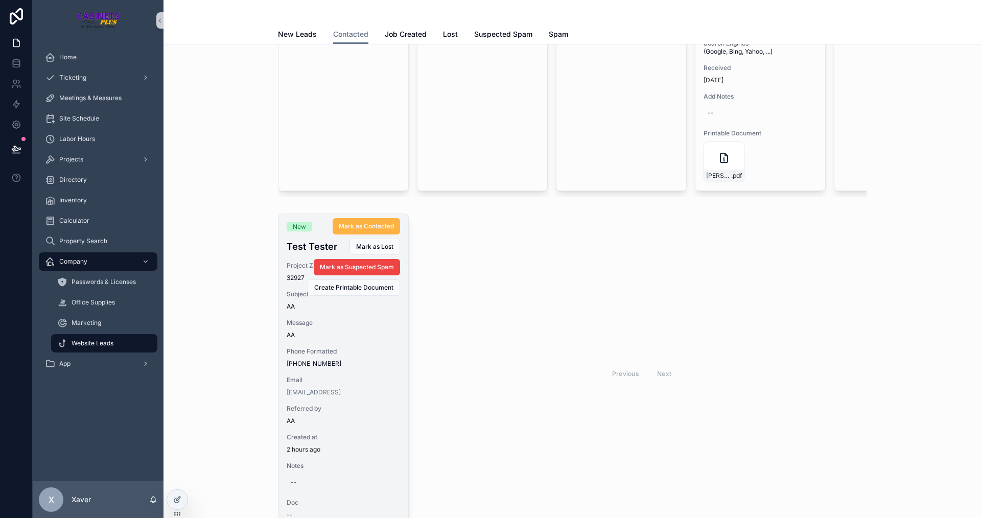
click at [367, 230] on span "Mark as Contacted" at bounding box center [366, 226] width 55 height 8
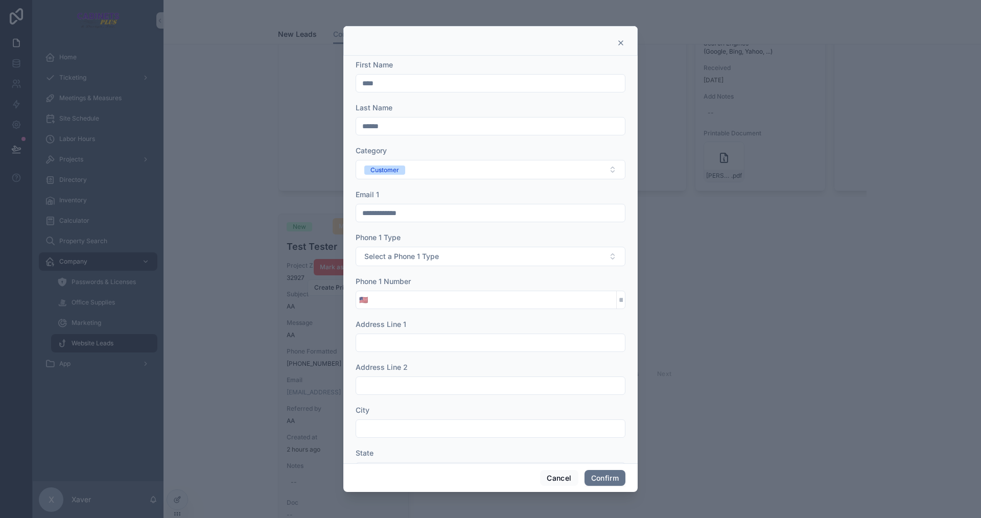
click at [397, 306] on input "tel" at bounding box center [493, 300] width 245 height 14
click at [471, 279] on div "Phone 1 Number" at bounding box center [491, 281] width 270 height 10
click at [555, 475] on button "Cancel" at bounding box center [559, 478] width 38 height 16
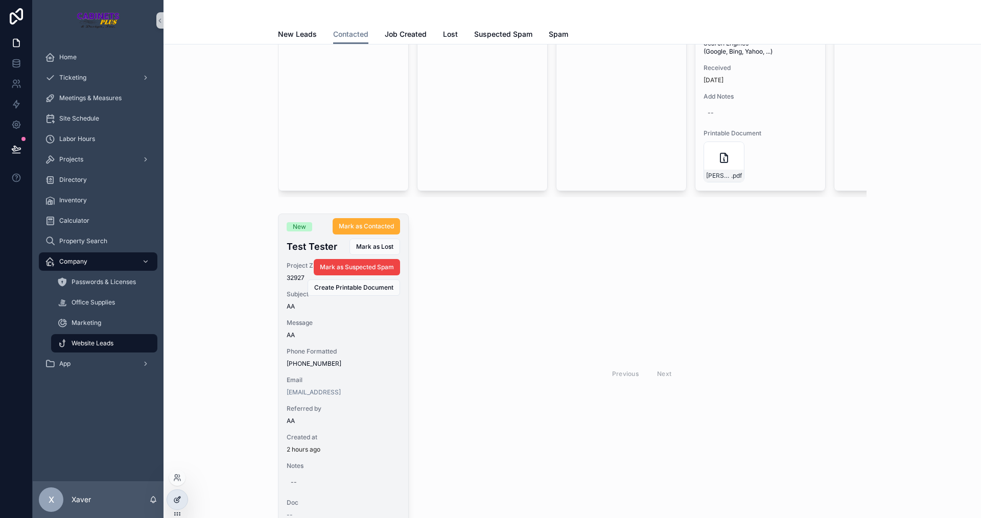
click at [183, 498] on div at bounding box center [177, 499] width 20 height 19
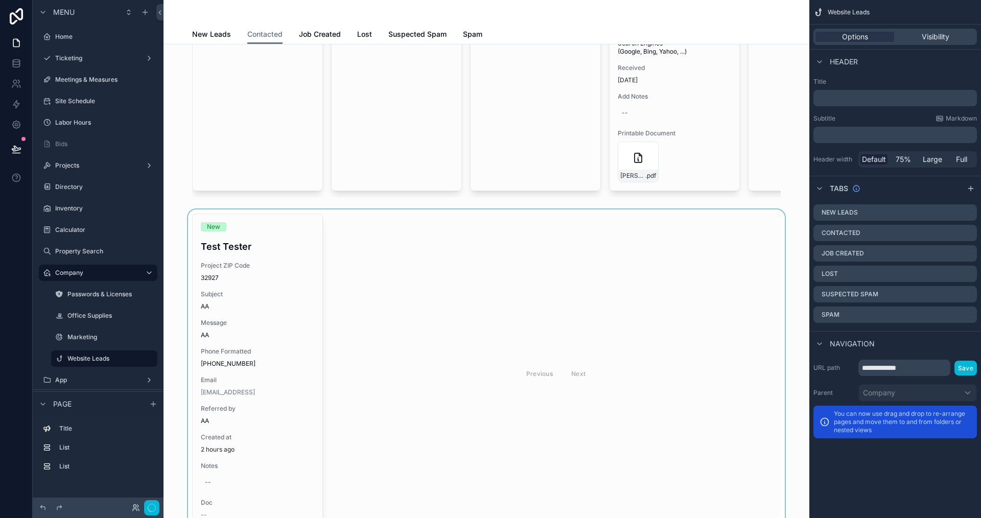
click at [446, 312] on div "scrollable content" at bounding box center [486, 373] width 629 height 329
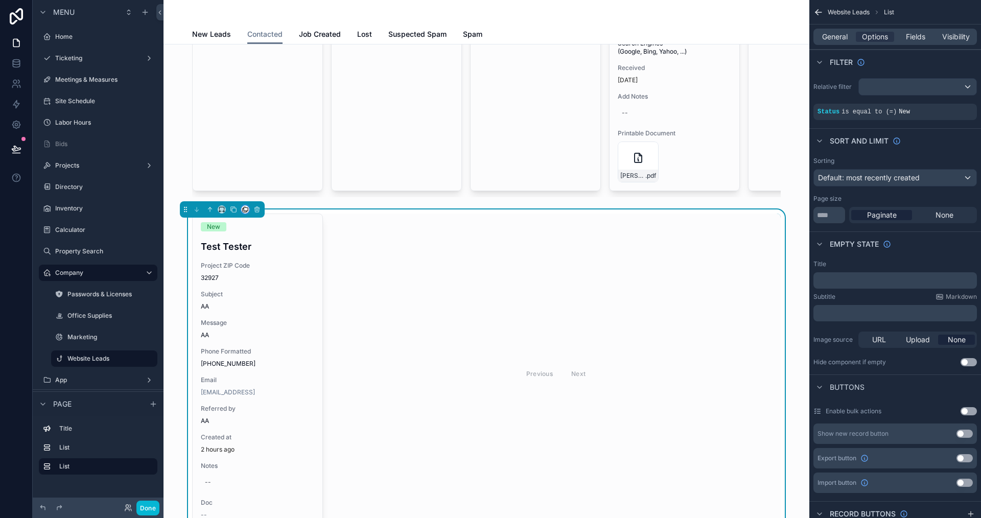
click at [244, 213] on button "scrollable content" at bounding box center [245, 209] width 8 height 8
click at [267, 242] on span "New Leads" at bounding box center [275, 241] width 38 height 12
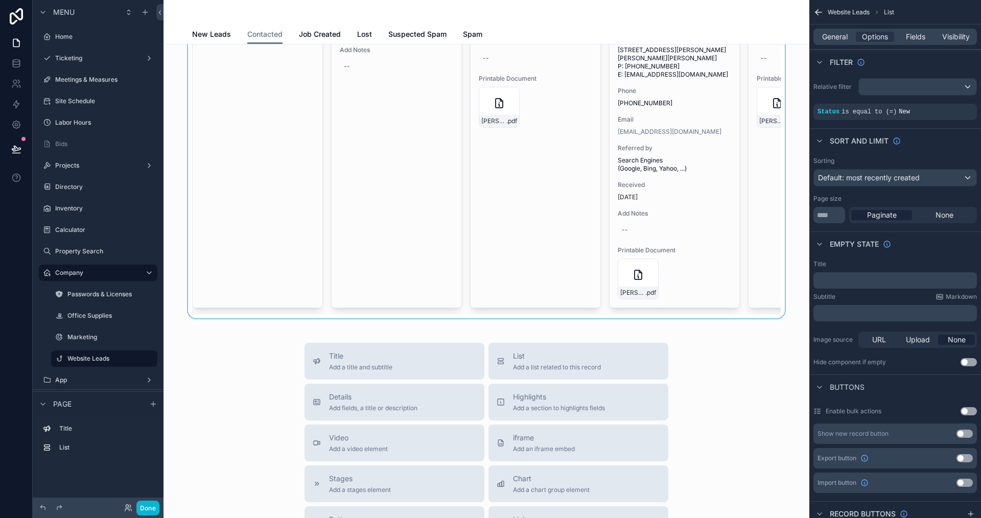
scroll to position [204, 0]
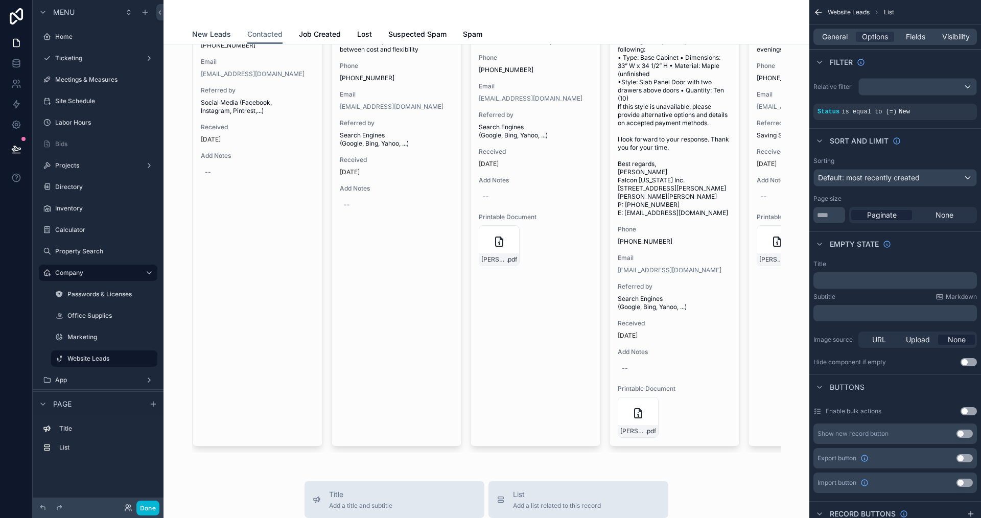
click at [193, 34] on span "New Leads" at bounding box center [211, 34] width 39 height 10
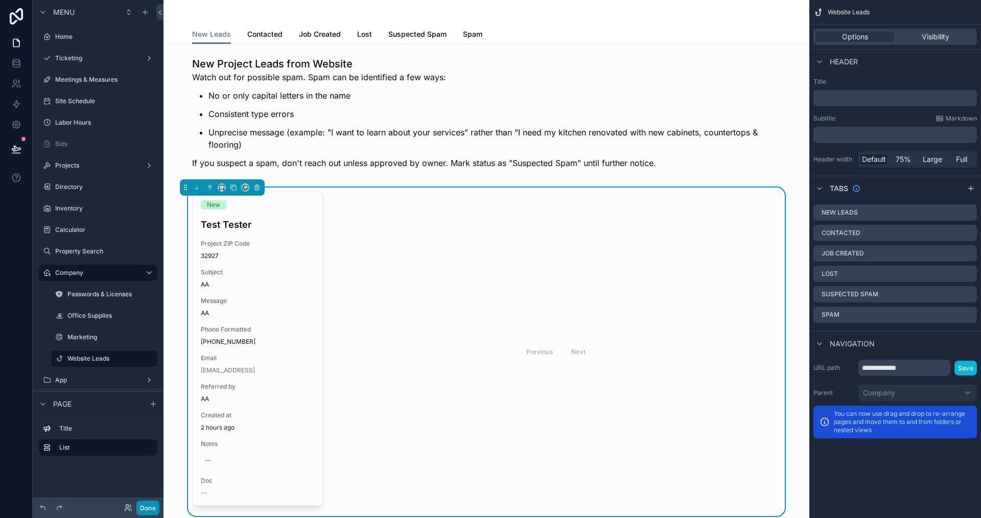
click at [149, 509] on button "Done" at bounding box center [147, 508] width 23 height 15
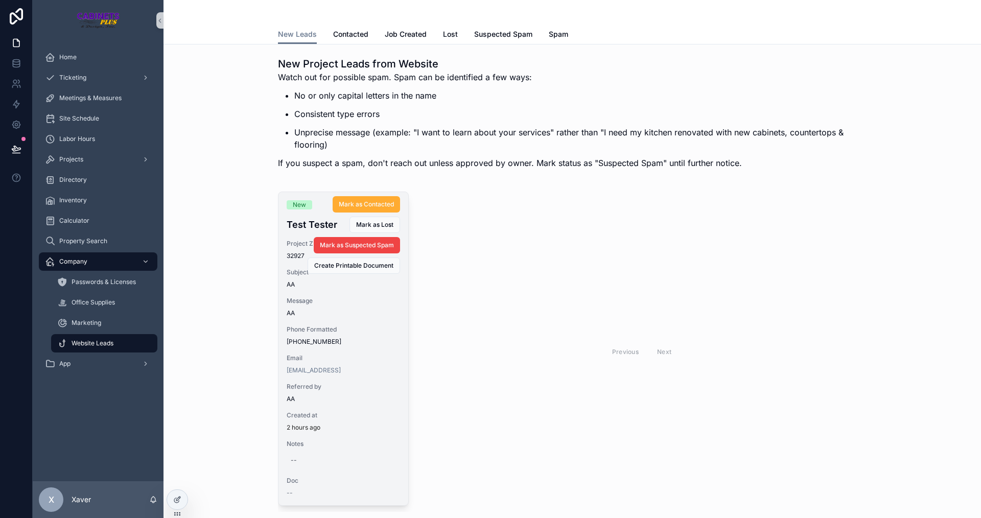
click at [366, 318] on div "New Test Tester Project ZIP Code 32927 Subject AA Message AA Phone Formatted (3…" at bounding box center [343, 348] width 130 height 313
click at [364, 222] on span "Mark as Lost" at bounding box center [374, 225] width 37 height 8
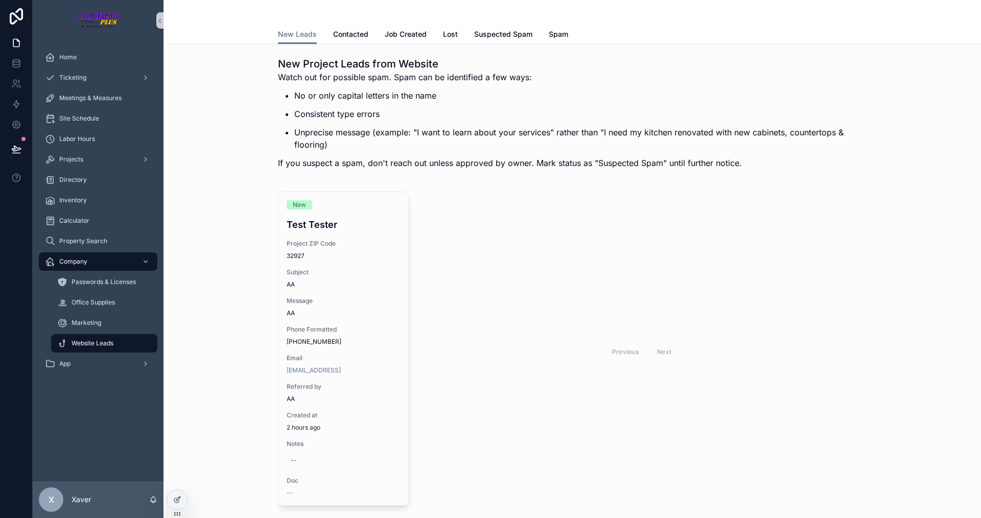
click at [457, 331] on div "Previous Next" at bounding box center [642, 352] width 450 height 320
click at [182, 497] on div at bounding box center [177, 499] width 20 height 19
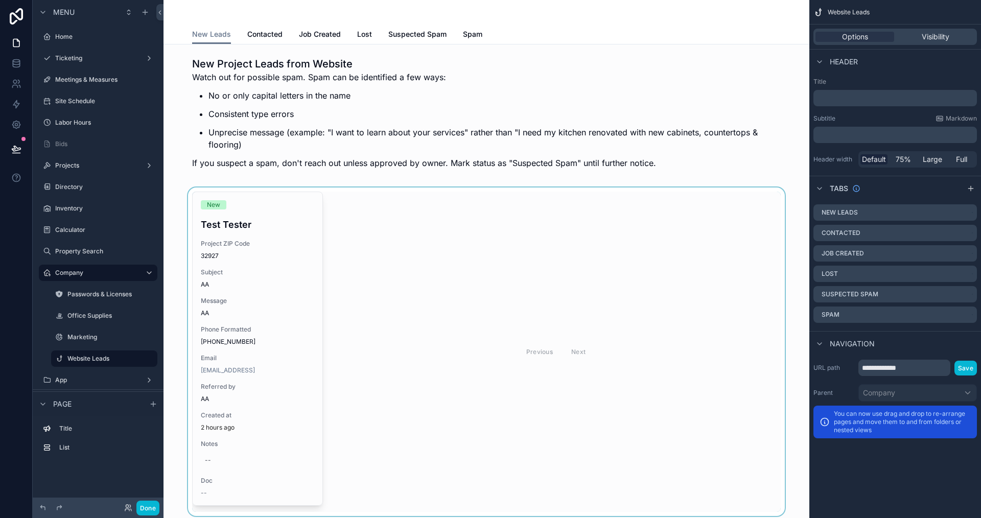
click at [419, 330] on div "scrollable content" at bounding box center [486, 352] width 629 height 329
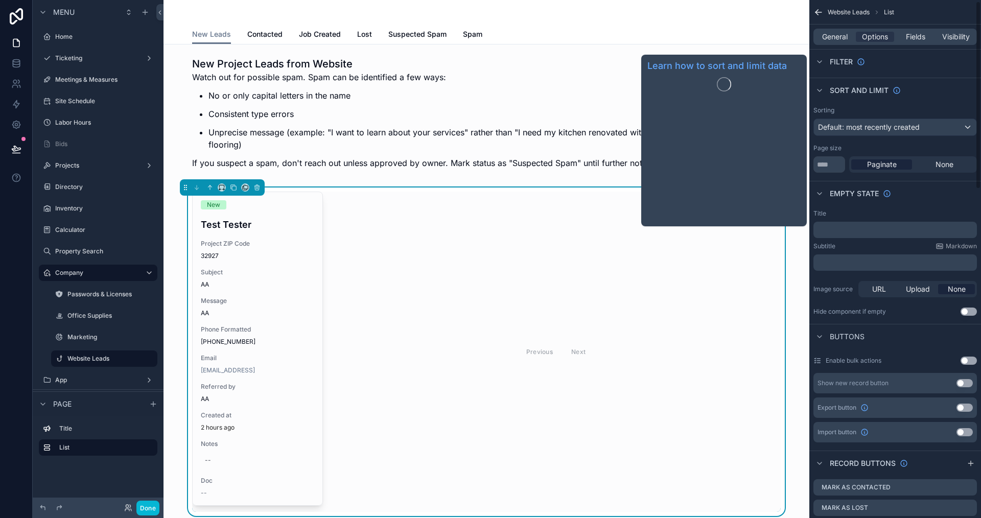
scroll to position [204, 0]
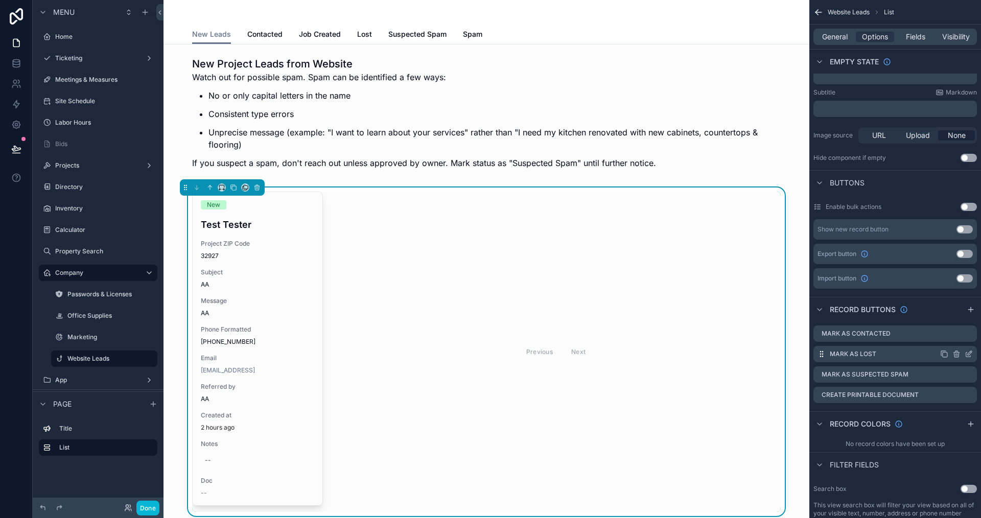
click at [970, 352] on icon "scrollable content" at bounding box center [969, 354] width 8 height 8
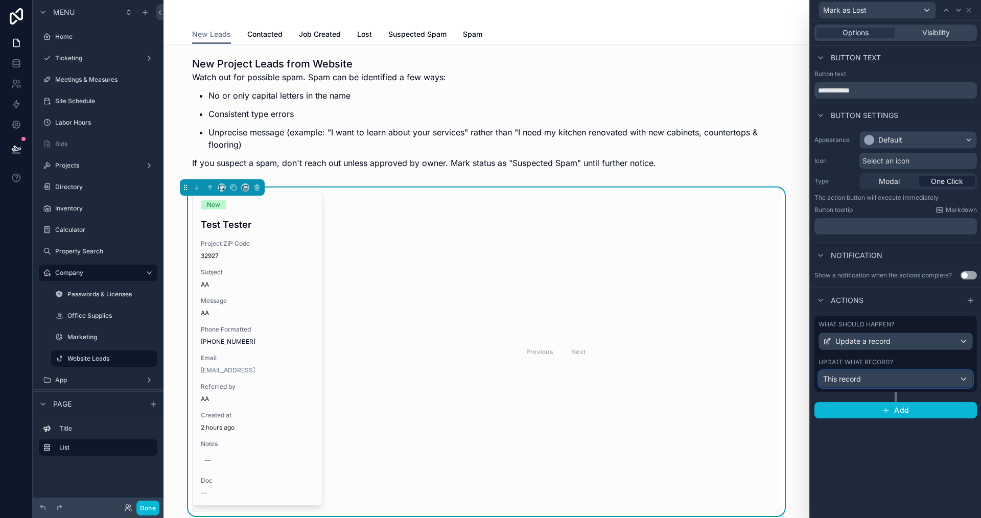
click at [862, 373] on div "This record" at bounding box center [895, 379] width 153 height 16
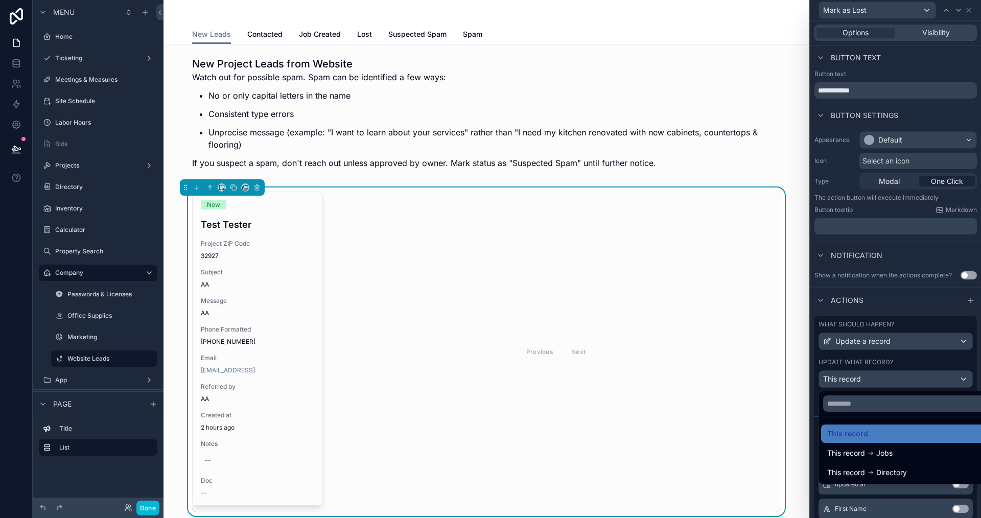
click at [815, 402] on div at bounding box center [895, 259] width 171 height 518
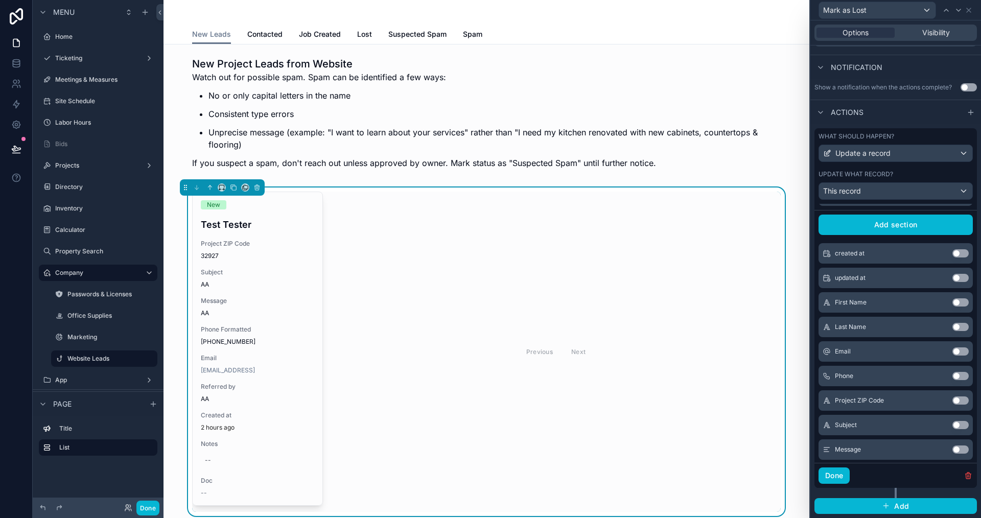
scroll to position [0, 0]
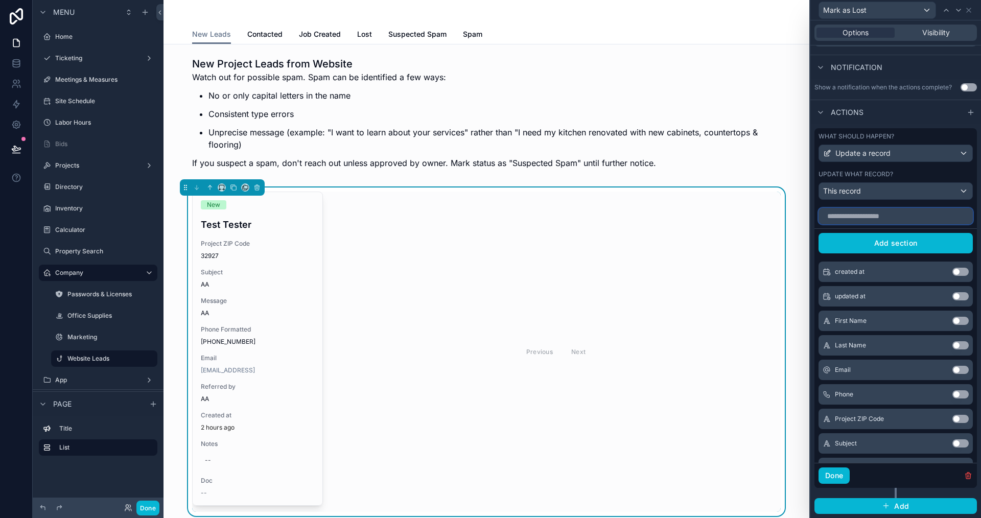
click at [870, 213] on input "text" at bounding box center [896, 216] width 154 height 16
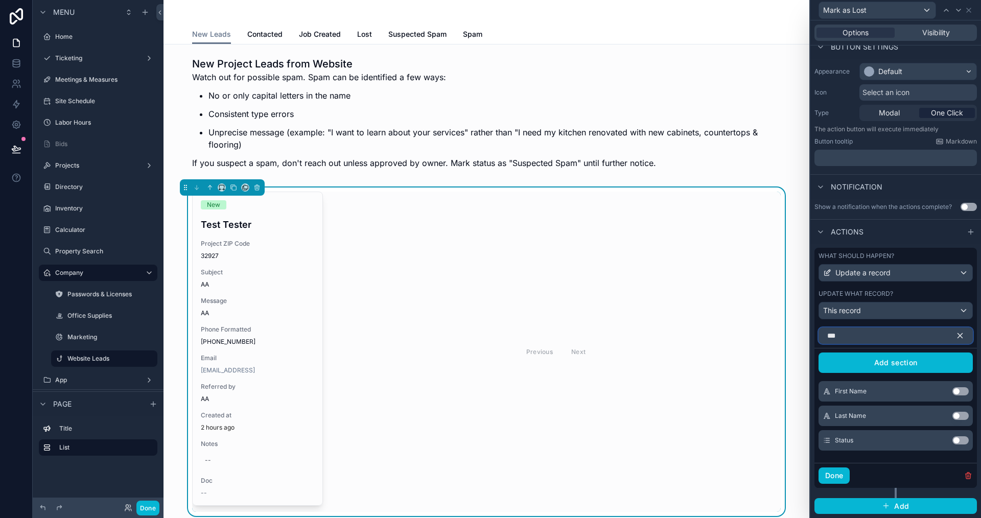
scroll to position [19, 0]
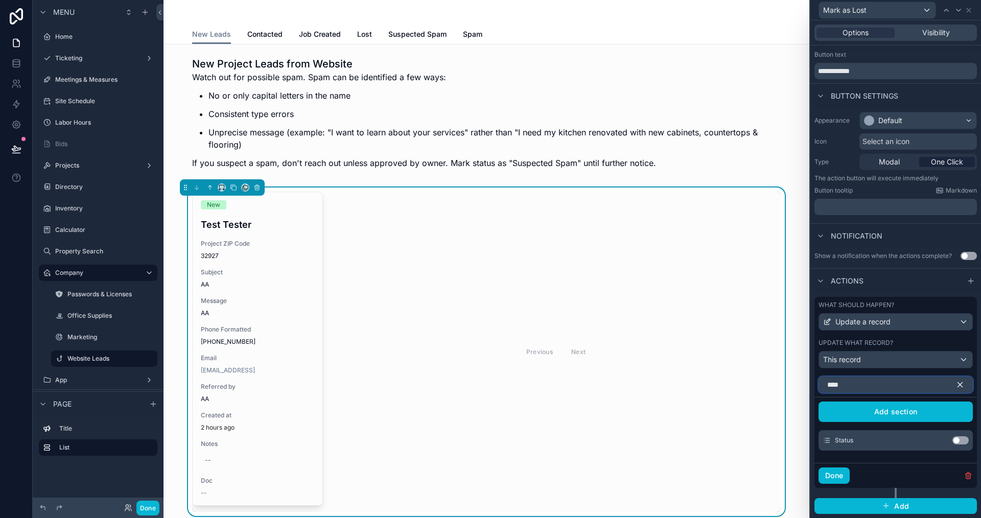
type input "****"
click at [952, 442] on button "Use setting" at bounding box center [960, 440] width 16 height 8
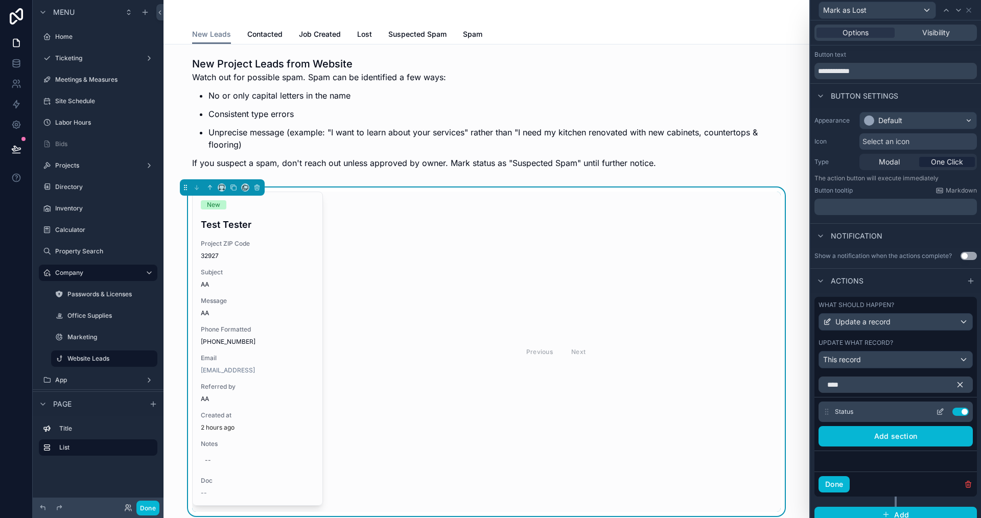
click at [936, 411] on icon at bounding box center [940, 412] width 8 height 8
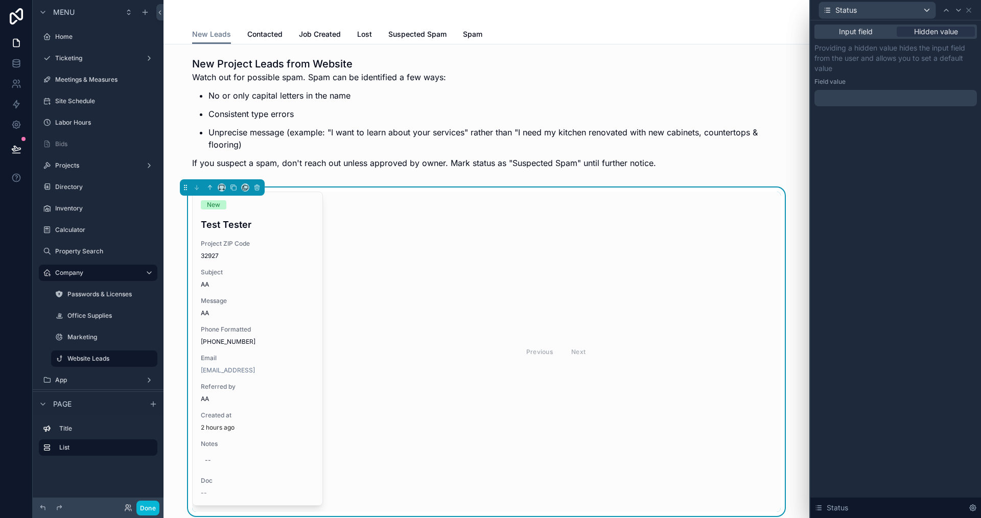
click at [890, 100] on div at bounding box center [895, 98] width 162 height 16
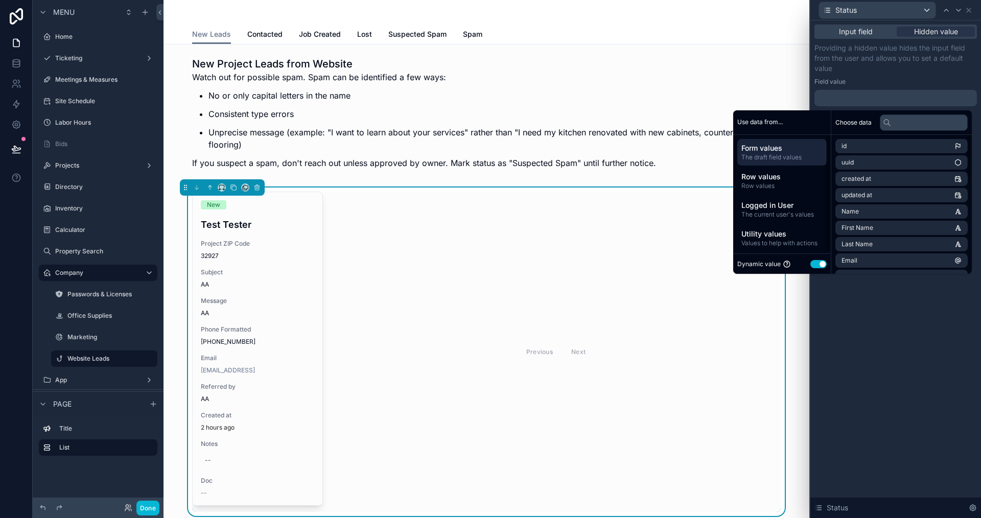
click at [814, 261] on button "Use setting" at bounding box center [818, 264] width 16 height 8
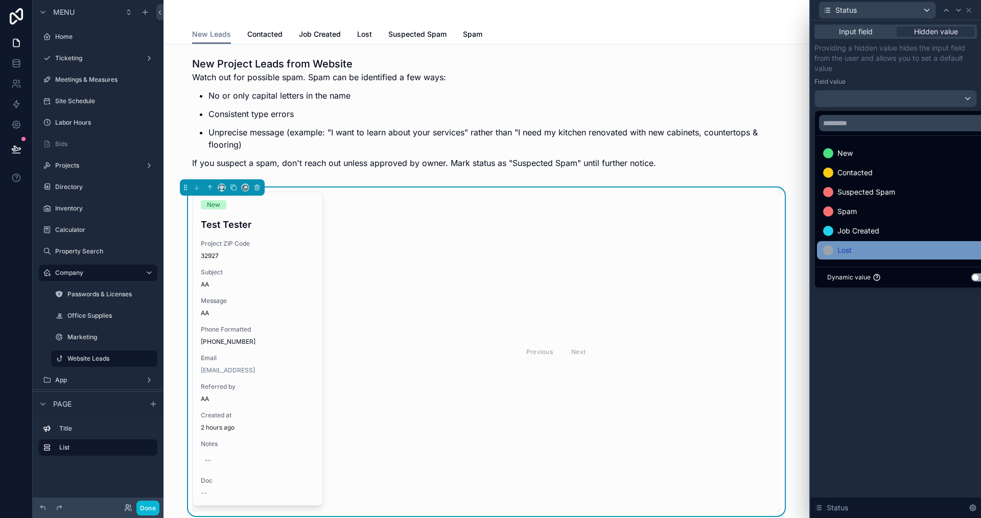
click at [865, 249] on div "Lost" at bounding box center [907, 250] width 169 height 12
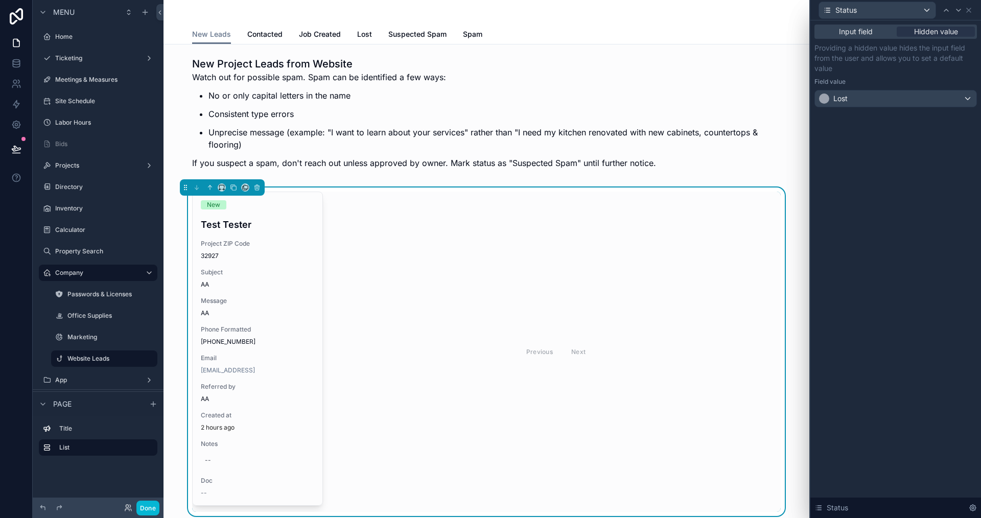
click at [477, 271] on div "Previous Next" at bounding box center [556, 352] width 450 height 320
click at [149, 510] on button "Done" at bounding box center [147, 508] width 23 height 15
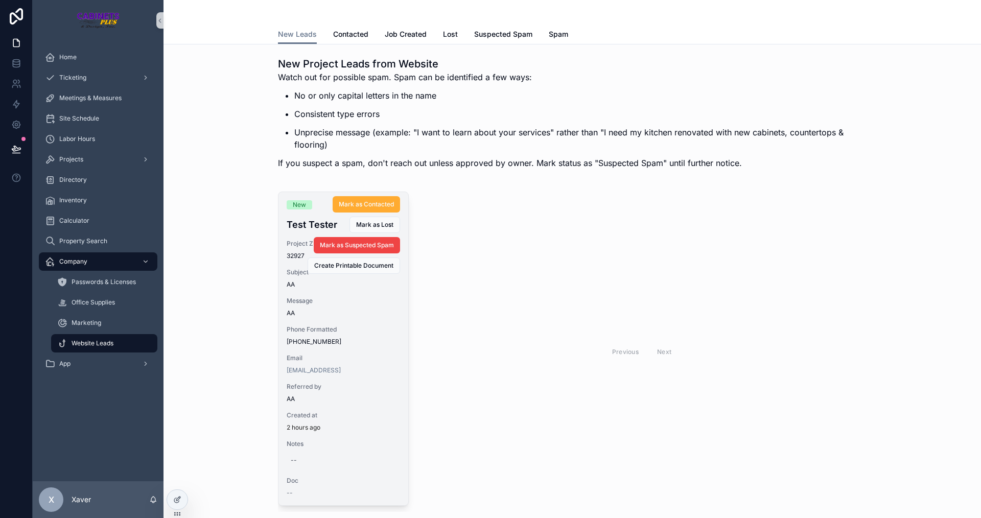
click at [340, 332] on span "Phone Formatted" at bounding box center [343, 329] width 113 height 8
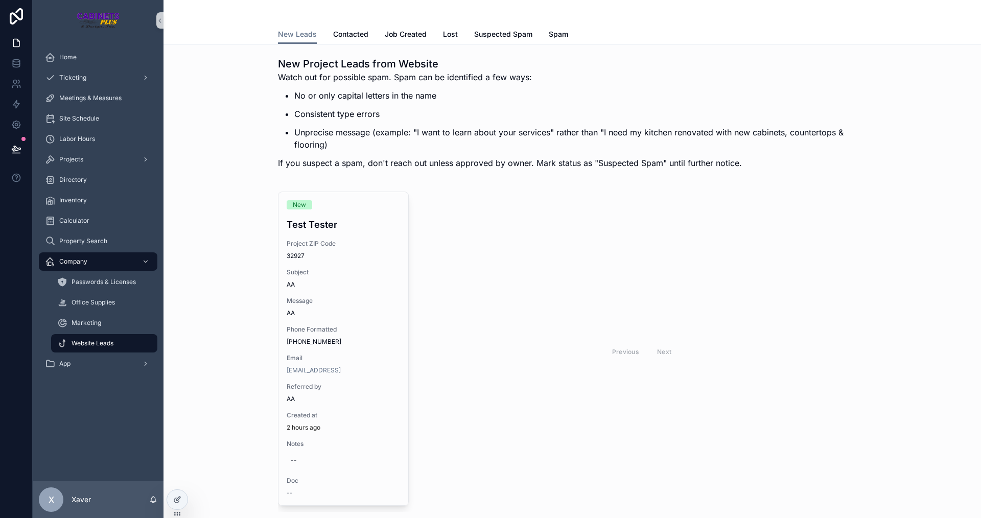
click at [449, 308] on div "Previous Next" at bounding box center [642, 352] width 450 height 320
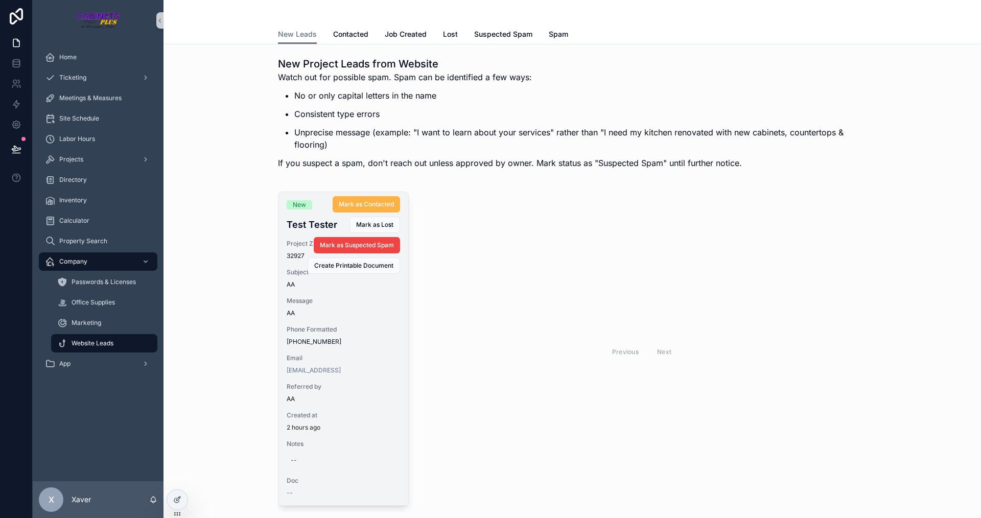
click at [353, 197] on button "Mark as Contacted" at bounding box center [366, 204] width 67 height 16
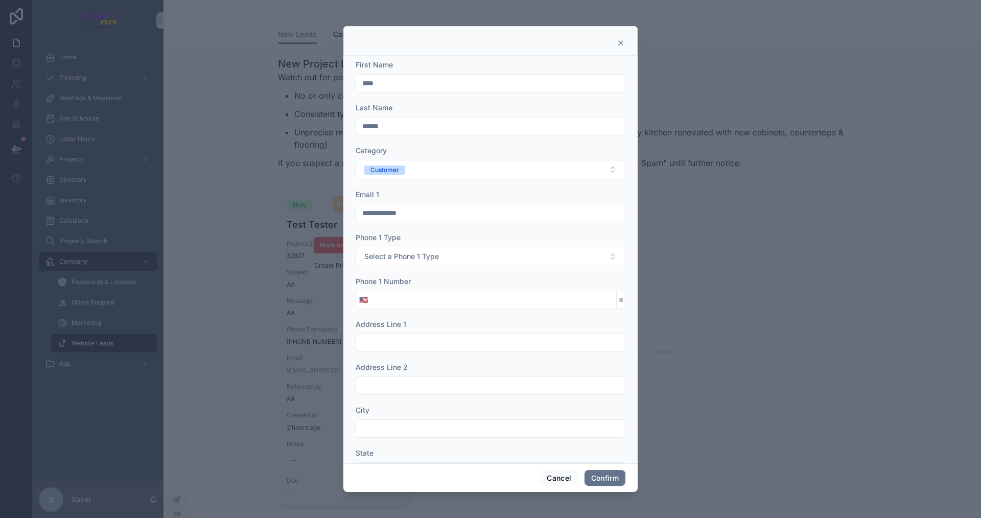
click at [442, 206] on input "**********" at bounding box center [490, 213] width 269 height 14
click at [455, 231] on form "**********" at bounding box center [491, 318] width 270 height 517
click at [556, 476] on button "Cancel" at bounding box center [559, 478] width 38 height 16
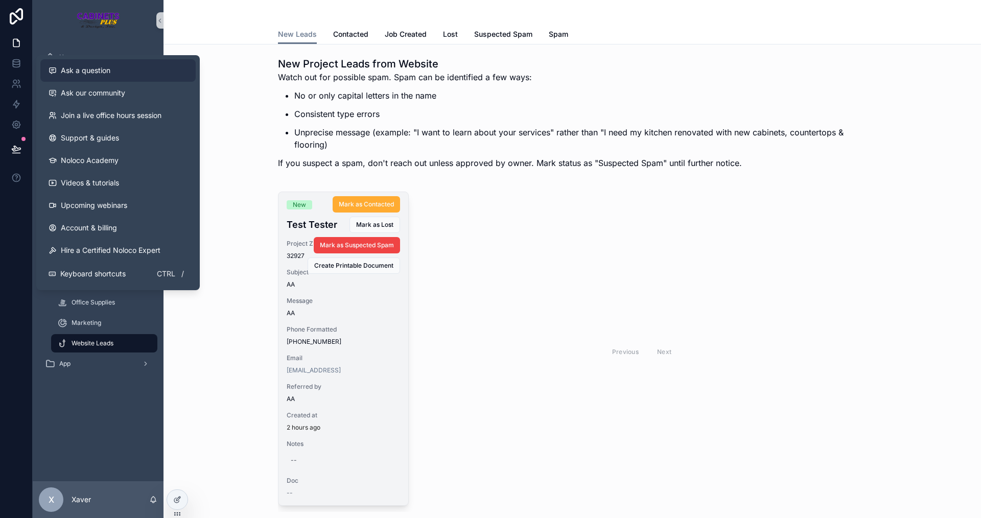
click at [108, 76] on button "Ask a question" at bounding box center [117, 70] width 155 height 22
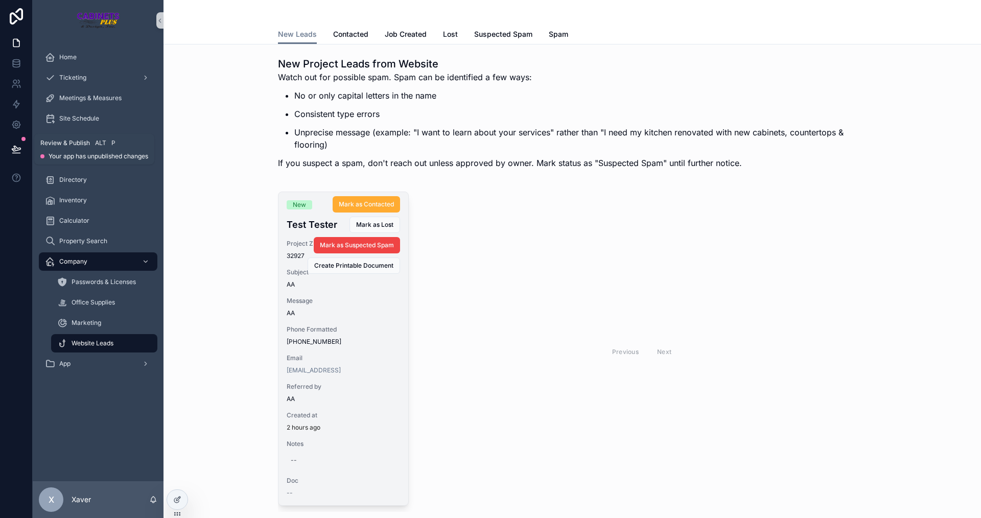
click at [12, 147] on icon at bounding box center [16, 149] width 10 height 10
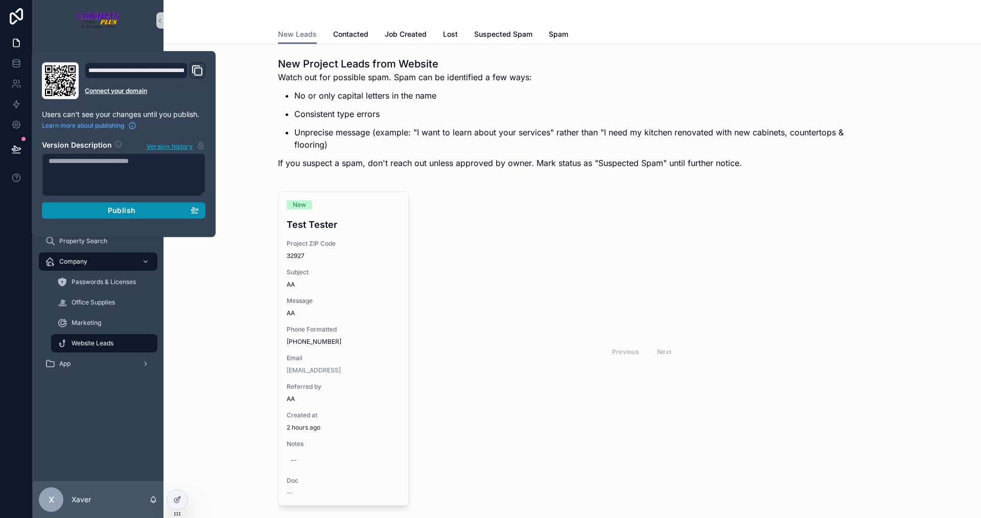
click at [69, 212] on div "Publish" at bounding box center [124, 210] width 150 height 9
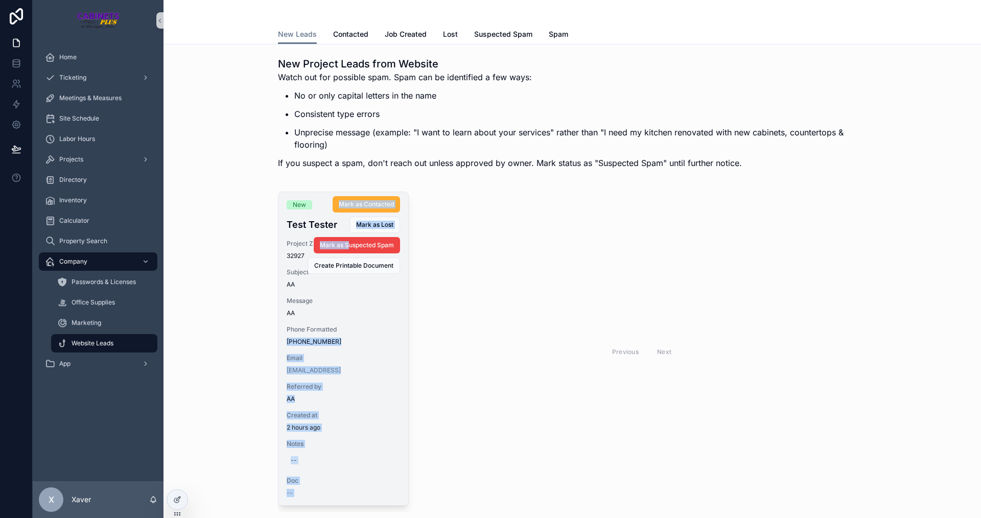
drag, startPoint x: 345, startPoint y: 251, endPoint x: 382, endPoint y: 332, distance: 88.5
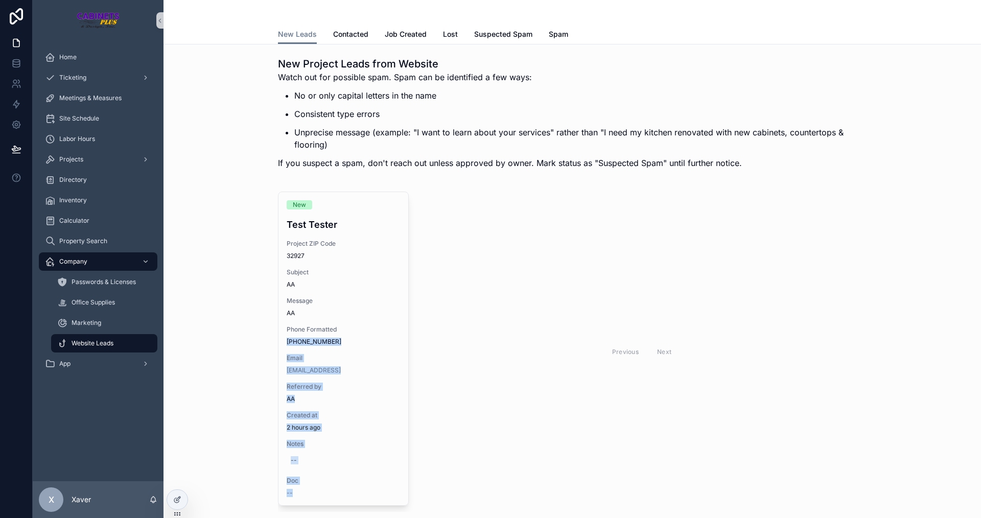
click at [427, 297] on div "Previous Next" at bounding box center [642, 352] width 450 height 320
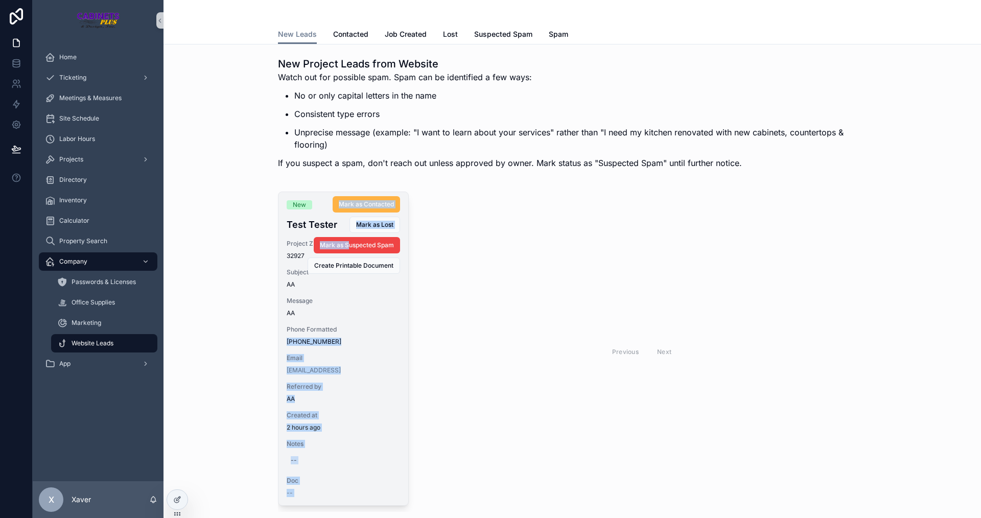
click at [372, 202] on span "Mark as Contacted" at bounding box center [366, 204] width 55 height 8
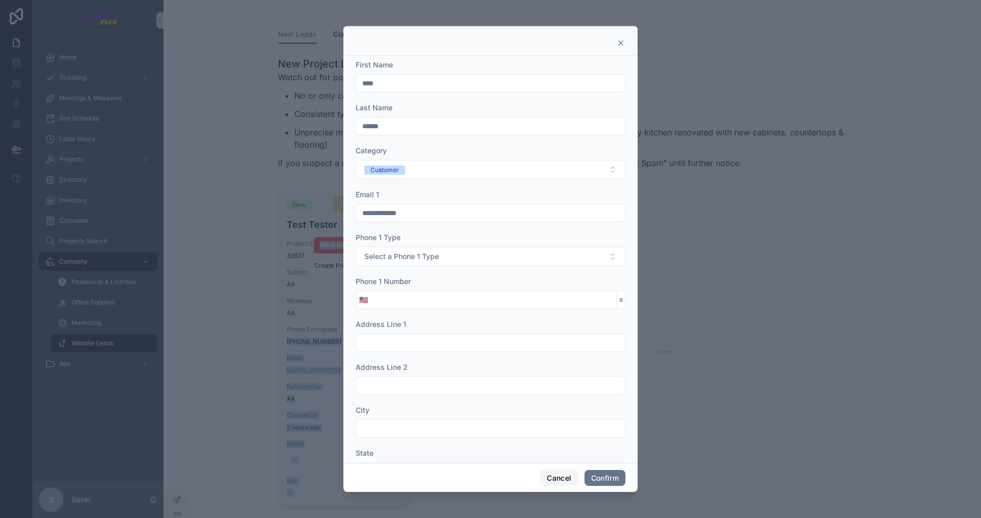
click at [553, 480] on button "Cancel" at bounding box center [559, 478] width 38 height 16
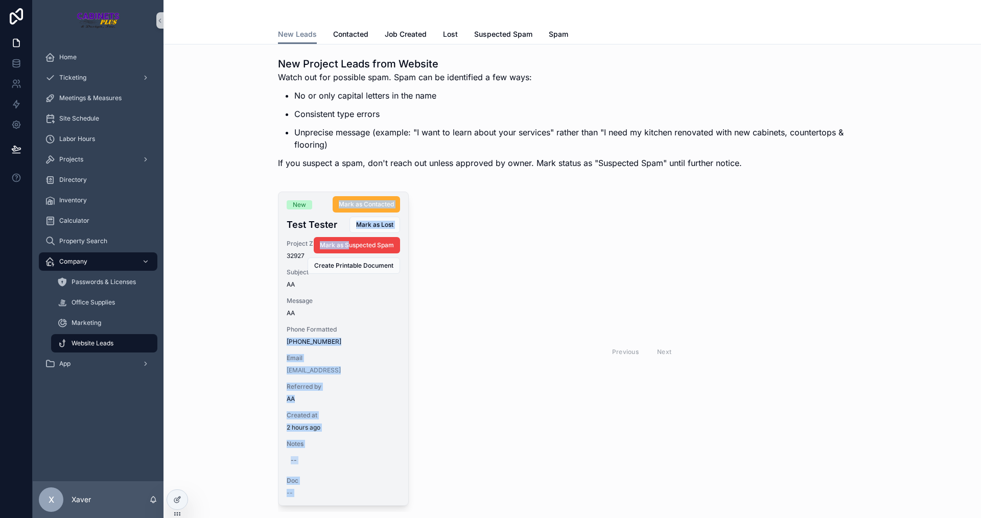
click at [539, 431] on div "Previous Next" at bounding box center [642, 352] width 450 height 320
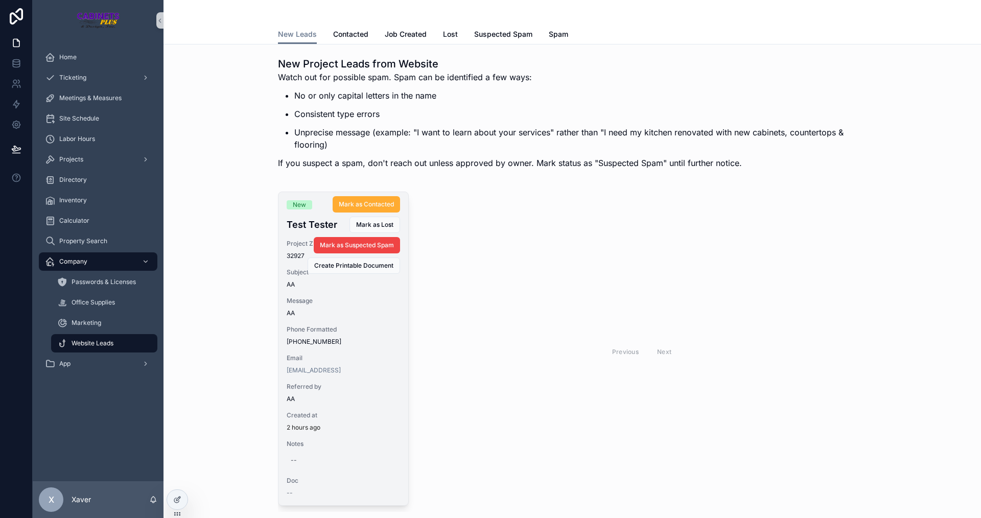
click at [205, 349] on div "New Test Tester Project ZIP Code 32927 Subject AA Message AA Phone Formatted (3…" at bounding box center [572, 352] width 801 height 329
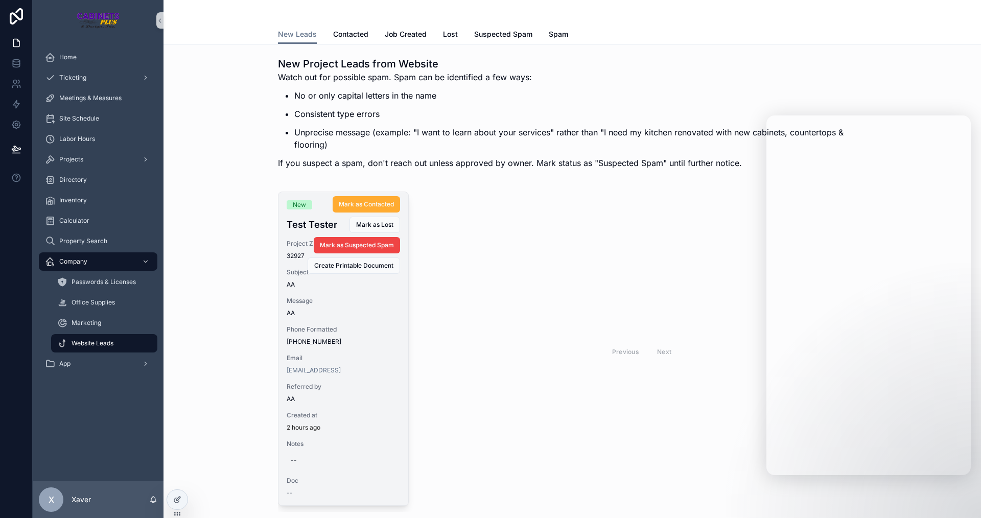
drag, startPoint x: 696, startPoint y: 416, endPoint x: 739, endPoint y: 402, distance: 45.9
click at [696, 417] on div "Previous Next" at bounding box center [642, 352] width 450 height 320
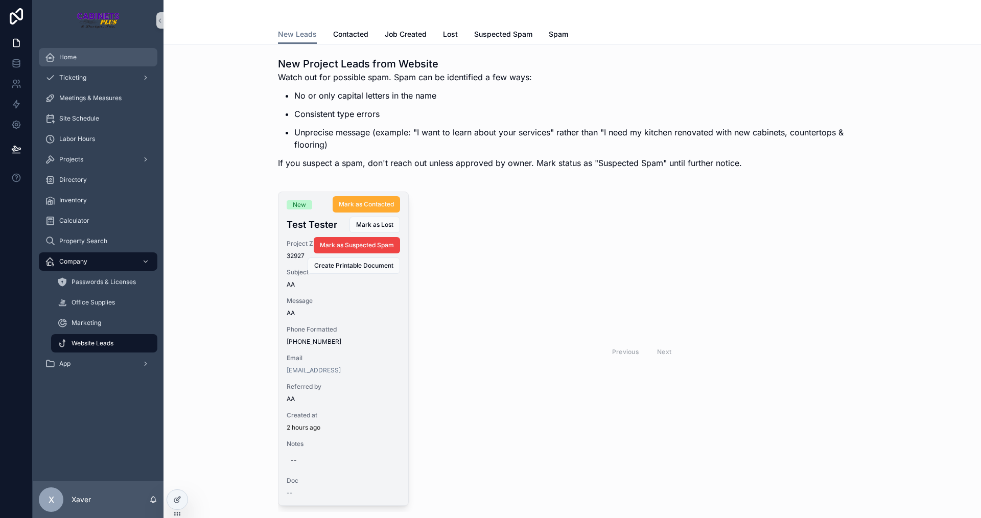
click at [61, 56] on span "Home" at bounding box center [67, 57] width 17 height 8
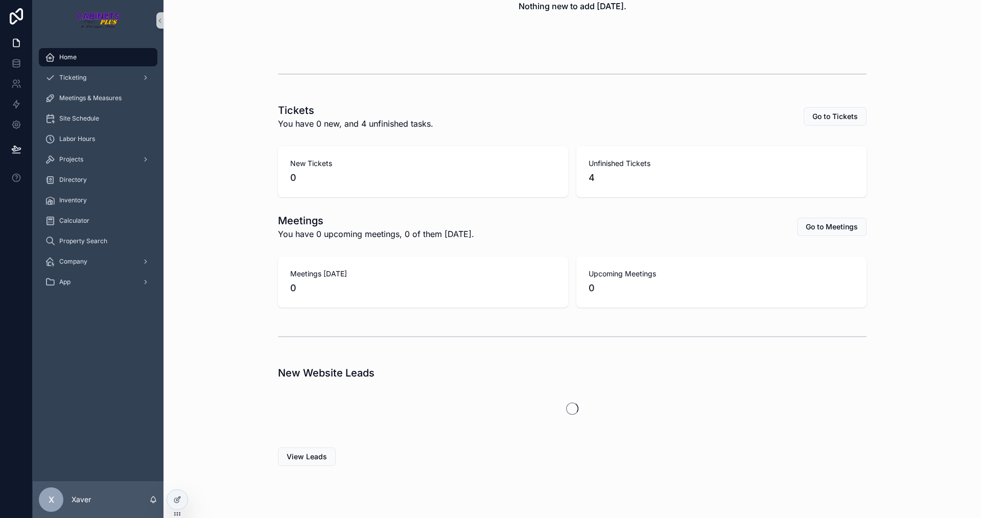
scroll to position [224, 0]
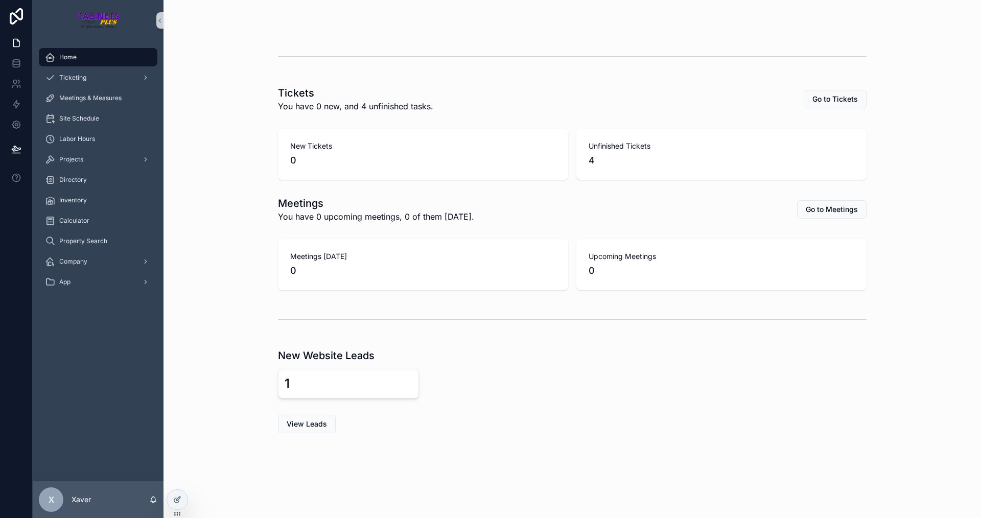
click at [231, 255] on div "Meetings Today 0 Upcoming Meetings 0" at bounding box center [572, 264] width 801 height 59
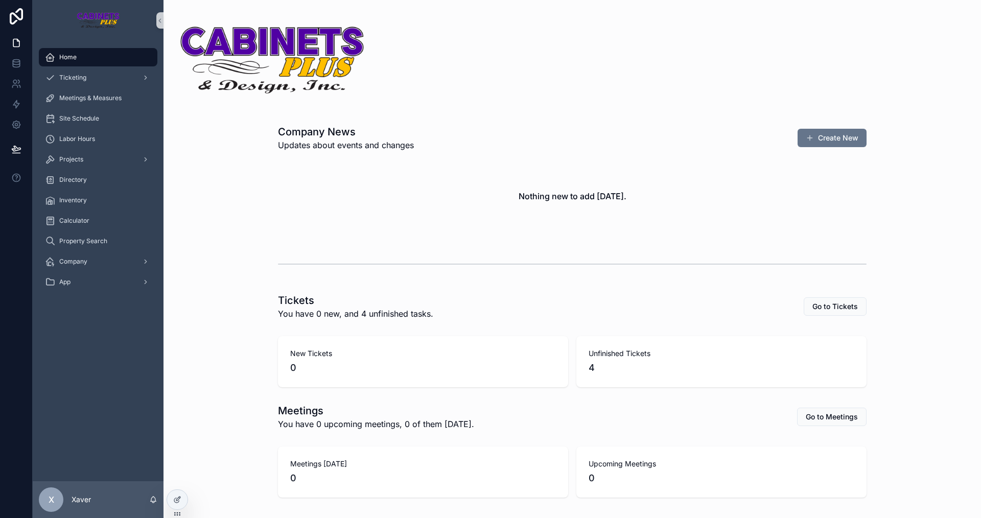
scroll to position [0, 0]
click at [81, 79] on span "Ticketing" at bounding box center [72, 78] width 27 height 8
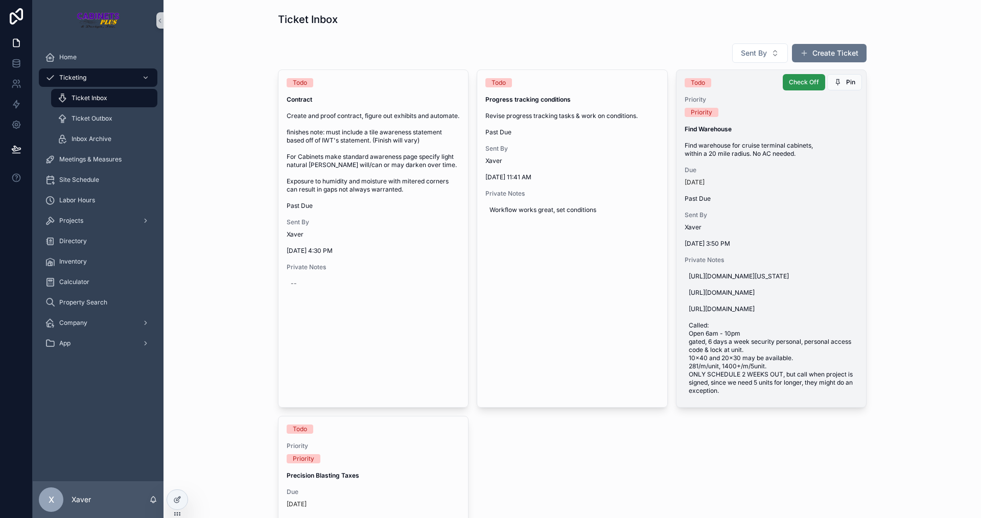
click at [802, 83] on span "Check Off" at bounding box center [804, 82] width 30 height 8
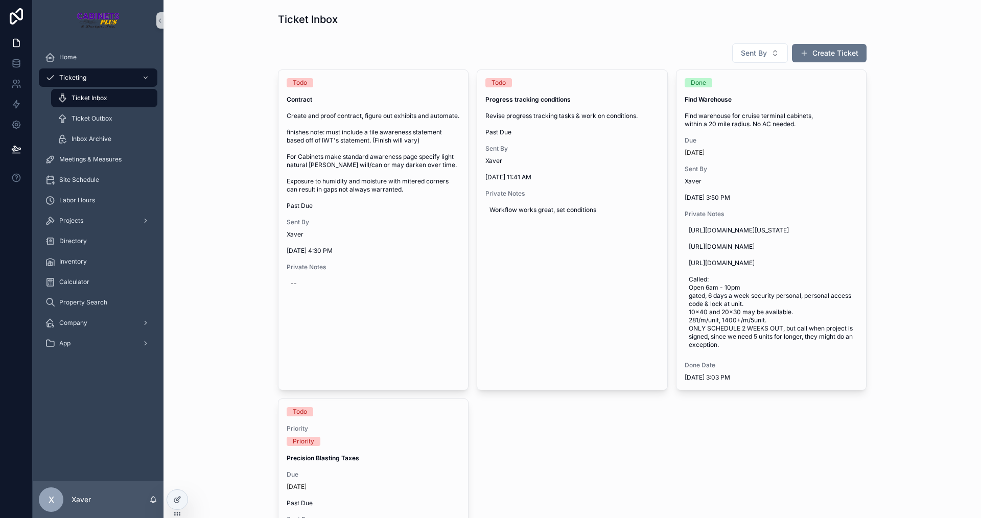
click at [222, 173] on div "Sent By Create Ticket Todo Contract Create and proof contract, figure out exhib…" at bounding box center [572, 467] width 801 height 857
click at [68, 58] on span "Home" at bounding box center [67, 57] width 17 height 8
